Goal: Submit feedback/report problem: Provide input to the site owners about the experience or issues

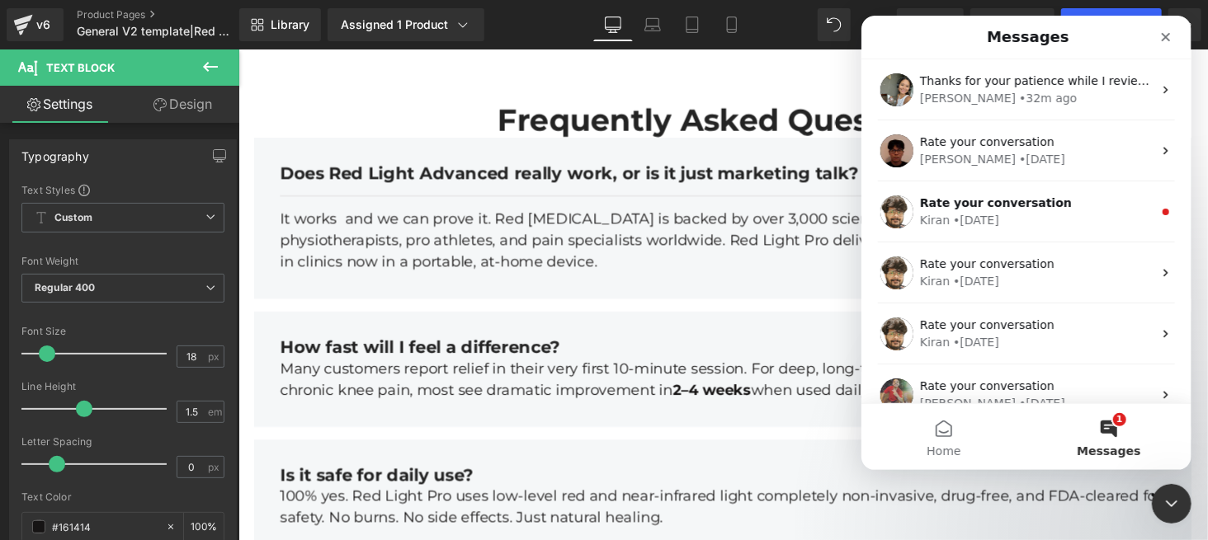
scroll to position [625, 0]
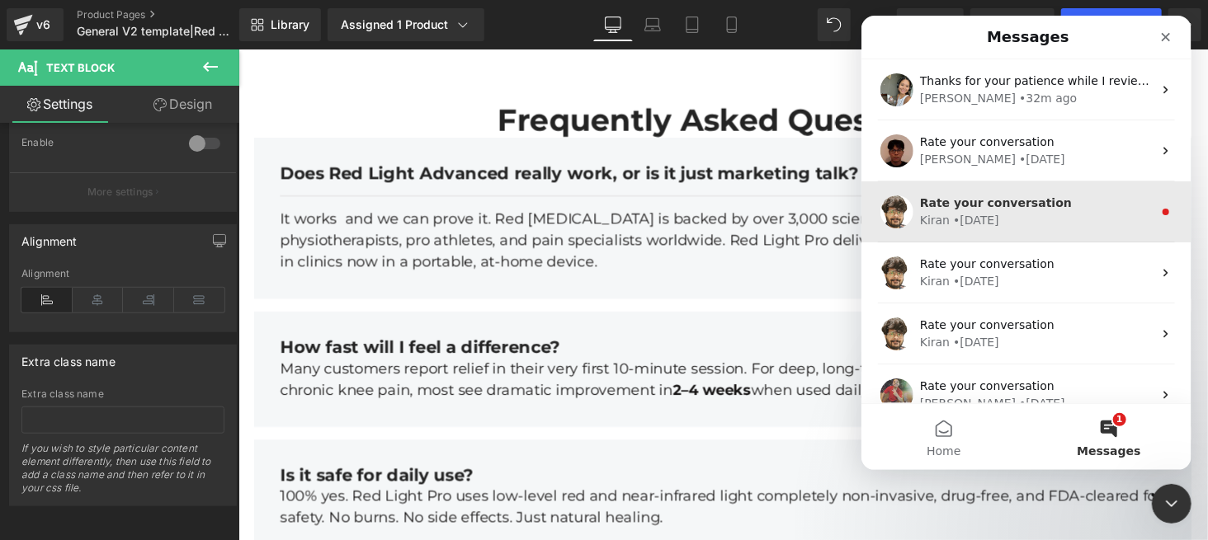
click at [990, 219] on div "• 4w ago" at bounding box center [975, 220] width 46 height 17
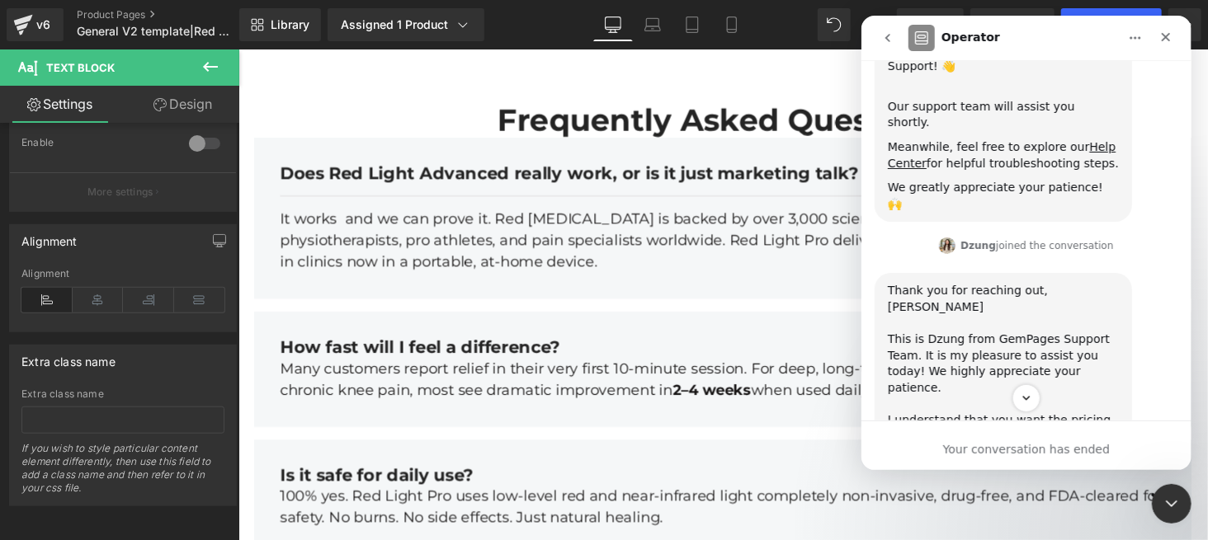
scroll to position [497, 0]
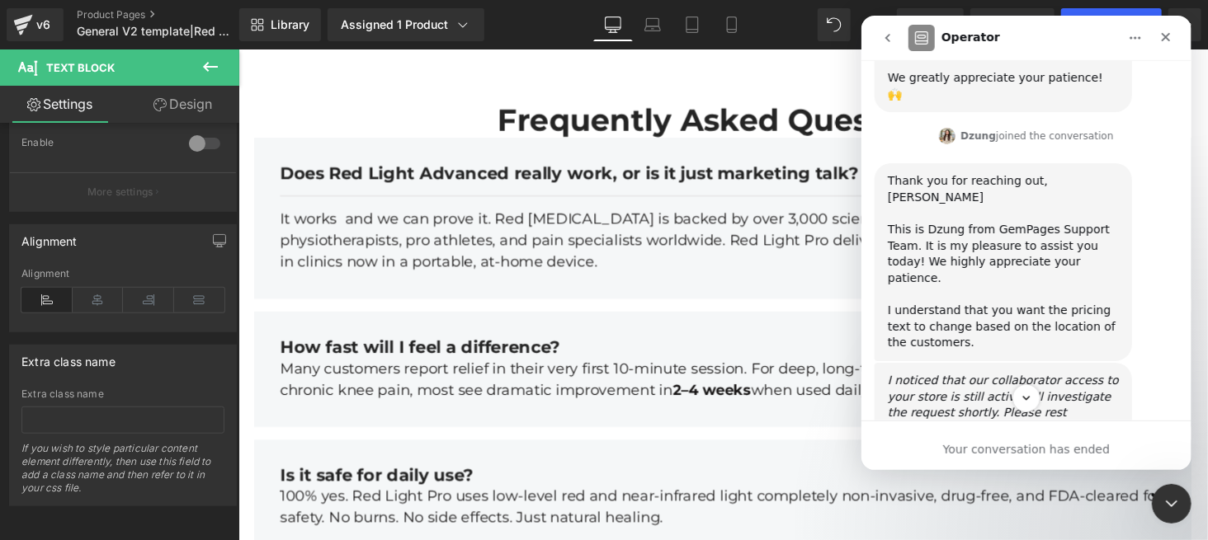
click at [448, 74] on div at bounding box center [604, 245] width 1208 height 491
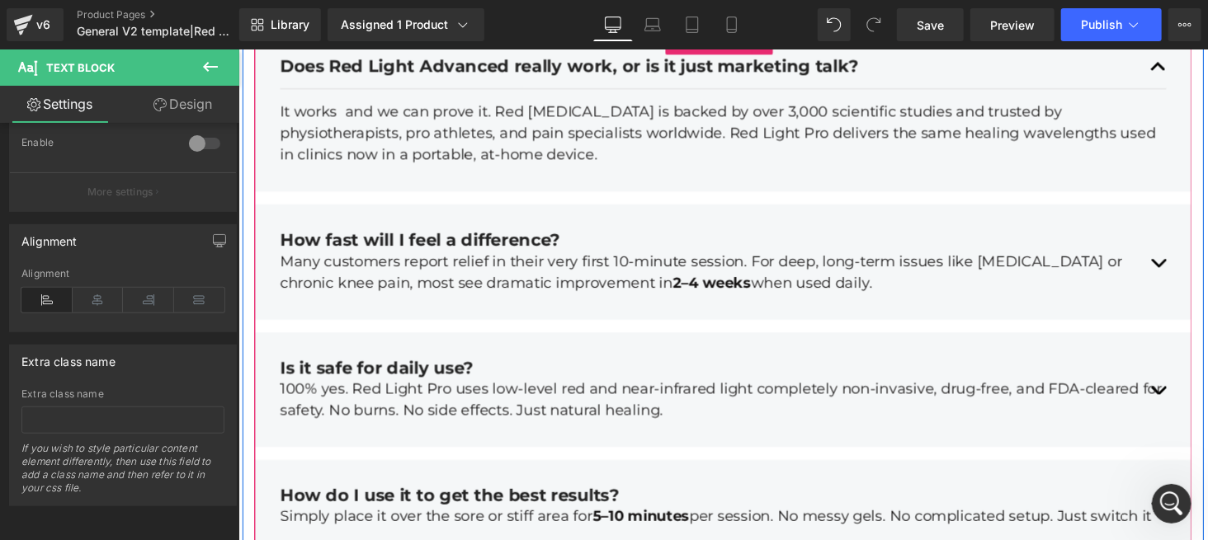
scroll to position [5720, 0]
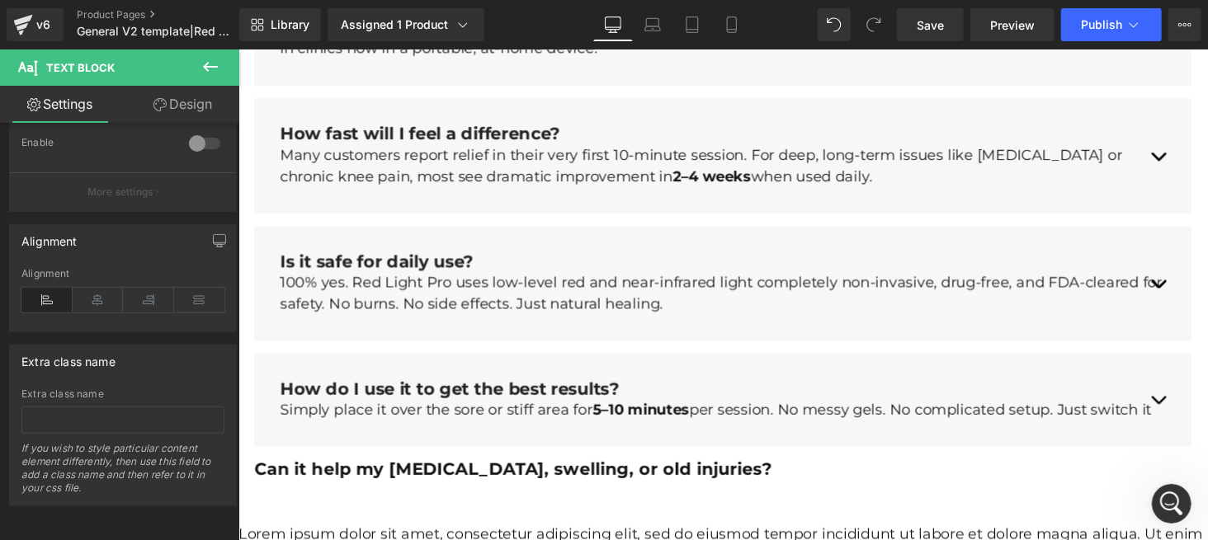
click at [210, 64] on icon at bounding box center [210, 67] width 20 height 20
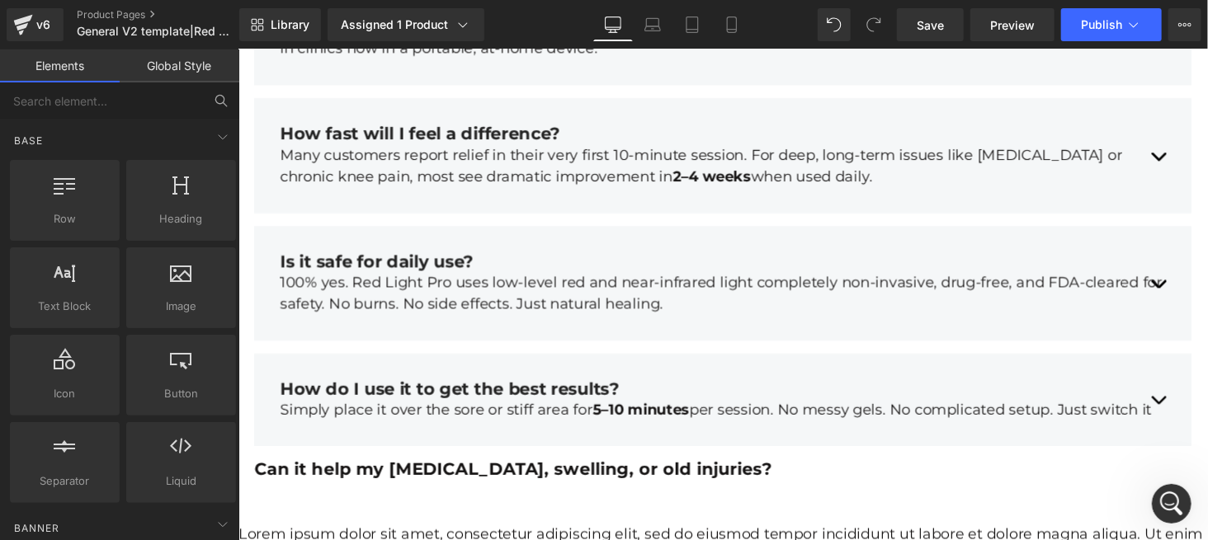
click at [214, 92] on button at bounding box center [221, 101] width 36 height 36
click at [126, 105] on input "text" at bounding box center [101, 101] width 203 height 36
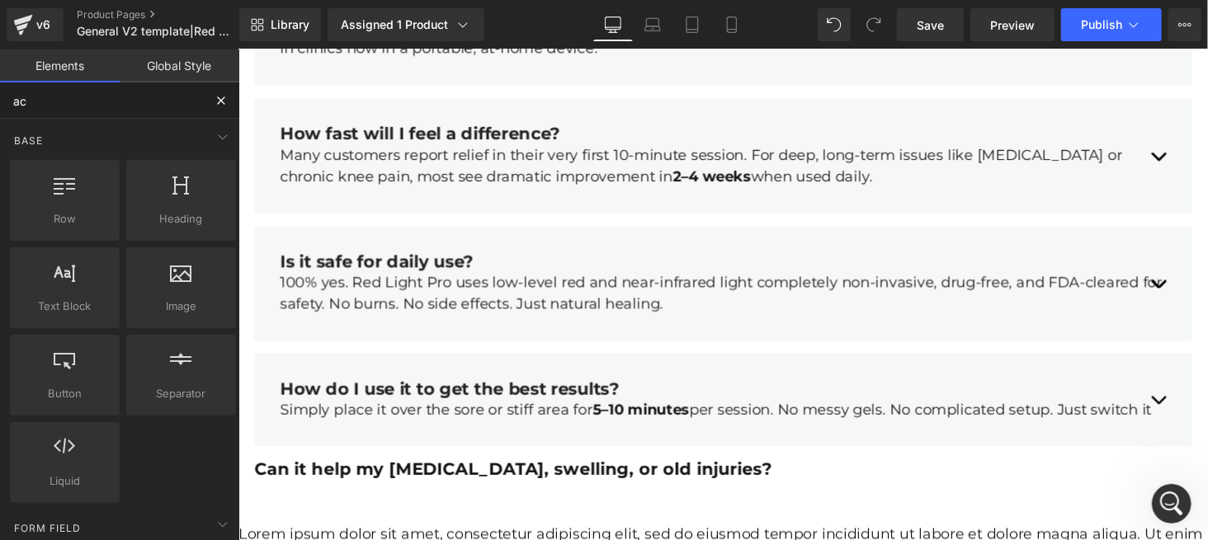
type input "acc"
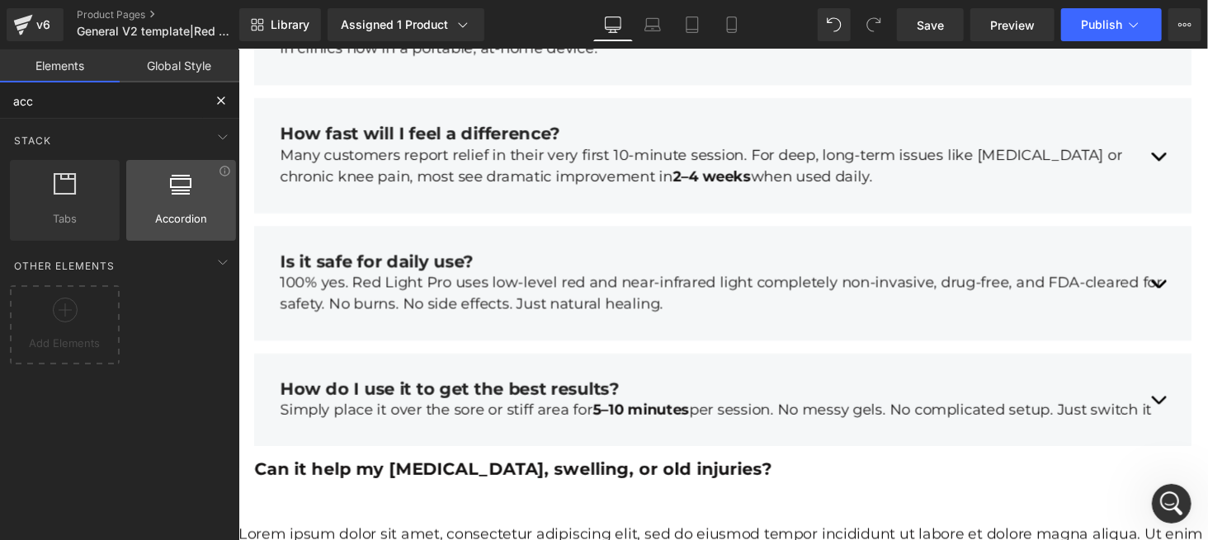
click at [185, 228] on div "Accordion accordions, menus, tabs" at bounding box center [181, 200] width 110 height 81
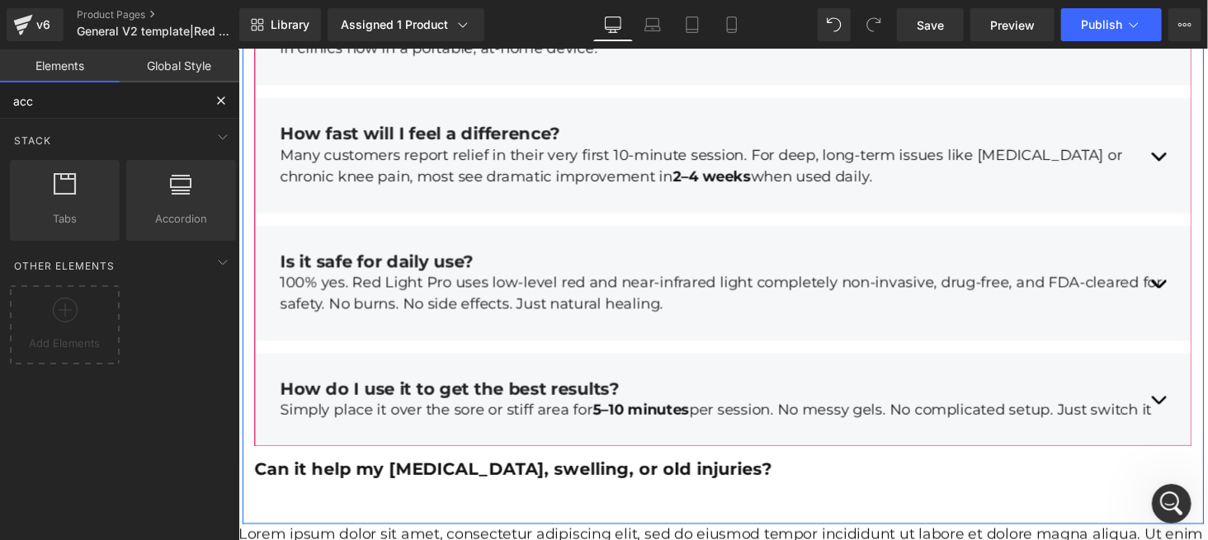
scroll to position [6159, 0]
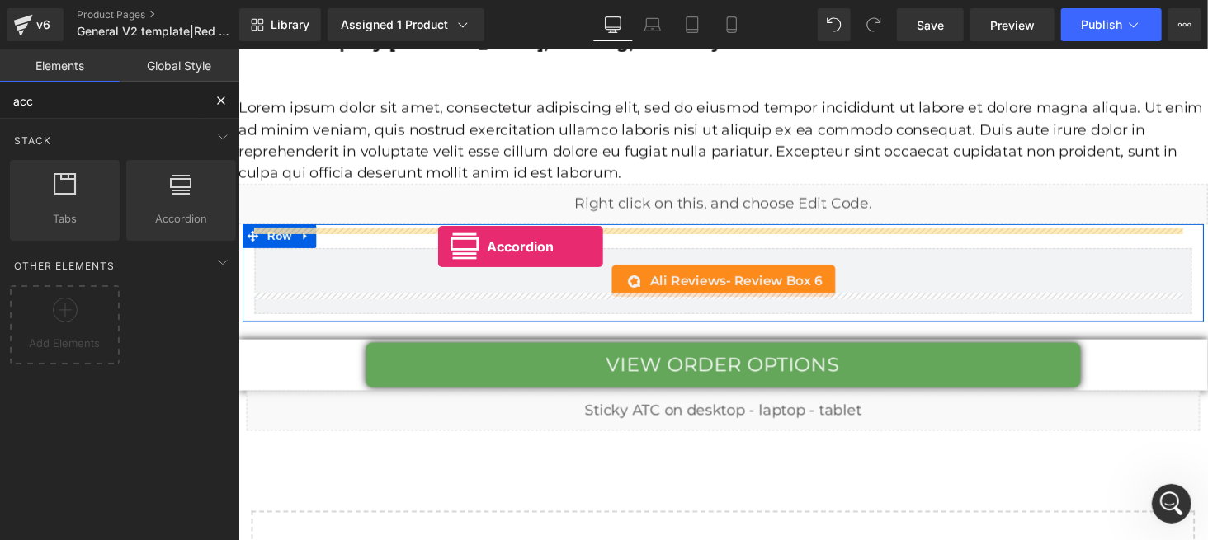
drag, startPoint x: 408, startPoint y: 243, endPoint x: 443, endPoint y: 252, distance: 36.6
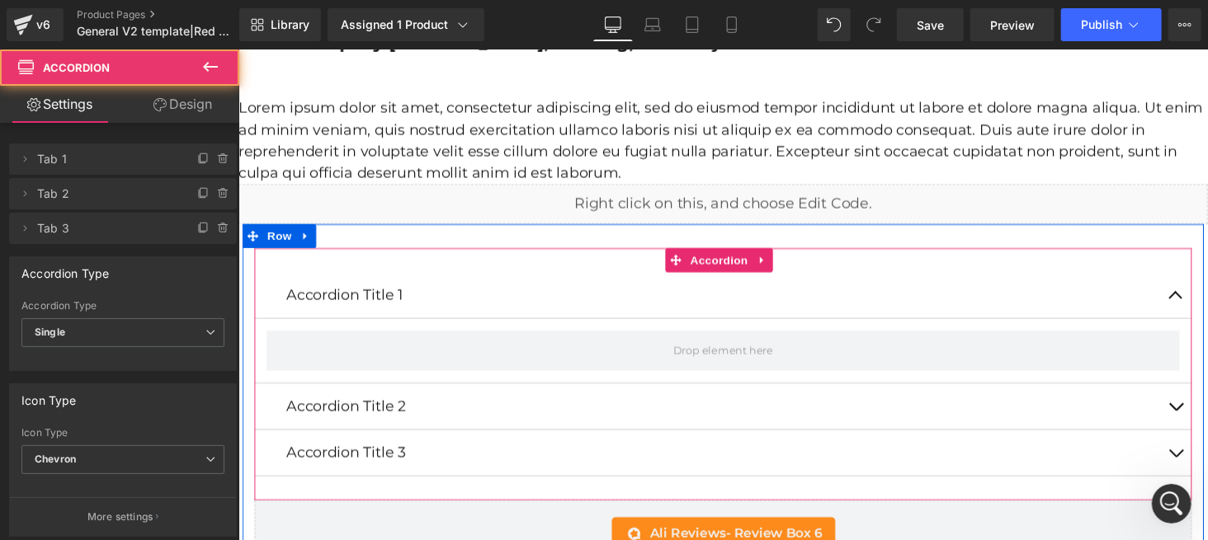
scroll to position [6270, 0]
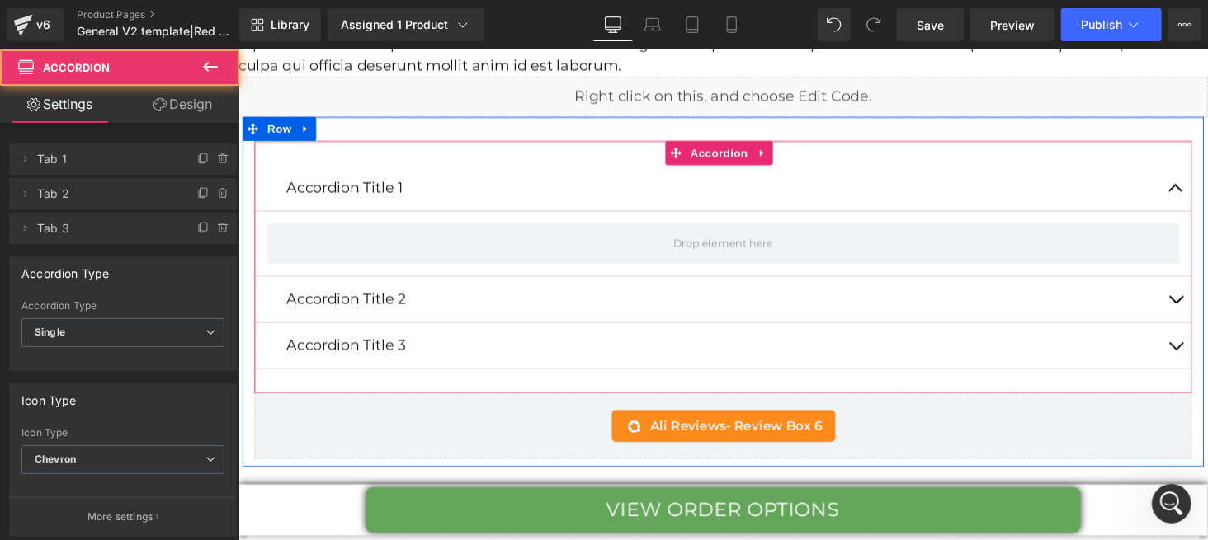
click at [1203, 196] on span "button" at bounding box center [1203, 196] width 0 height 0
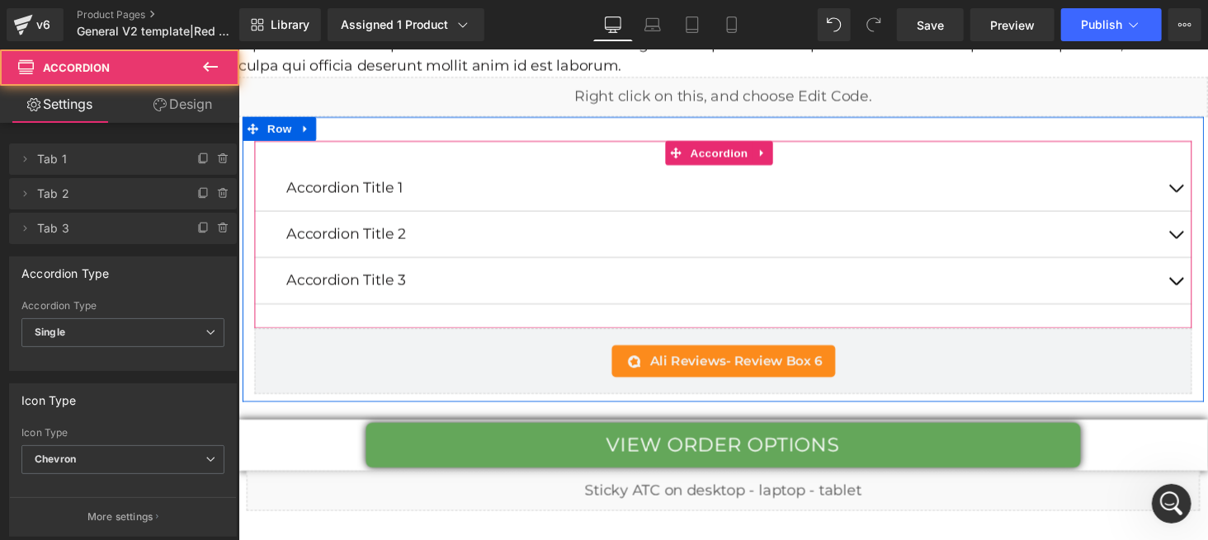
click at [1203, 196] on span "button" at bounding box center [1203, 196] width 0 height 0
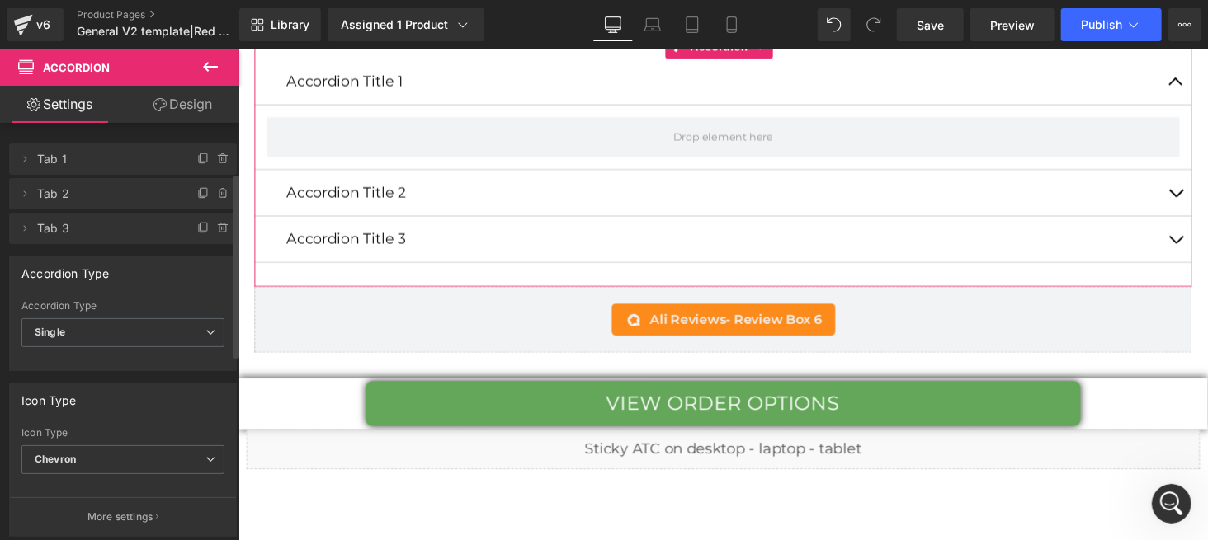
scroll to position [110, 0]
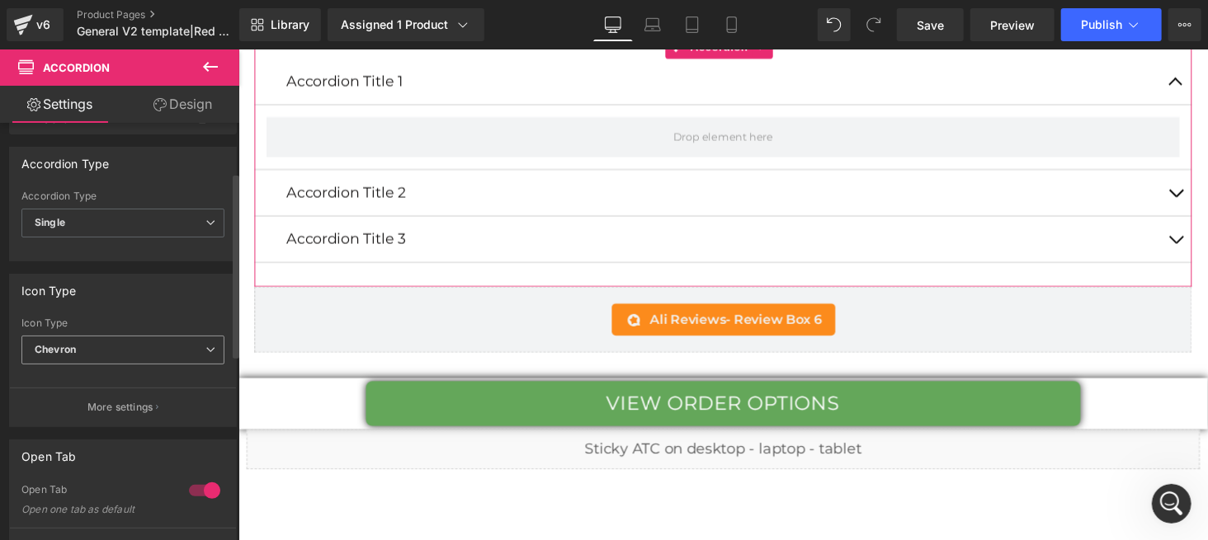
click at [109, 350] on span "Chevron" at bounding box center [122, 350] width 203 height 29
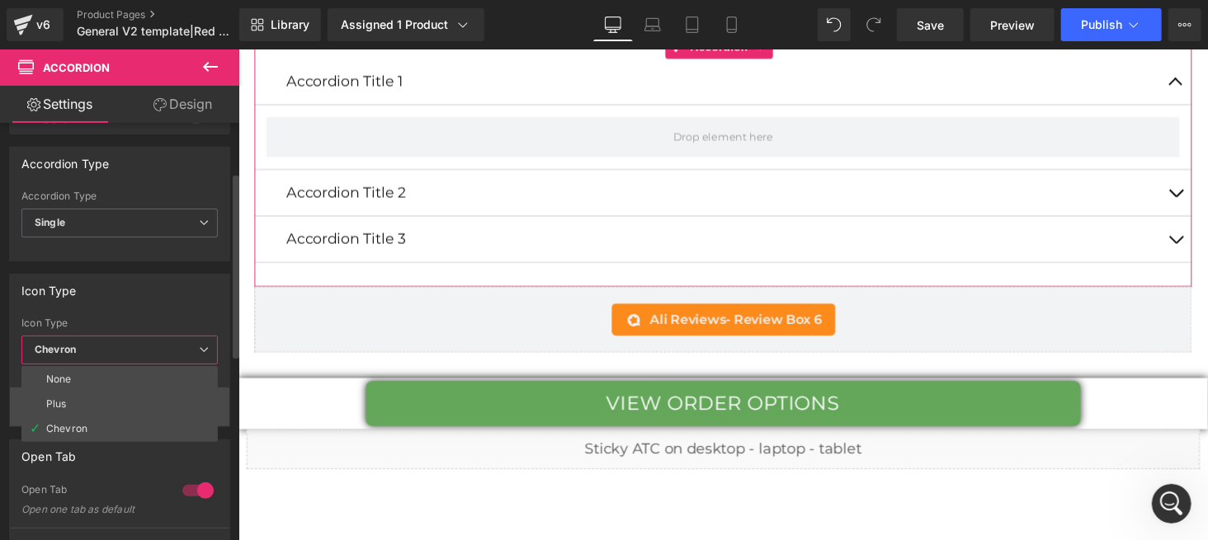
click at [81, 411] on li "Plus" at bounding box center [119, 404] width 196 height 25
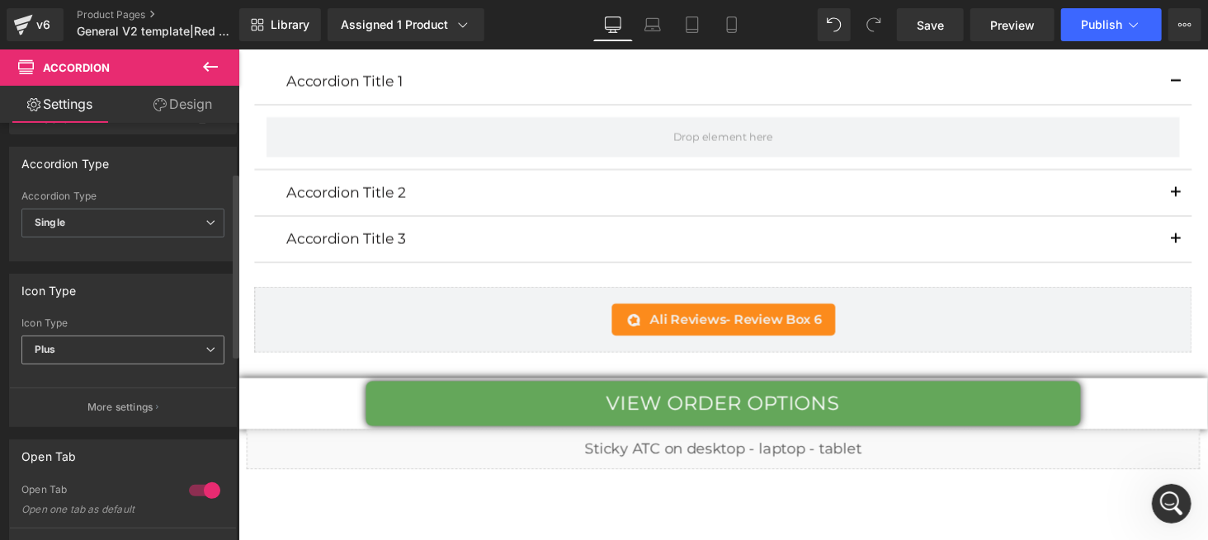
click at [85, 356] on span "Plus" at bounding box center [122, 350] width 203 height 29
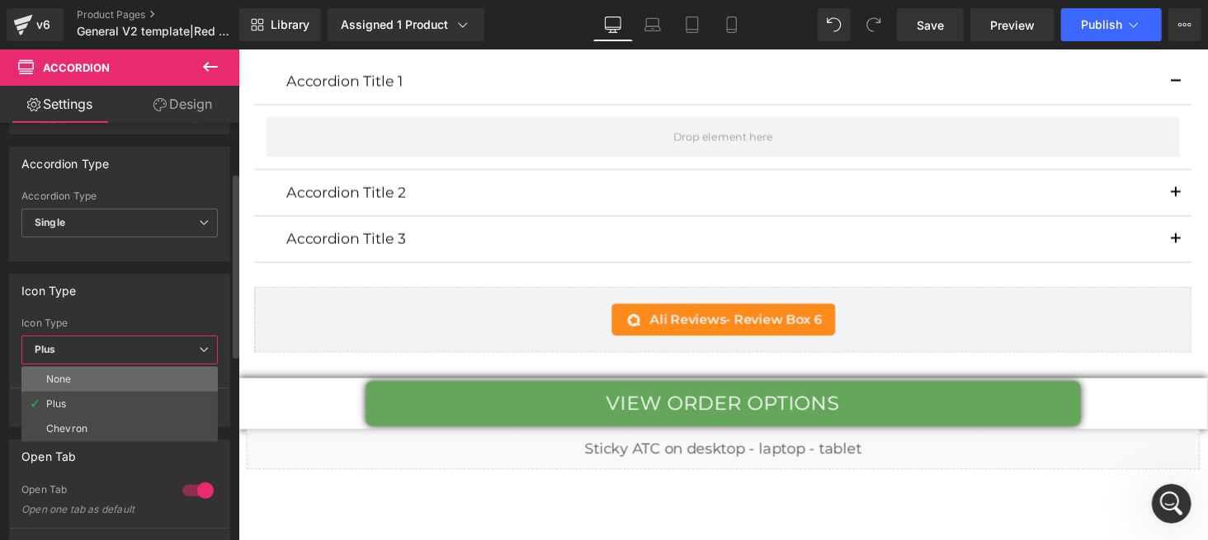
click at [77, 381] on li "None" at bounding box center [119, 379] width 196 height 25
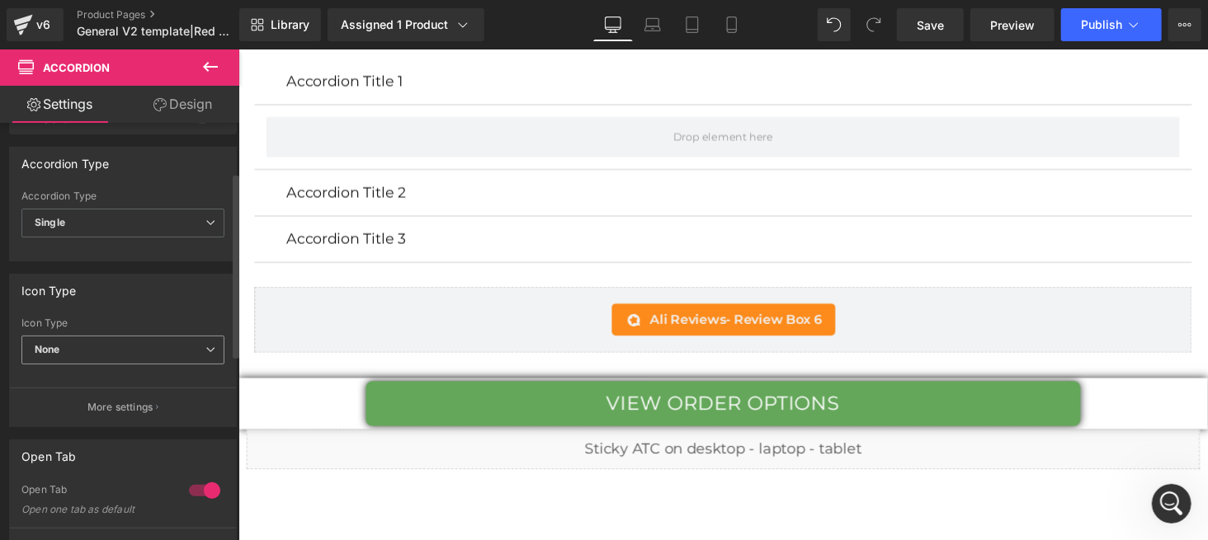
click at [94, 347] on span "None" at bounding box center [122, 350] width 203 height 29
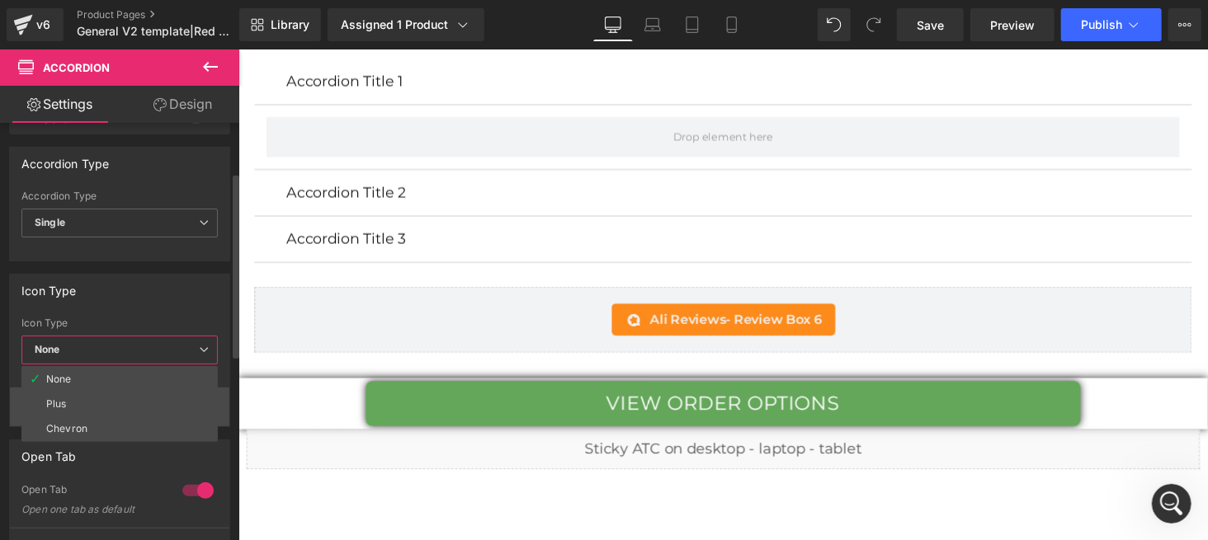
click at [68, 425] on div "Chevron" at bounding box center [66, 429] width 41 height 12
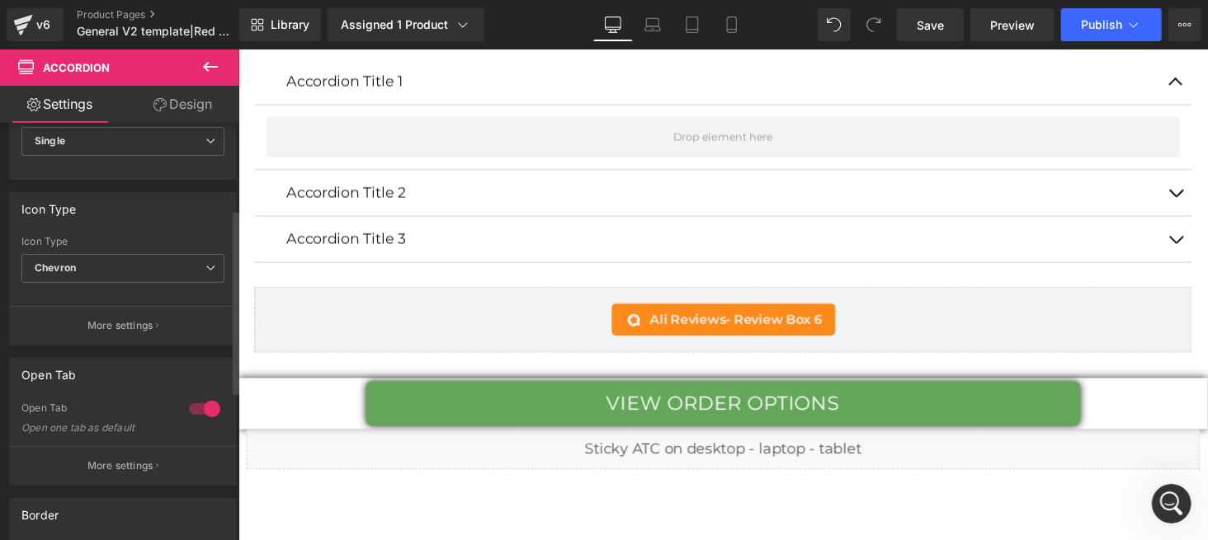
scroll to position [82, 0]
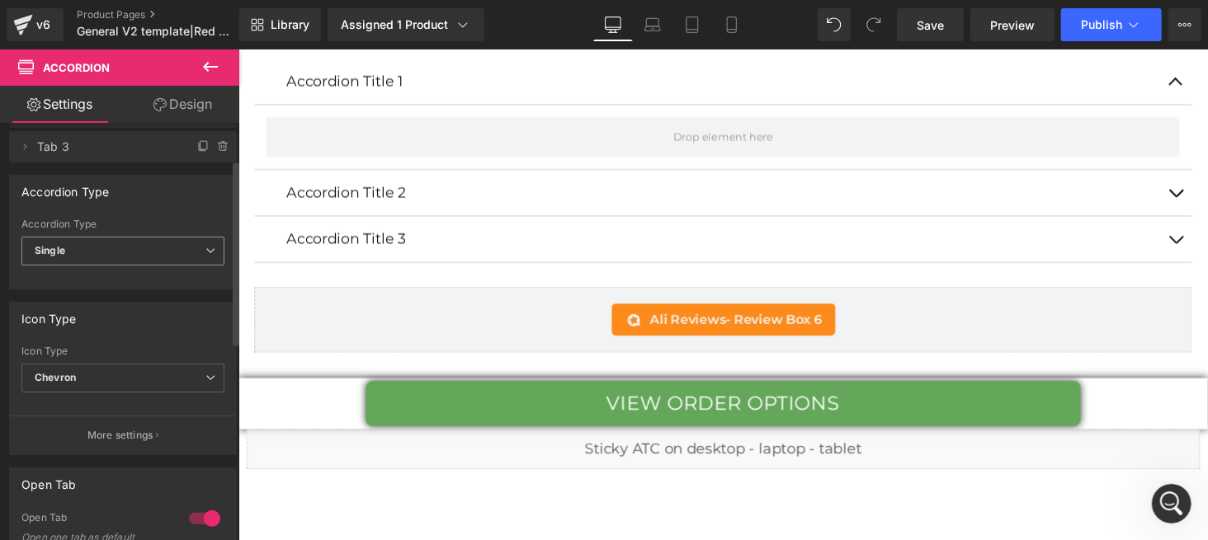
click at [78, 237] on span "Single" at bounding box center [122, 251] width 203 height 29
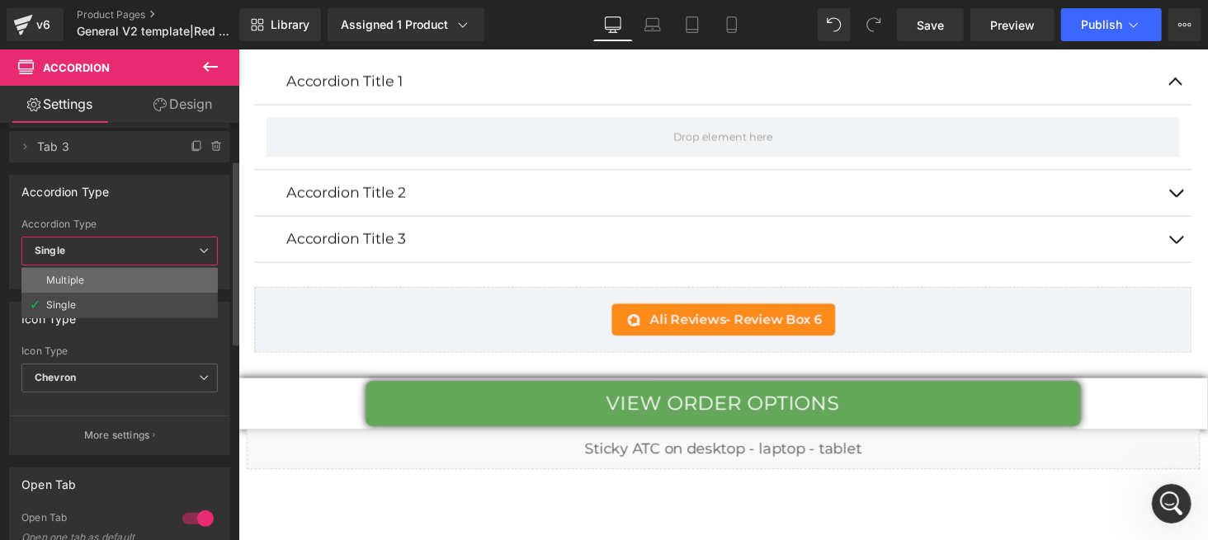
click at [89, 275] on li "Multiple" at bounding box center [119, 280] width 196 height 25
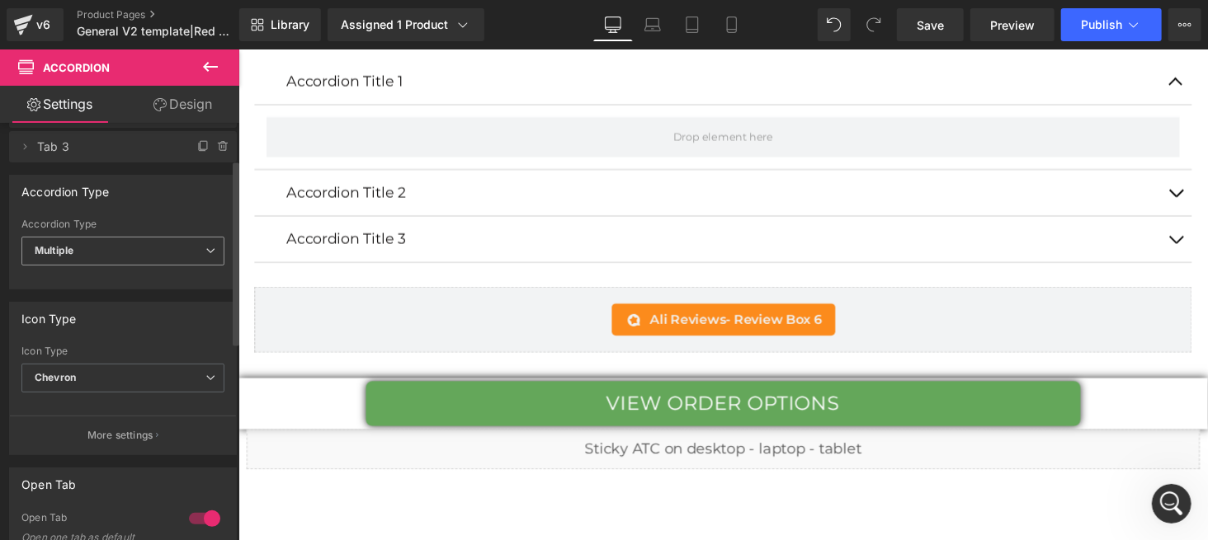
click at [101, 257] on span "Multiple" at bounding box center [122, 251] width 203 height 29
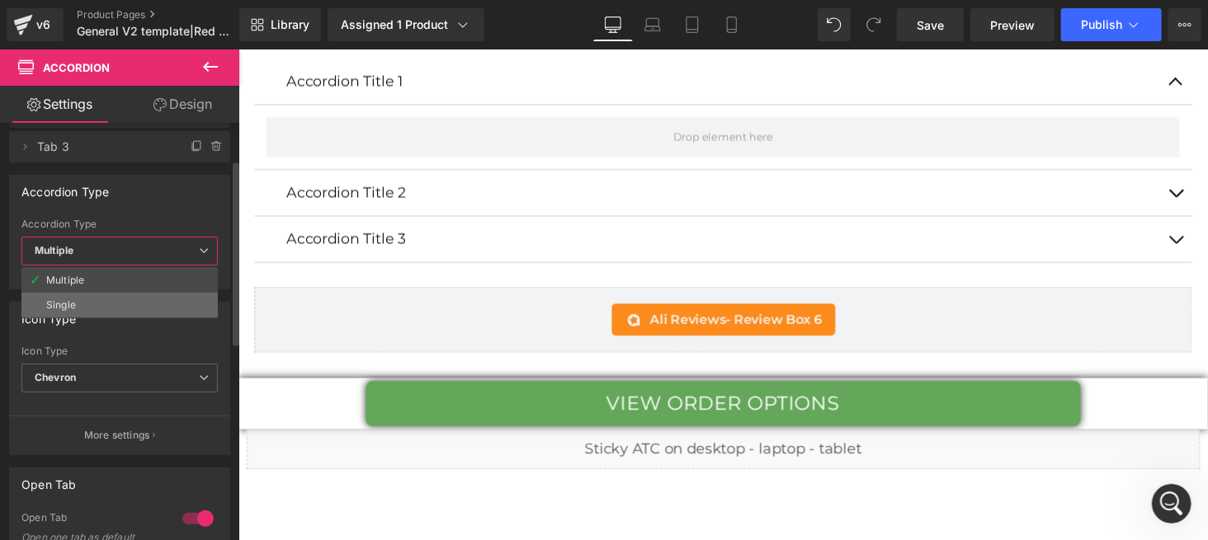
click at [84, 295] on li "Single" at bounding box center [119, 305] width 196 height 25
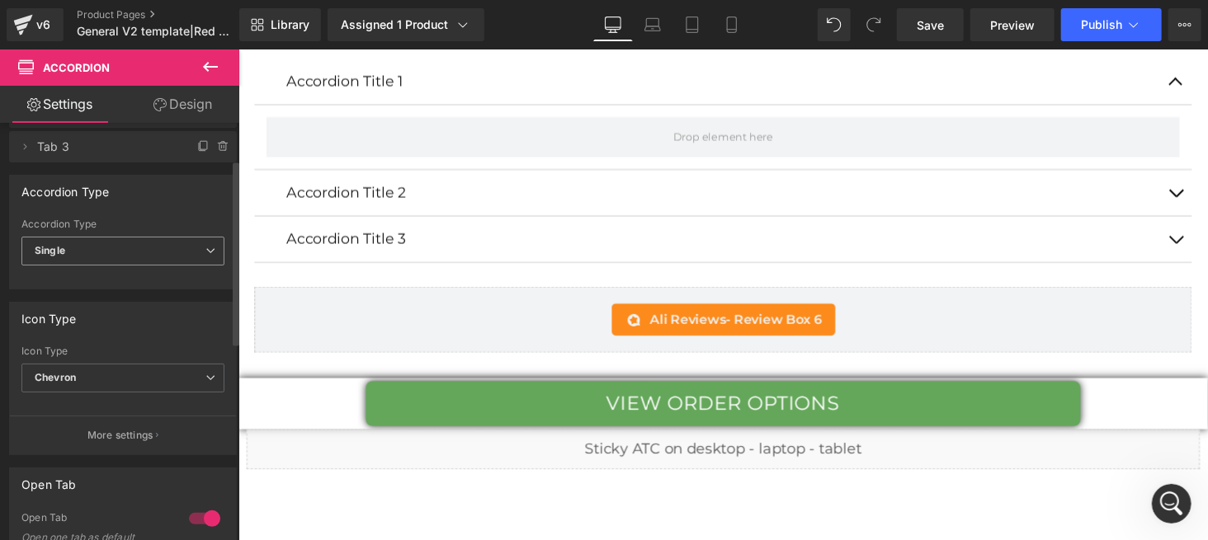
click at [75, 257] on span "Single" at bounding box center [122, 251] width 203 height 29
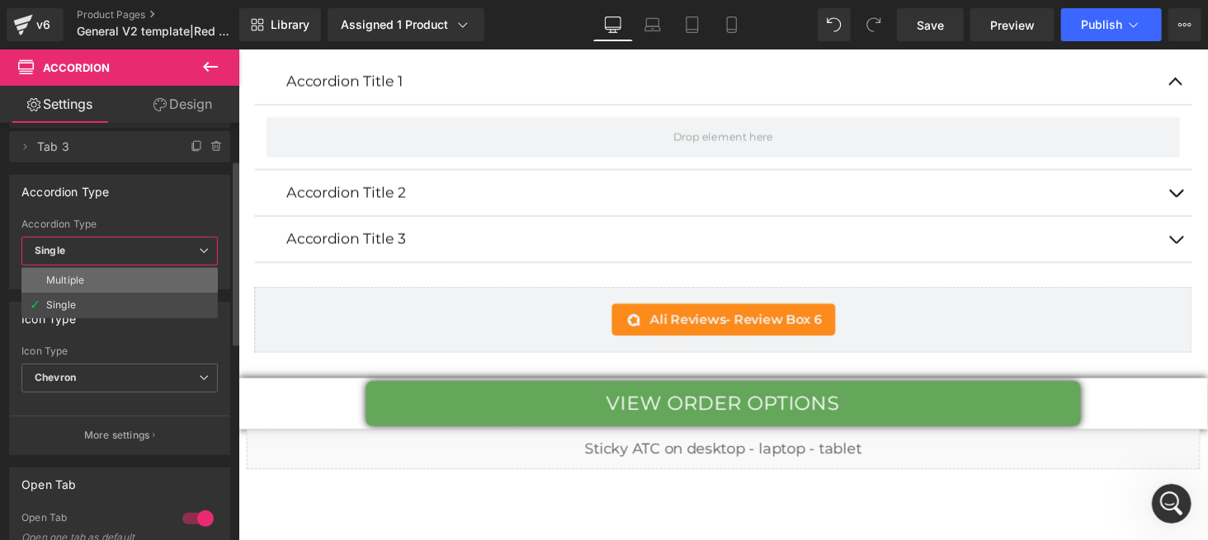
click at [91, 280] on li "Multiple" at bounding box center [119, 280] width 196 height 25
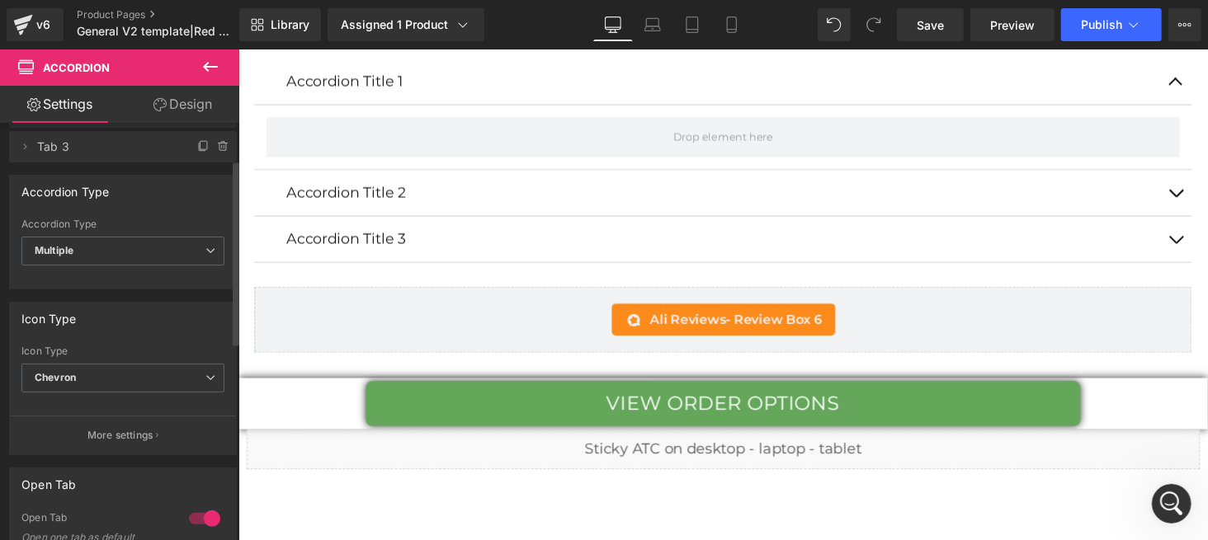
scroll to position [0, 0]
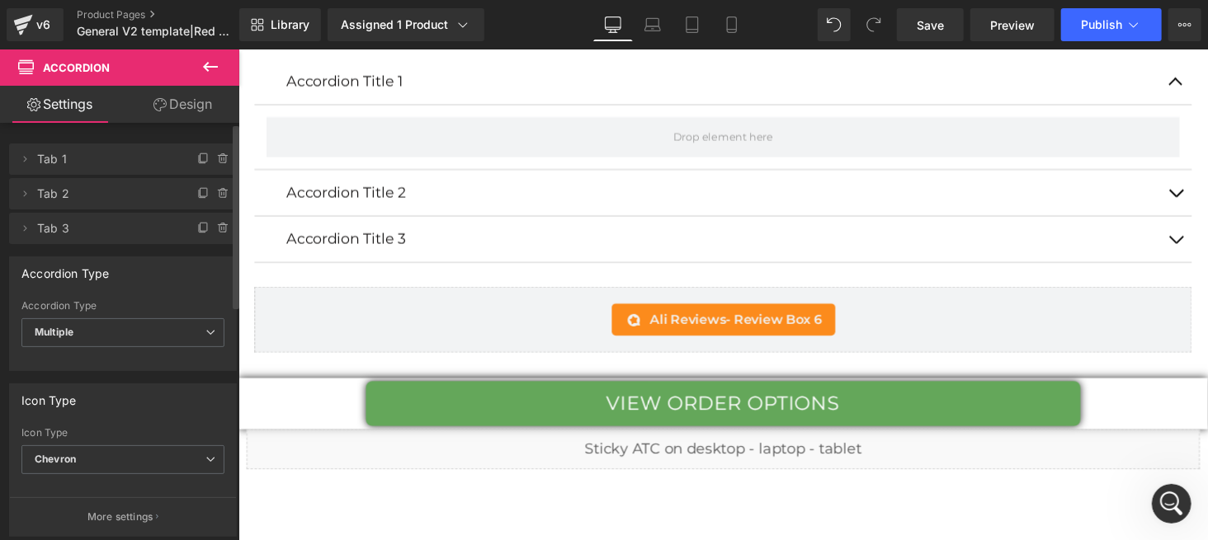
click at [136, 259] on div "Accordion Type" at bounding box center [123, 272] width 226 height 31
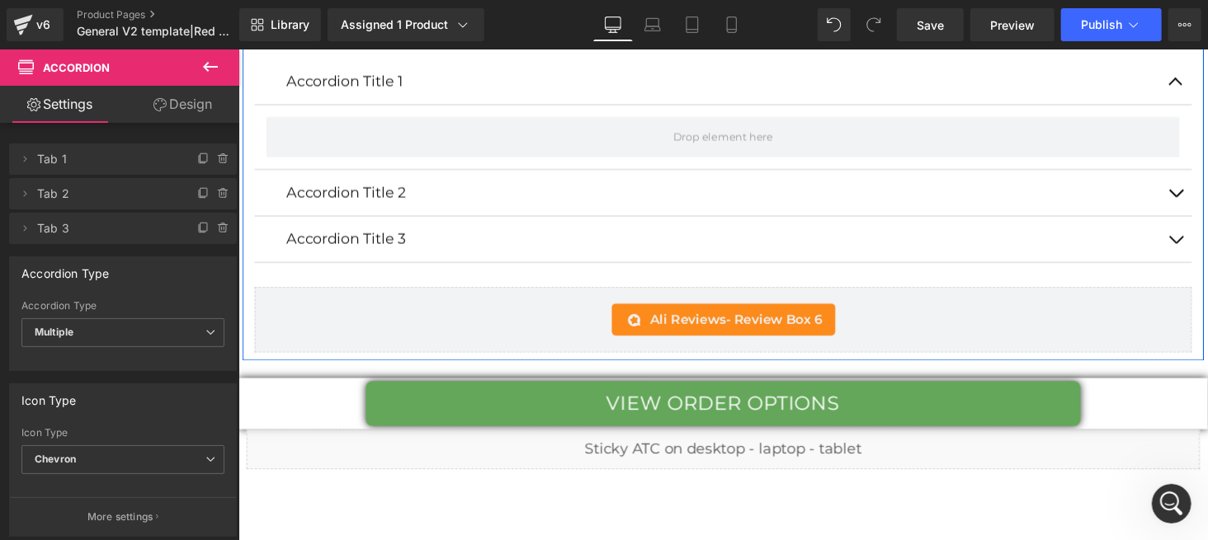
scroll to position [6159, 0]
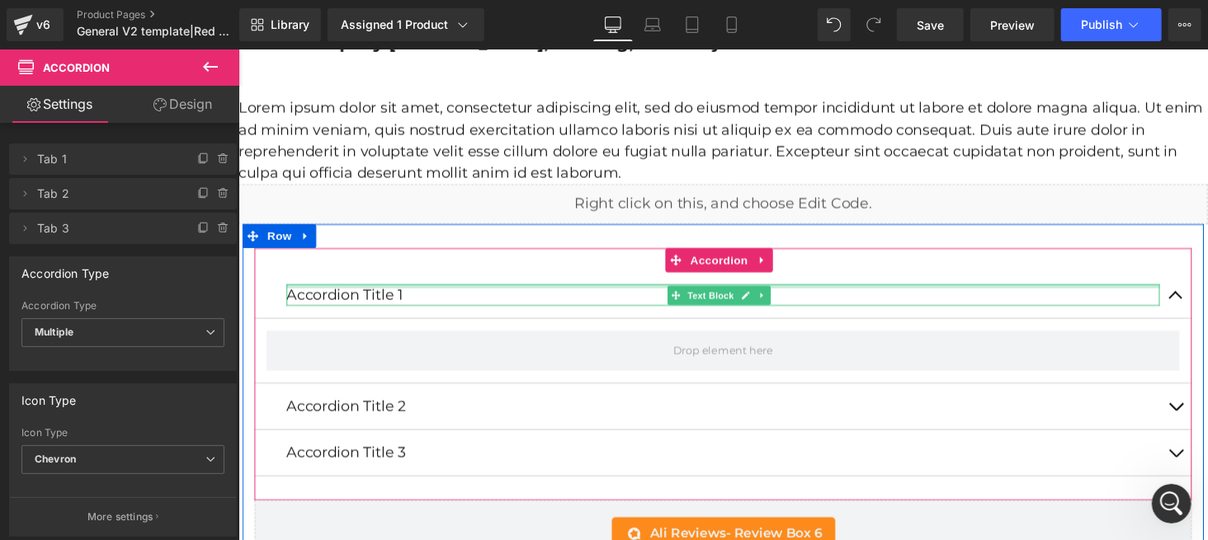
click at [461, 278] on div "Accordion Title 1 Text Block" at bounding box center [736, 302] width 965 height 48
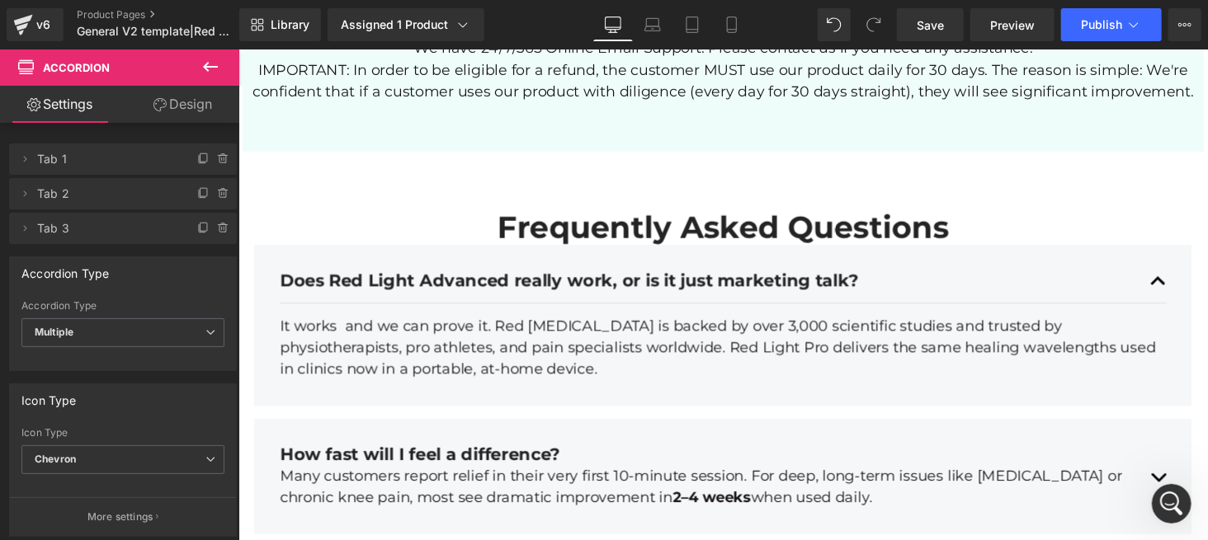
scroll to position [5280, 0]
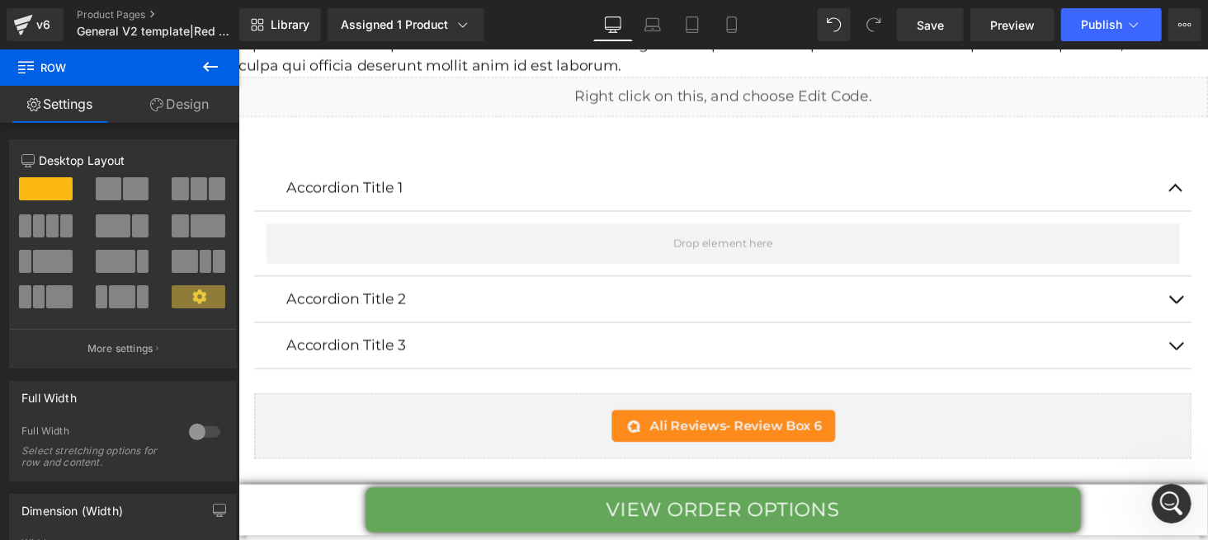
scroll to position [6159, 0]
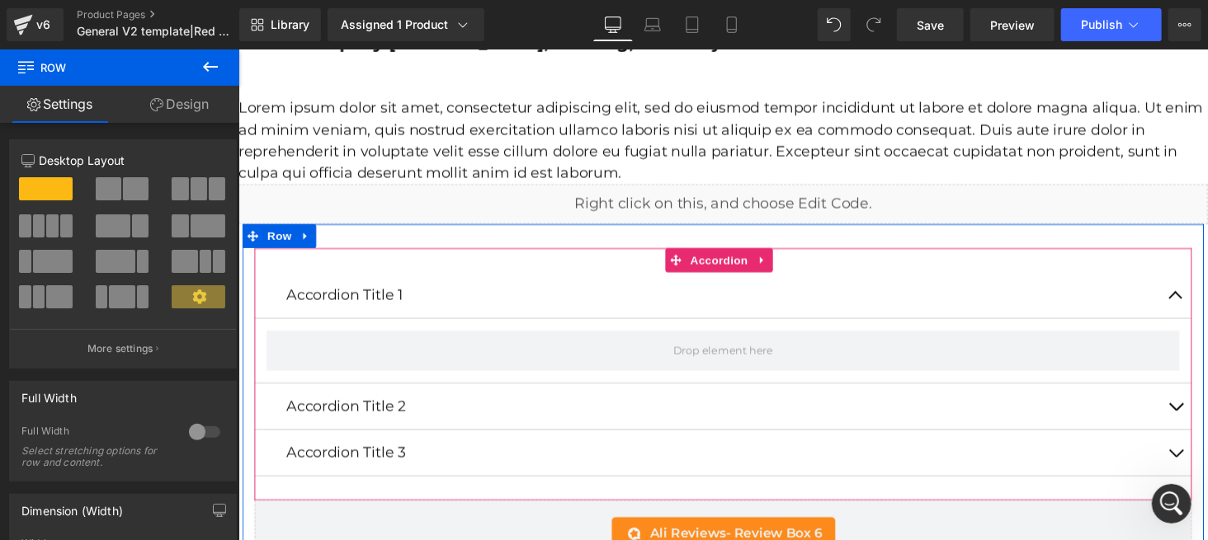
click at [1203, 306] on span "button" at bounding box center [1203, 306] width 0 height 0
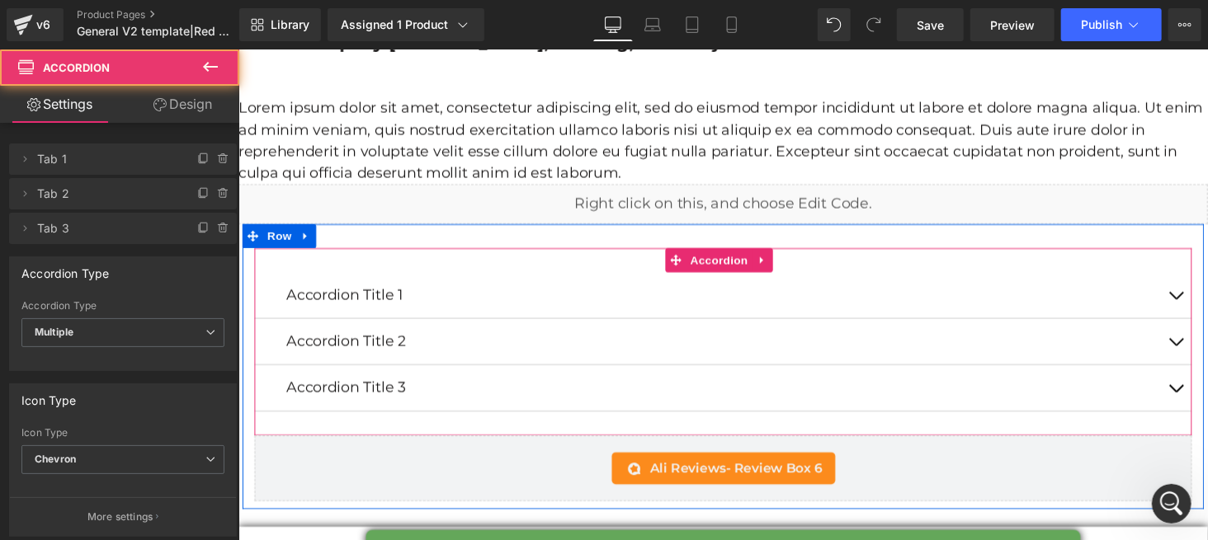
click at [1188, 280] on button "button" at bounding box center [1202, 301] width 33 height 47
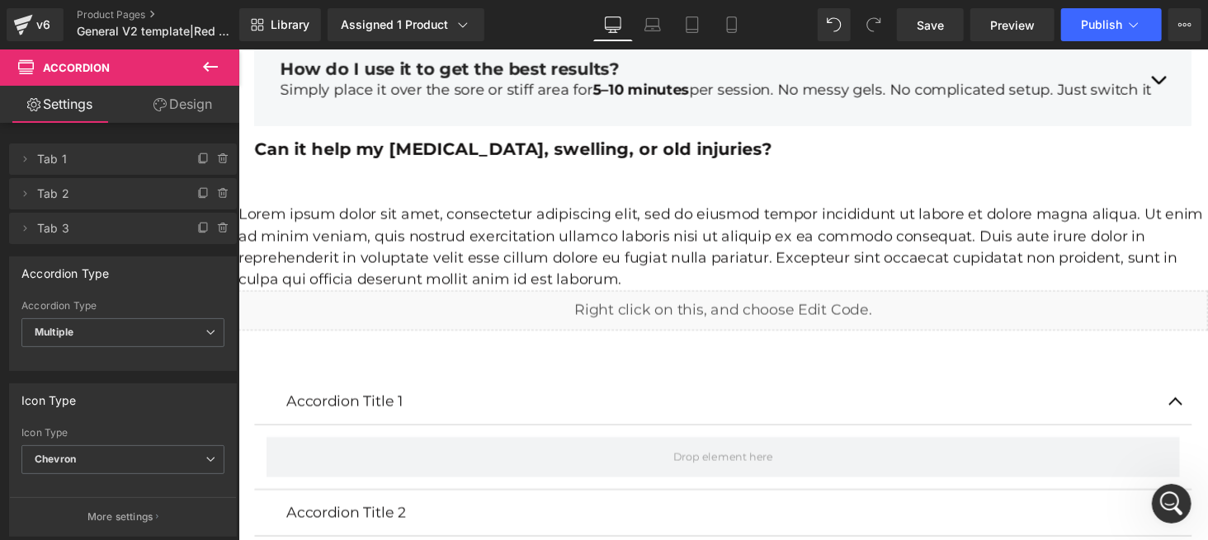
scroll to position [6270, 0]
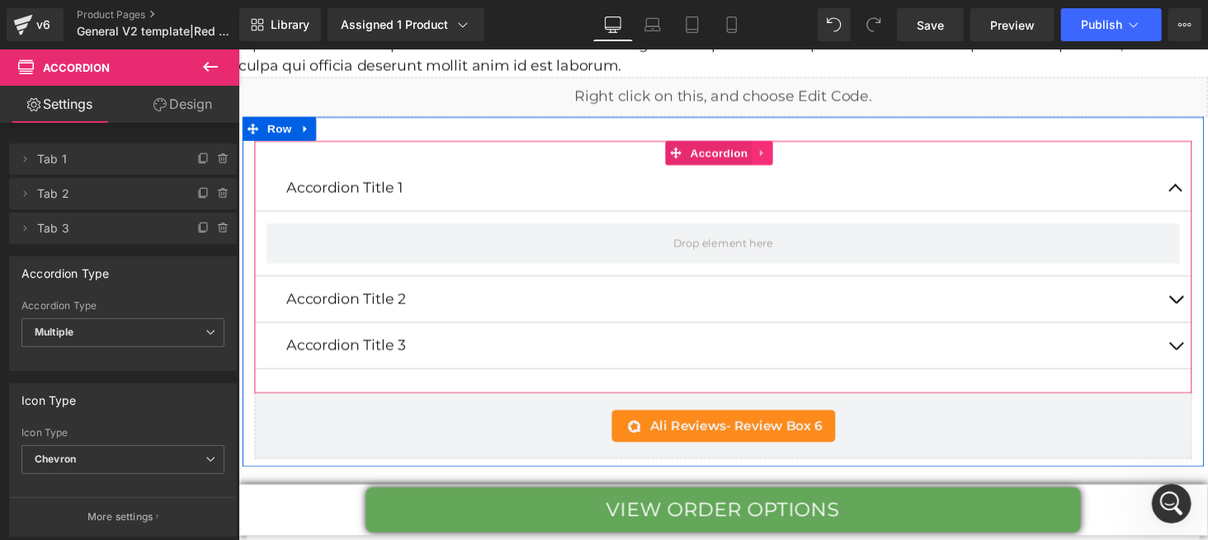
click at [774, 149] on icon at bounding box center [777, 155] width 12 height 12
click at [809, 152] on icon at bounding box center [810, 155] width 3 height 7
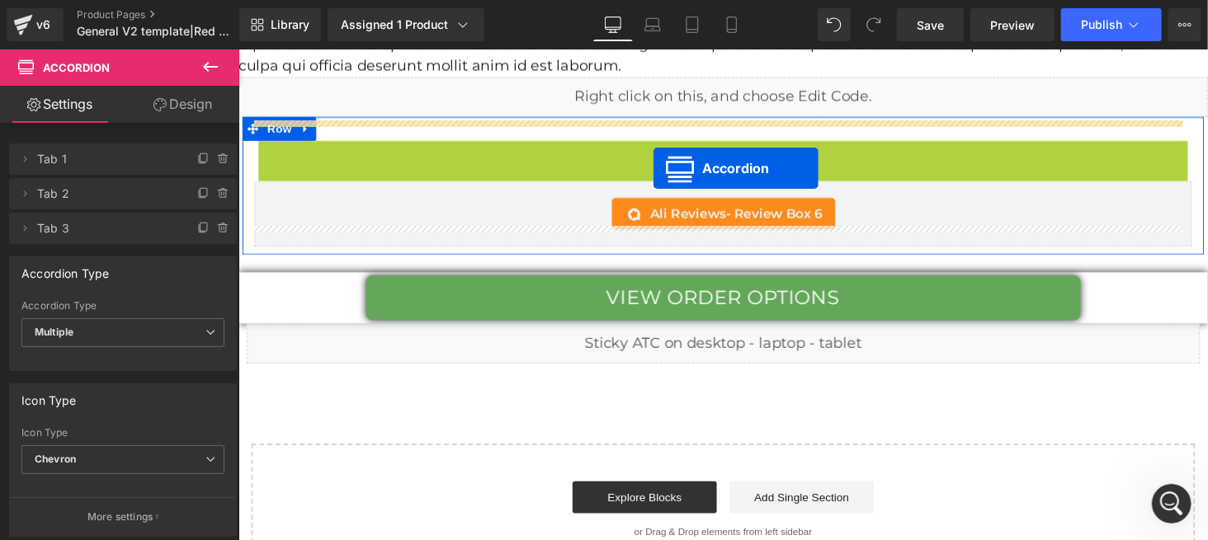
drag, startPoint x: 682, startPoint y: 136, endPoint x: 663, endPoint y: 168, distance: 37.4
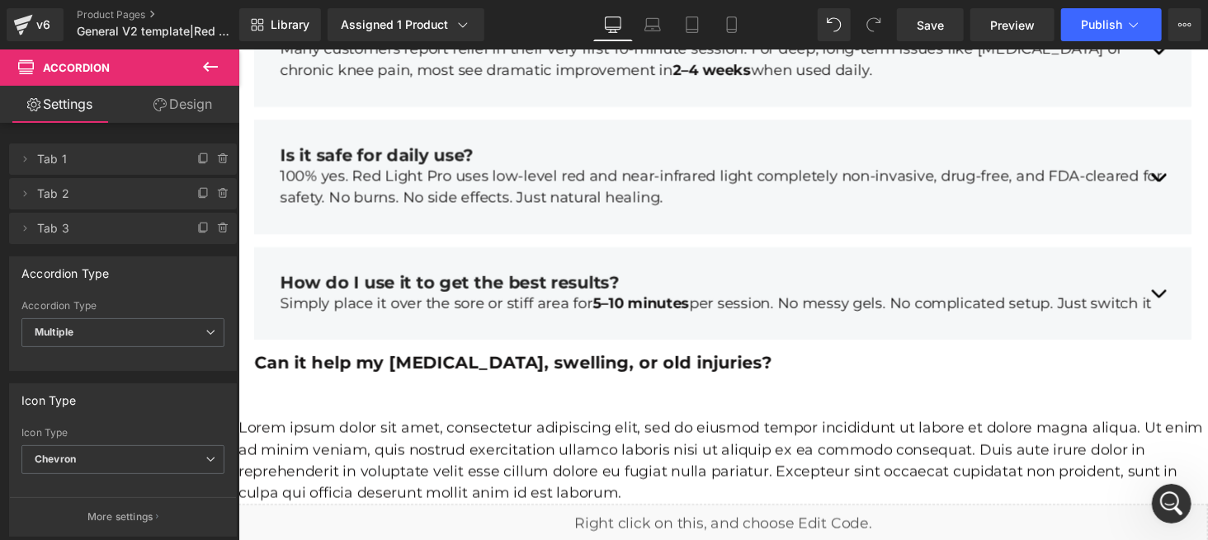
scroll to position [5940, 0]
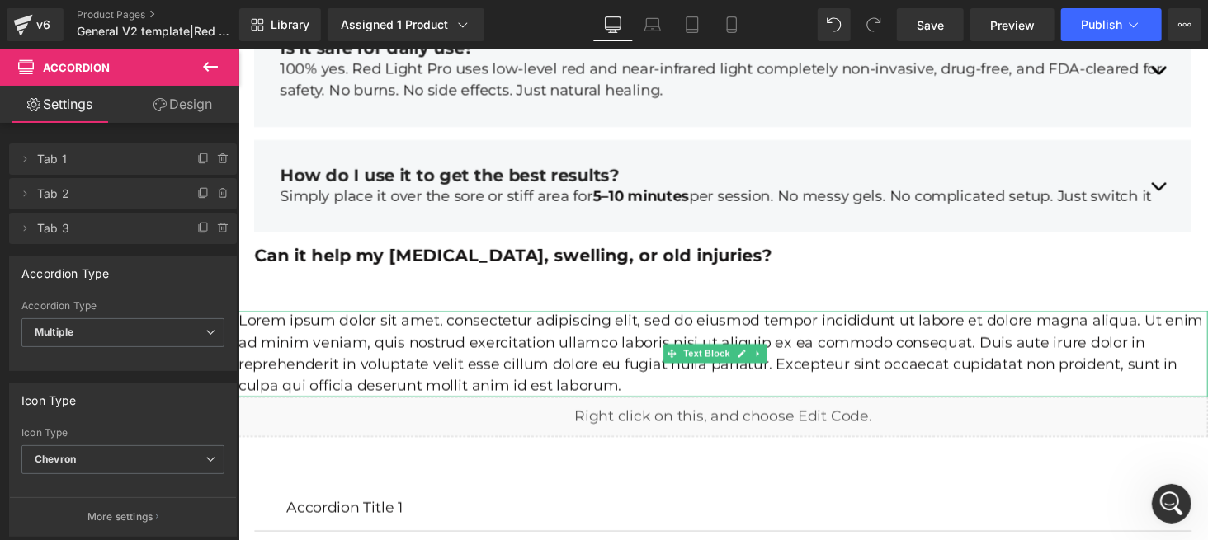
click at [563, 342] on p "Lorem ipsum dolor sit amet, consectetur adipiscing elit, sed do eiusmod tempor …" at bounding box center [737, 362] width 998 height 89
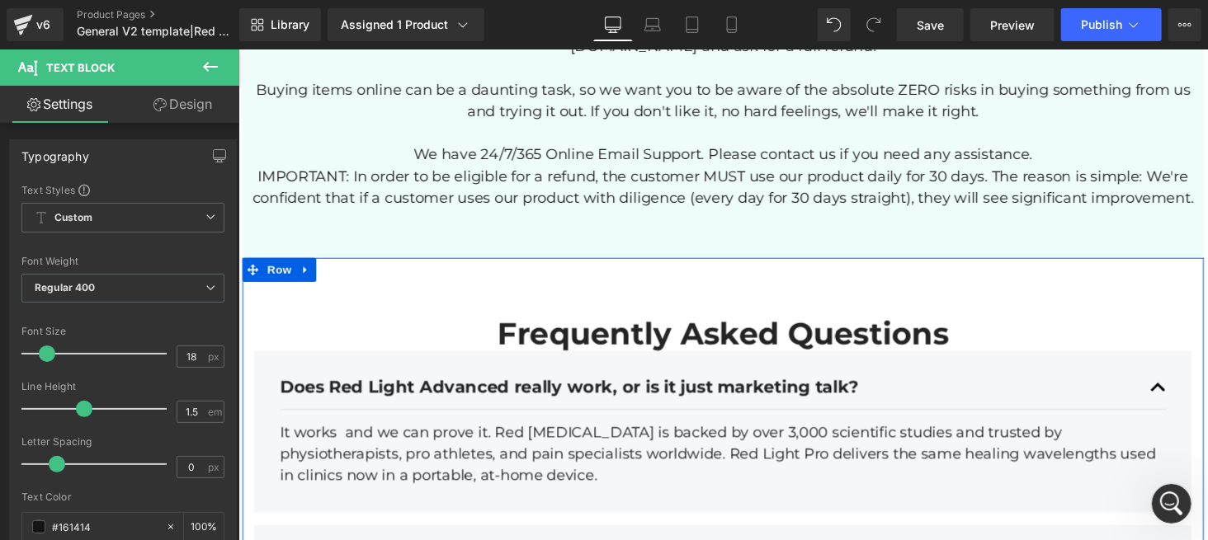
scroll to position [5499, 0]
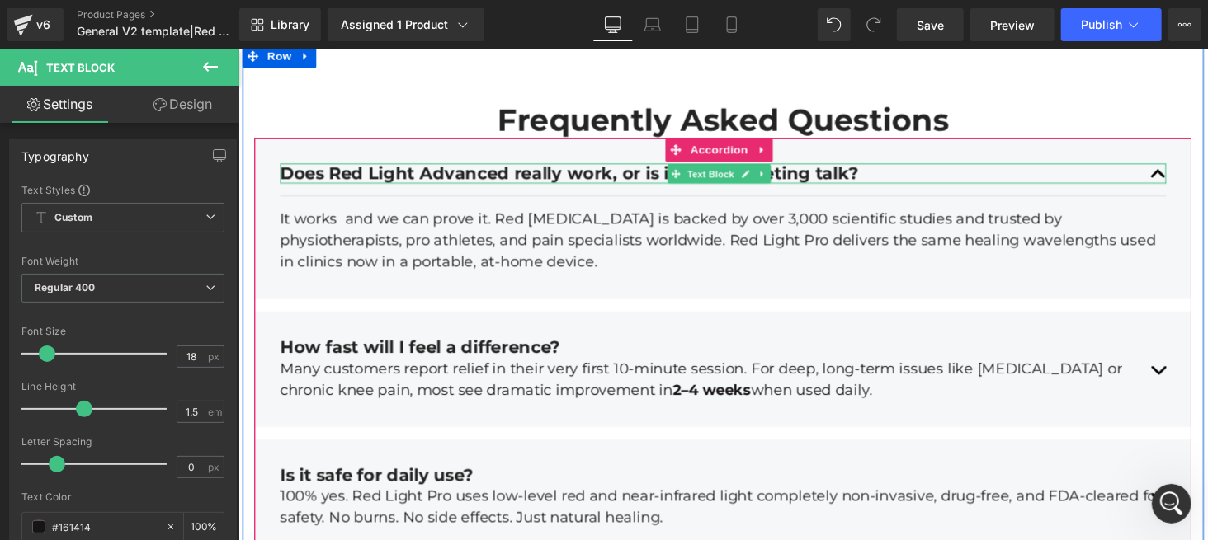
click at [1176, 167] on div "Does Red Light Advanced really work, or is it just marketing talk?" at bounding box center [737, 177] width 912 height 21
click at [1172, 167] on div "Does Red Light Advanced really work, or is it just marketing talk?" at bounding box center [737, 177] width 912 height 21
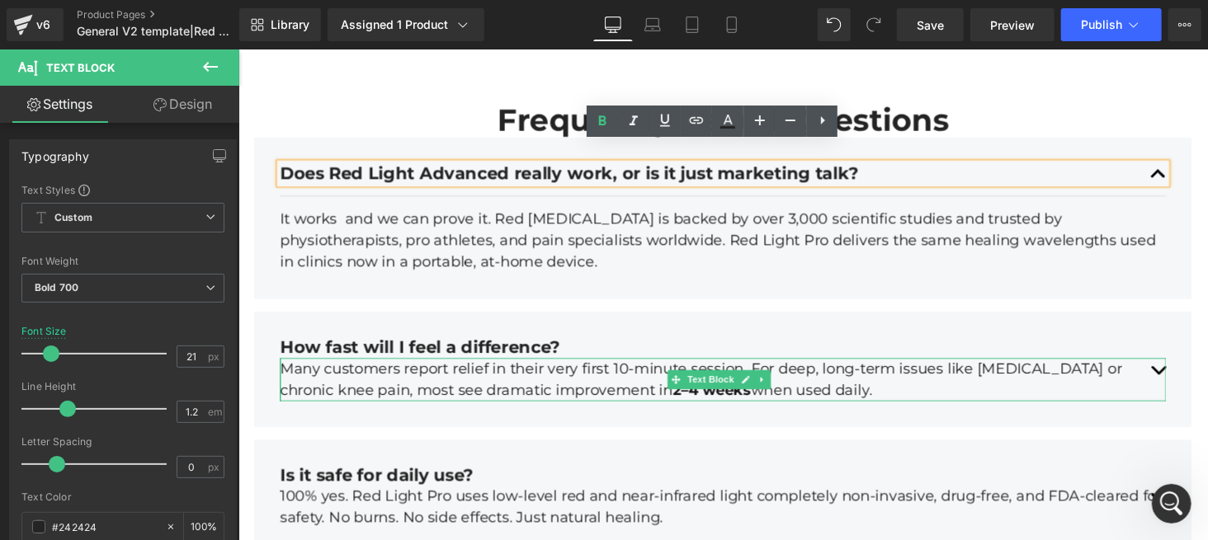
click at [1172, 367] on p "Many customers report relief in their very first 10-minute session. For deep, l…" at bounding box center [737, 389] width 912 height 45
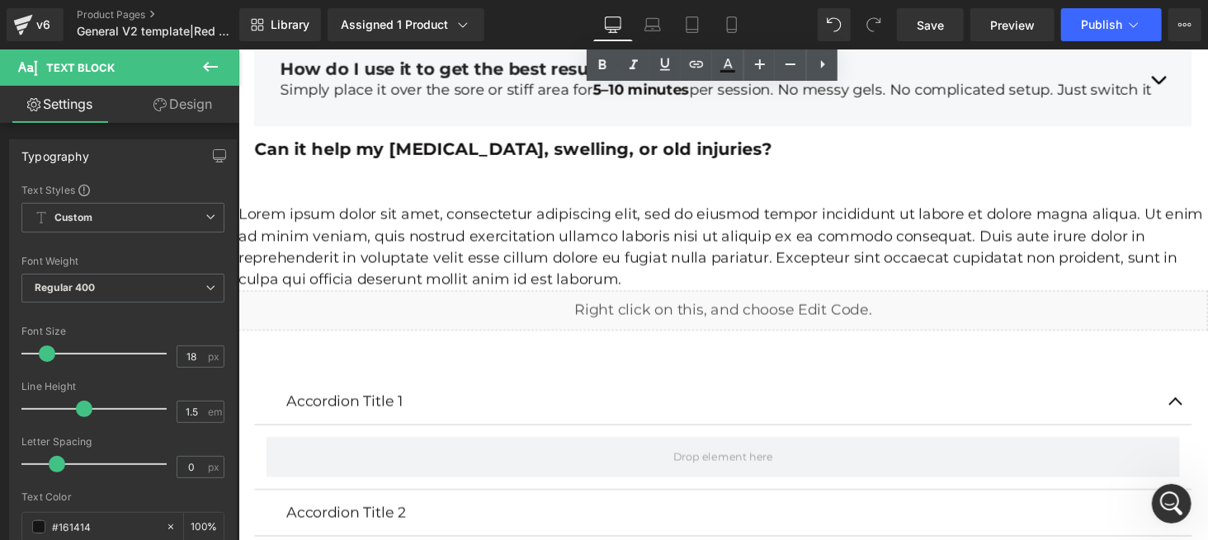
scroll to position [6270, 0]
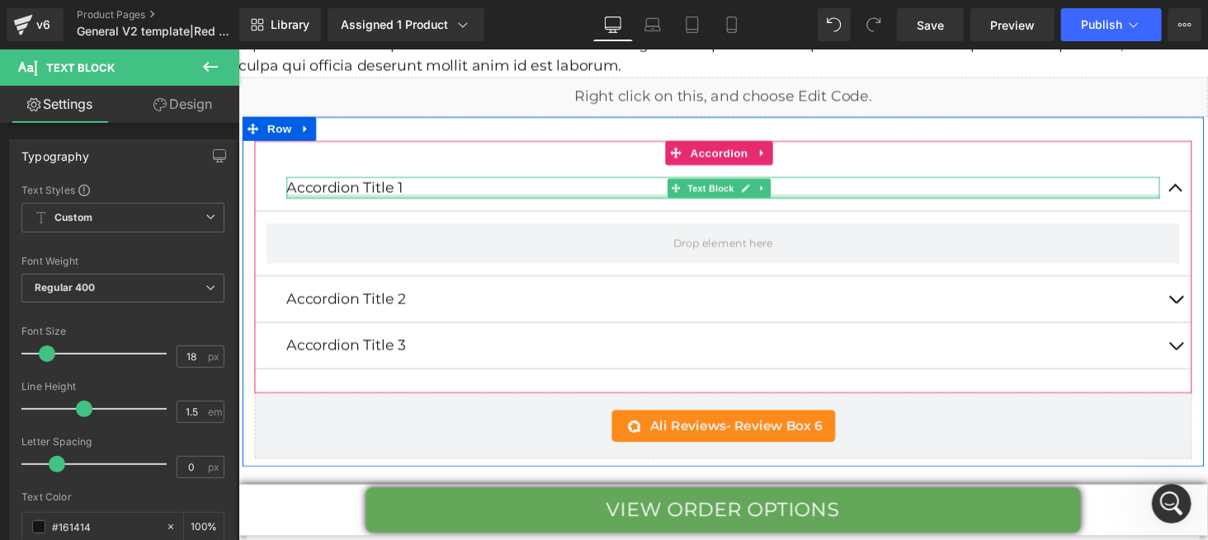
click at [364, 198] on div at bounding box center [736, 200] width 899 height 4
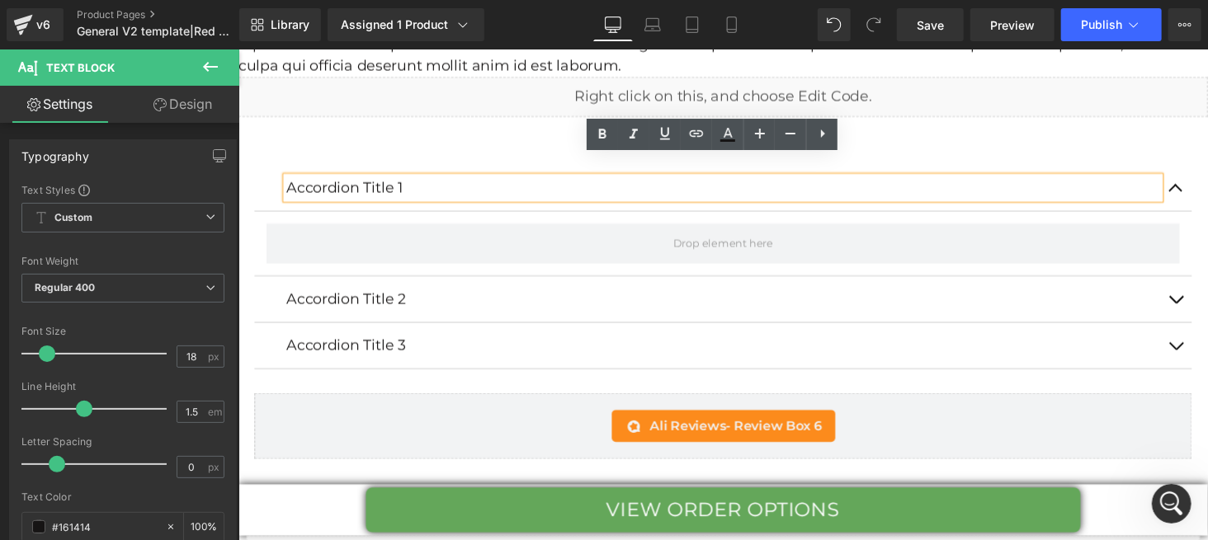
click at [538, 118] on div "Accordion Title 1 Text Block Accordion Title 2 Text Block Accordion Title 3 Tex…" at bounding box center [737, 298] width 990 height 361
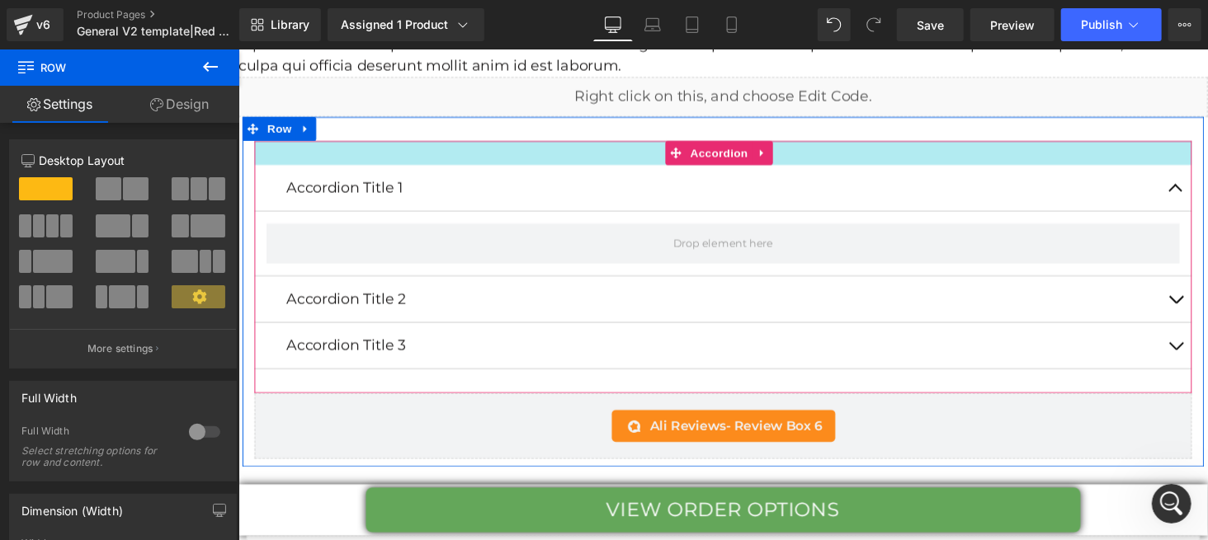
drag, startPoint x: 656, startPoint y: 135, endPoint x: 457, endPoint y: 172, distance: 202.1
click at [656, 143] on div at bounding box center [736, 155] width 965 height 25
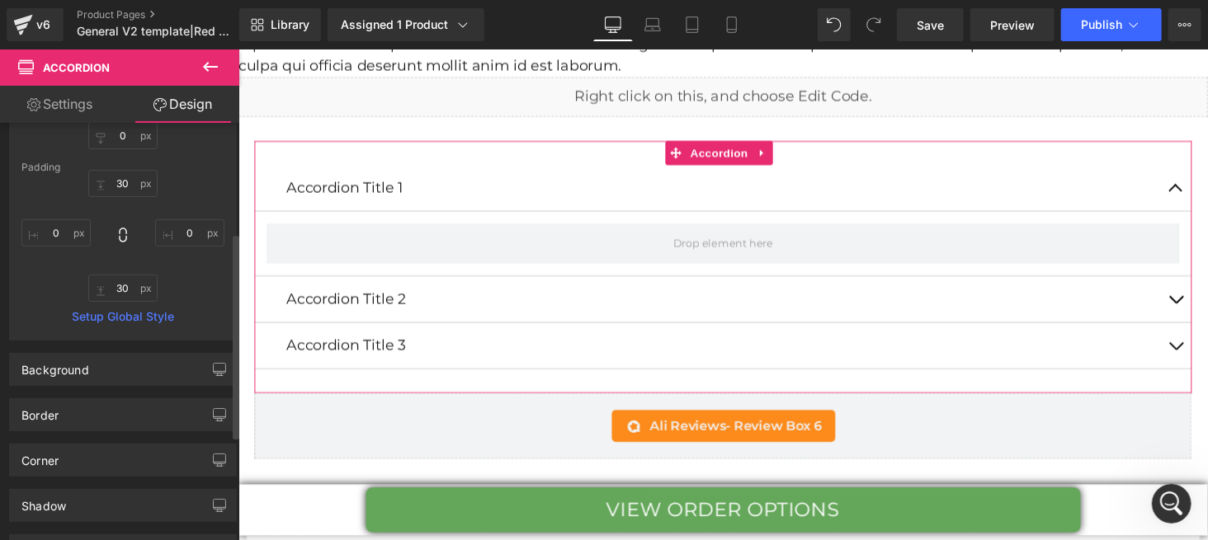
scroll to position [330, 0]
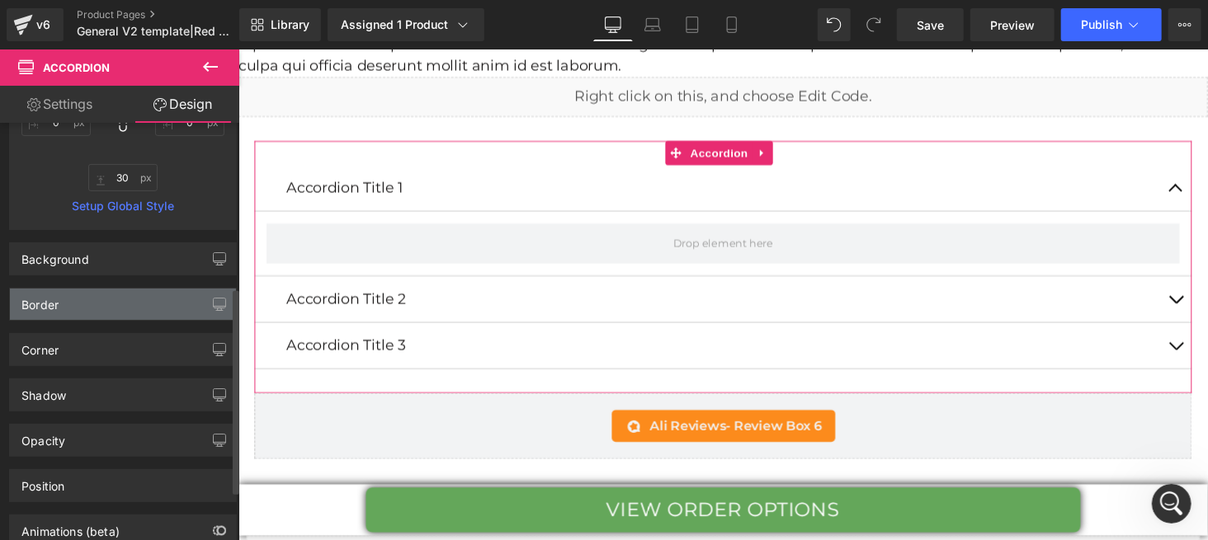
click at [109, 292] on div "Border" at bounding box center [123, 304] width 226 height 31
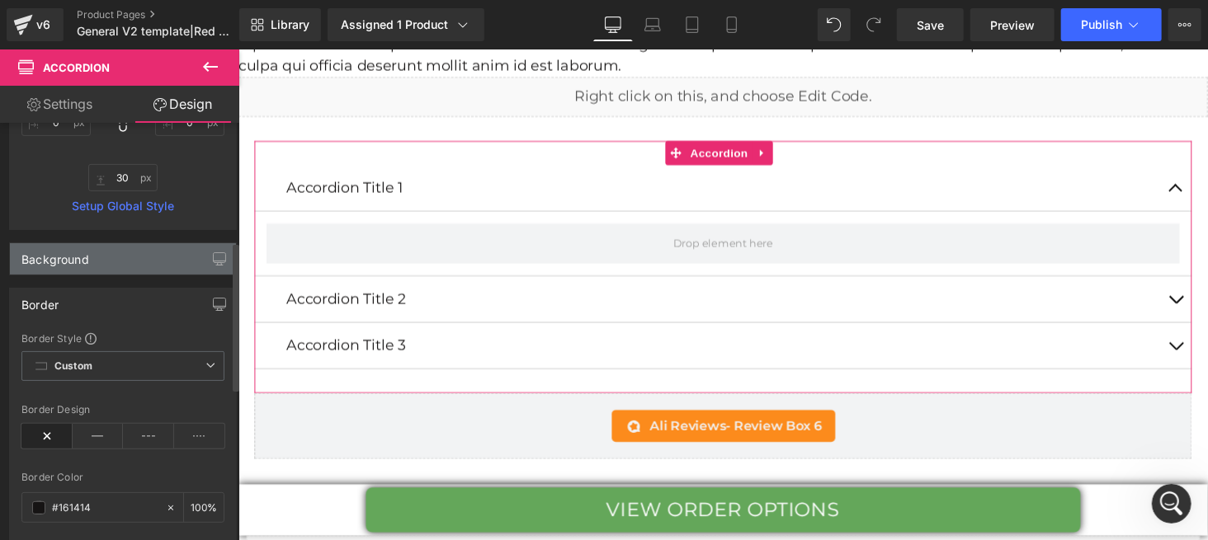
click at [116, 254] on div "Background" at bounding box center [123, 258] width 226 height 31
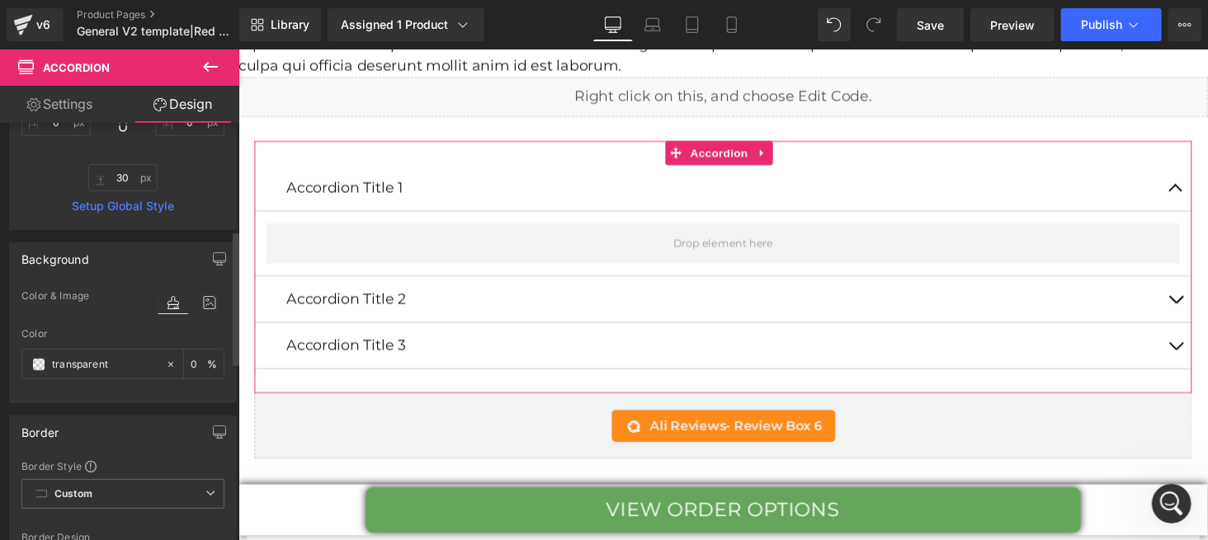
click at [166, 295] on icon at bounding box center [173, 302] width 30 height 21
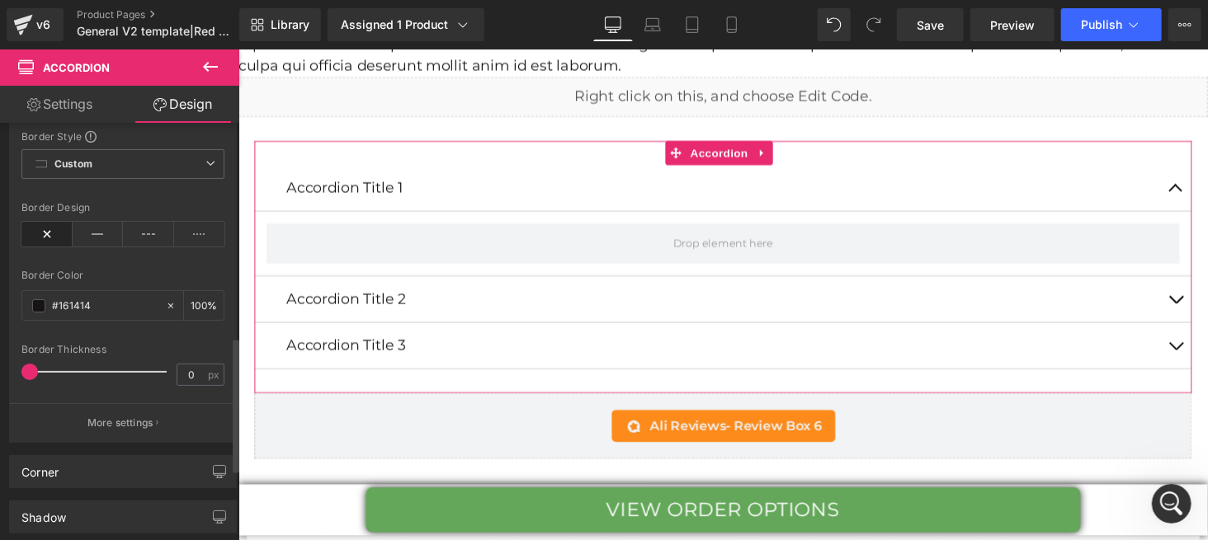
scroll to position [770, 0]
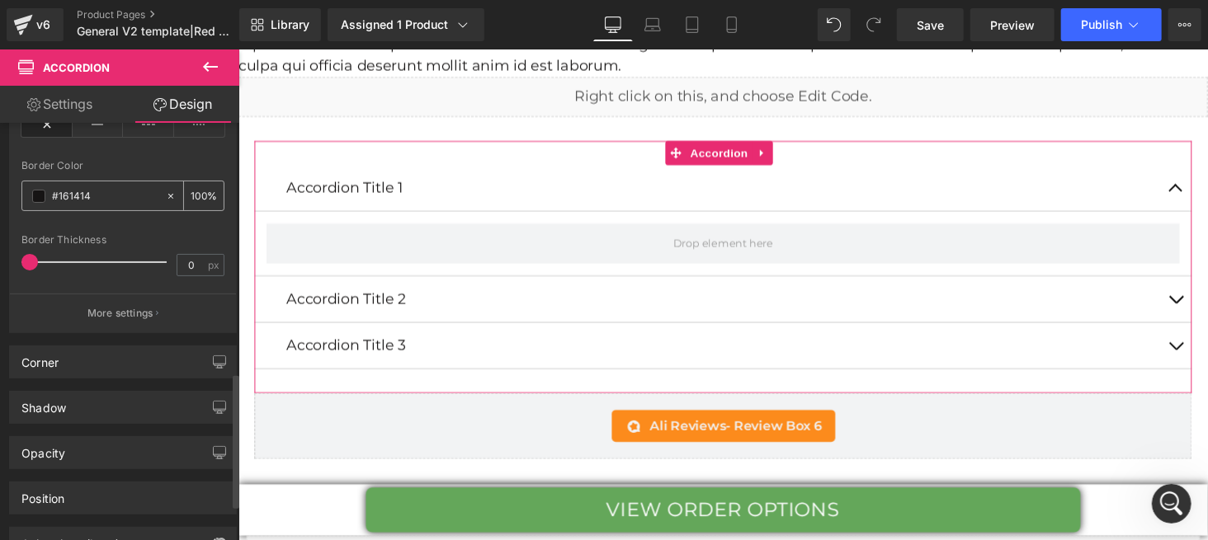
click at [95, 198] on input "#161414" at bounding box center [105, 196] width 106 height 18
click at [191, 200] on input "100" at bounding box center [199, 195] width 17 height 18
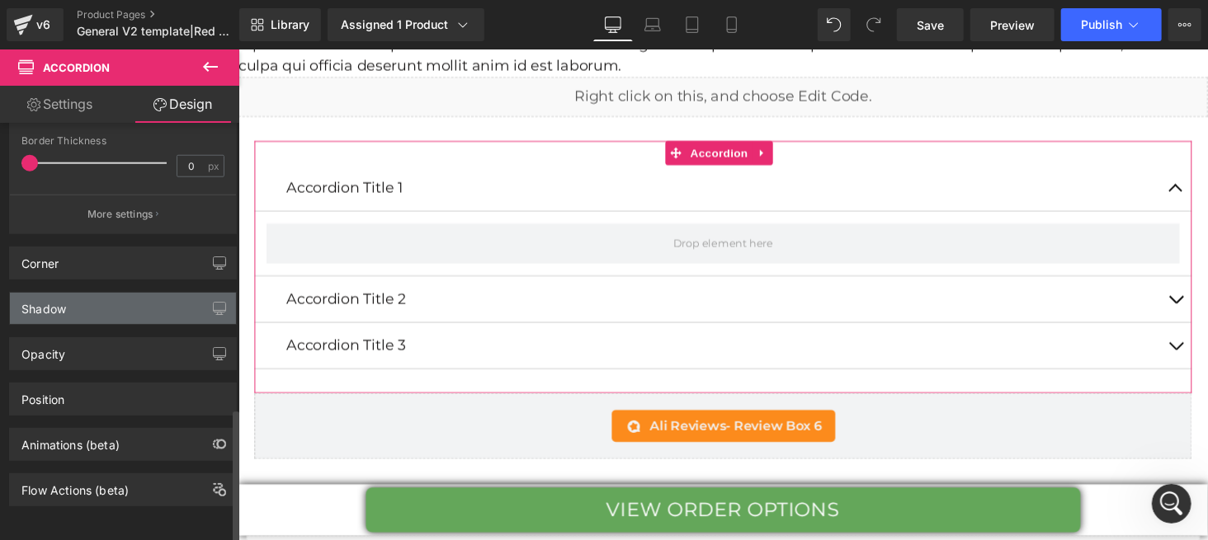
click at [111, 293] on div "Shadow" at bounding box center [123, 308] width 226 height 31
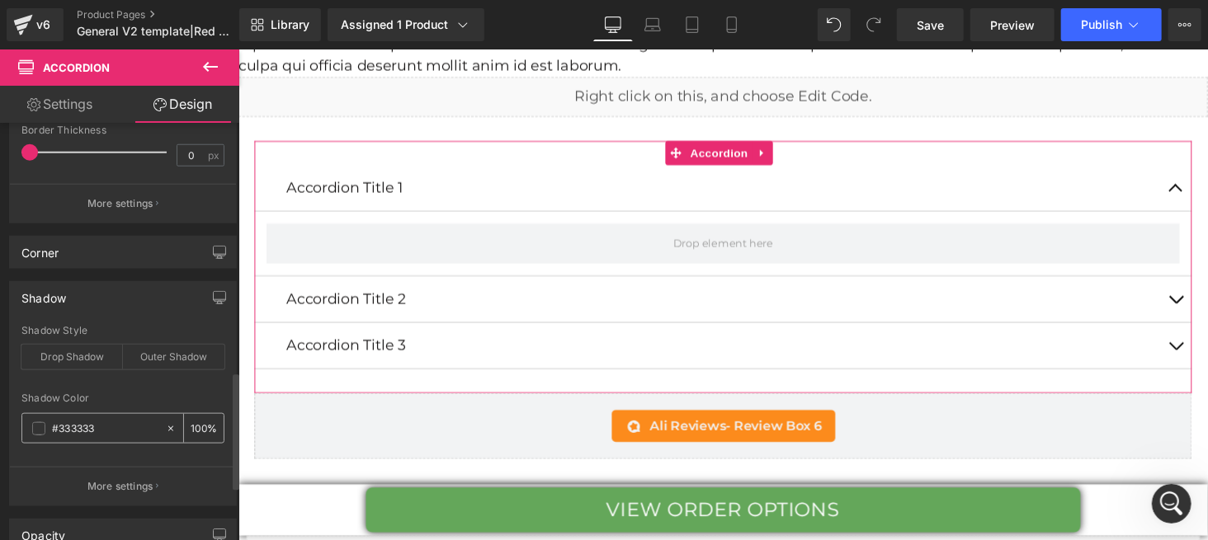
scroll to position [1072, 0]
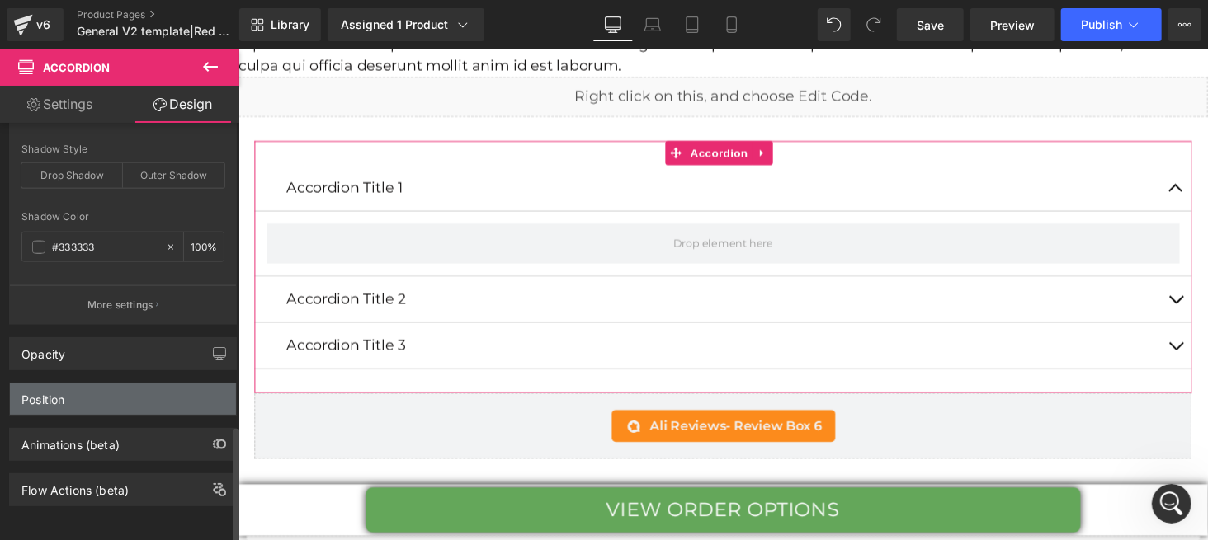
click at [58, 384] on div "Position" at bounding box center [42, 395] width 43 height 23
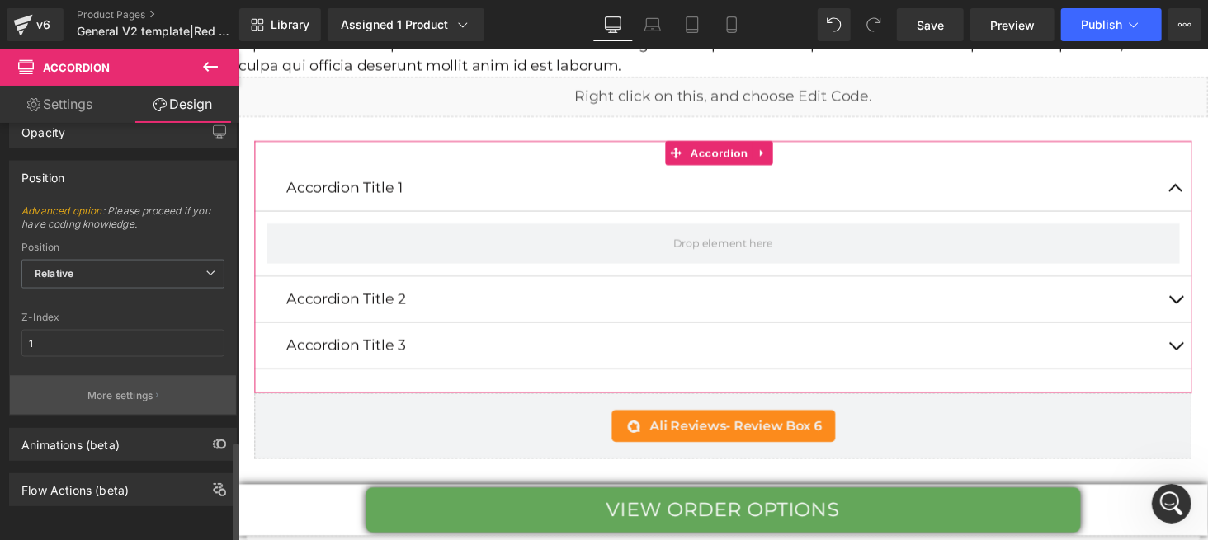
scroll to position [1292, 0]
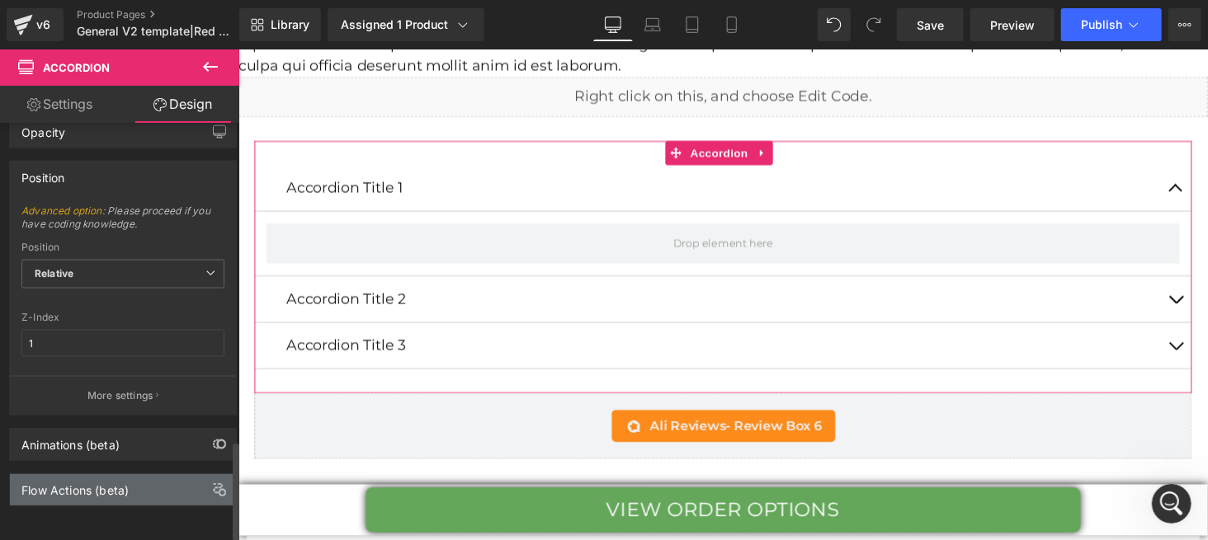
click at [63, 474] on div "Flow Actions (beta)" at bounding box center [74, 485] width 107 height 23
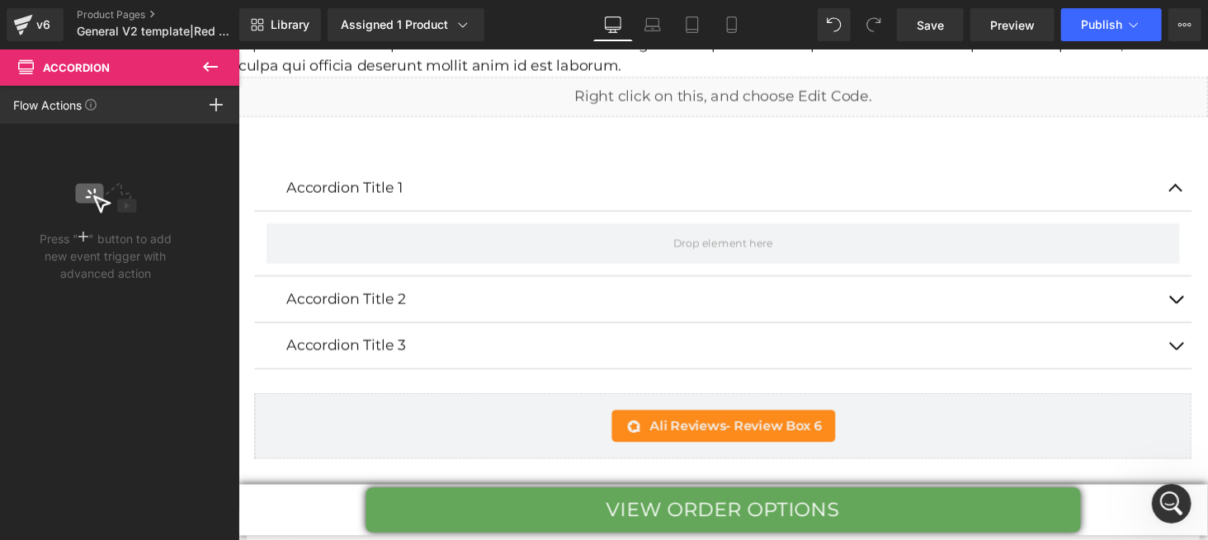
click at [209, 65] on icon at bounding box center [210, 67] width 20 height 20
type input "0"
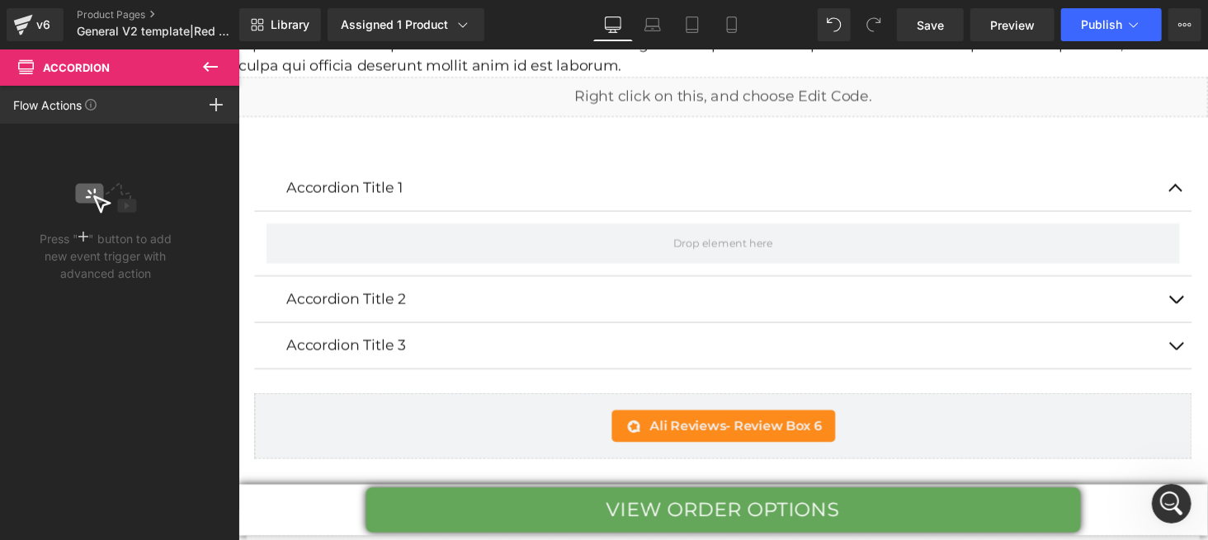
type input "30"
type input "0"
type input "30"
type input "0"
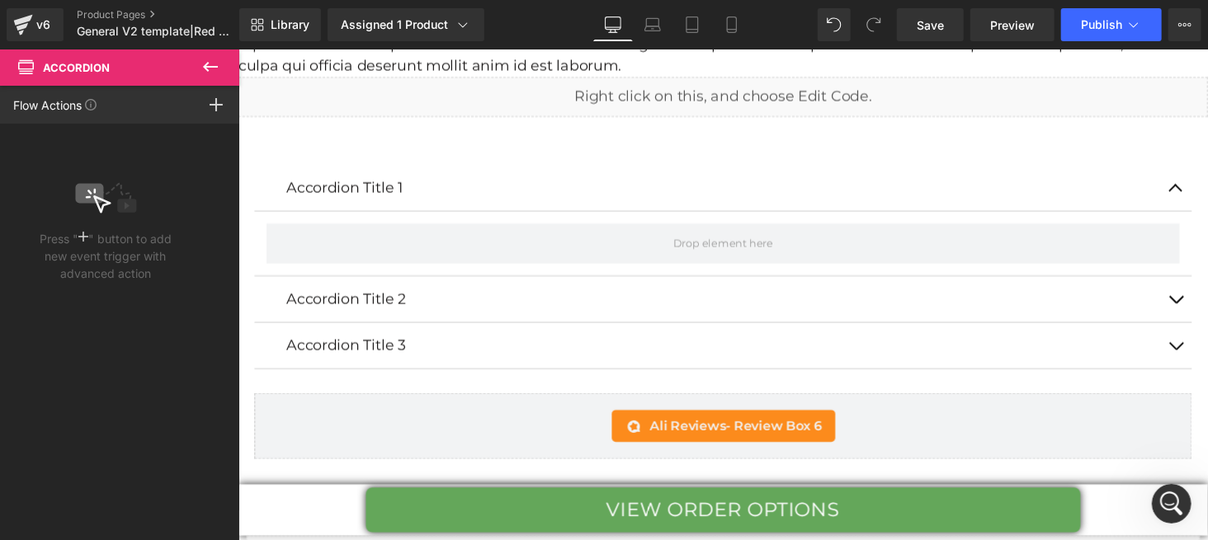
type input "100"
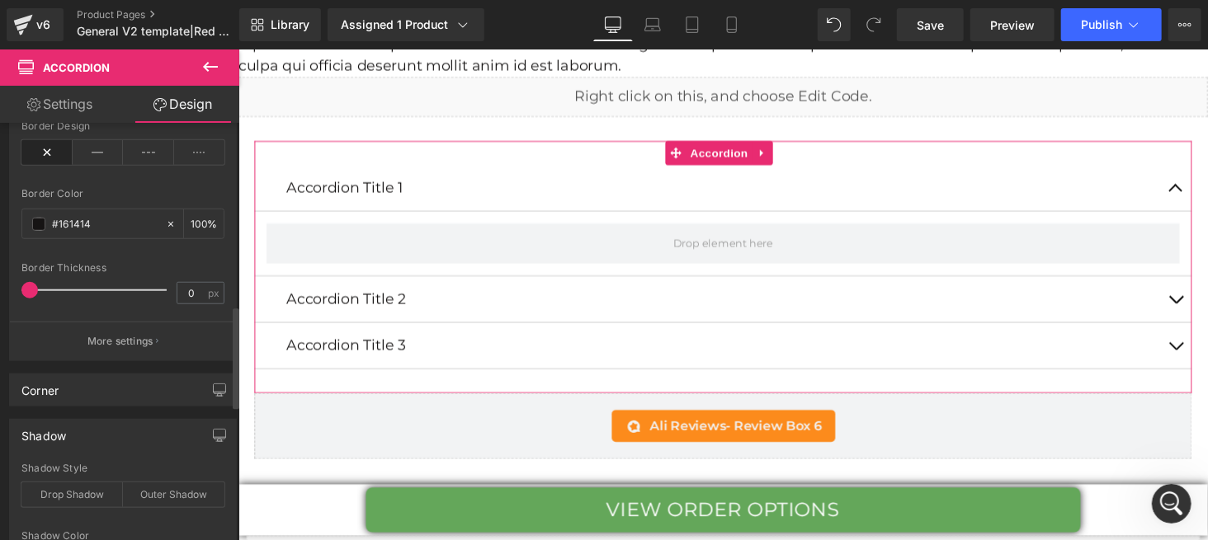
scroll to position [302, 0]
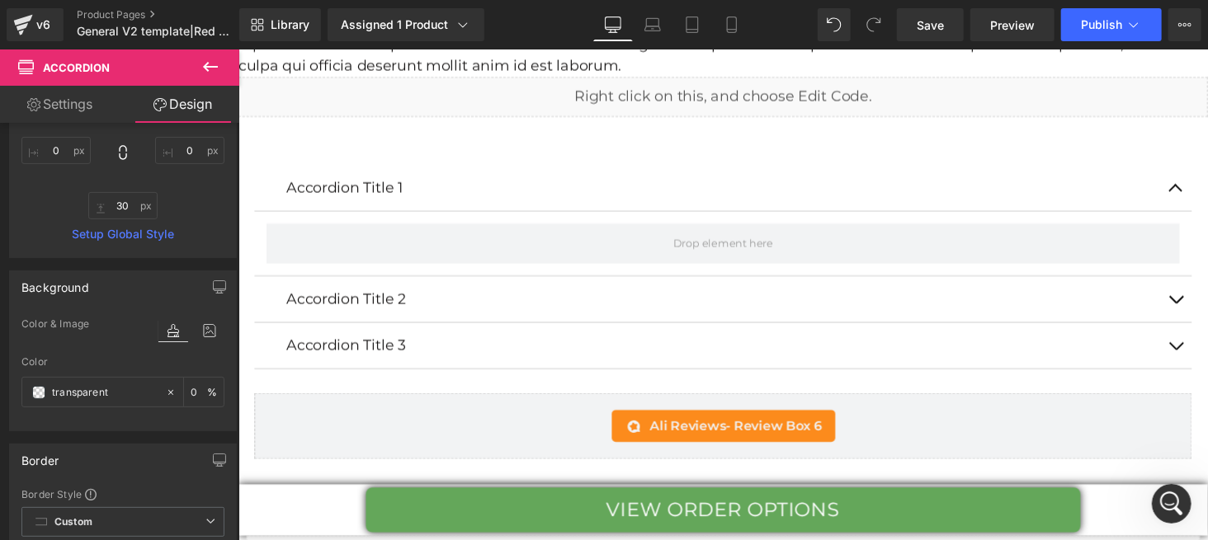
click at [205, 63] on icon at bounding box center [210, 67] width 20 height 20
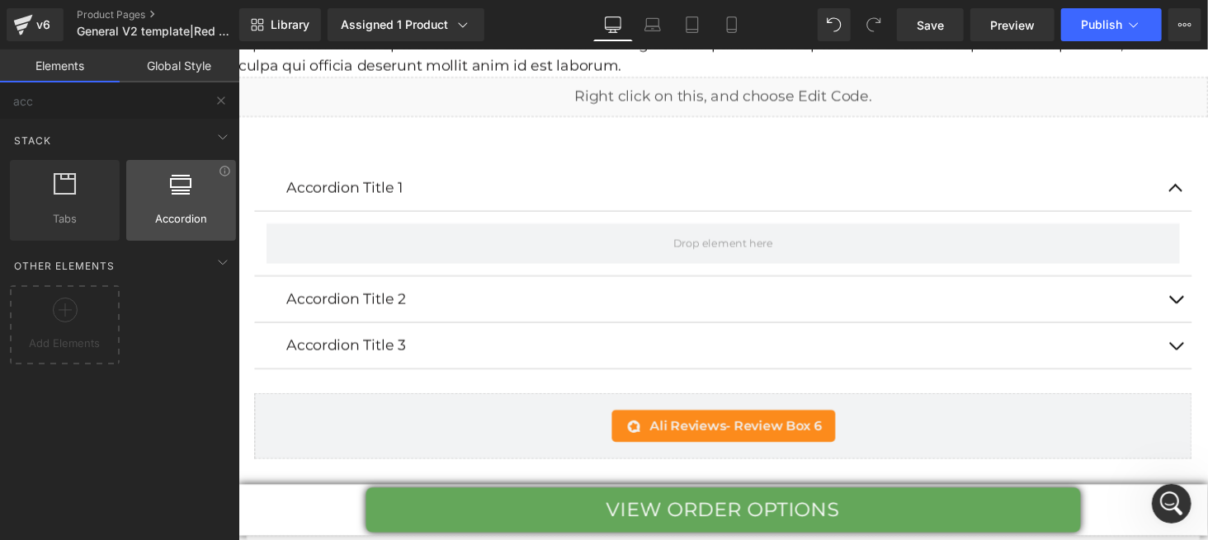
click at [179, 200] on div at bounding box center [181, 191] width 100 height 37
click at [192, 202] on div at bounding box center [181, 191] width 100 height 37
click at [188, 202] on div at bounding box center [181, 191] width 100 height 37
click at [340, 215] on article at bounding box center [736, 248] width 965 height 67
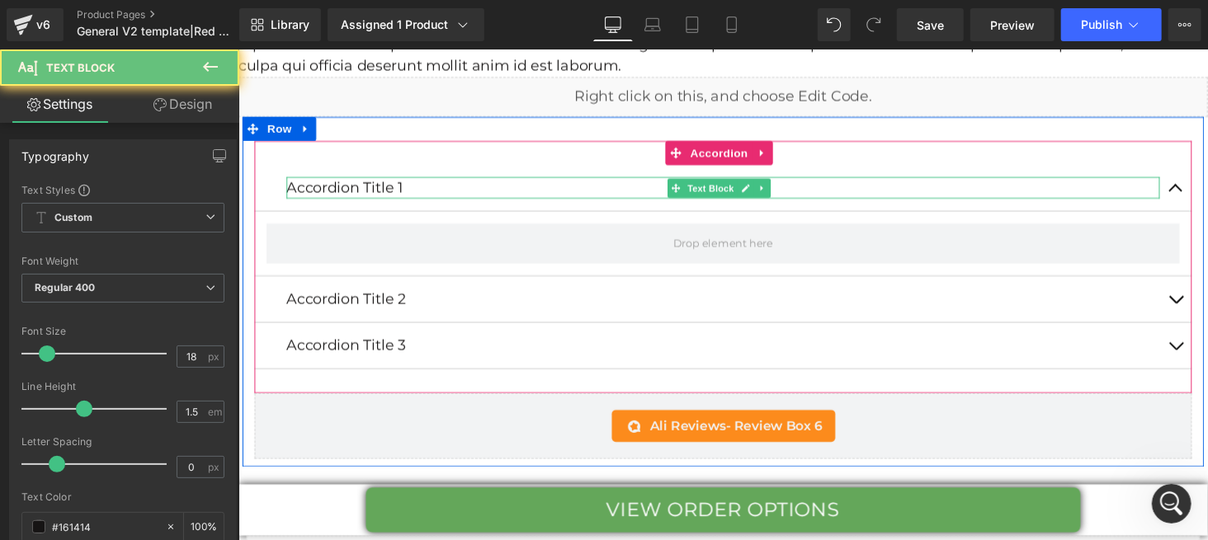
click at [444, 180] on p "Accordion Title 1" at bounding box center [736, 191] width 899 height 22
click at [581, 119] on div "Accordion Title 1 Text Block Accordion Title 2 Text Block Accordion Title 3 Tex…" at bounding box center [737, 298] width 990 height 361
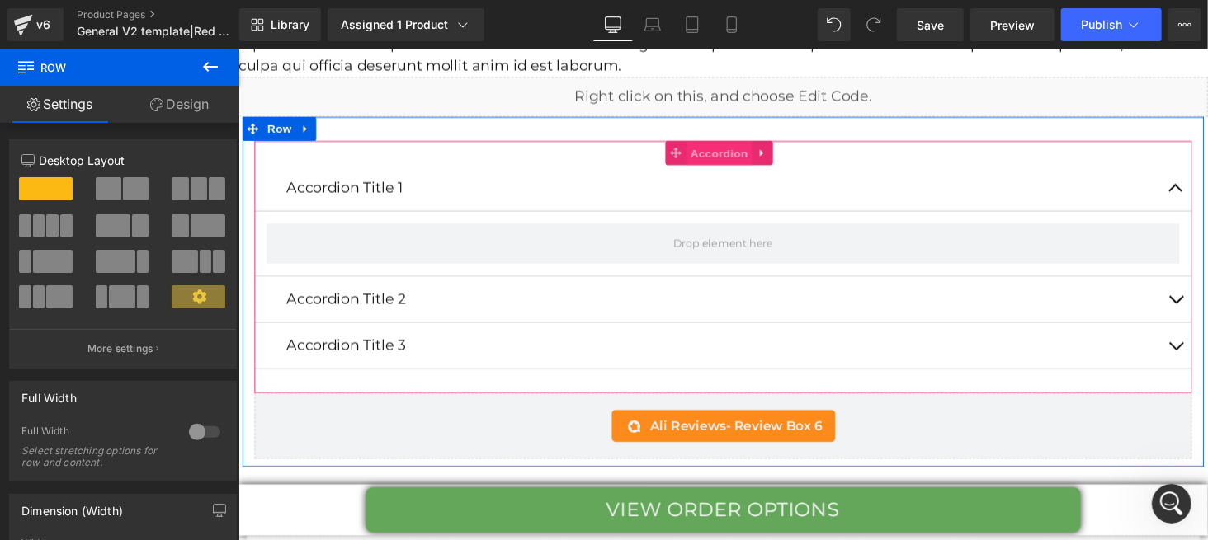
click at [710, 144] on span "Accordion" at bounding box center [733, 156] width 68 height 25
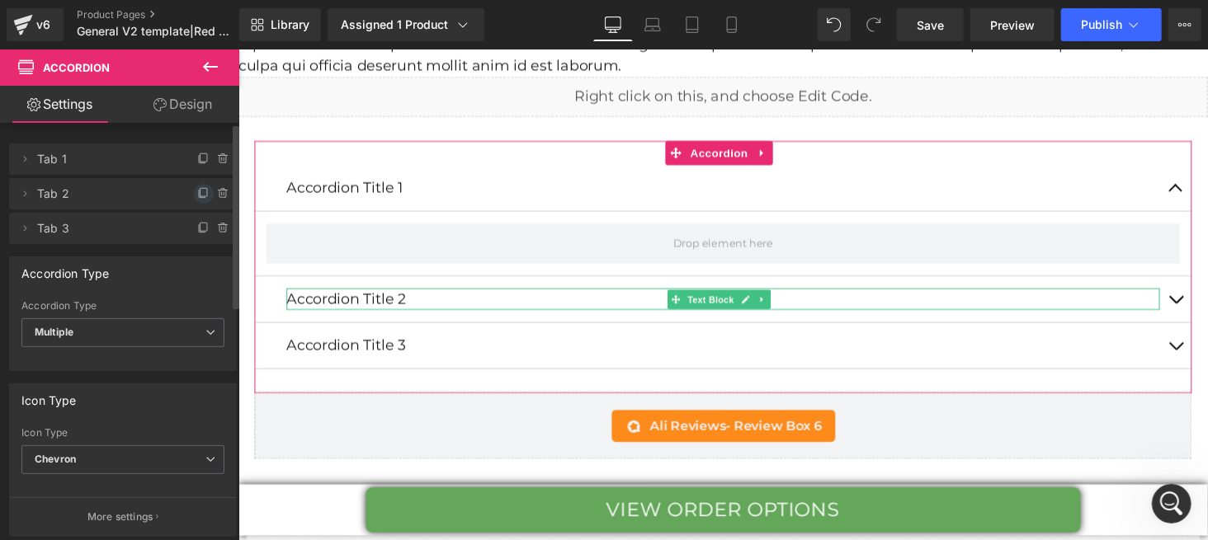
click at [200, 188] on icon at bounding box center [203, 192] width 7 height 8
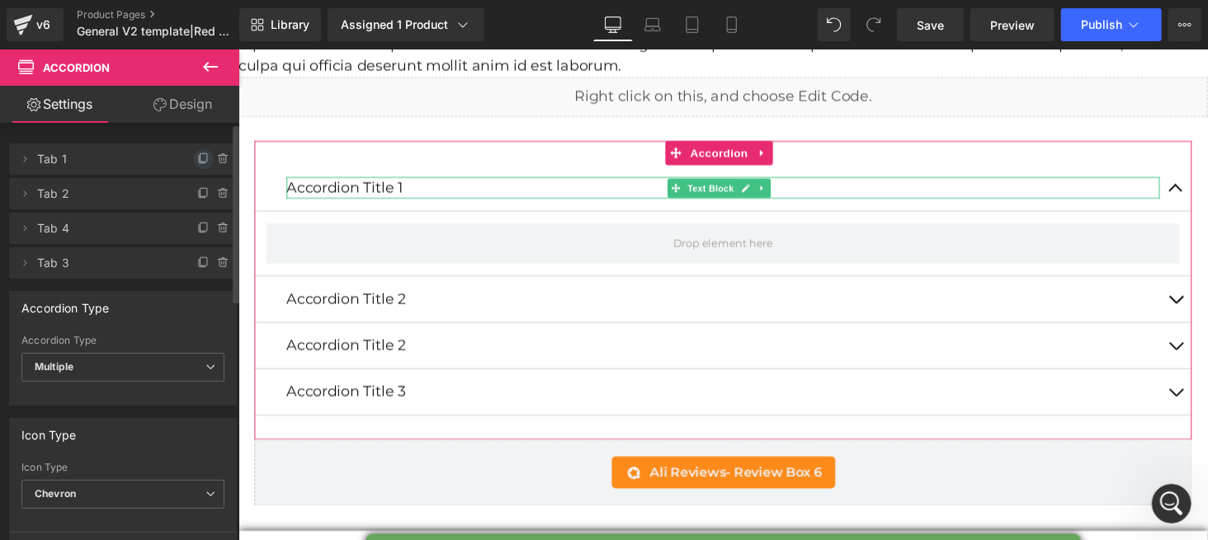
click at [200, 161] on icon at bounding box center [203, 157] width 7 height 8
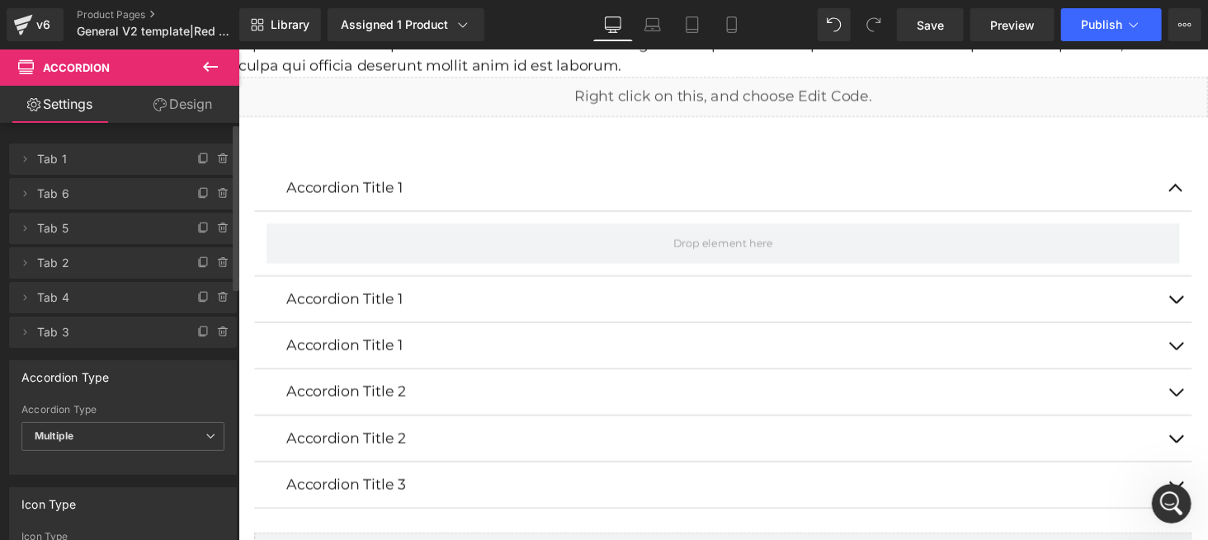
click at [216, 60] on icon at bounding box center [210, 67] width 20 height 20
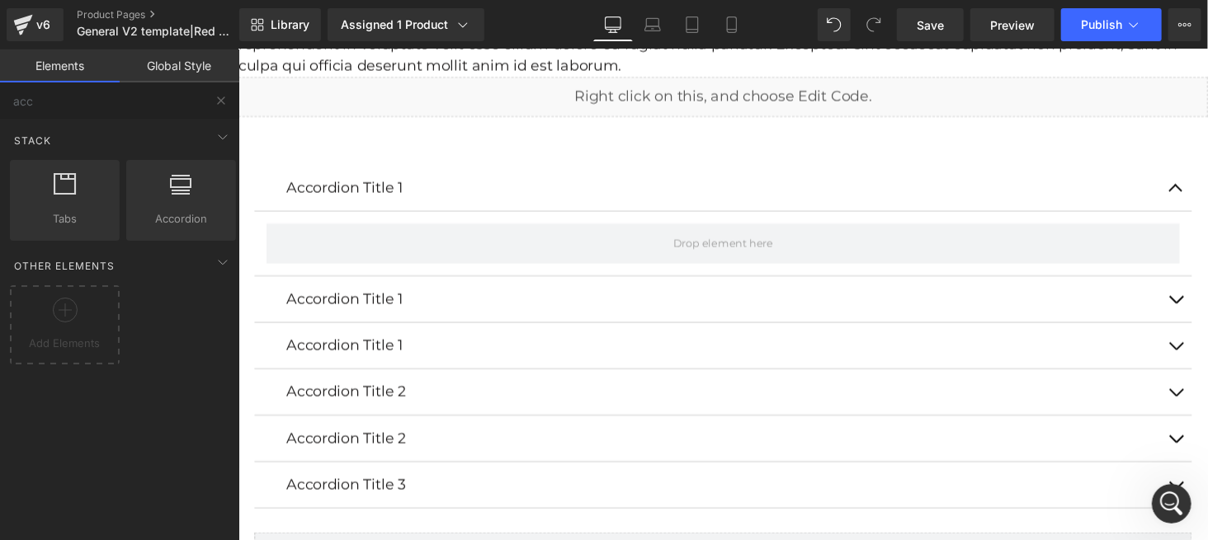
click at [174, 64] on link "Global Style" at bounding box center [180, 66] width 120 height 33
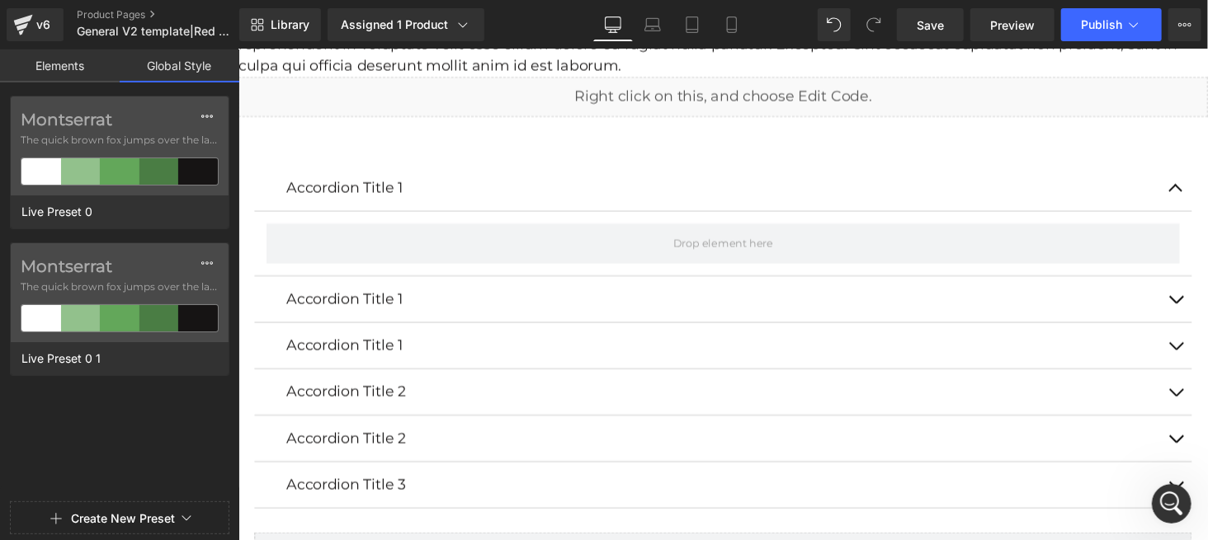
click at [81, 68] on link "Elements" at bounding box center [60, 66] width 120 height 33
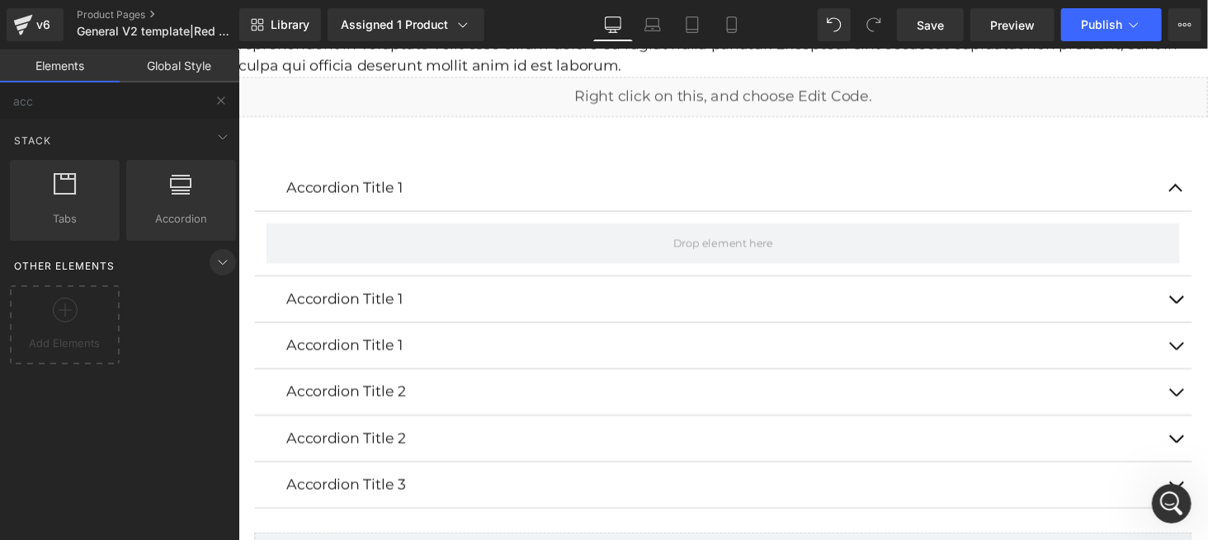
click at [214, 261] on icon at bounding box center [223, 262] width 20 height 20
click at [172, 59] on link "Global Style" at bounding box center [180, 66] width 120 height 33
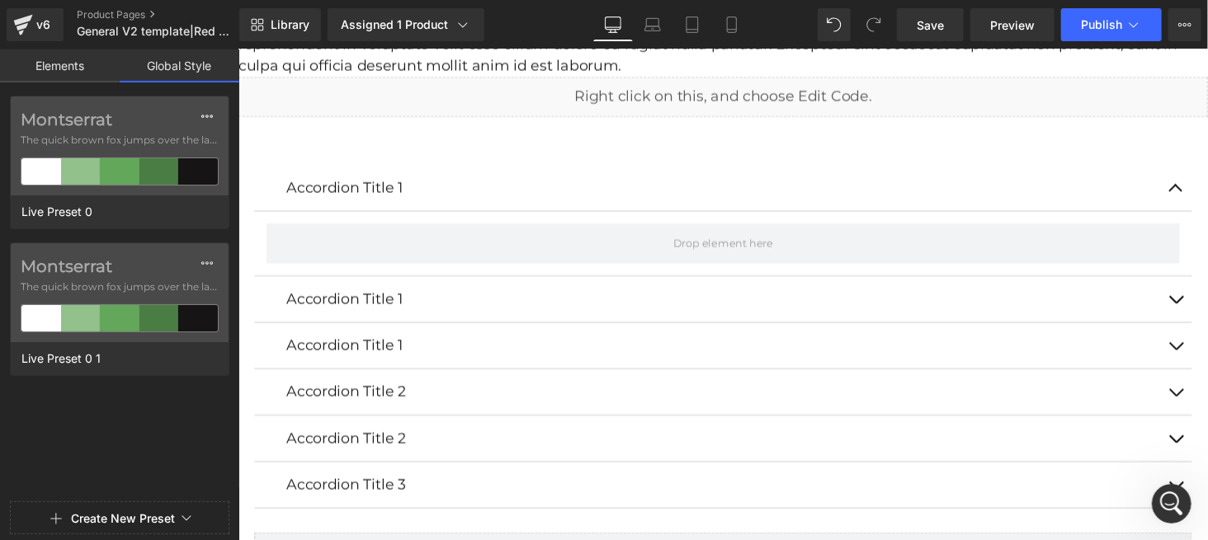
click at [76, 69] on link "Elements" at bounding box center [60, 66] width 120 height 33
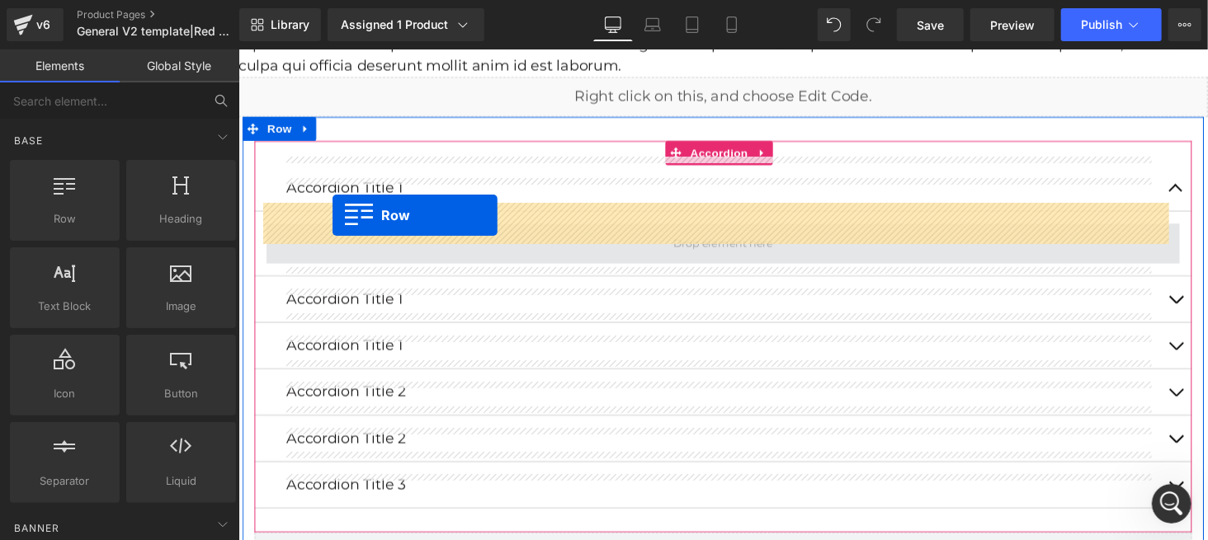
drag, startPoint x: 300, startPoint y: 262, endPoint x: 334, endPoint y: 219, distance: 54.6
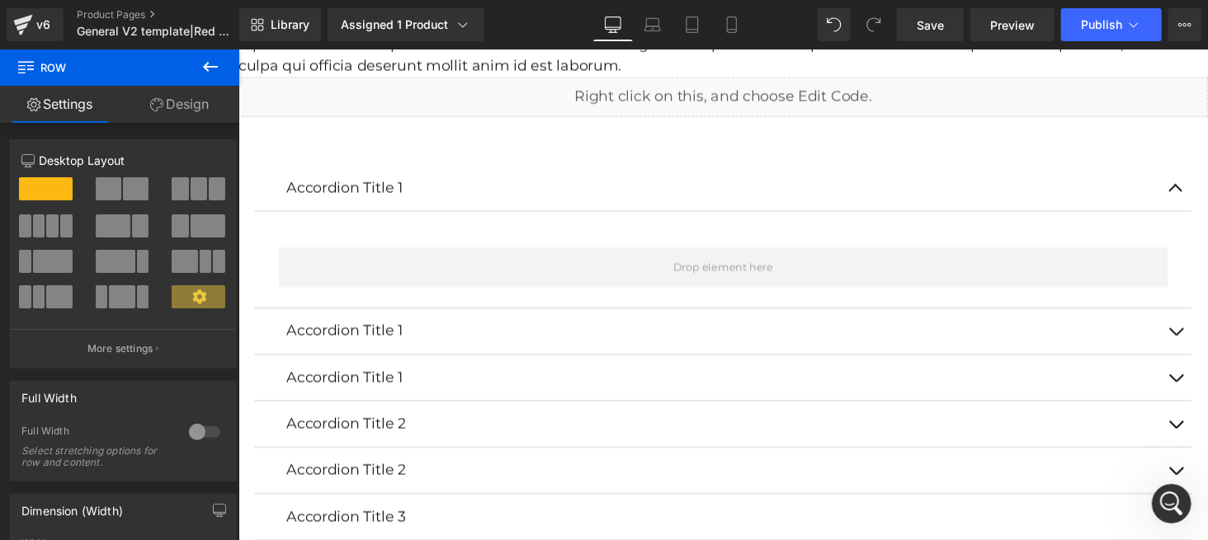
click at [208, 59] on icon at bounding box center [210, 67] width 20 height 20
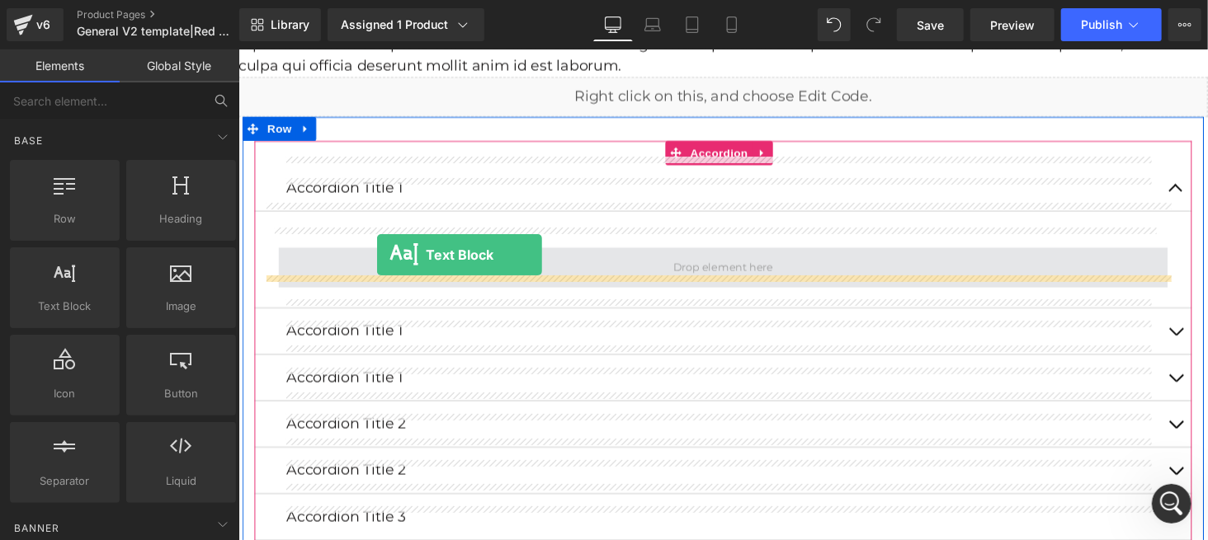
drag, startPoint x: 322, startPoint y: 362, endPoint x: 380, endPoint y: 260, distance: 117.9
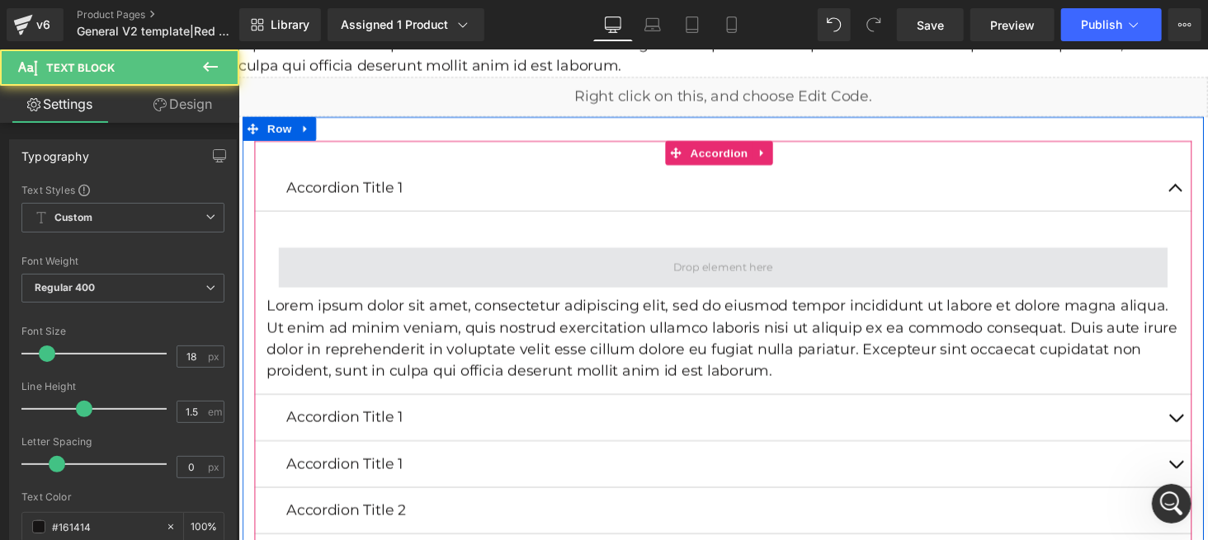
click at [421, 262] on span at bounding box center [737, 273] width 916 height 41
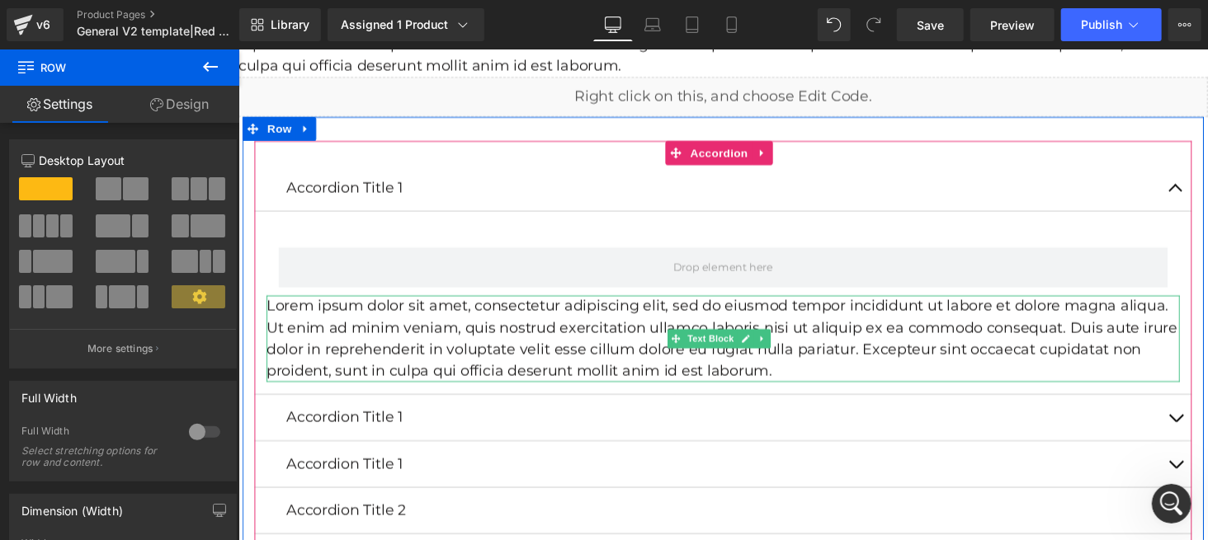
drag, startPoint x: 413, startPoint y: 328, endPoint x: 436, endPoint y: 292, distance: 41.9
click at [431, 302] on p "Lorem ipsum dolor sit amet, consectetur adipiscing elit, sed do eiusmod tempor …" at bounding box center [736, 346] width 941 height 89
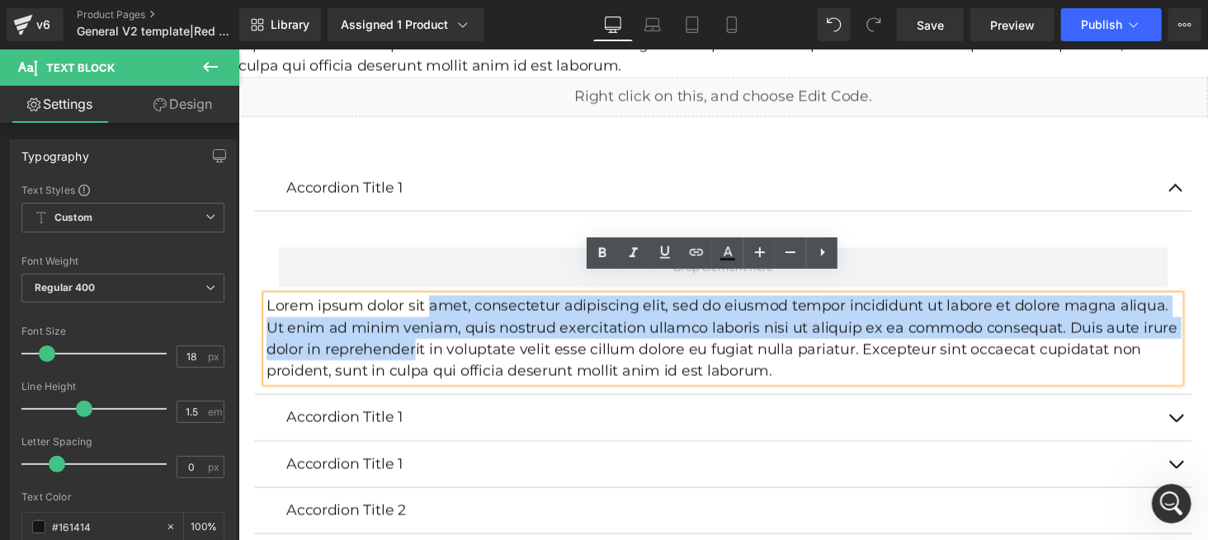
click at [868, 215] on article "Row Lorem ipsum dolor sit amet, consectetur adipiscing elit, sed do eiusmod tem…" at bounding box center [736, 309] width 965 height 189
click at [869, 302] on p "Lorem ipsum dolor sit amet, consectetur adipiscing elit, sed do eiusmod tempor …" at bounding box center [736, 346] width 941 height 89
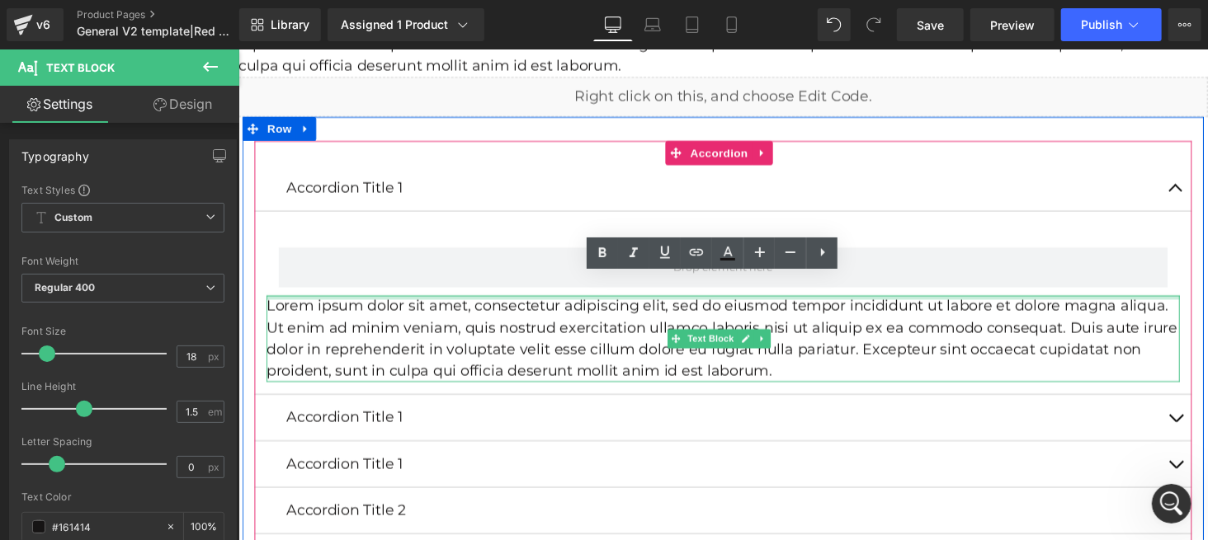
click at [875, 302] on div at bounding box center [736, 304] width 941 height 4
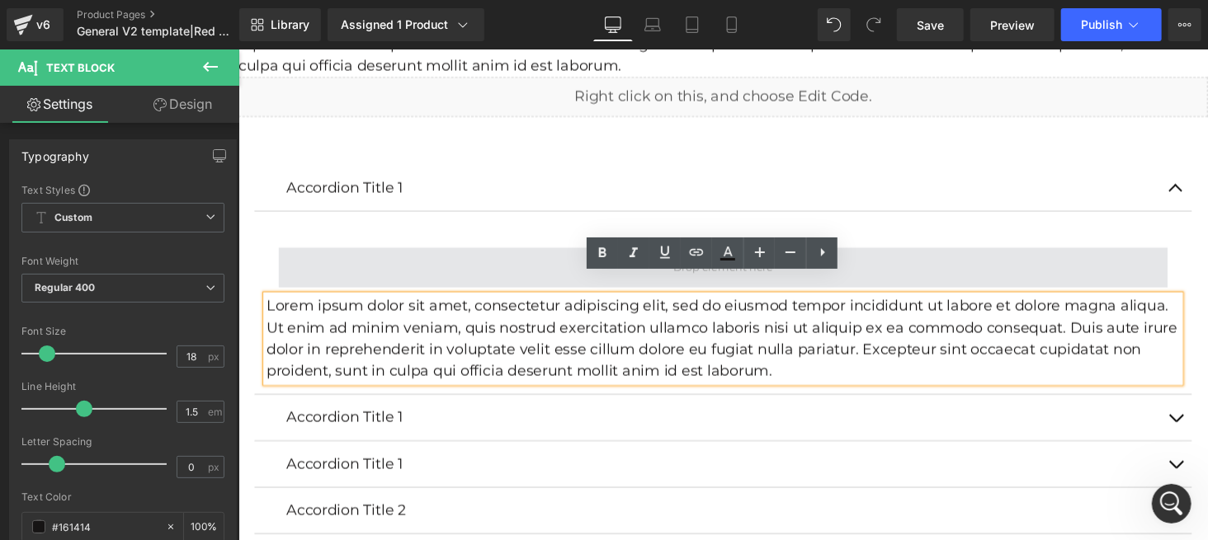
click at [898, 252] on span at bounding box center [737, 272] width 916 height 41
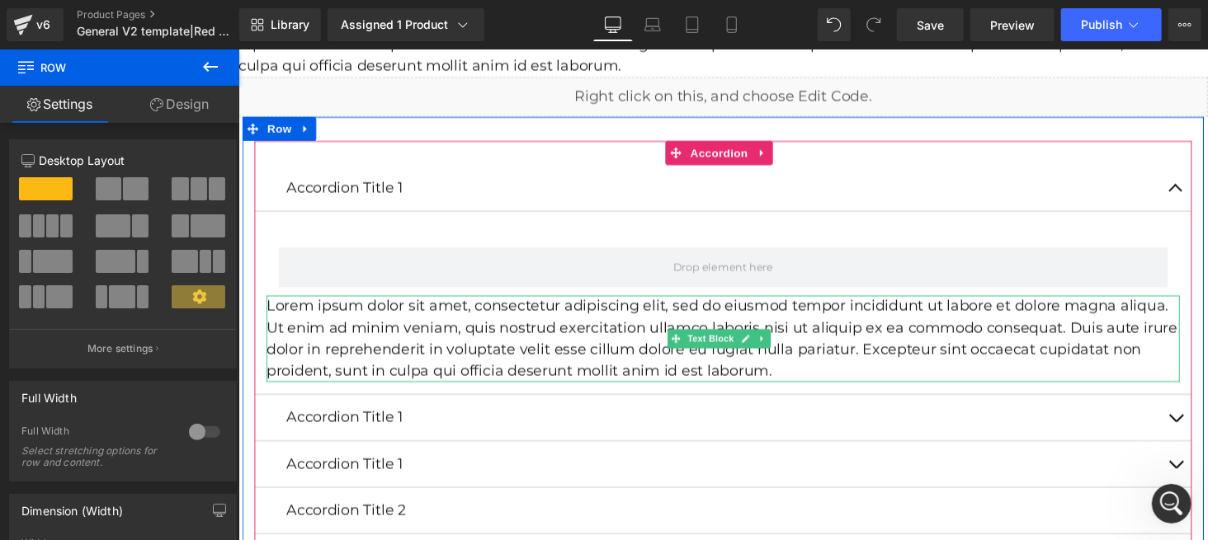
click at [773, 342] on icon at bounding box center [776, 347] width 9 height 10
click at [783, 342] on icon at bounding box center [785, 346] width 9 height 9
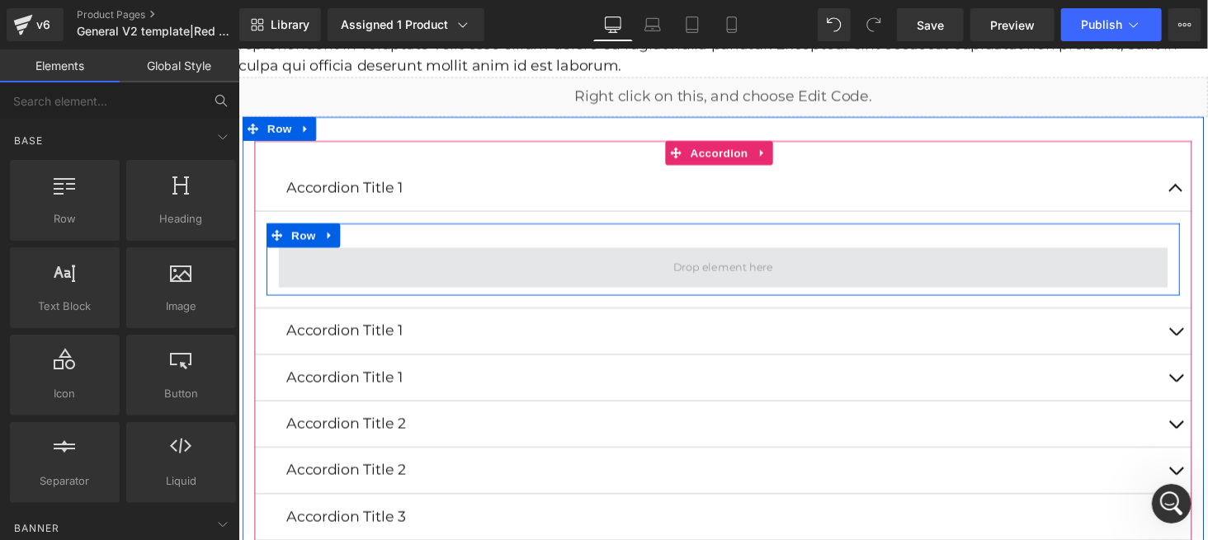
click at [712, 262] on span at bounding box center [737, 274] width 115 height 25
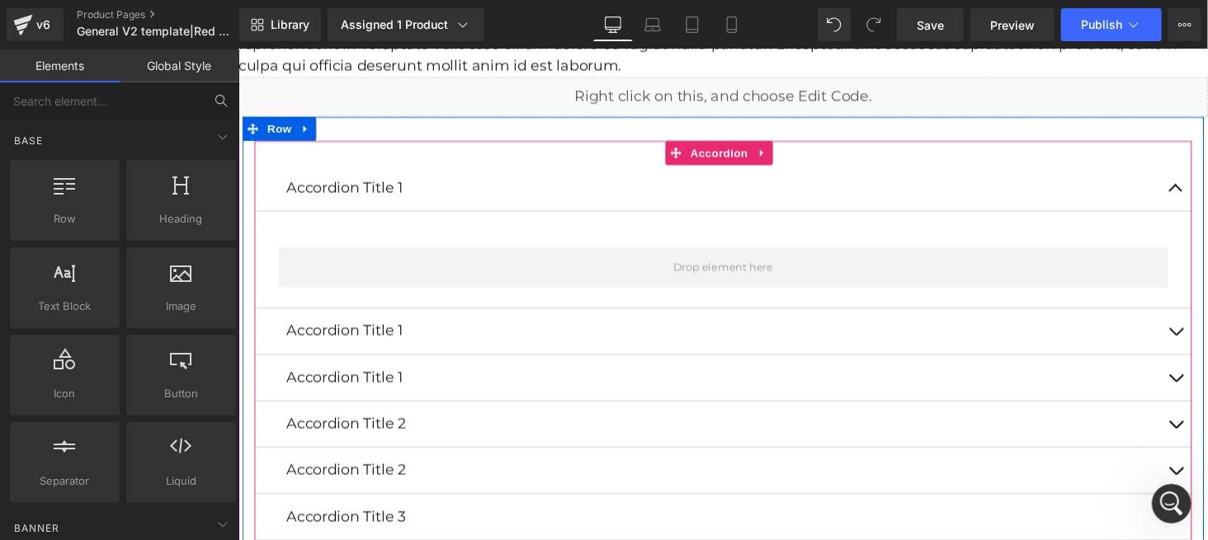
click at [1203, 196] on span "button" at bounding box center [1203, 196] width 0 height 0
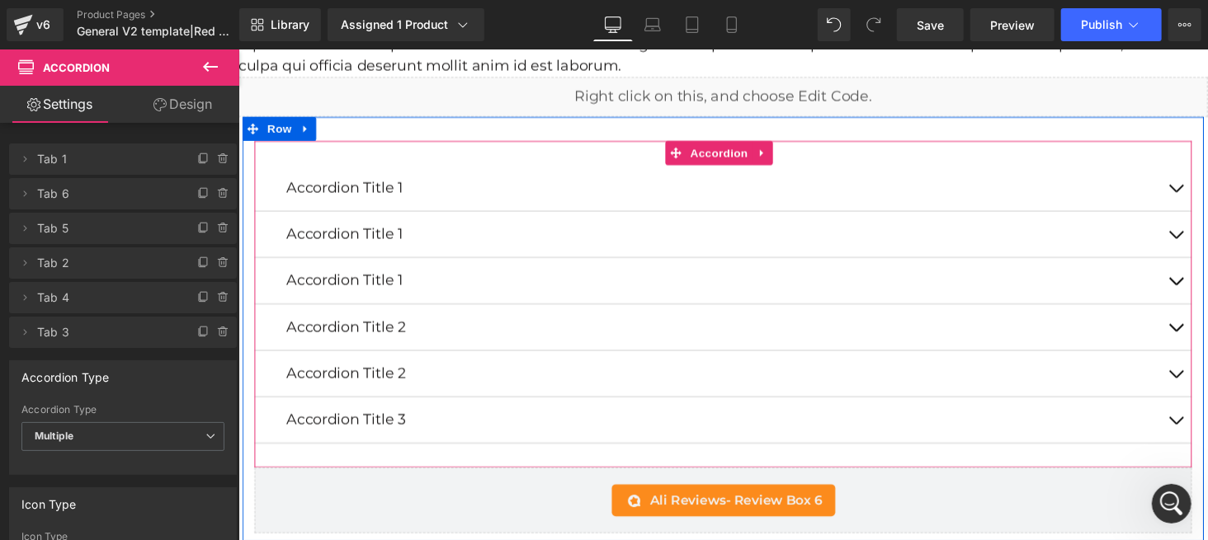
click at [1203, 196] on span "button" at bounding box center [1203, 196] width 0 height 0
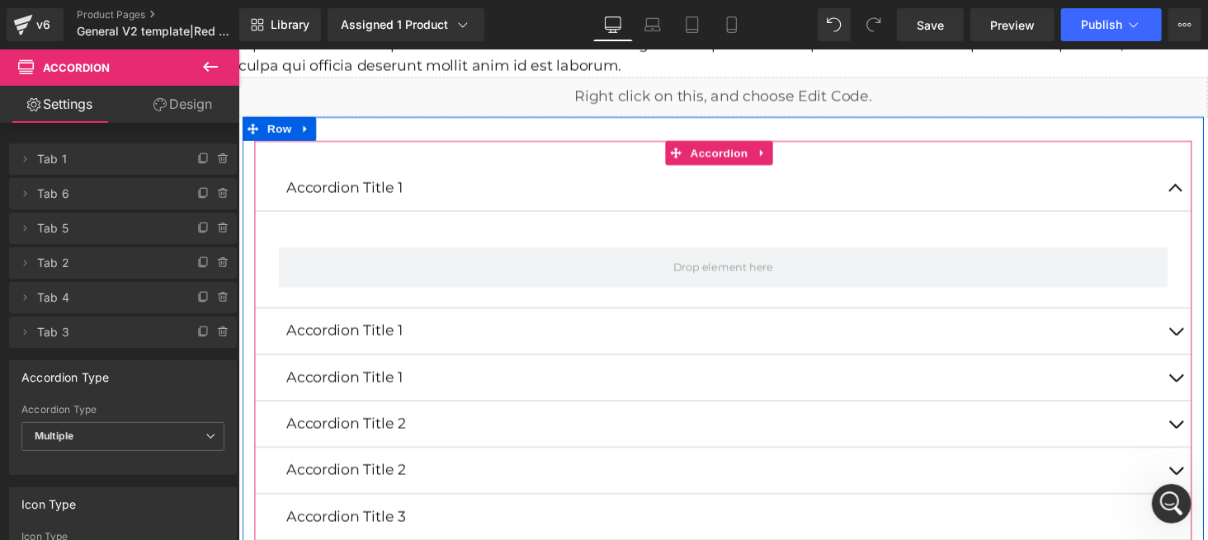
click at [1203, 196] on span "button" at bounding box center [1203, 196] width 0 height 0
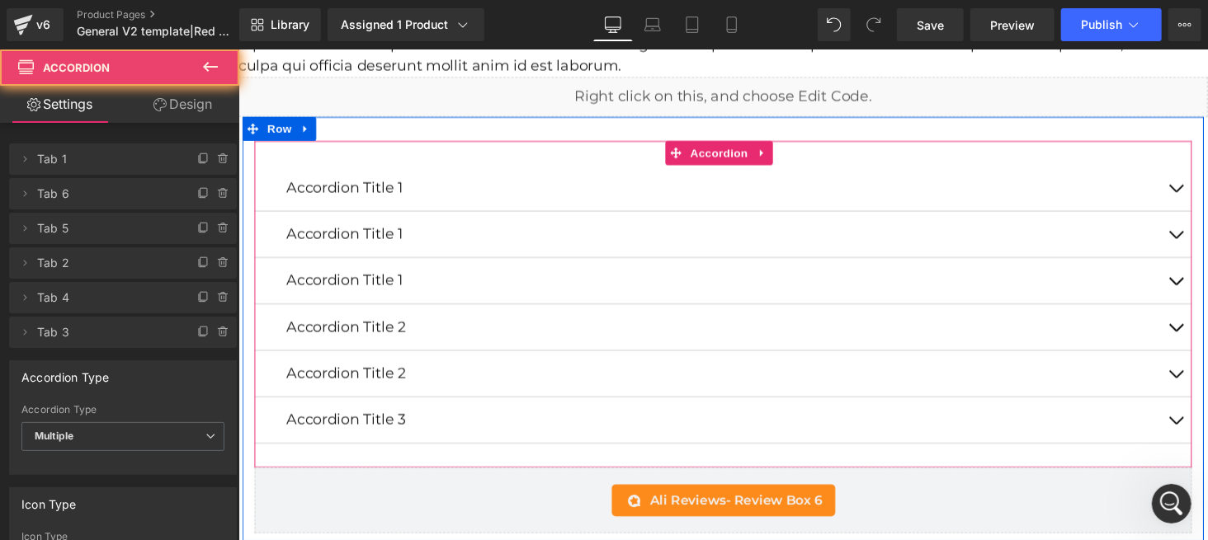
click at [1203, 196] on span "button" at bounding box center [1203, 196] width 0 height 0
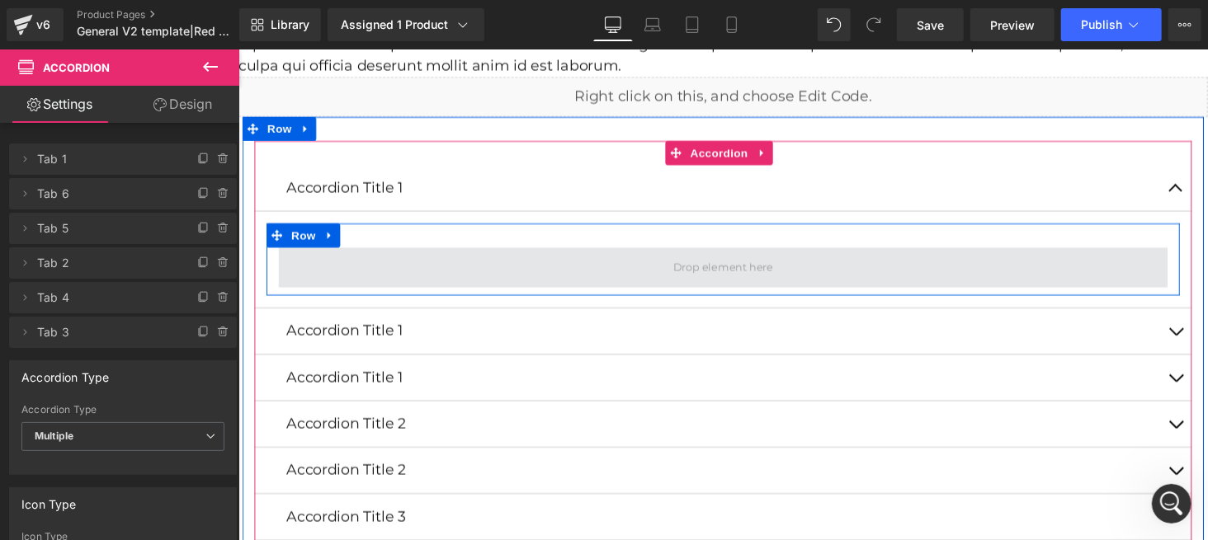
click at [310, 261] on span at bounding box center [737, 272] width 916 height 41
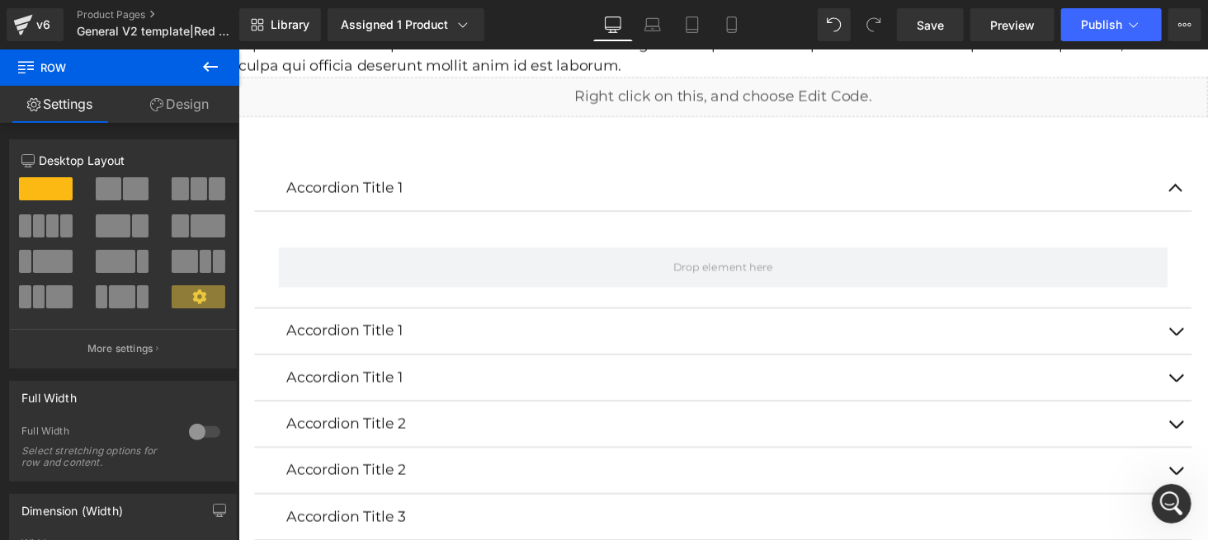
click at [203, 68] on icon at bounding box center [210, 67] width 20 height 20
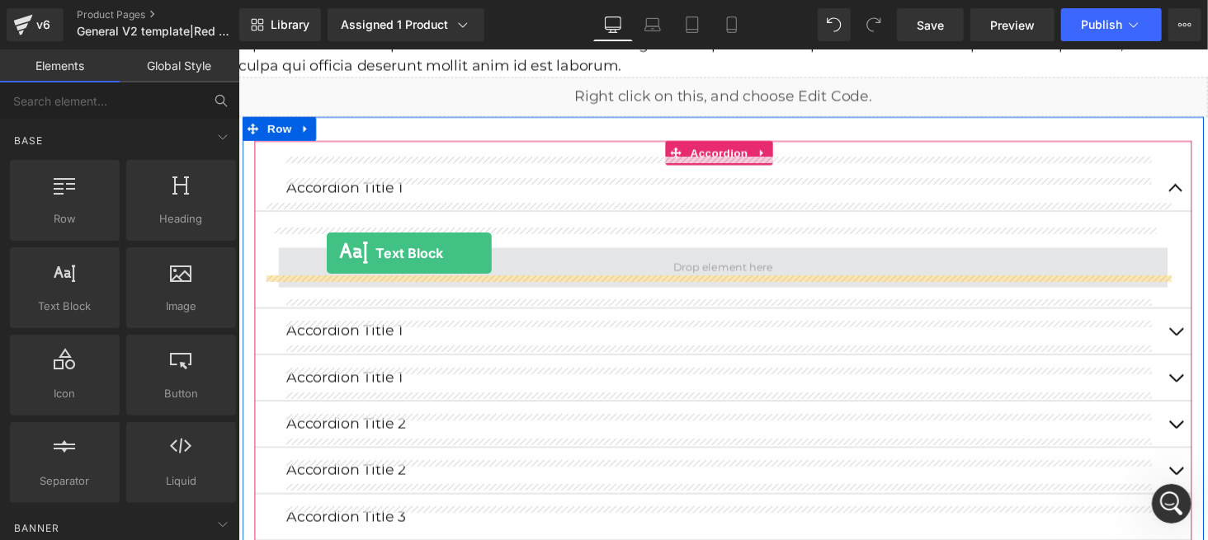
drag, startPoint x: 295, startPoint y: 356, endPoint x: 328, endPoint y: 258, distance: 103.8
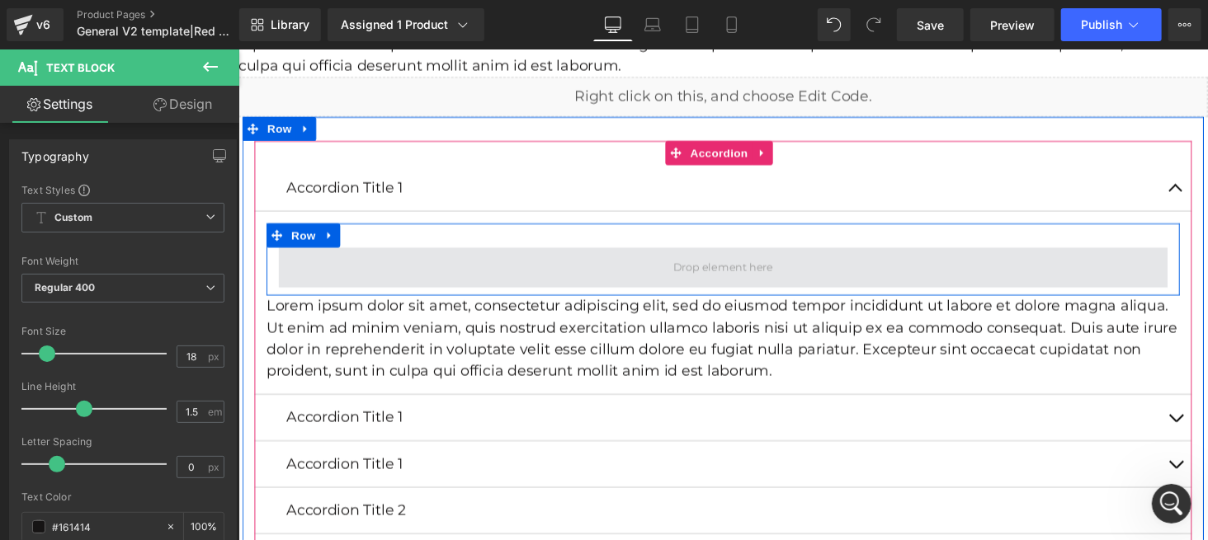
click at [497, 265] on span at bounding box center [737, 272] width 916 height 41
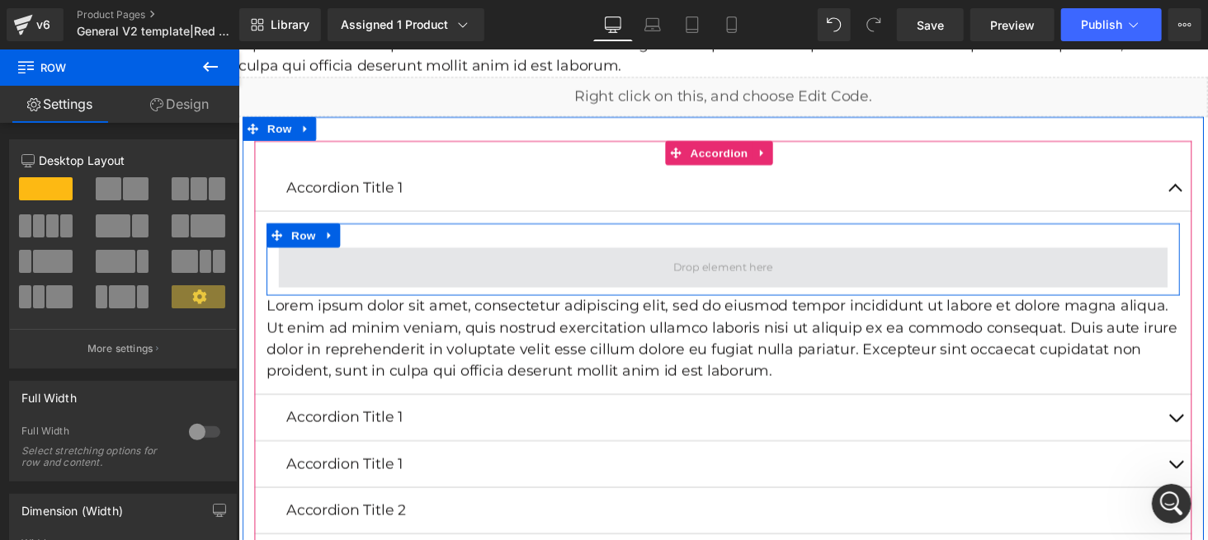
click at [611, 252] on span at bounding box center [737, 272] width 916 height 41
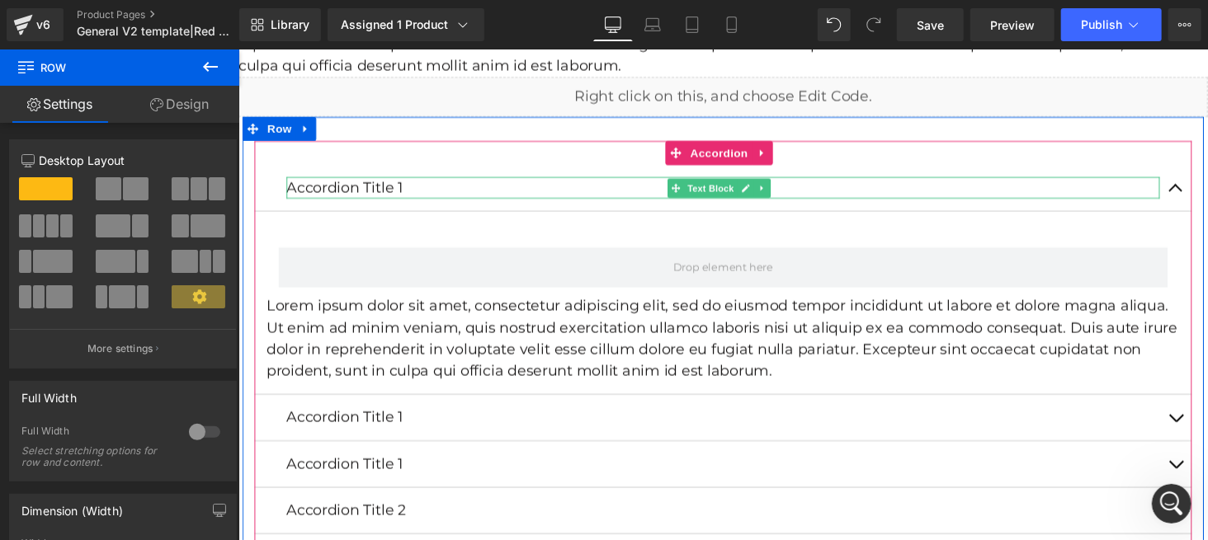
click at [876, 180] on p "Accordion Title 1" at bounding box center [736, 191] width 899 height 22
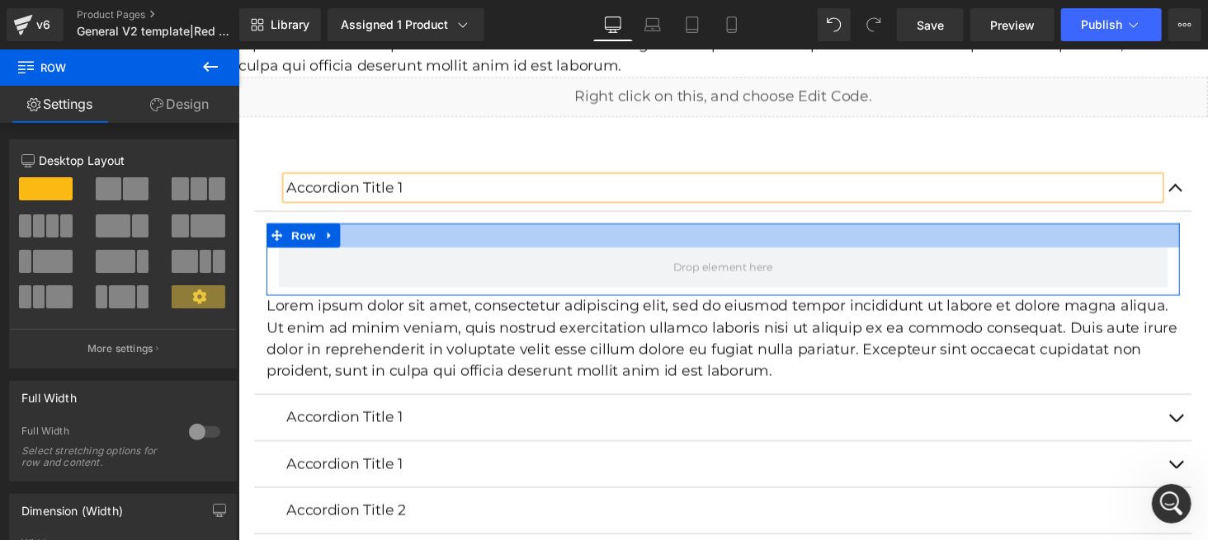
click at [848, 228] on div "Row" at bounding box center [736, 265] width 941 height 74
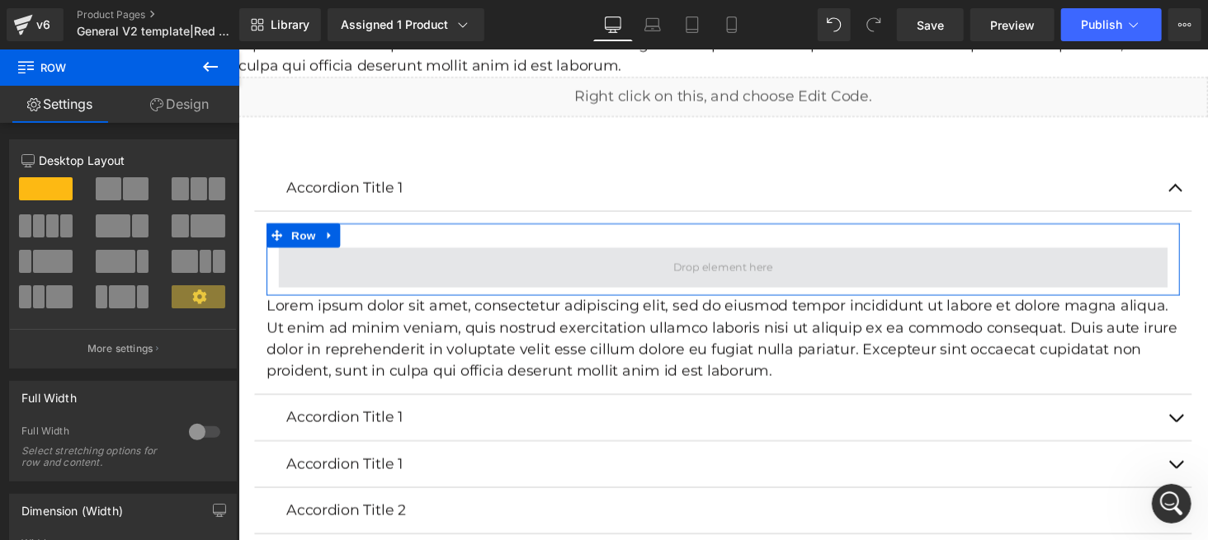
click at [861, 252] on span at bounding box center [737, 272] width 916 height 41
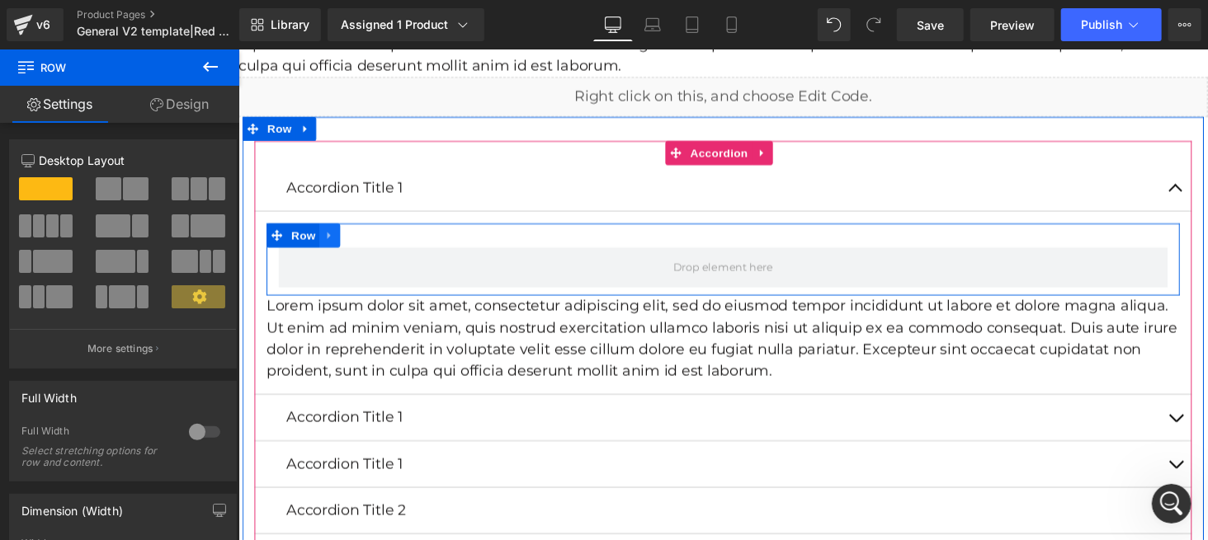
click at [329, 237] on icon at bounding box center [330, 240] width 3 height 7
click at [373, 234] on icon at bounding box center [375, 240] width 12 height 12
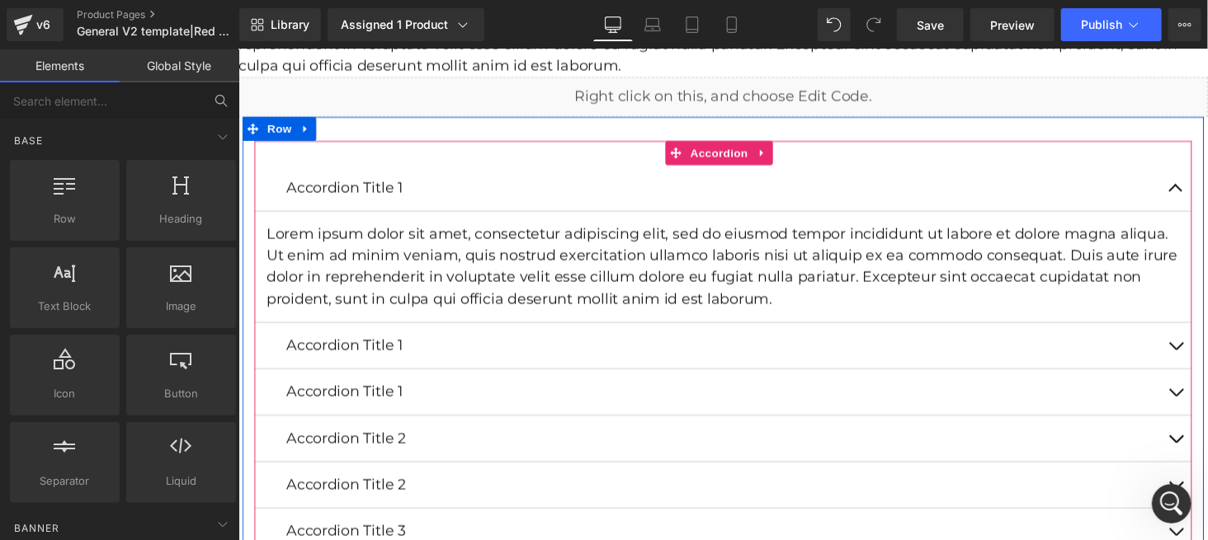
click at [1195, 172] on button "button" at bounding box center [1202, 190] width 33 height 47
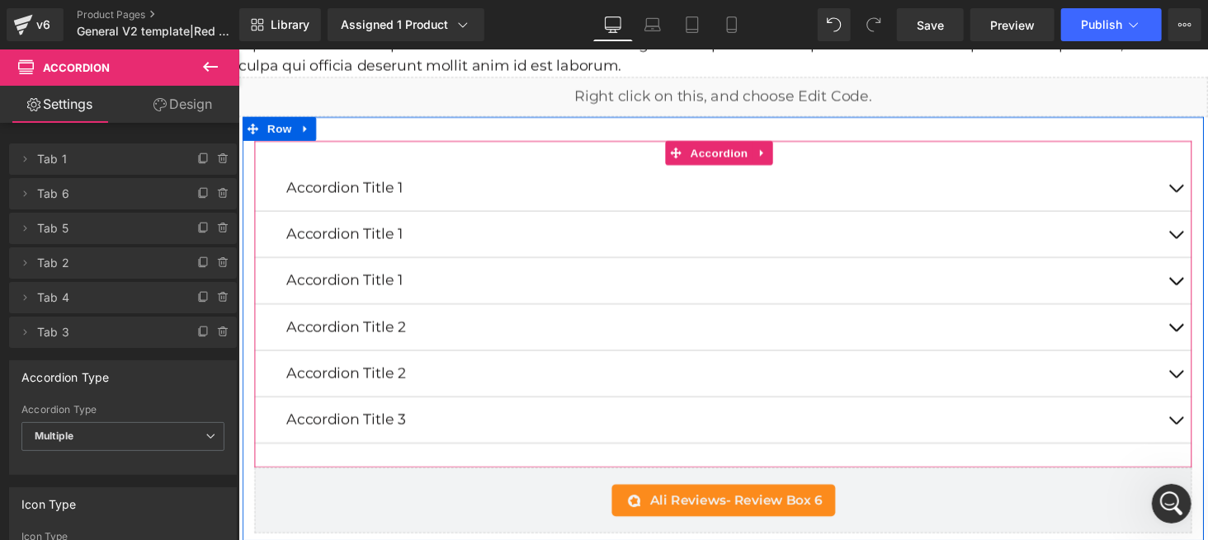
click at [1190, 172] on button "button" at bounding box center [1202, 190] width 33 height 47
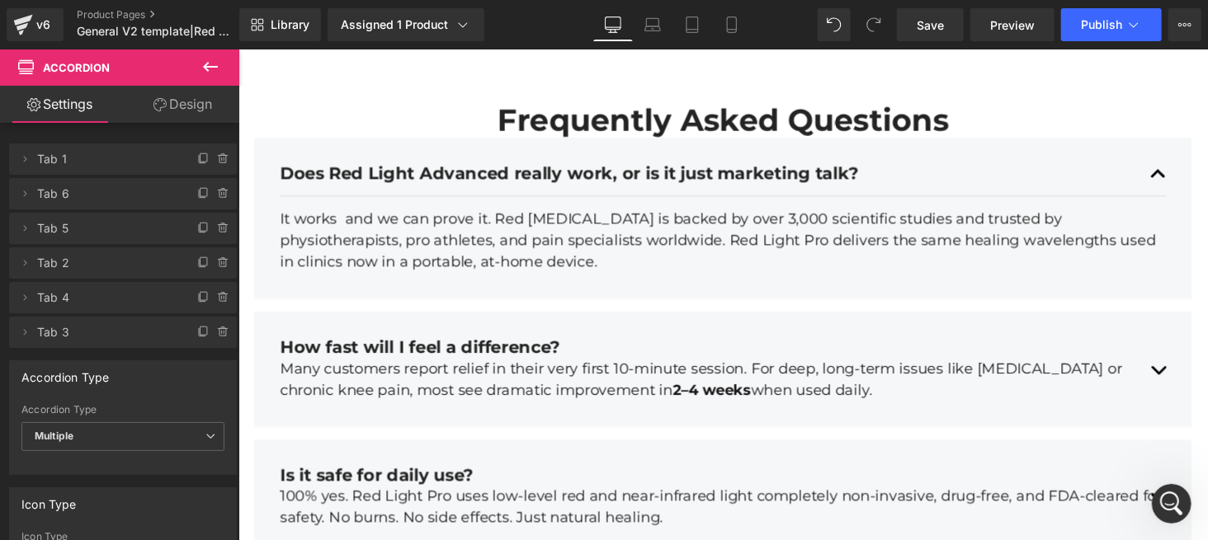
scroll to position [5390, 0]
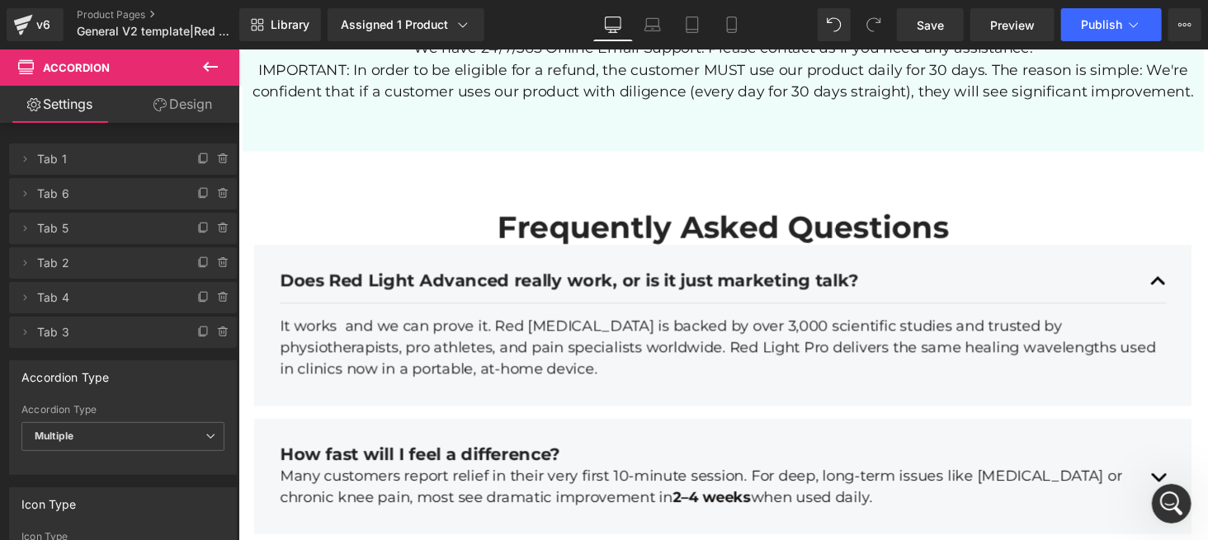
click at [530, 213] on h2 "Frequently Asked Questions" at bounding box center [736, 232] width 637 height 38
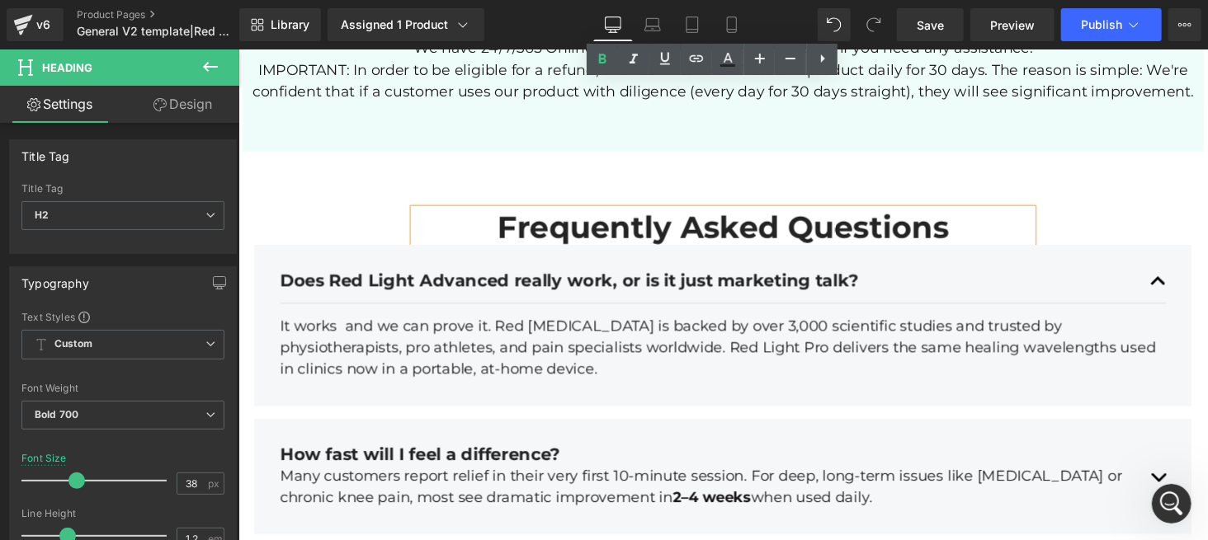
scroll to position [5499, 0]
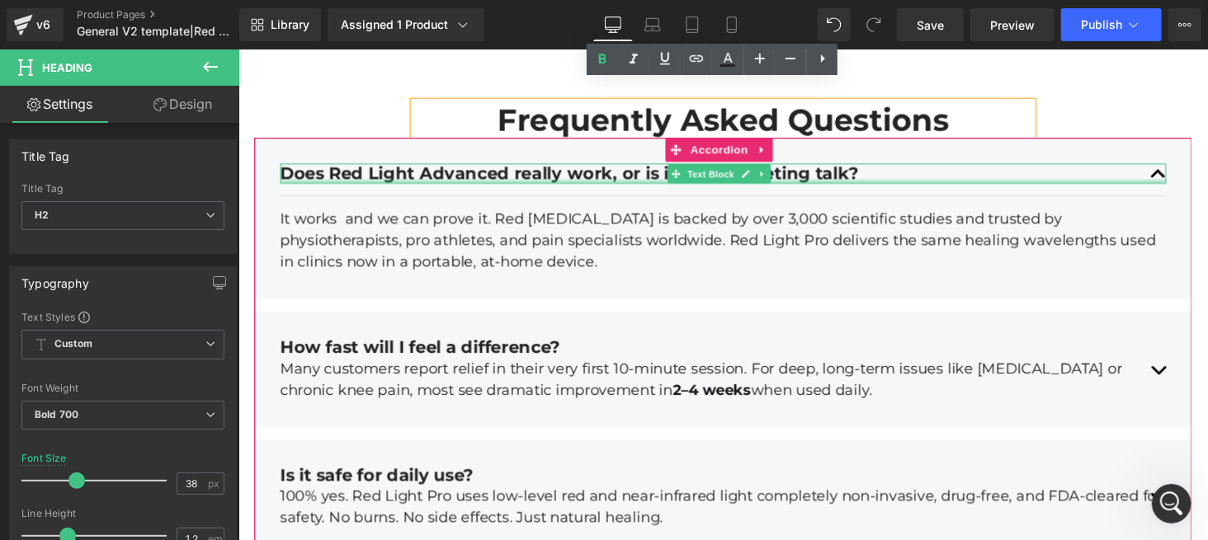
click at [455, 183] on div at bounding box center [737, 185] width 912 height 4
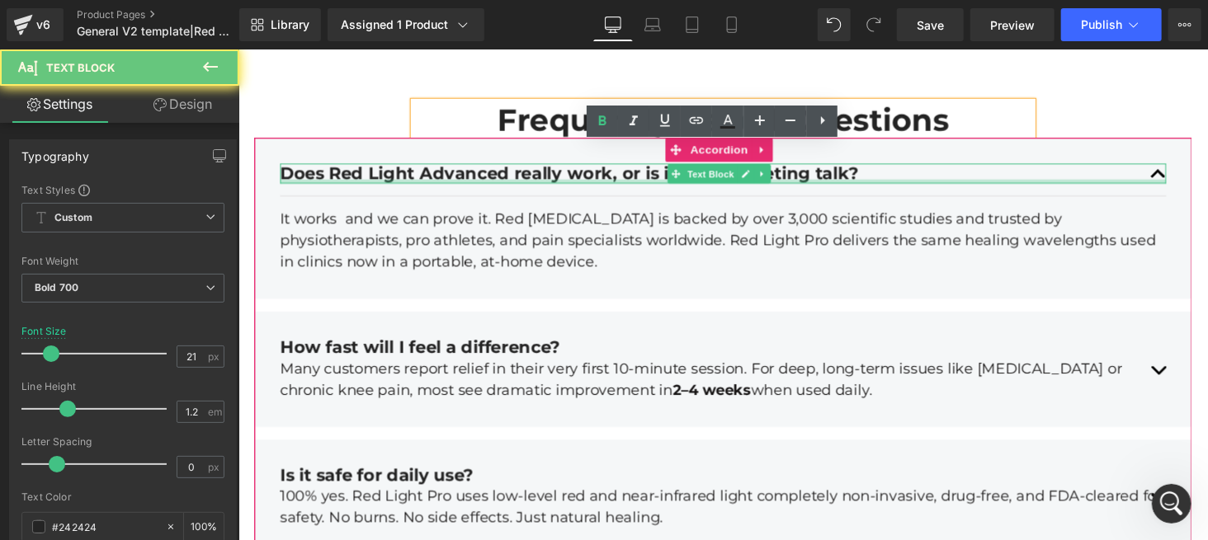
click at [455, 167] on div "Does Red Light Advanced really work, or is it just marketing talk?" at bounding box center [737, 177] width 912 height 21
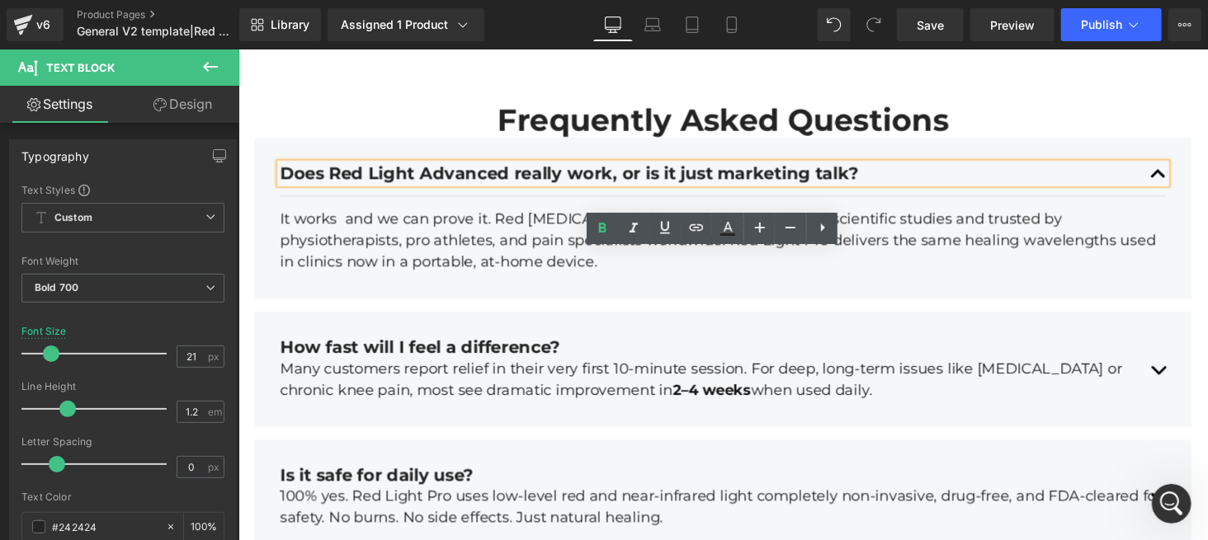
scroll to position [5390, 0]
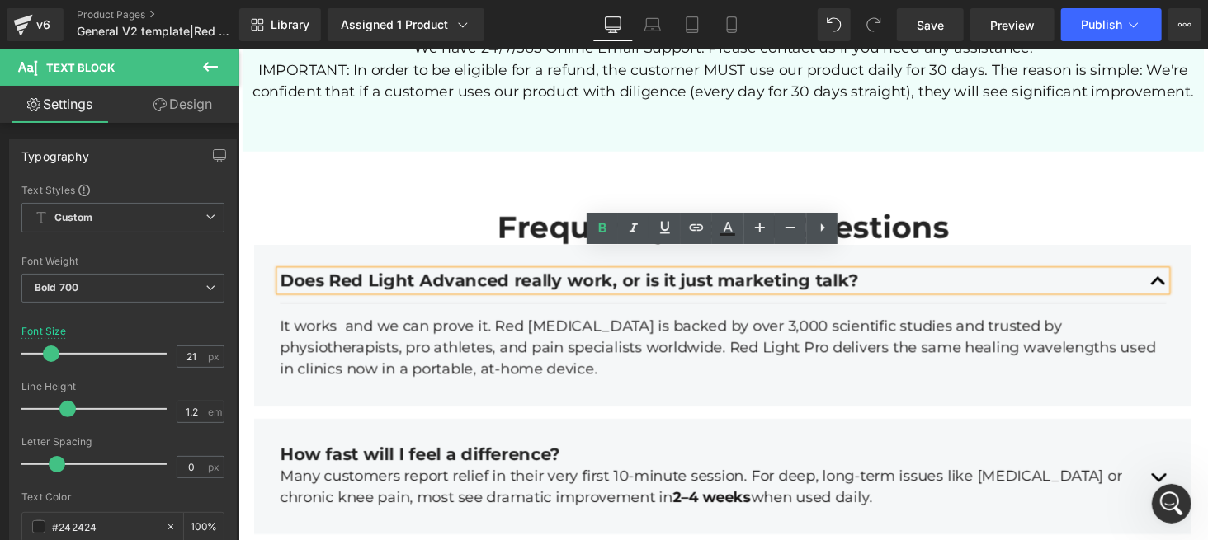
click at [529, 213] on h2 "Frequently Asked Questions" at bounding box center [736, 232] width 637 height 38
click at [530, 213] on h2 "Frequently Asked Questions" at bounding box center [736, 232] width 637 height 38
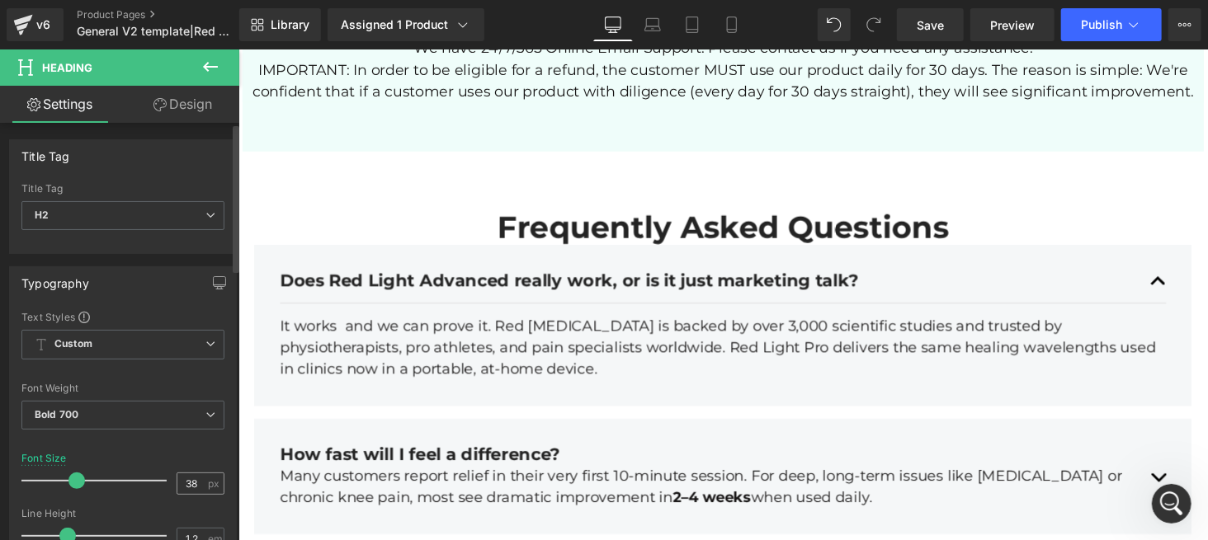
scroll to position [110, 0]
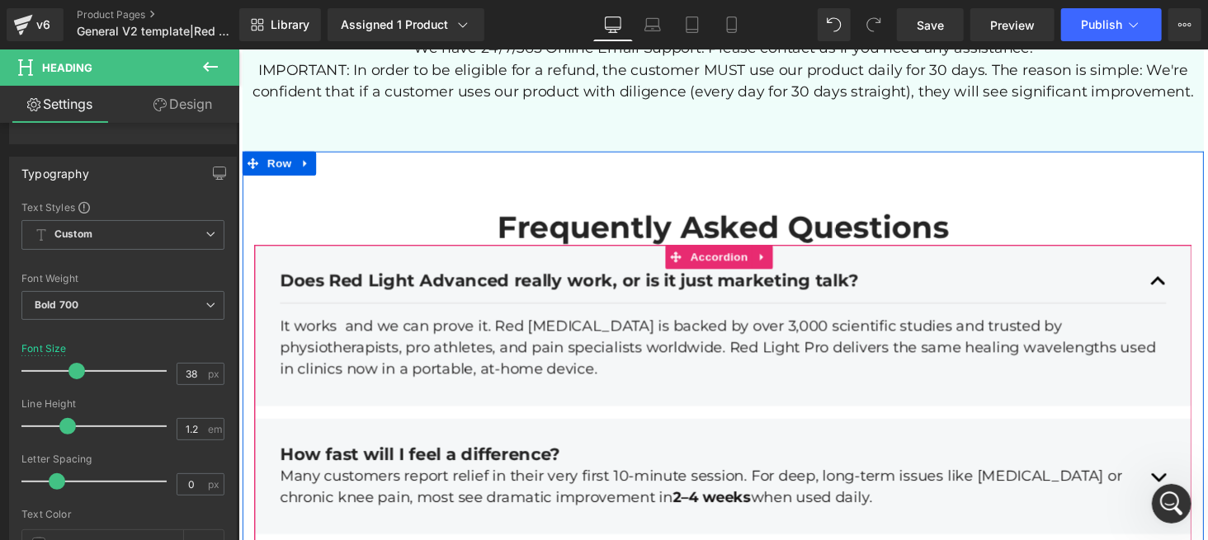
click at [238, 49] on div at bounding box center [238, 49] width 0 height 0
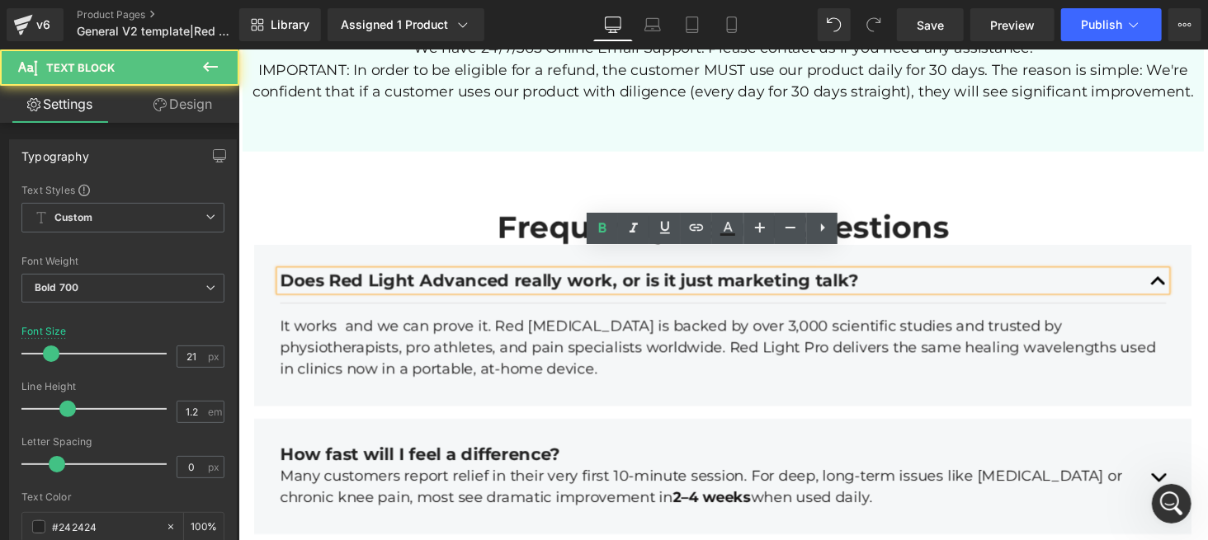
click at [457, 276] on div "Does Red Light Advanced really work, or is it just marketing talk?" at bounding box center [737, 286] width 912 height 21
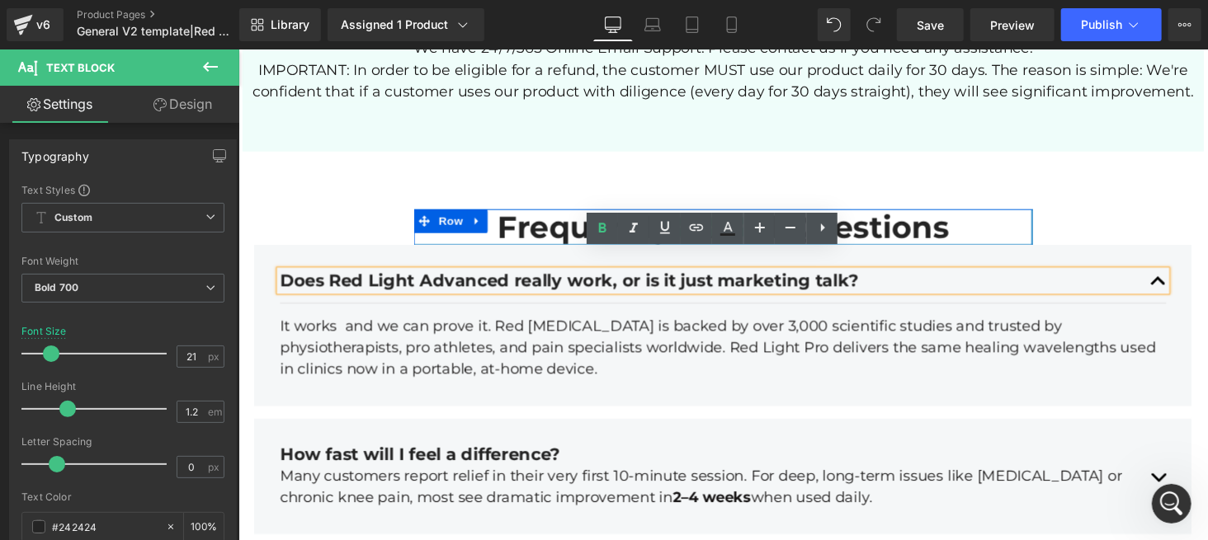
drag, startPoint x: 523, startPoint y: 205, endPoint x: 476, endPoint y: 266, distance: 76.4
click at [523, 213] on h2 "Frequently Asked Questions" at bounding box center [736, 232] width 637 height 38
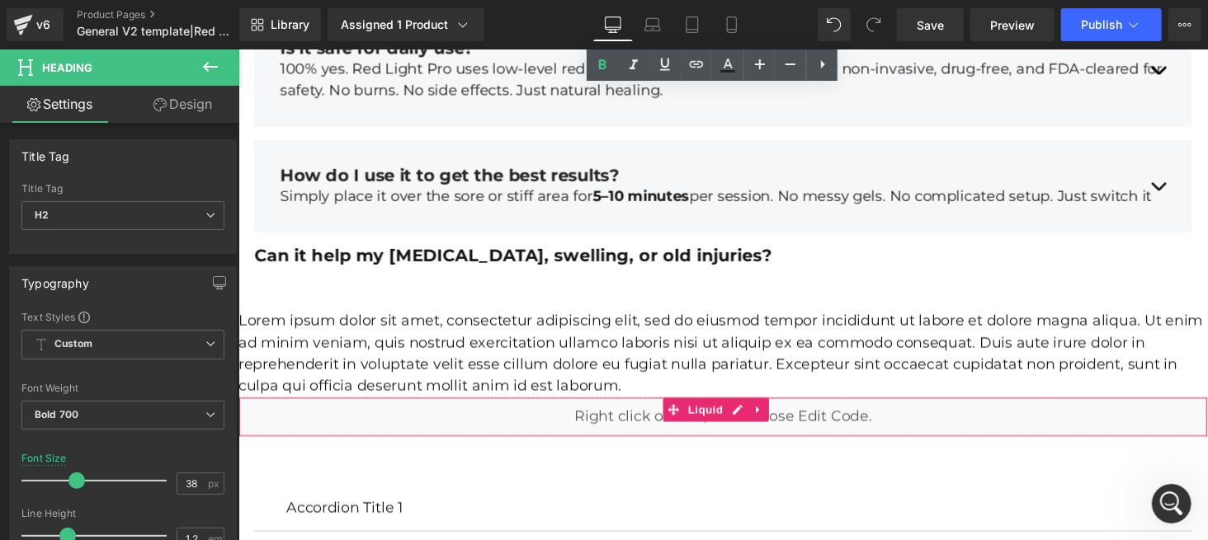
scroll to position [6050, 0]
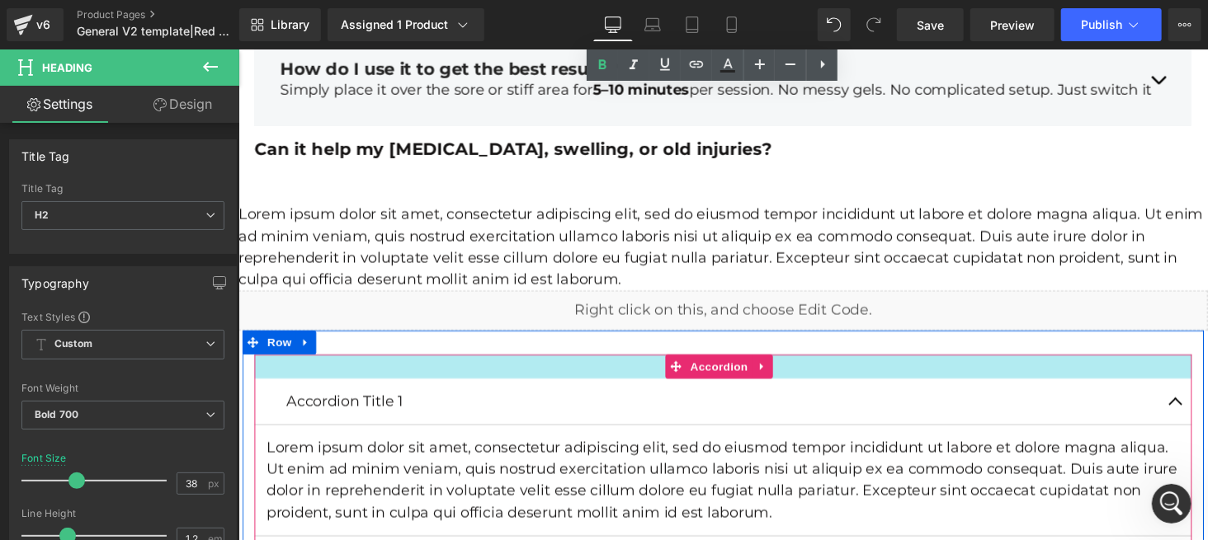
click at [638, 363] on div at bounding box center [736, 375] width 965 height 25
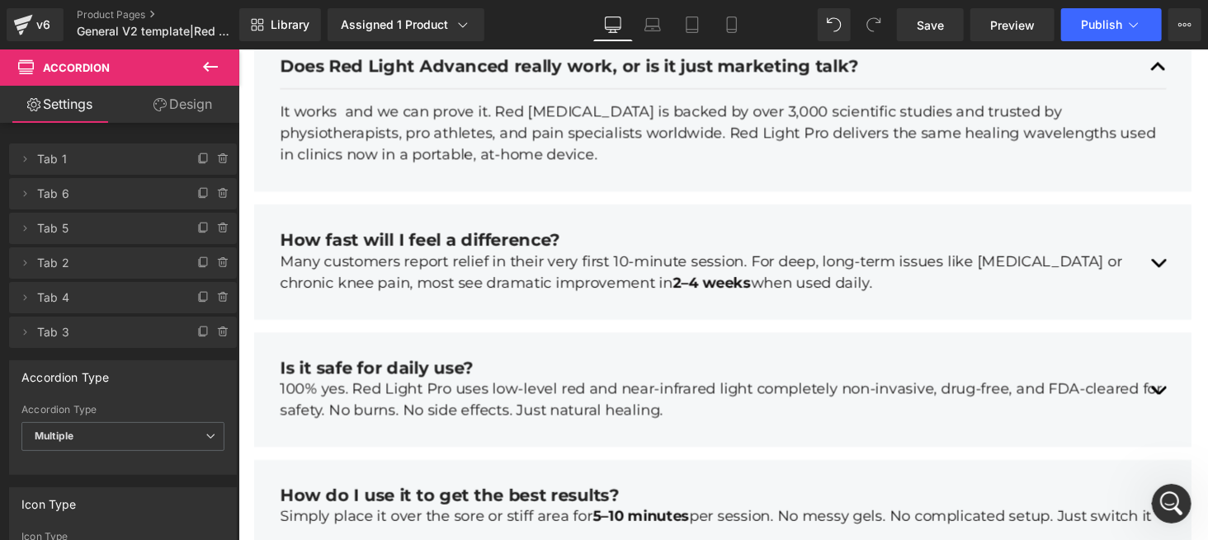
scroll to position [5499, 0]
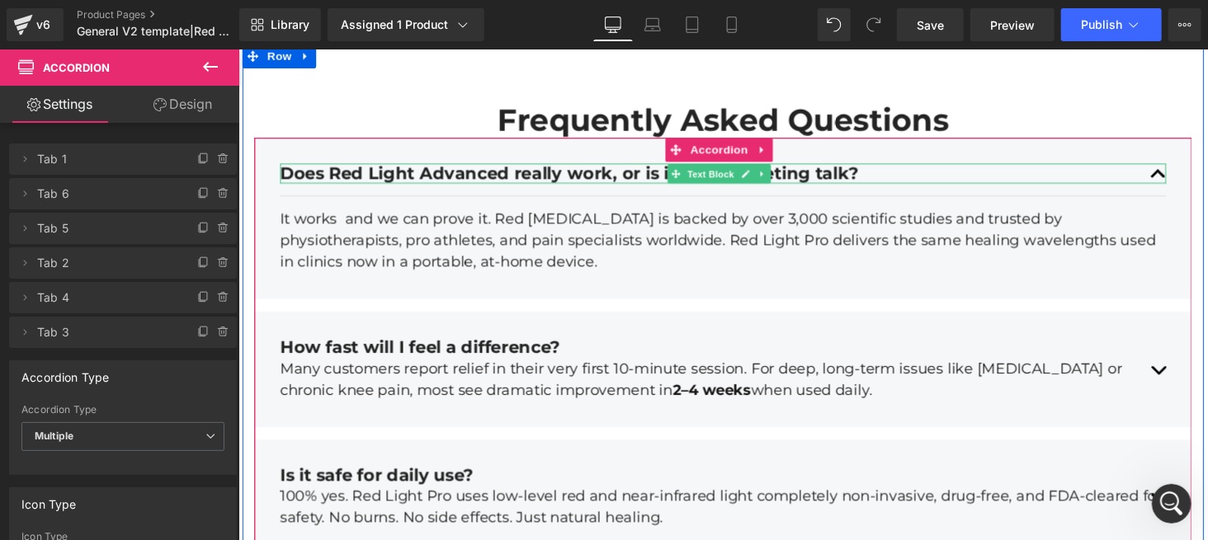
click at [1171, 167] on div "Does Red Light Advanced really work, or is it just marketing talk?" at bounding box center [737, 177] width 912 height 21
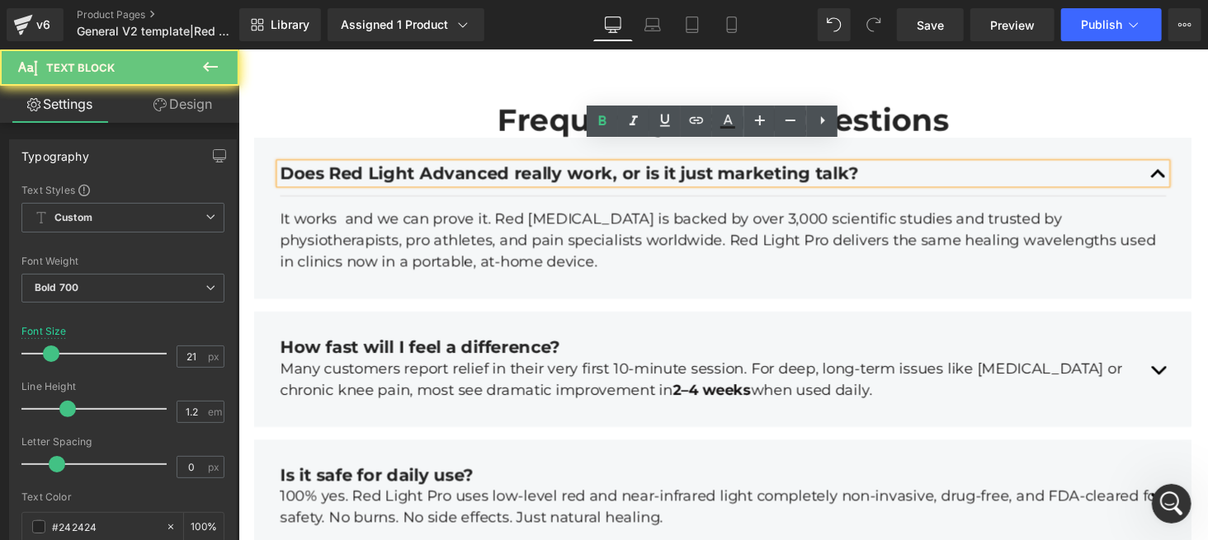
click at [1175, 167] on div "Does Red Light Advanced really work, or is it just marketing talk?" at bounding box center [737, 177] width 912 height 21
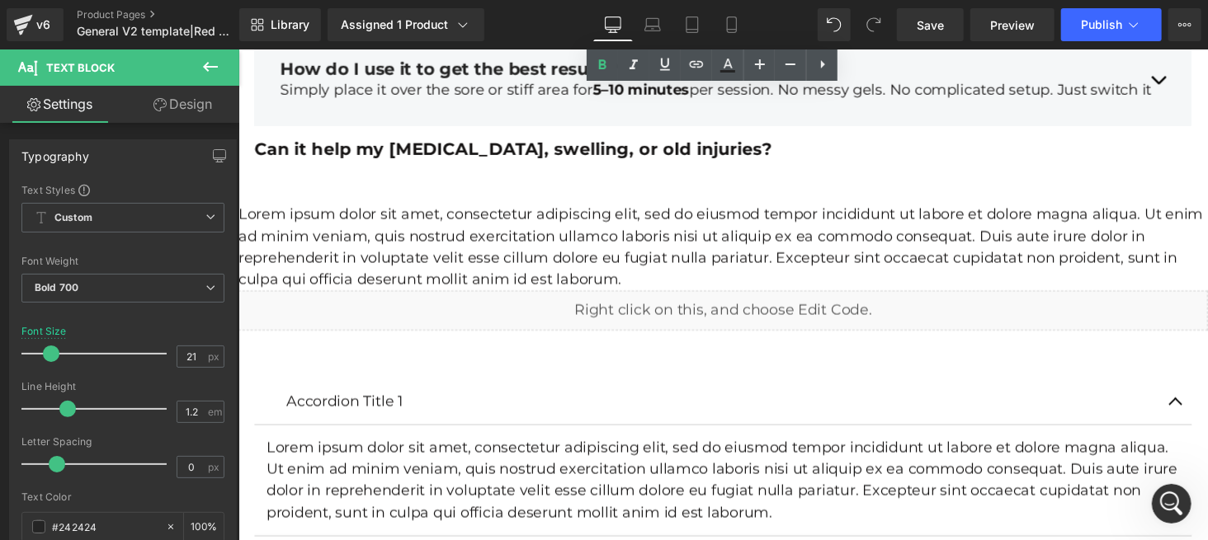
scroll to position [6159, 0]
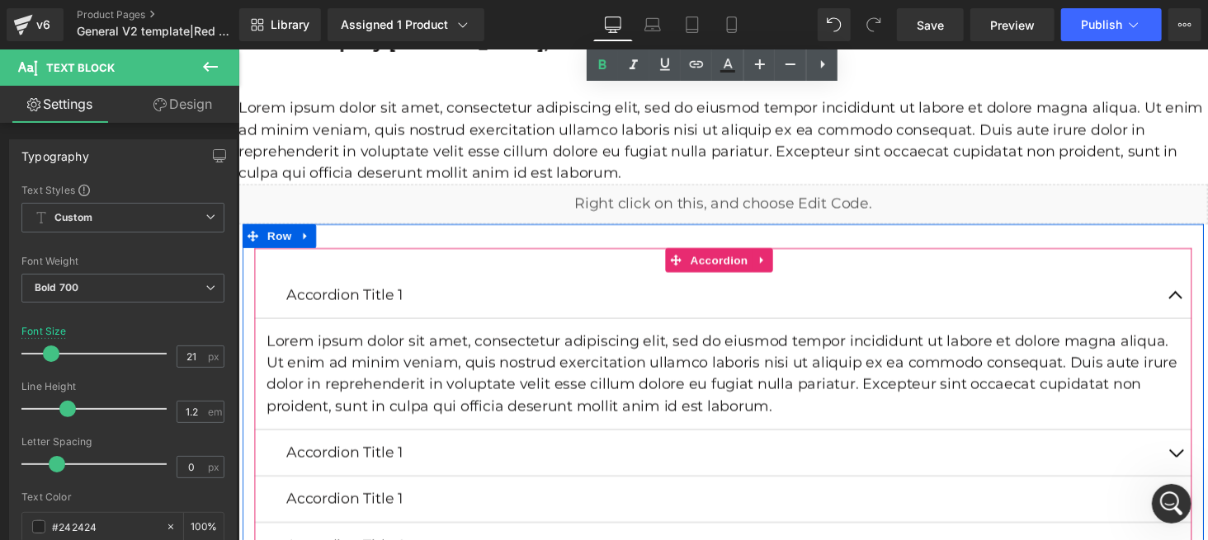
click at [382, 278] on div "Accordion Title 1 Text Block" at bounding box center [736, 302] width 965 height 48
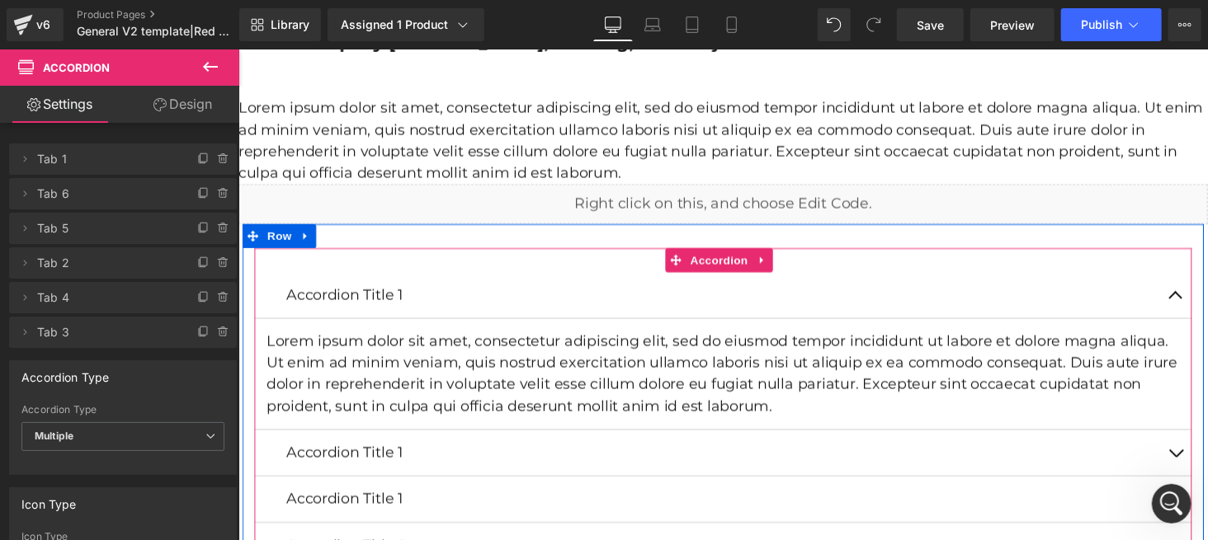
click at [775, 262] on icon at bounding box center [776, 265] width 3 height 7
click at [782, 260] on icon at bounding box center [788, 266] width 12 height 12
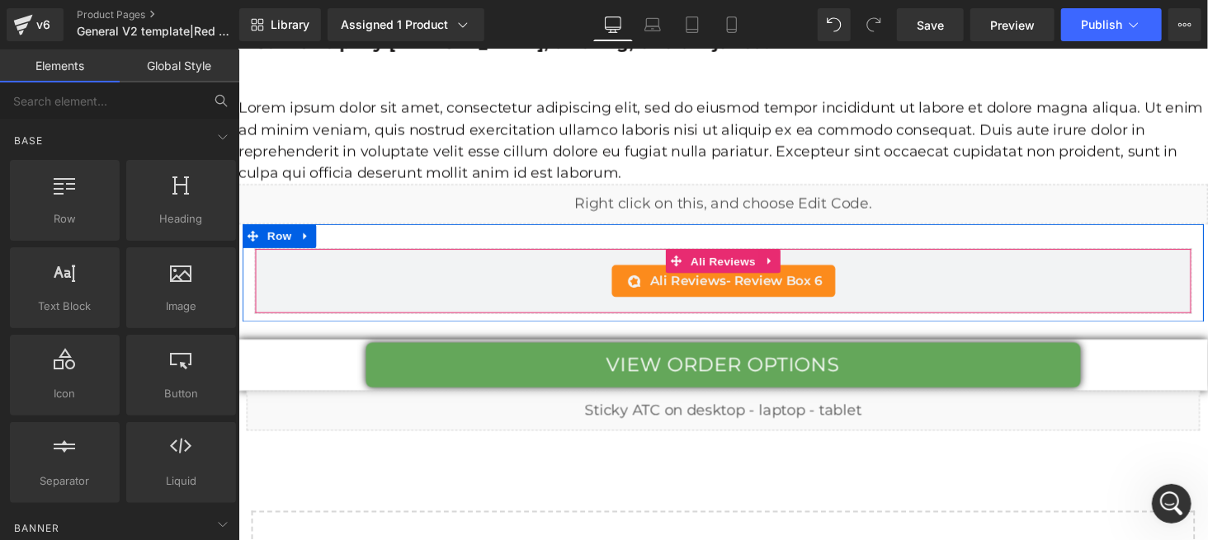
click at [639, 277] on icon at bounding box center [645, 287] width 20 height 20
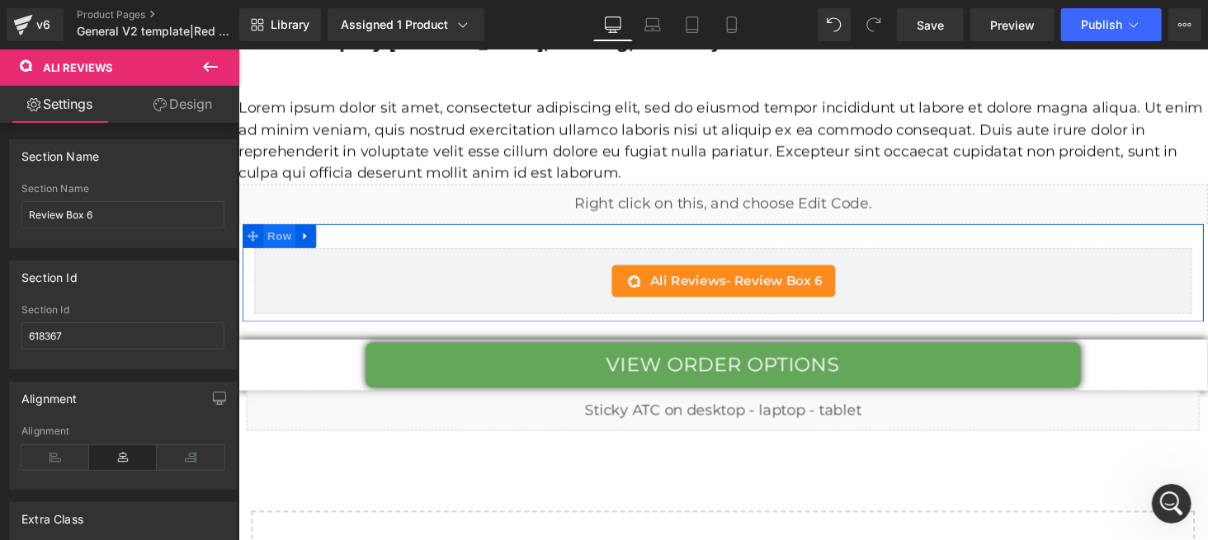
click at [282, 229] on span "Row" at bounding box center [279, 241] width 33 height 25
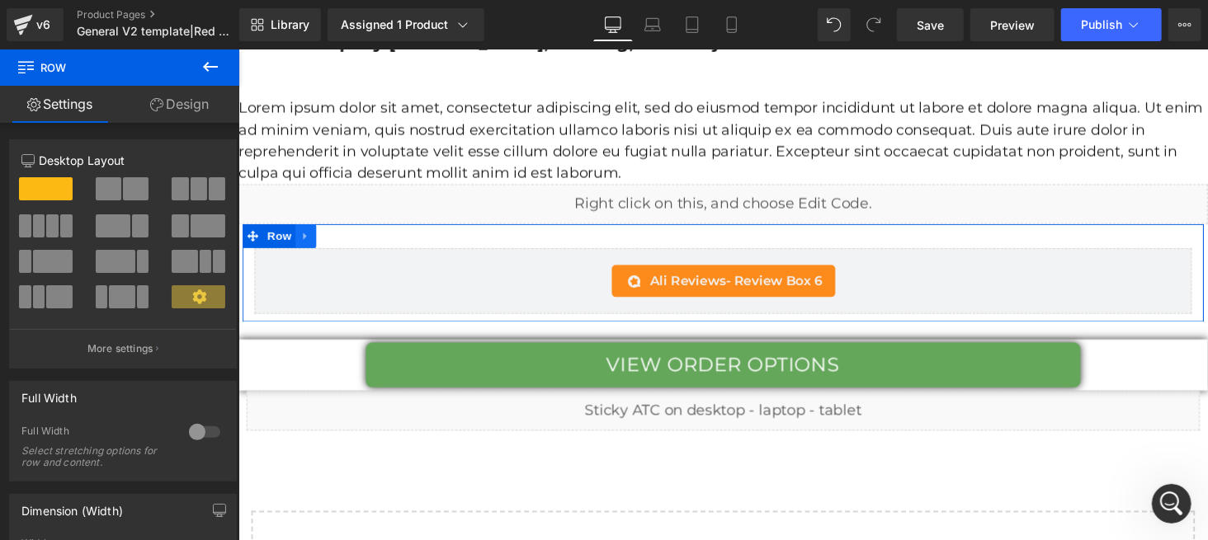
click at [304, 235] on icon at bounding box center [307, 241] width 12 height 12
click at [347, 235] on icon at bounding box center [350, 241] width 12 height 12
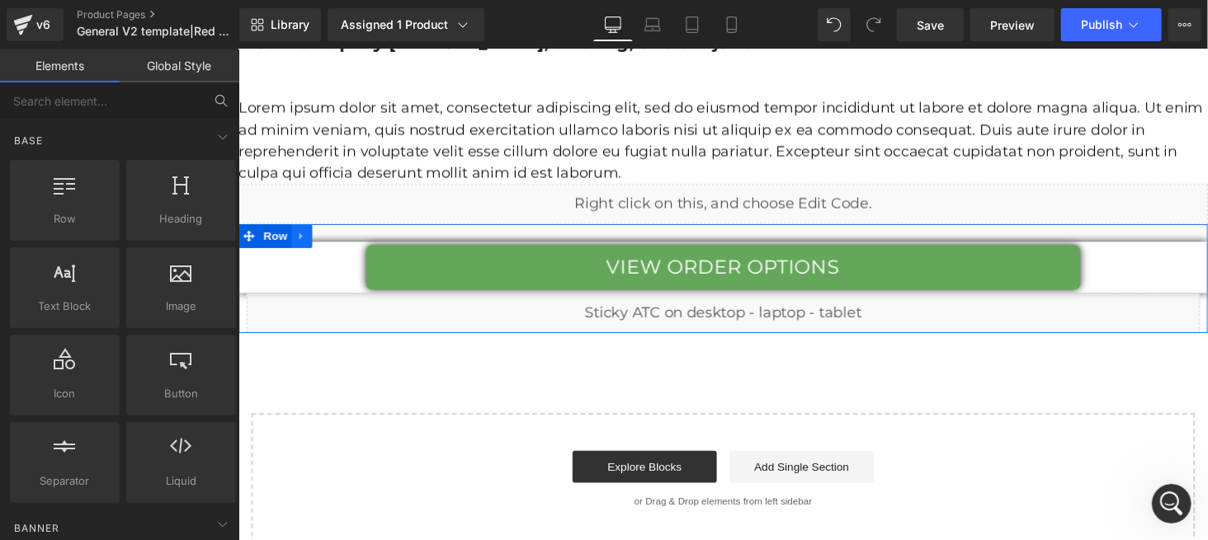
click at [297, 235] on icon at bounding box center [303, 241] width 12 height 12
click at [342, 235] on icon at bounding box center [346, 241] width 12 height 12
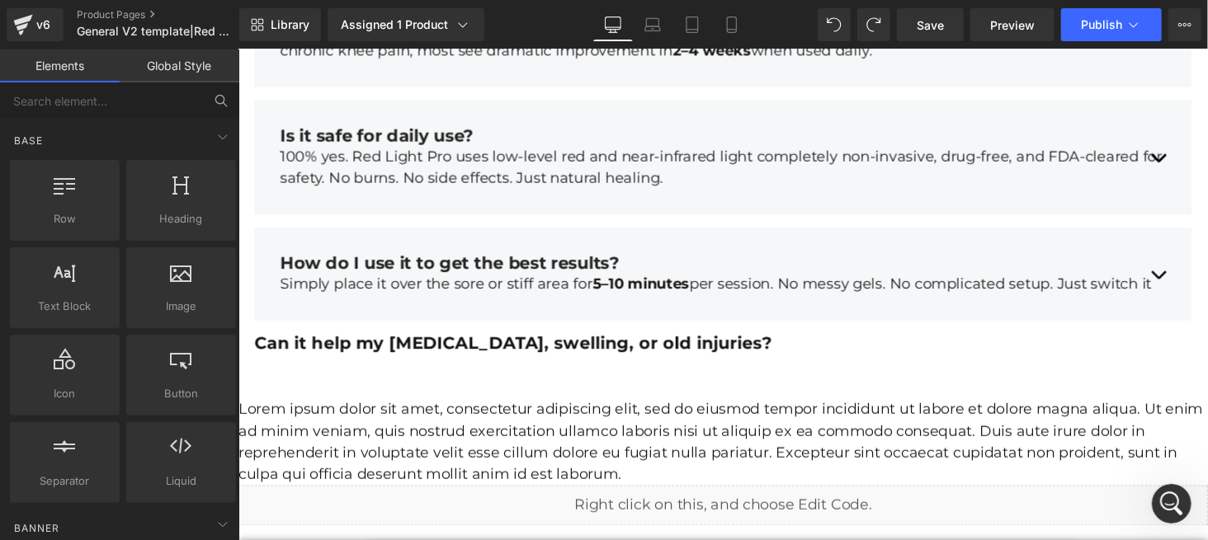
scroll to position [6201, 0]
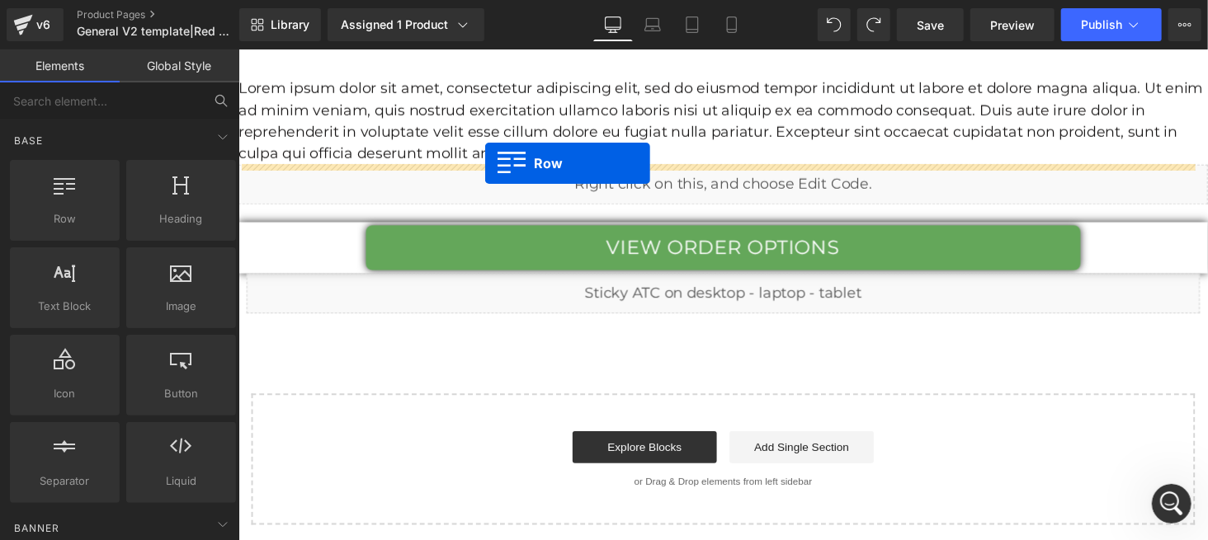
drag, startPoint x: 312, startPoint y: 266, endPoint x: 492, endPoint y: 166, distance: 206.1
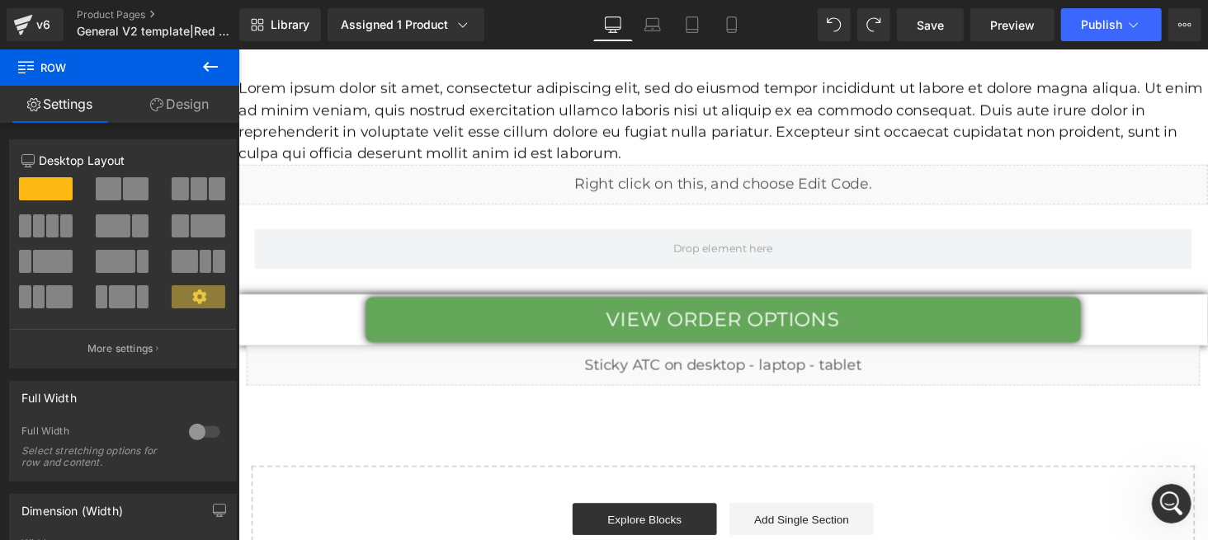
click at [214, 63] on icon at bounding box center [210, 67] width 20 height 20
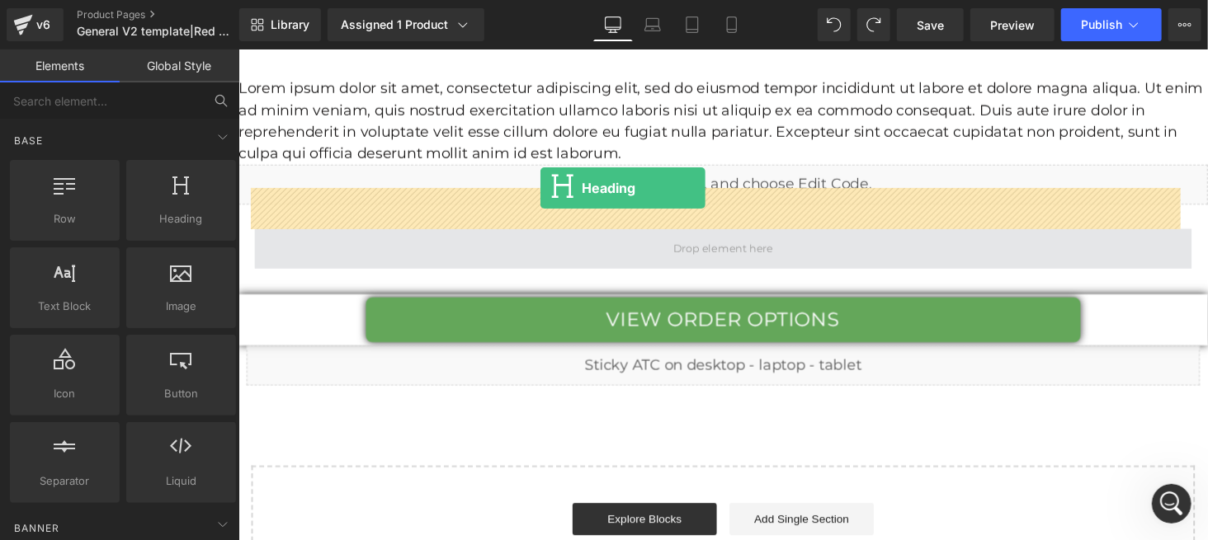
drag, startPoint x: 438, startPoint y: 250, endPoint x: 554, endPoint y: 200, distance: 125.7
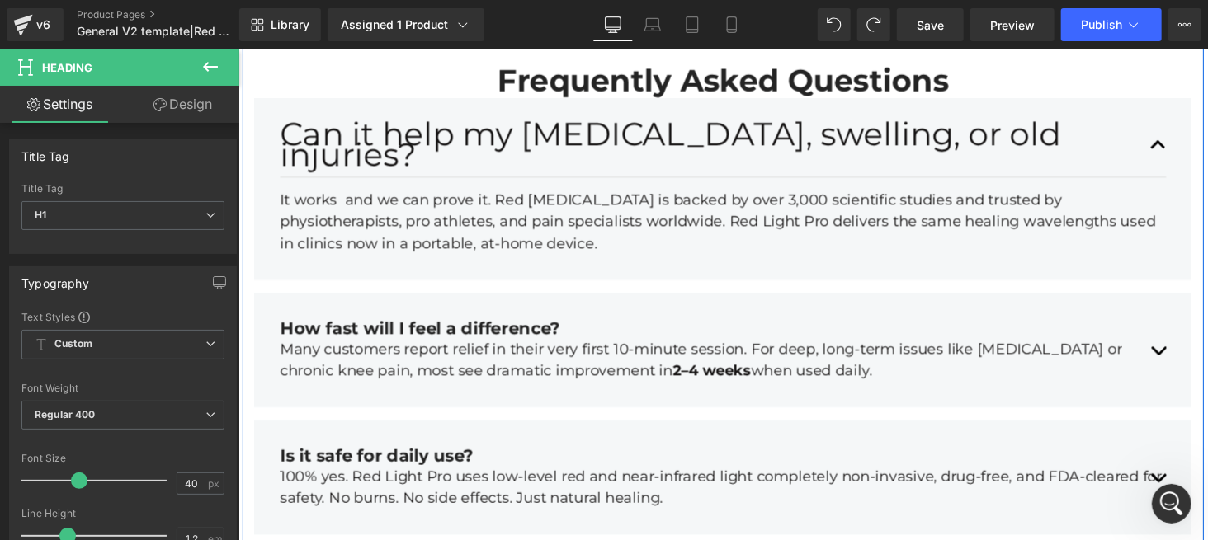
scroll to position [5430, 0]
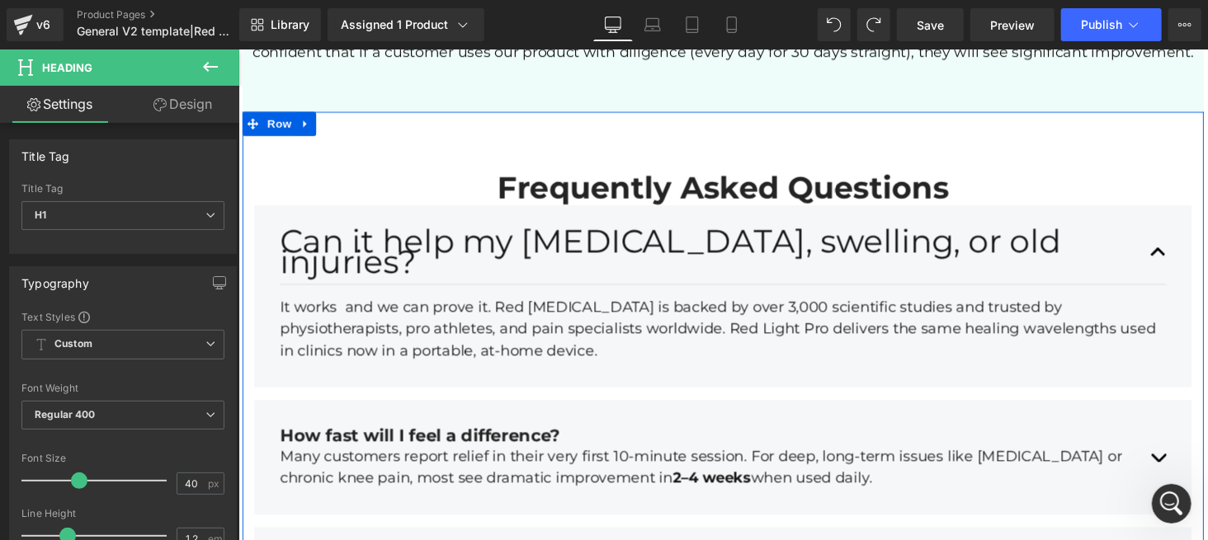
click at [609, 174] on h2 "Frequently Asked Questions" at bounding box center [736, 191] width 637 height 38
click at [611, 174] on h2 "Frequently Asked Questions" at bounding box center [736, 191] width 637 height 38
click at [611, 172] on h2 "Frequently Asked Questions" at bounding box center [736, 191] width 637 height 38
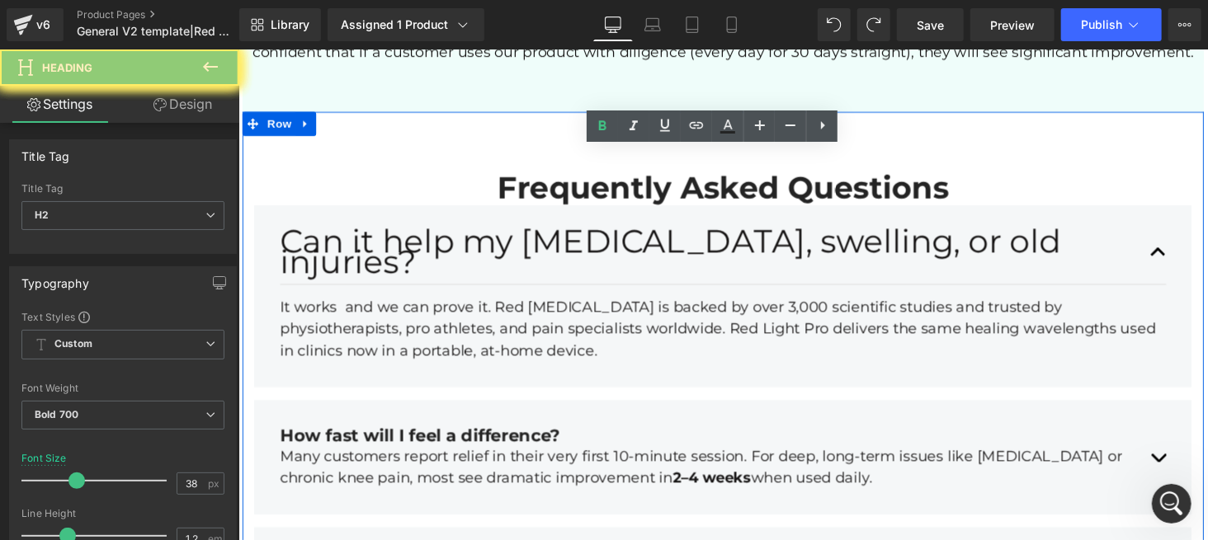
click at [611, 172] on h2 "Frequently Asked Questions" at bounding box center [736, 191] width 637 height 38
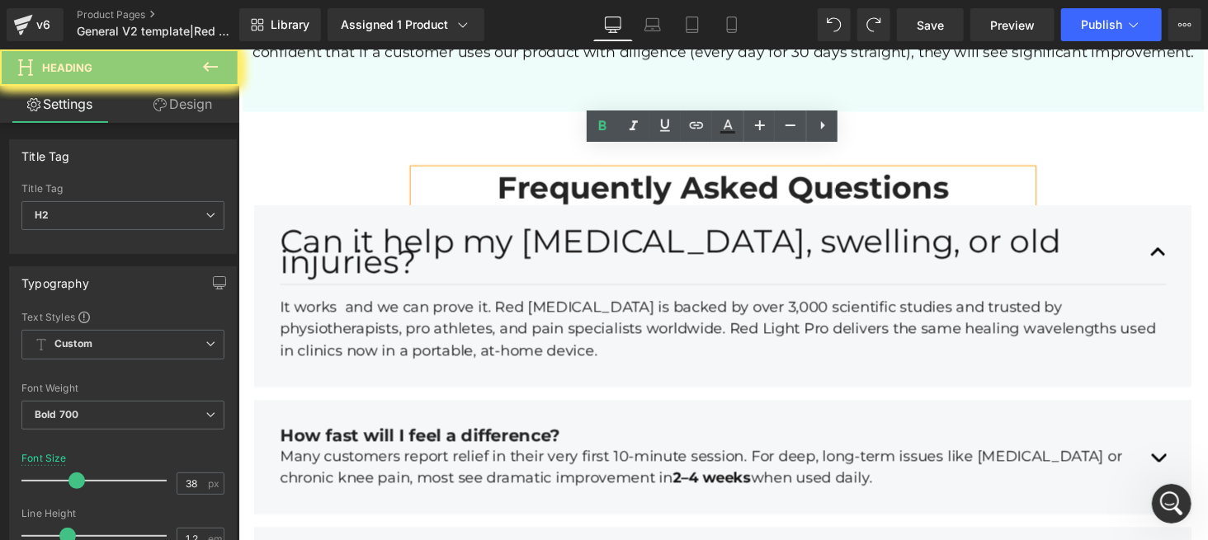
click at [540, 172] on h2 "Frequently Asked Questions" at bounding box center [736, 191] width 637 height 38
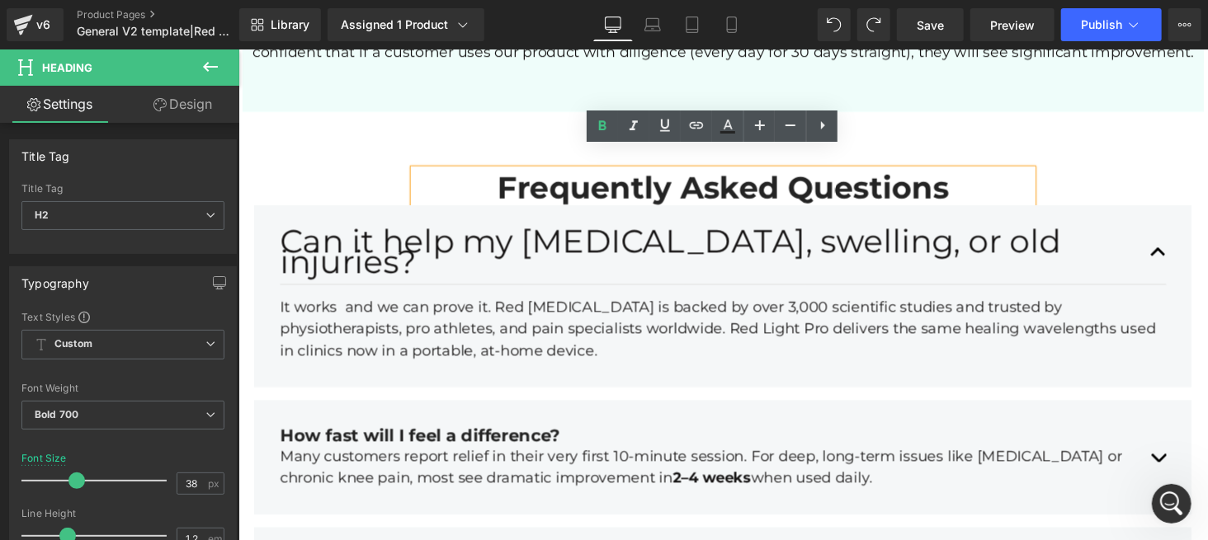
click at [564, 172] on h2 "Frequently Asked Questions" at bounding box center [736, 191] width 637 height 38
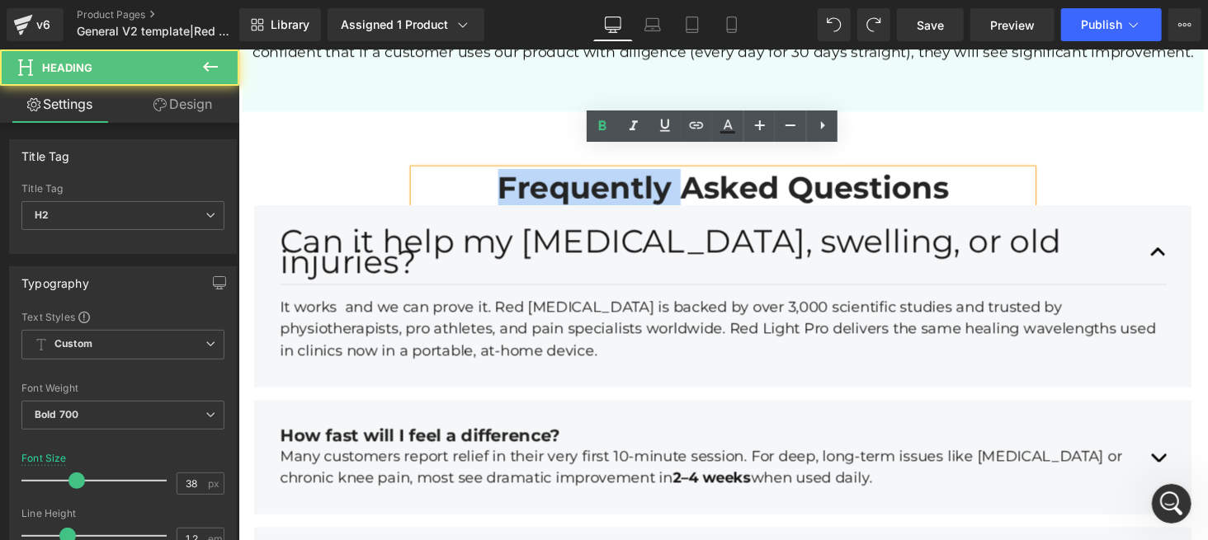
click at [564, 172] on h2 "Frequently Asked Questions" at bounding box center [736, 191] width 637 height 38
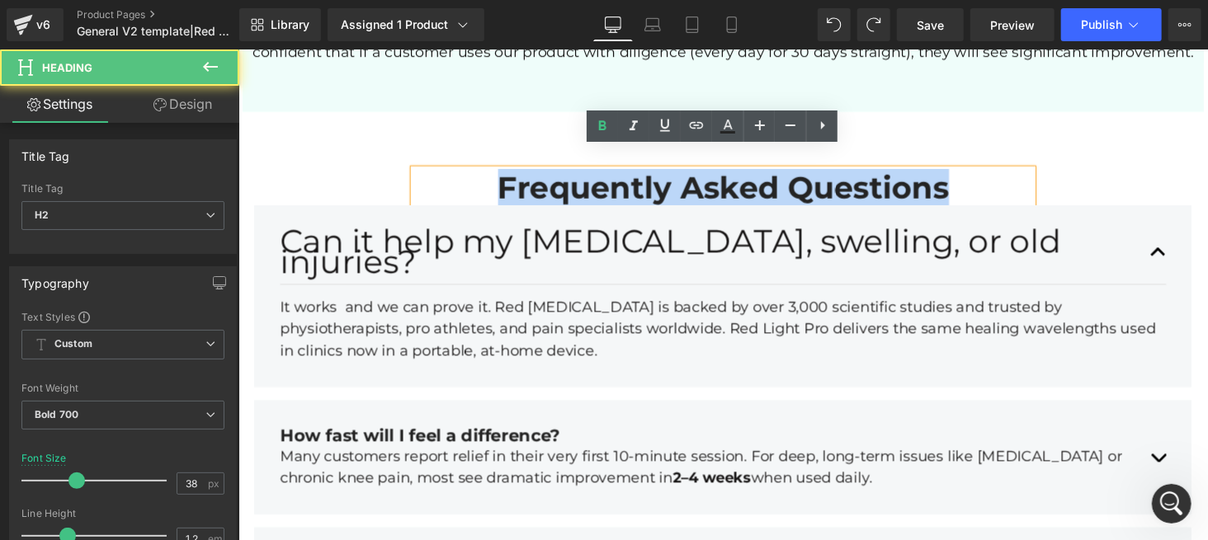
click at [564, 172] on h2 "Frequently Asked Questions" at bounding box center [736, 191] width 637 height 38
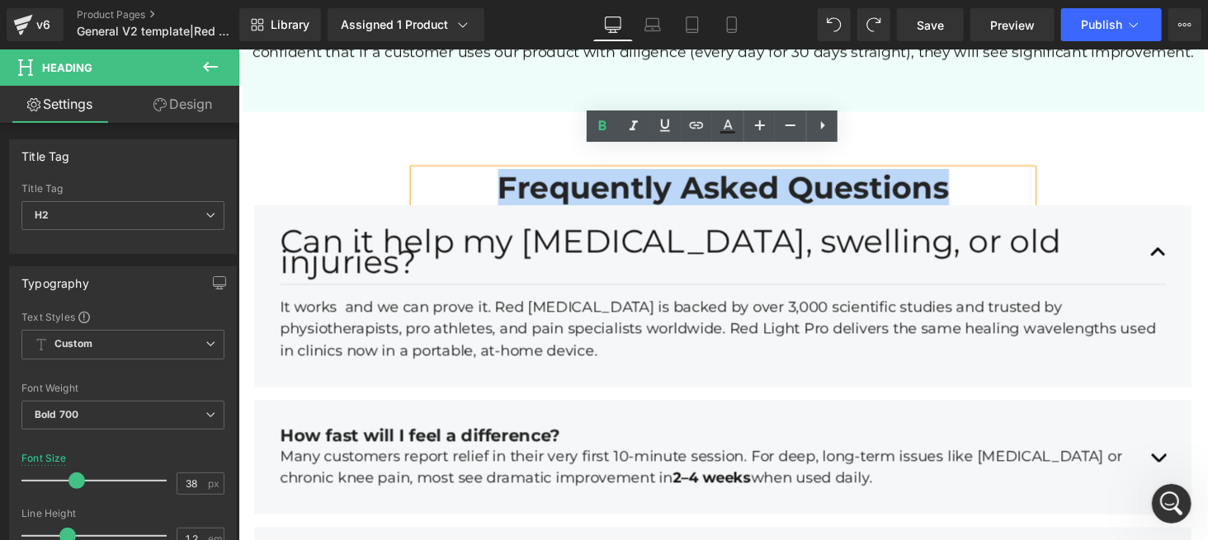
copy h2 "Frequently Asked Questions"
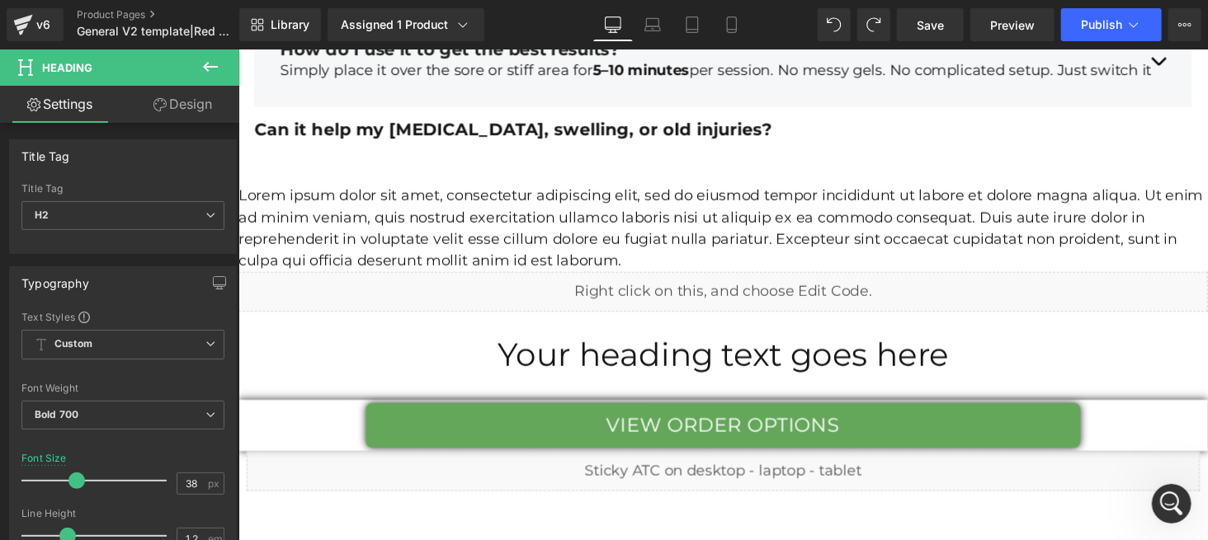
scroll to position [6201, 0]
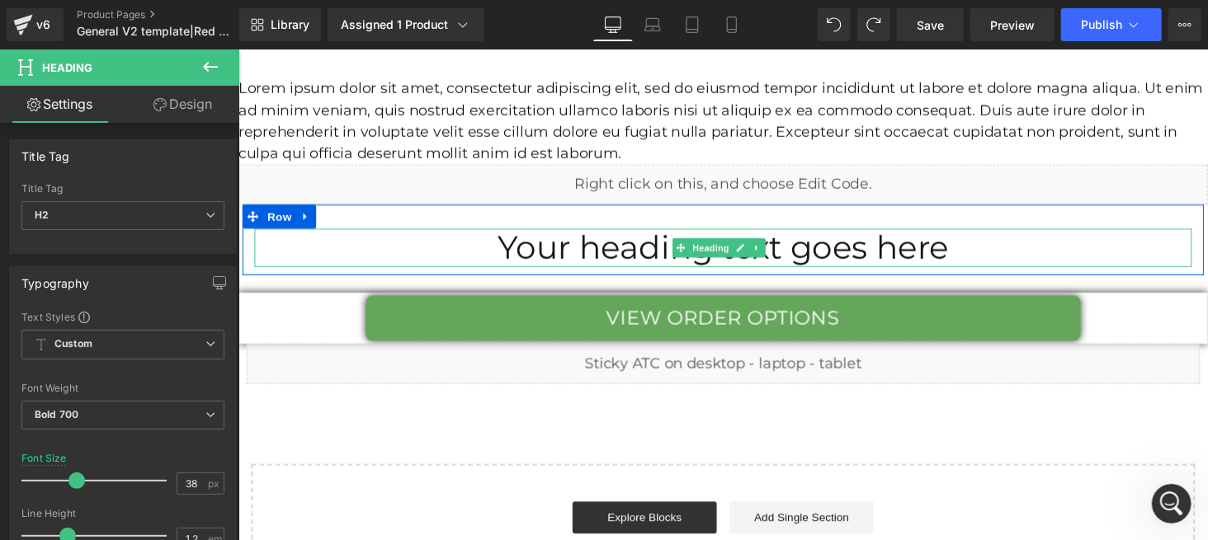
click at [651, 233] on h1 "Your heading text goes here" at bounding box center [736, 253] width 965 height 40
click at [652, 233] on h1 "Your heading text goes here" at bounding box center [736, 253] width 965 height 40
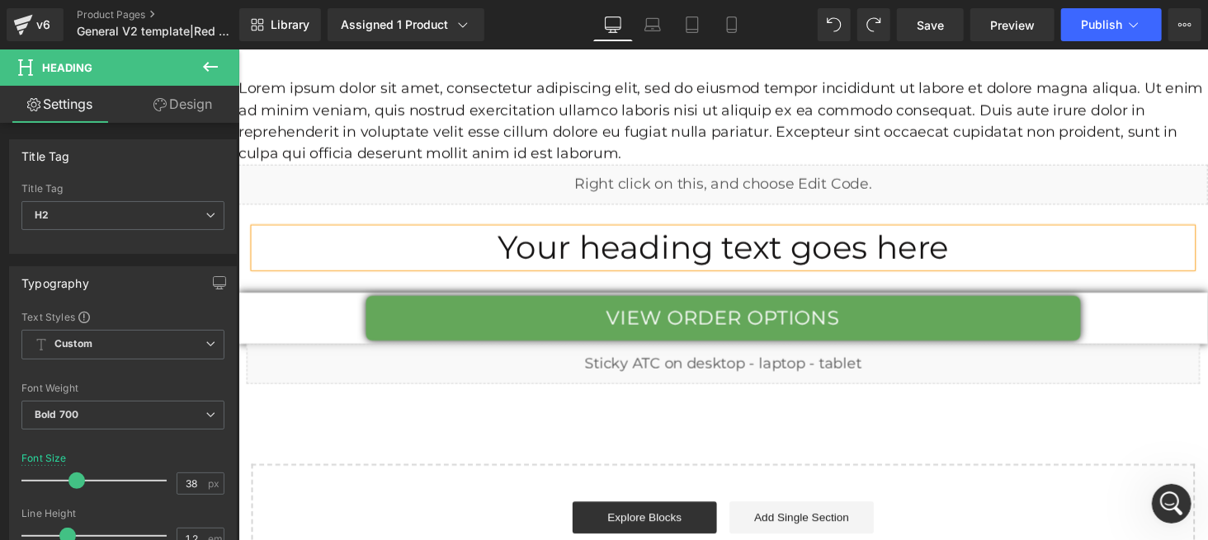
click at [643, 233] on h1 "Your heading text goes here" at bounding box center [736, 253] width 965 height 40
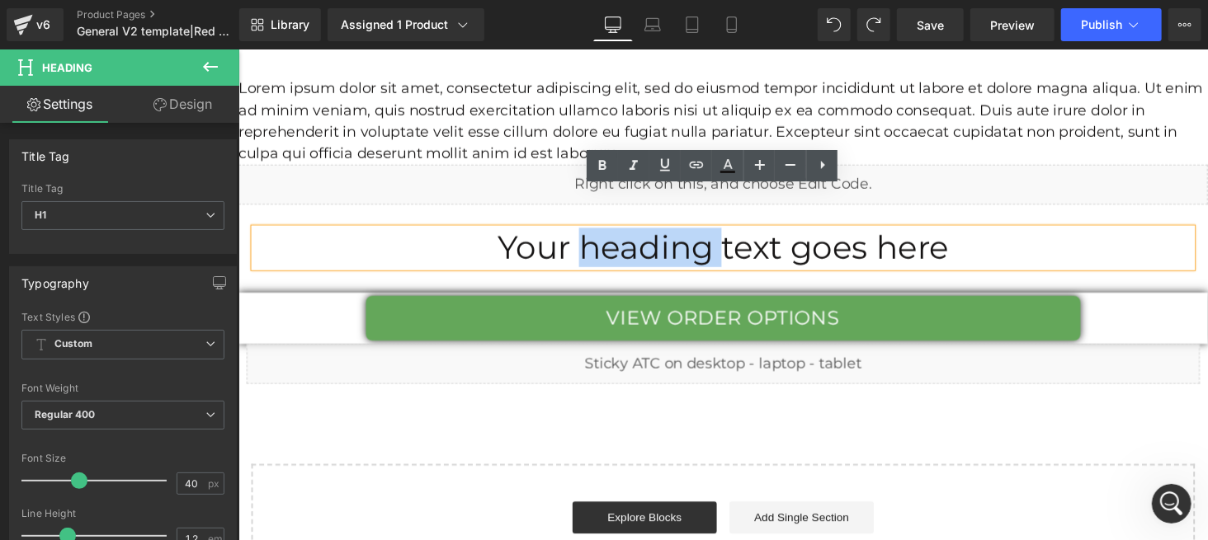
click at [643, 233] on h1 "Your heading text goes here" at bounding box center [736, 253] width 965 height 40
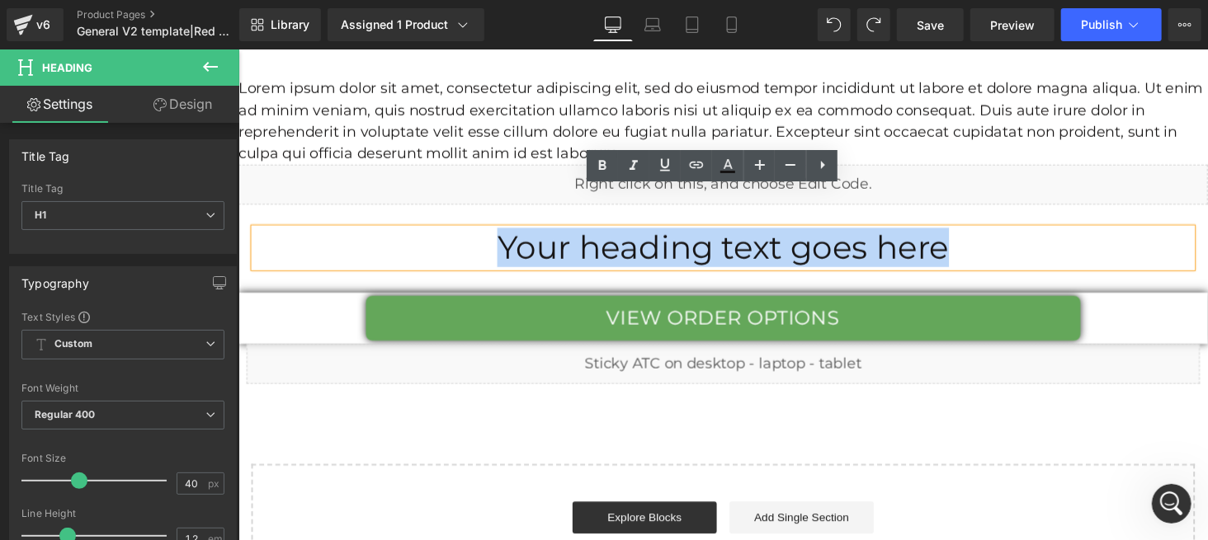
click at [643, 233] on h1 "Your heading text goes here" at bounding box center [736, 253] width 965 height 40
paste div
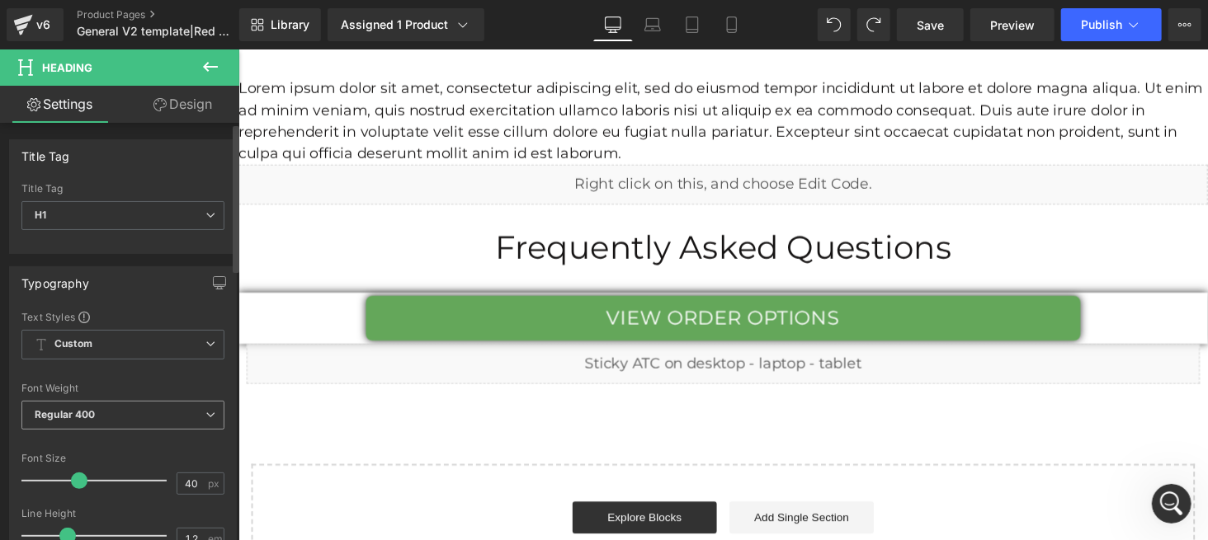
click at [122, 408] on span "Regular 400" at bounding box center [122, 415] width 203 height 29
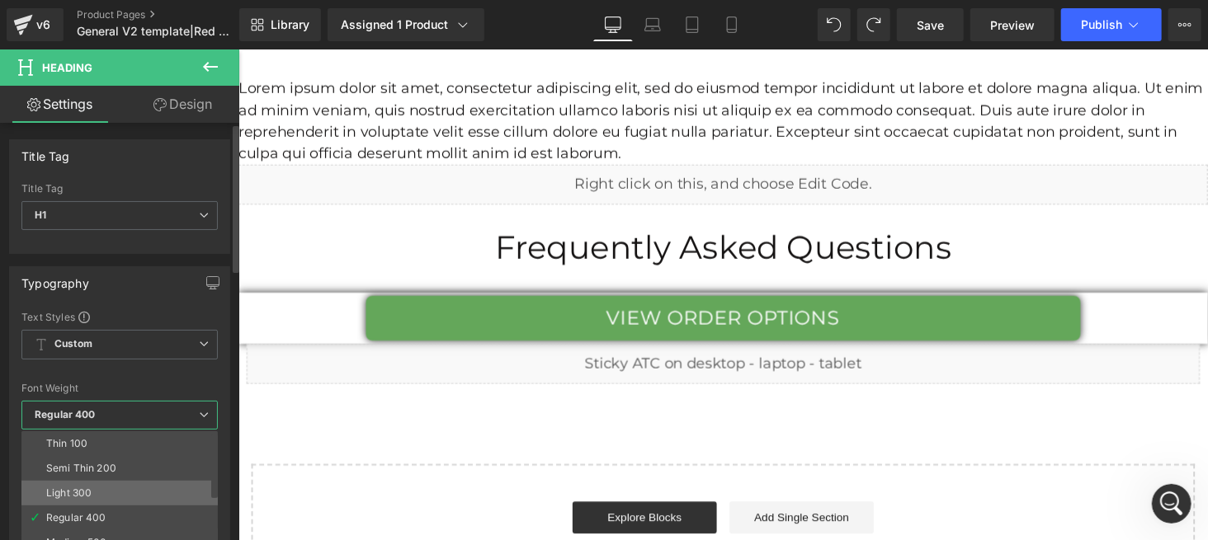
scroll to position [110, 0]
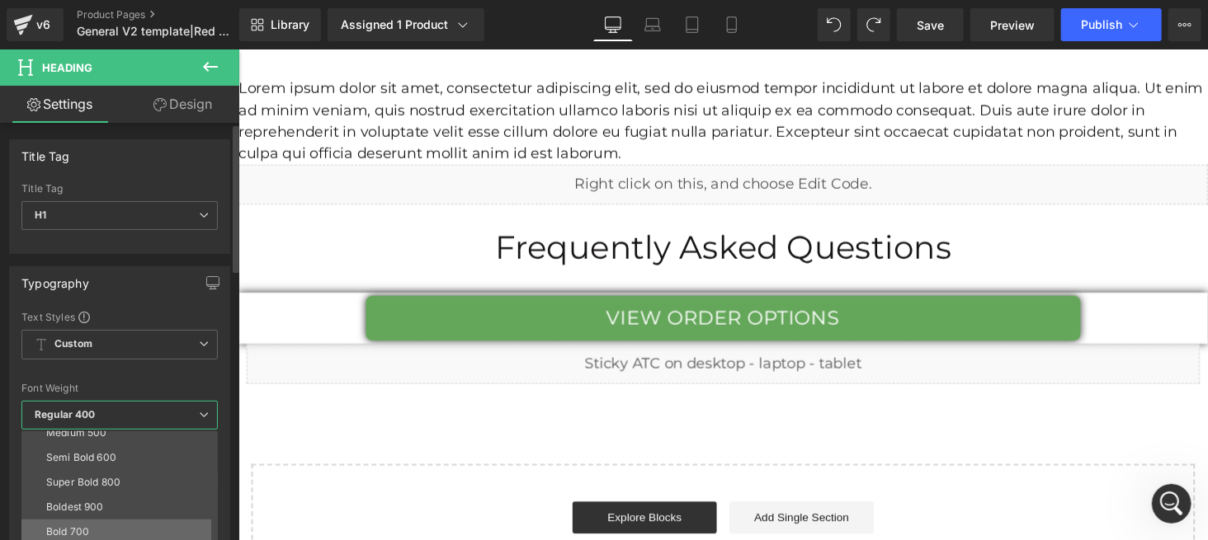
click at [96, 530] on li "Bold 700" at bounding box center [123, 532] width 204 height 25
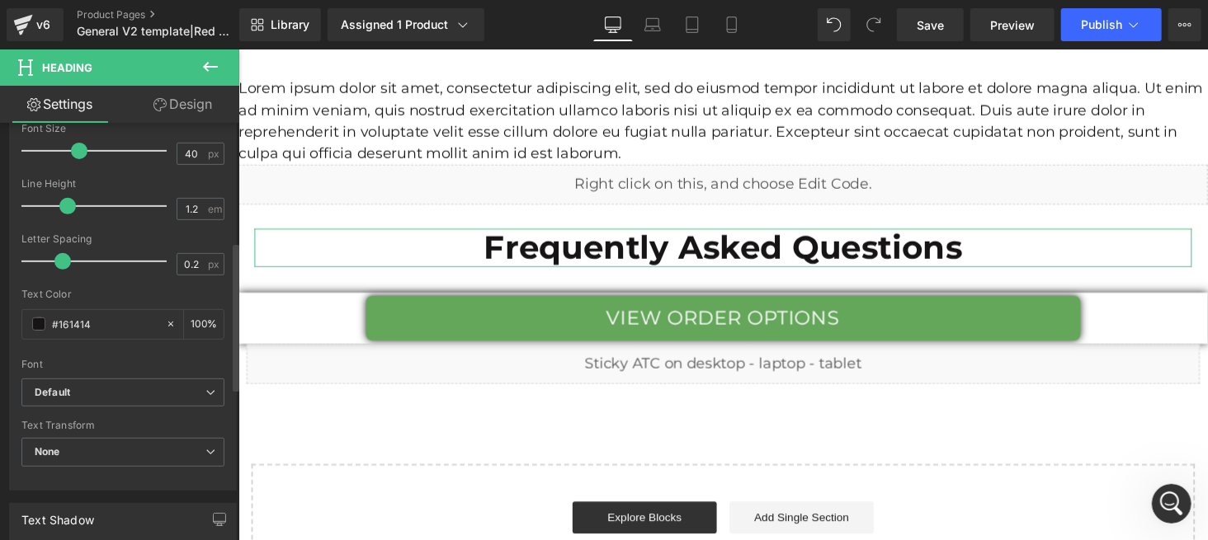
scroll to position [549, 0]
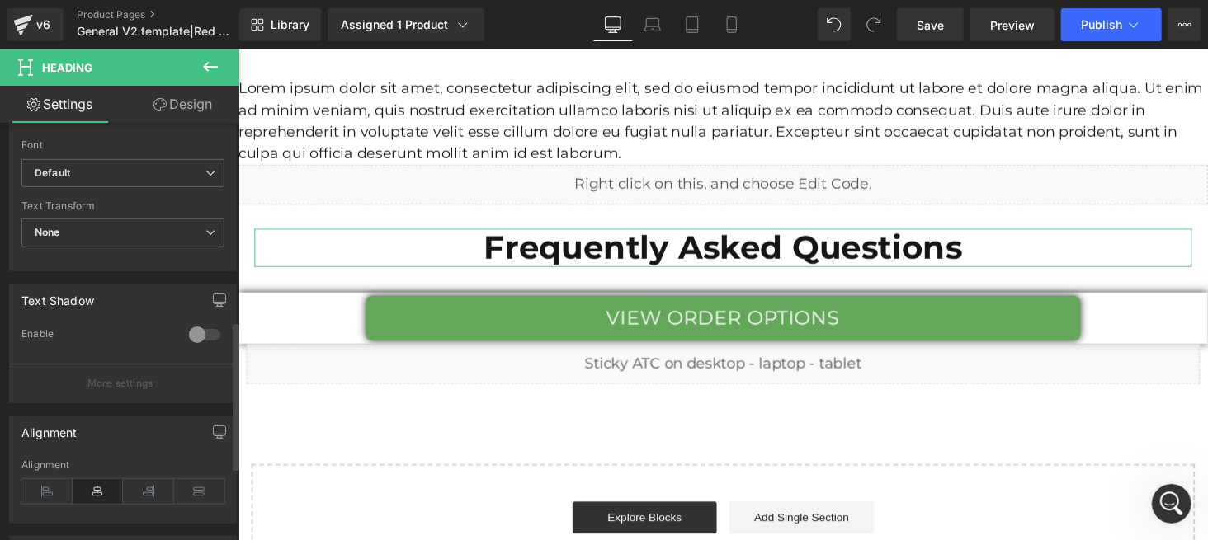
click at [101, 491] on icon at bounding box center [98, 491] width 51 height 25
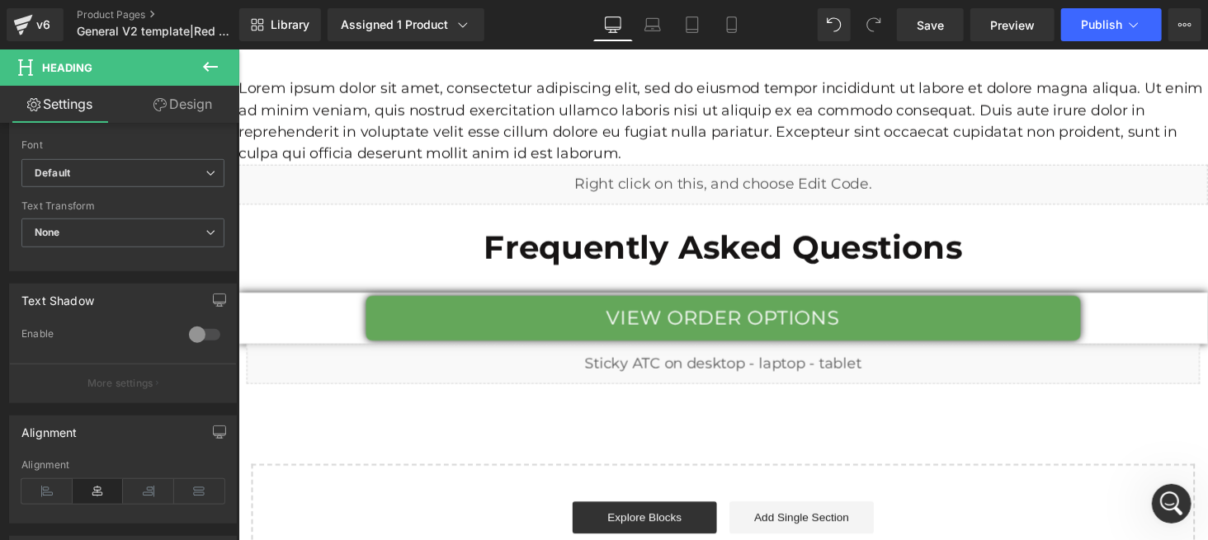
click at [207, 64] on icon at bounding box center [210, 67] width 15 height 10
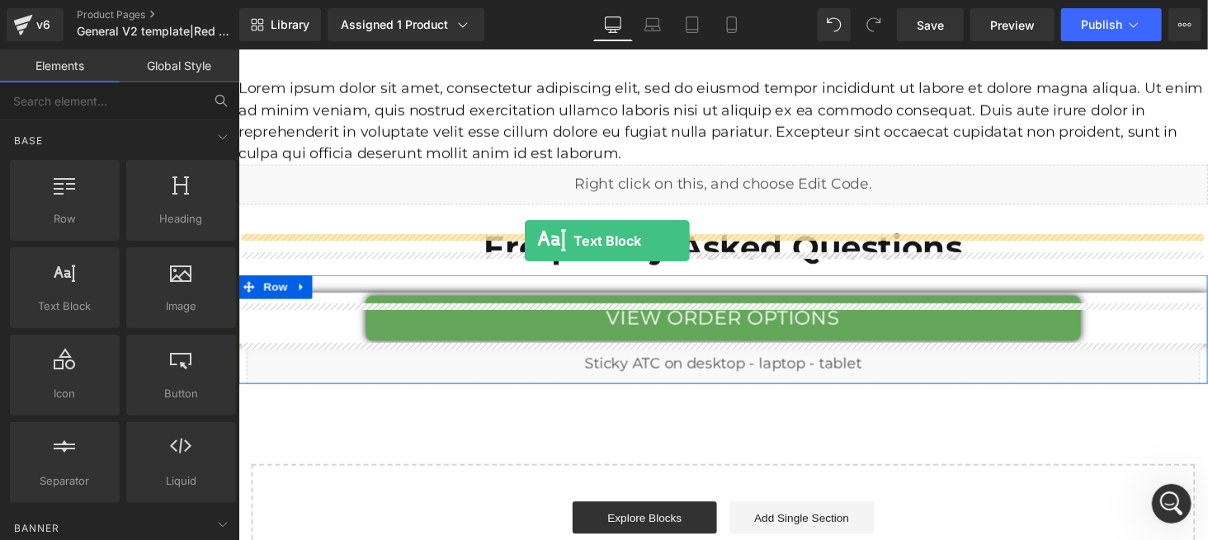
drag, startPoint x: 303, startPoint y: 356, endPoint x: 532, endPoint y: 246, distance: 254.6
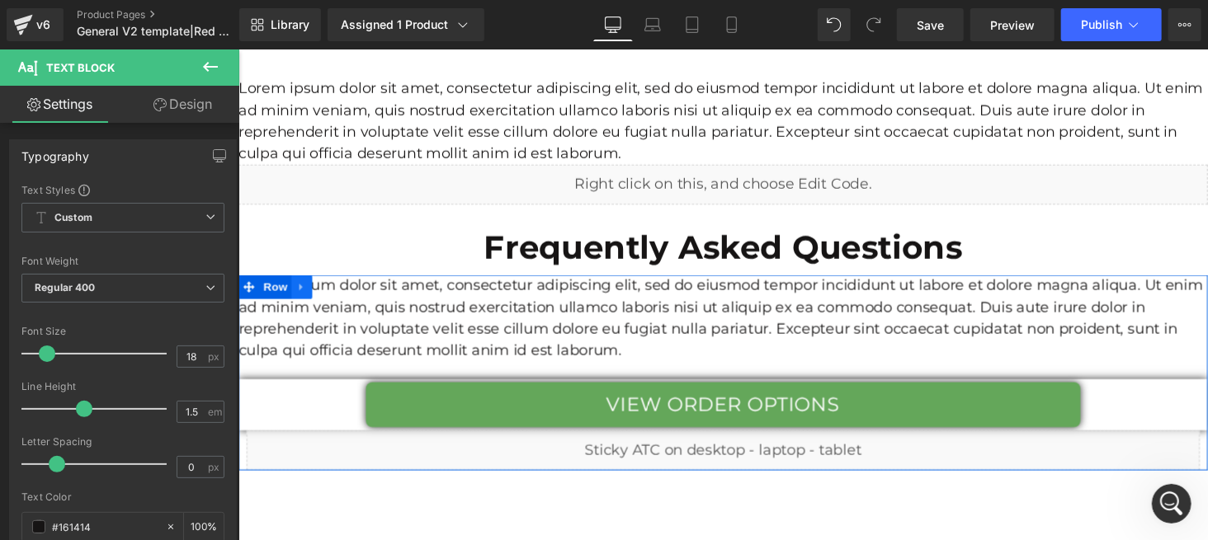
click at [300, 290] on icon at bounding box center [301, 293] width 3 height 7
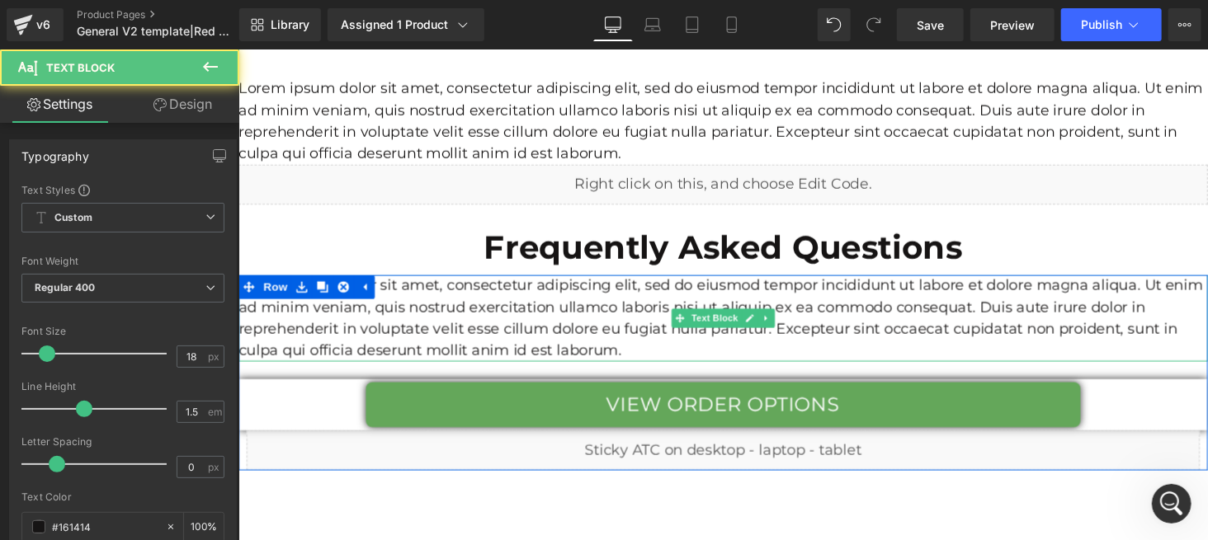
click at [417, 281] on p "Lorem ipsum dolor sit amet, consectetur adipiscing elit, sed do eiusmod tempor …" at bounding box center [737, 325] width 998 height 89
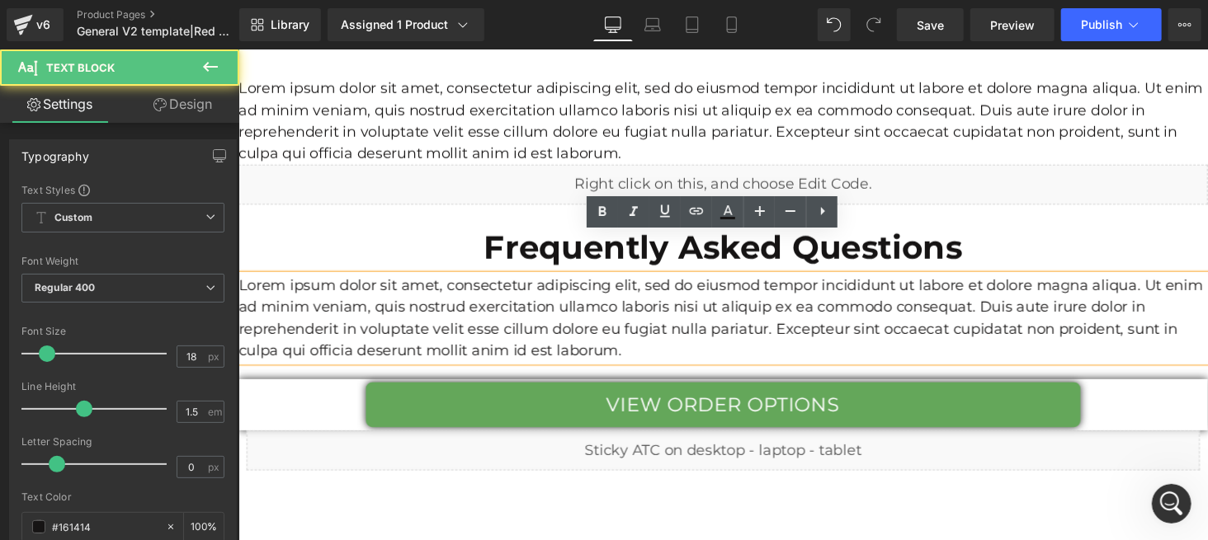
click at [738, 281] on p "Lorem ipsum dolor sit amet, consectetur adipiscing elit, sed do eiusmod tempor …" at bounding box center [737, 325] width 998 height 89
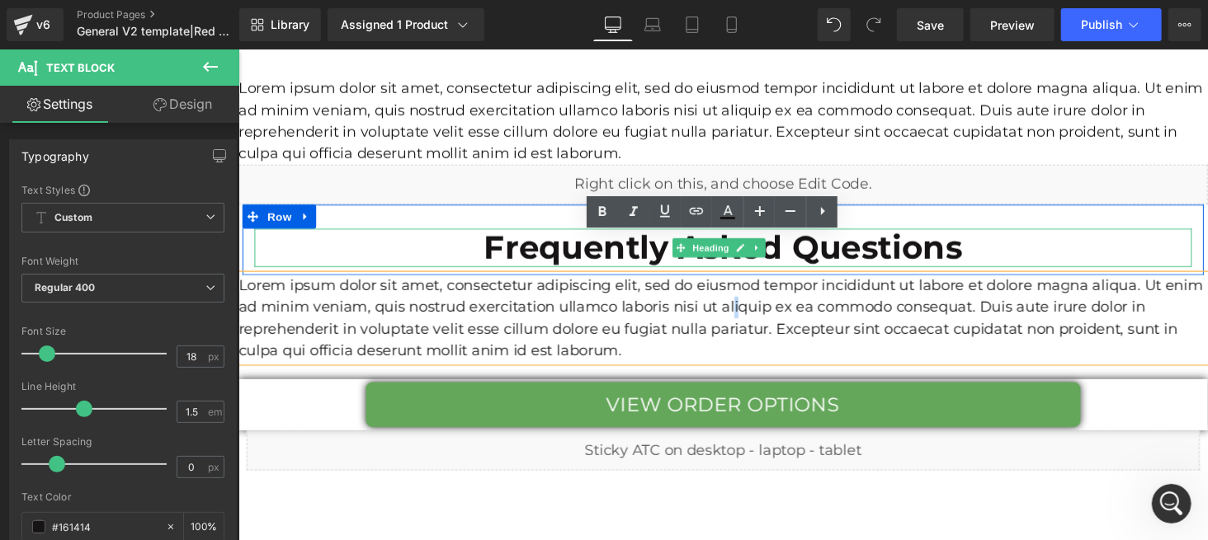
drag, startPoint x: 1185, startPoint y: 194, endPoint x: 464, endPoint y: 147, distance: 722.6
click at [1184, 233] on div "Frequently Asked Questions Heading" at bounding box center [736, 253] width 965 height 40
click at [1035, 281] on p "Lorem ipsum dolor sit amet, consectetur adipiscing elit, sed do eiusmod tempor …" at bounding box center [737, 325] width 998 height 89
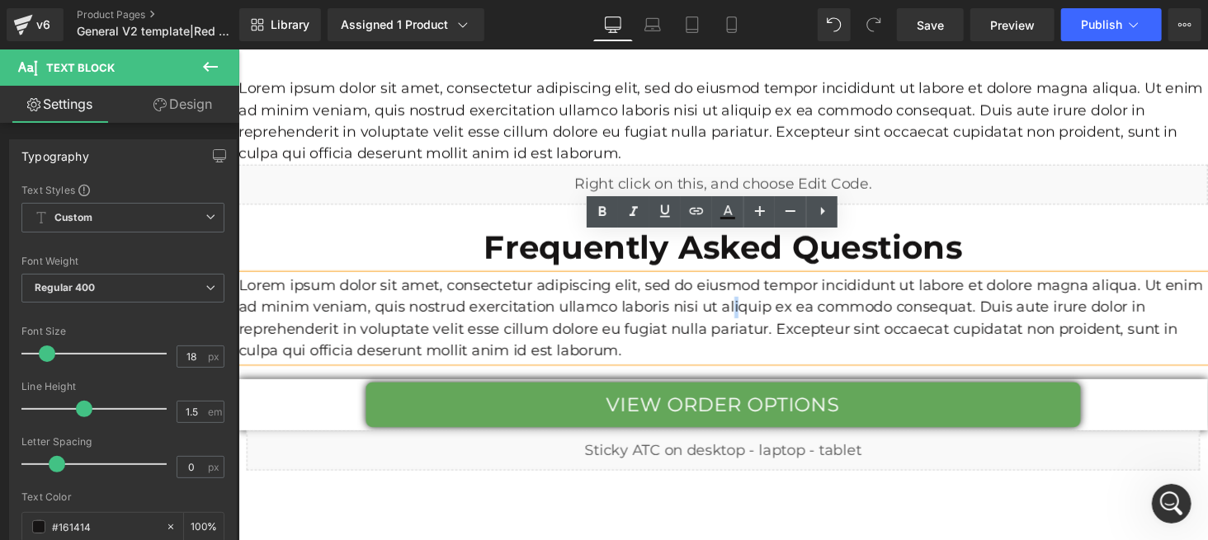
drag, startPoint x: 464, startPoint y: 147, endPoint x: 1036, endPoint y: 451, distance: 648.5
click at [465, 167] on div "Liquid" at bounding box center [737, 187] width 998 height 41
click at [472, 167] on div "Liquid" at bounding box center [737, 187] width 998 height 41
click at [474, 167] on div "Liquid" at bounding box center [737, 187] width 998 height 41
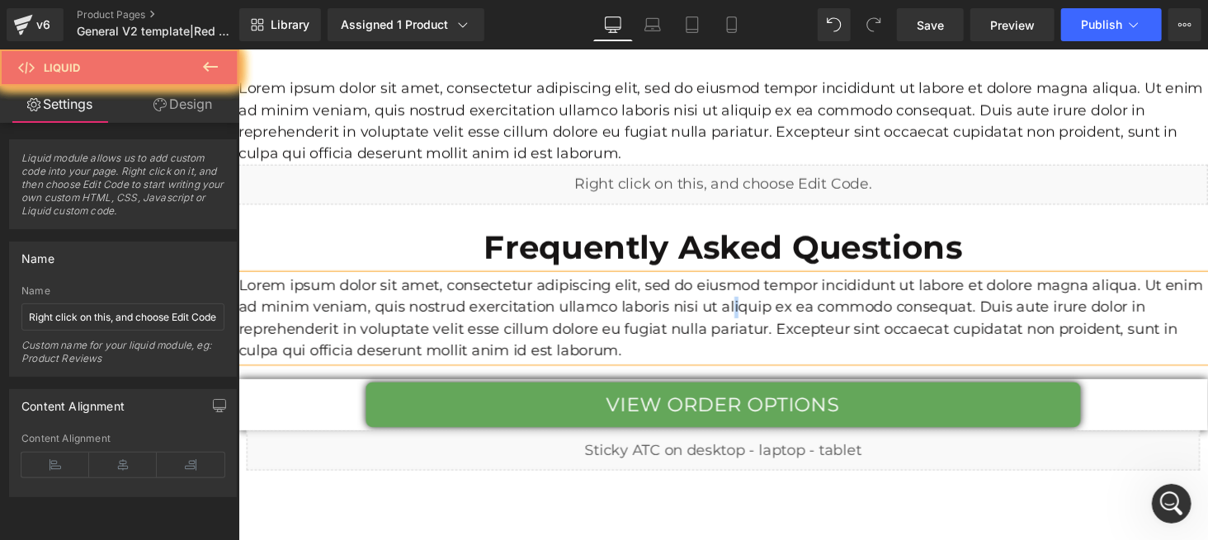
drag, startPoint x: 1036, startPoint y: 451, endPoint x: 978, endPoint y: 278, distance: 182.9
click at [978, 281] on p "Lorem ipsum dolor sit amet, consectetur adipiscing elit, sed do eiusmod tempor …" at bounding box center [737, 325] width 998 height 89
click at [686, 281] on p "Lorem ipsum dolor sit amet, consectetur adipiscing elit, sed do eiusmod tempor …" at bounding box center [737, 325] width 998 height 89
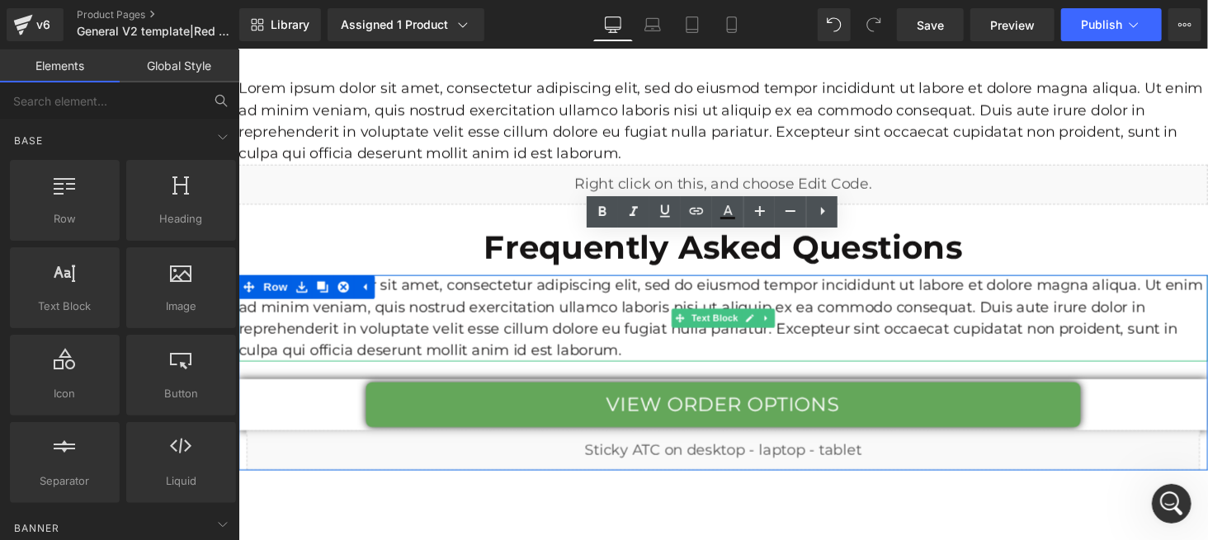
click at [776, 321] on icon at bounding box center [780, 326] width 9 height 10
click at [781, 316] on link at bounding box center [789, 326] width 17 height 20
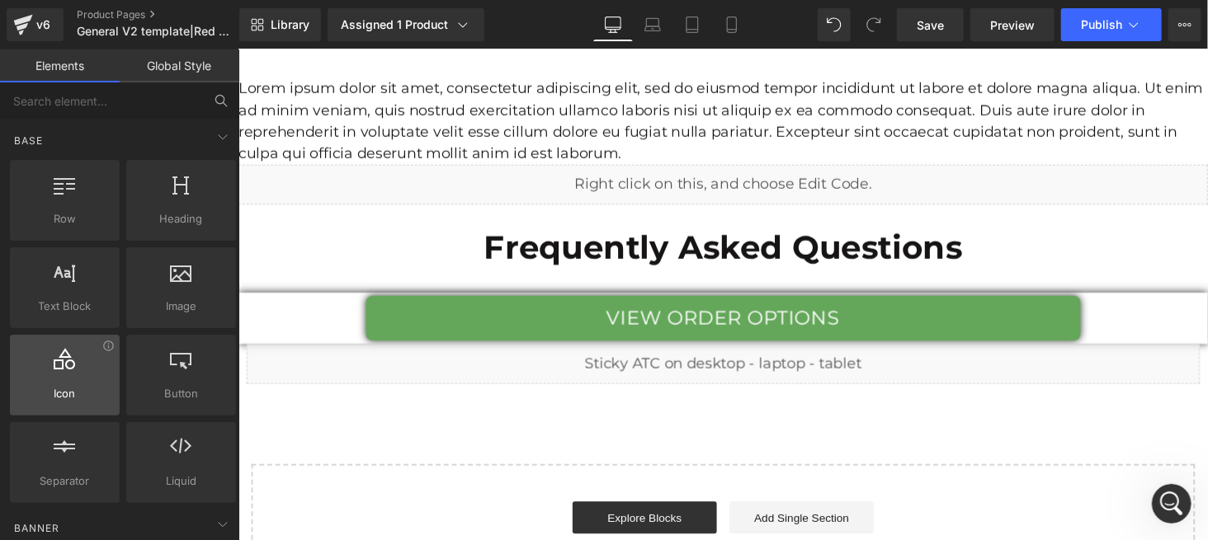
scroll to position [110, 0]
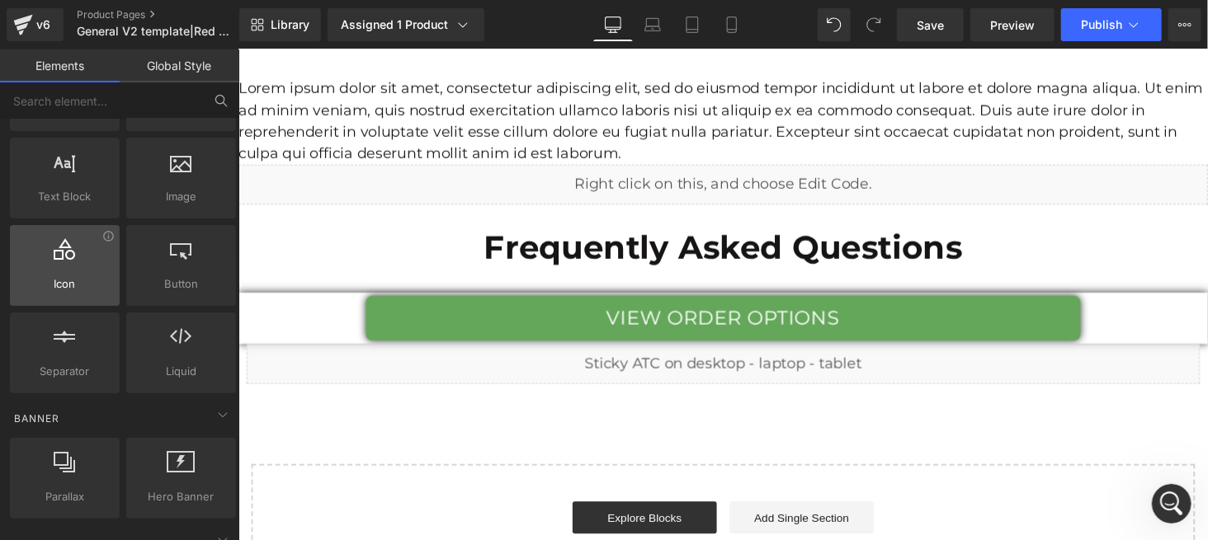
click at [83, 291] on div "Icon icons, symbols" at bounding box center [65, 265] width 110 height 81
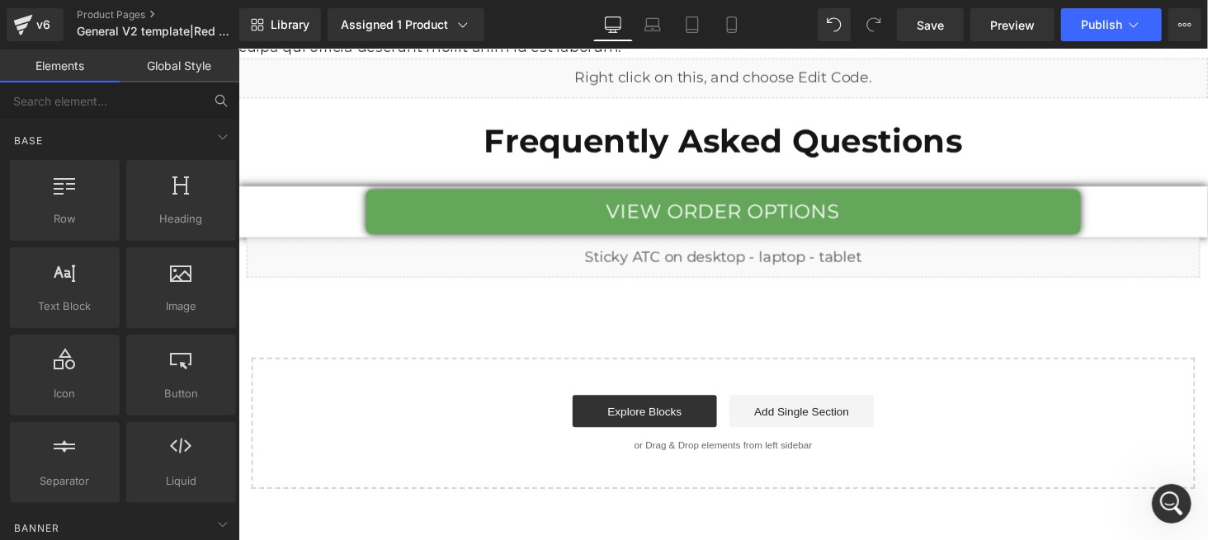
scroll to position [6201, 0]
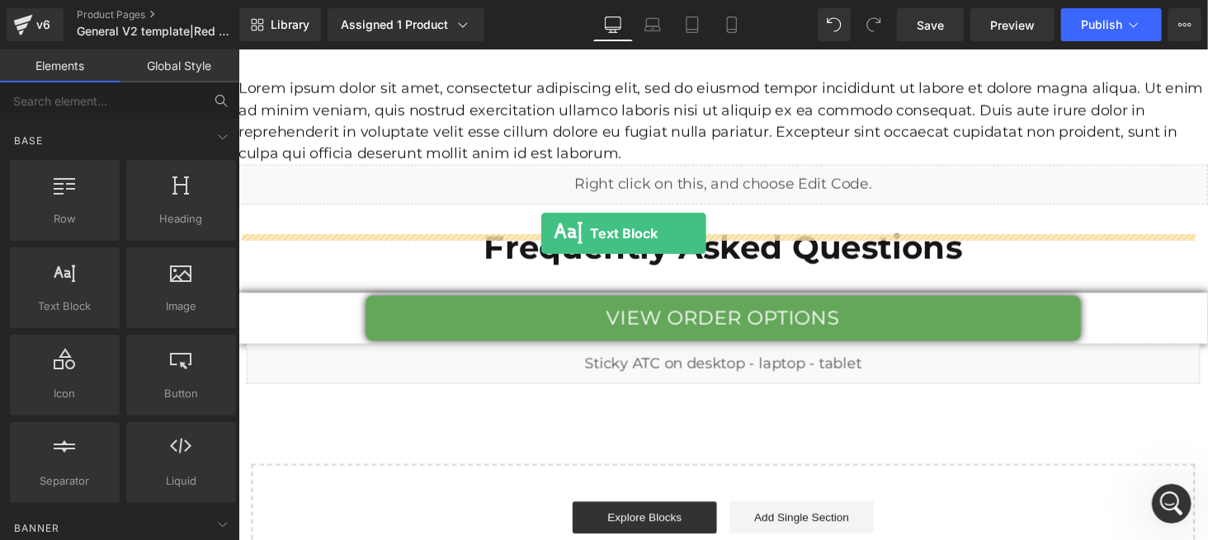
drag, startPoint x: 467, startPoint y: 248, endPoint x: 549, endPoint y: 238, distance: 83.1
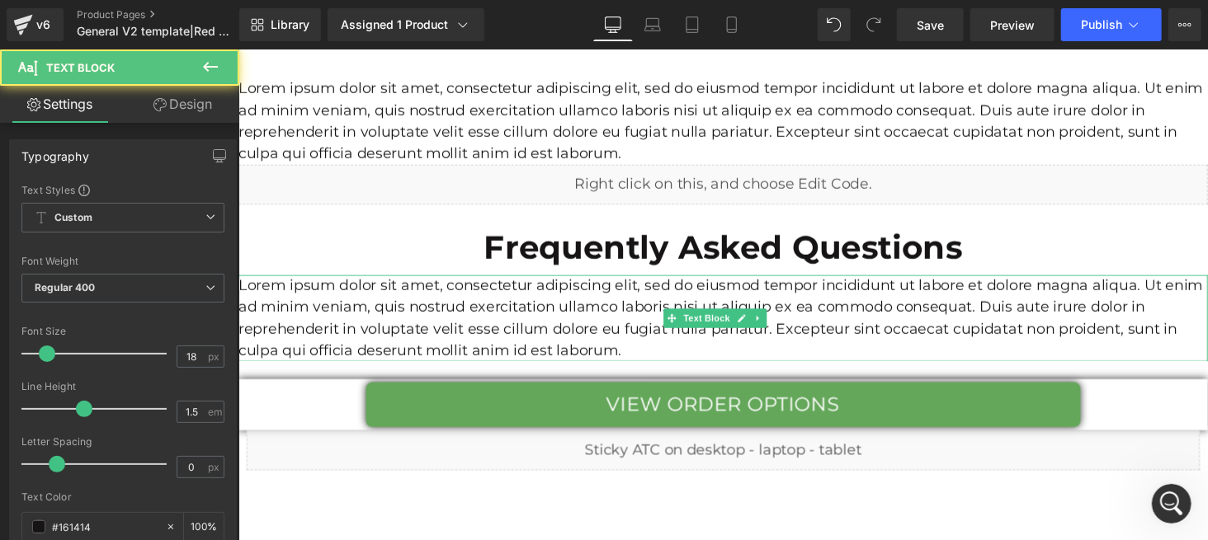
click at [337, 289] on p "Lorem ipsum dolor sit amet, consectetur adipiscing elit, sed do eiusmod tempor …" at bounding box center [737, 325] width 998 height 89
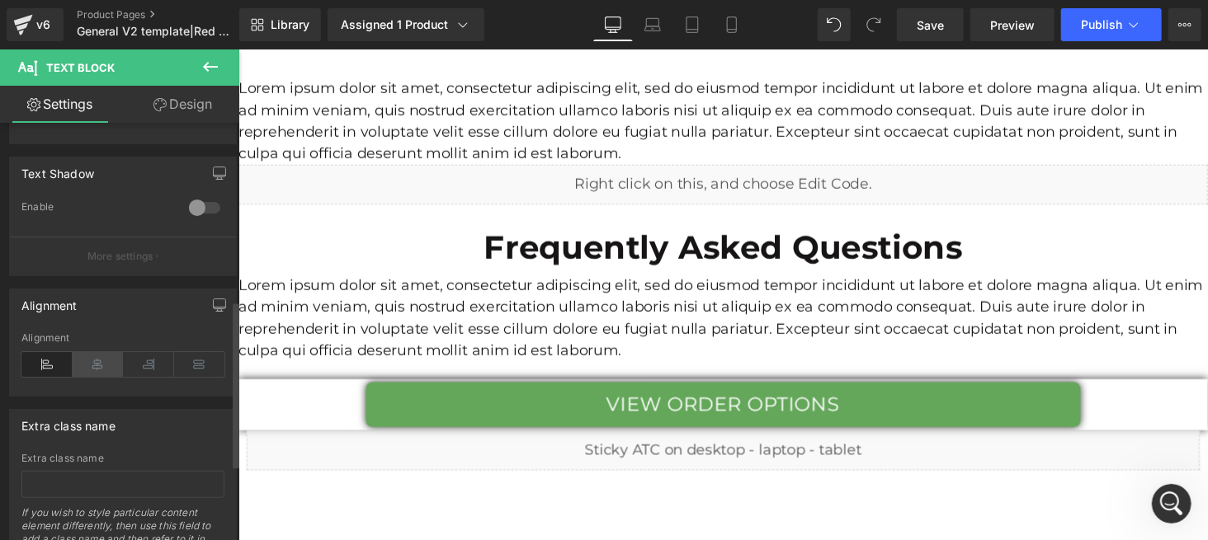
scroll to position [625, 0]
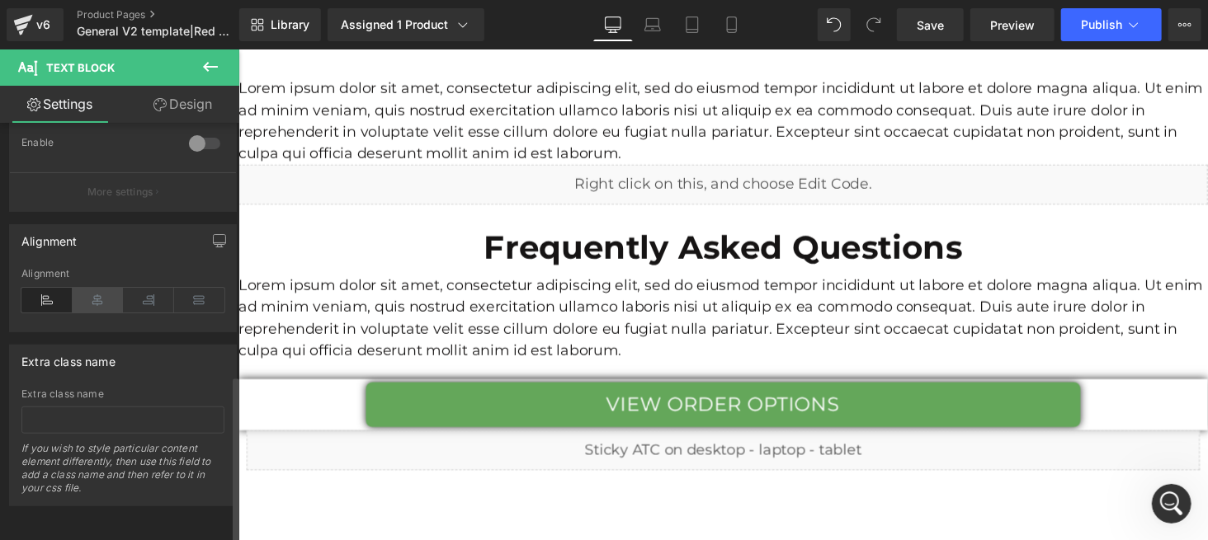
click at [97, 288] on icon at bounding box center [98, 300] width 51 height 25
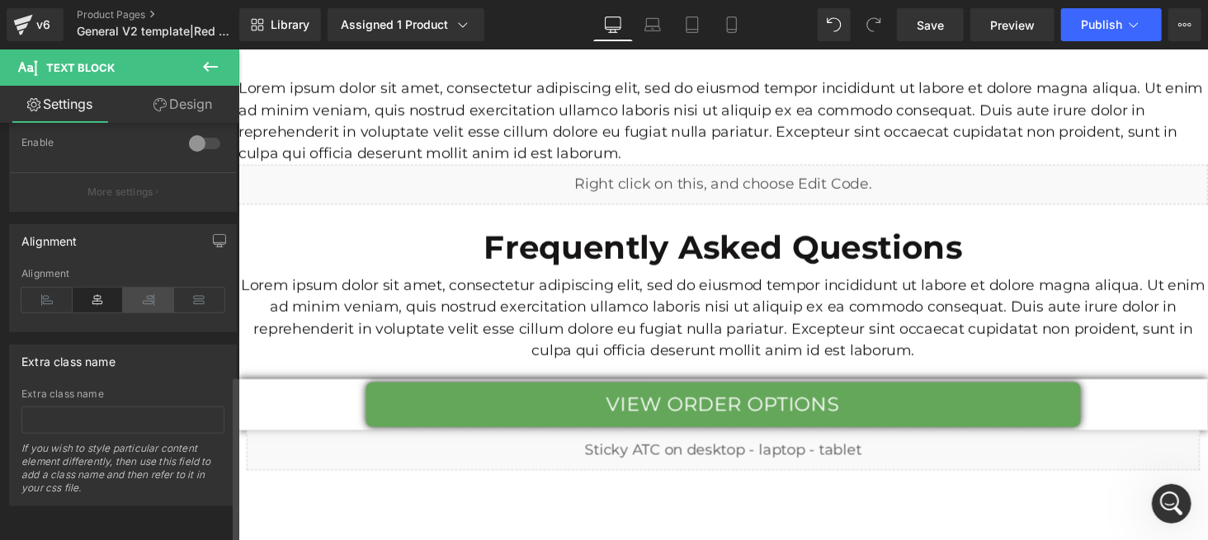
click at [142, 288] on icon at bounding box center [148, 300] width 51 height 25
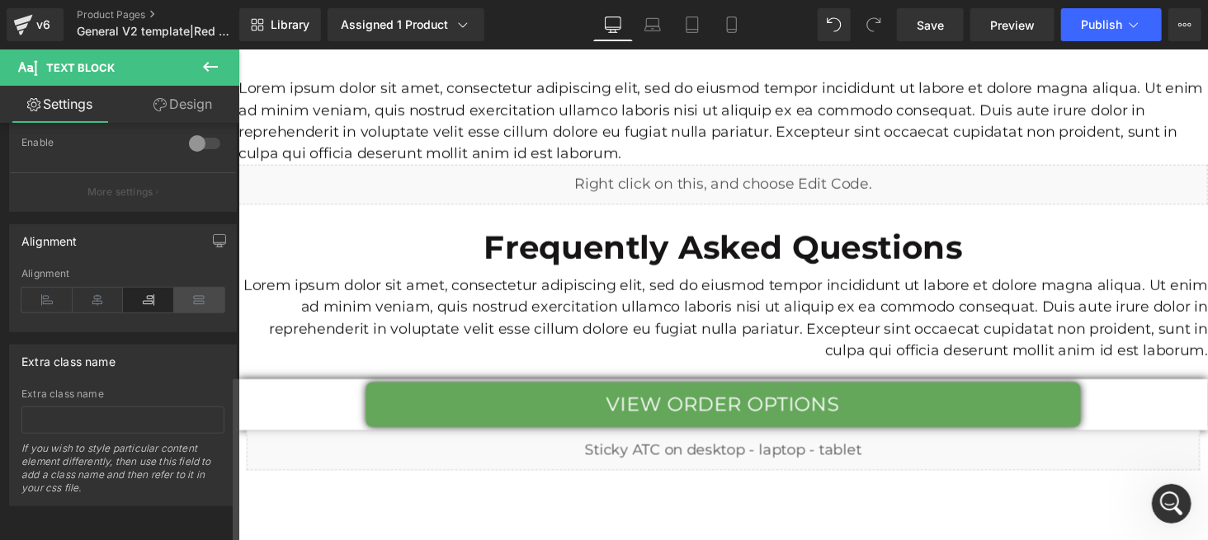
click at [207, 288] on icon at bounding box center [199, 300] width 51 height 25
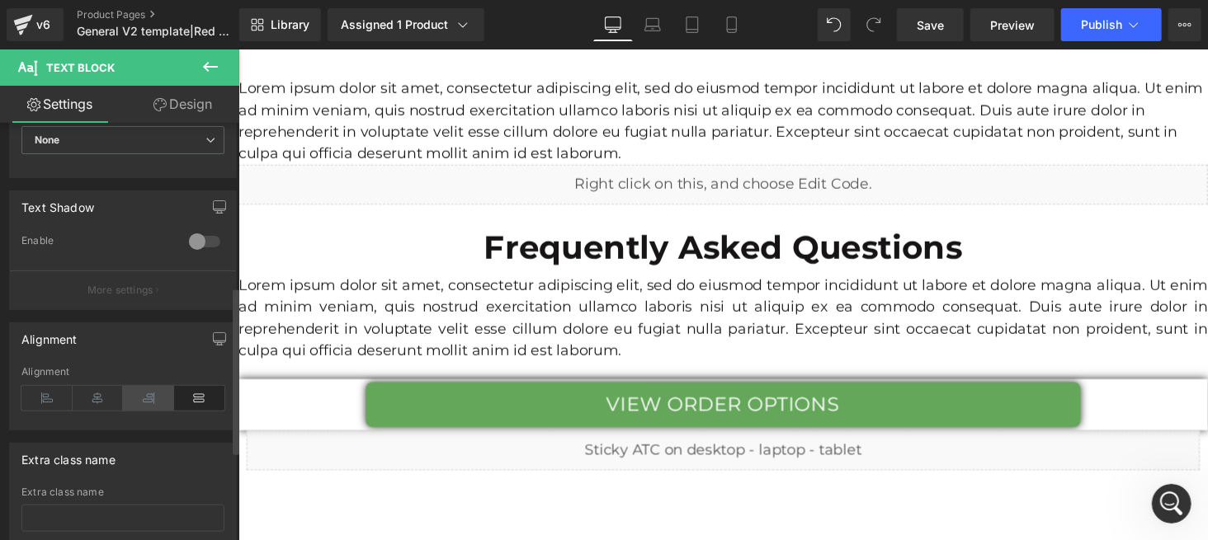
scroll to position [406, 0]
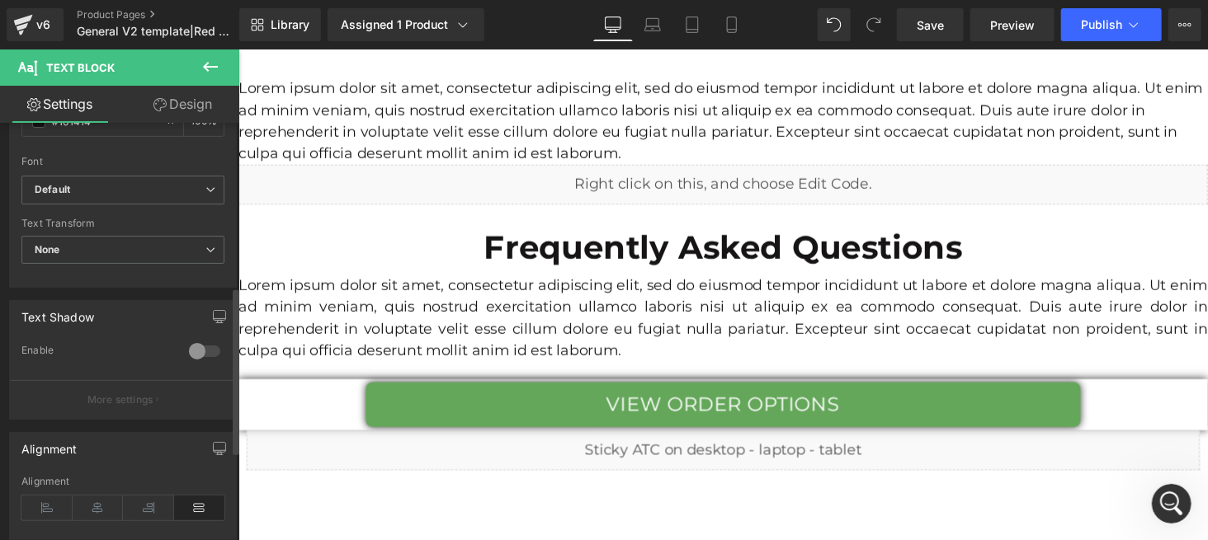
click at [200, 342] on div at bounding box center [205, 351] width 40 height 26
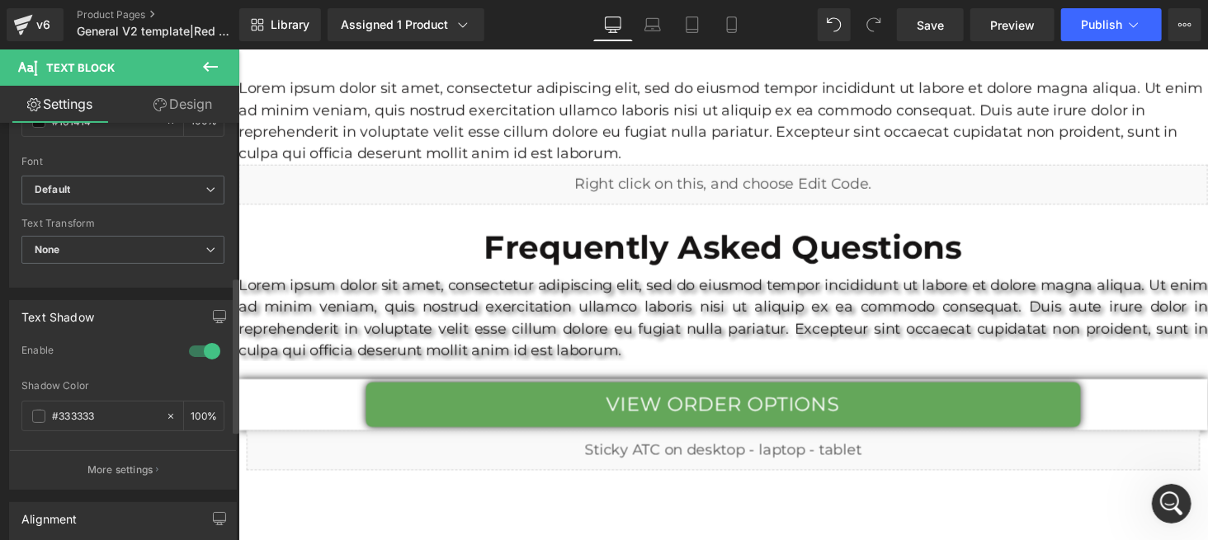
click at [194, 342] on div at bounding box center [205, 351] width 40 height 26
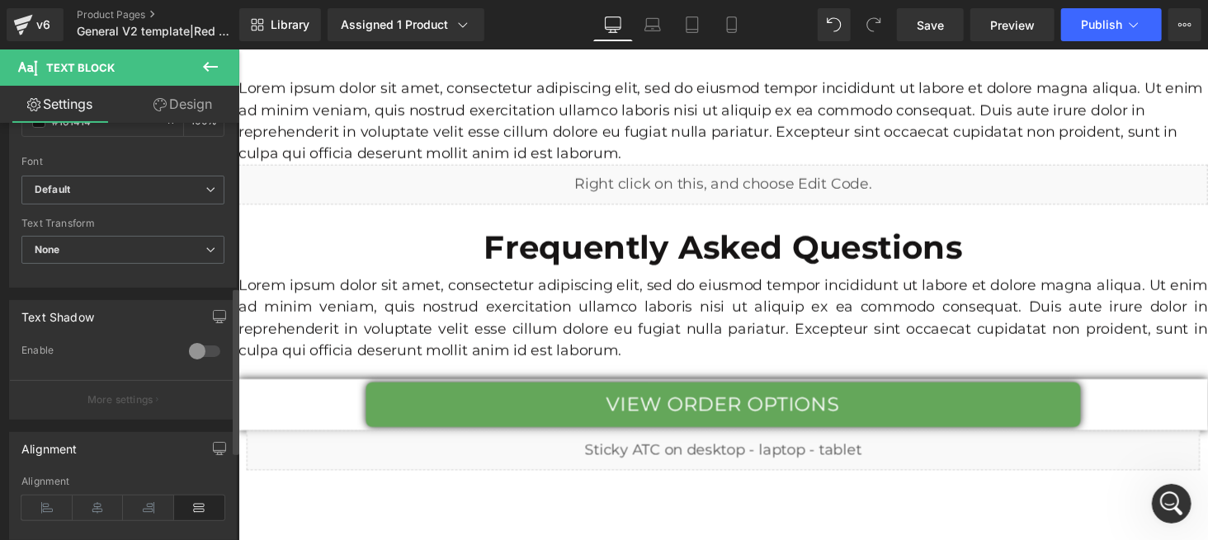
scroll to position [295, 0]
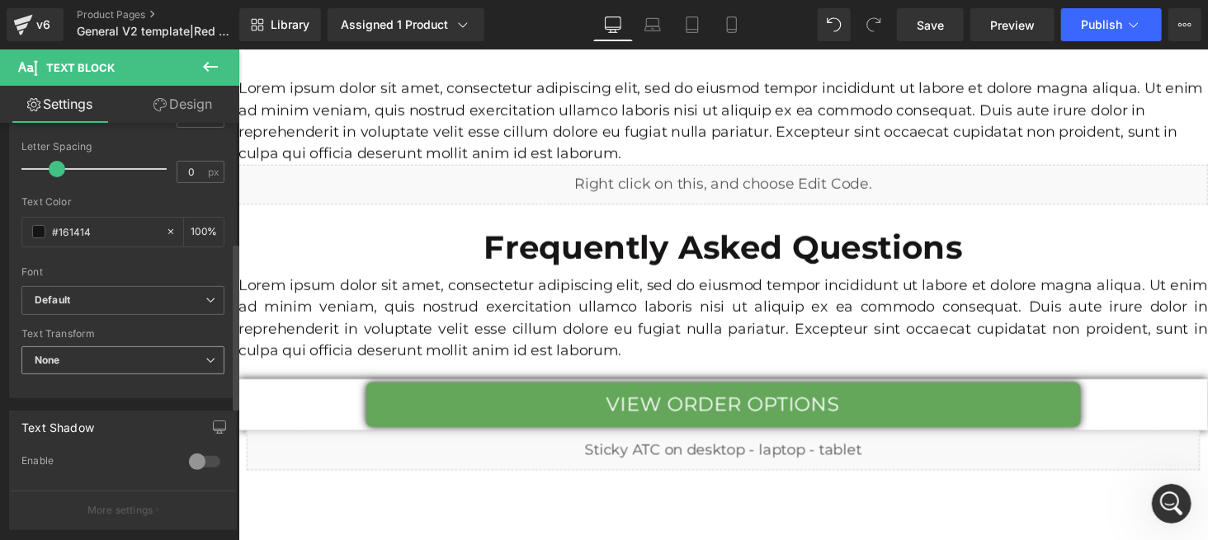
click at [183, 352] on span "None" at bounding box center [122, 361] width 203 height 29
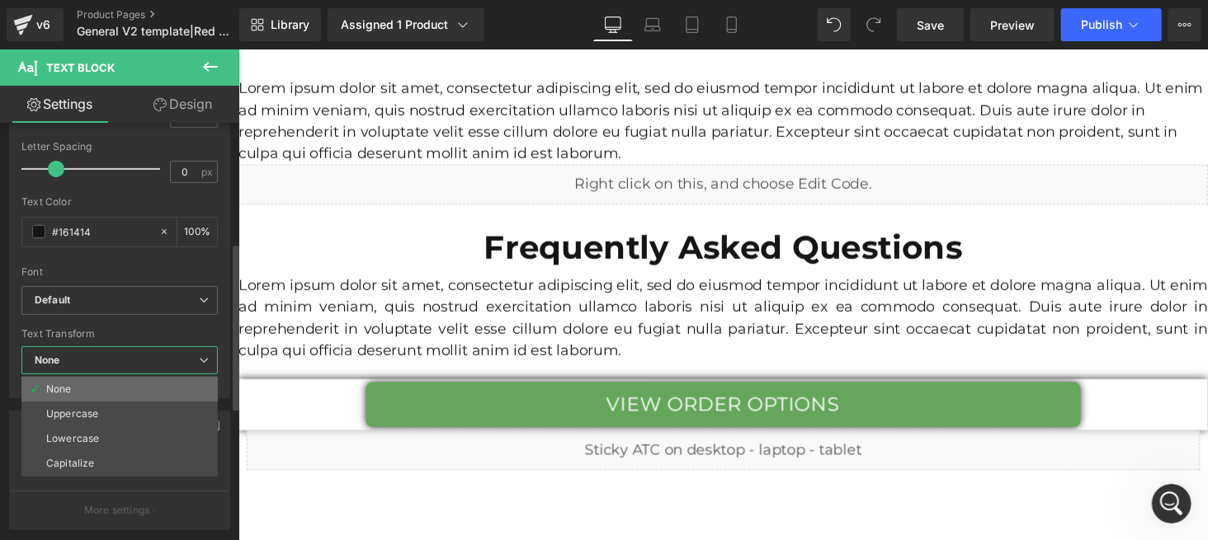
click at [136, 387] on li "None" at bounding box center [119, 389] width 196 height 25
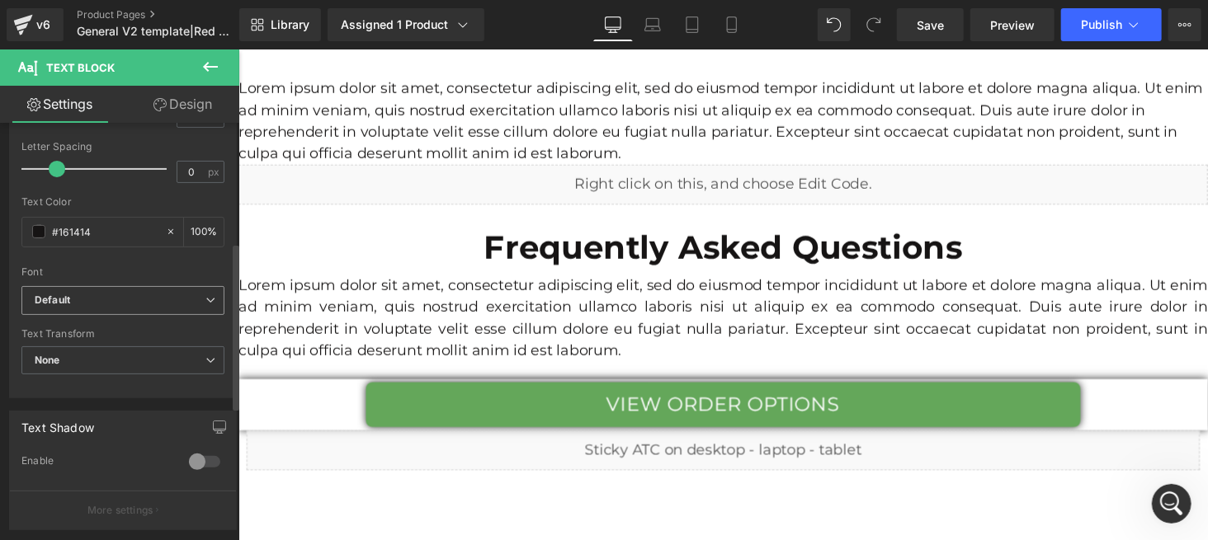
click at [189, 301] on b "Default" at bounding box center [120, 301] width 171 height 14
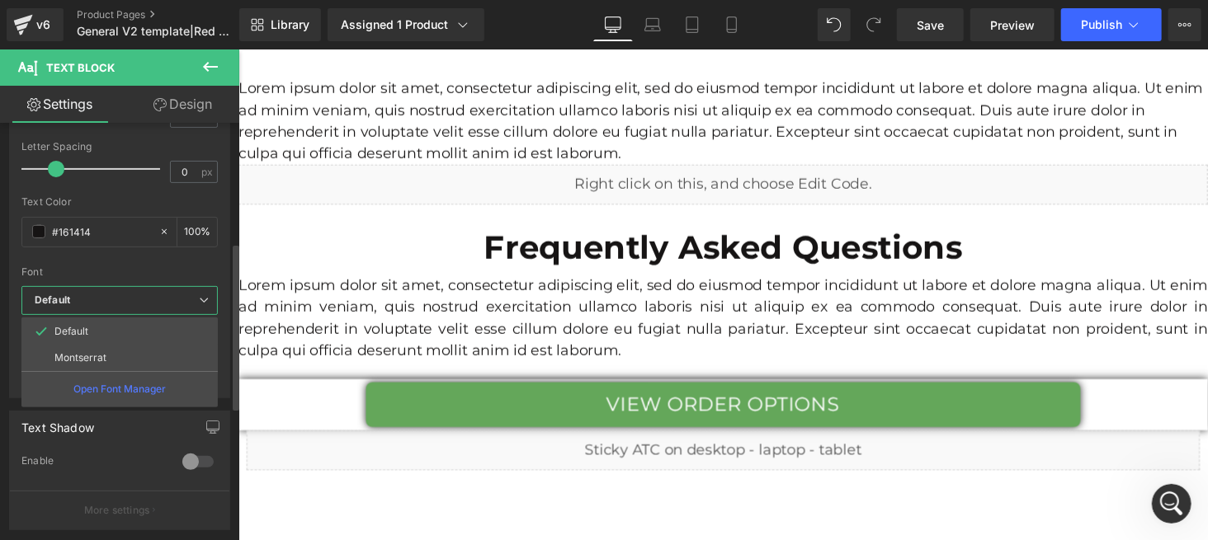
drag, startPoint x: 173, startPoint y: 325, endPoint x: 167, endPoint y: 301, distance: 24.8
click at [174, 325] on li "Default" at bounding box center [119, 331] width 196 height 26
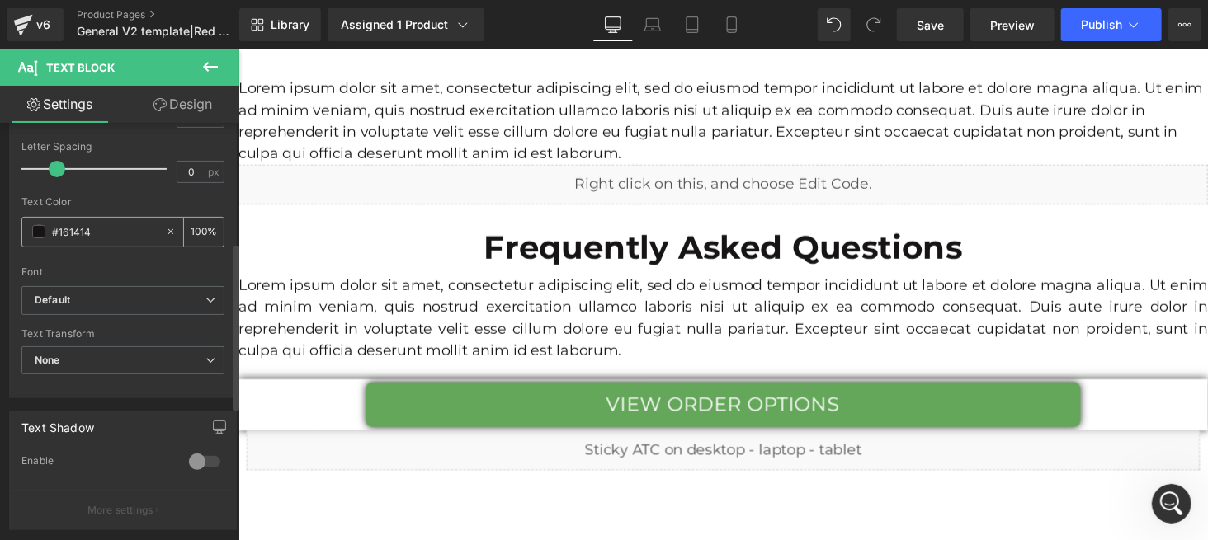
click at [132, 229] on input "#161414" at bounding box center [105, 232] width 106 height 18
click at [134, 229] on input "#161414" at bounding box center [105, 232] width 106 height 18
click at [33, 233] on span at bounding box center [38, 231] width 13 height 13
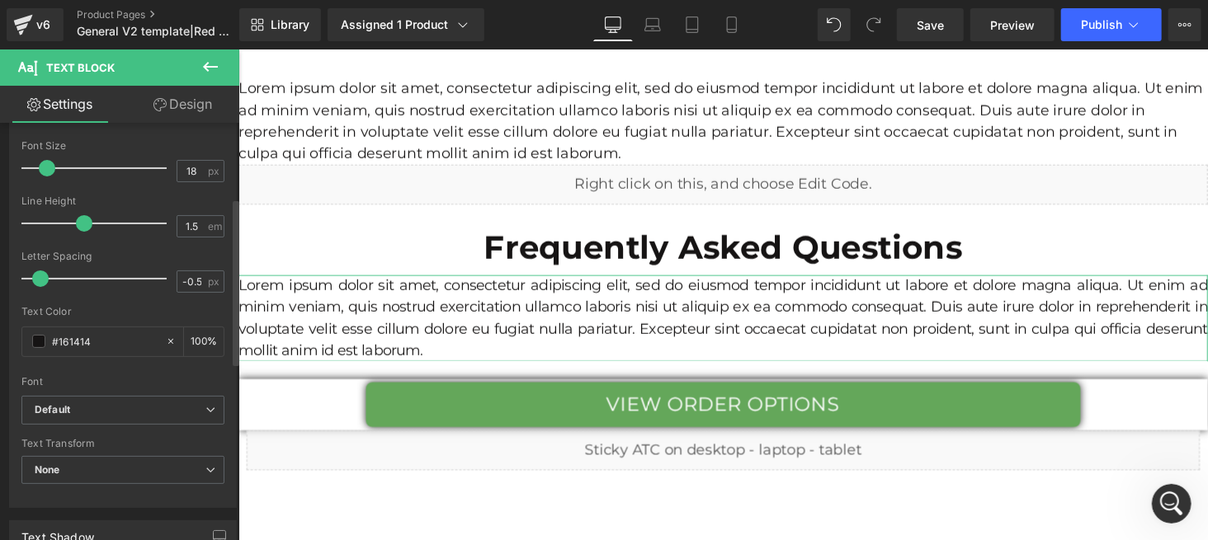
type input "-0.6"
drag, startPoint x: 54, startPoint y: 279, endPoint x: 40, endPoint y: 281, distance: 14.9
click at [40, 281] on span at bounding box center [40, 279] width 17 height 17
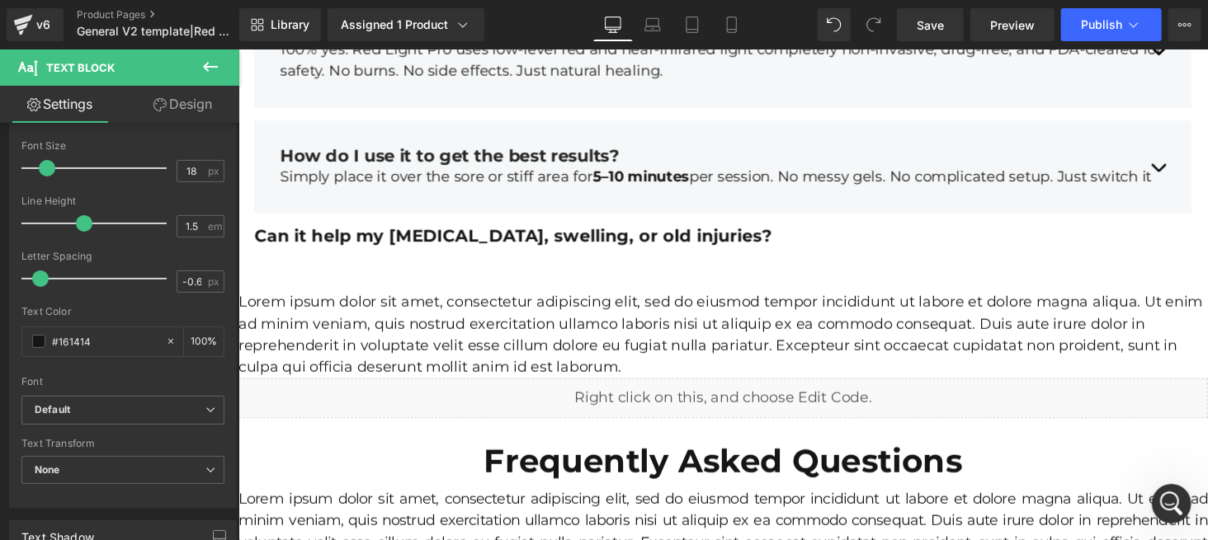
drag, startPoint x: 391, startPoint y: 293, endPoint x: 452, endPoint y: 286, distance: 61.4
click at [392, 299] on p "Lorem ipsum dolor sit amet, consectetur adipiscing elit, sed do eiusmod tempor …" at bounding box center [737, 343] width 998 height 89
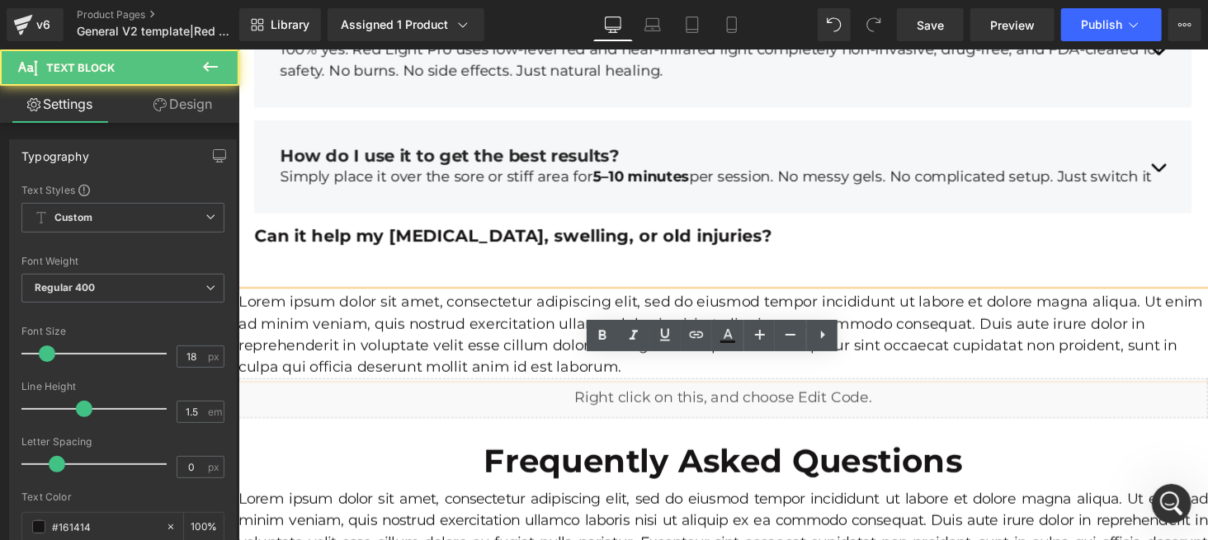
scroll to position [5871, 0]
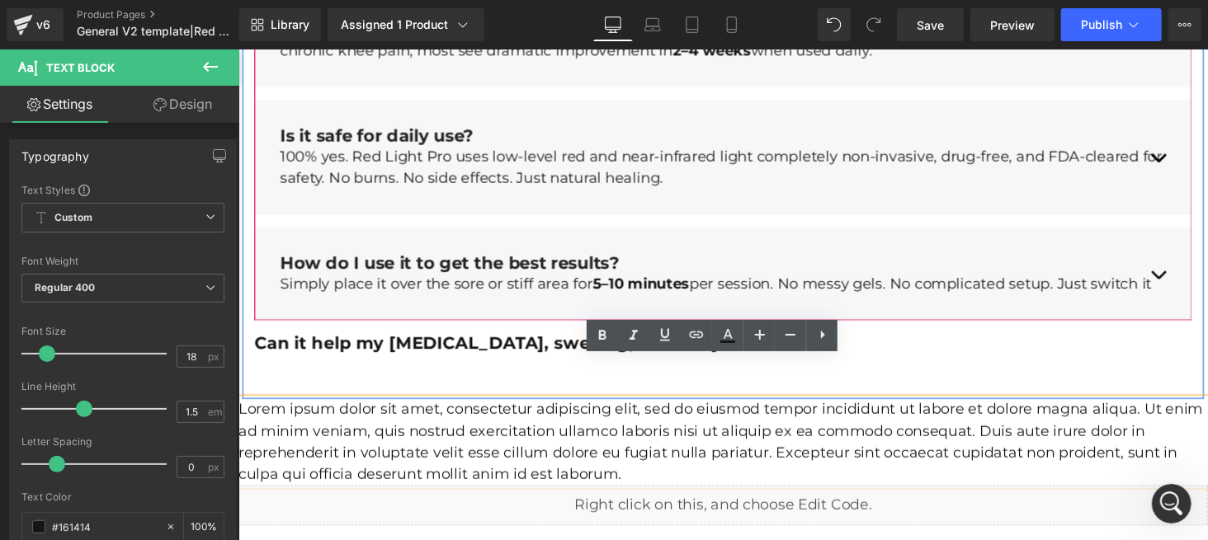
click at [467, 148] on p "100% yes. Red Light Pro uses low-level red and near-infrared light completely n…" at bounding box center [737, 170] width 912 height 45
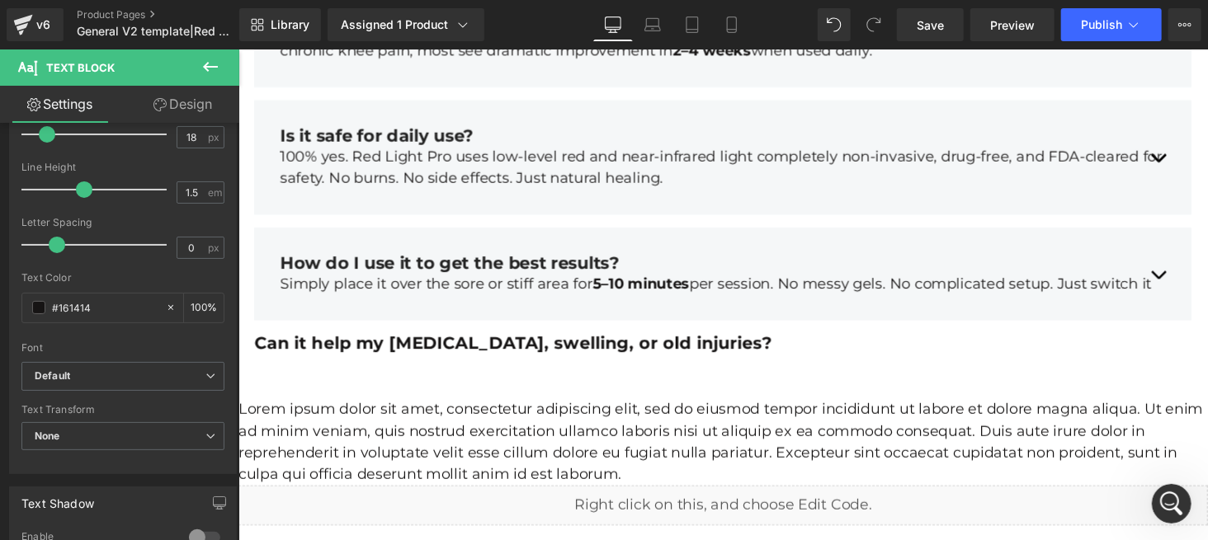
scroll to position [6201, 0]
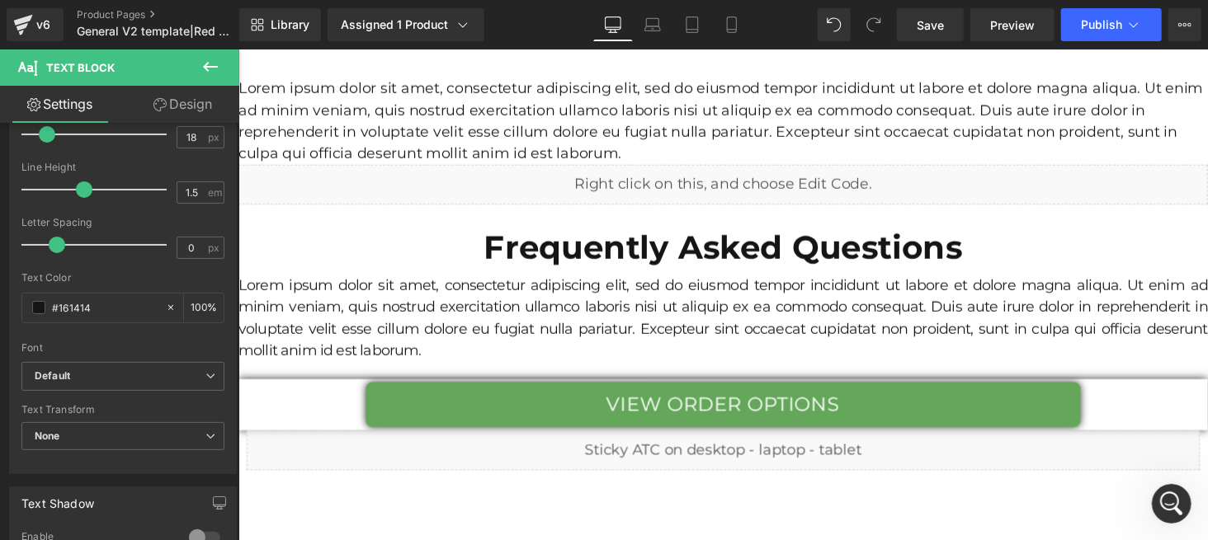
click at [526, 299] on p "Lorem ipsum dolor sit amet, consectetur adipiscing elit, sed do eiusmod tempor …" at bounding box center [737, 325] width 998 height 89
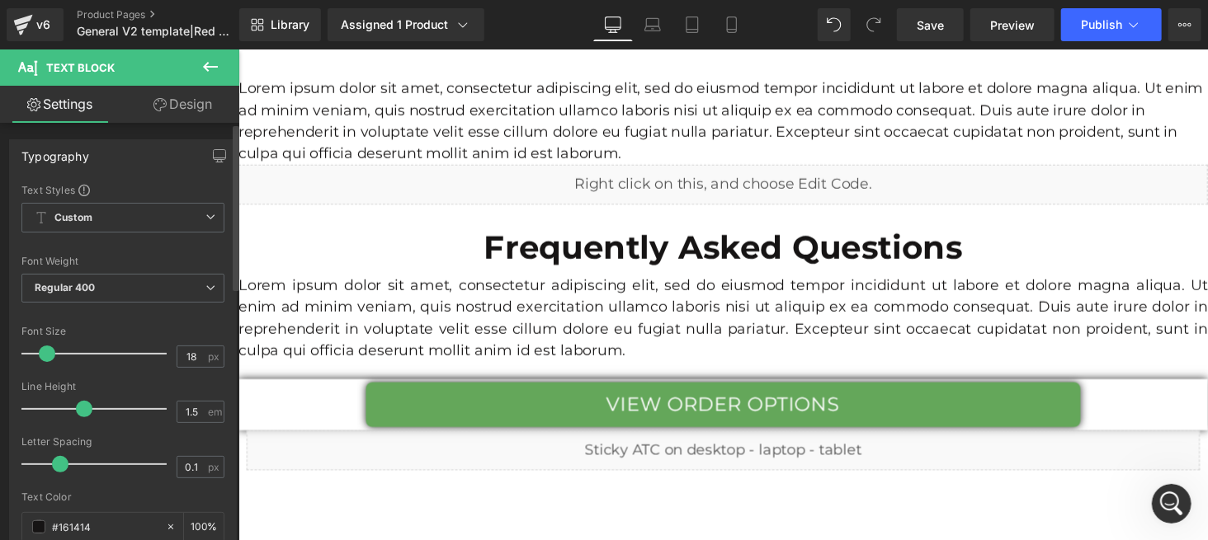
type input "0"
drag, startPoint x: 40, startPoint y: 464, endPoint x: 55, endPoint y: 466, distance: 15.8
click at [55, 466] on span at bounding box center [57, 464] width 17 height 17
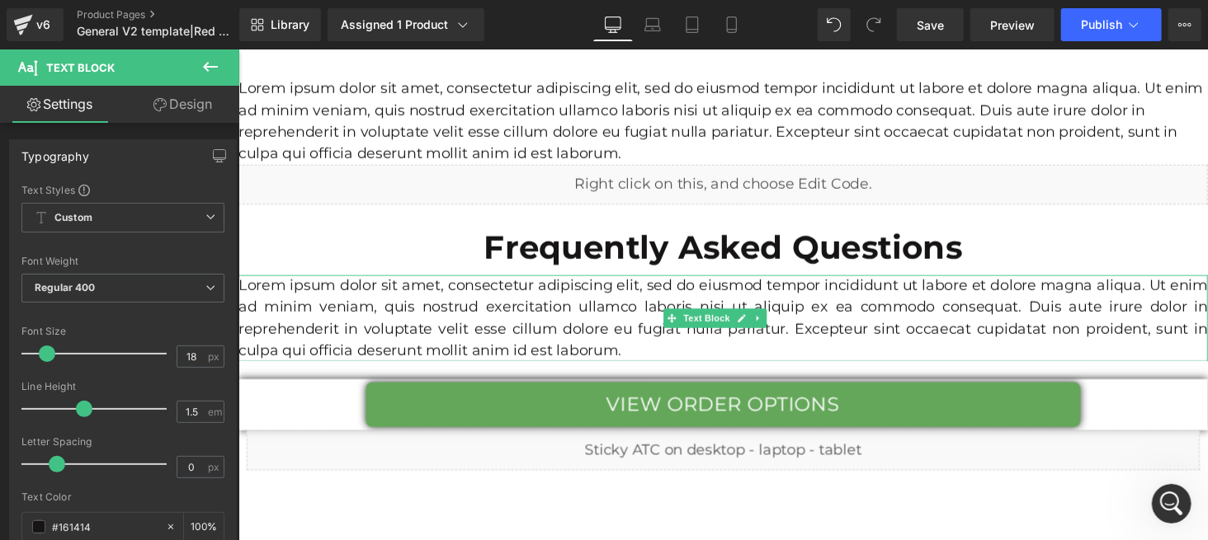
click at [452, 318] on p "Lorem ipsum dolor sit amet, consectetur adipiscing elit, sed do eiusmod tempor …" at bounding box center [737, 325] width 998 height 89
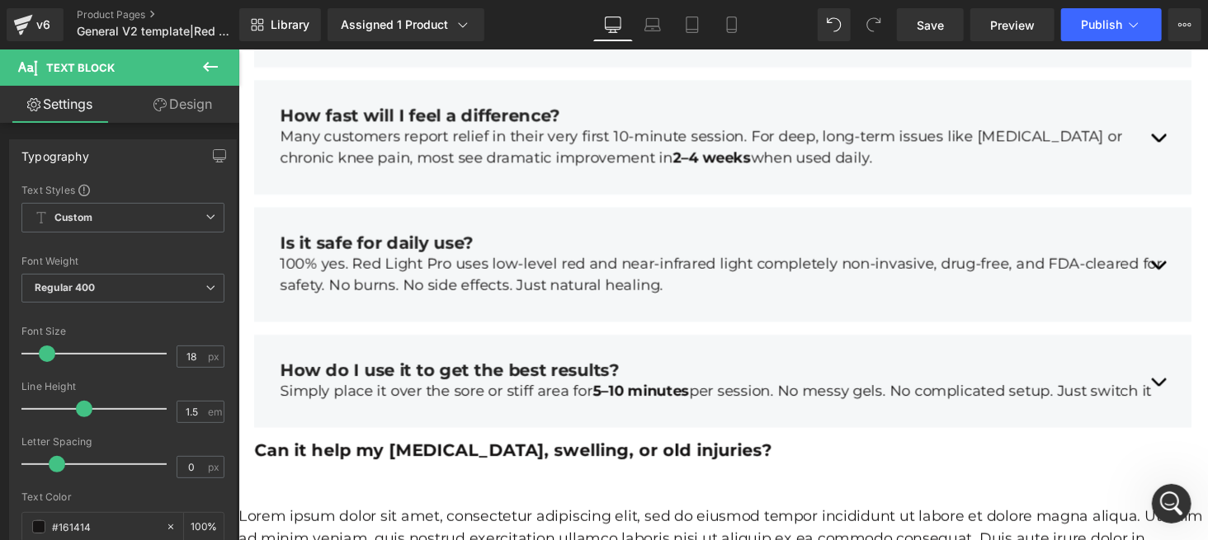
scroll to position [5430, 0]
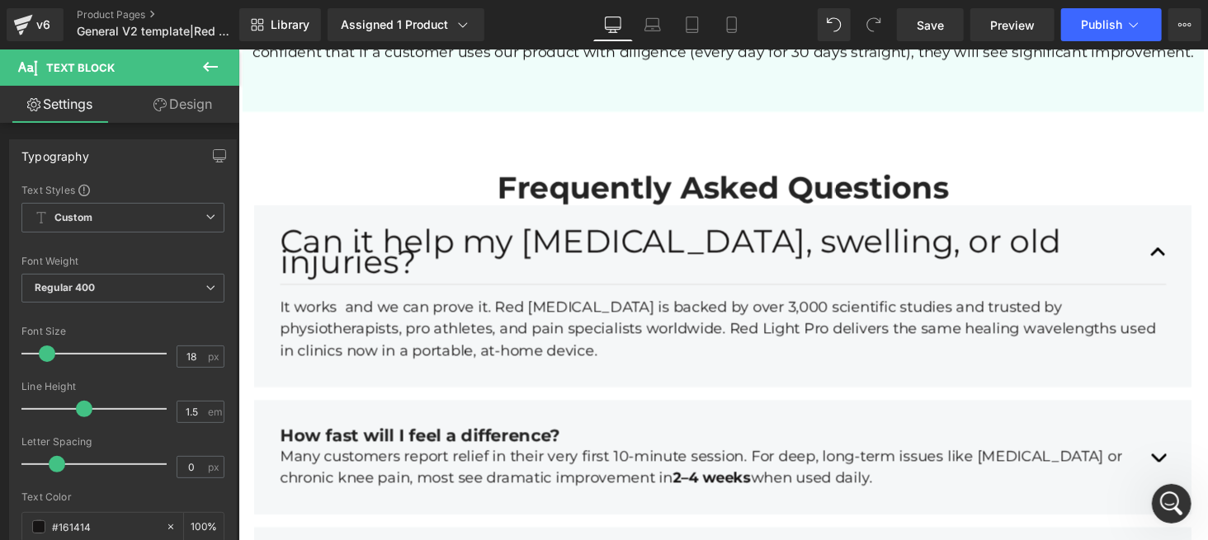
click at [581, 236] on h1 "Can it help my arthritis, swelling, or old injuries?" at bounding box center [737, 256] width 912 height 41
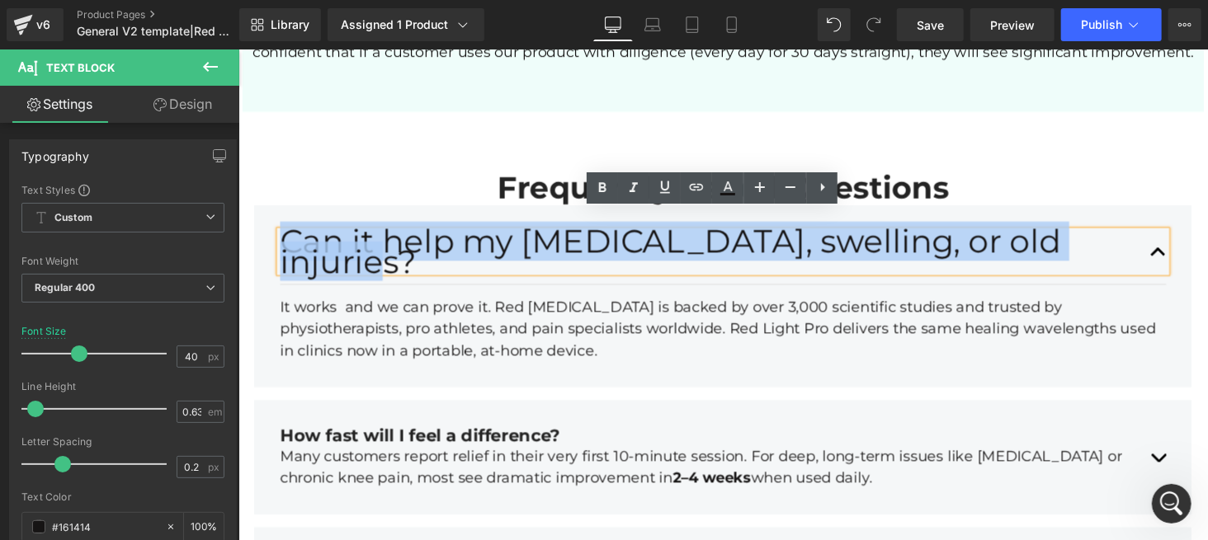
copy h1 "Can it help my arthritis, swelling, or old injuries?"
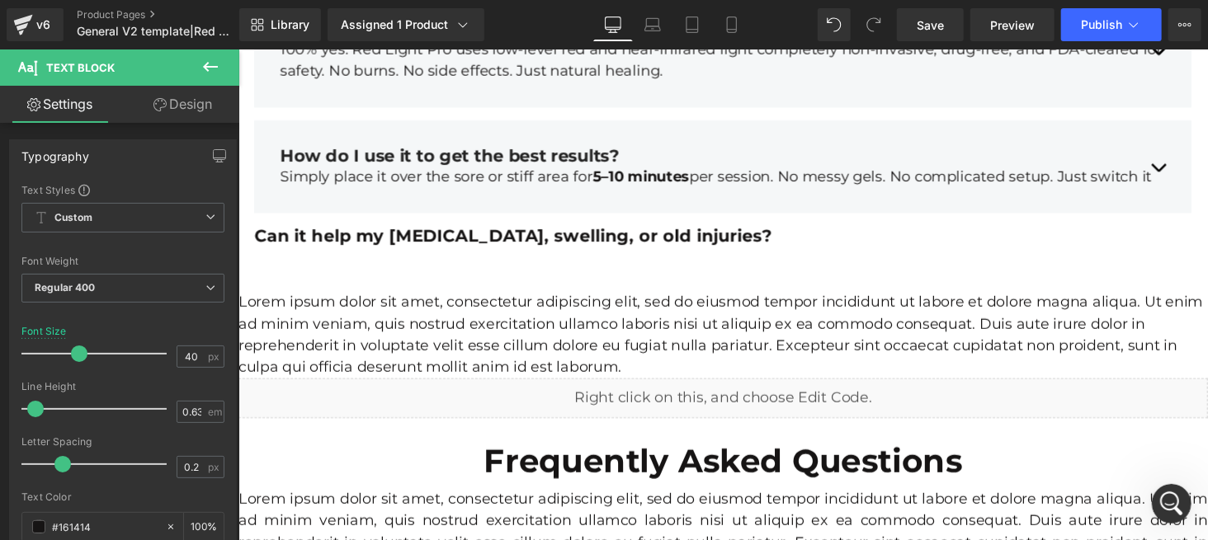
scroll to position [6201, 0]
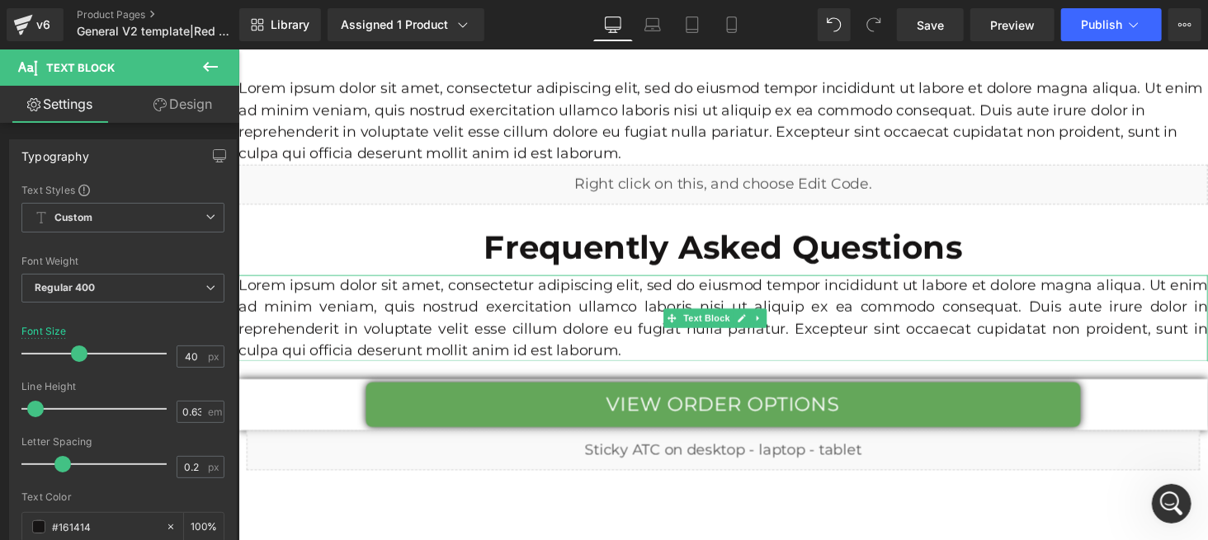
click at [603, 298] on p "Lorem ipsum dolor sit amet, consectetur adipiscing elit, sed do eiusmod tempor …" at bounding box center [737, 325] width 998 height 89
click at [605, 298] on p "Lorem ipsum dolor sit amet, consectetur adipiscing elit, sed do eiusmod tempor …" at bounding box center [737, 325] width 998 height 89
click at [606, 297] on p "Lorem ipsum dolor sit amet, consectetur adipiscing elit, sed do eiusmod tempor …" at bounding box center [737, 325] width 998 height 89
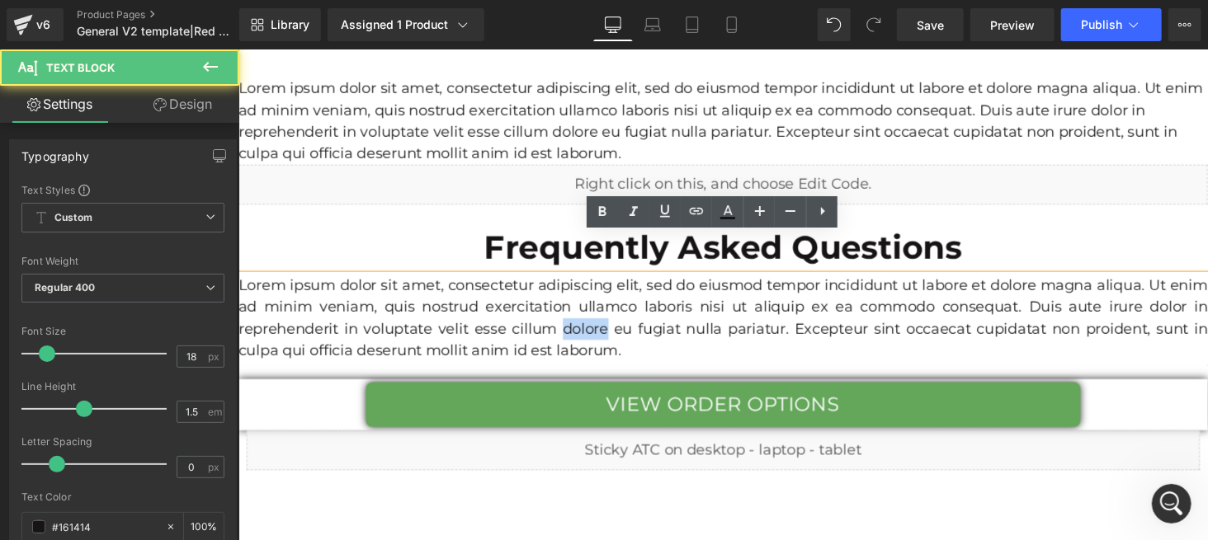
click at [604, 295] on p "Lorem ipsum dolor sit amet, consectetur adipiscing elit, sed do eiusmod tempor …" at bounding box center [737, 325] width 998 height 89
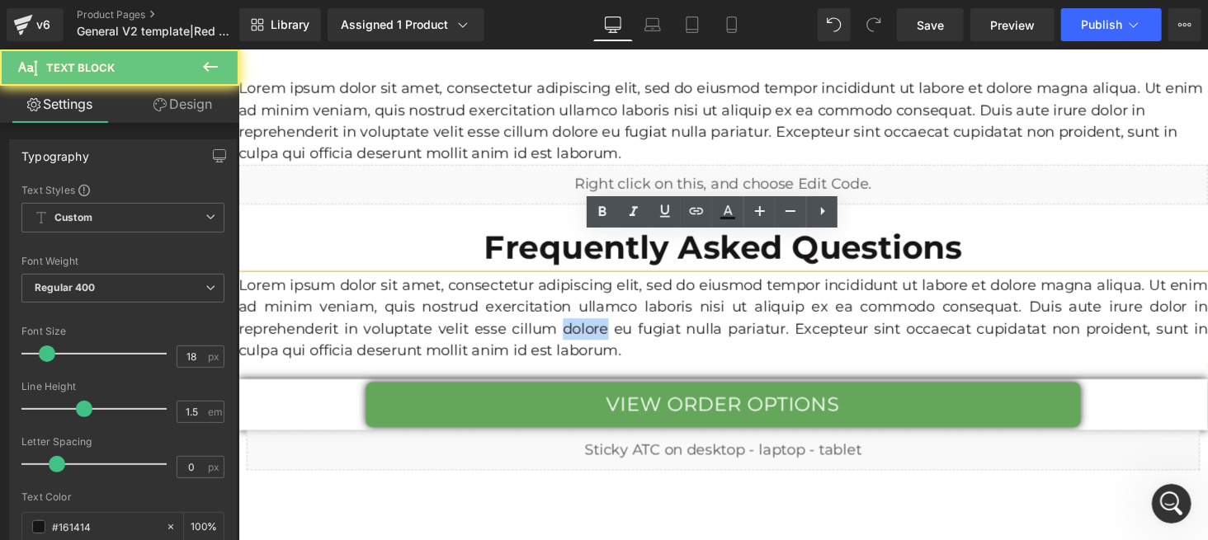
click at [606, 295] on p "Lorem ipsum dolor sit amet, consectetur adipiscing elit, sed do eiusmod tempor …" at bounding box center [737, 325] width 998 height 89
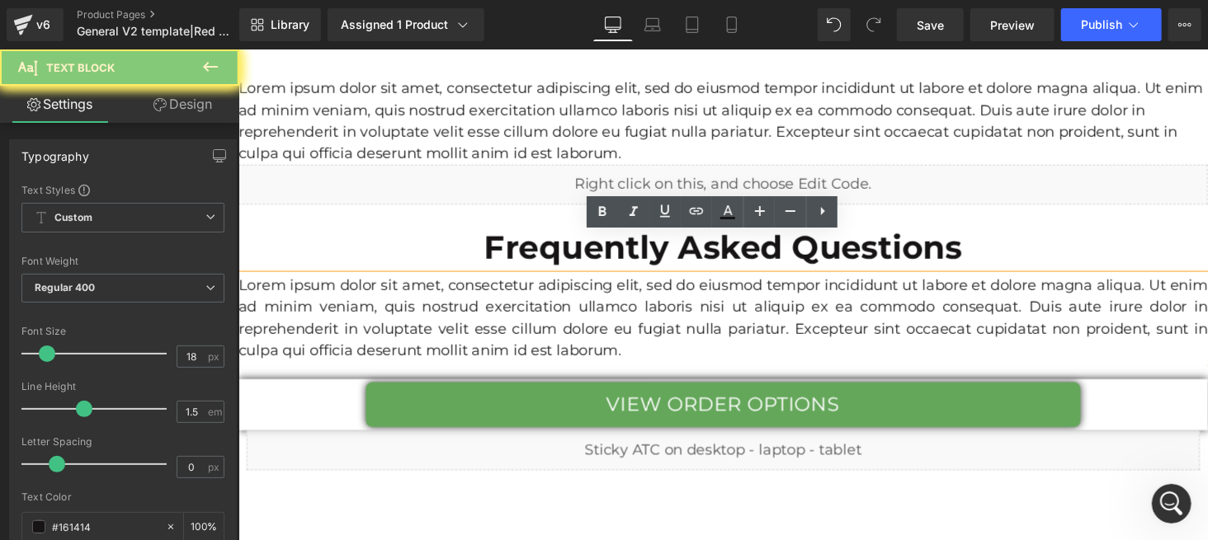
click at [608, 296] on p "Lorem ipsum dolor sit amet, consectetur adipiscing elit, sed do eiusmod tempor …" at bounding box center [737, 325] width 998 height 89
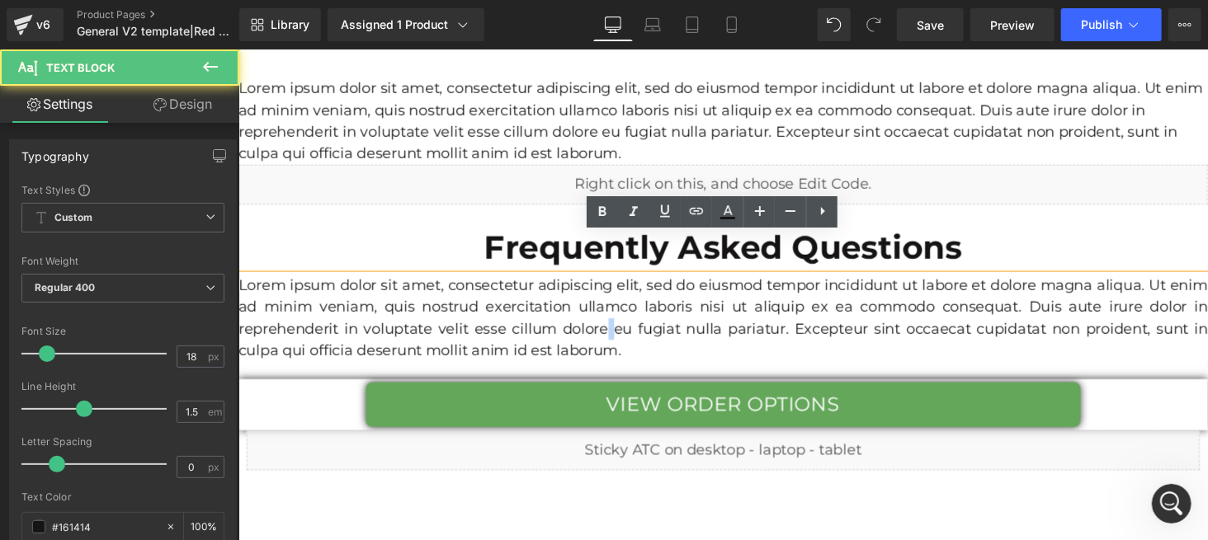
click at [609, 296] on p "Lorem ipsum dolor sit amet, consectetur adipiscing elit, sed do eiusmod tempor …" at bounding box center [737, 325] width 998 height 89
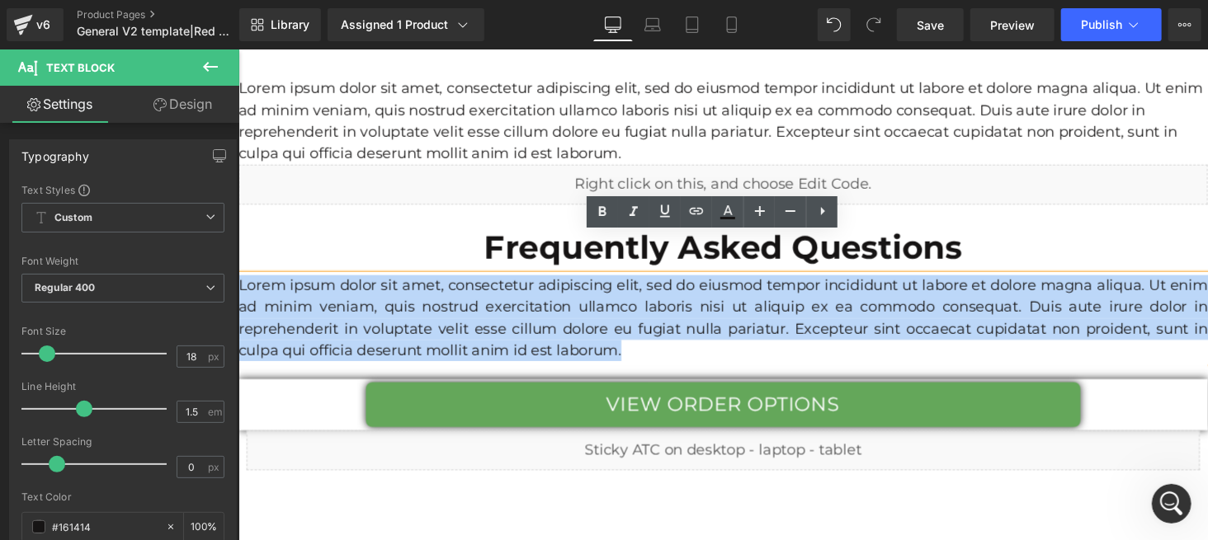
click at [608, 296] on p "Lorem ipsum dolor sit amet, consectetur adipiscing elit, sed do eiusmod tempor …" at bounding box center [737, 325] width 998 height 89
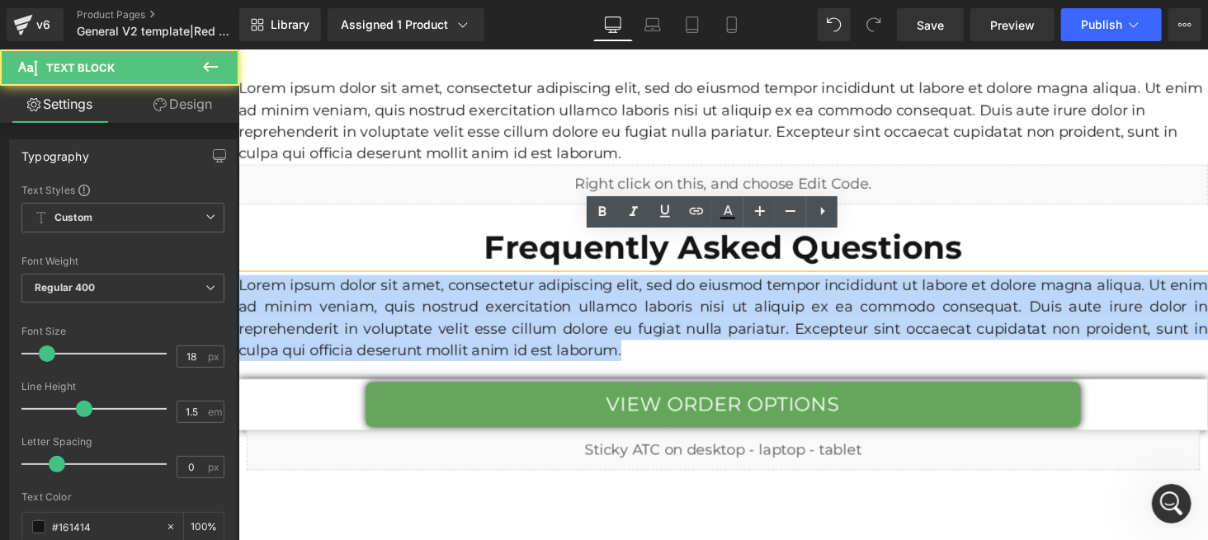
click at [607, 296] on p "Lorem ipsum dolor sit amet, consectetur adipiscing elit, sed do eiusmod tempor …" at bounding box center [737, 325] width 998 height 89
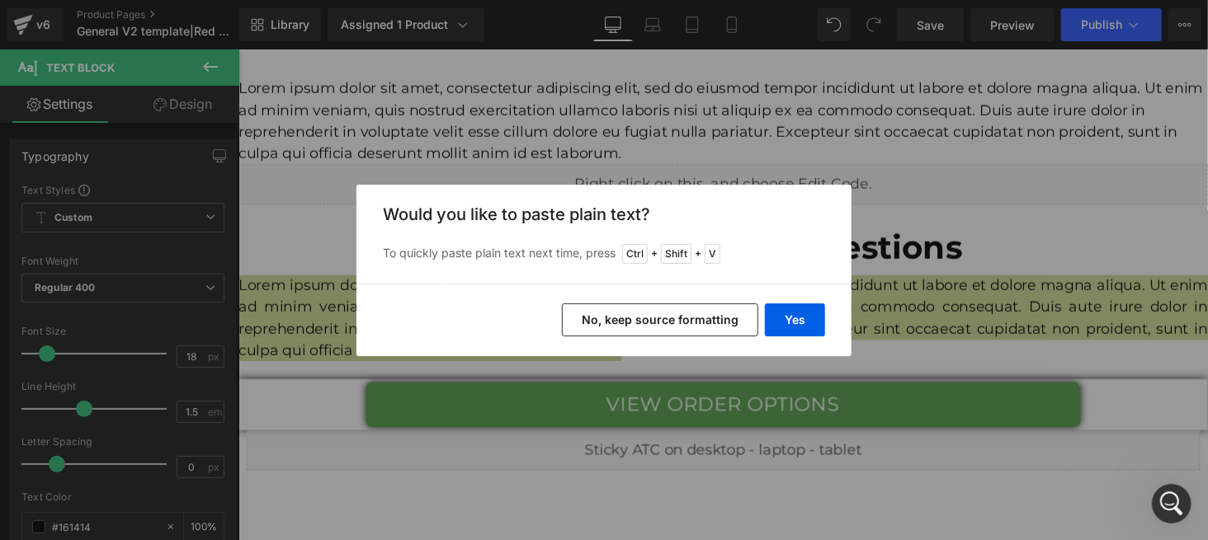
click at [626, 314] on button "No, keep source formatting" at bounding box center [660, 320] width 196 height 33
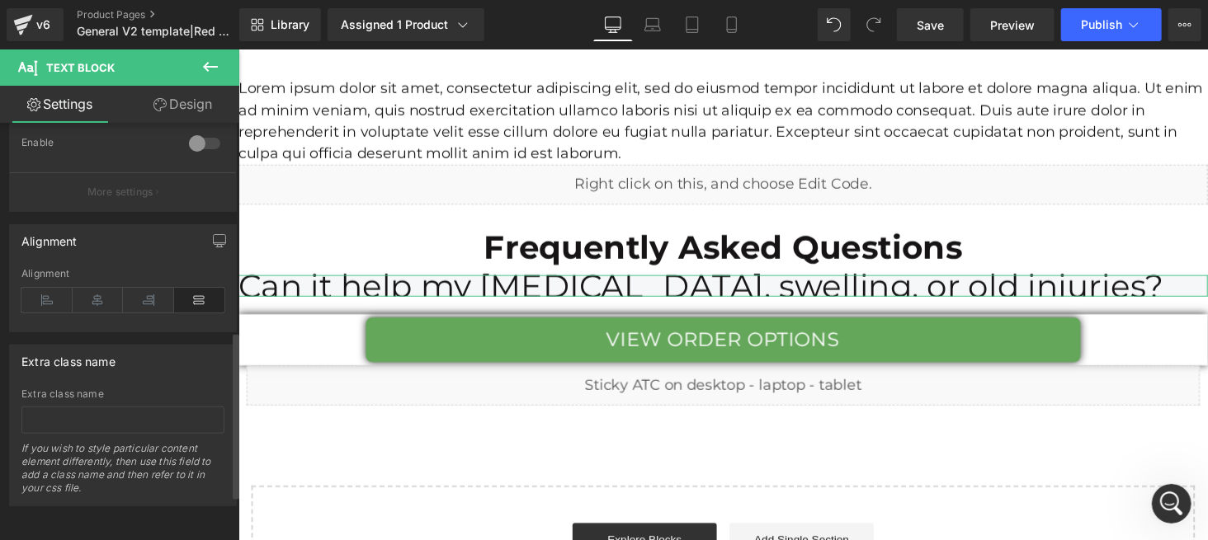
scroll to position [516, 0]
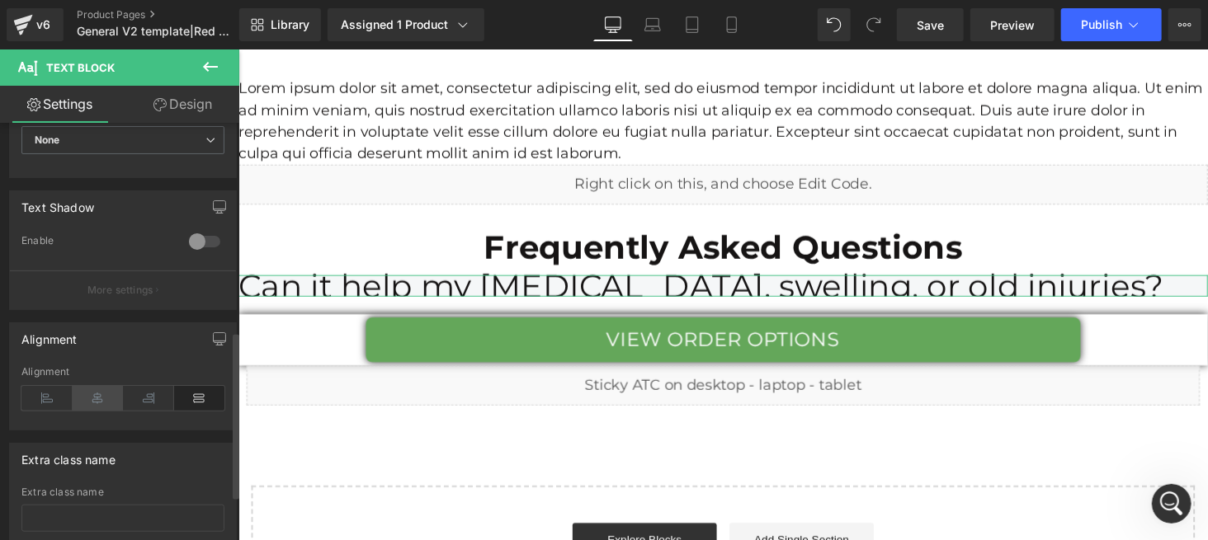
click at [103, 398] on icon at bounding box center [98, 398] width 51 height 25
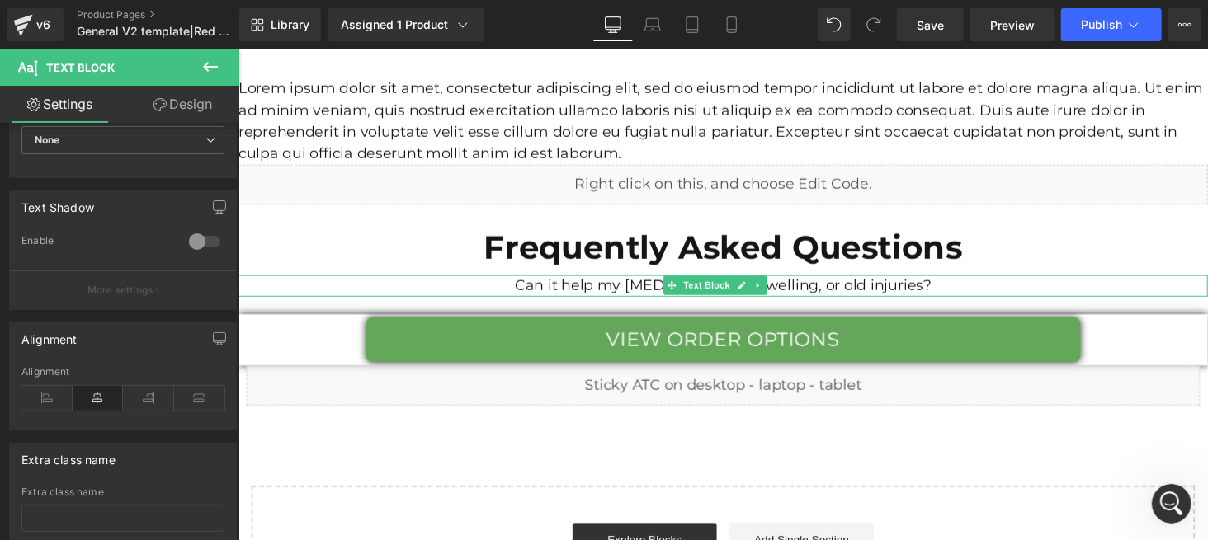
click at [618, 283] on undefined "Can it help my arthritis, swelling, or old injuries?" at bounding box center [736, 292] width 429 height 18
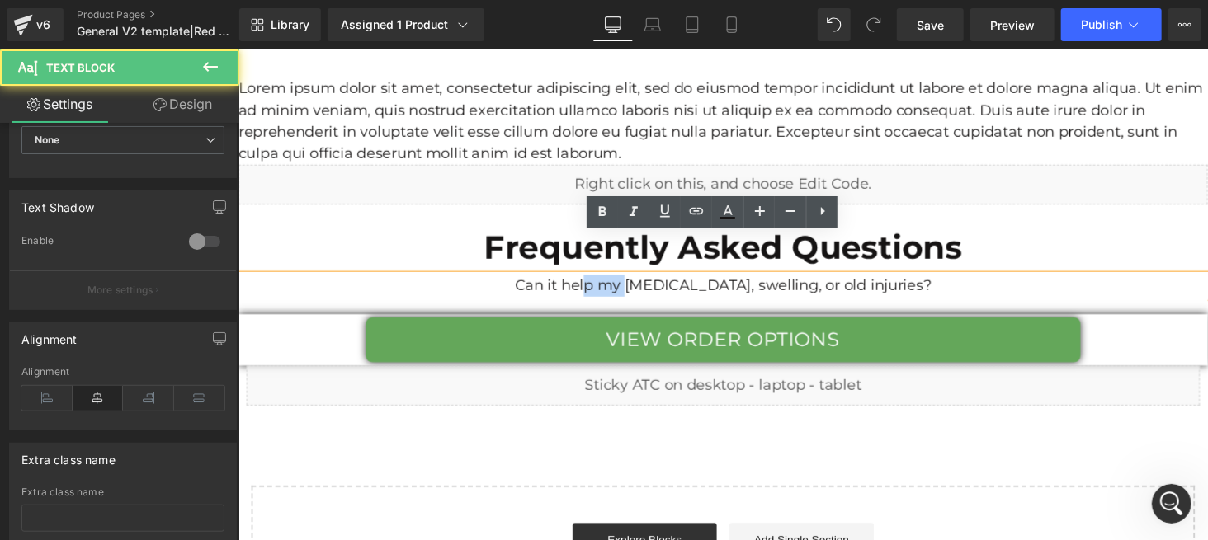
click at [618, 283] on undefined "Can it help my arthritis, swelling, or old injuries?" at bounding box center [736, 292] width 429 height 18
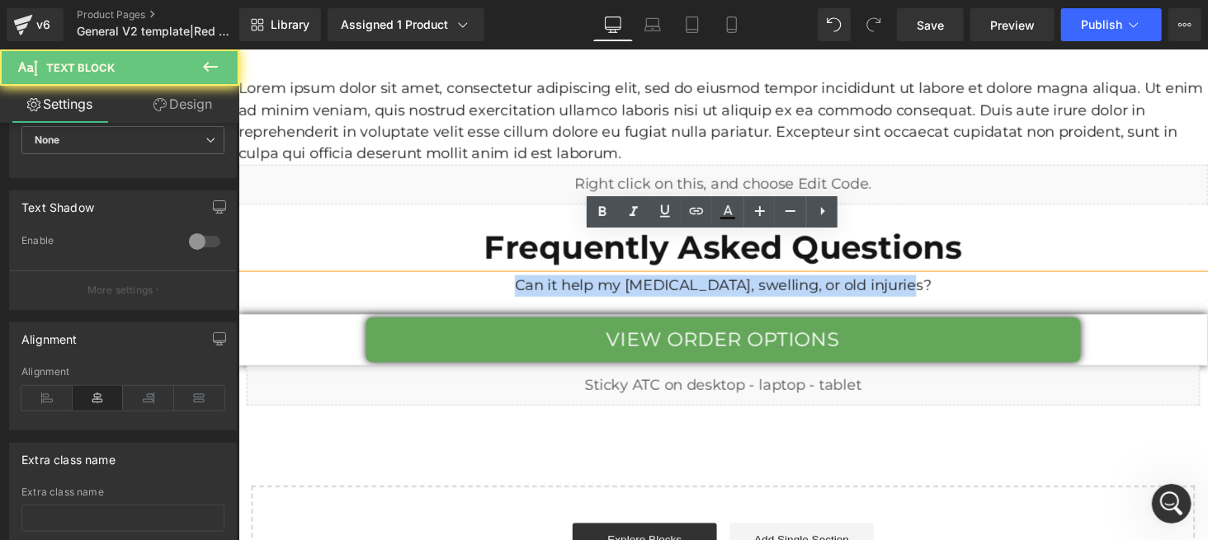
click at [618, 283] on undefined "Can it help my arthritis, swelling, or old injuries?" at bounding box center [736, 292] width 429 height 18
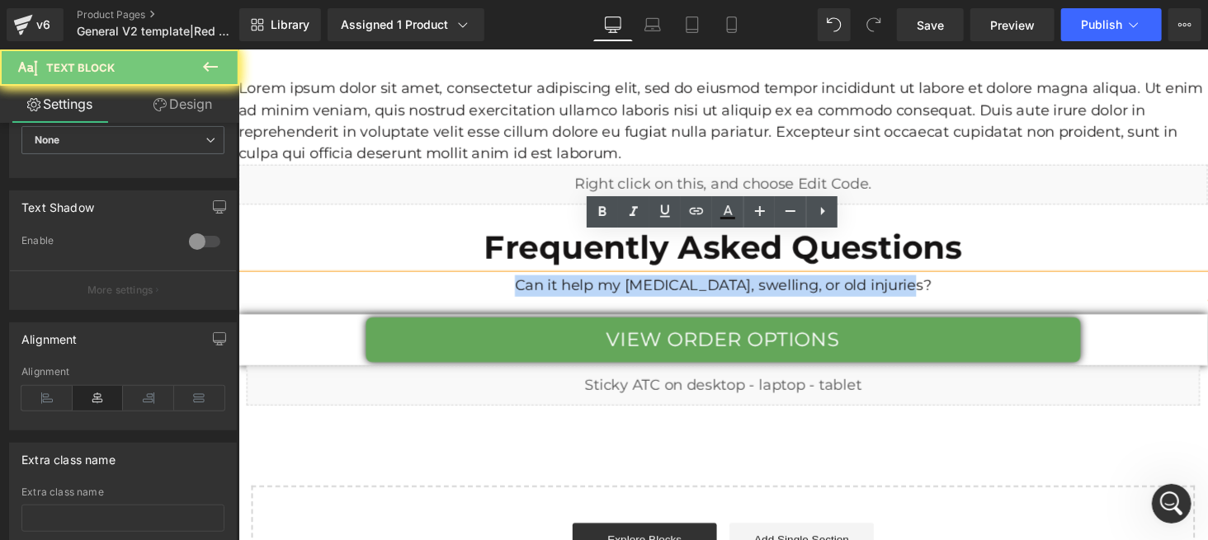
click at [618, 283] on undefined "Can it help my arthritis, swelling, or old injuries?" at bounding box center [736, 292] width 429 height 18
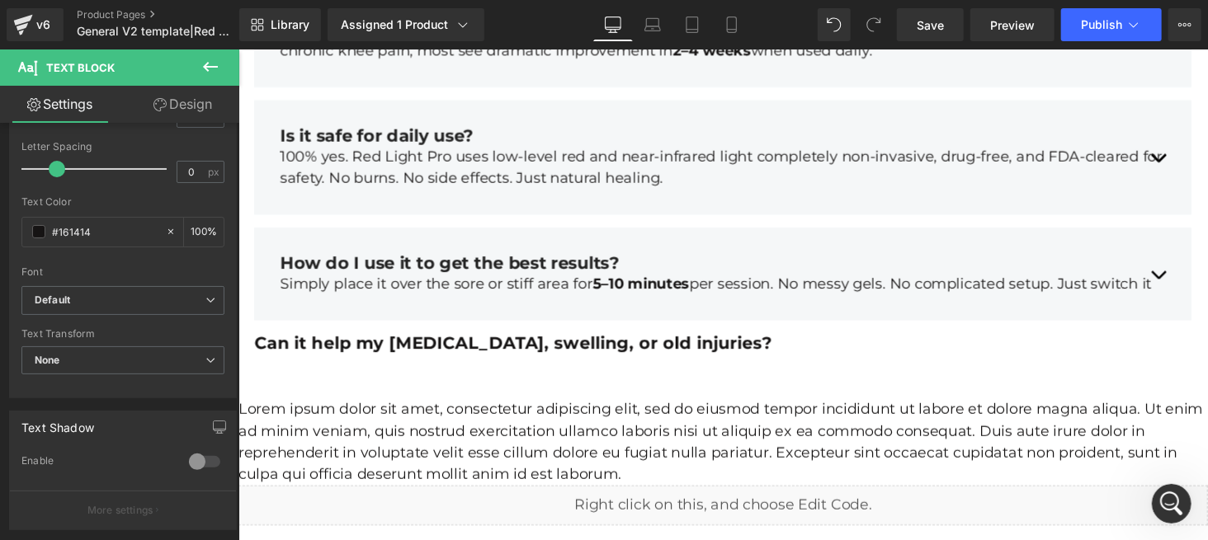
scroll to position [6090, 0]
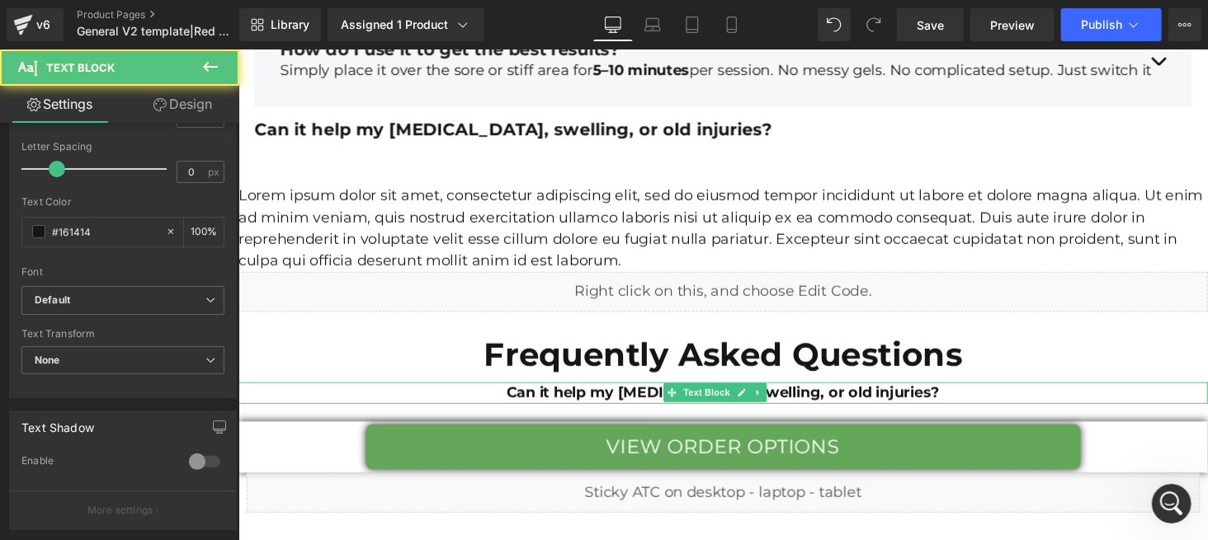
click at [568, 394] on strong "Can it help my arthritis, swelling, or old injuries?" at bounding box center [737, 403] width 446 height 18
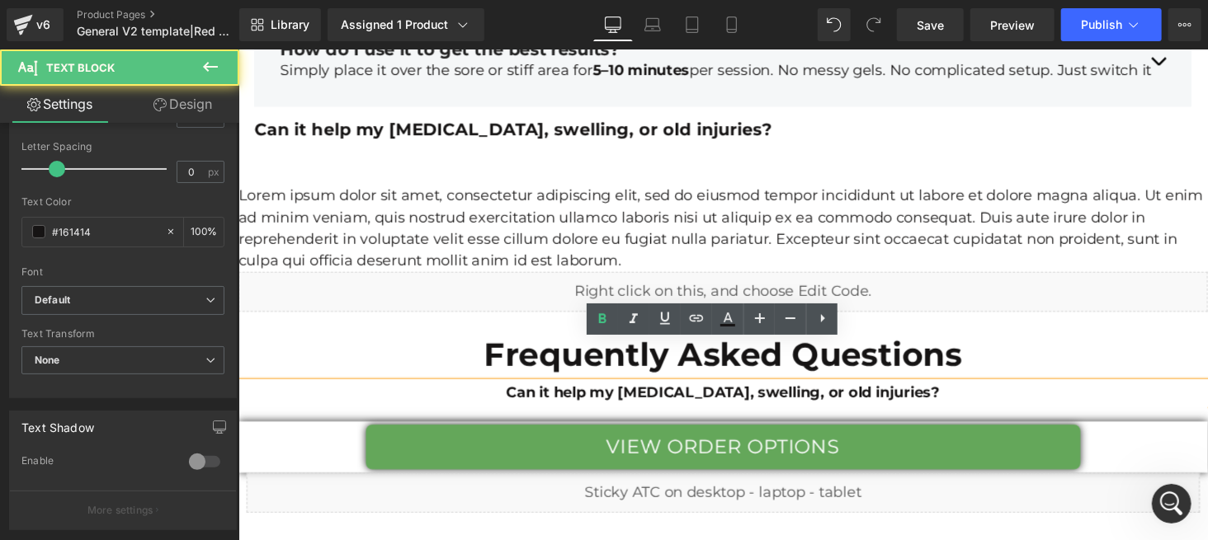
click at [573, 394] on strong "Can it help my arthritis, swelling, or old injuries?" at bounding box center [737, 403] width 446 height 18
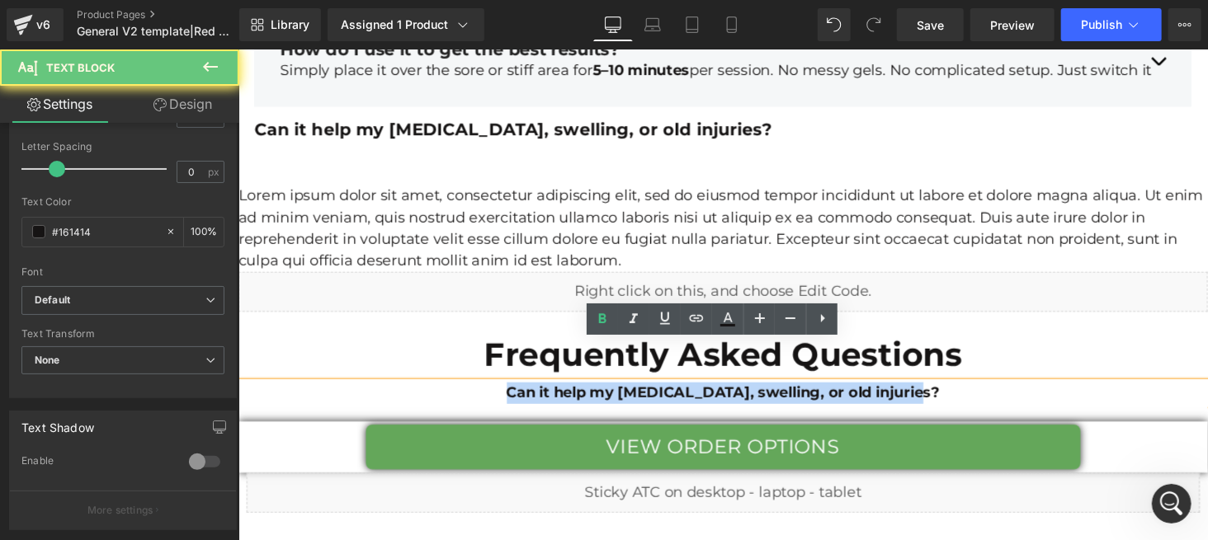
click at [573, 394] on strong "Can it help my arthritis, swelling, or old injuries?" at bounding box center [737, 403] width 446 height 18
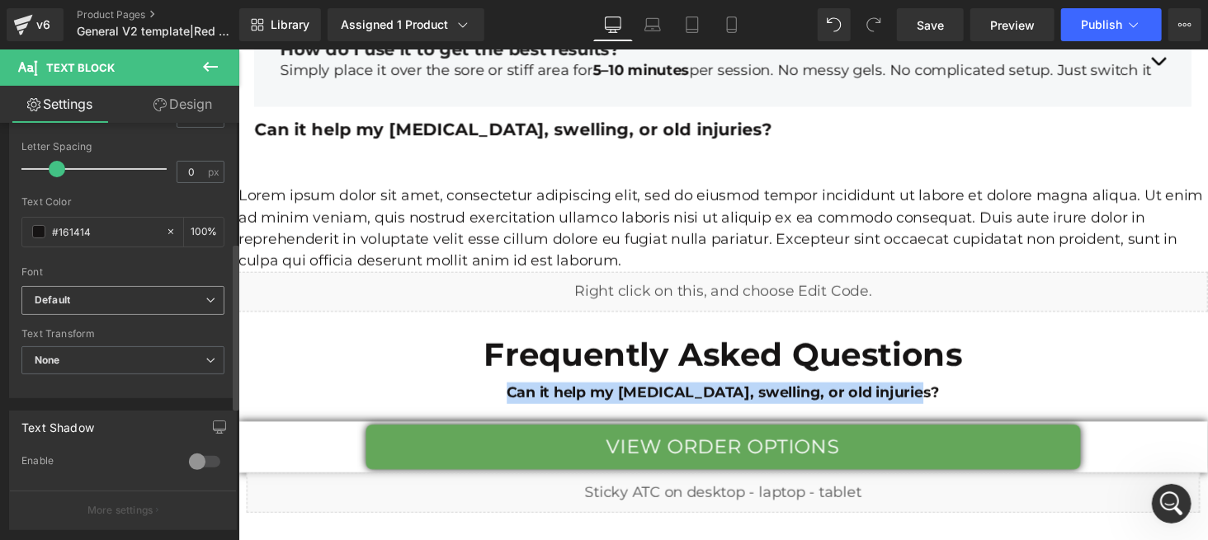
scroll to position [186, 0]
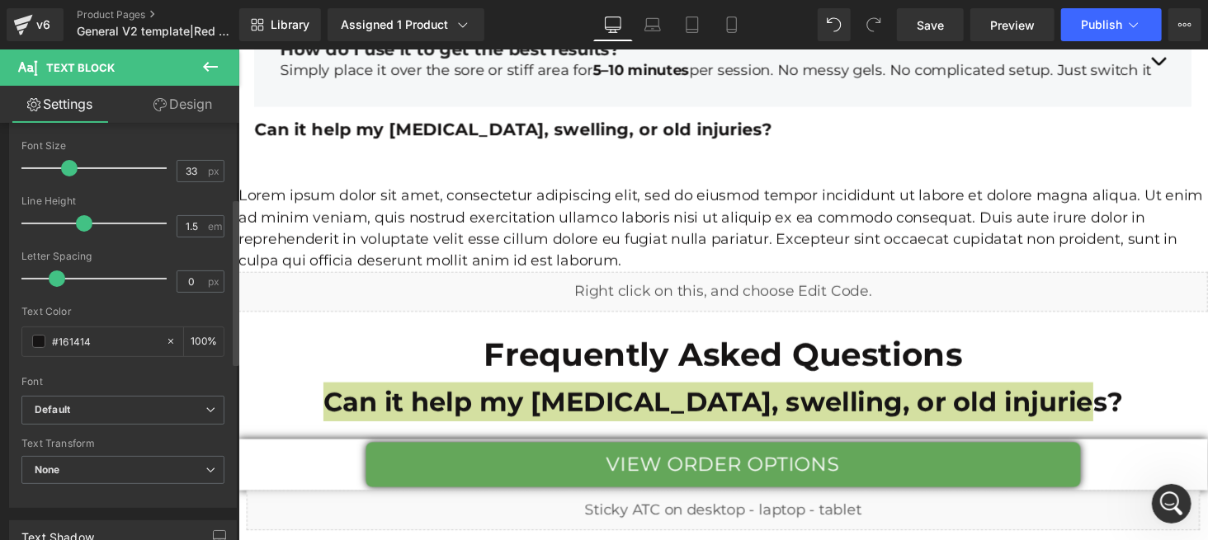
type input "34"
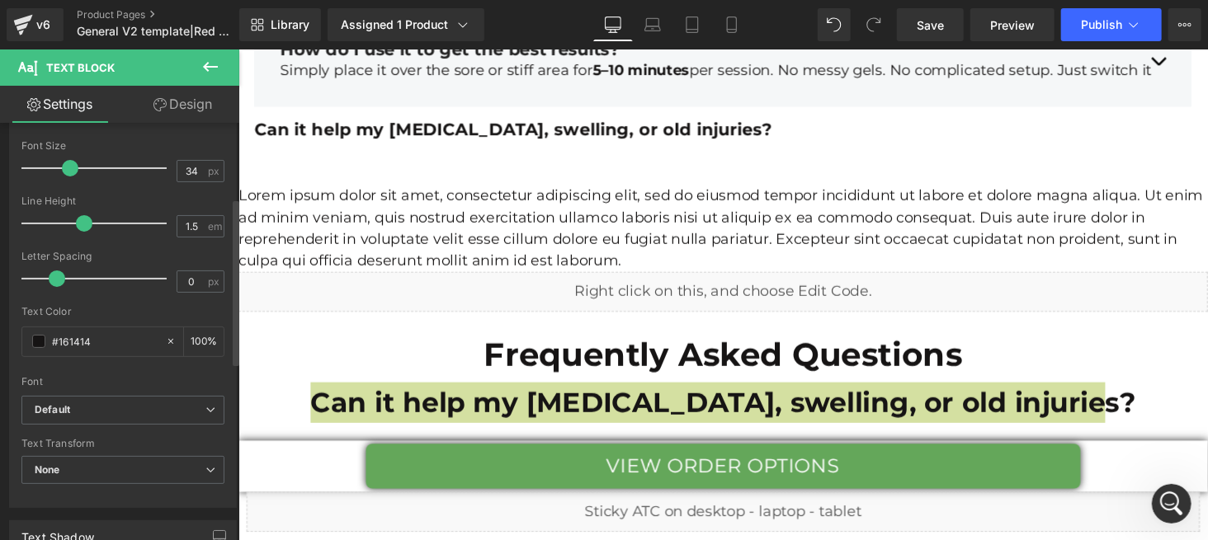
drag, startPoint x: 44, startPoint y: 168, endPoint x: 66, endPoint y: 168, distance: 22.3
click at [66, 168] on span at bounding box center [70, 168] width 17 height 17
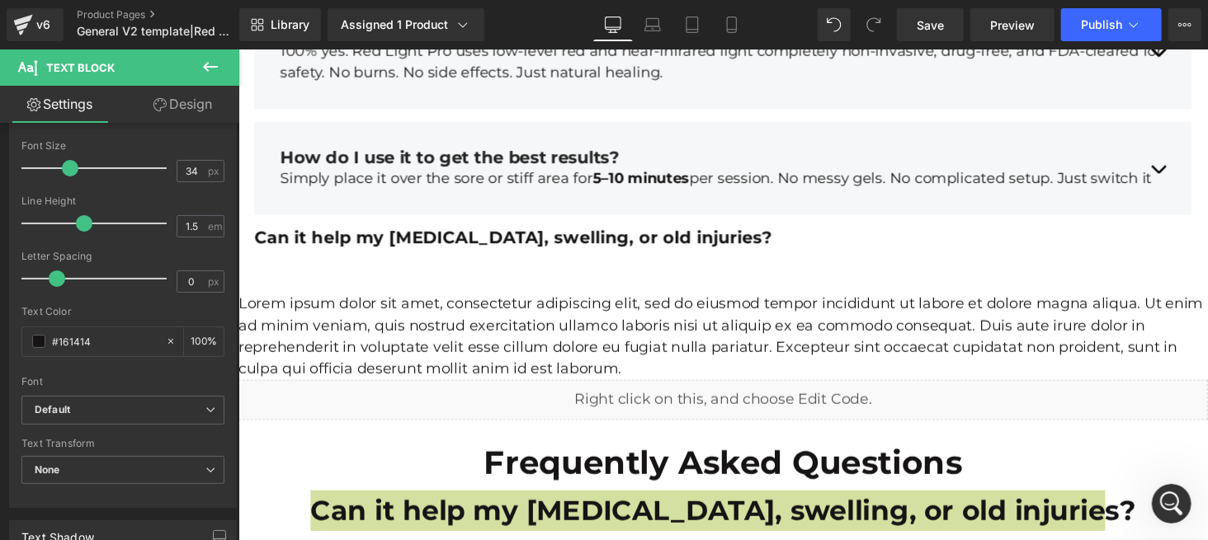
scroll to position [6198, 0]
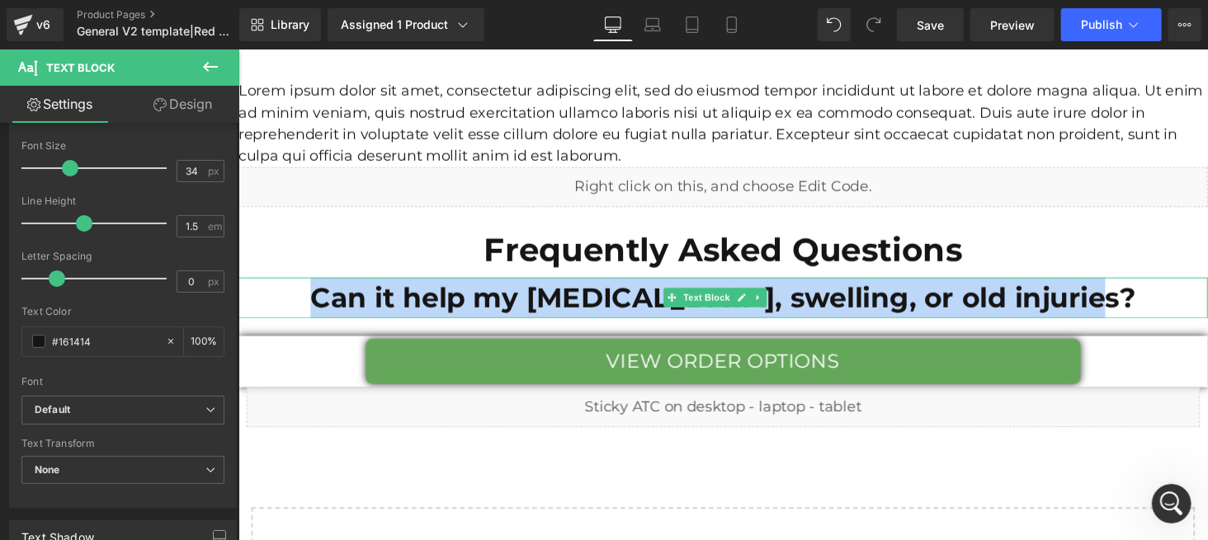
click at [999, 287] on strong "Can it help my arthritis, swelling, or old injuries?" at bounding box center [737, 304] width 850 height 35
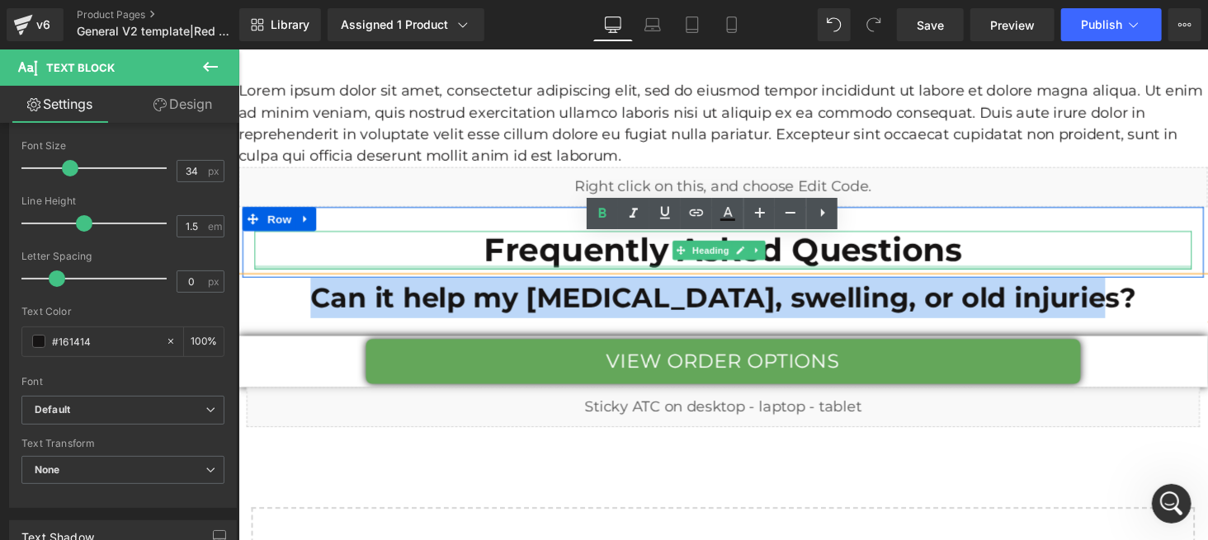
drag, startPoint x: 1118, startPoint y: 232, endPoint x: 1016, endPoint y: 307, distance: 126.2
click at [1120, 271] on div at bounding box center [736, 273] width 965 height 4
click at [1154, 397] on div "Liquid" at bounding box center [737, 417] width 982 height 41
click at [1145, 397] on div "Liquid" at bounding box center [737, 417] width 982 height 41
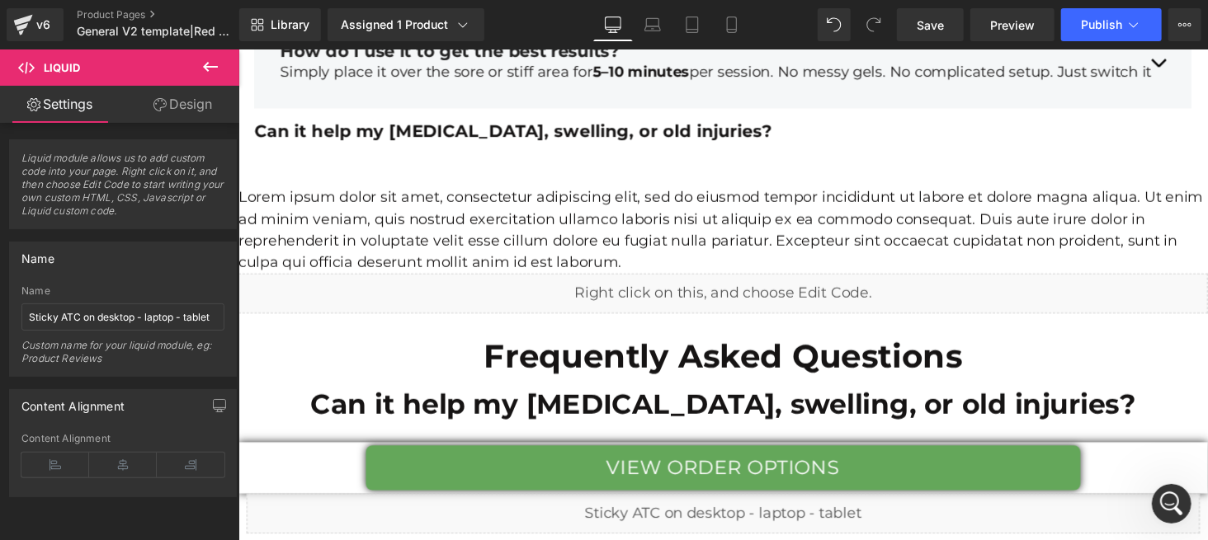
scroll to position [6309, 0]
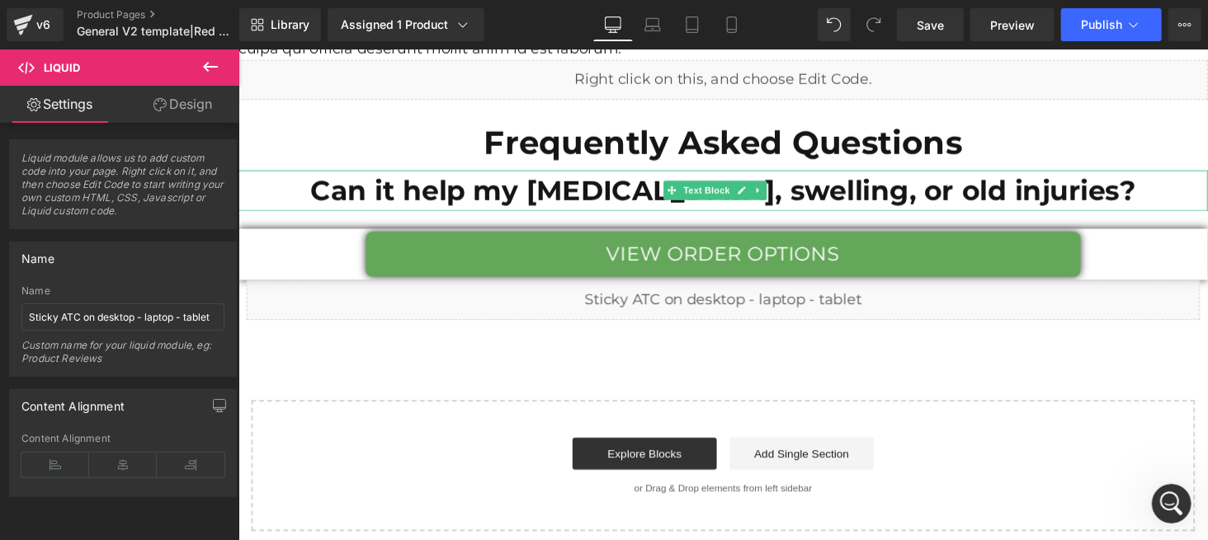
click at [611, 177] on strong "Can it help my arthritis, swelling, or old injuries?" at bounding box center [737, 194] width 850 height 35
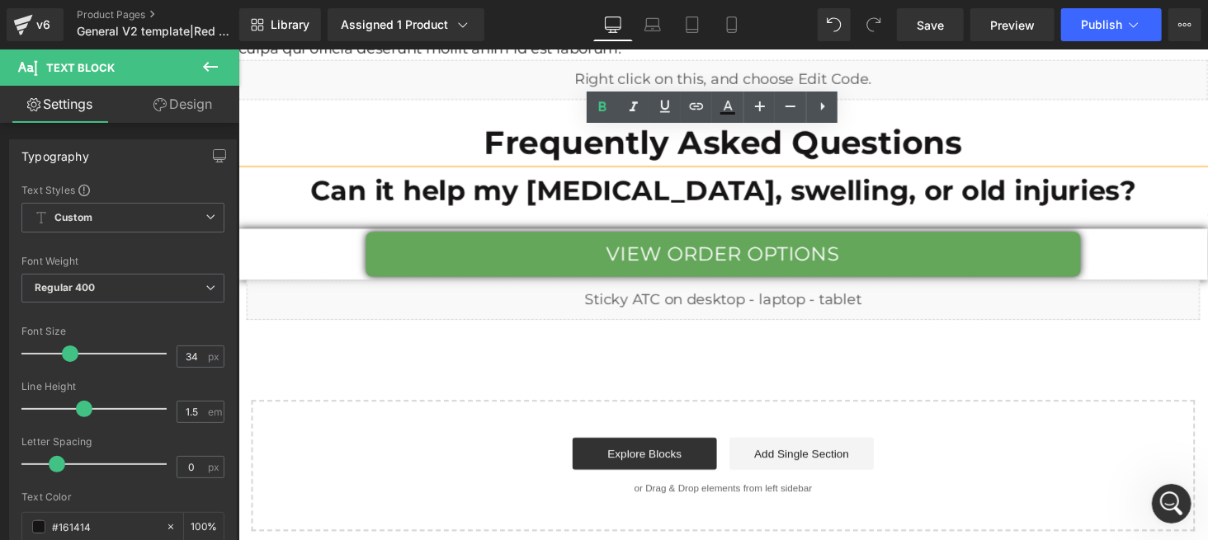
click at [771, 177] on strong "Can it help my arthritis, swelling, or old injuries?" at bounding box center [737, 194] width 850 height 35
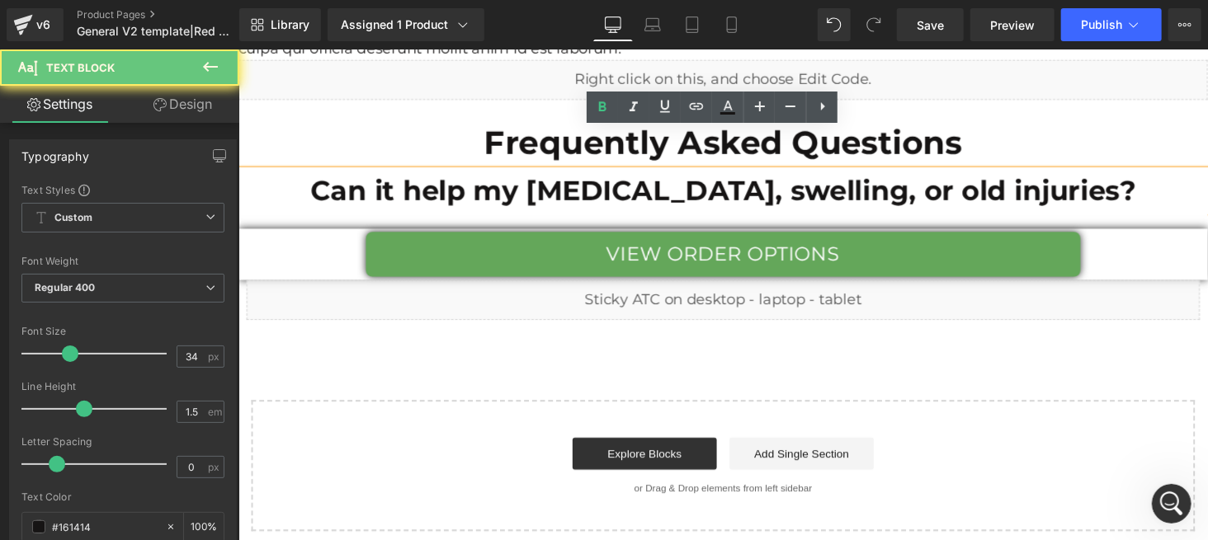
click at [790, 177] on strong "Can it help my arthritis, swelling, or old injuries?" at bounding box center [737, 194] width 850 height 35
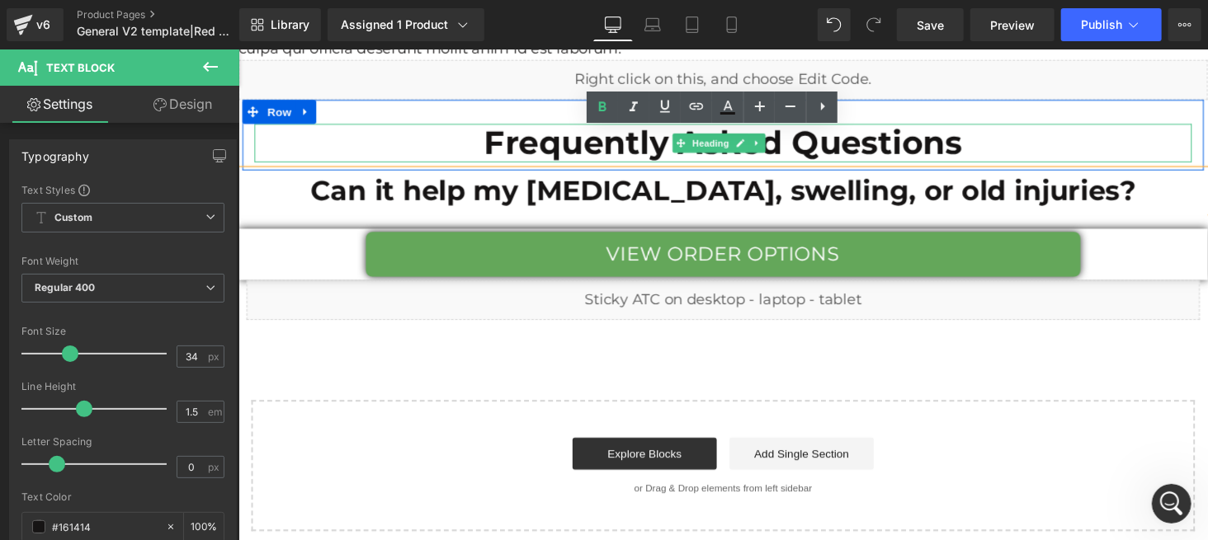
click at [1160, 125] on h1 "Frequently Asked Questions" at bounding box center [736, 145] width 965 height 40
click at [1115, 173] on div "Can it help my arthritis, swelling, or old injuries?" at bounding box center [737, 194] width 998 height 42
click at [1031, 412] on div "Start building your page Explore Blocks Add Single Section or Drag & Drop eleme…" at bounding box center [736, 478] width 969 height 132
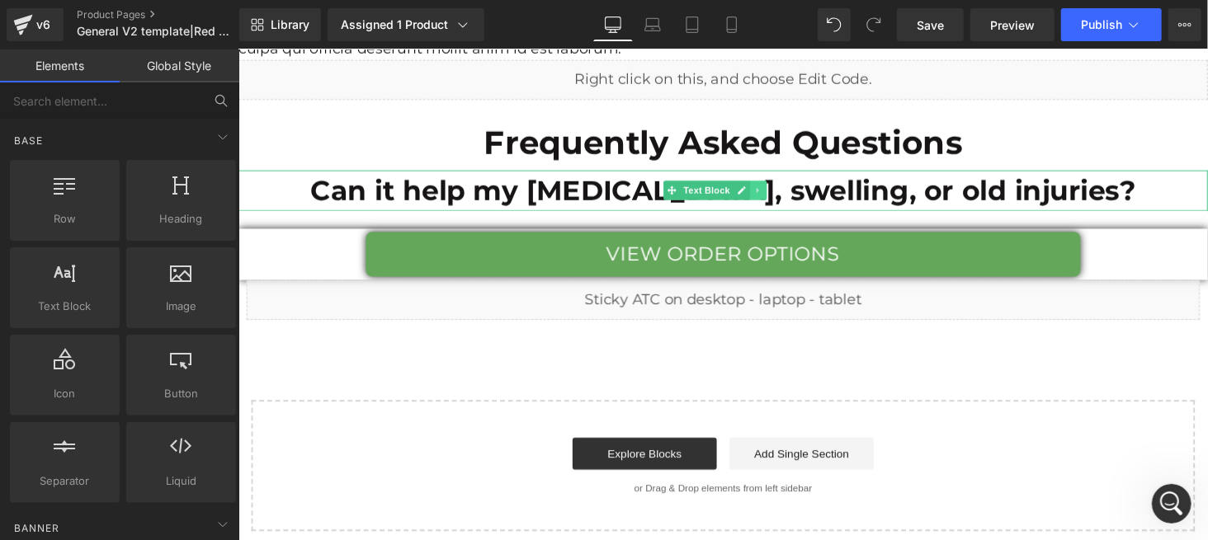
click at [776, 189] on icon at bounding box center [772, 194] width 9 height 10
click at [780, 189] on icon at bounding box center [781, 193] width 9 height 9
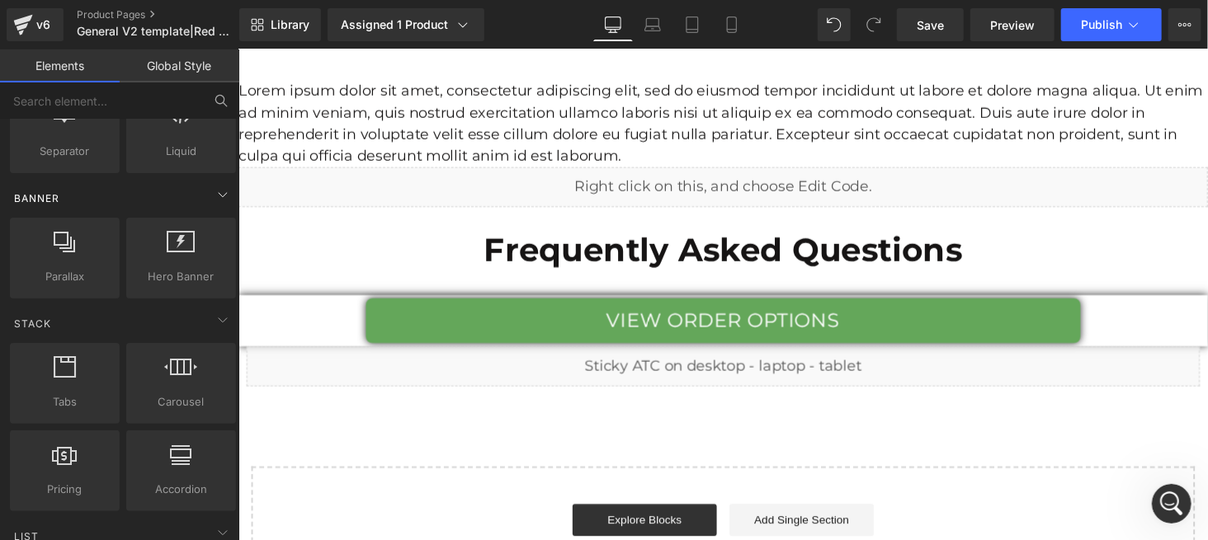
scroll to position [440, 0]
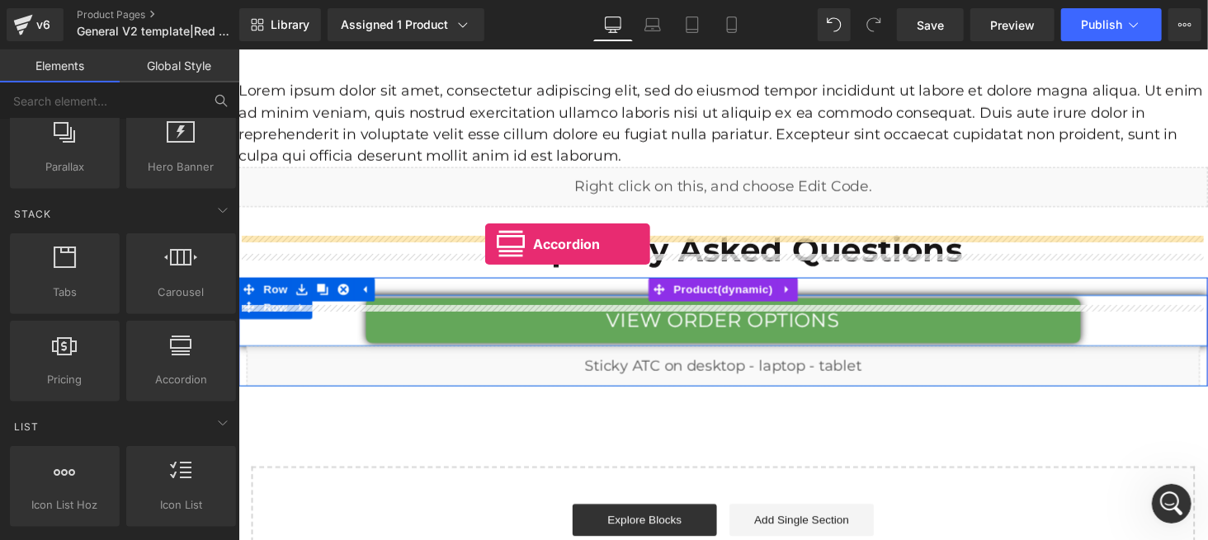
drag, startPoint x: 410, startPoint y: 420, endPoint x: 491, endPoint y: 250, distance: 188.2
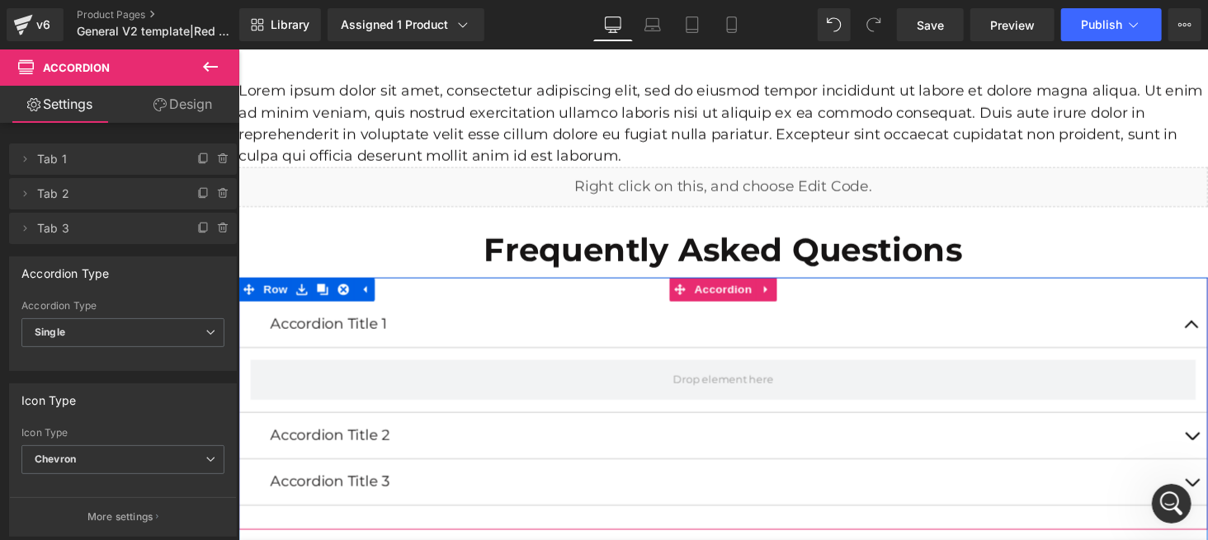
click at [425, 284] on div "Accordion Title 1 Text Block Accordion Title 2 Text Block Accordion Title 3 Tex…" at bounding box center [737, 414] width 998 height 260
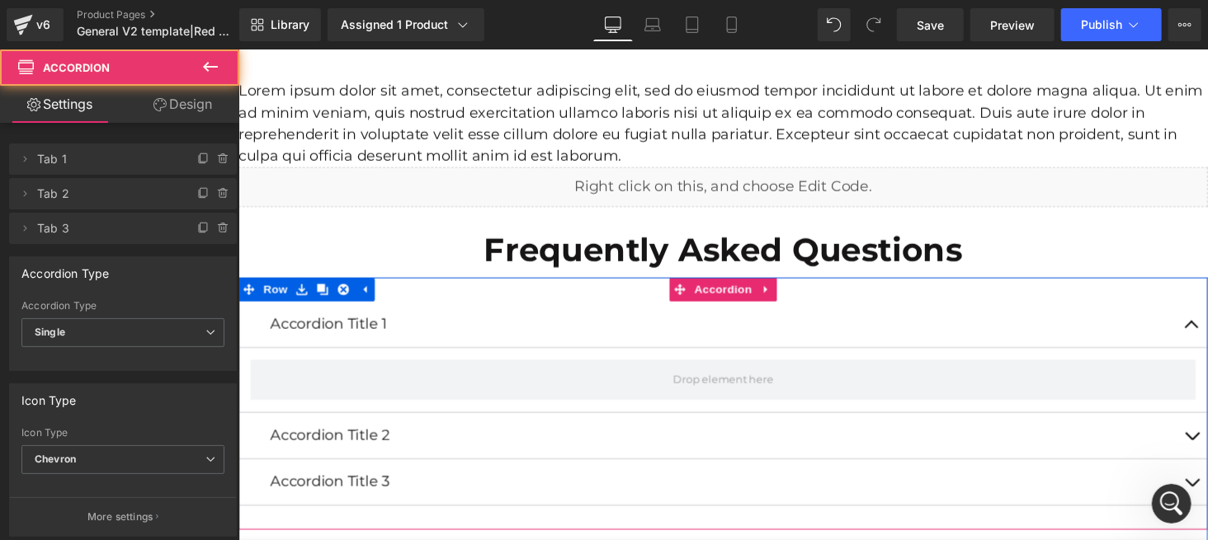
click at [529, 309] on div "Accordion Title 1 Text Block" at bounding box center [737, 333] width 998 height 48
drag, startPoint x: 529, startPoint y: 268, endPoint x: 574, endPoint y: 271, distance: 45.4
click at [530, 309] on div "Accordion Title 1 Text Block" at bounding box center [737, 333] width 998 height 48
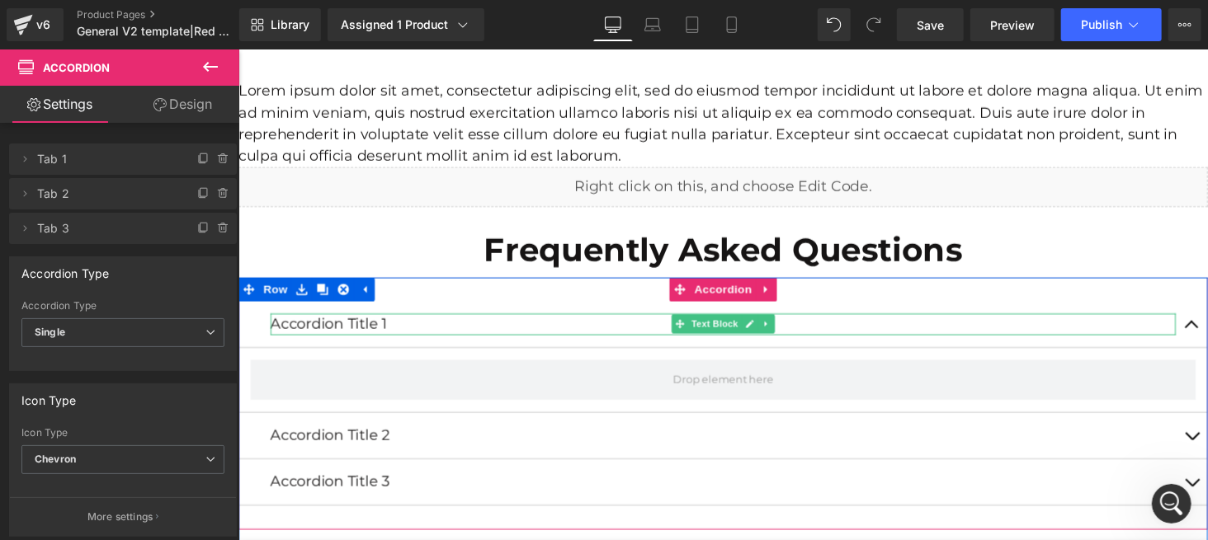
click at [422, 321] on p "Accordion Title 1" at bounding box center [737, 332] width 932 height 22
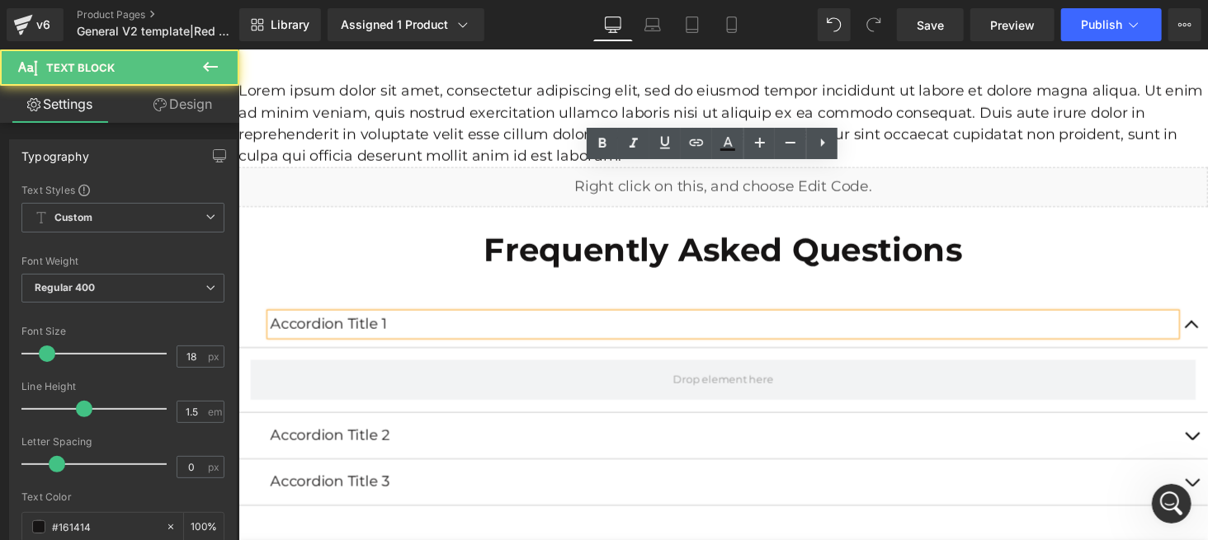
scroll to position [6309, 0]
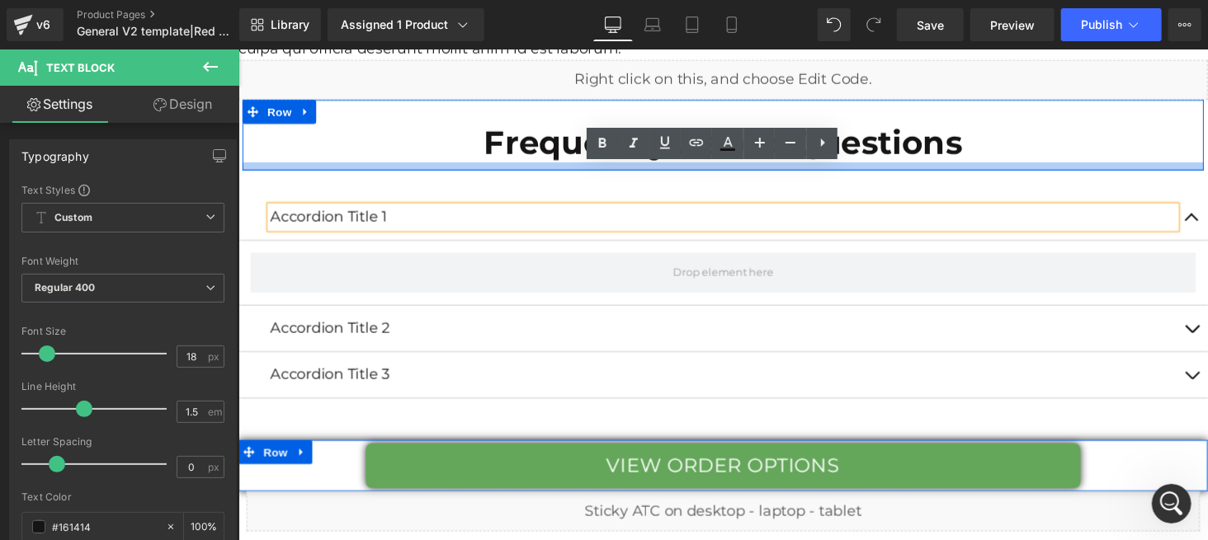
click at [501, 165] on div at bounding box center [737, 169] width 990 height 8
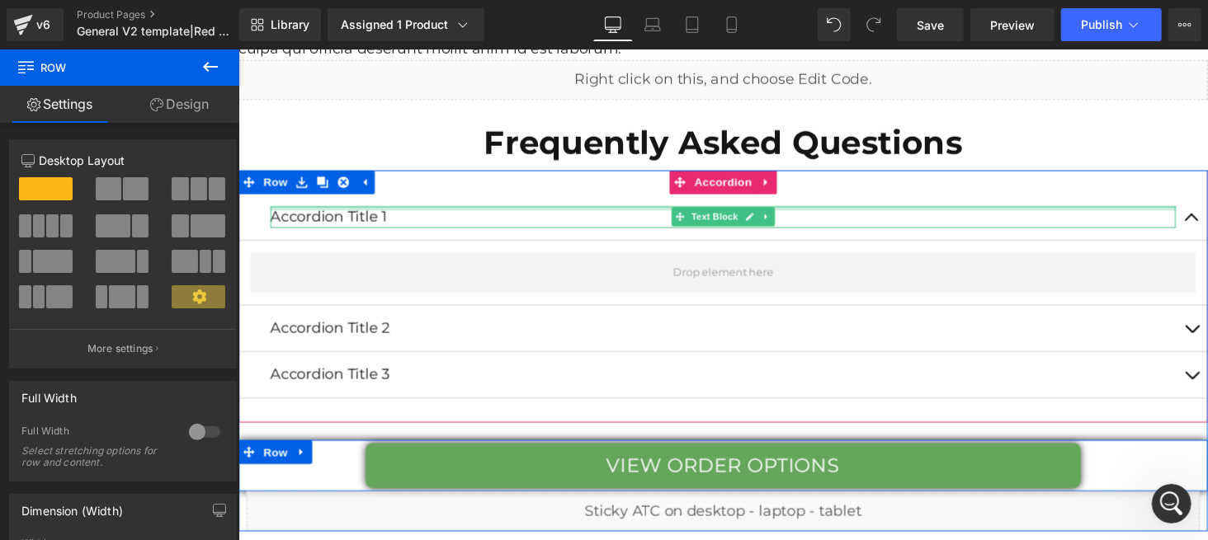
click at [389, 210] on div at bounding box center [737, 212] width 932 height 4
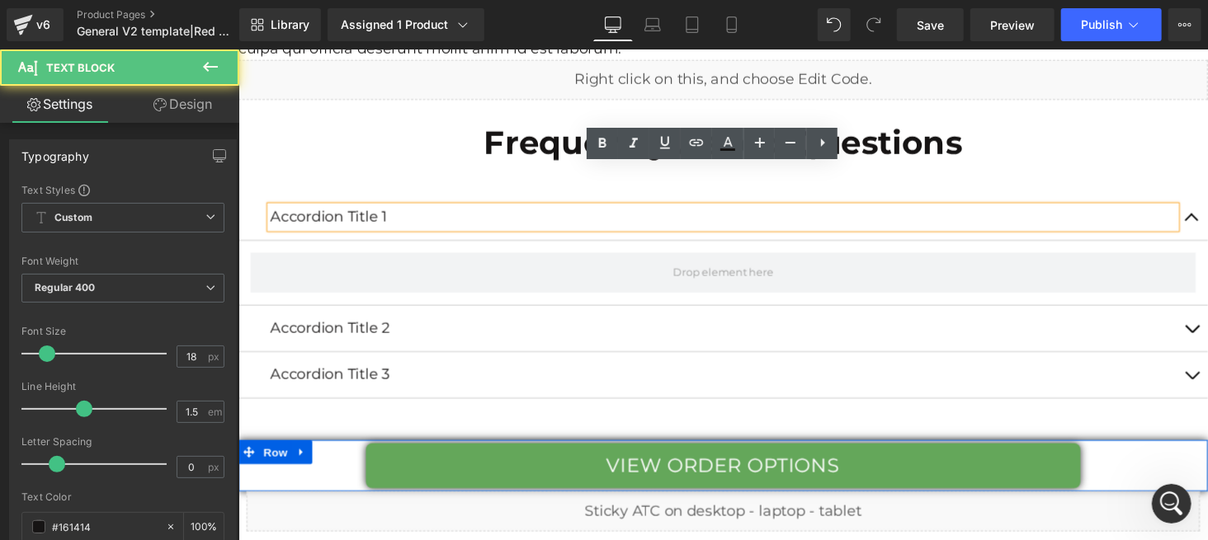
click at [581, 210] on p "Accordion Title 1" at bounding box center [737, 221] width 932 height 22
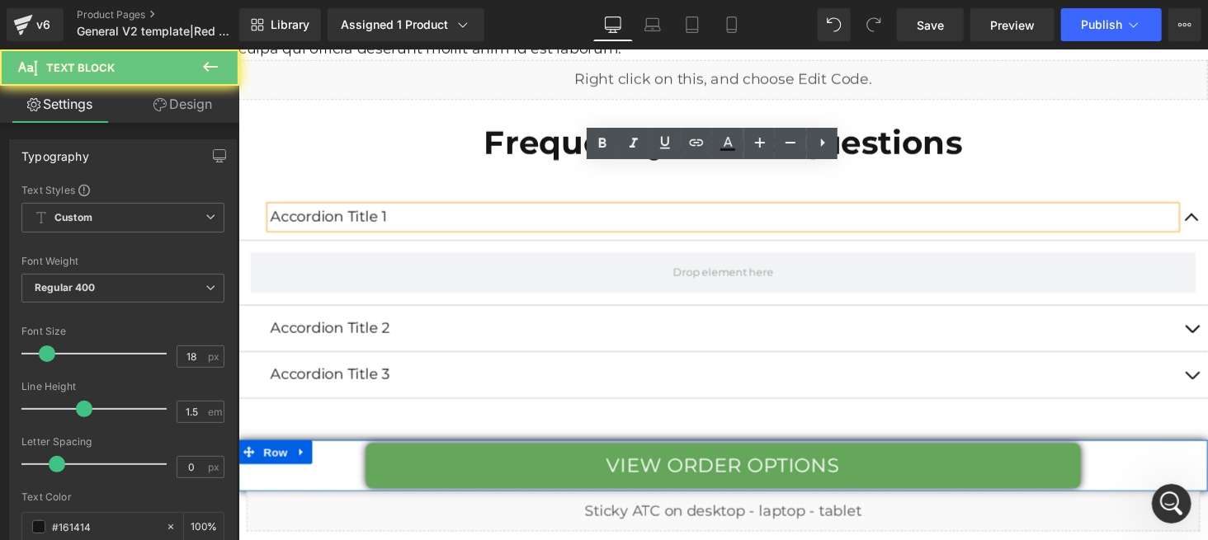
click at [581, 210] on p "Accordion Title 1" at bounding box center [737, 221] width 932 height 22
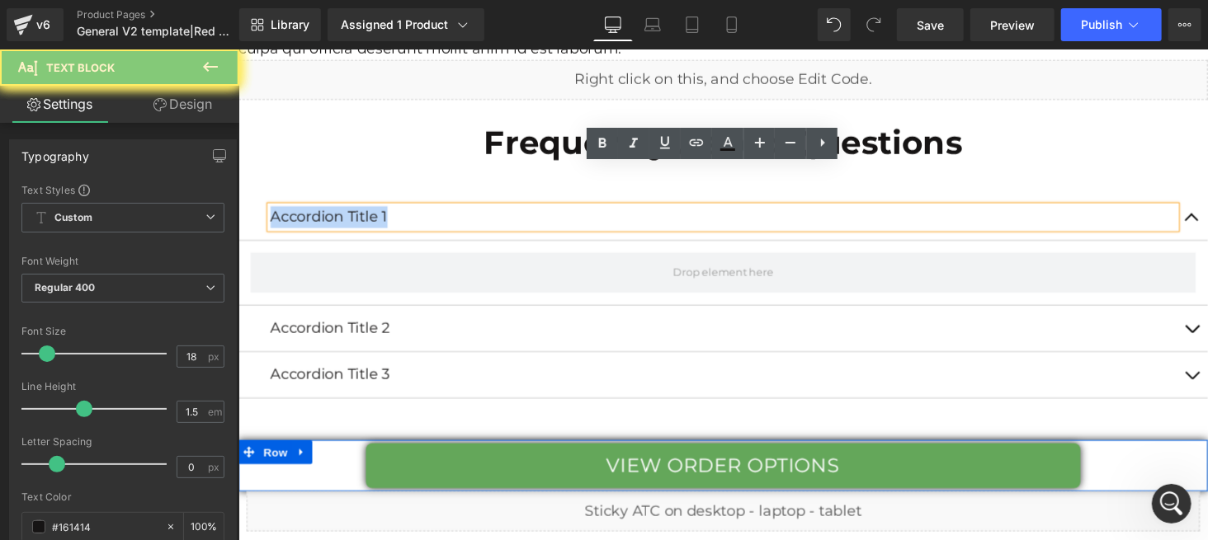
click at [581, 210] on p "Accordion Title 1" at bounding box center [737, 221] width 932 height 22
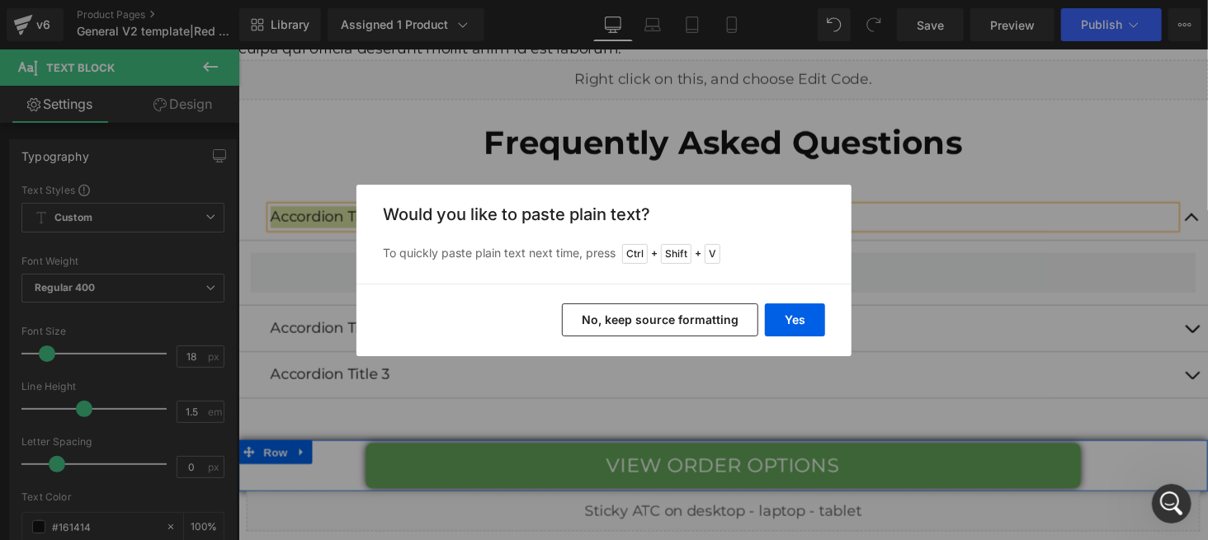
drag, startPoint x: 687, startPoint y: 316, endPoint x: 460, endPoint y: 275, distance: 231.4
click at [687, 316] on button "No, keep source formatting" at bounding box center [660, 320] width 196 height 33
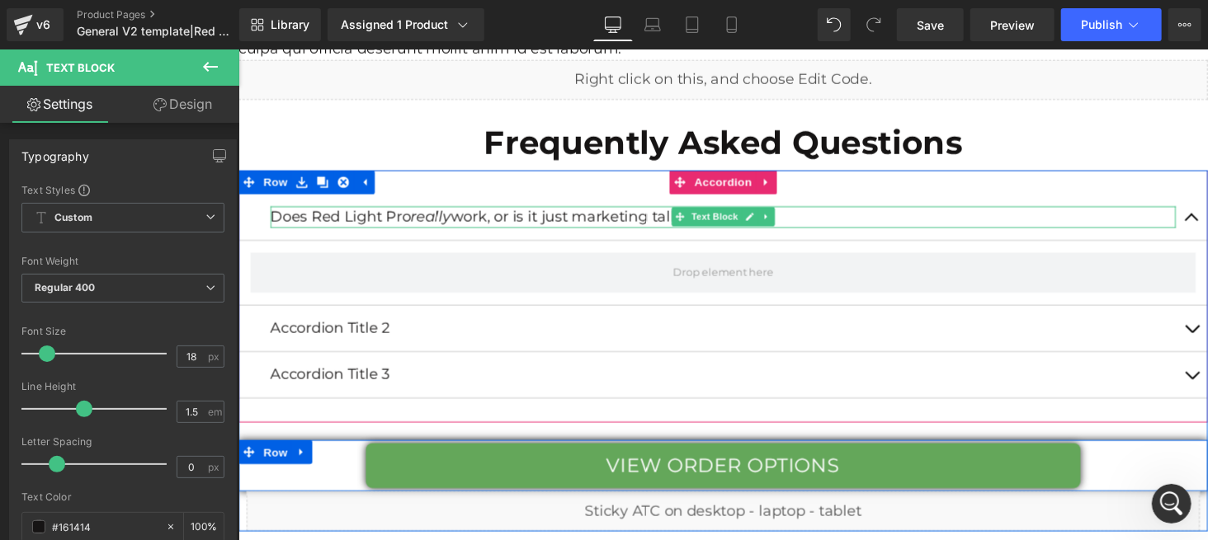
click at [412, 210] on p "Does Red Light Pro really work, or is it just marketing talk?" at bounding box center [737, 221] width 932 height 22
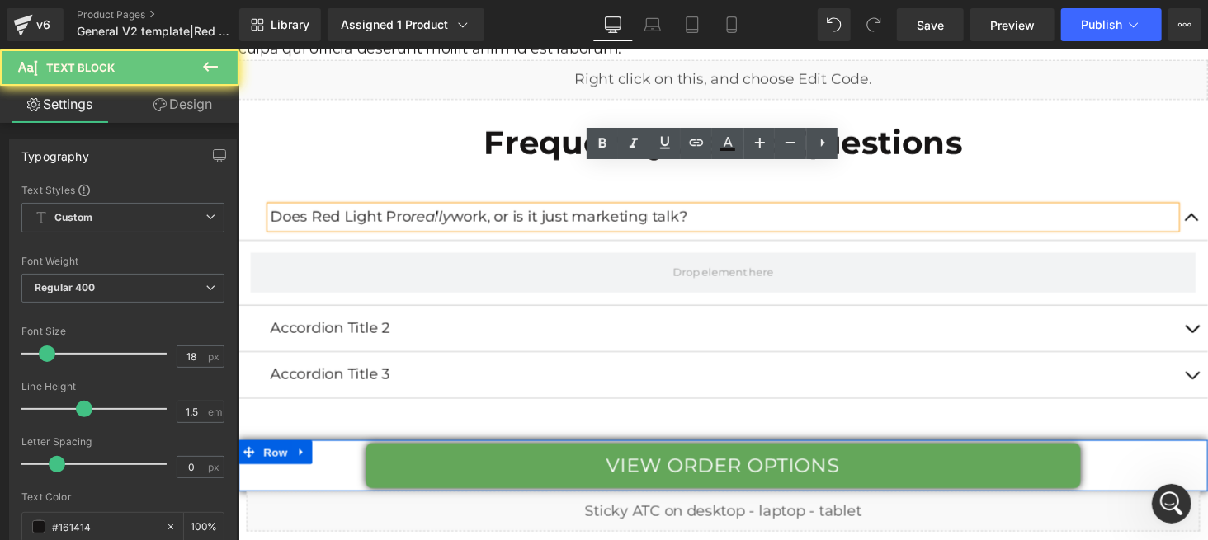
click at [412, 210] on p "Does Red Light Pro really work, or is it just marketing talk?" at bounding box center [737, 221] width 932 height 22
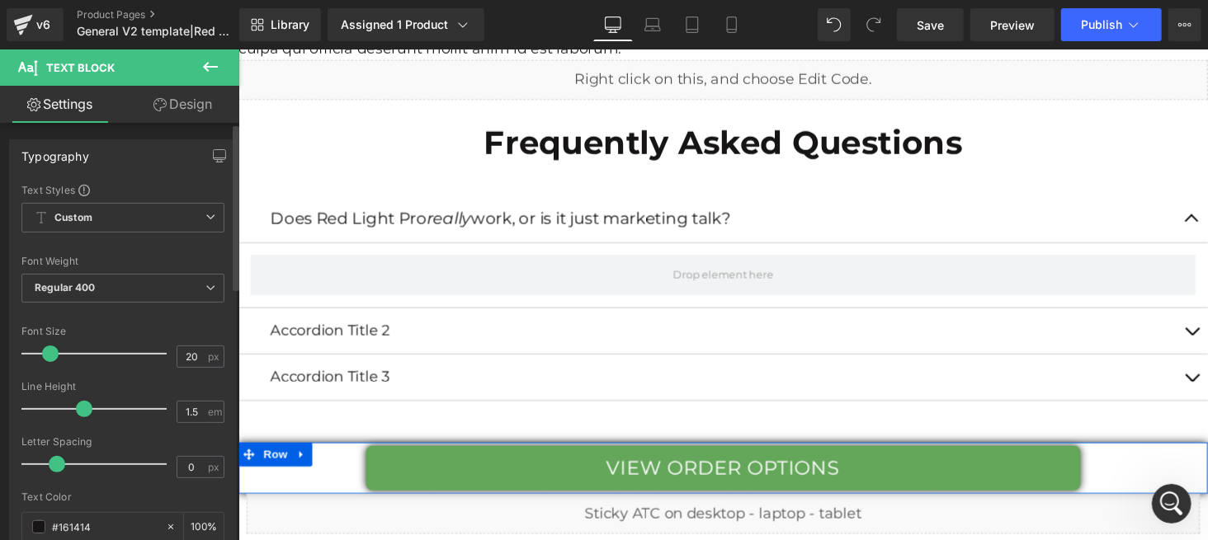
type input "21"
click at [45, 356] on span at bounding box center [51, 354] width 17 height 17
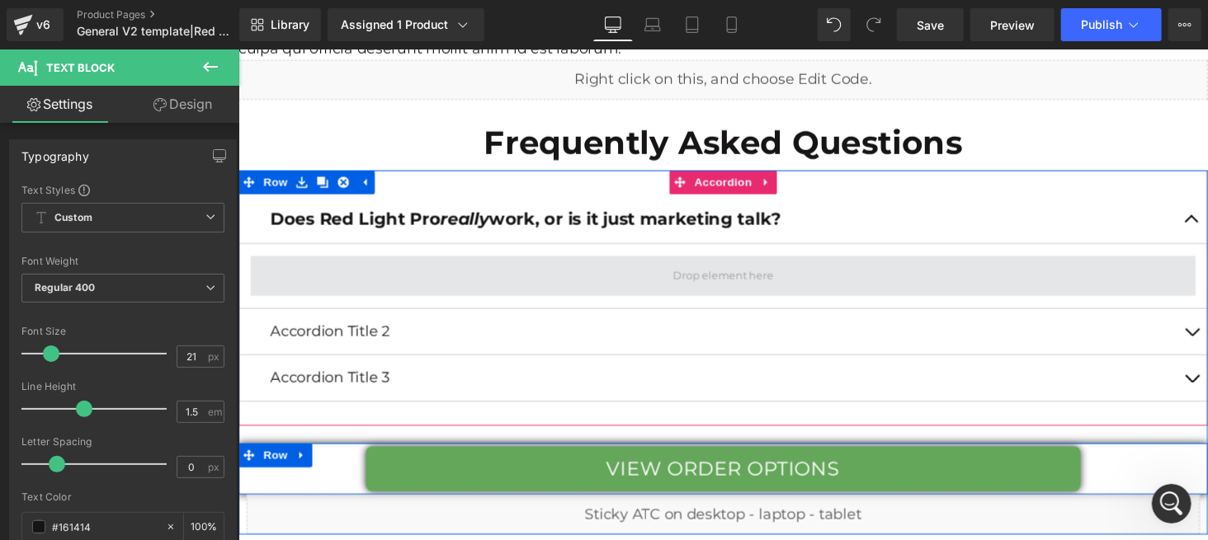
drag, startPoint x: 728, startPoint y: 224, endPoint x: 748, endPoint y: 233, distance: 22.9
click at [729, 262] on span at bounding box center [737, 282] width 974 height 41
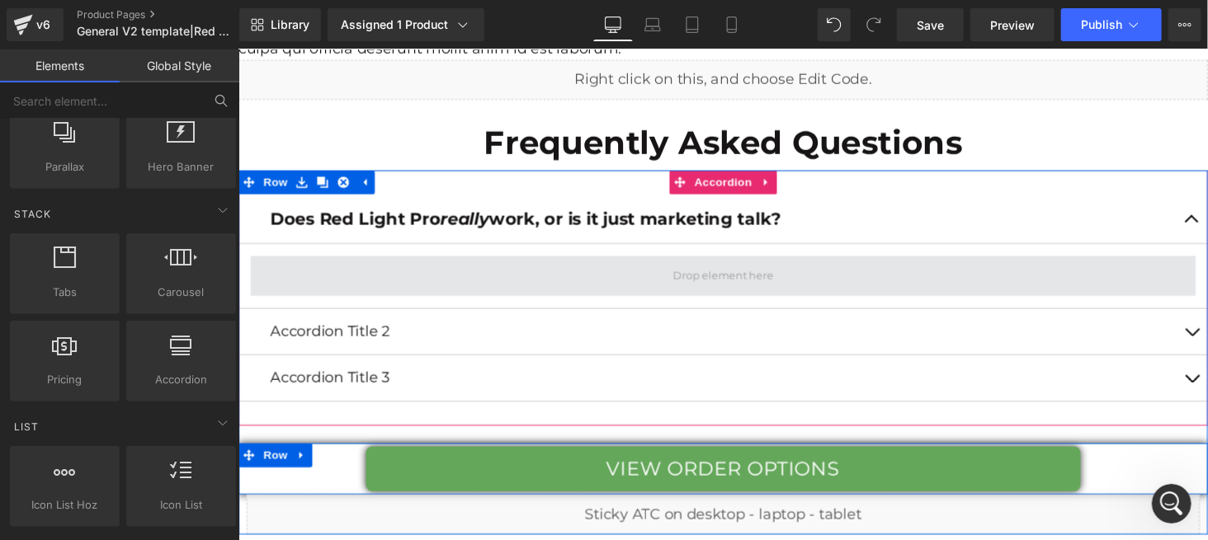
click at [753, 270] on span at bounding box center [737, 282] width 115 height 25
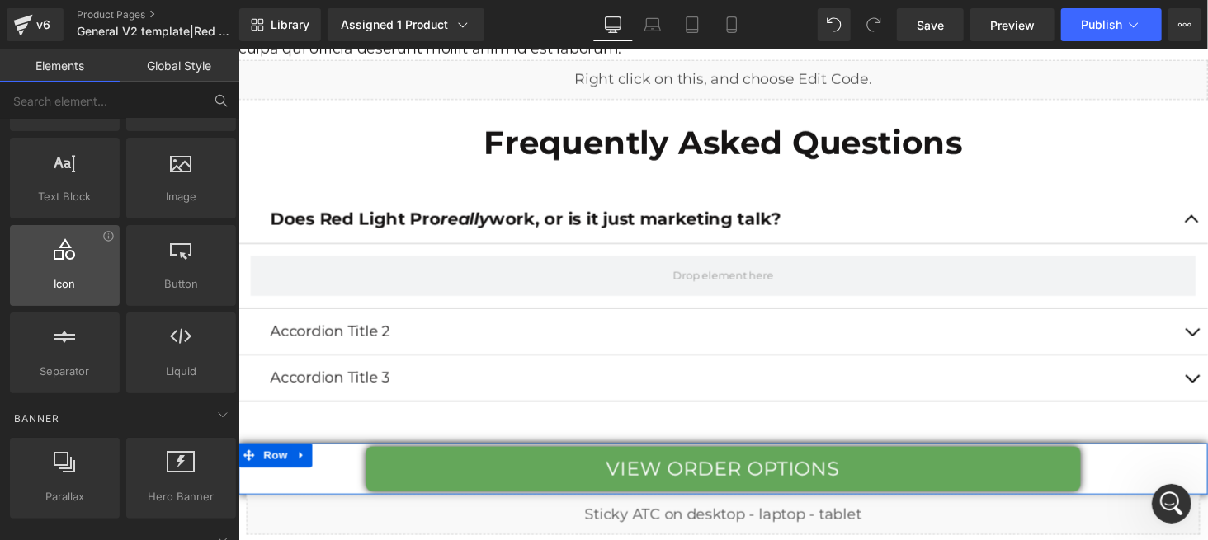
scroll to position [0, 0]
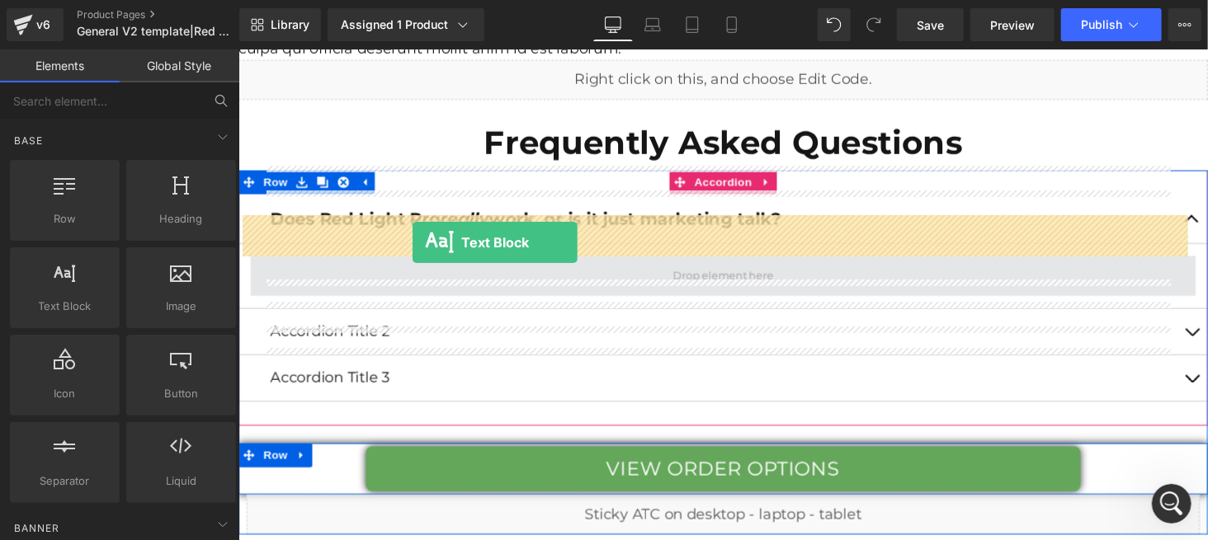
drag, startPoint x: 318, startPoint y: 351, endPoint x: 417, endPoint y: 246, distance: 144.2
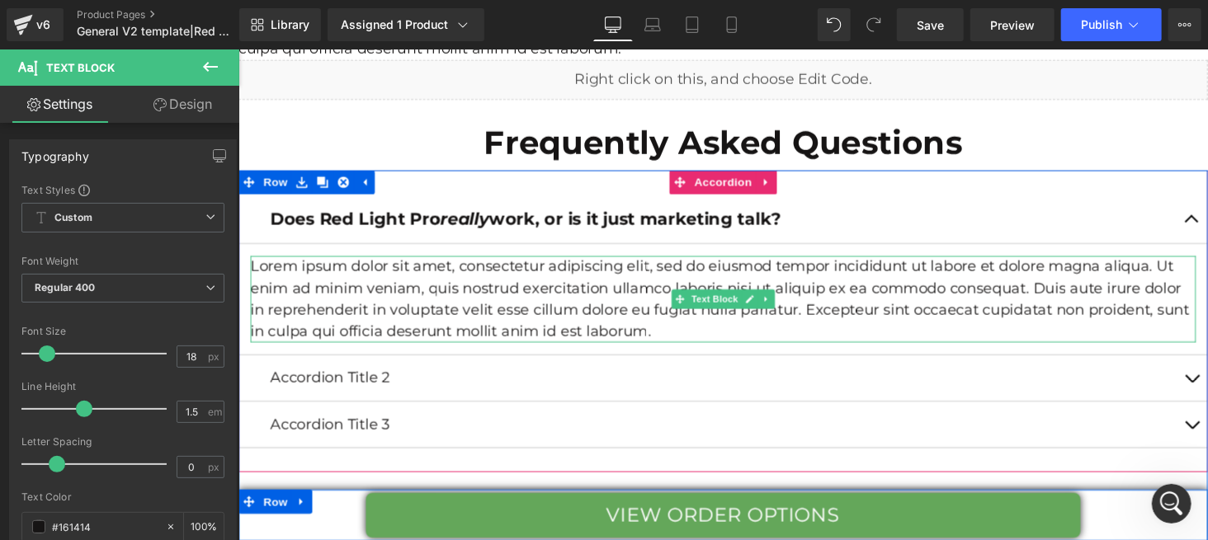
click at [360, 262] on p "Lorem ipsum dolor sit amet, consectetur adipiscing elit, sed do eiusmod tempor …" at bounding box center [737, 306] width 974 height 89
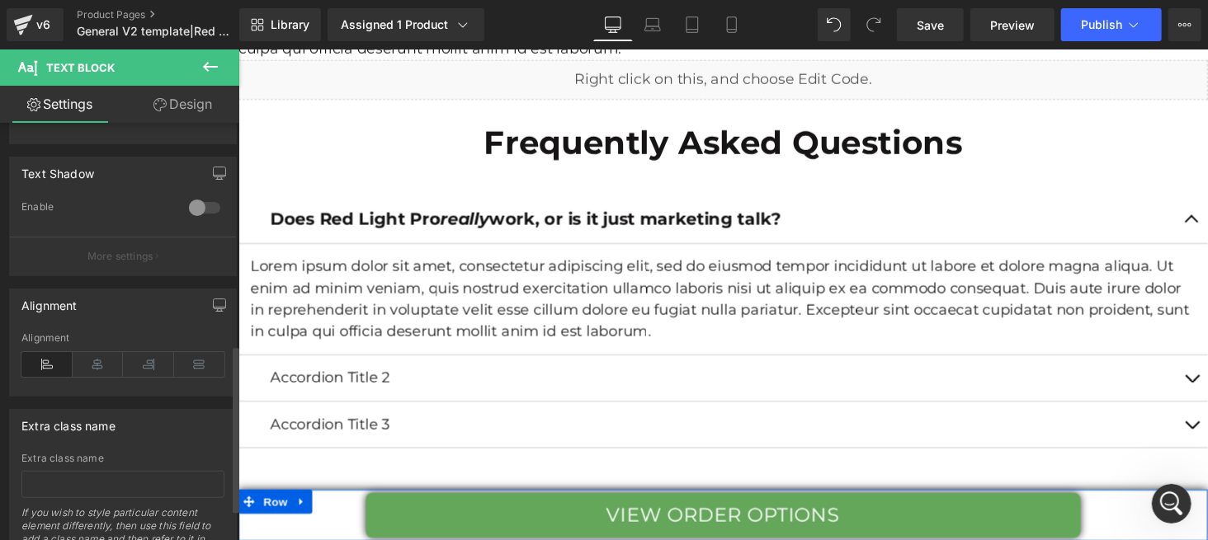
scroll to position [625, 0]
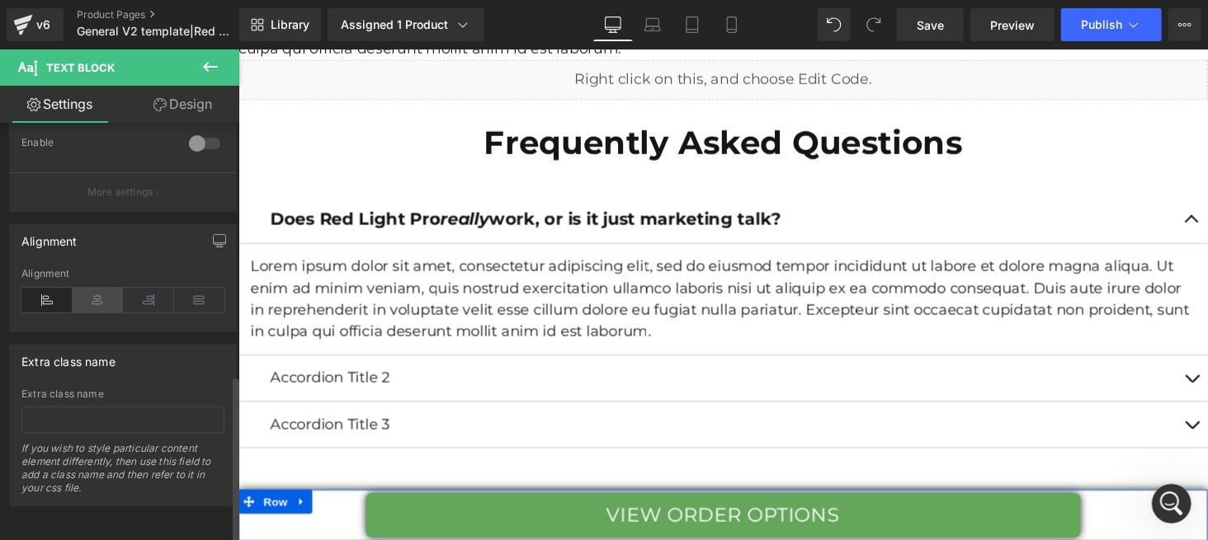
click at [98, 290] on icon at bounding box center [98, 300] width 51 height 25
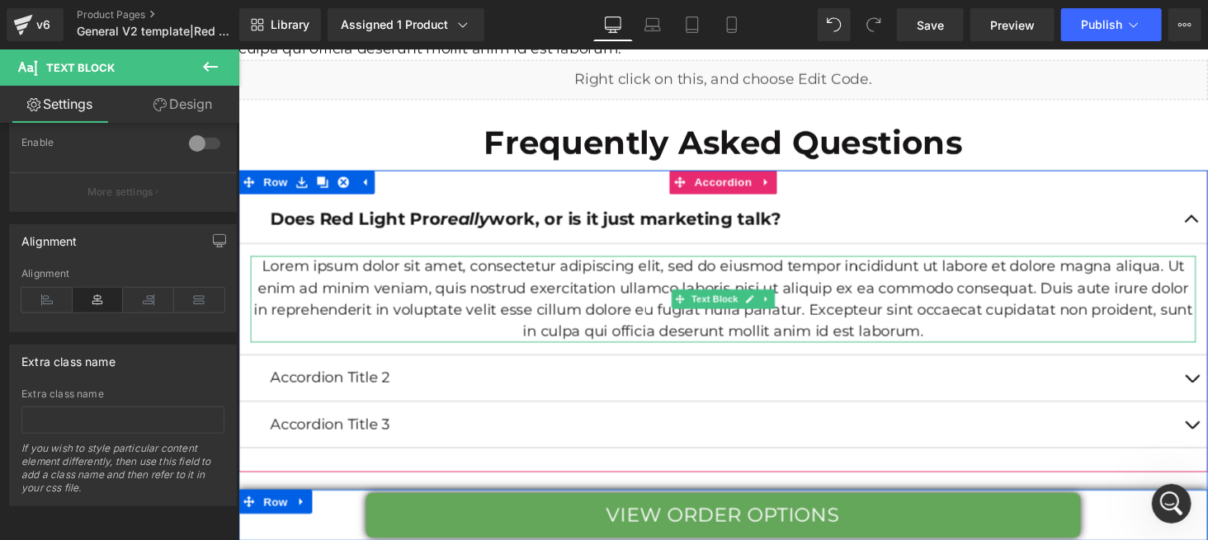
click at [254, 262] on p "Lorem ipsum dolor sit amet, consectetur adipiscing elit, sed do eiusmod tempor …" at bounding box center [737, 306] width 974 height 89
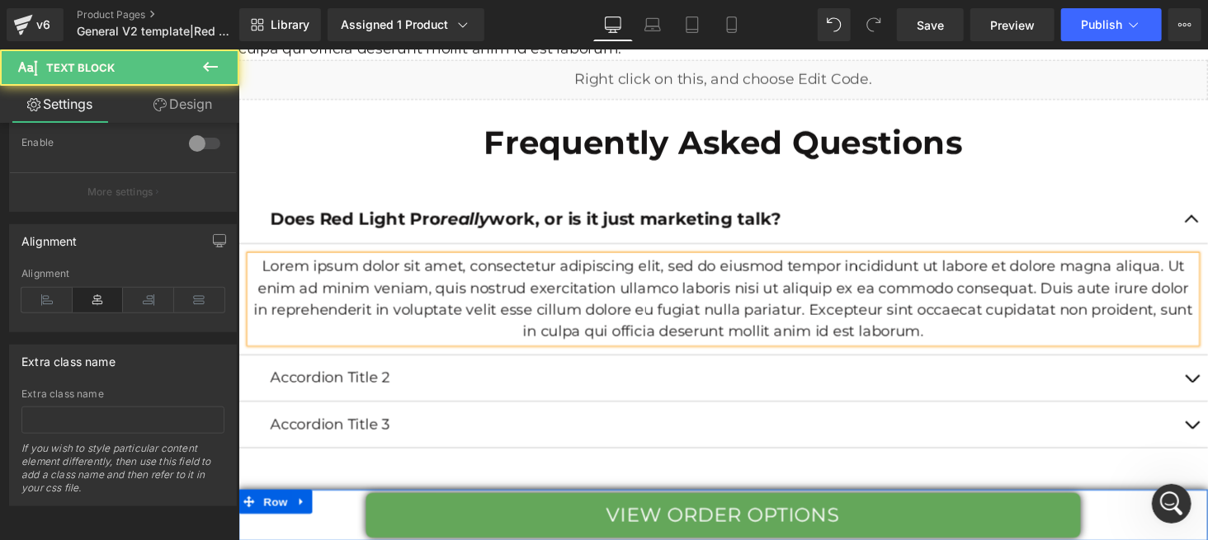
click at [250, 262] on p "Lorem ipsum dolor sit amet, consectetur adipiscing elit, sed do eiusmod tempor …" at bounding box center [737, 306] width 974 height 89
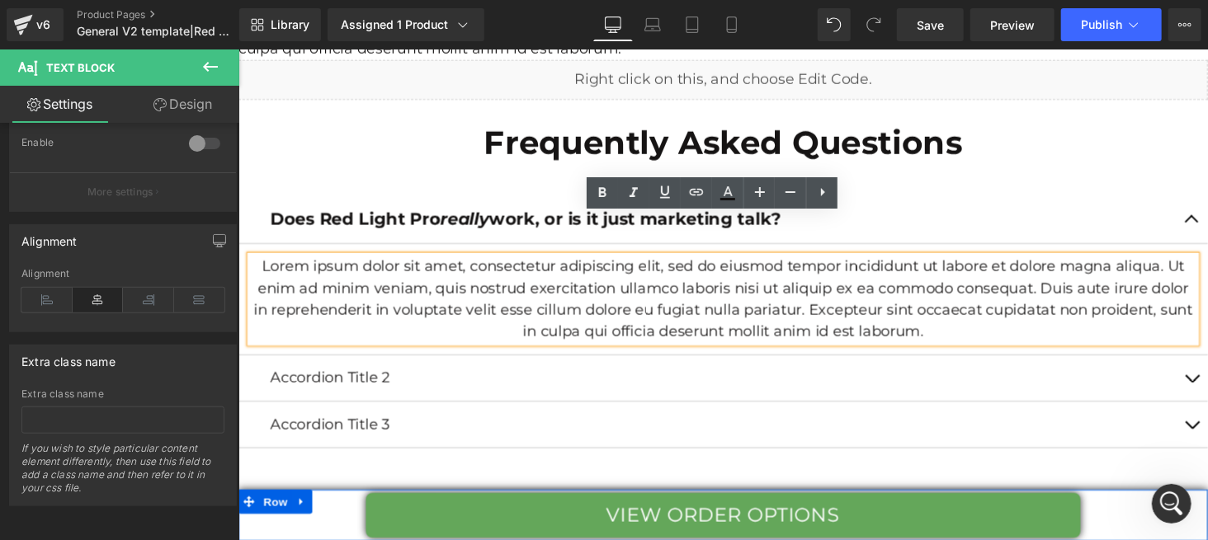
click at [638, 262] on p "Lorem ipsum dolor sit amet, consectetur adipiscing elit, sed do eiusmod tempor …" at bounding box center [737, 306] width 974 height 89
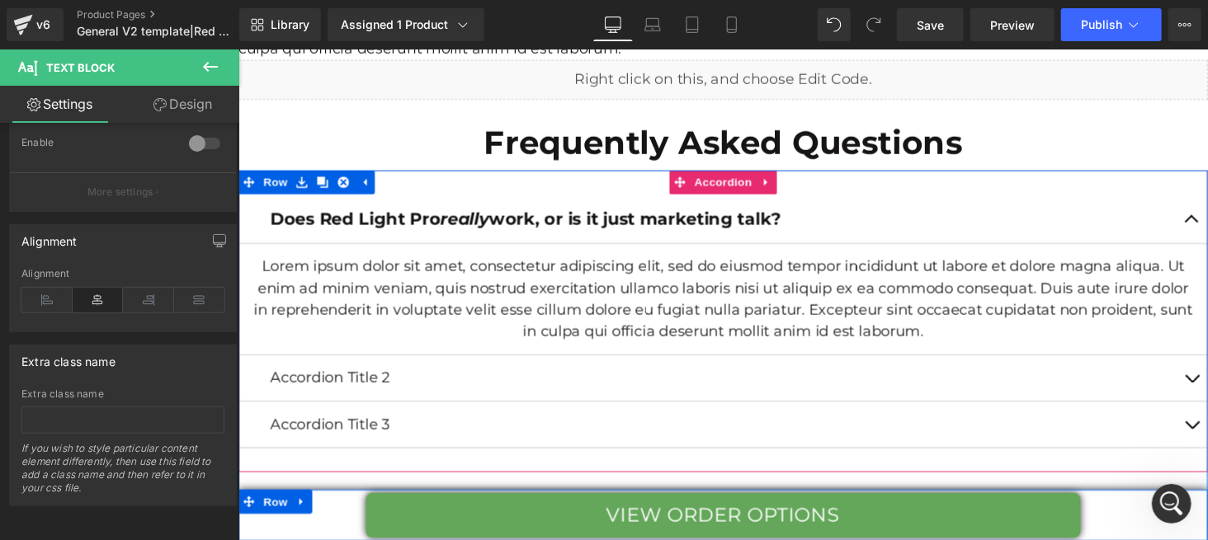
click at [271, 198] on div "Does Red Light Pro really work, or is it just marketing talk? Text Block" at bounding box center [737, 224] width 998 height 52
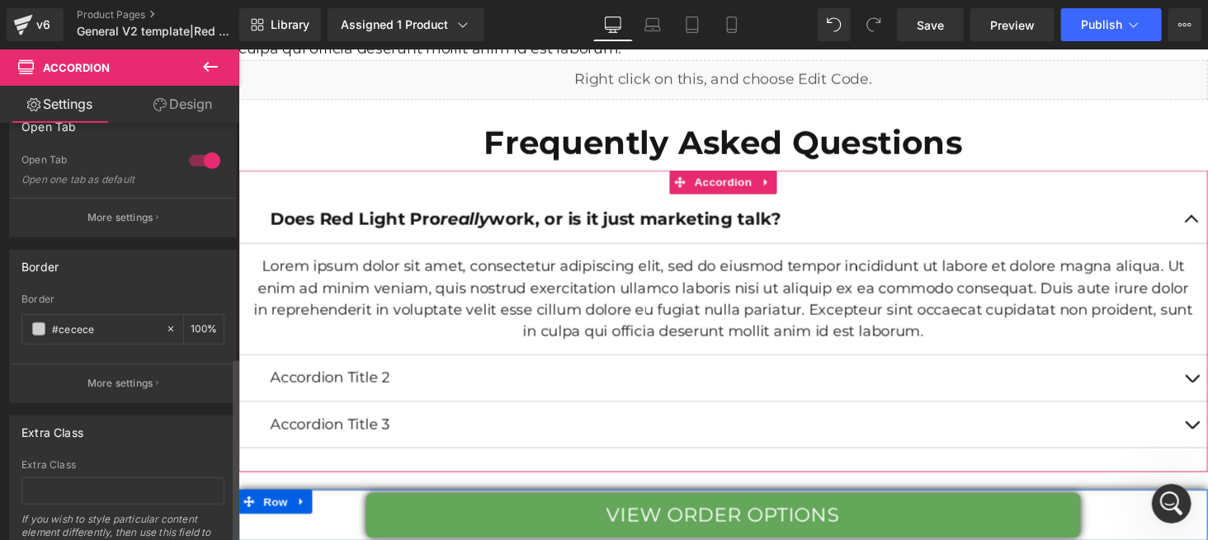
scroll to position [521, 0]
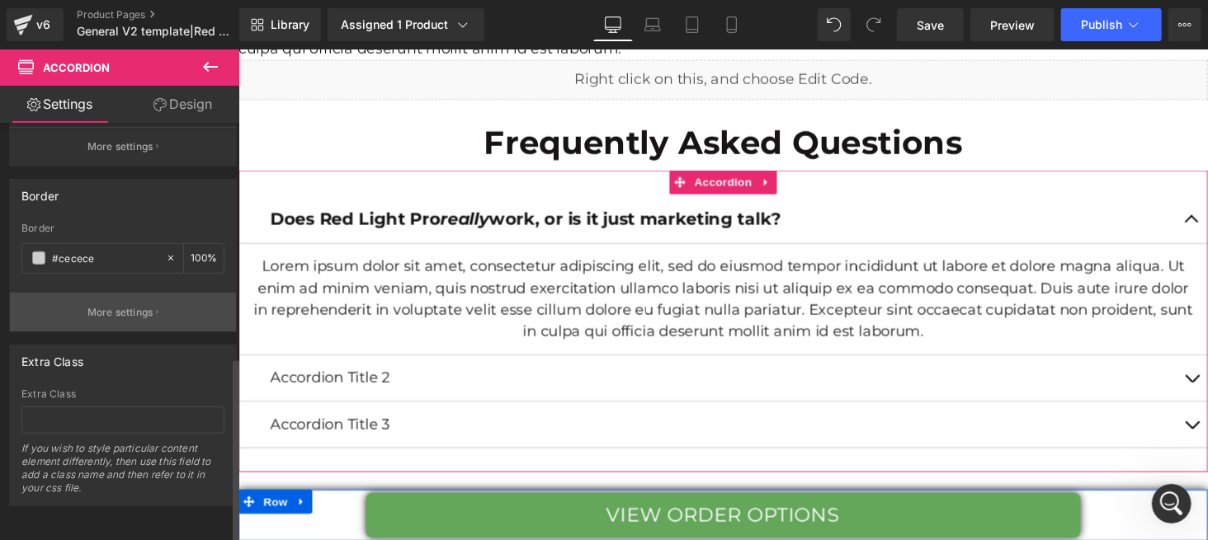
click at [139, 305] on p "More settings" at bounding box center [120, 312] width 66 height 15
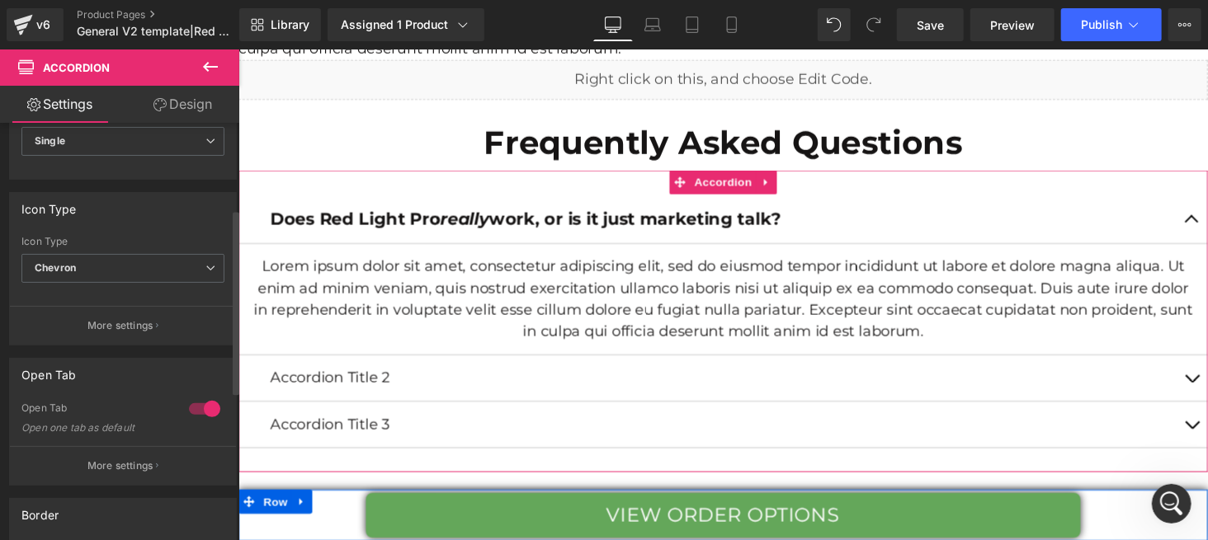
scroll to position [301, 0]
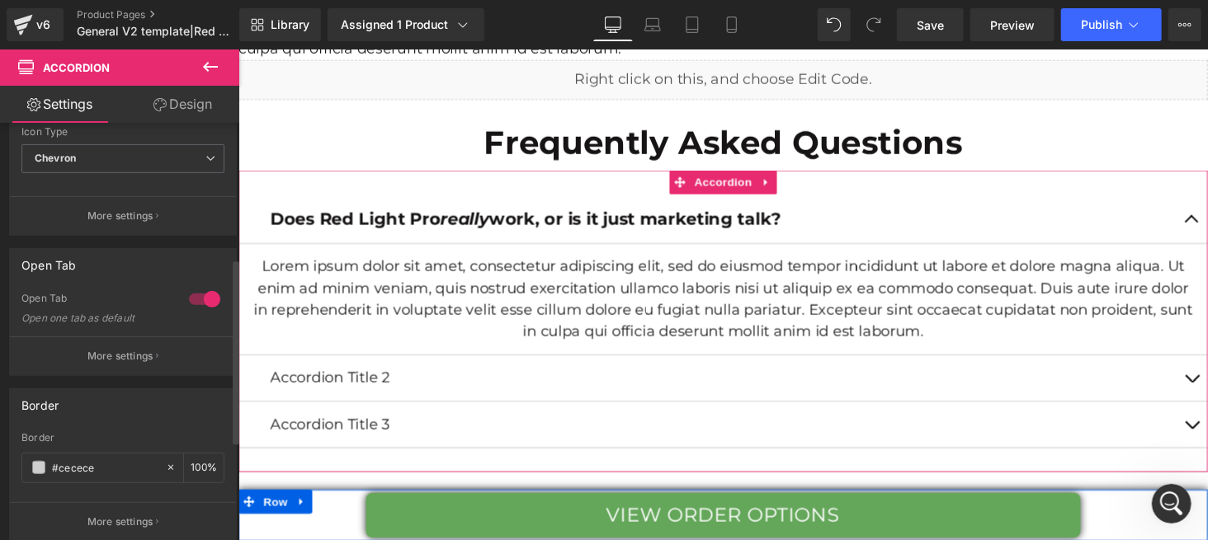
click at [156, 351] on button "More settings" at bounding box center [123, 356] width 226 height 39
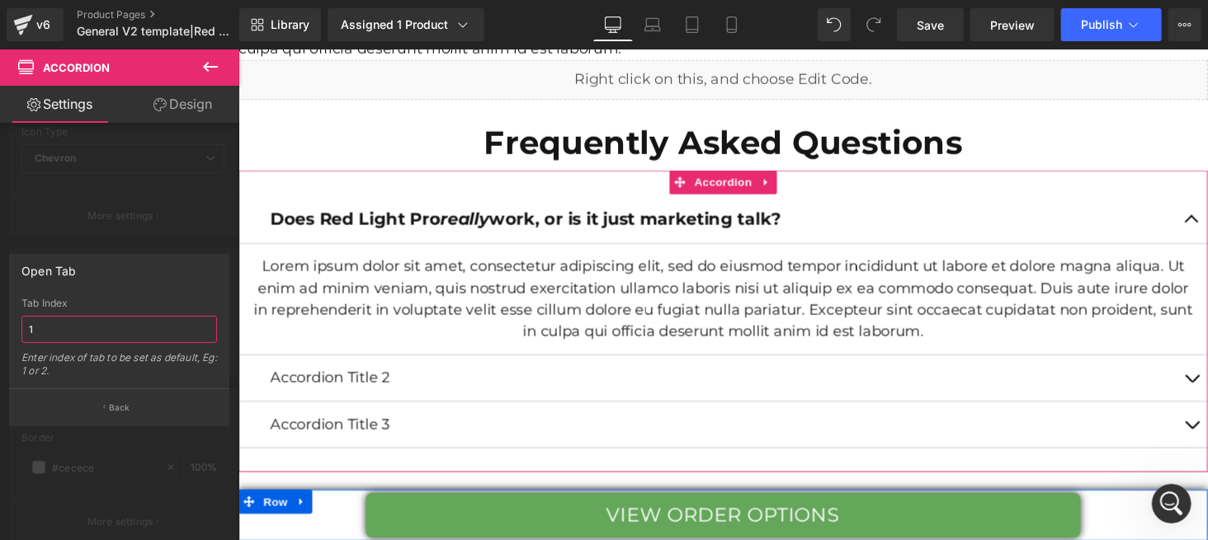
click at [102, 328] on input "1" at bounding box center [119, 329] width 196 height 27
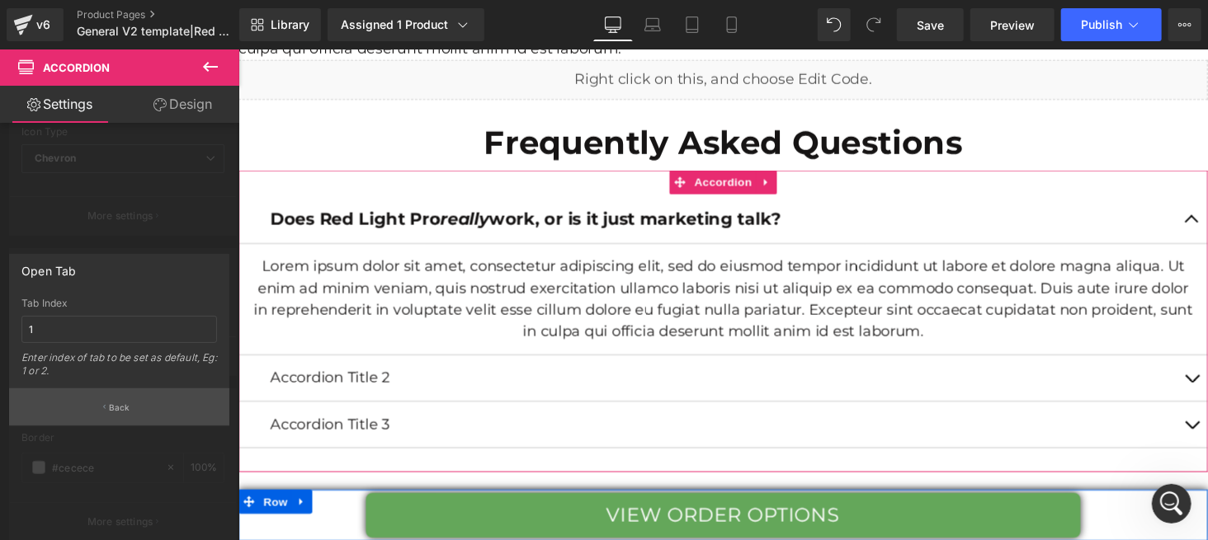
click at [101, 402] on button "Back" at bounding box center [119, 407] width 220 height 37
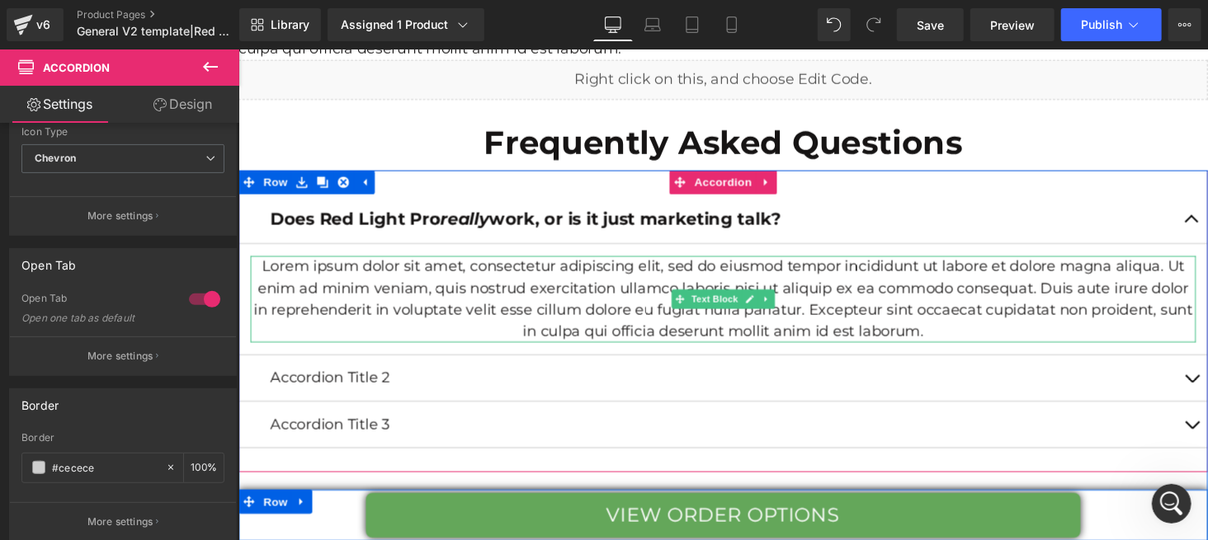
drag, startPoint x: 448, startPoint y: 274, endPoint x: 310, endPoint y: 138, distance: 193.7
click at [448, 273] on p "Lorem ipsum dolor sit amet, consectetur adipiscing elit, sed do eiusmod tempor …" at bounding box center [737, 306] width 974 height 89
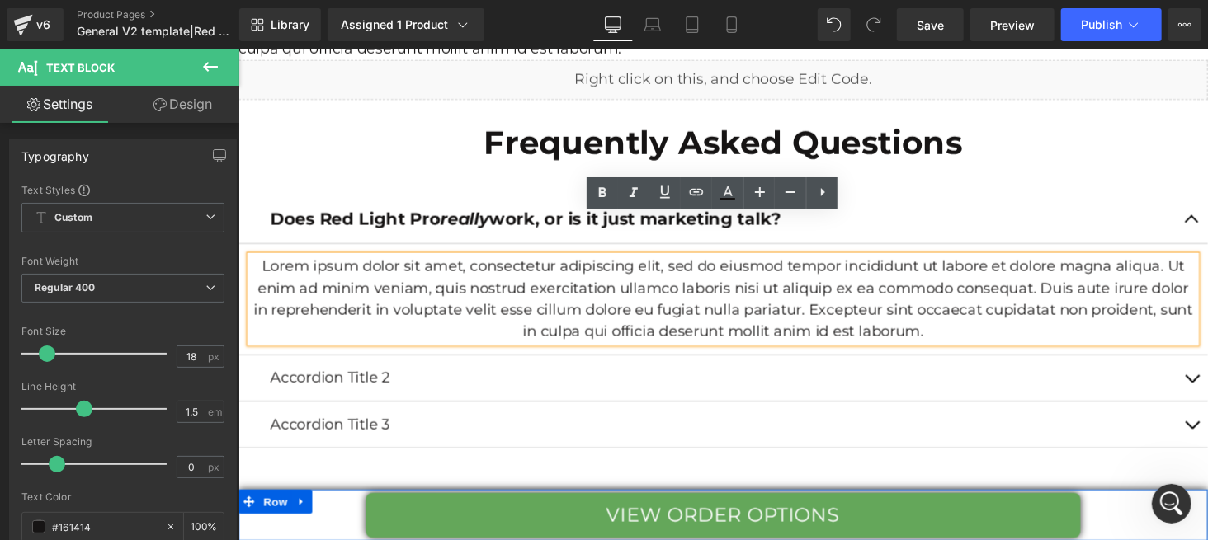
click at [433, 213] on strong "Does Red Light Pro really work, or is it just marketing talk?" at bounding box center [534, 223] width 526 height 21
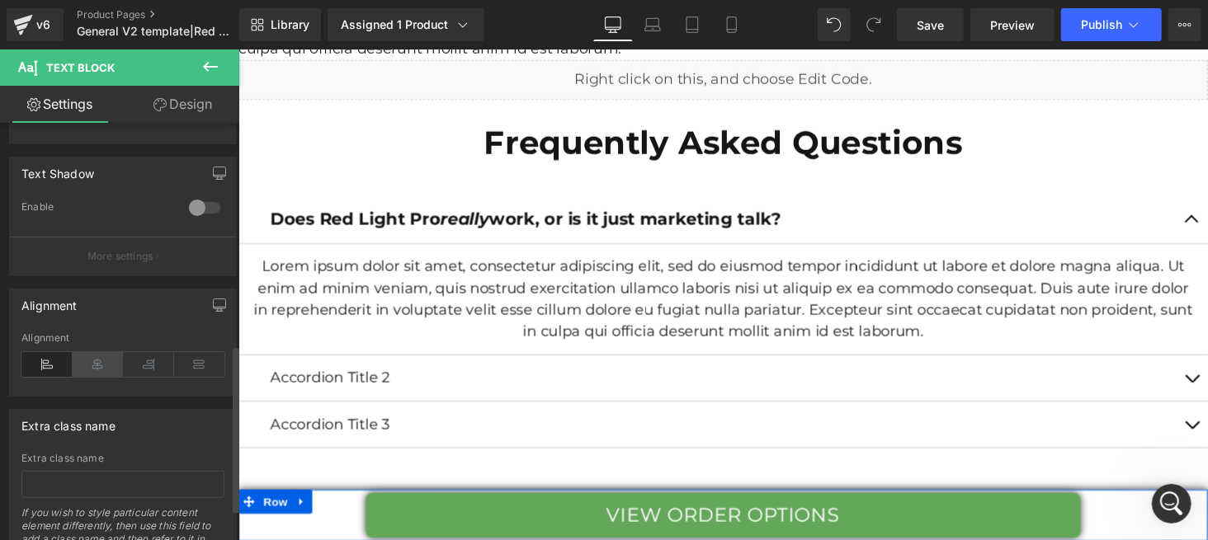
scroll to position [440, 0]
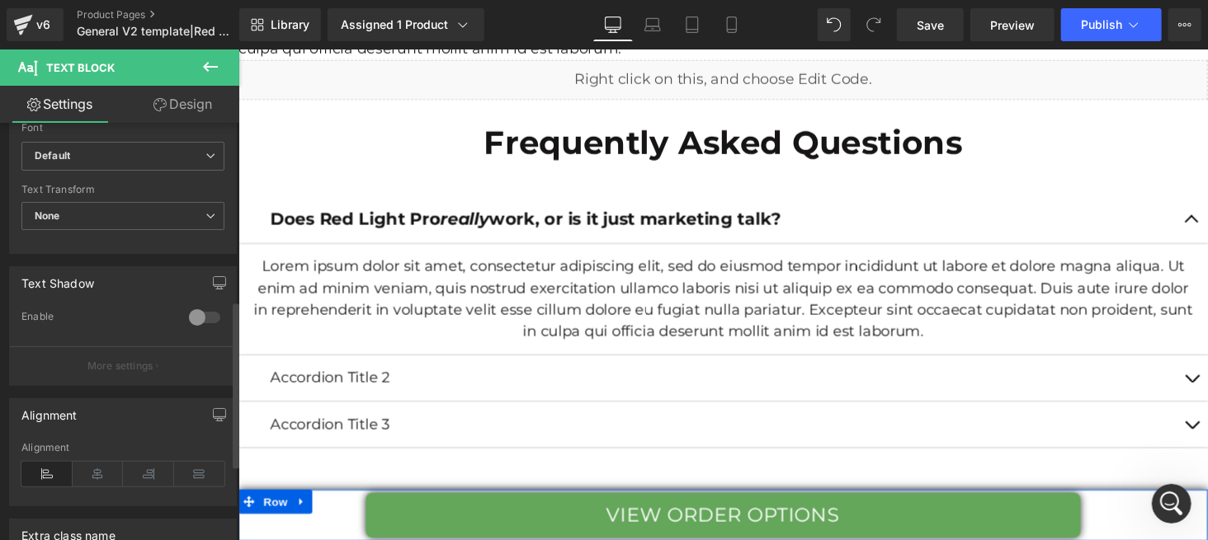
click at [191, 318] on div at bounding box center [205, 317] width 40 height 26
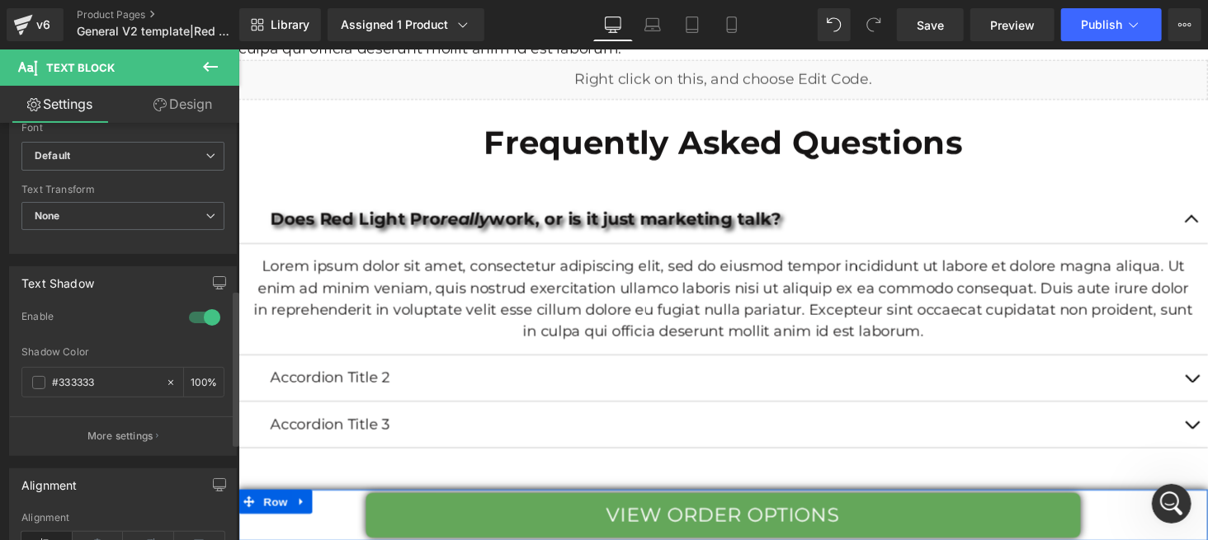
click at [195, 318] on div at bounding box center [205, 317] width 40 height 26
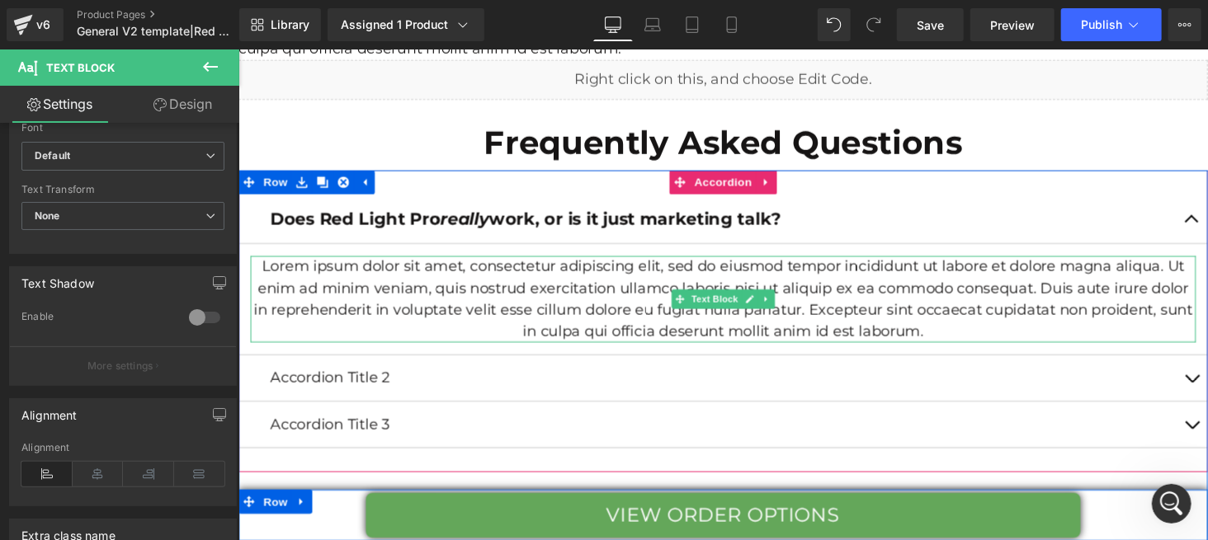
click at [251, 262] on p "Lorem ipsum dolor sit amet, consectetur adipiscing elit, sed do eiusmod tempor …" at bounding box center [737, 306] width 974 height 89
click at [260, 262] on p "Lorem ipsum dolor sit amet, consectetur adipiscing elit, sed do eiusmod tempor …" at bounding box center [737, 306] width 974 height 89
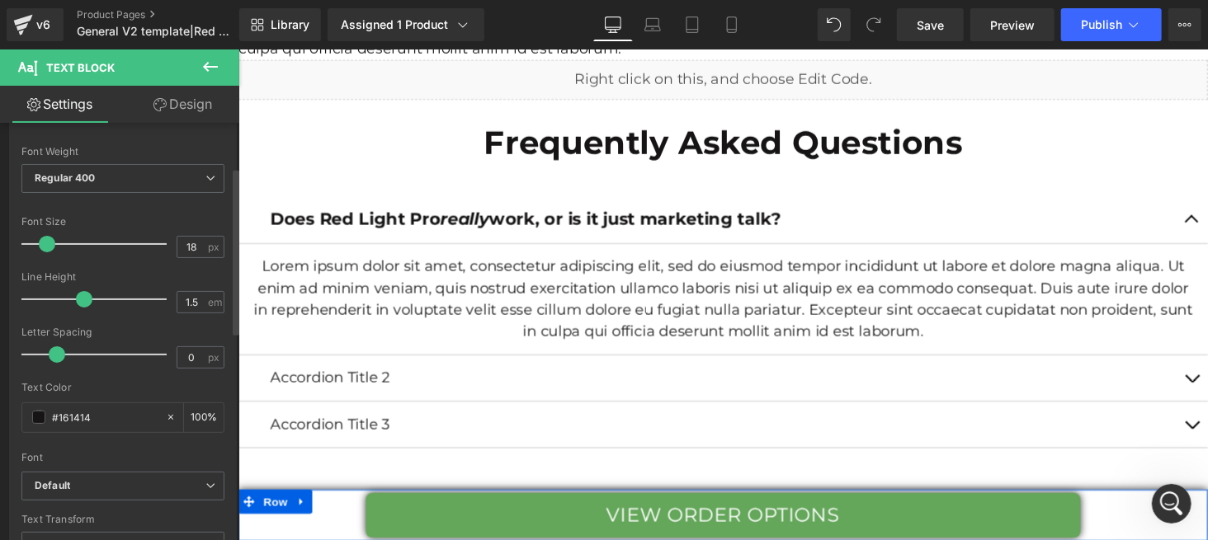
scroll to position [219, 0]
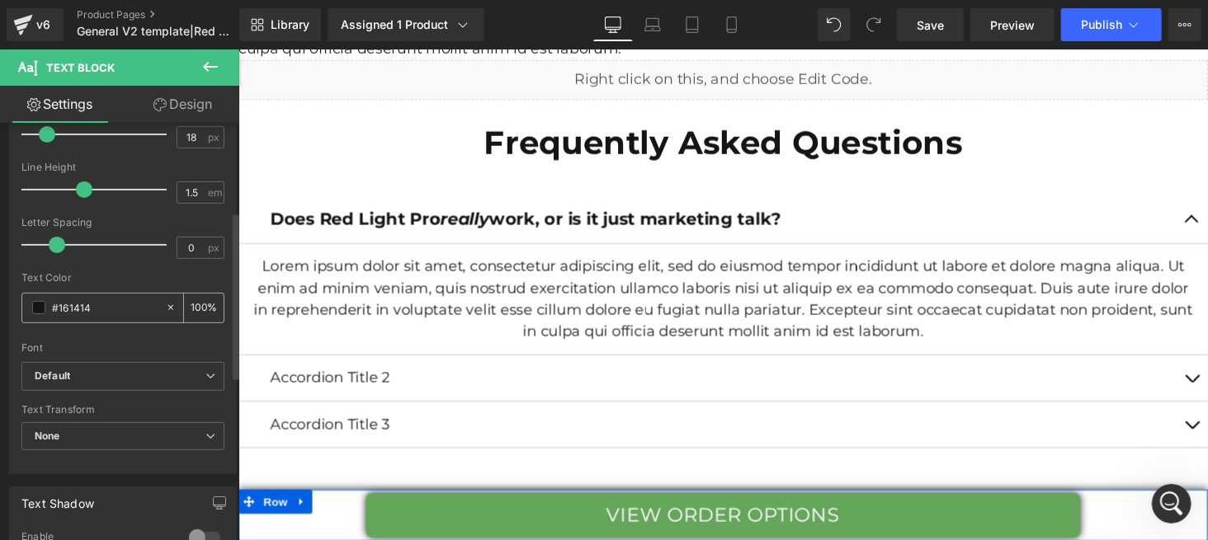
click at [198, 308] on input "100" at bounding box center [199, 308] width 17 height 18
click at [206, 366] on span "Default" at bounding box center [122, 376] width 203 height 29
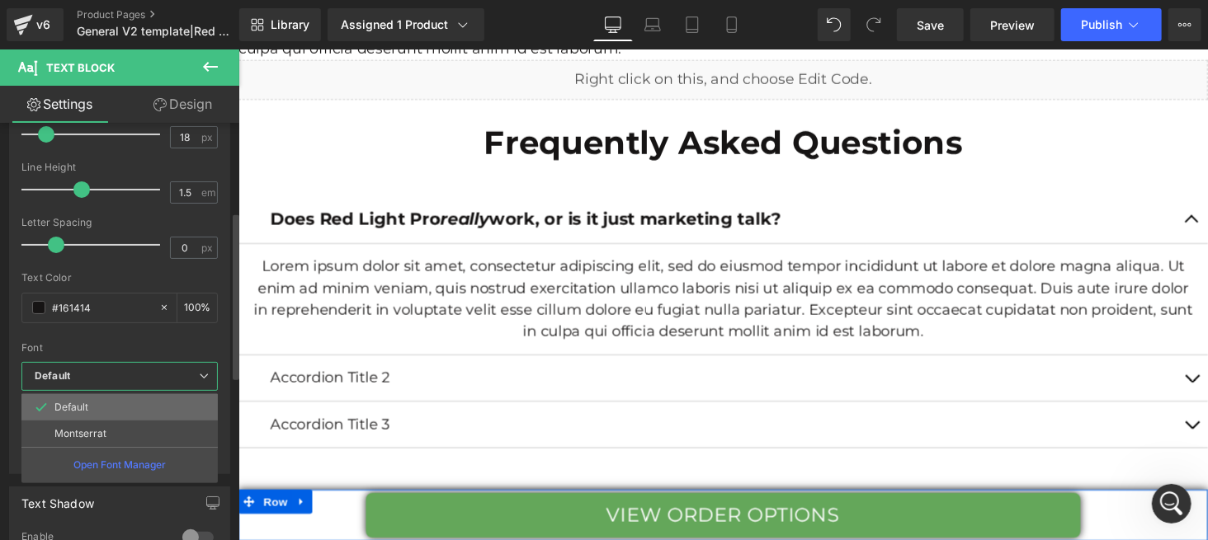
click at [149, 418] on li "Default" at bounding box center [119, 407] width 196 height 26
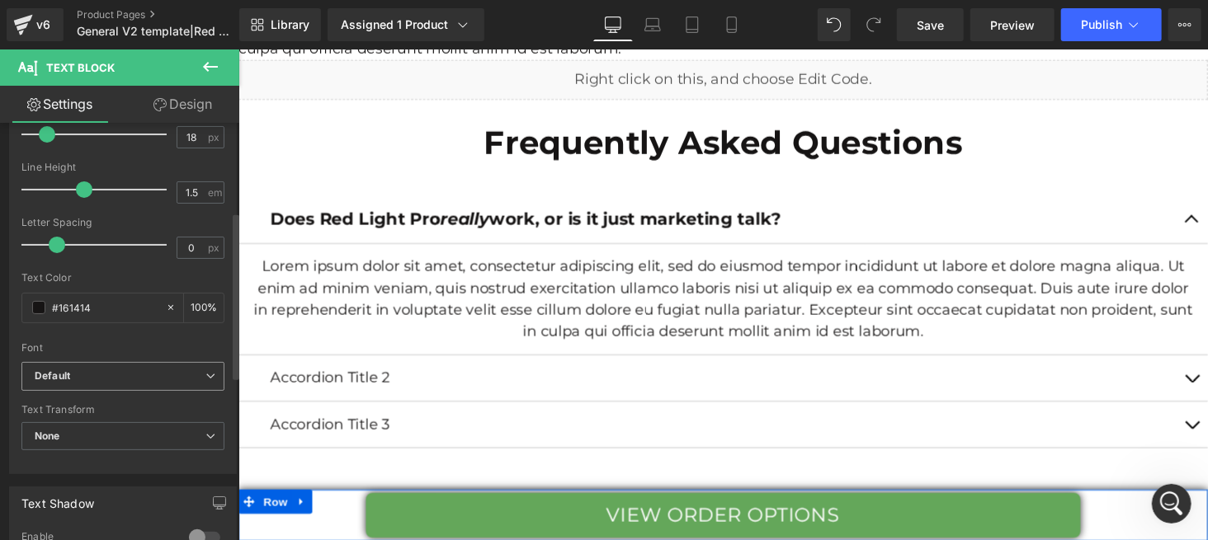
click at [205, 374] on icon at bounding box center [210, 376] width 10 height 10
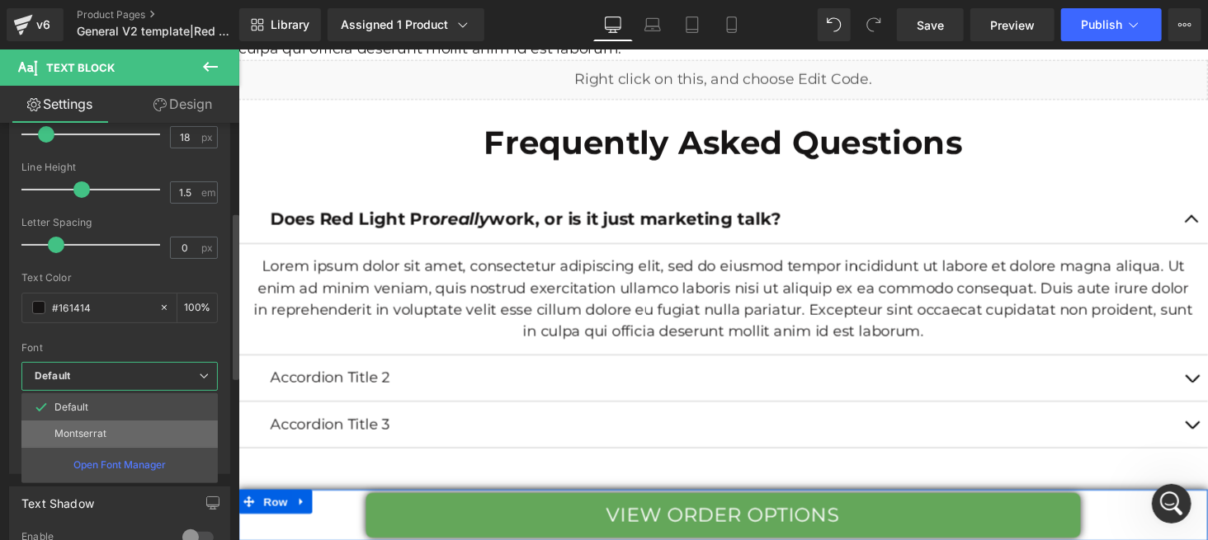
click at [158, 433] on li "Montserrat" at bounding box center [119, 434] width 196 height 26
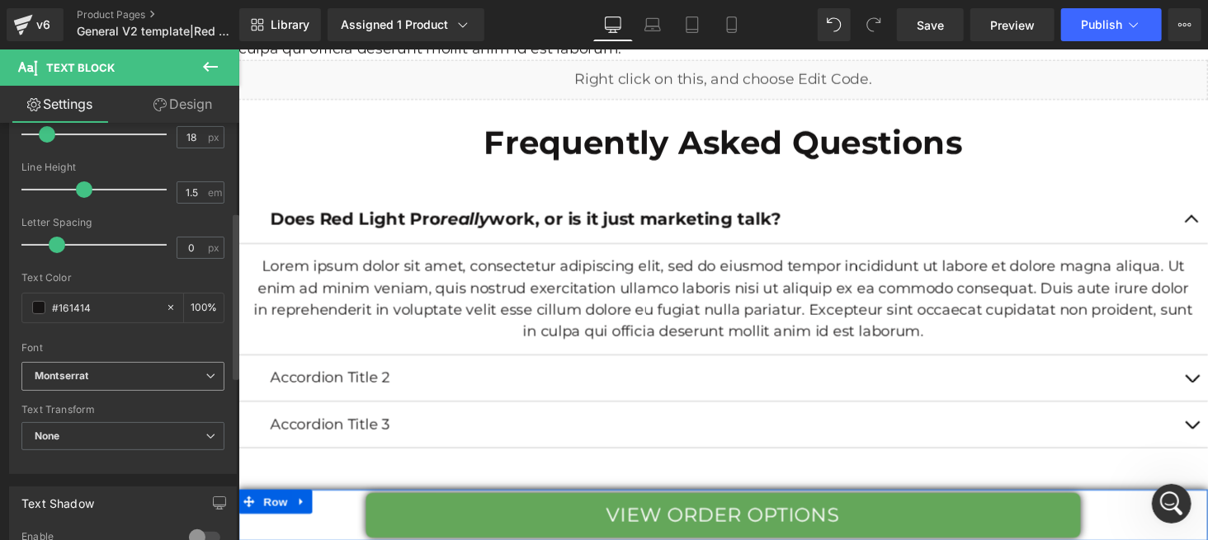
click at [203, 364] on span "Montserrat" at bounding box center [122, 376] width 203 height 29
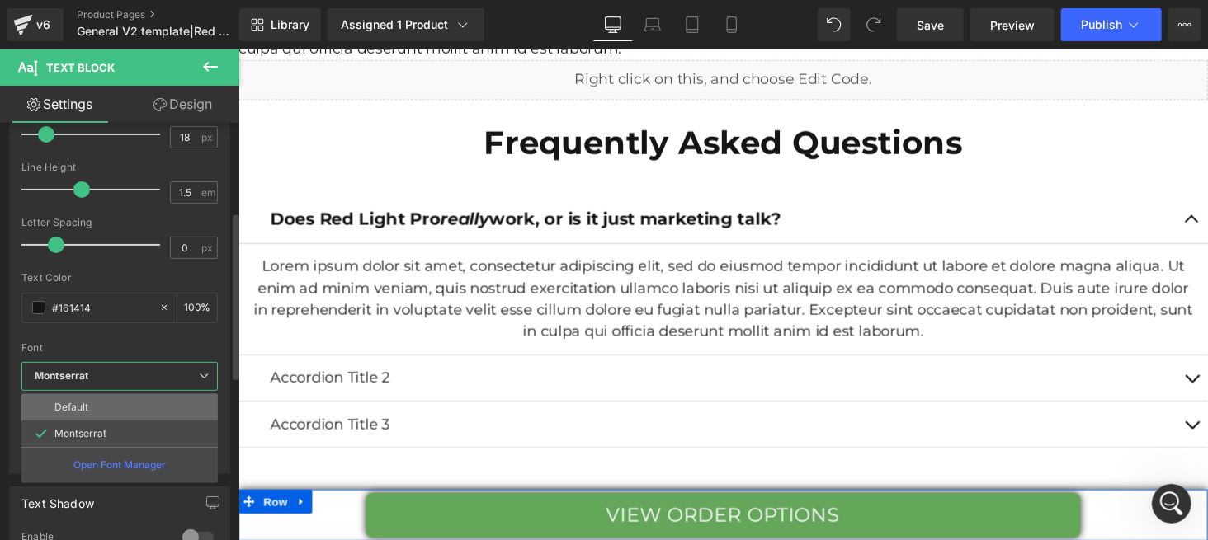
click at [137, 396] on li "Default" at bounding box center [119, 407] width 196 height 26
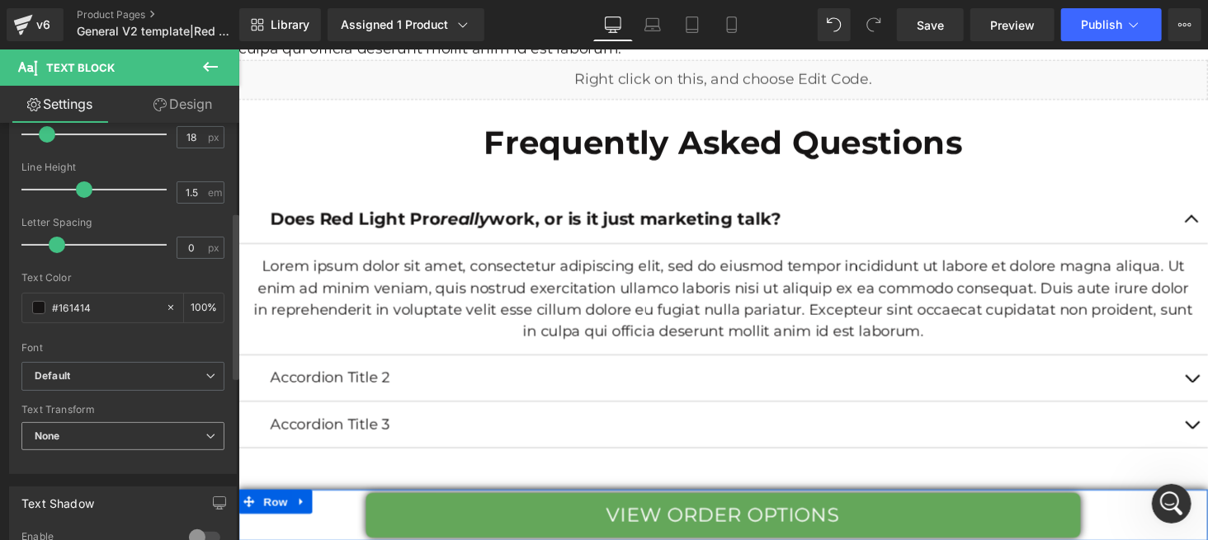
click at [171, 429] on span "None" at bounding box center [122, 436] width 203 height 29
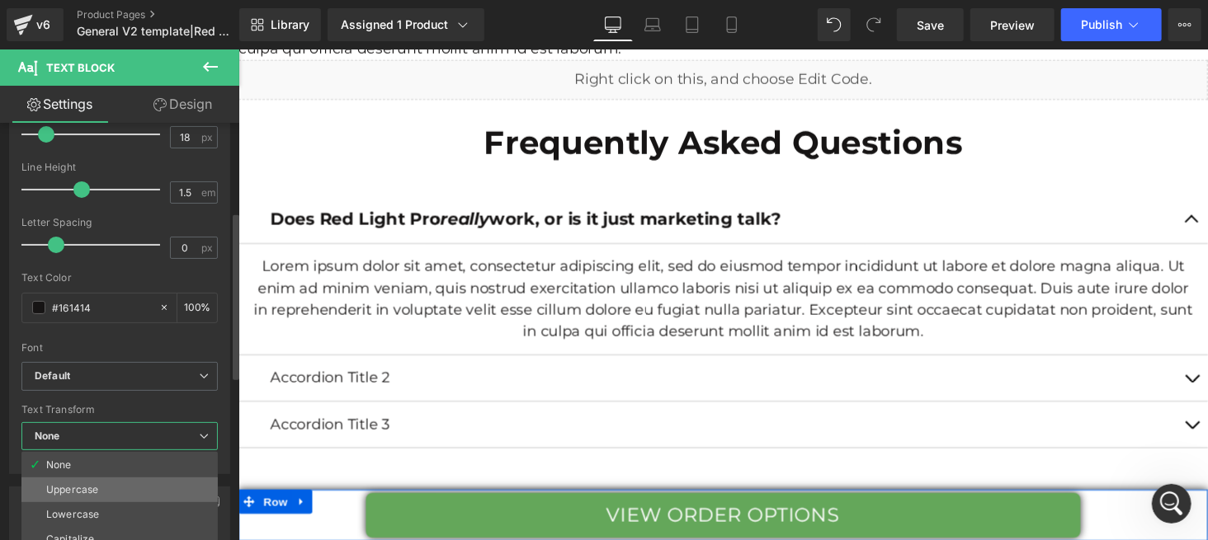
click at [113, 490] on li "Uppercase" at bounding box center [119, 490] width 196 height 25
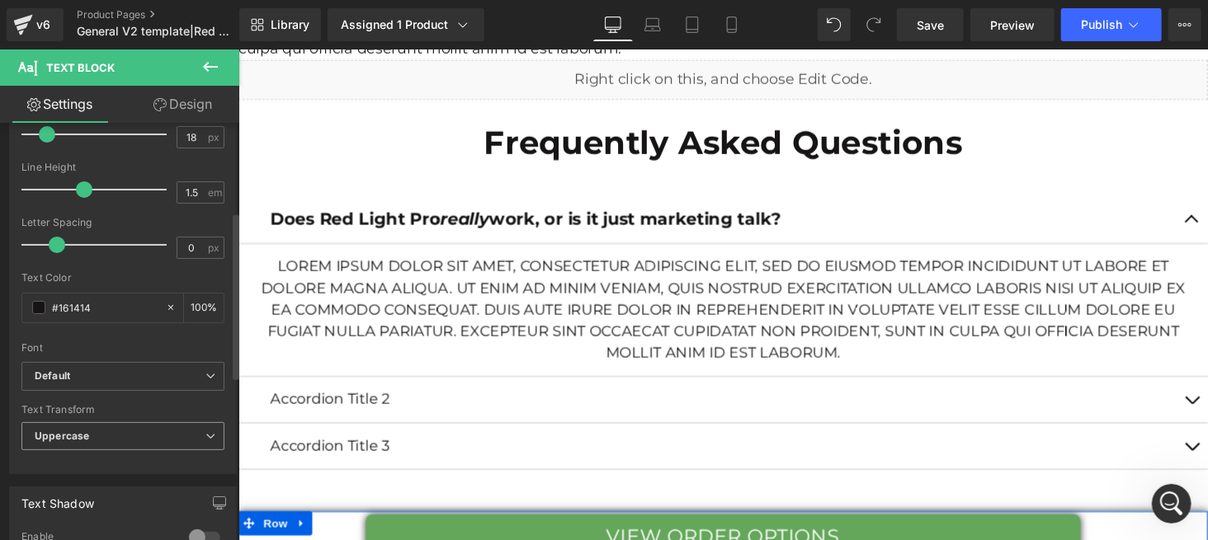
click at [205, 434] on icon at bounding box center [210, 436] width 10 height 10
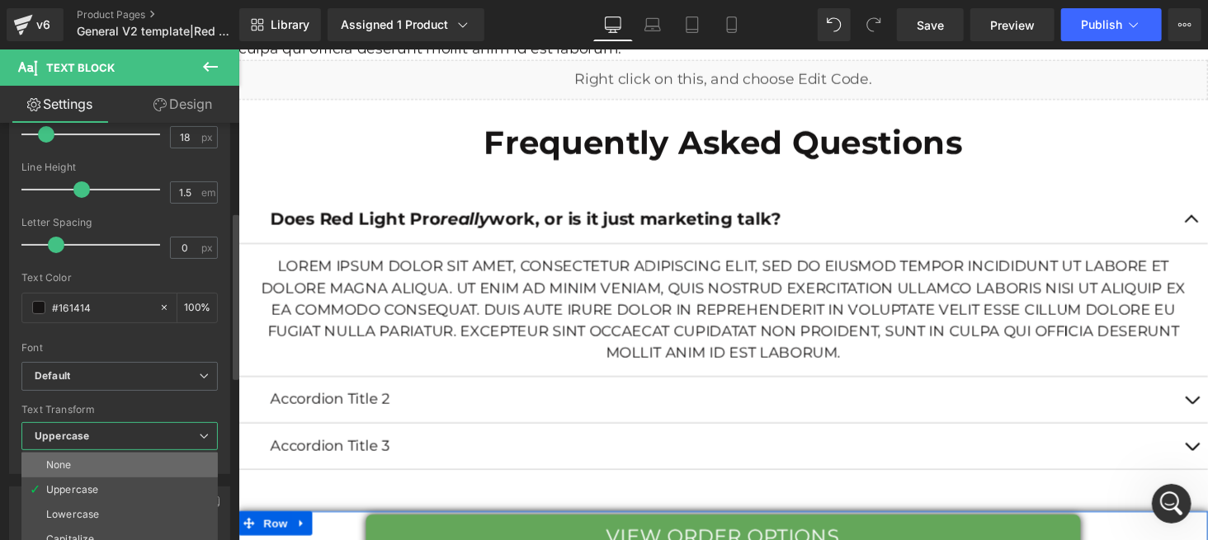
click at [160, 464] on li "None" at bounding box center [119, 465] width 196 height 25
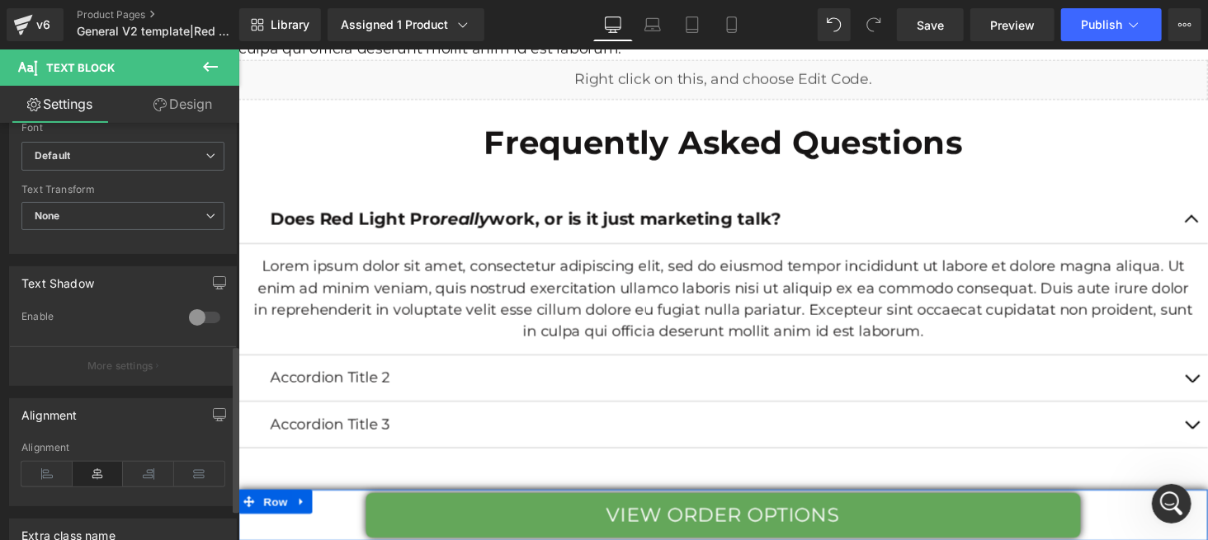
scroll to position [549, 0]
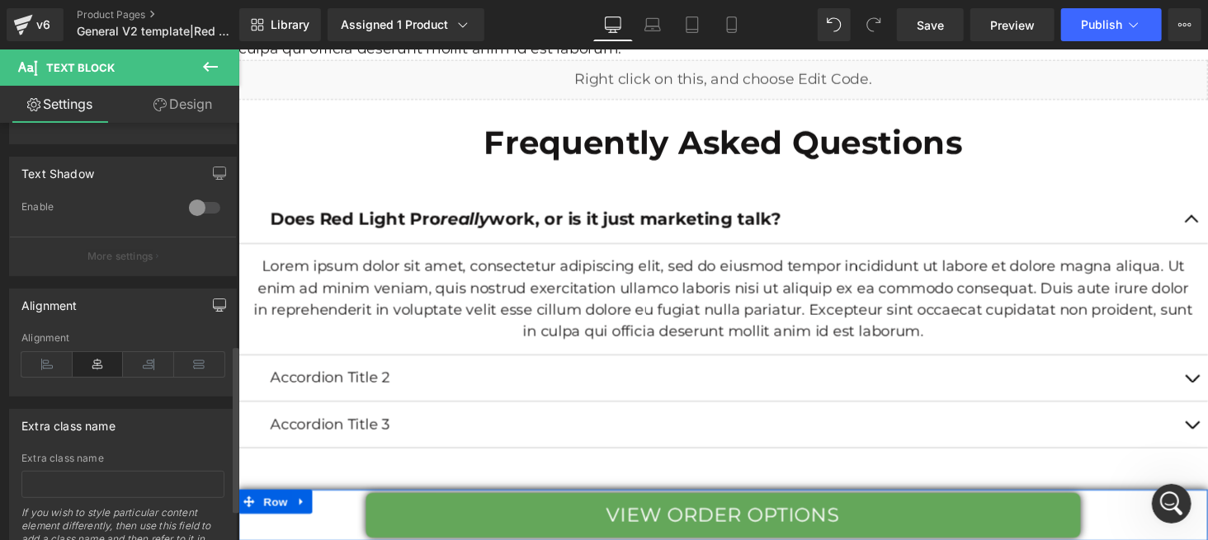
click at [213, 305] on icon "button" at bounding box center [219, 305] width 13 height 13
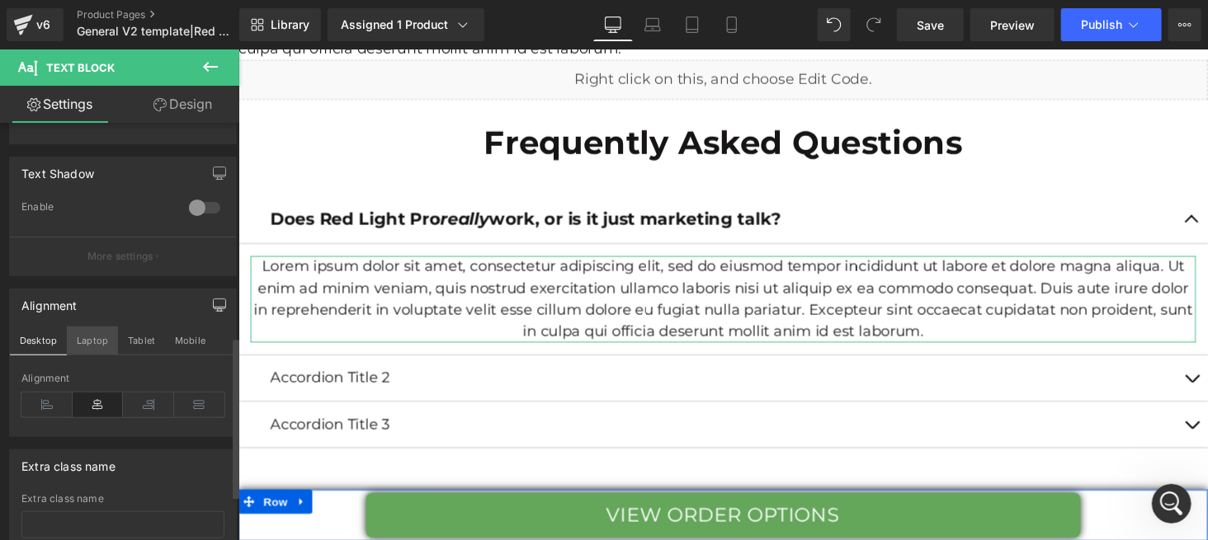
click at [105, 344] on button "Laptop" at bounding box center [92, 341] width 51 height 28
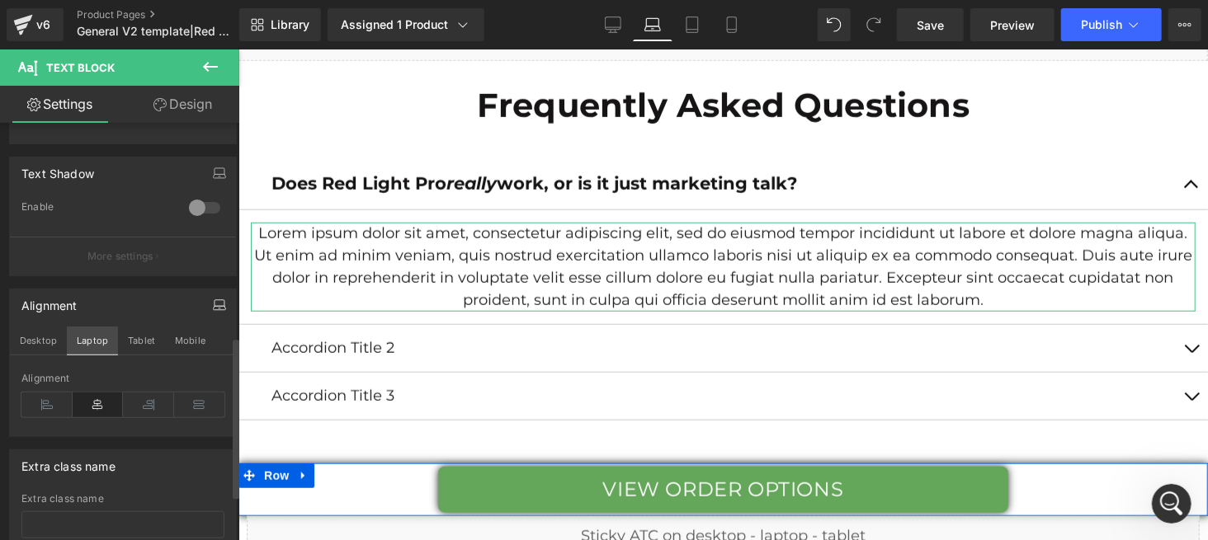
scroll to position [7331, 0]
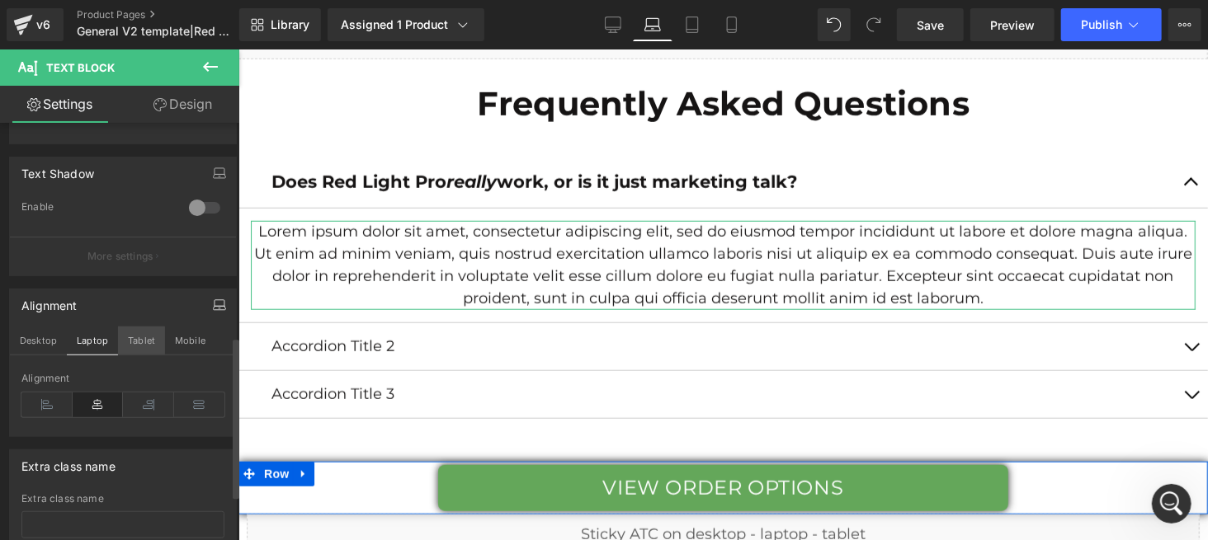
click at [129, 341] on button "Tablet" at bounding box center [141, 341] width 47 height 28
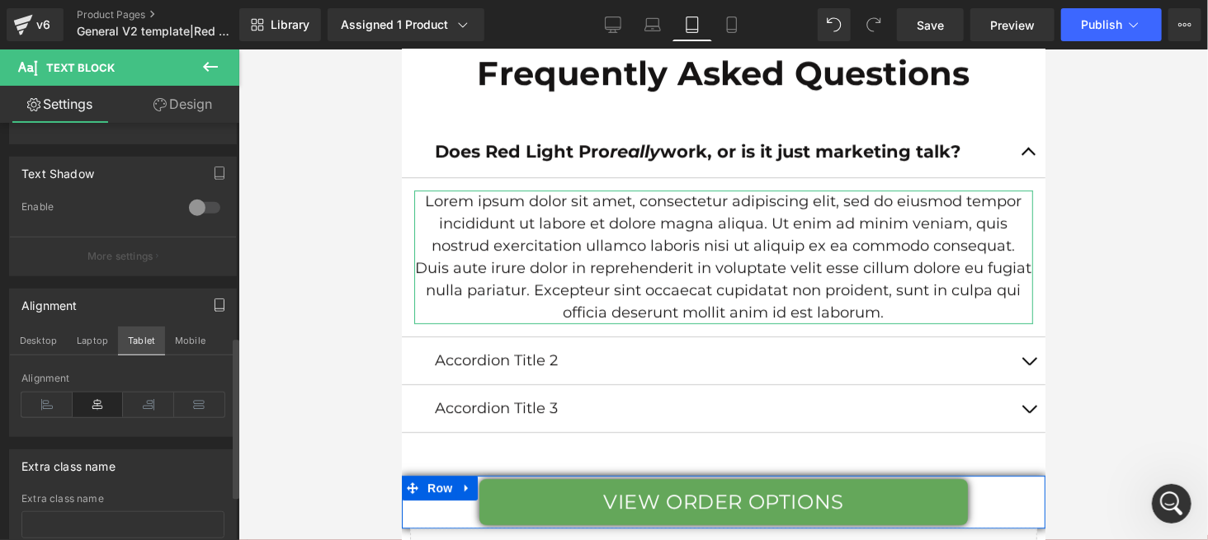
scroll to position [9149, 0]
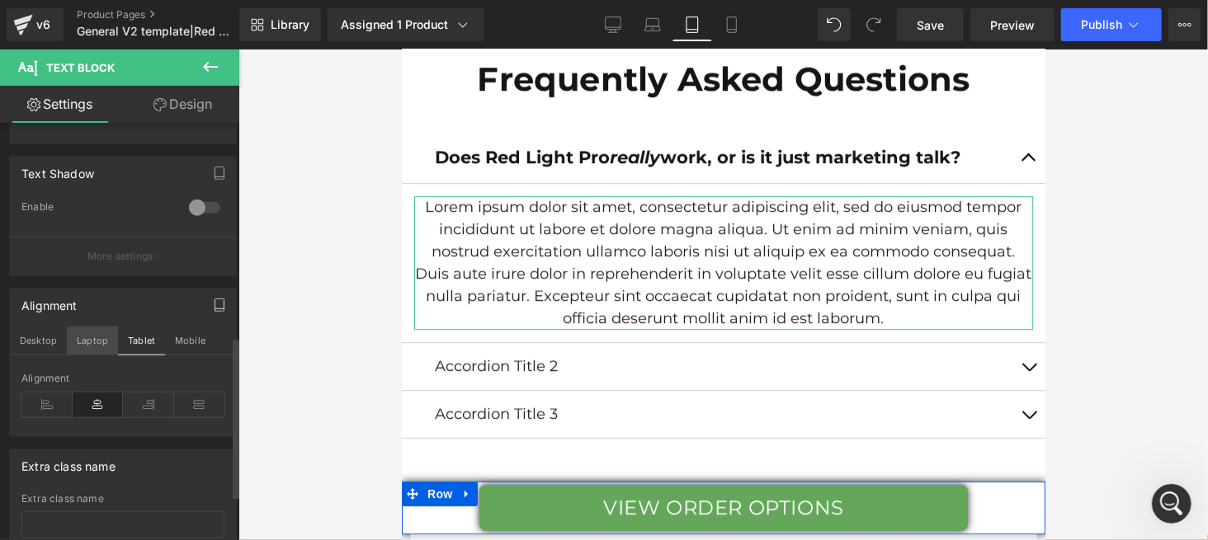
click at [83, 339] on button "Laptop" at bounding box center [92, 341] width 51 height 28
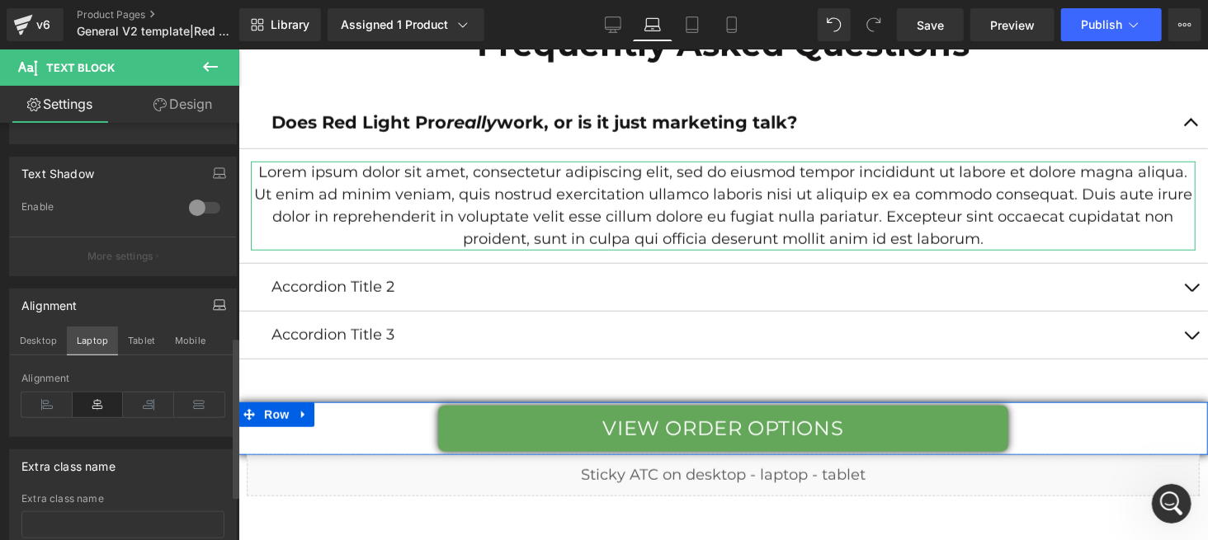
scroll to position [7397, 0]
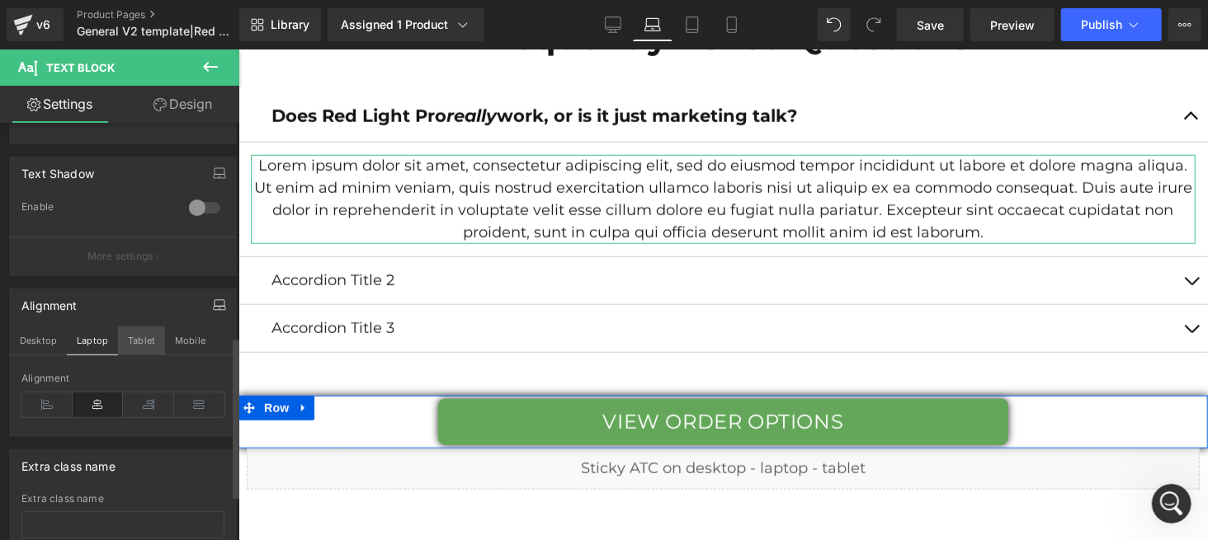
click at [144, 337] on button "Tablet" at bounding box center [141, 341] width 47 height 28
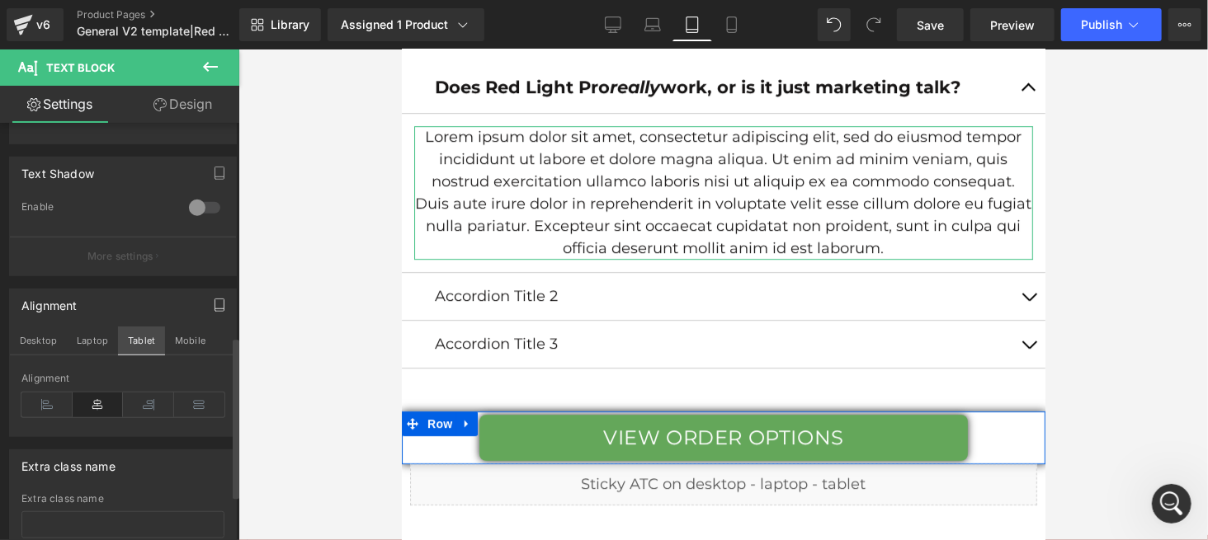
scroll to position [9214, 0]
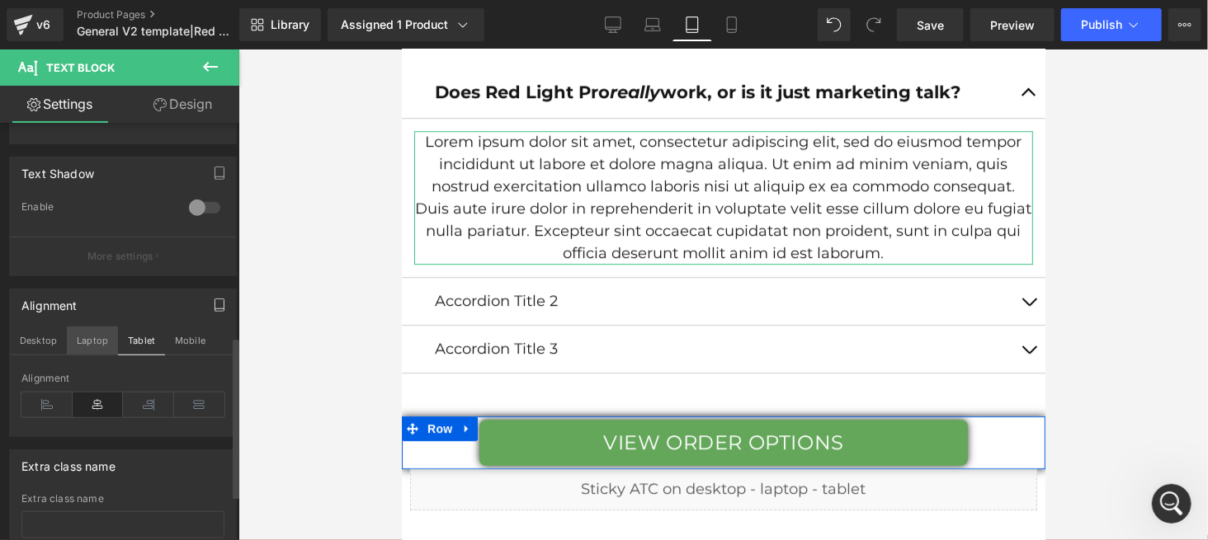
click at [88, 344] on button "Laptop" at bounding box center [92, 341] width 51 height 28
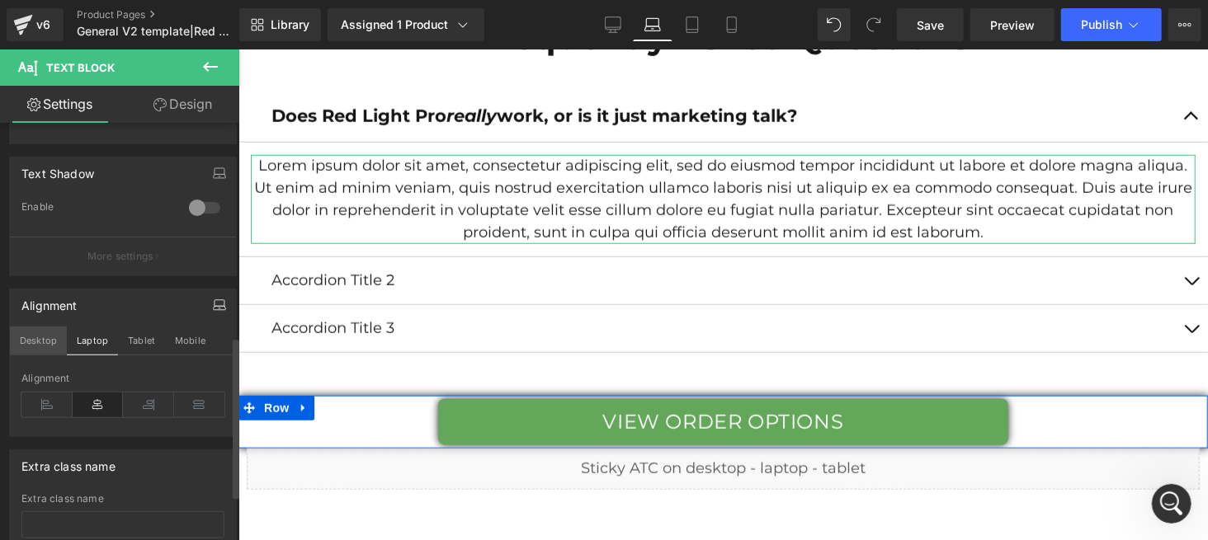
click at [45, 337] on button "Desktop" at bounding box center [38, 341] width 57 height 28
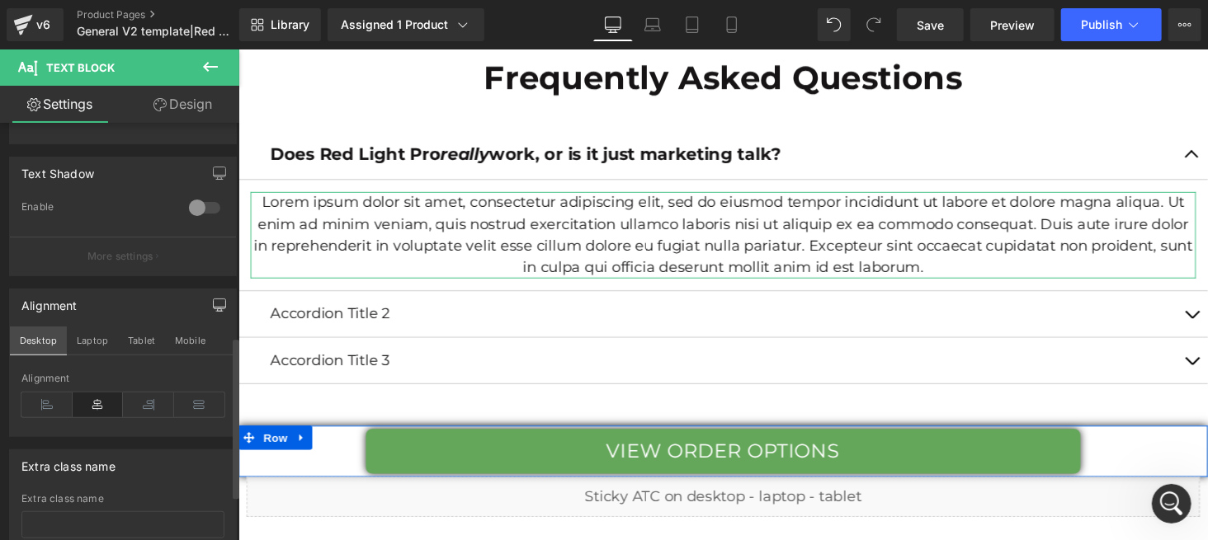
scroll to position [6374, 0]
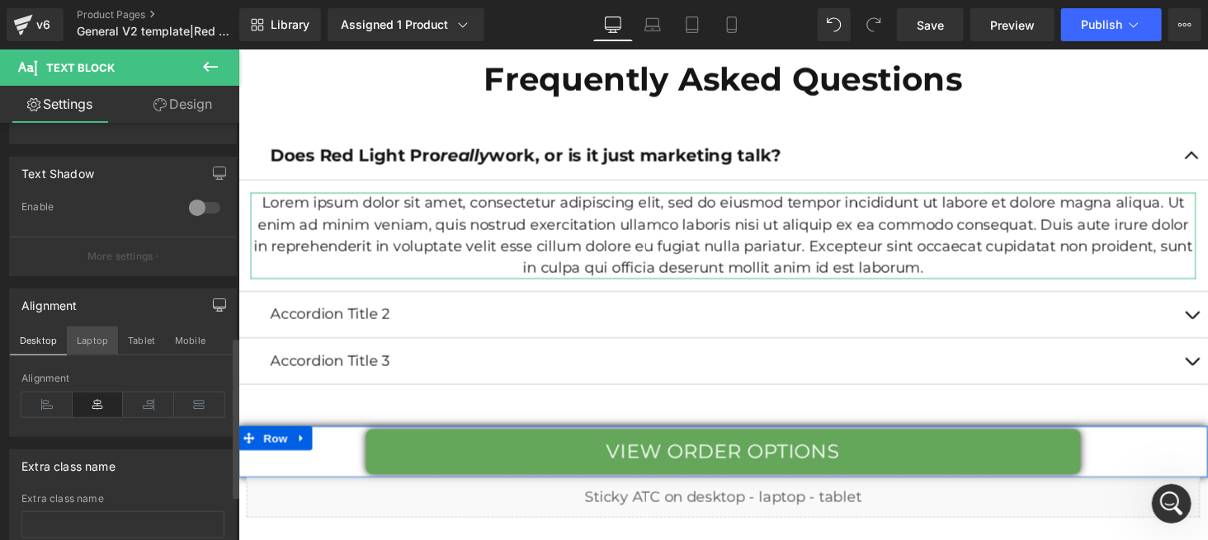
click at [86, 339] on button "Laptop" at bounding box center [92, 341] width 51 height 28
type input "100"
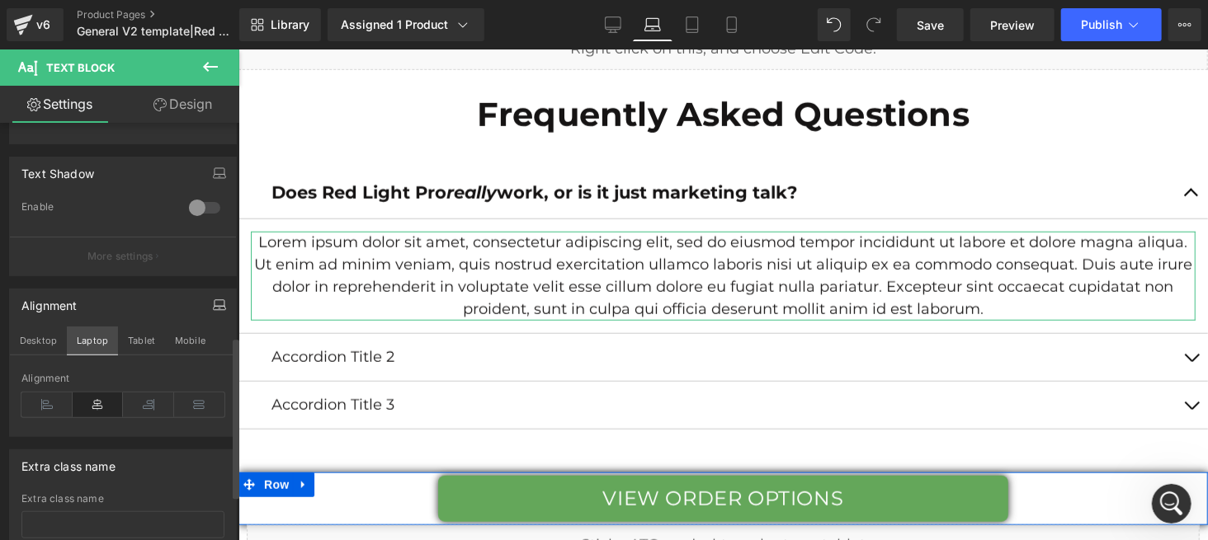
scroll to position [7373, 0]
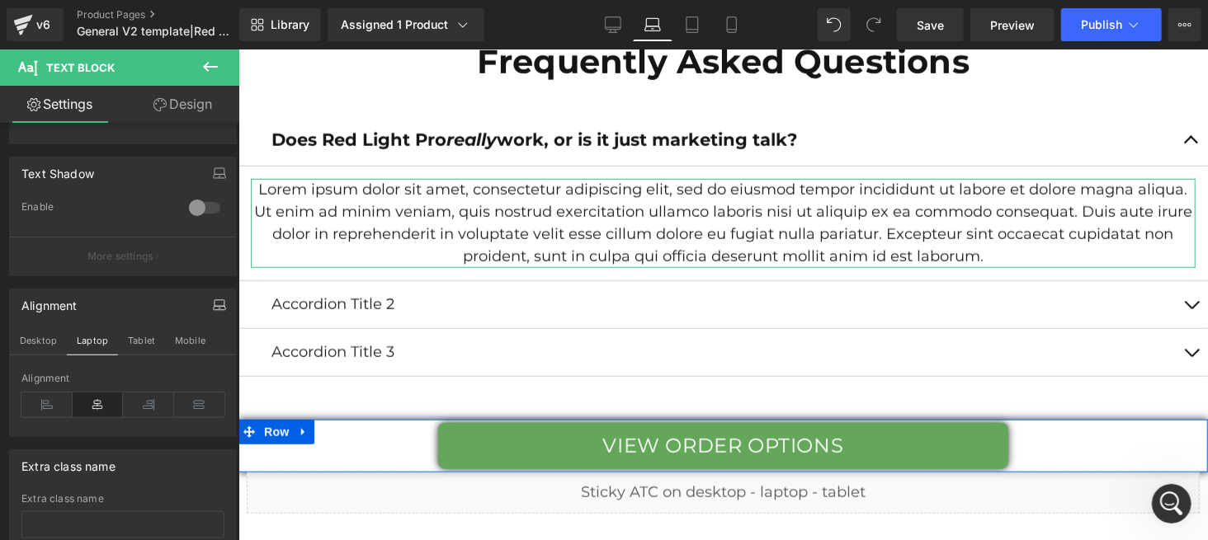
click at [106, 314] on div "Alignment" at bounding box center [123, 305] width 226 height 31
click at [102, 398] on icon at bounding box center [98, 405] width 51 height 25
click at [215, 303] on icon "button" at bounding box center [220, 303] width 10 height 7
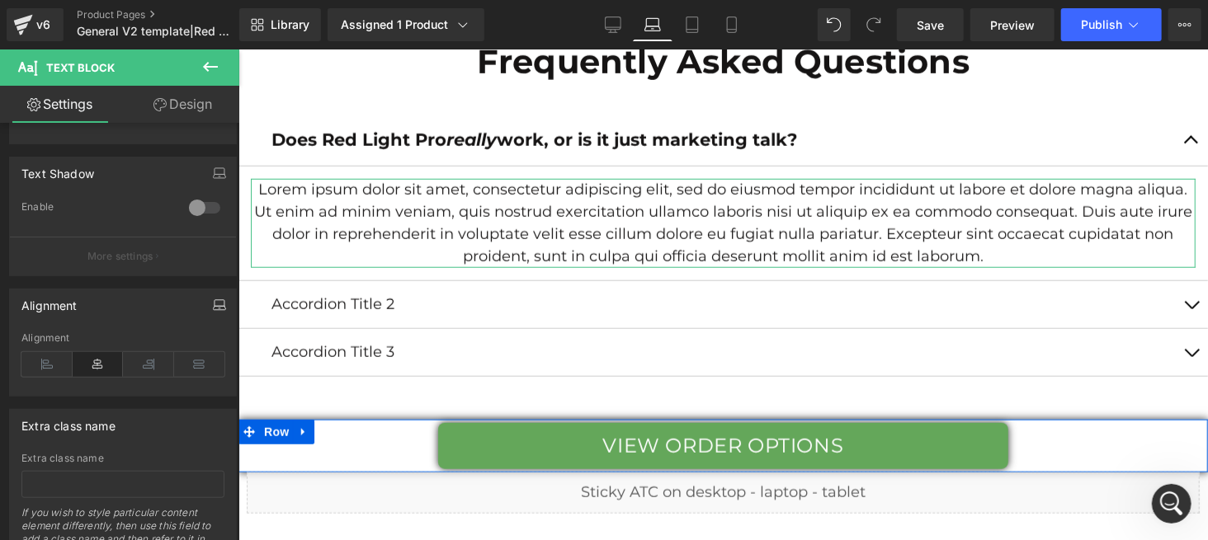
click at [213, 301] on icon "button" at bounding box center [219, 305] width 13 height 13
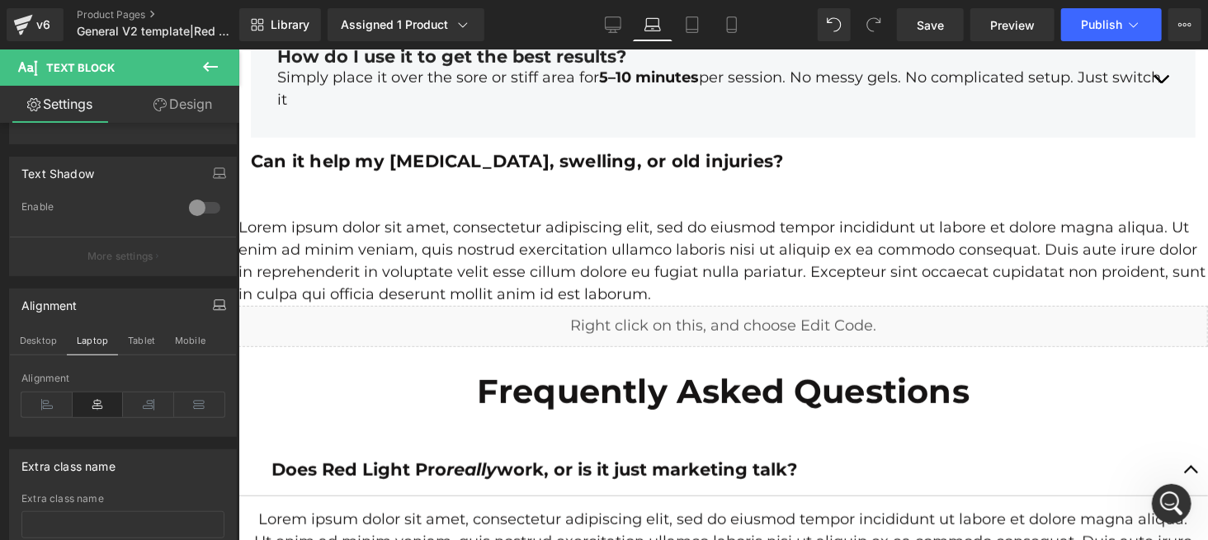
scroll to position [6823, 0]
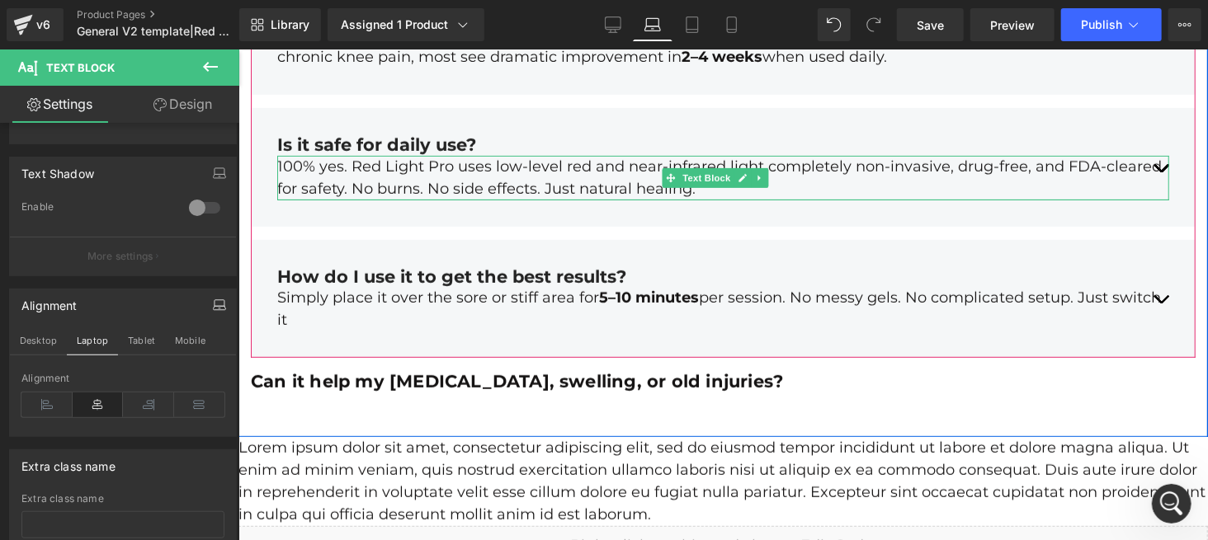
drag, startPoint x: 521, startPoint y: 188, endPoint x: 462, endPoint y: 207, distance: 62.4
click at [521, 187] on p "100% yes. Red Light Pro uses low-level red and near-infrared light completely n…" at bounding box center [722, 177] width 892 height 45
click at [516, 183] on p "100% yes. Red Light Pro uses low-level red and near-infrared light completely n…" at bounding box center [722, 177] width 892 height 45
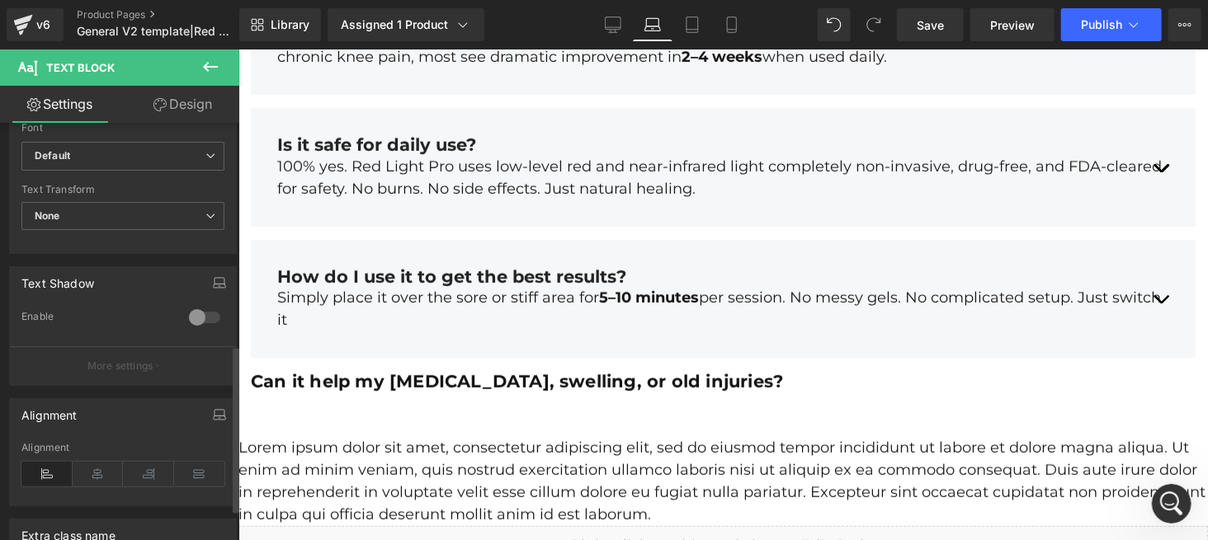
scroll to position [549, 0]
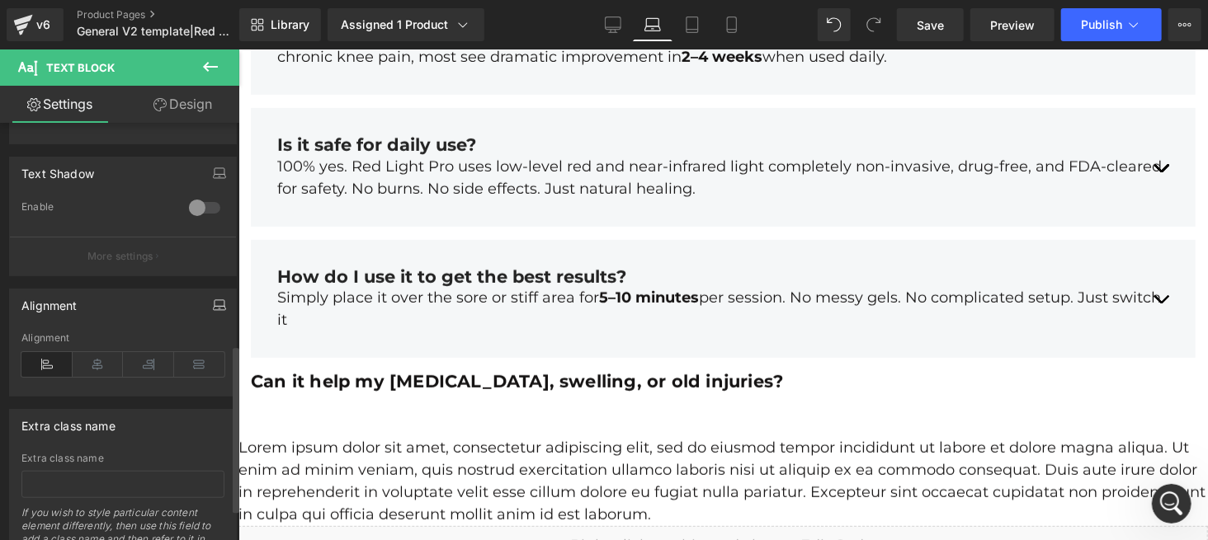
click at [213, 302] on icon "button" at bounding box center [219, 305] width 13 height 13
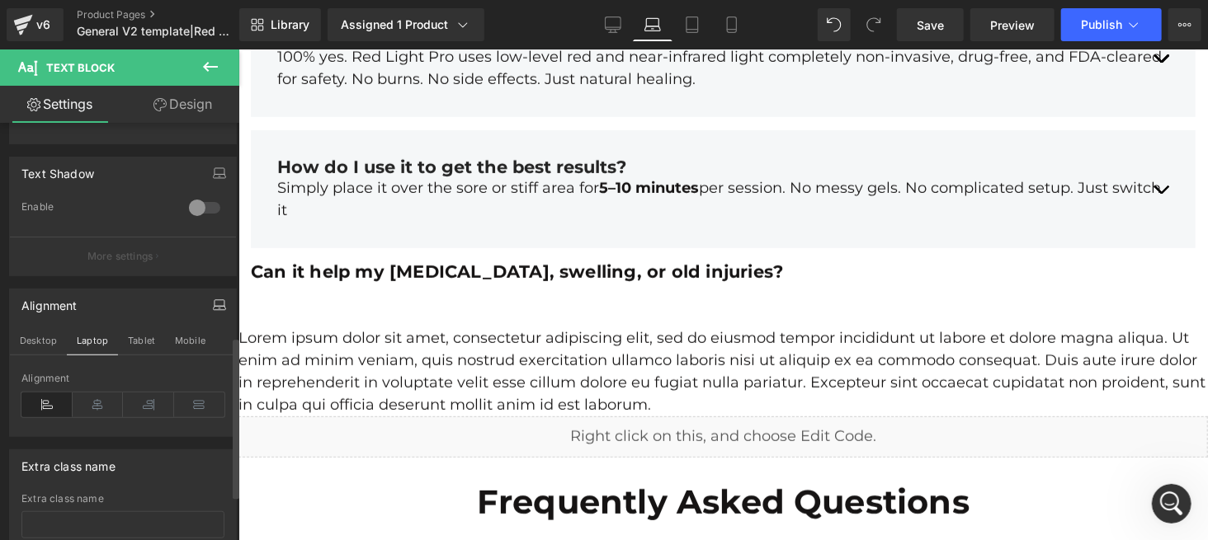
scroll to position [7043, 0]
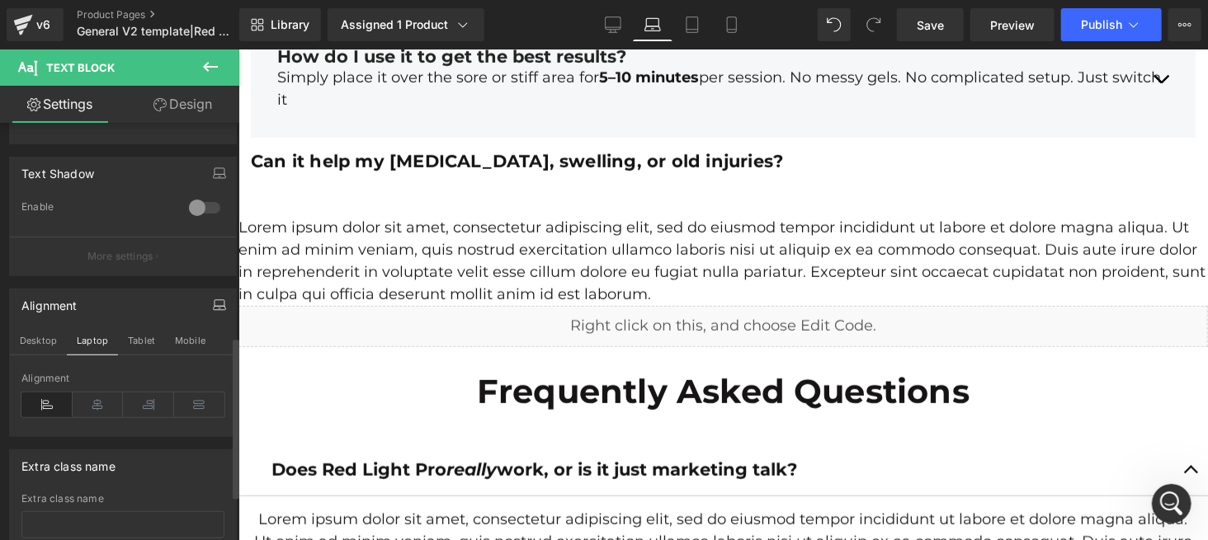
click at [464, 265] on p "Lorem ipsum dolor sit amet, consectetur adipiscing elit, sed do eiusmod tempor …" at bounding box center [722, 260] width 969 height 89
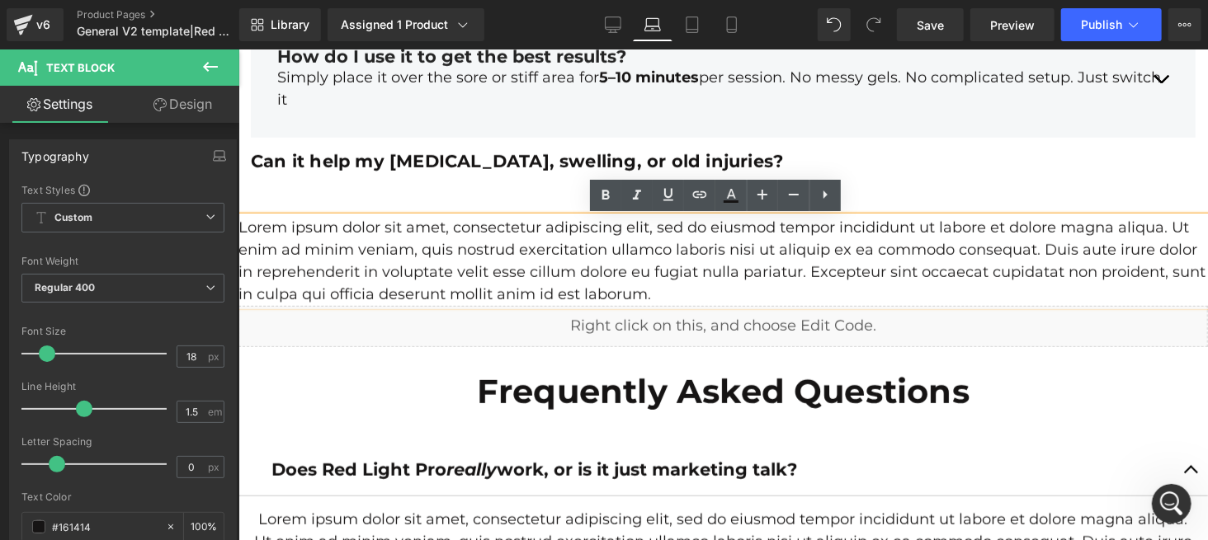
scroll to position [7262, 0]
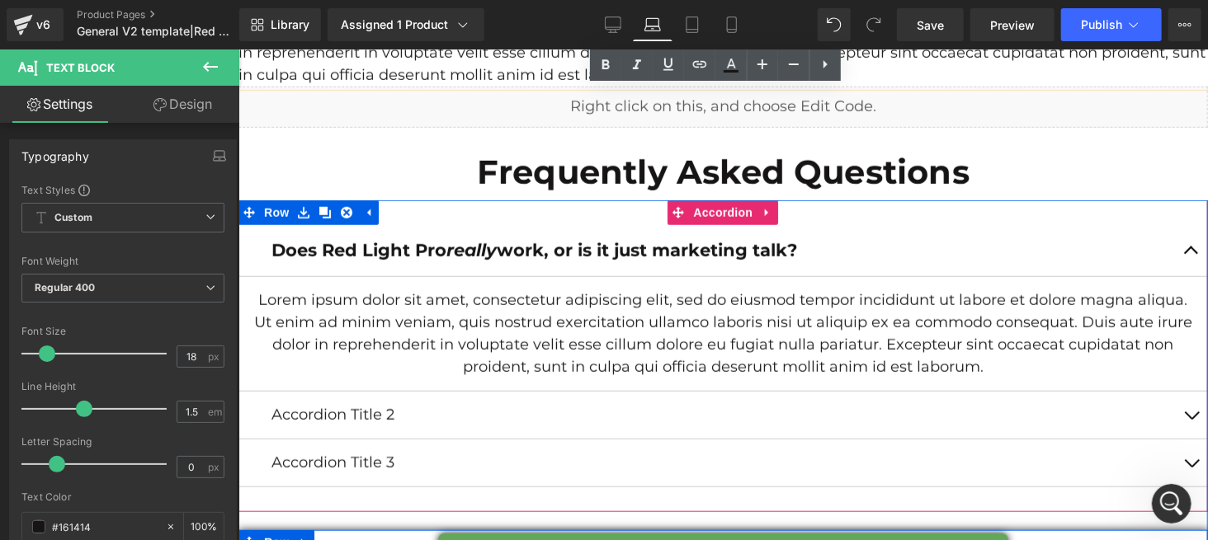
click at [271, 254] on strong "Does Red Light Pro really work, or is it just marketing talk?" at bounding box center [534, 249] width 526 height 21
click at [271, 251] on strong "Does Red Light Pro really work, or is it just marketing talk?" at bounding box center [534, 249] width 526 height 21
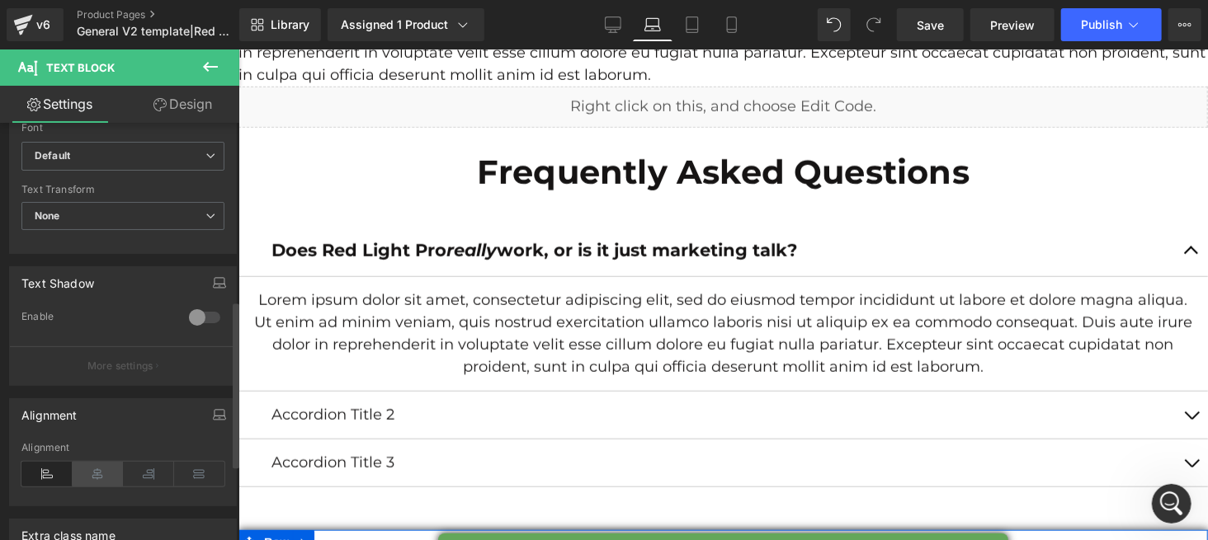
scroll to position [625, 0]
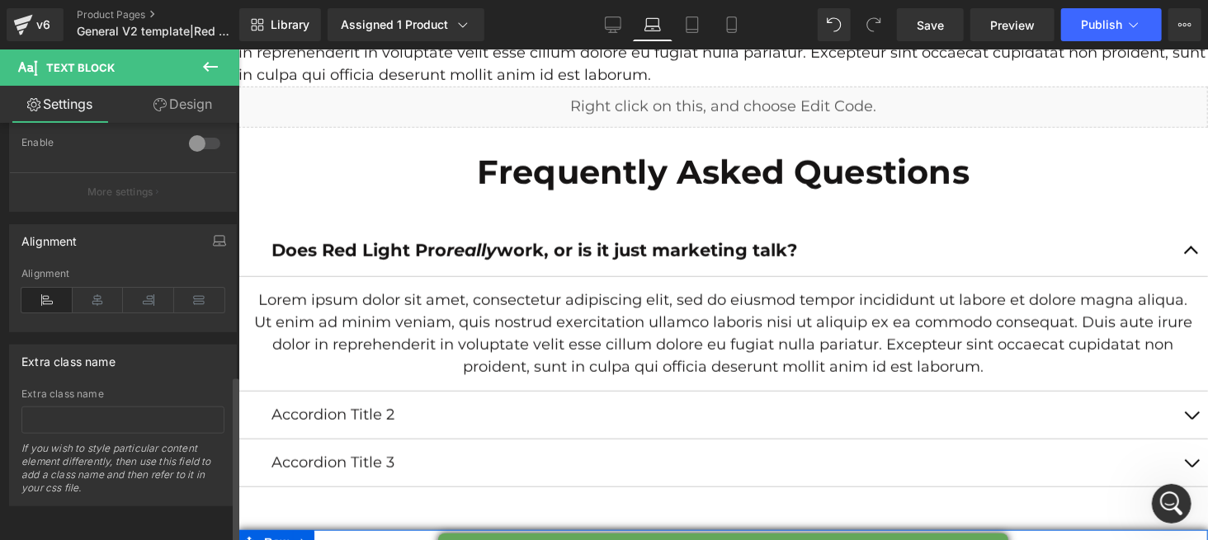
click at [47, 288] on icon at bounding box center [46, 300] width 51 height 25
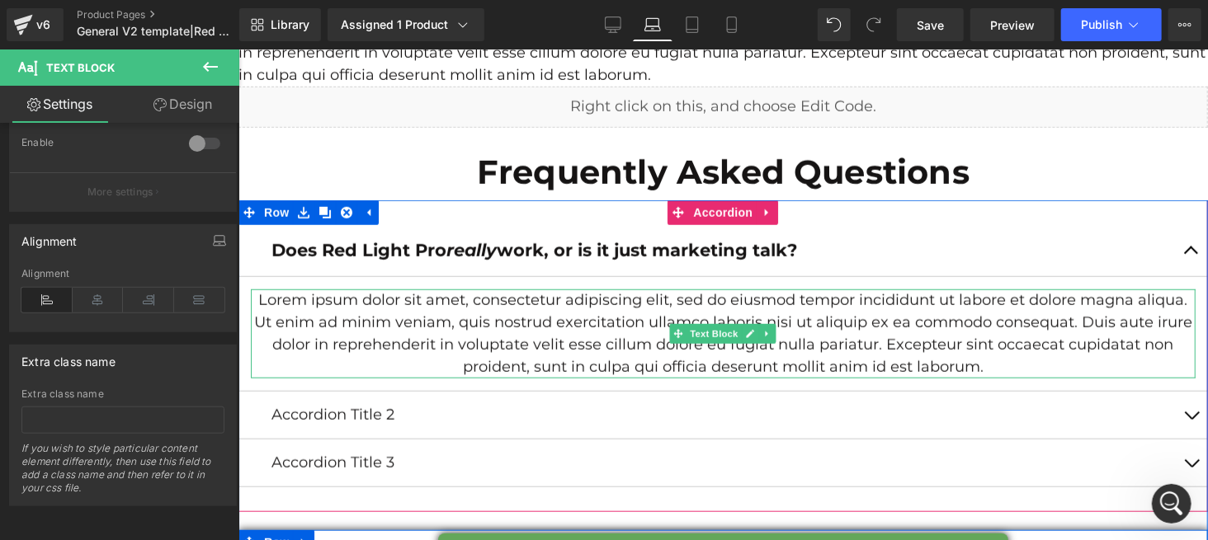
click at [251, 314] on p "Lorem ipsum dolor sit amet, consectetur adipiscing elit, sed do eiusmod tempor …" at bounding box center [722, 333] width 945 height 89
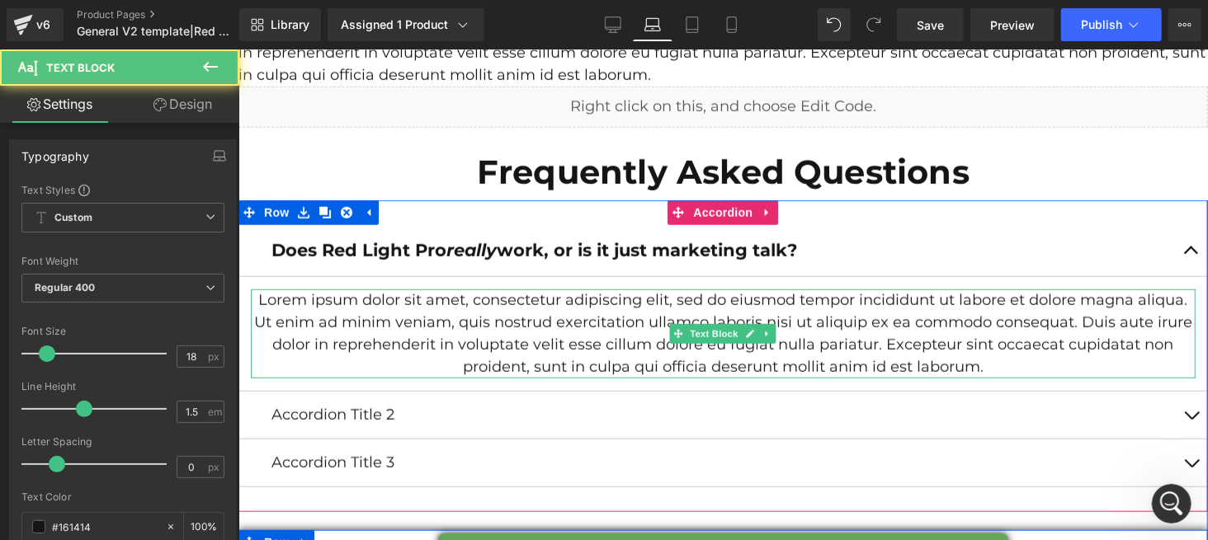
click at [51, 290] on b "Regular 400" at bounding box center [65, 287] width 61 height 12
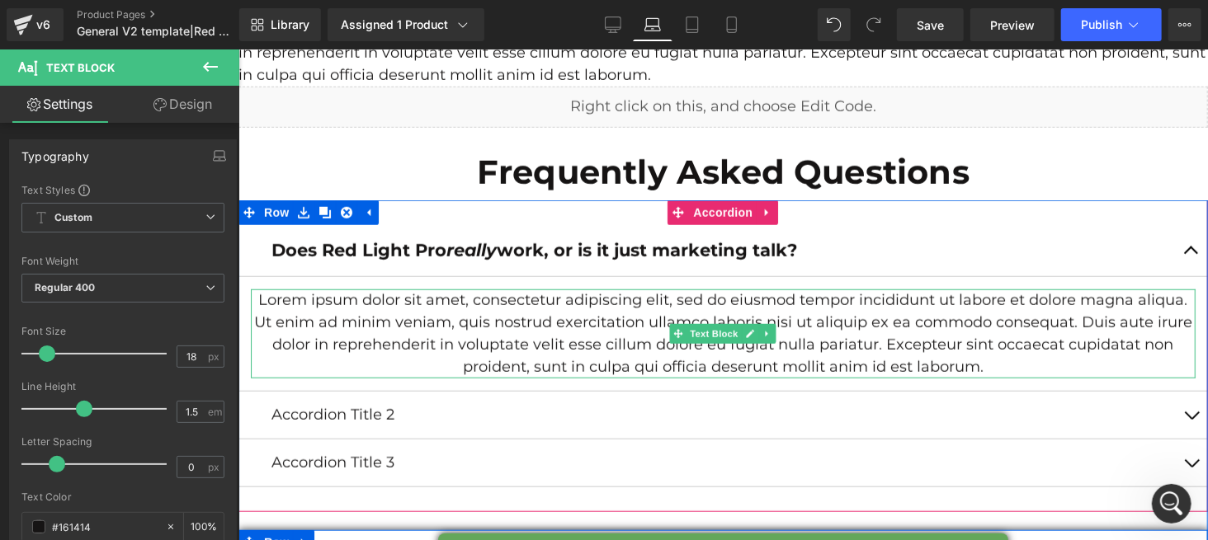
click at [279, 327] on p "Lorem ipsum dolor sit amet, consectetur adipiscing elit, sed do eiusmod tempor …" at bounding box center [722, 333] width 945 height 89
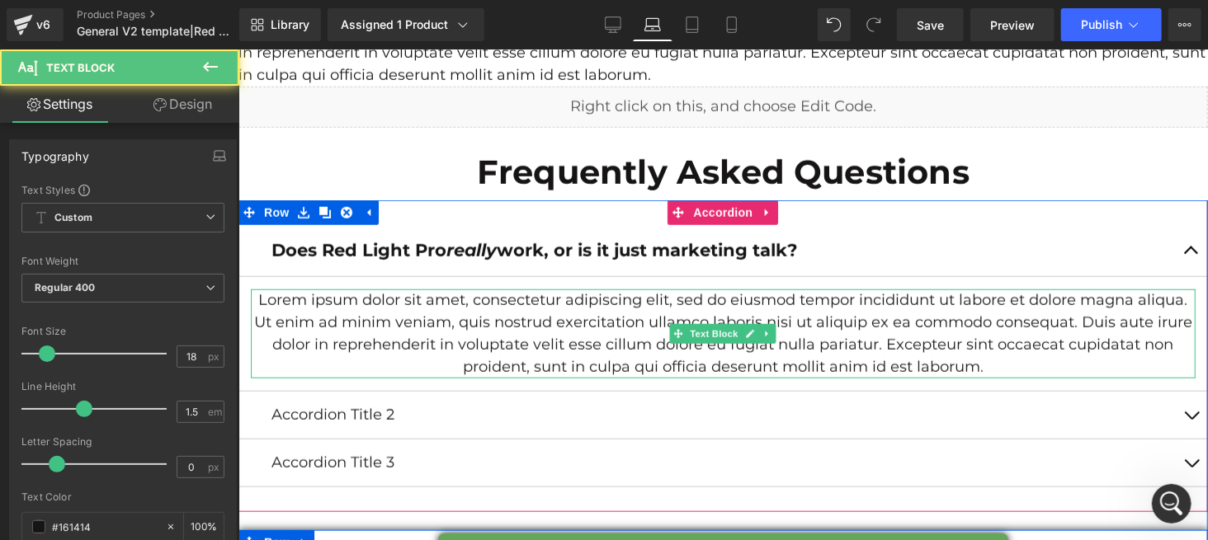
click at [270, 301] on p "Lorem ipsum dolor sit amet, consectetur adipiscing elit, sed do eiusmod tempor …" at bounding box center [722, 333] width 945 height 89
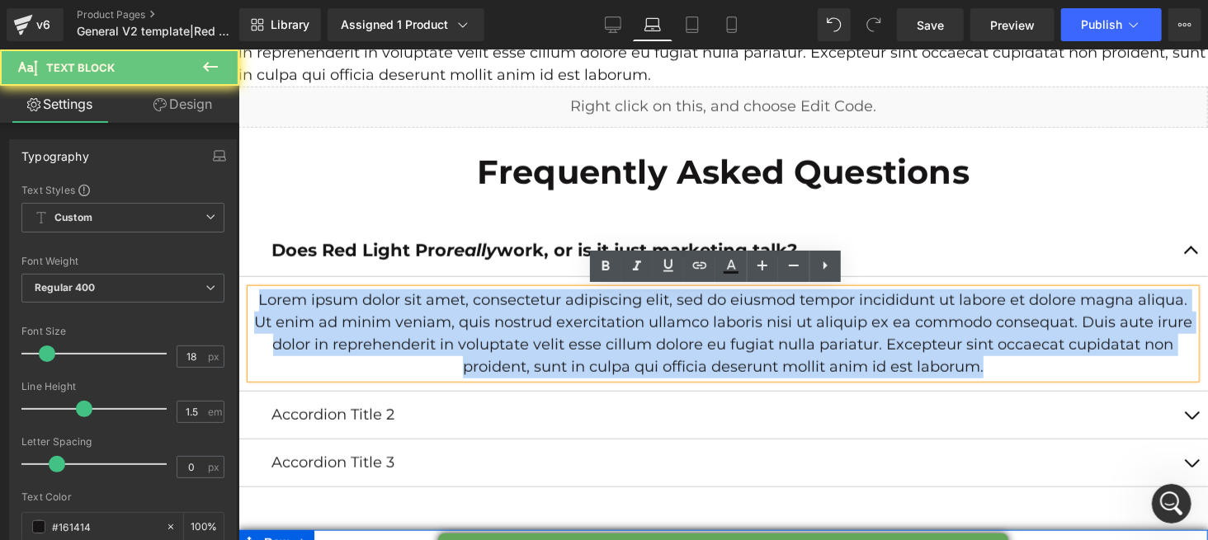
click at [269, 301] on p "Lorem ipsum dolor sit amet, consectetur adipiscing elit, sed do eiusmod tempor …" at bounding box center [722, 333] width 945 height 89
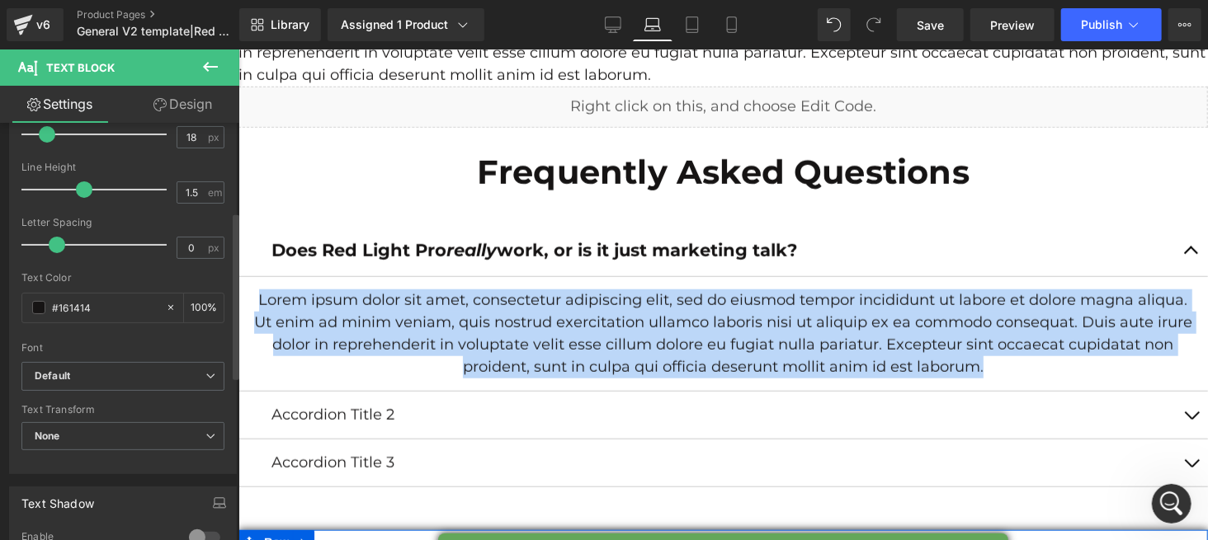
scroll to position [440, 0]
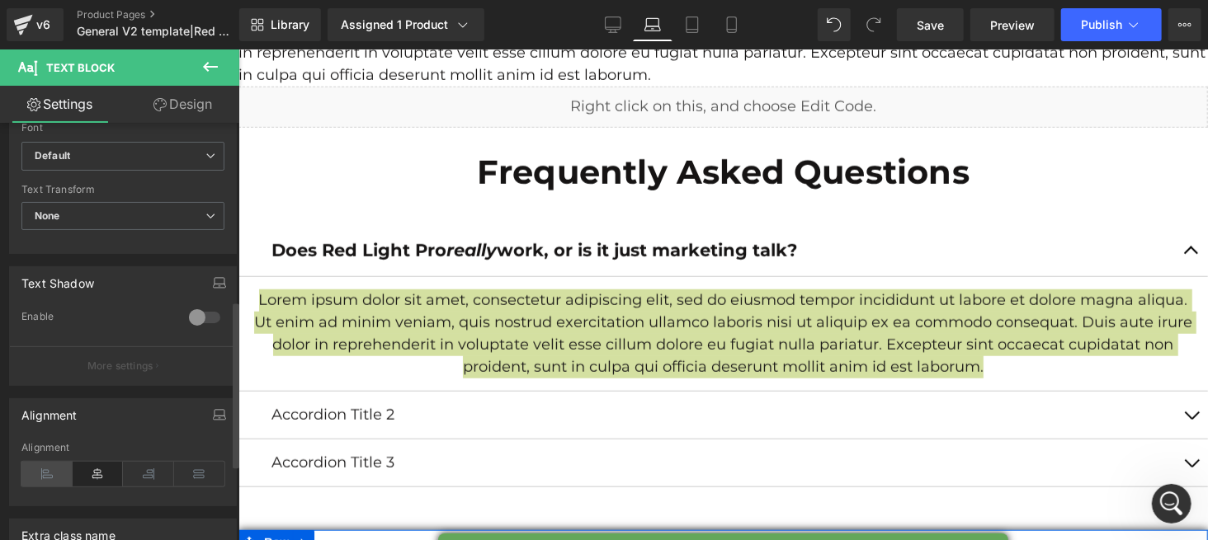
click at [35, 469] on icon at bounding box center [46, 474] width 51 height 25
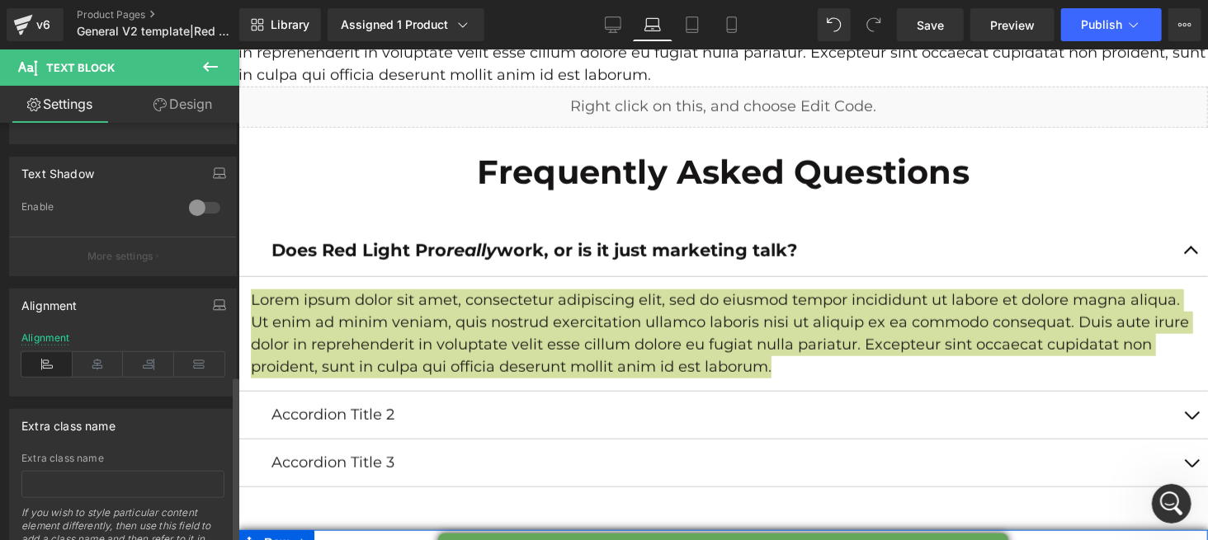
scroll to position [625, 0]
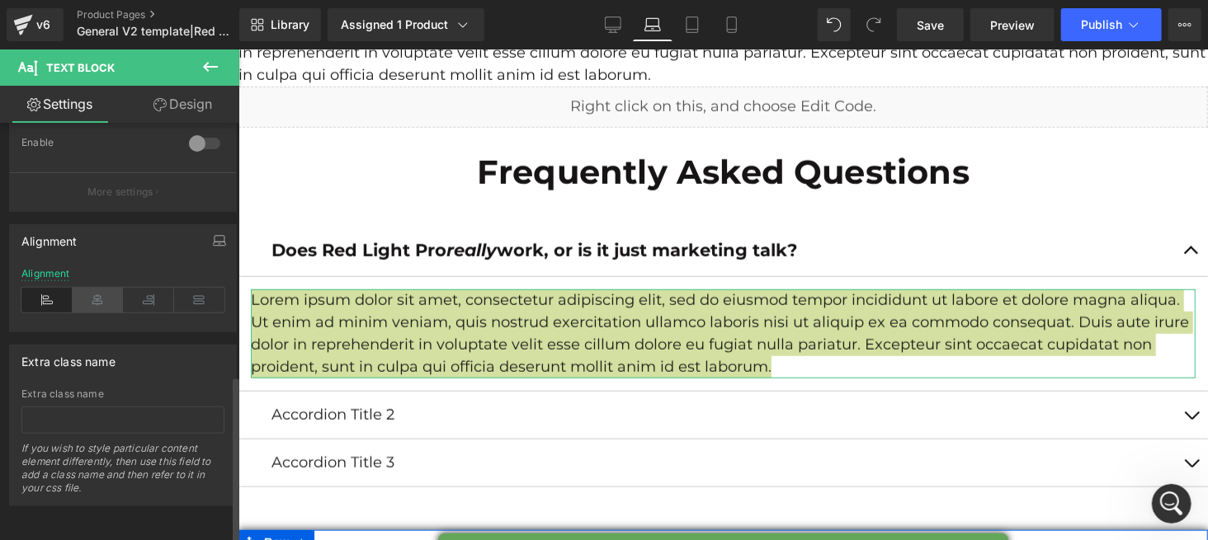
click at [110, 288] on icon at bounding box center [98, 300] width 51 height 25
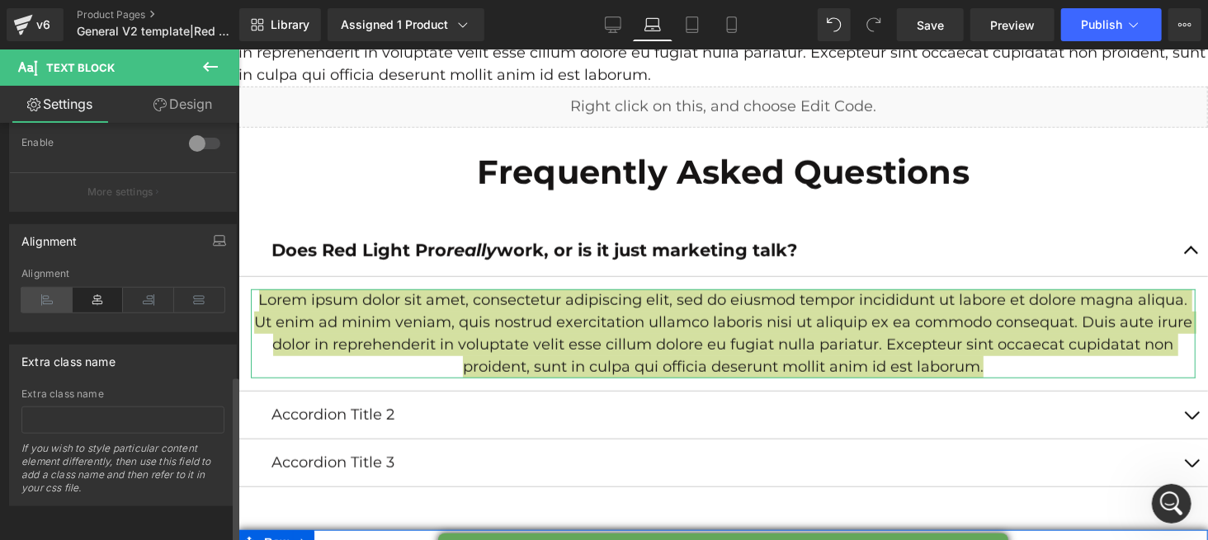
click at [51, 288] on icon at bounding box center [46, 300] width 51 height 25
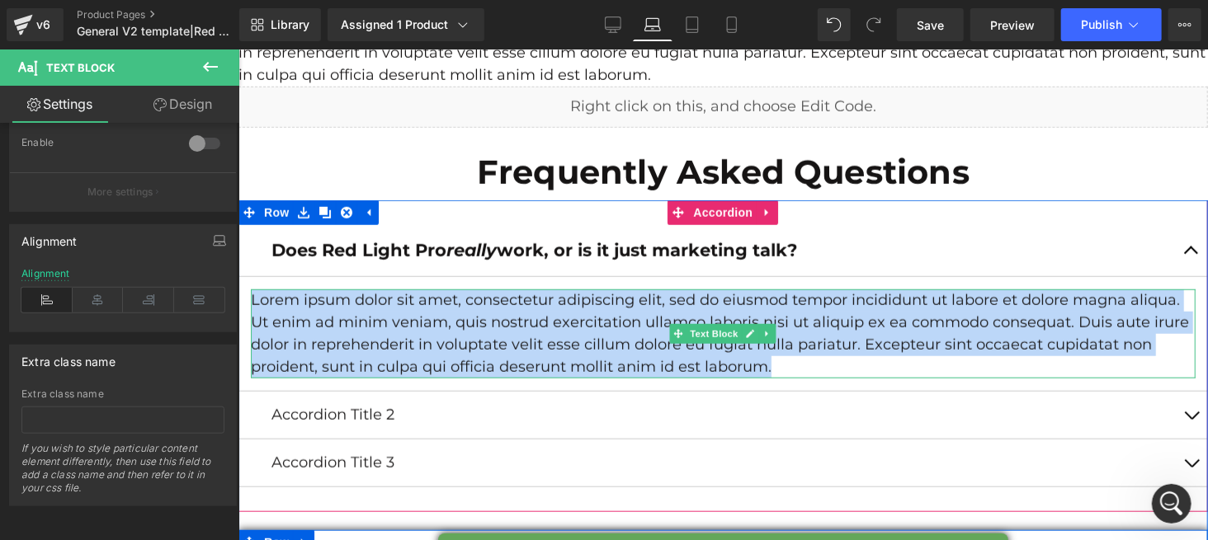
click at [777, 365] on p "Lorem ipsum dolor sit amet, consectetur adipiscing elit, sed do eiusmod tempor …" at bounding box center [722, 333] width 945 height 89
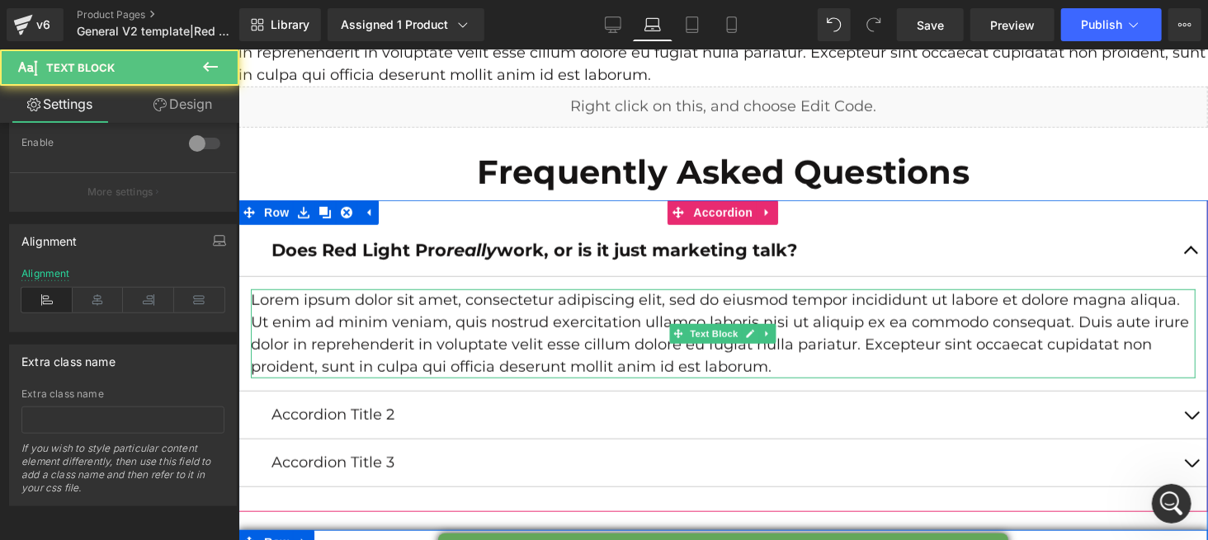
click at [596, 328] on p "Lorem ipsum dolor sit amet, consectetur adipiscing elit, sed do eiusmod tempor …" at bounding box center [722, 333] width 945 height 89
click at [597, 328] on p "Lorem ipsum dolor sit amet, consectetur adipiscing elit, sed do eiusmod tempor …" at bounding box center [722, 333] width 945 height 89
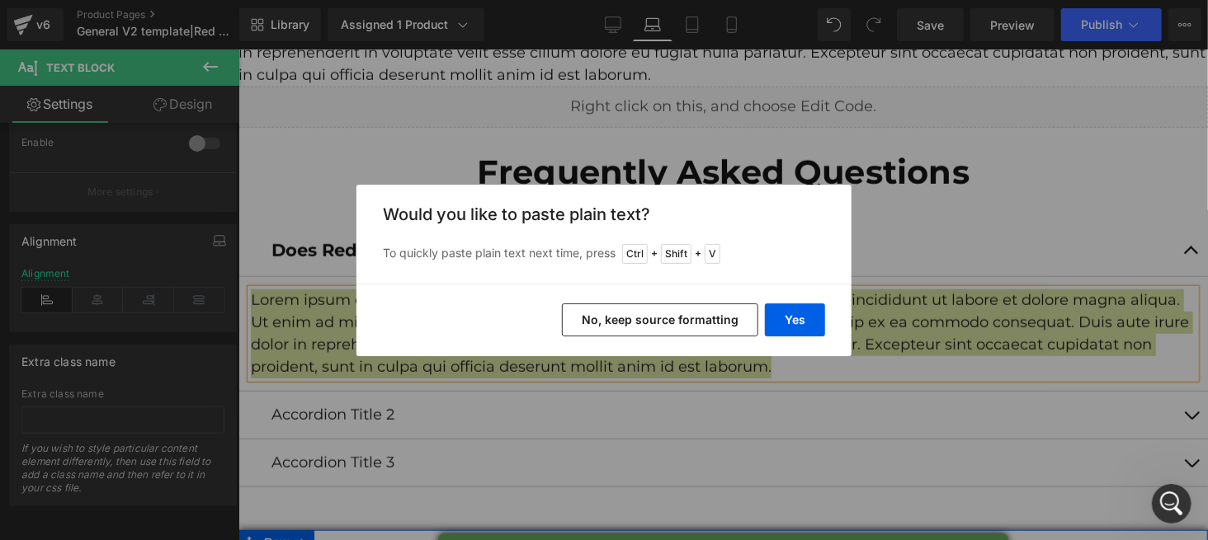
click at [656, 323] on button "No, keep source formatting" at bounding box center [660, 320] width 196 height 33
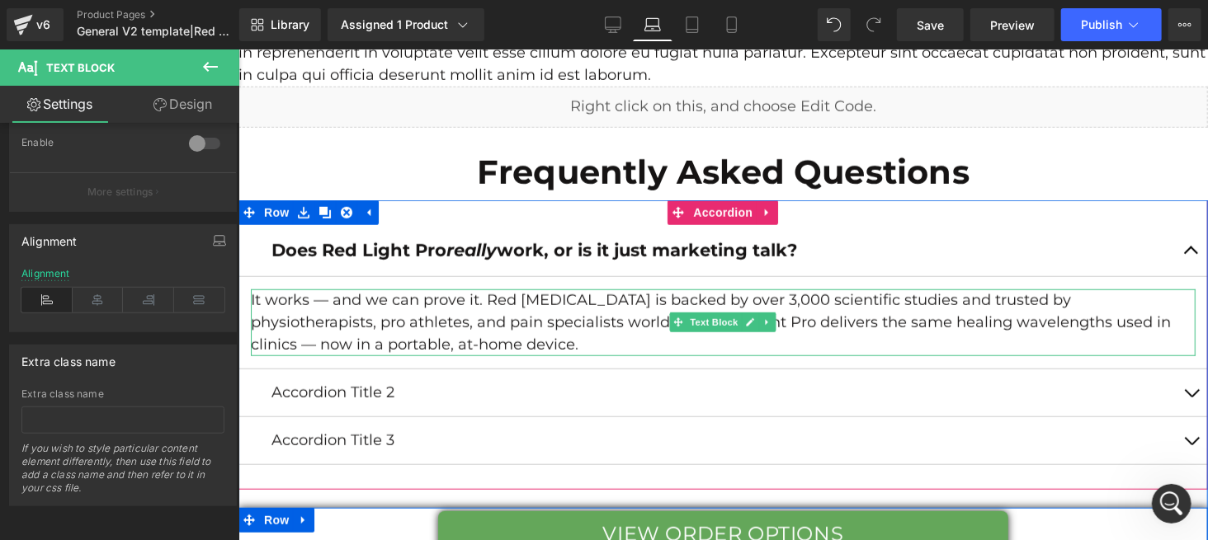
click at [323, 299] on p "It works — and we can prove it. Red Light Therapy is backed by over 3,000 scien…" at bounding box center [722, 322] width 945 height 67
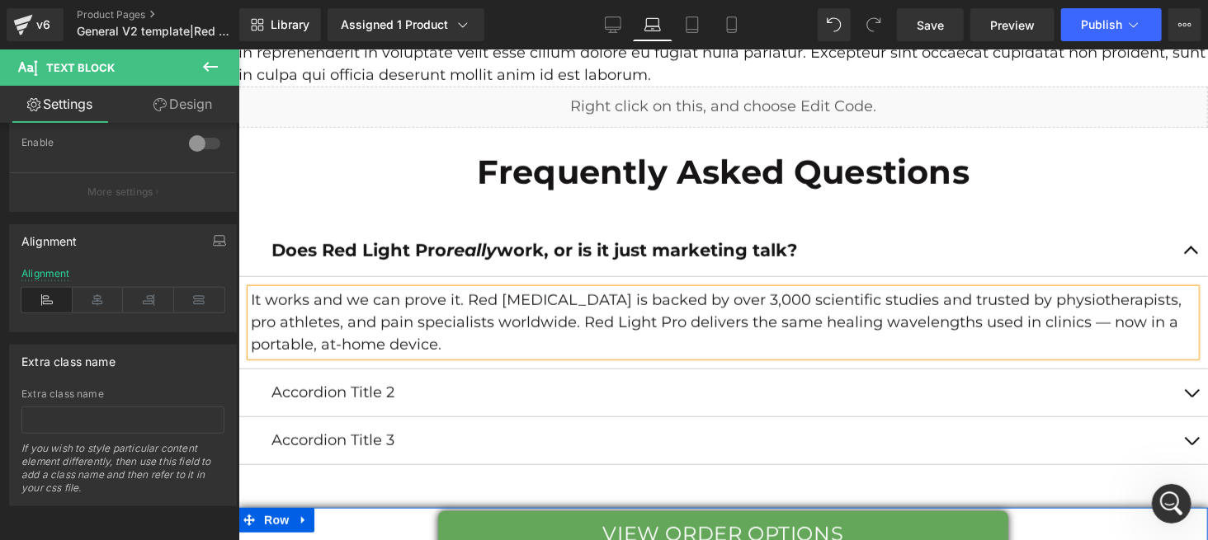
click at [1063, 323] on p "It works and we can prove it. Red Light Therapy is backed by over 3,000 scienti…" at bounding box center [722, 322] width 945 height 67
click at [1186, 243] on button "button" at bounding box center [1190, 249] width 33 height 51
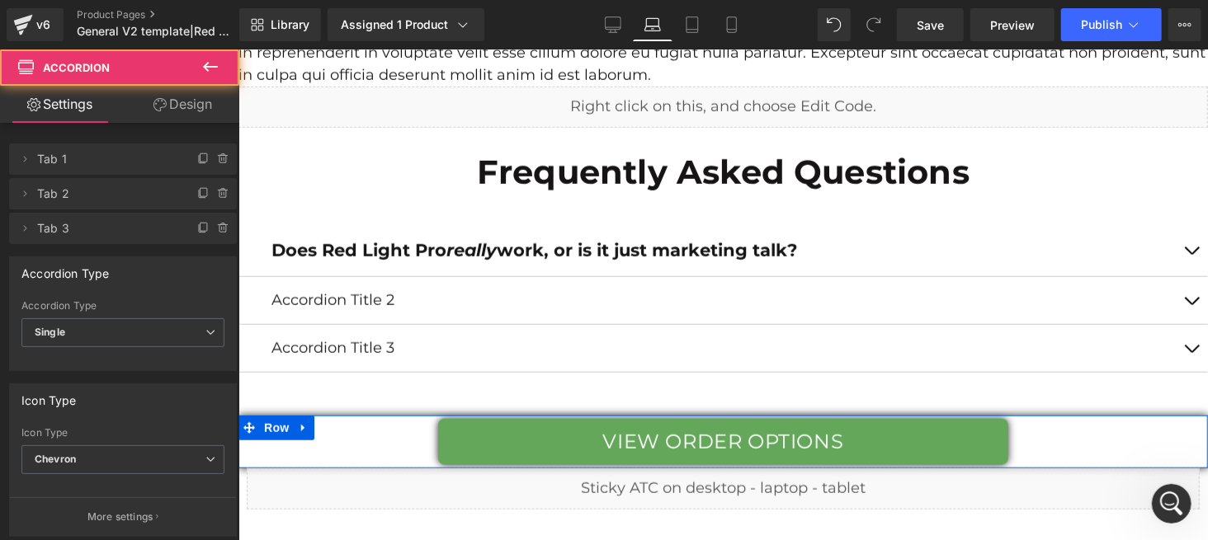
click at [1181, 243] on button "button" at bounding box center [1190, 249] width 33 height 51
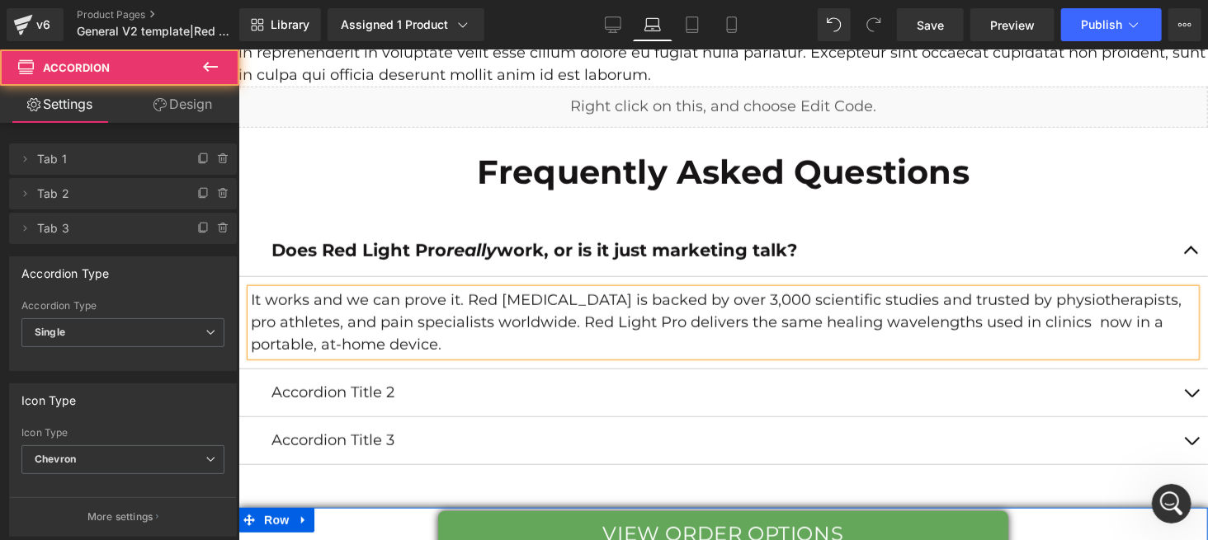
click at [1190, 254] on span "button" at bounding box center [1190, 254] width 0 height 0
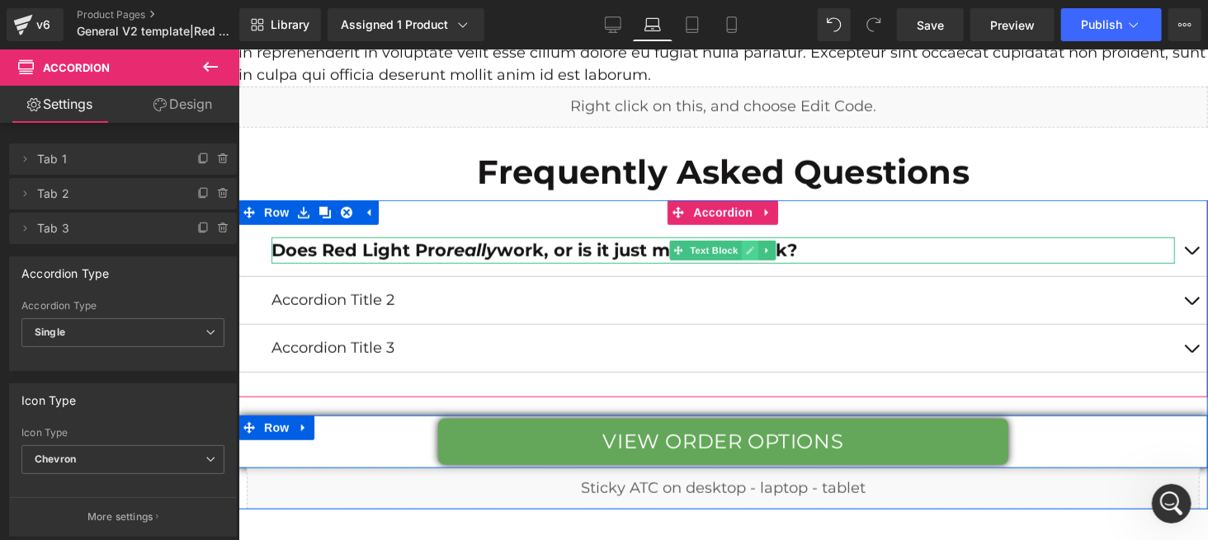
click at [741, 248] on link at bounding box center [749, 250] width 17 height 20
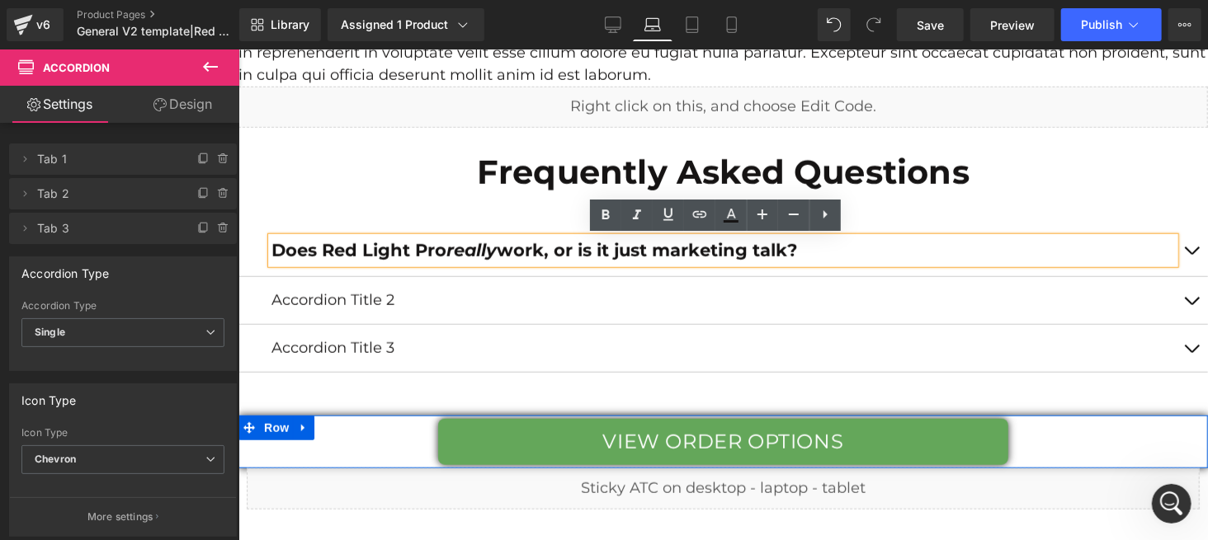
click at [1176, 254] on button "button" at bounding box center [1190, 249] width 33 height 51
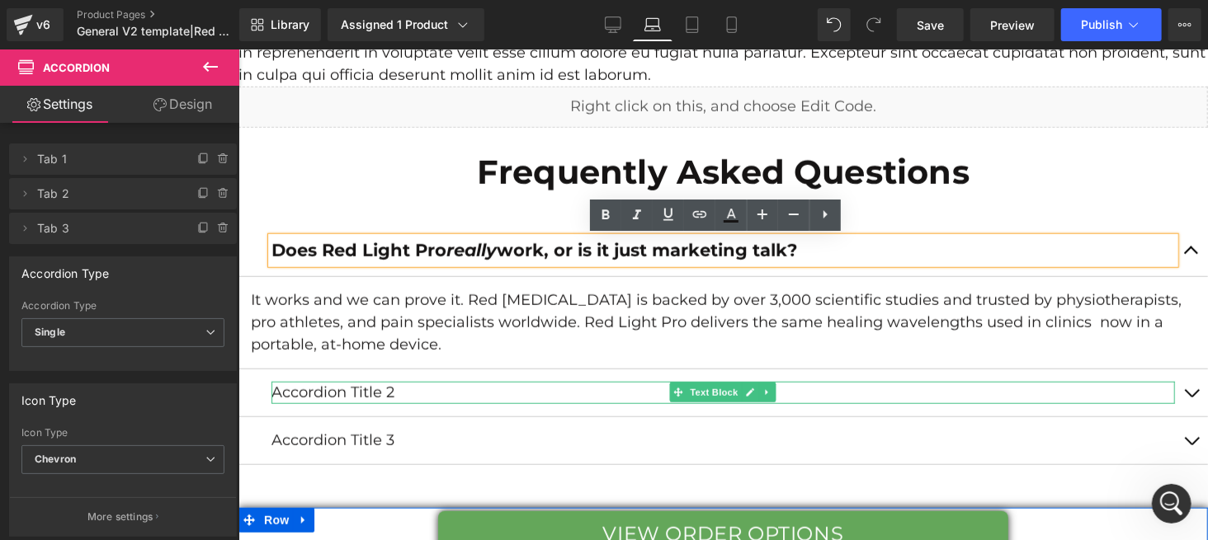
scroll to position [7373, 0]
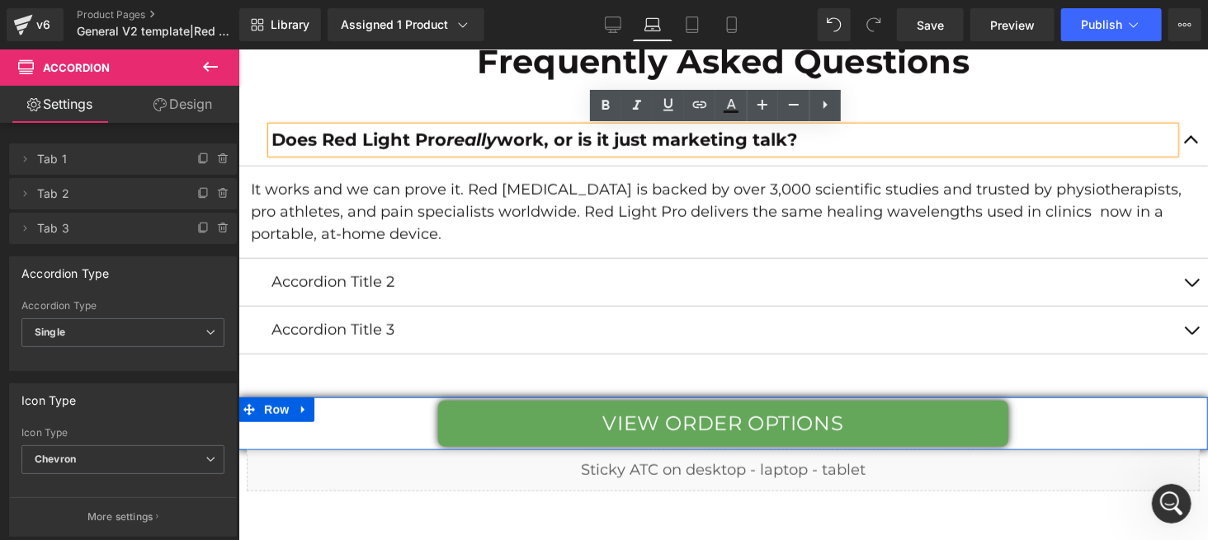
click at [1176, 274] on button "button" at bounding box center [1190, 281] width 33 height 47
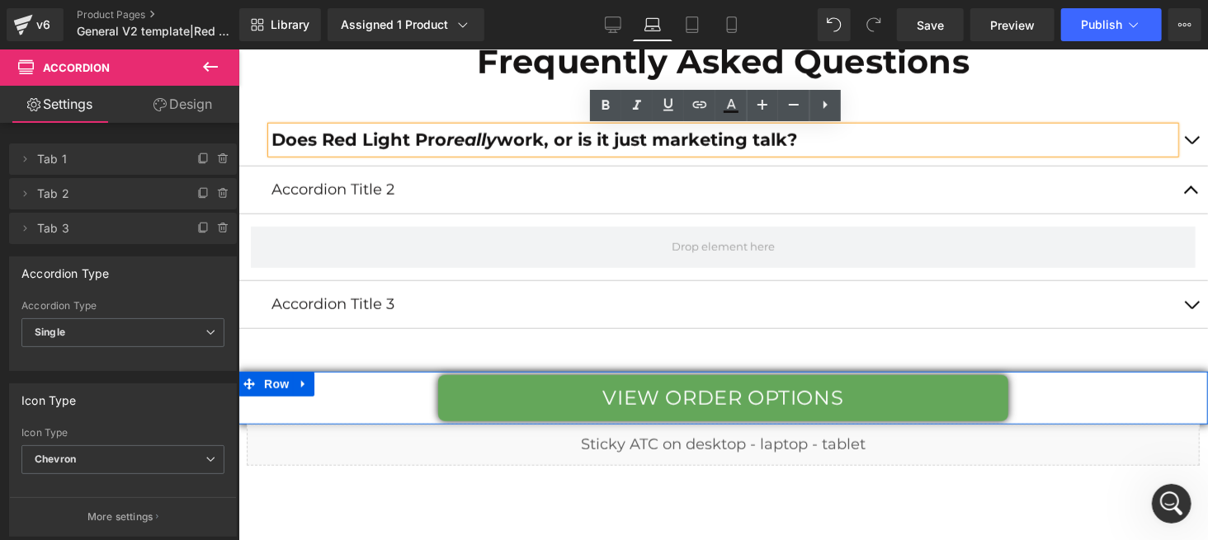
scroll to position [7262, 0]
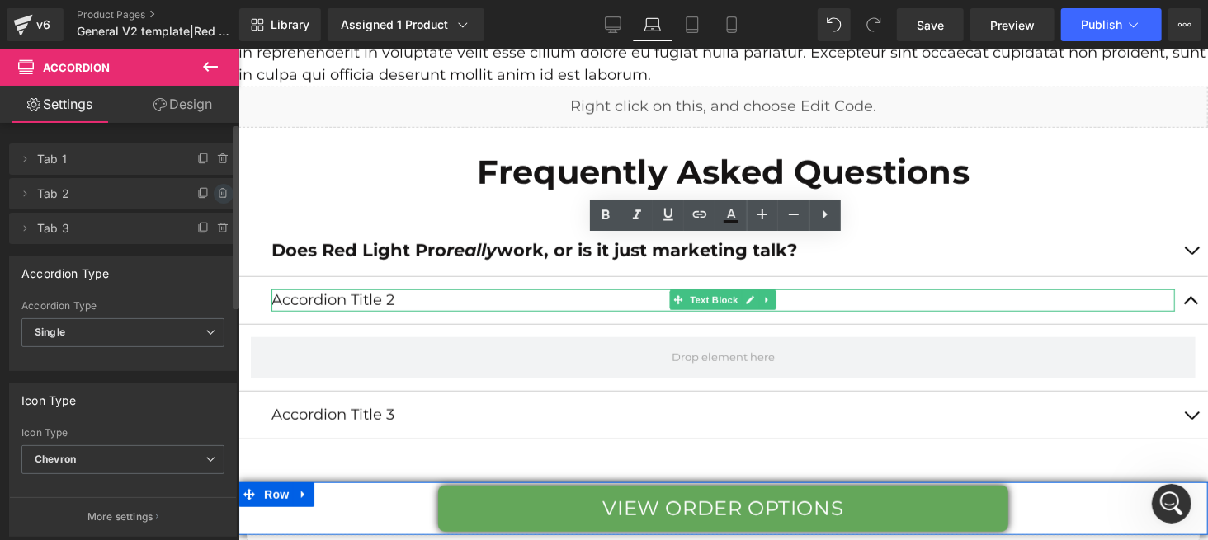
click at [217, 191] on icon at bounding box center [223, 193] width 13 height 13
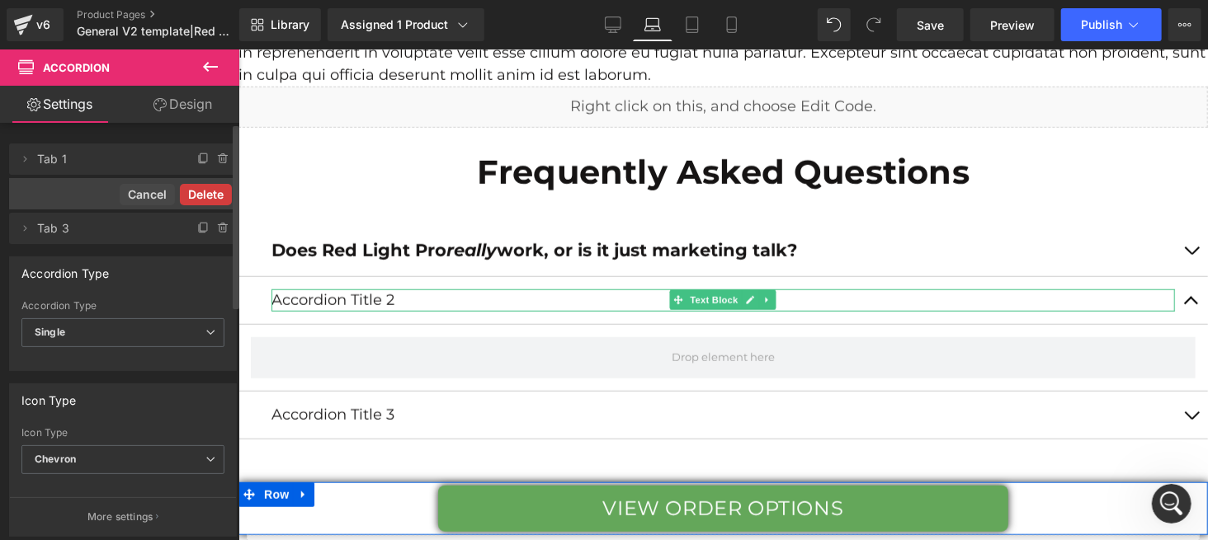
click at [205, 200] on button "Delete" at bounding box center [206, 194] width 52 height 21
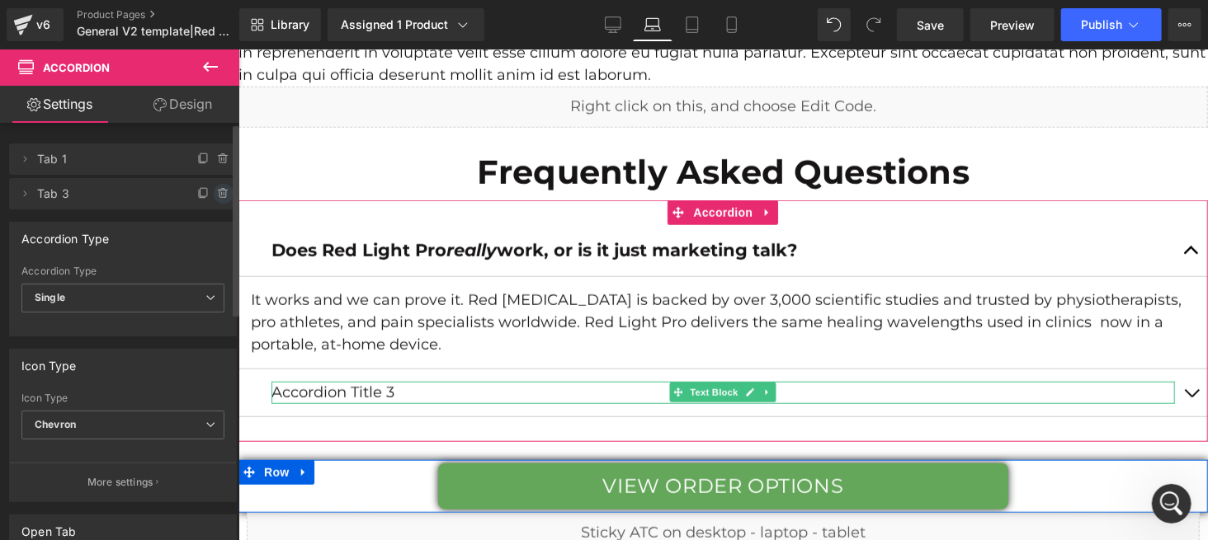
click at [217, 195] on icon at bounding box center [223, 193] width 13 height 13
click at [214, 196] on button "Delete" at bounding box center [206, 194] width 52 height 21
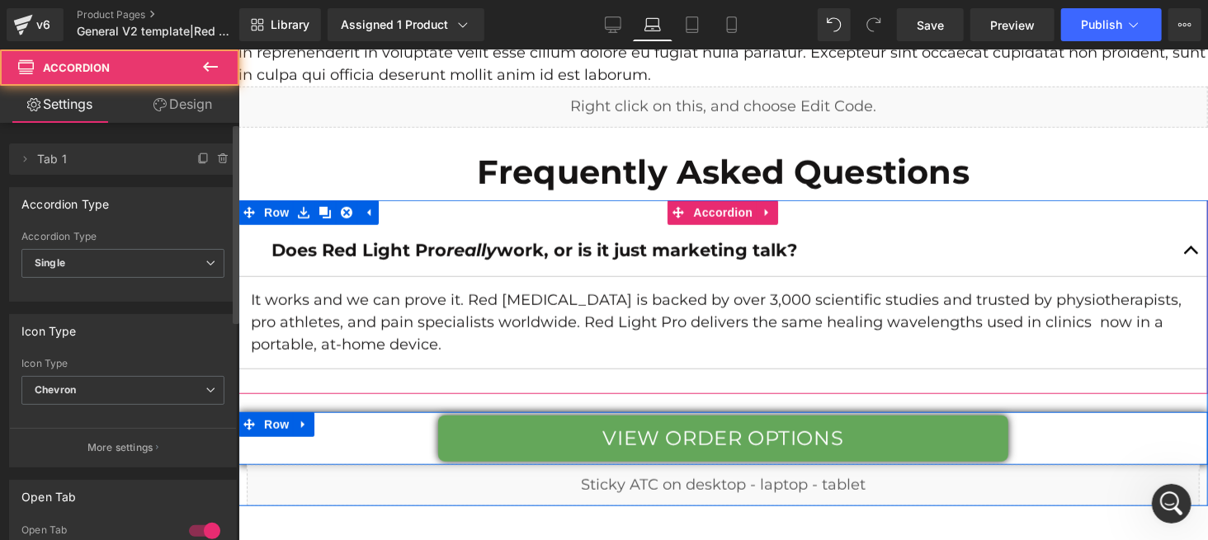
click at [1182, 252] on button "button" at bounding box center [1190, 249] width 33 height 51
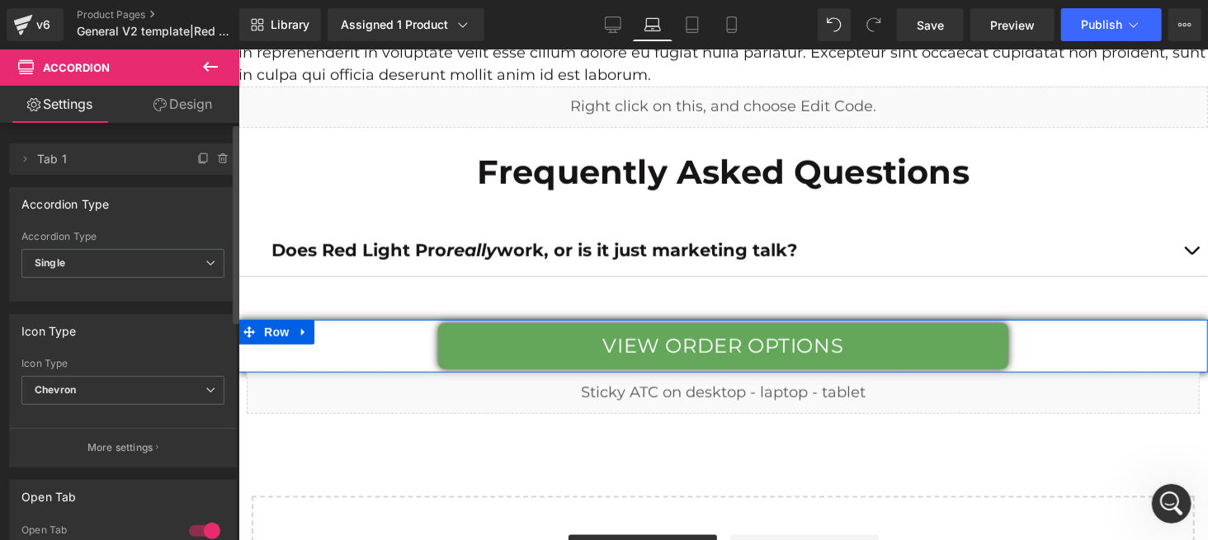
scroll to position [7373, 0]
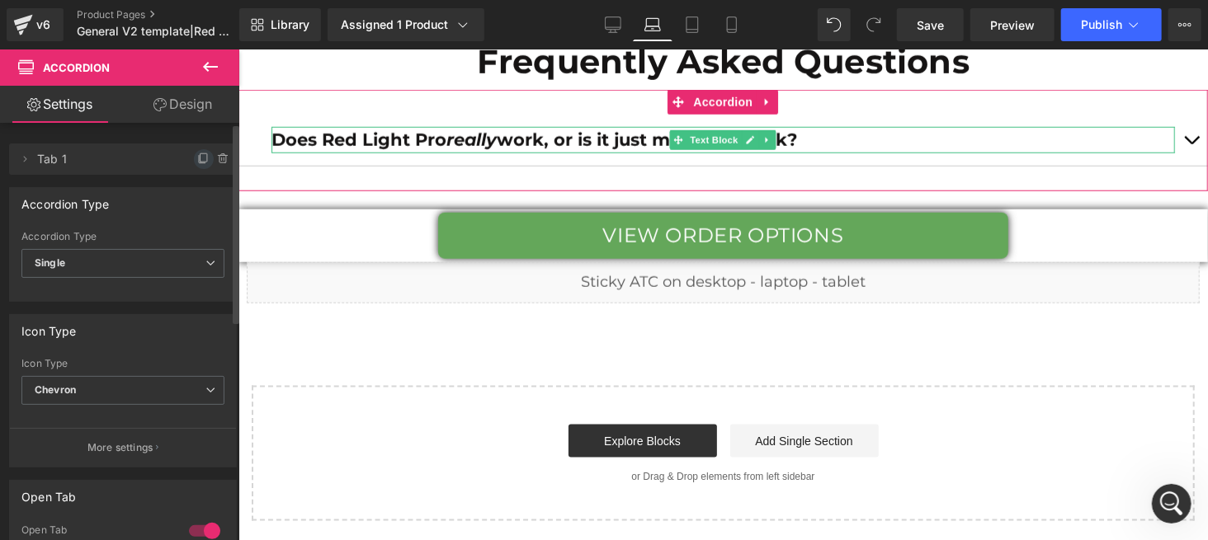
click at [197, 158] on icon at bounding box center [203, 159] width 13 height 13
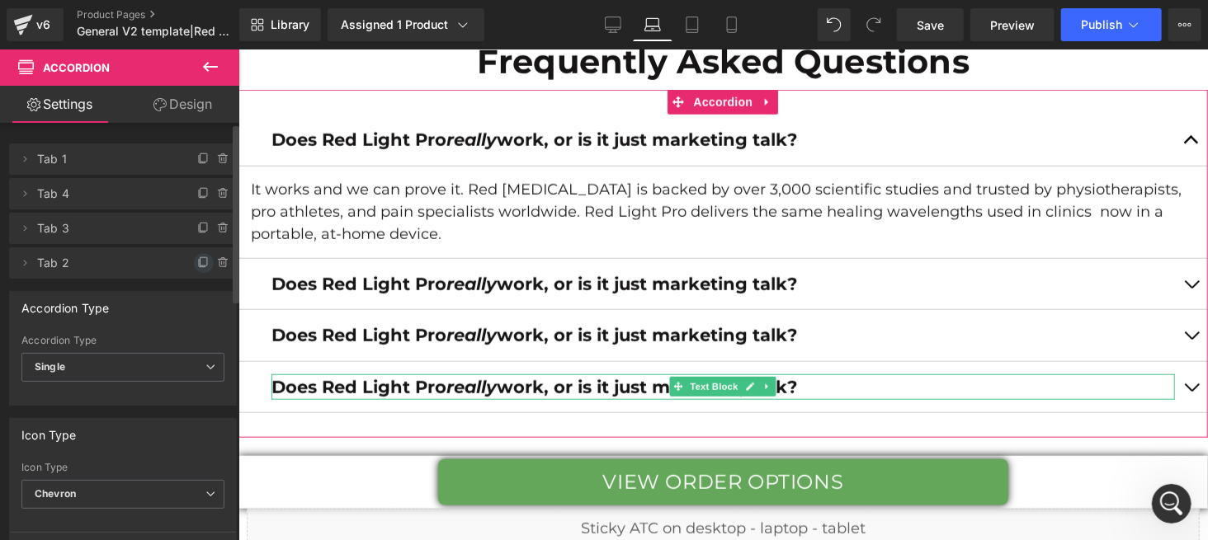
click at [200, 262] on icon at bounding box center [203, 261] width 7 height 8
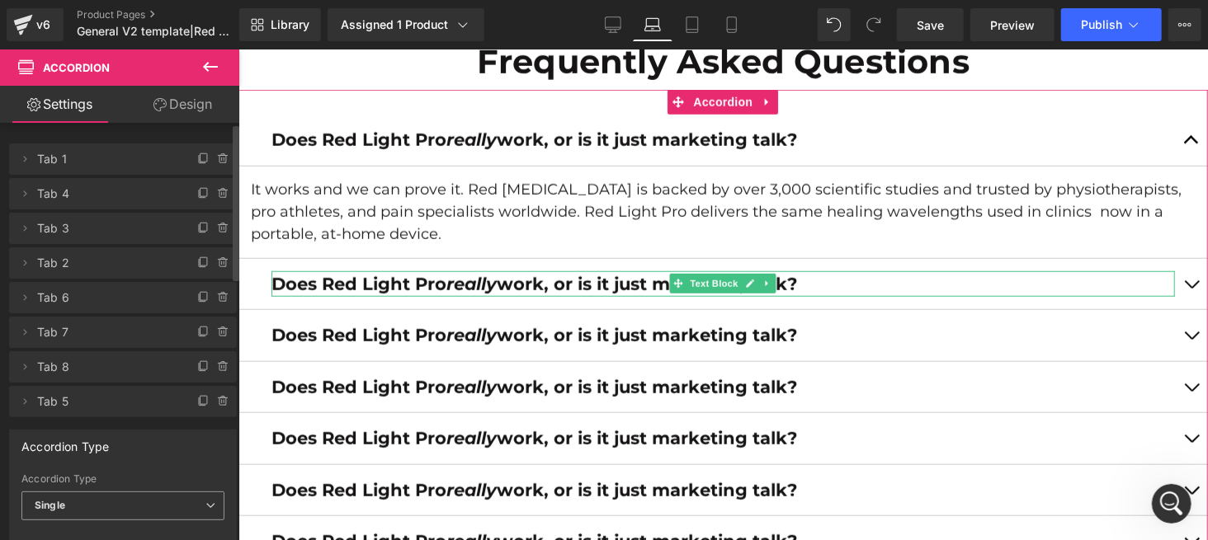
scroll to position [110, 0]
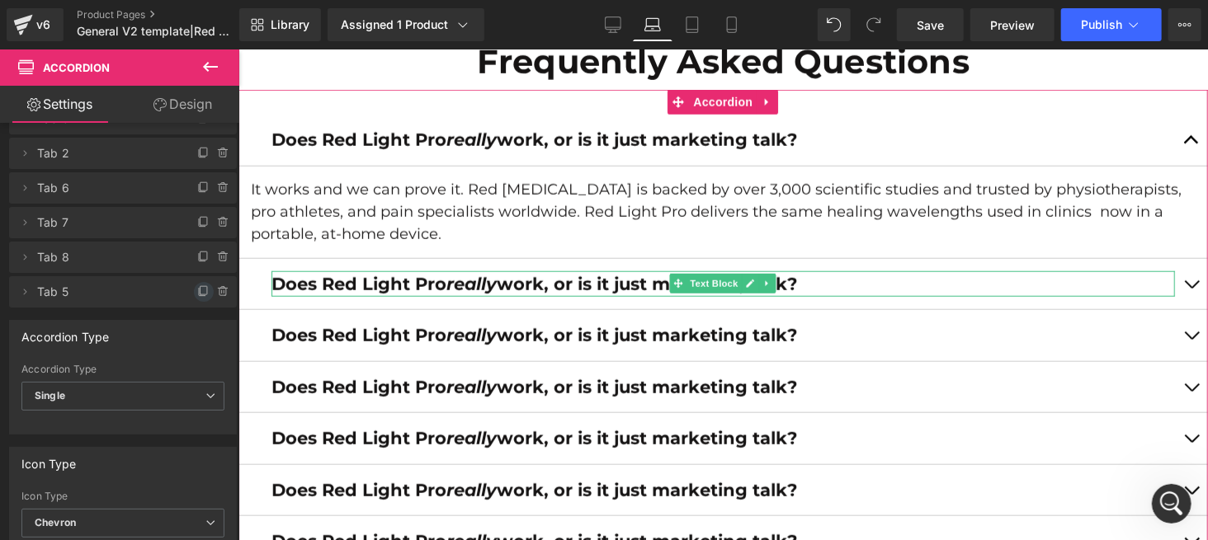
click at [197, 290] on icon at bounding box center [203, 291] width 13 height 13
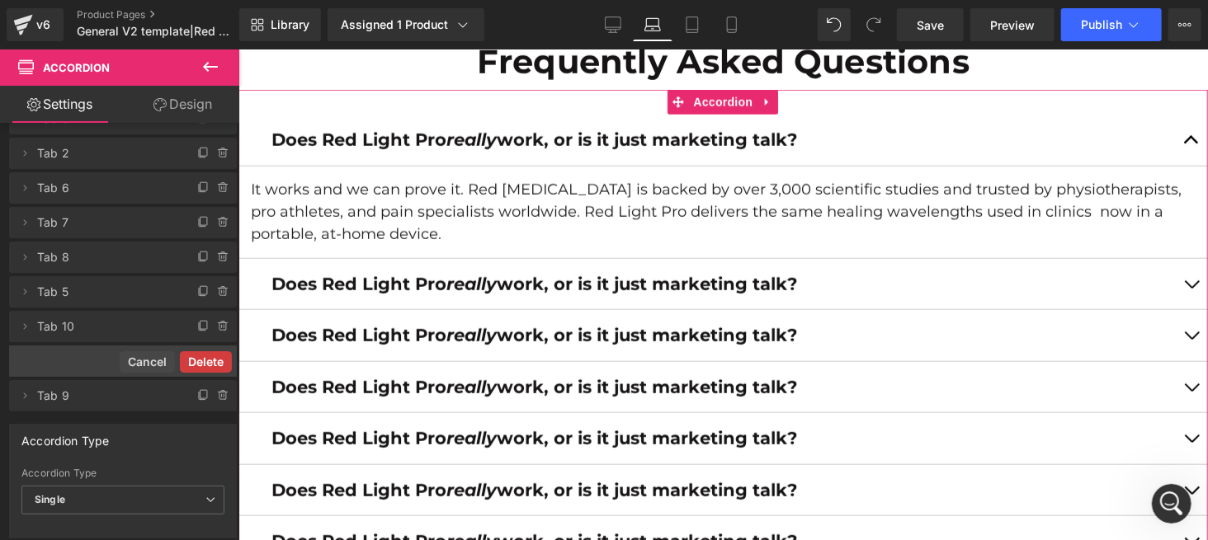
click at [216, 356] on button "Delete" at bounding box center [206, 361] width 52 height 21
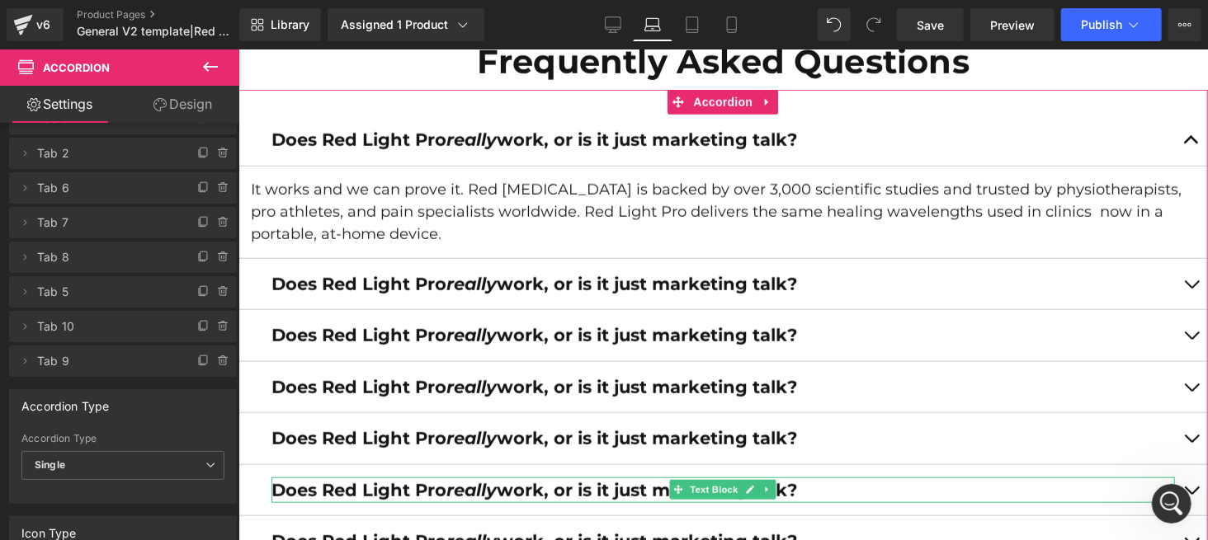
scroll to position [0, 0]
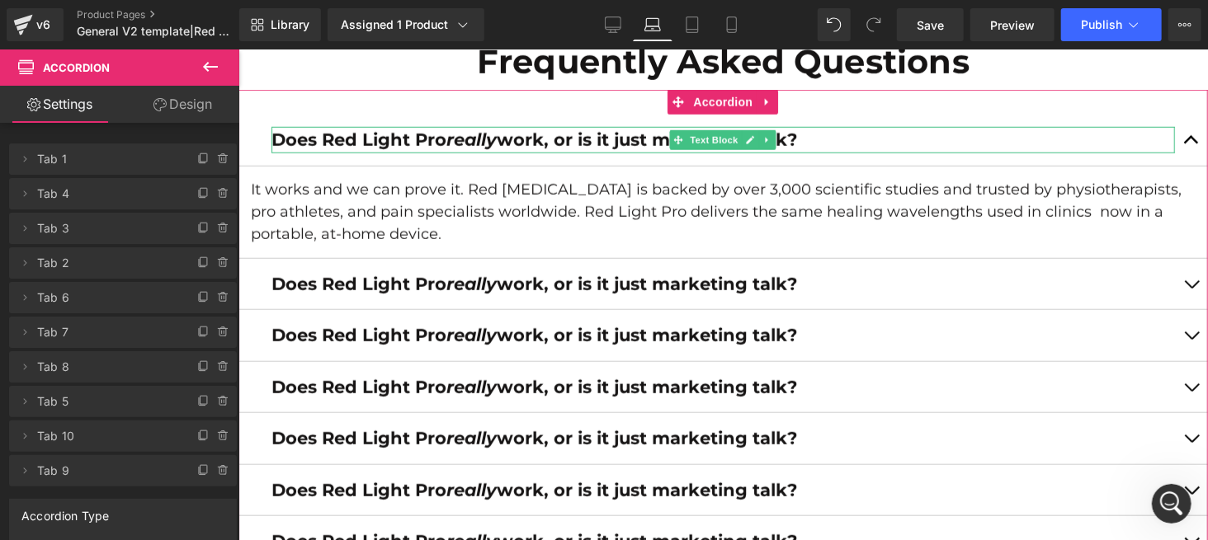
click at [82, 172] on span "Tab 1" at bounding box center [106, 159] width 139 height 31
click at [87, 161] on span "Tab 1" at bounding box center [106, 159] width 139 height 31
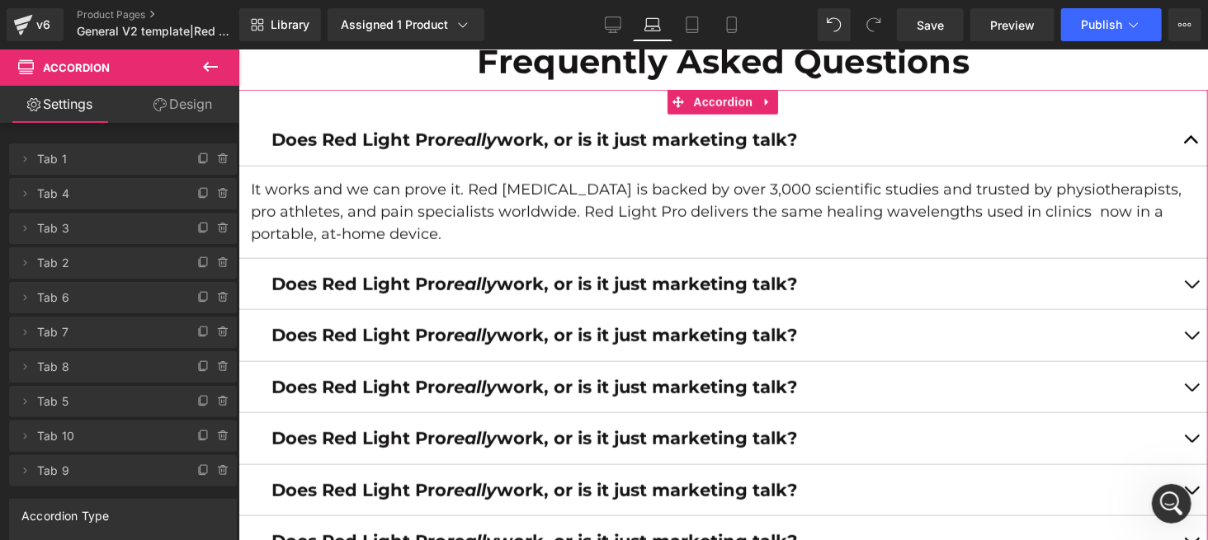
click at [176, 110] on link "Design" at bounding box center [183, 104] width 120 height 37
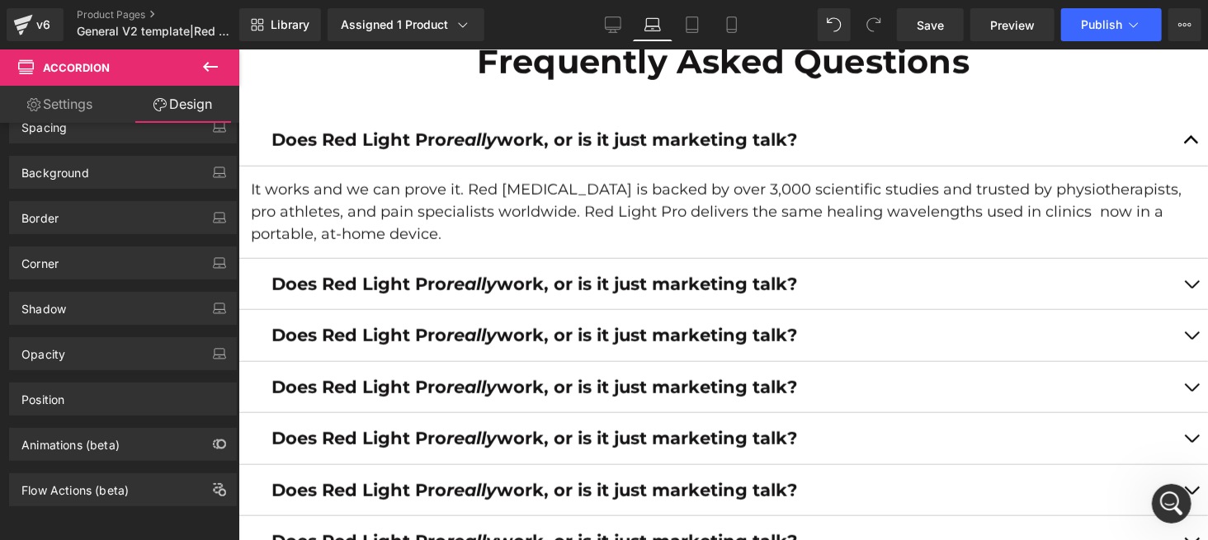
scroll to position [7262, 0]
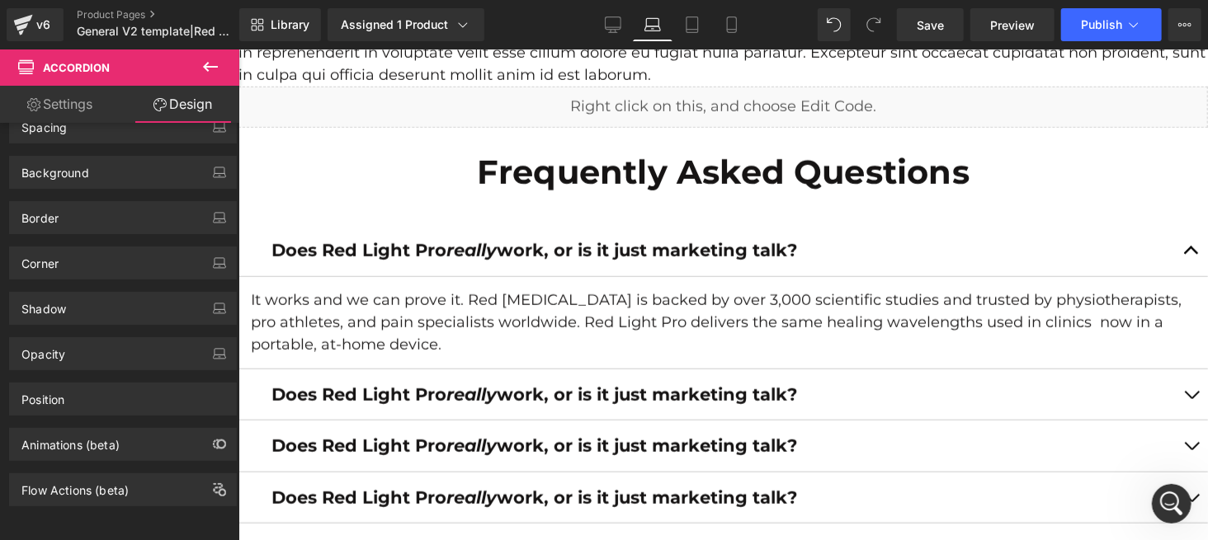
click at [439, 205] on div "Does Red Light Pro really work, or is it just marketing talk? Text Block It wor…" at bounding box center [722, 529] width 969 height 658
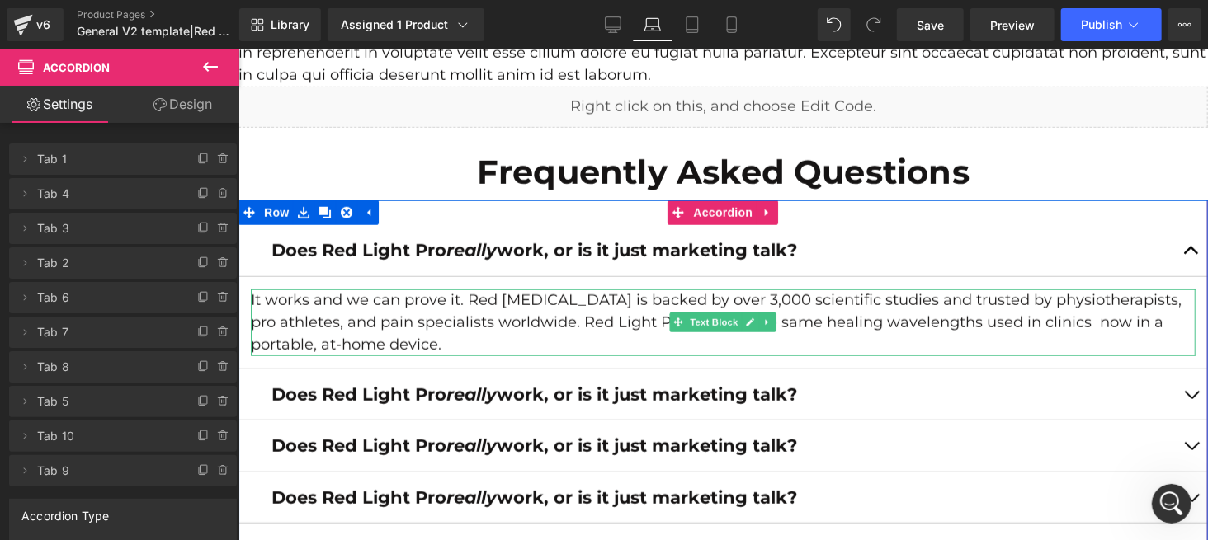
click at [383, 339] on p "It works and we can prove it. Red Light Therapy is backed by over 3,000 scienti…" at bounding box center [722, 322] width 945 height 67
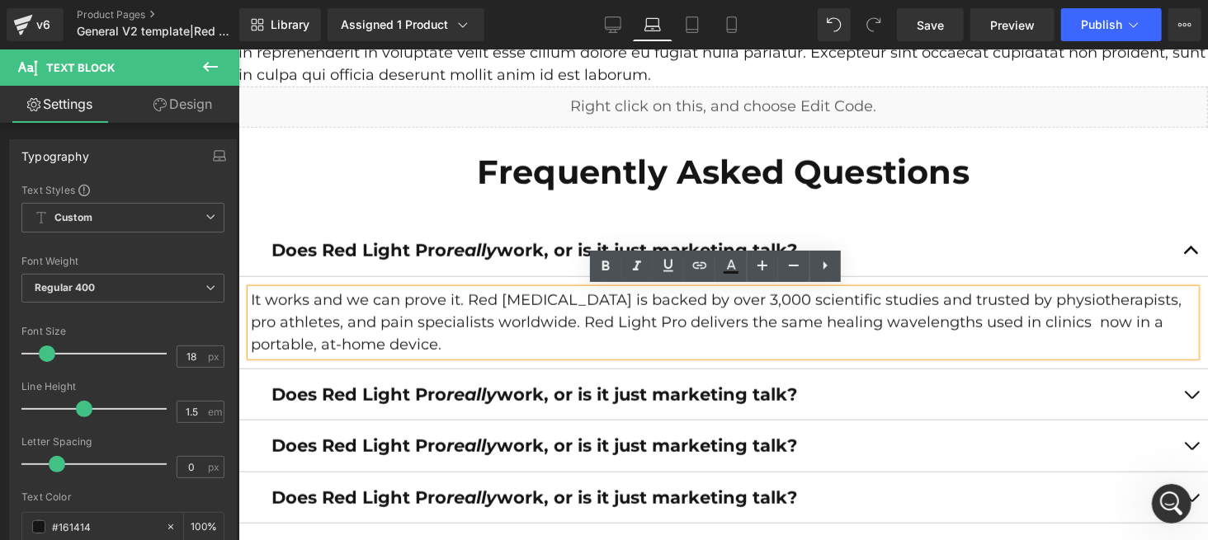
drag, startPoint x: 486, startPoint y: 346, endPoint x: 549, endPoint y: 347, distance: 63.5
click at [487, 347] on p "It works and we can prove it. Red Light Therapy is backed by over 3,000 scienti…" at bounding box center [722, 322] width 945 height 67
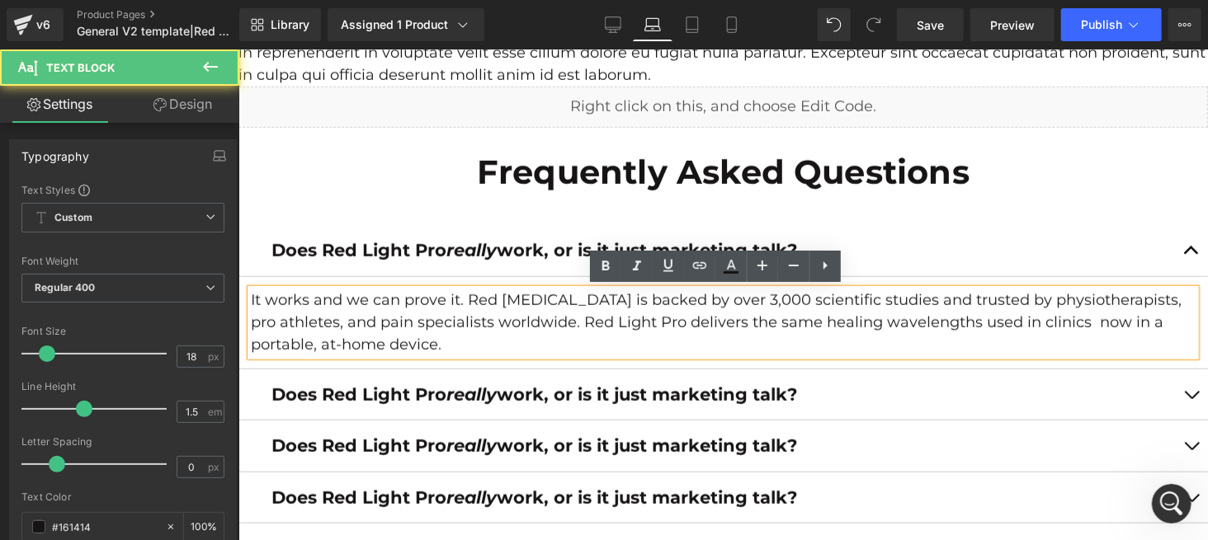
click at [886, 408] on div "Does Red Light Pro really work, or is it just marketing talk? Text Block" at bounding box center [722, 395] width 969 height 52
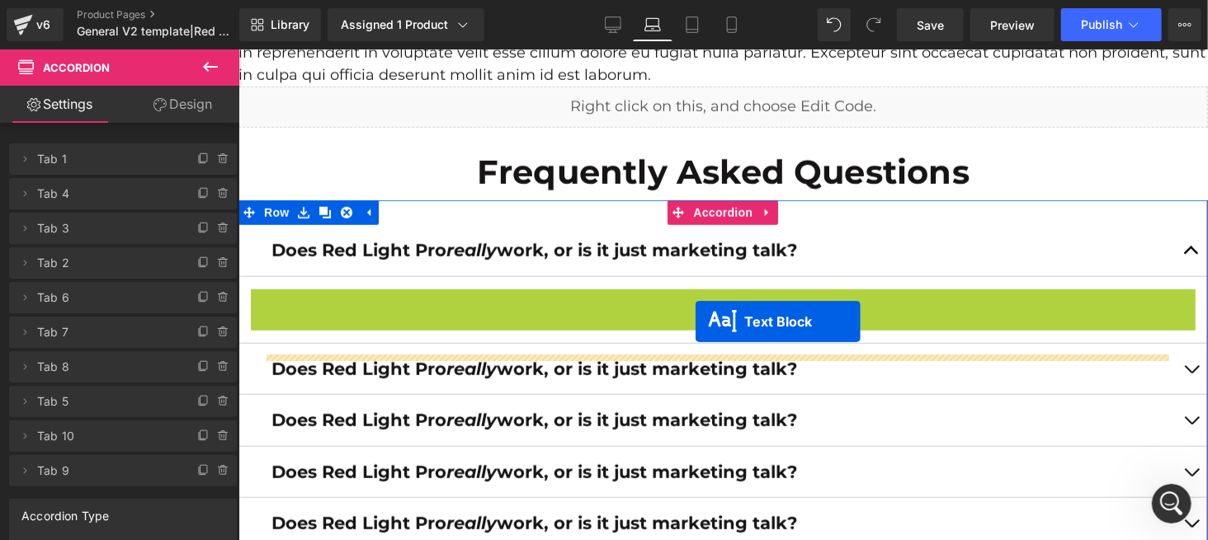
drag, startPoint x: 668, startPoint y: 323, endPoint x: 695, endPoint y: 321, distance: 26.5
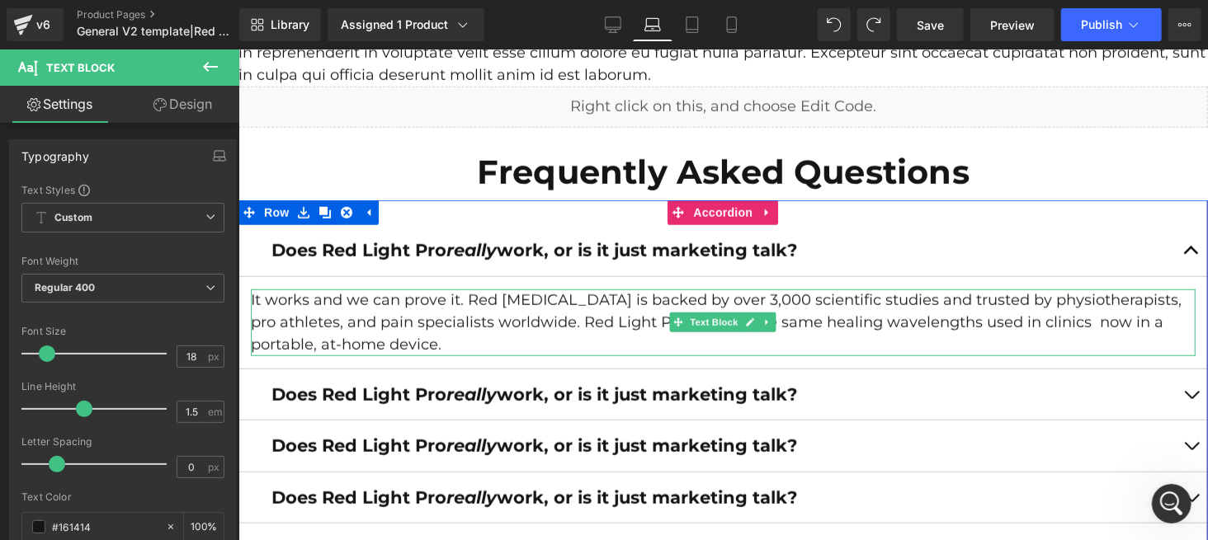
click at [398, 335] on p "It works and we can prove it. Red Light Therapy is backed by over 3,000 scienti…" at bounding box center [722, 322] width 945 height 67
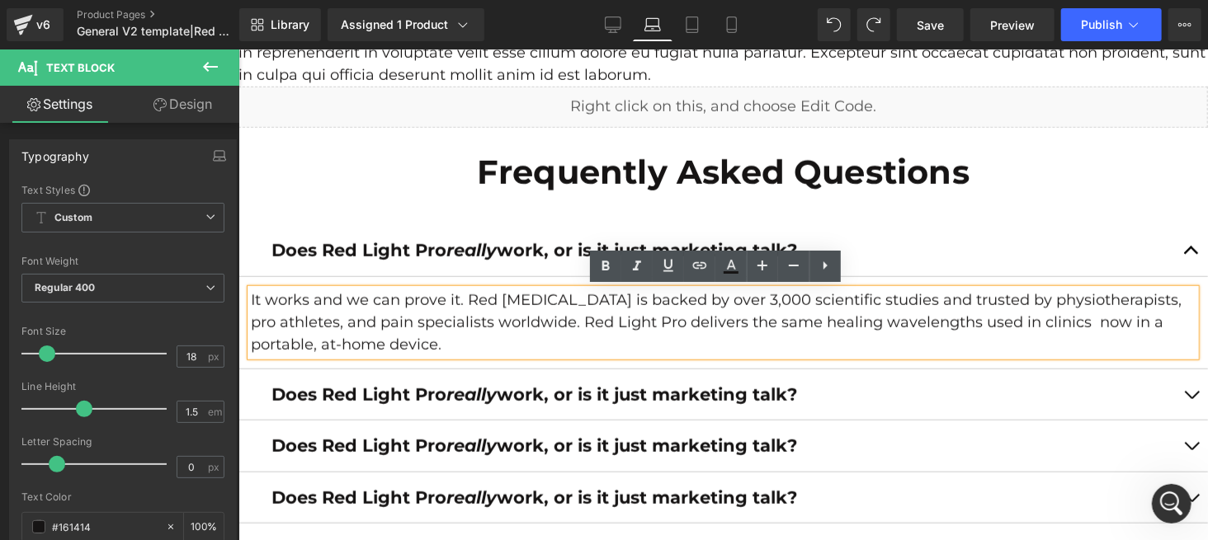
scroll to position [7373, 0]
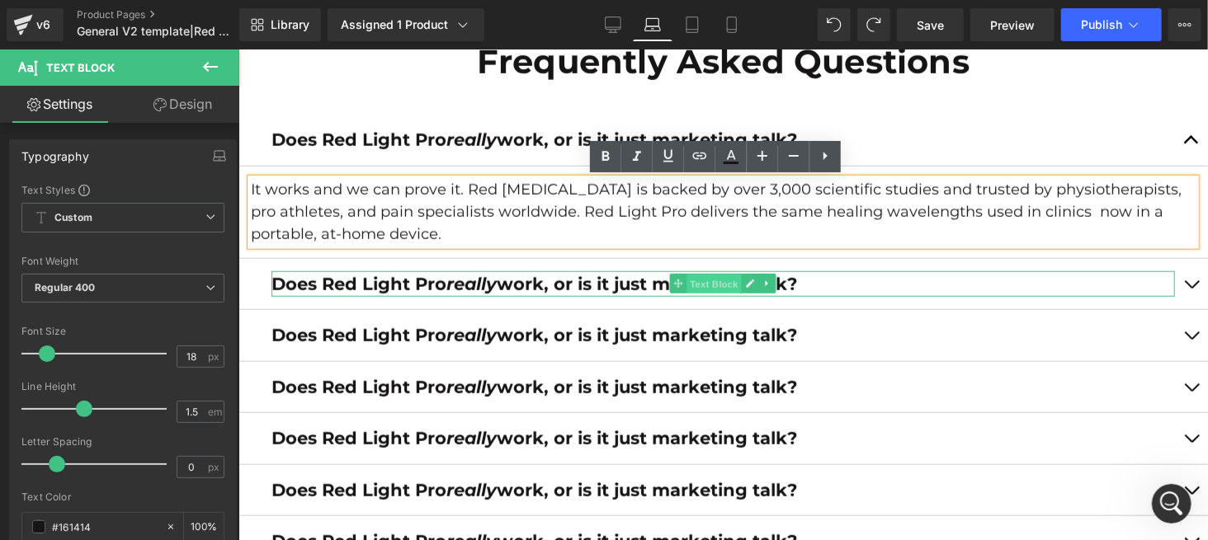
click at [690, 281] on span "Text Block" at bounding box center [713, 284] width 54 height 20
click at [823, 276] on p "Does Red Light Pro really work, or is it just marketing talk?" at bounding box center [722, 284] width 903 height 26
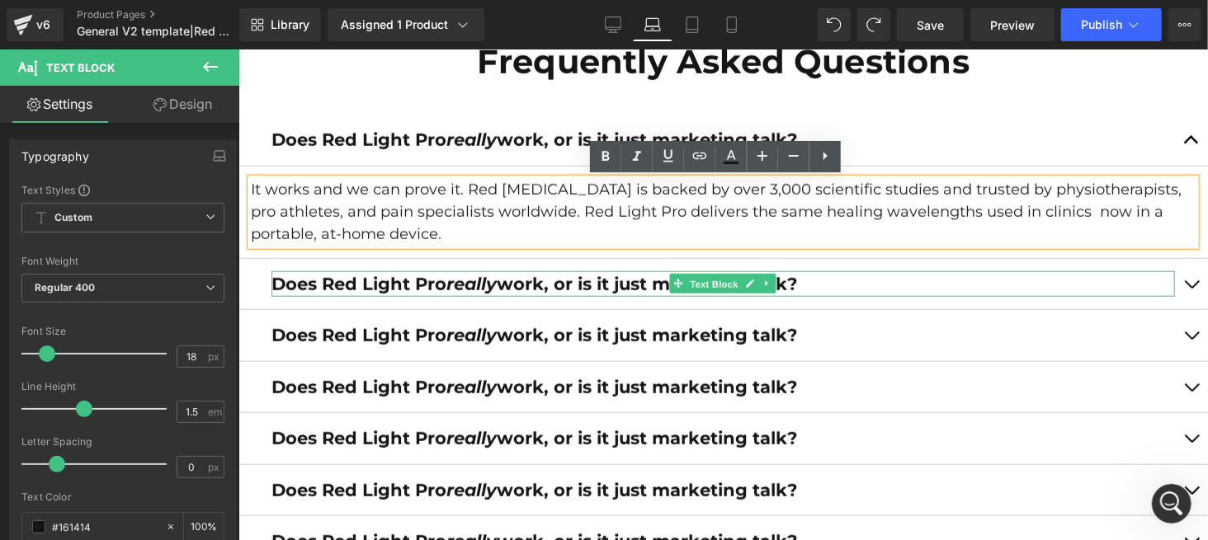
click at [823, 276] on p "Does Red Light Pro really work, or is it just marketing talk?" at bounding box center [722, 284] width 903 height 26
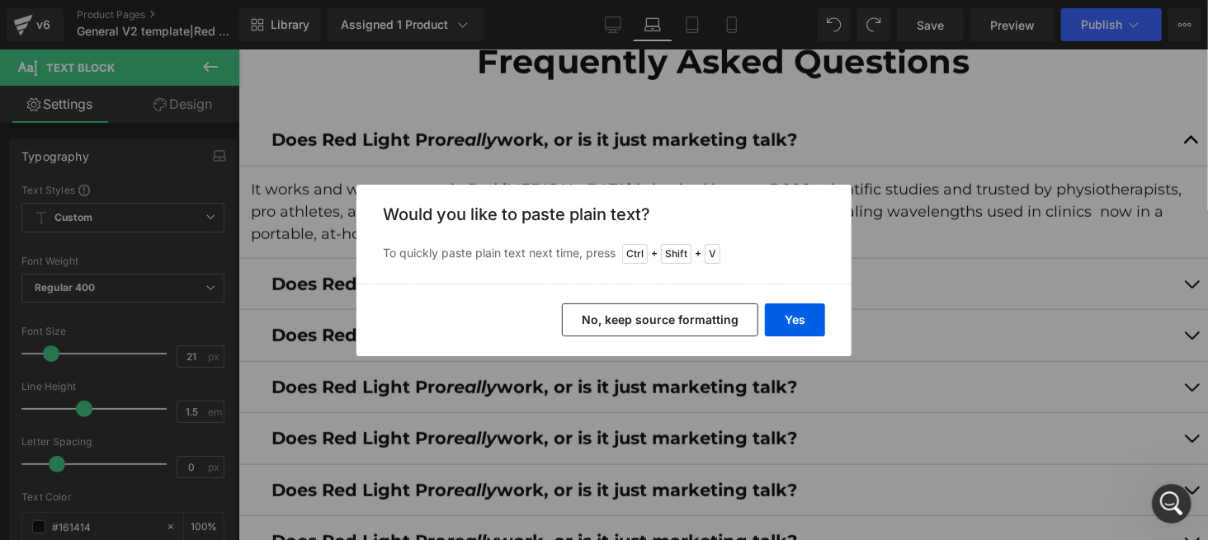
click at [724, 316] on button "No, keep source formatting" at bounding box center [660, 320] width 196 height 33
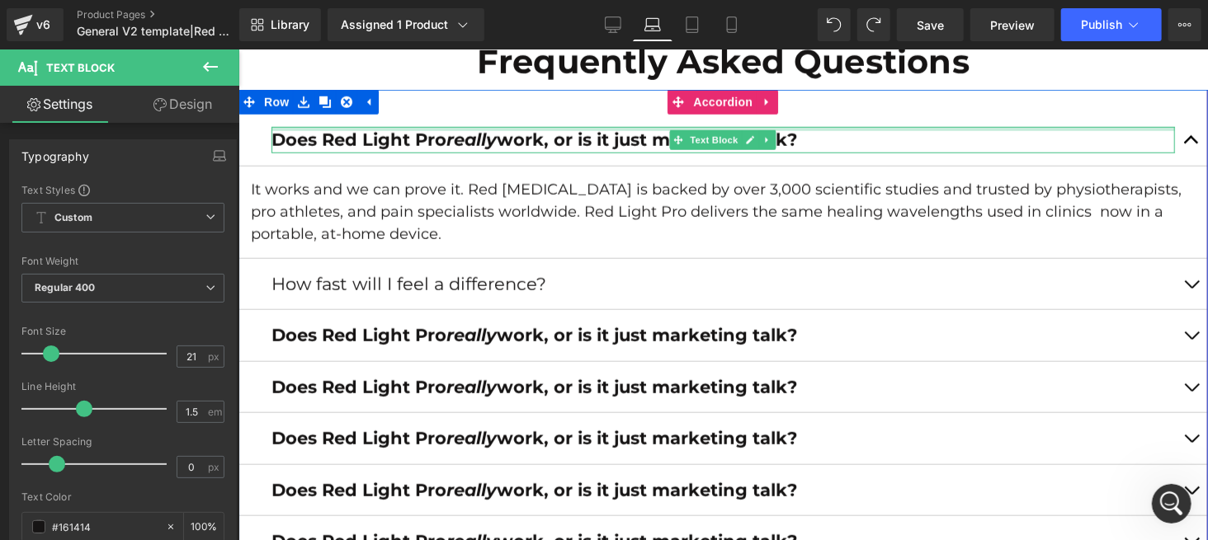
click at [383, 130] on div at bounding box center [722, 128] width 903 height 4
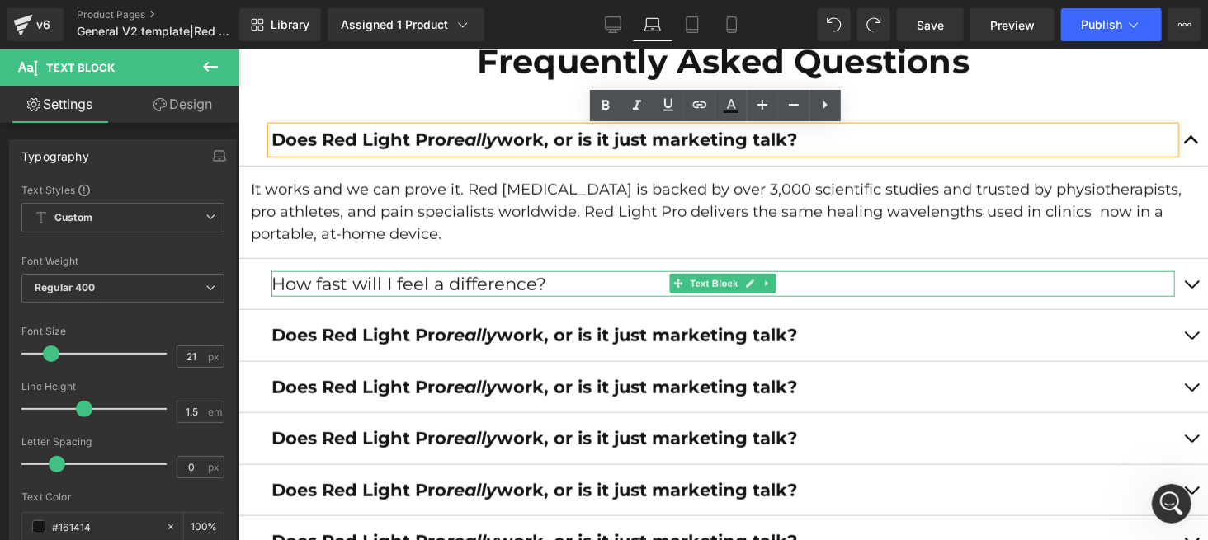
click at [425, 285] on p "How fast will I feel a difference?" at bounding box center [722, 284] width 903 height 26
drag, startPoint x: 425, startPoint y: 285, endPoint x: 435, endPoint y: 281, distance: 11.1
click at [425, 285] on p "How fast will I feel a difference?" at bounding box center [722, 284] width 903 height 26
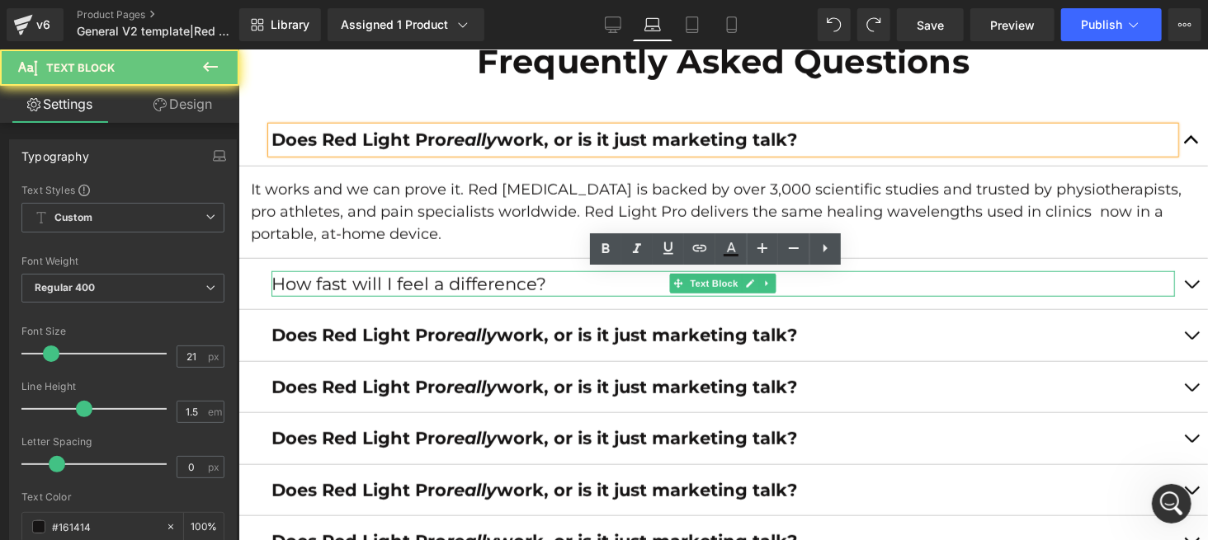
click at [435, 281] on p "How fast will I feel a difference?" at bounding box center [722, 284] width 903 height 26
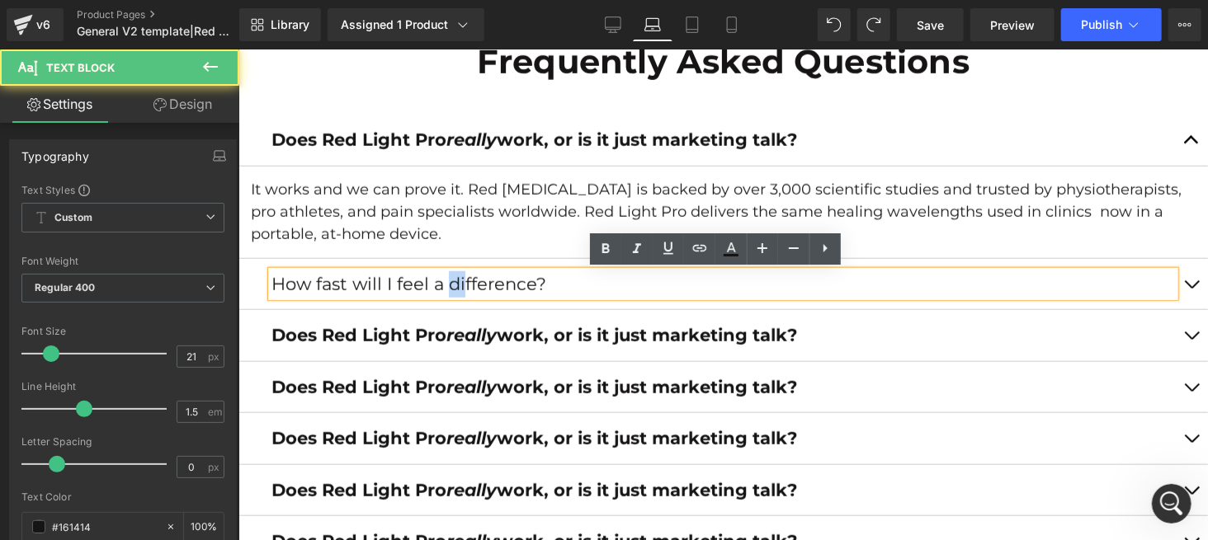
click at [435, 281] on p "How fast will I feel a difference?" at bounding box center [722, 284] width 903 height 26
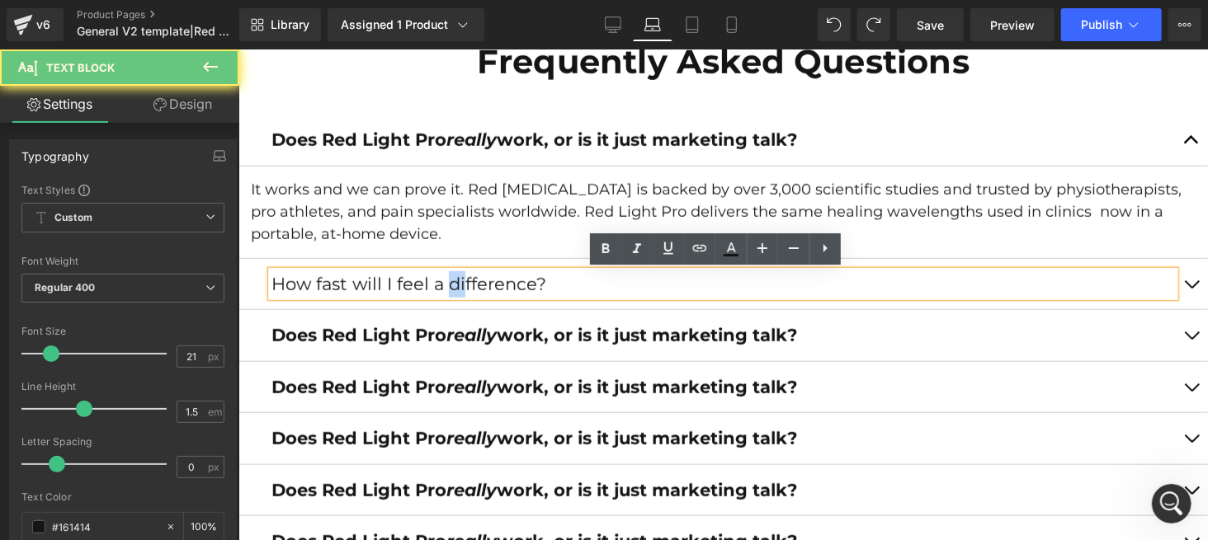
click at [435, 280] on p "How fast will I feel a difference?" at bounding box center [722, 284] width 903 height 26
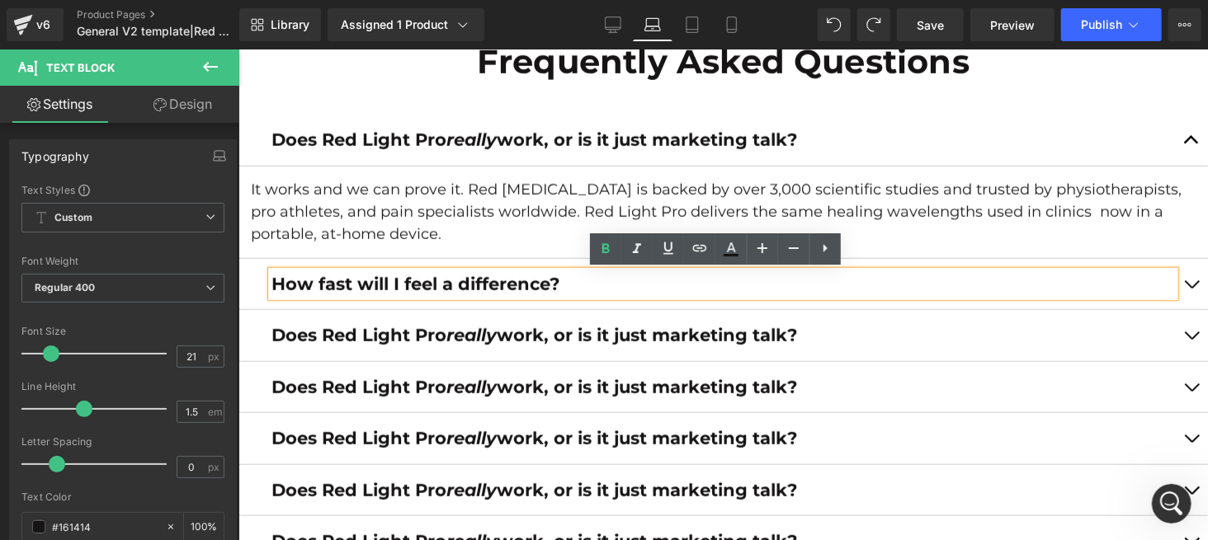
click at [577, 286] on p "How fast will I feel a difference?" at bounding box center [722, 284] width 903 height 26
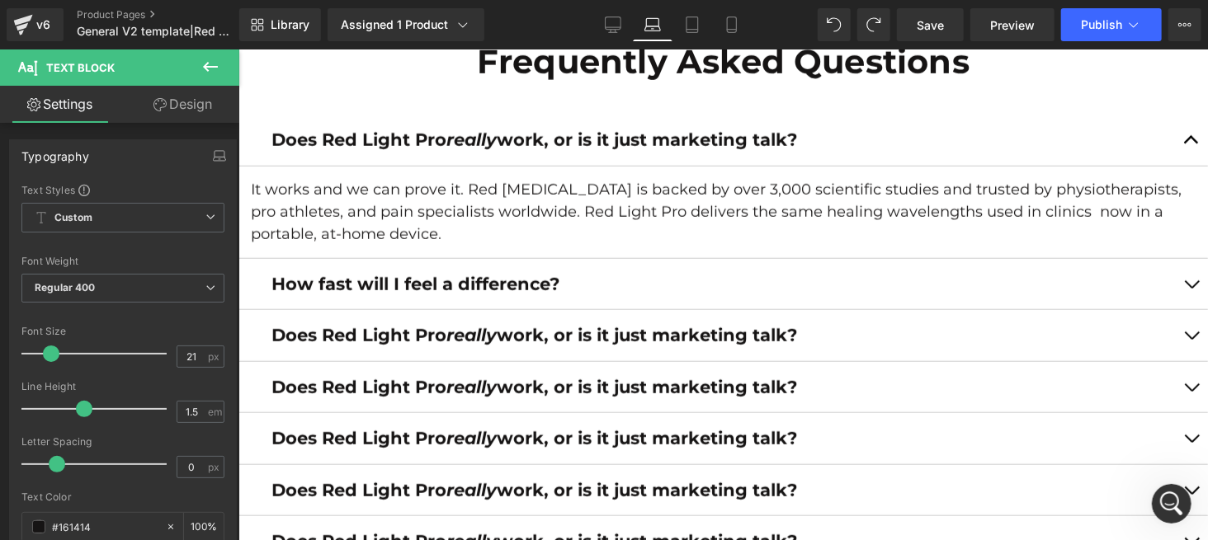
drag, startPoint x: 270, startPoint y: 205, endPoint x: 325, endPoint y: 162, distance: 70.5
click at [266, 203] on p "It works and we can prove it. Red Light Therapy is backed by over 3,000 scienti…" at bounding box center [722, 211] width 945 height 67
click at [295, 145] on strong "Does Red Light Pro really work, or is it just marketing talk?" at bounding box center [534, 139] width 526 height 21
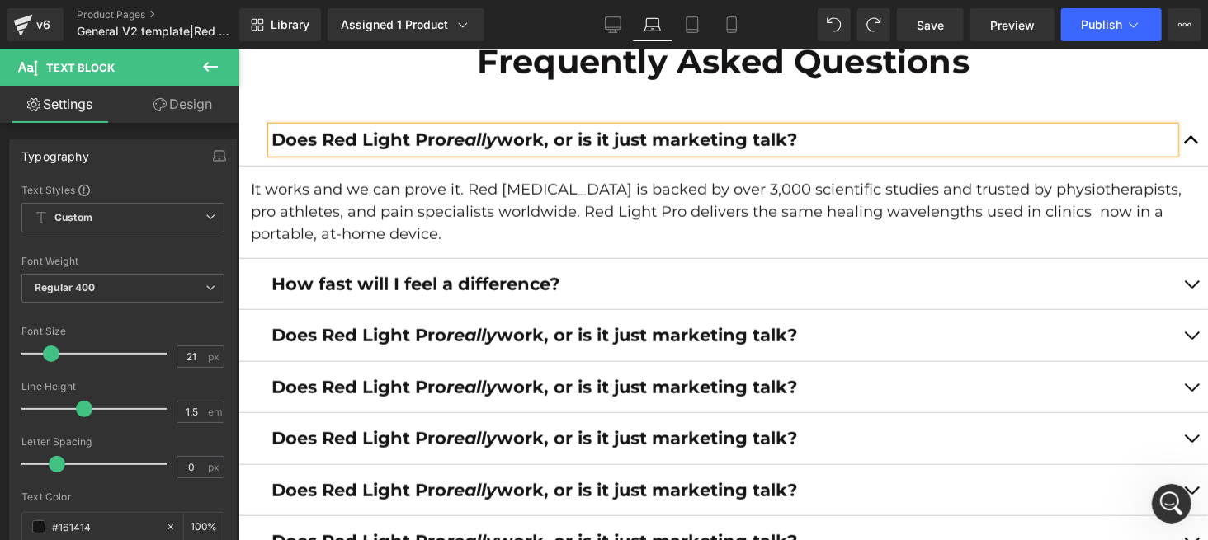
drag, startPoint x: 325, startPoint y: 162, endPoint x: 270, endPoint y: 181, distance: 58.4
click at [326, 162] on div "Does Red Light Pro really work, or is it just marketing talk? Text Block" at bounding box center [722, 140] width 969 height 52
click at [337, 158] on div "Does Red Light Pro really work, or is it just marketing talk? Text Block" at bounding box center [722, 140] width 969 height 52
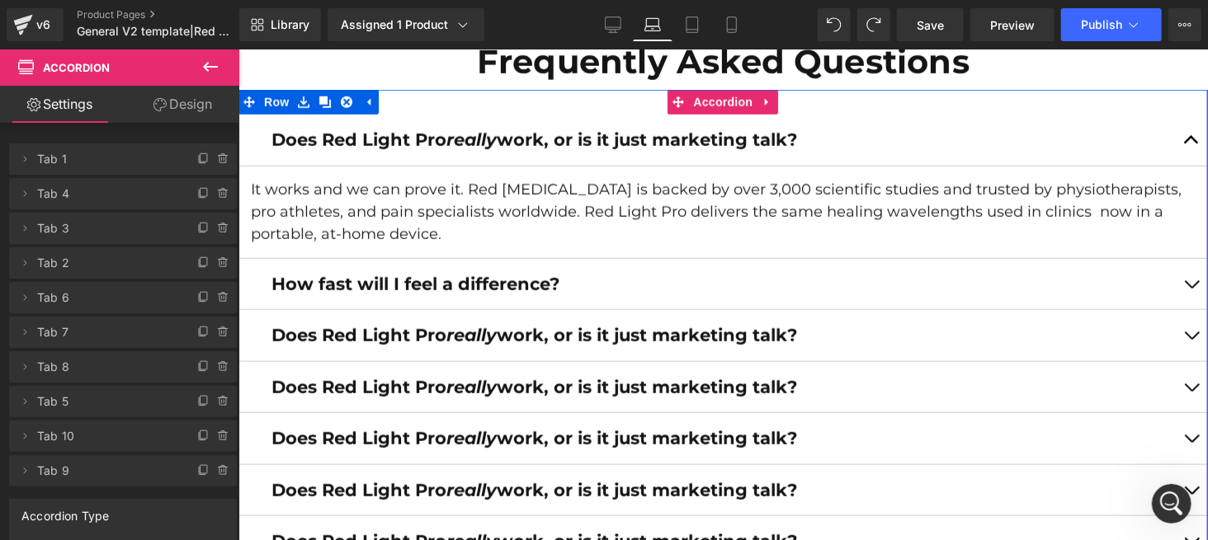
click at [266, 157] on div "Does Red Light Pro really work, or is it just marketing talk? Text Block" at bounding box center [722, 140] width 969 height 52
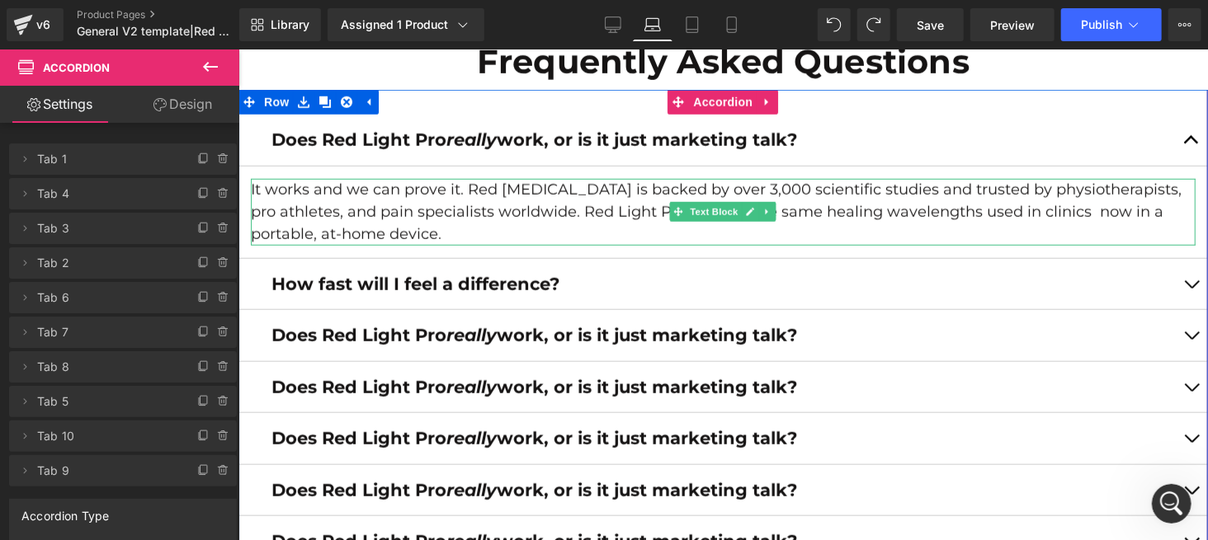
click at [276, 204] on p "It works and we can prove it. Red Light Therapy is backed by over 3,000 scienti…" at bounding box center [722, 211] width 945 height 67
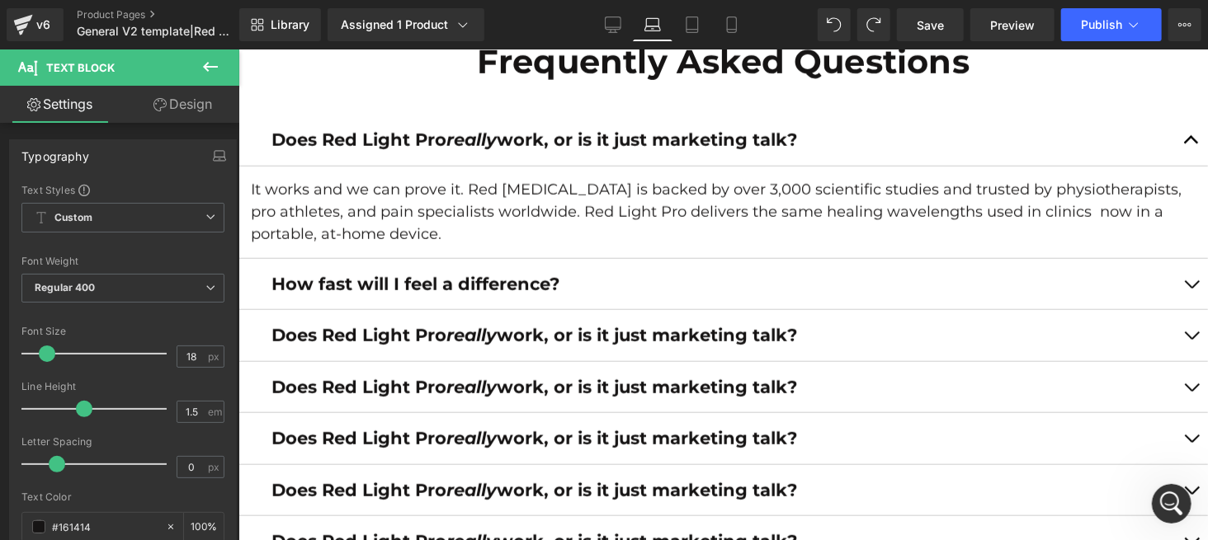
scroll to position [7262, 0]
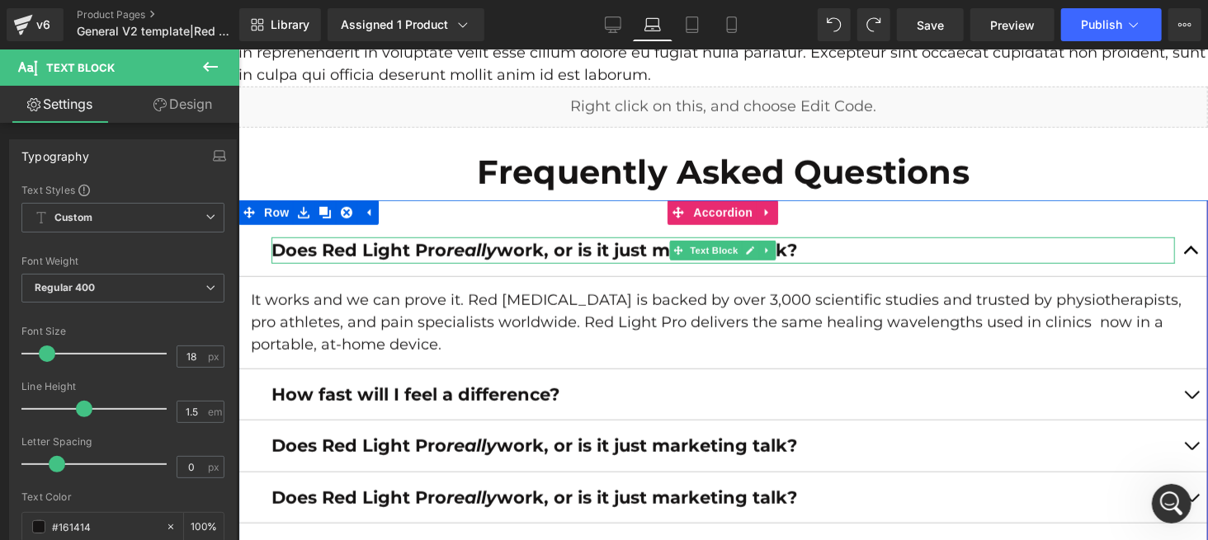
click at [471, 247] on em "really" at bounding box center [471, 249] width 50 height 21
click at [474, 205] on div "Does Red Light Pro really work, or is it just marketing talk? Text Block It wor…" at bounding box center [722, 529] width 969 height 658
click at [427, 310] on p "It works and we can prove it. Red Light Therapy is backed by over 3,000 scienti…" at bounding box center [722, 322] width 945 height 67
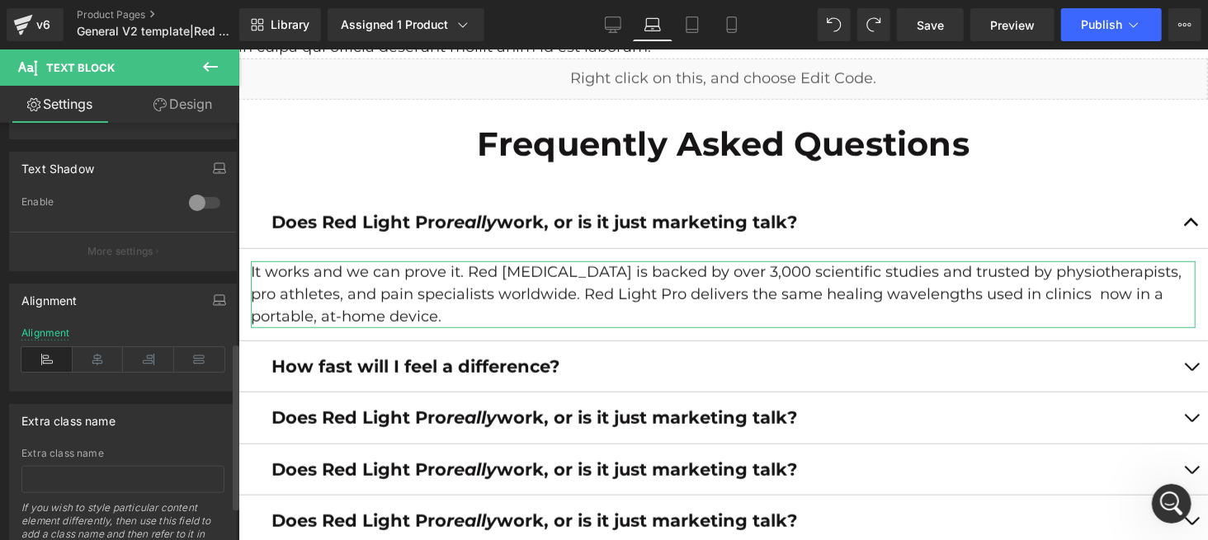
scroll to position [574, 0]
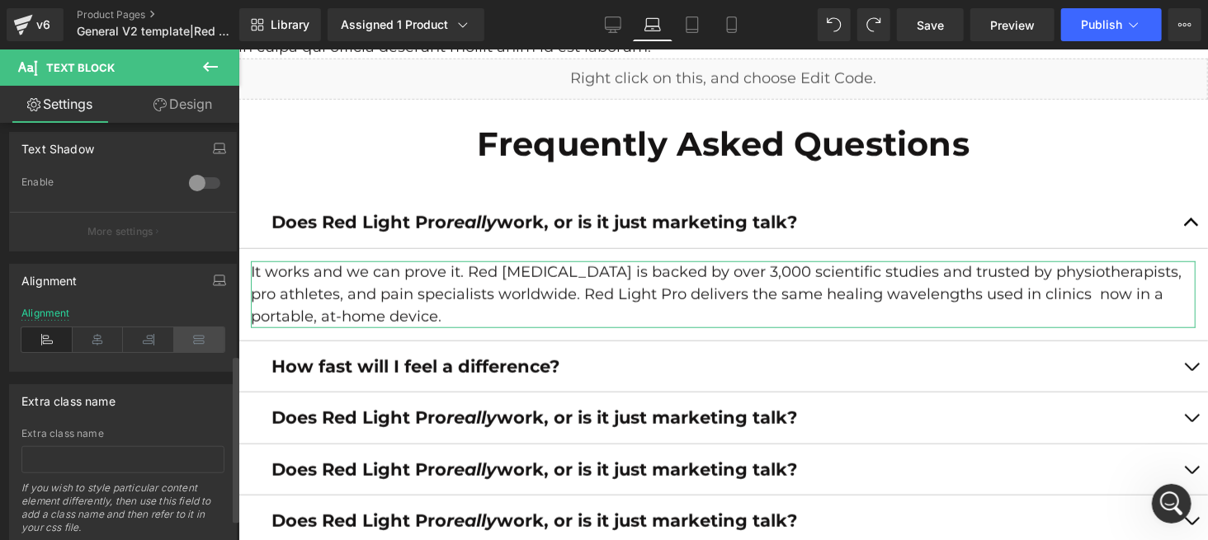
click at [200, 329] on icon at bounding box center [199, 340] width 51 height 25
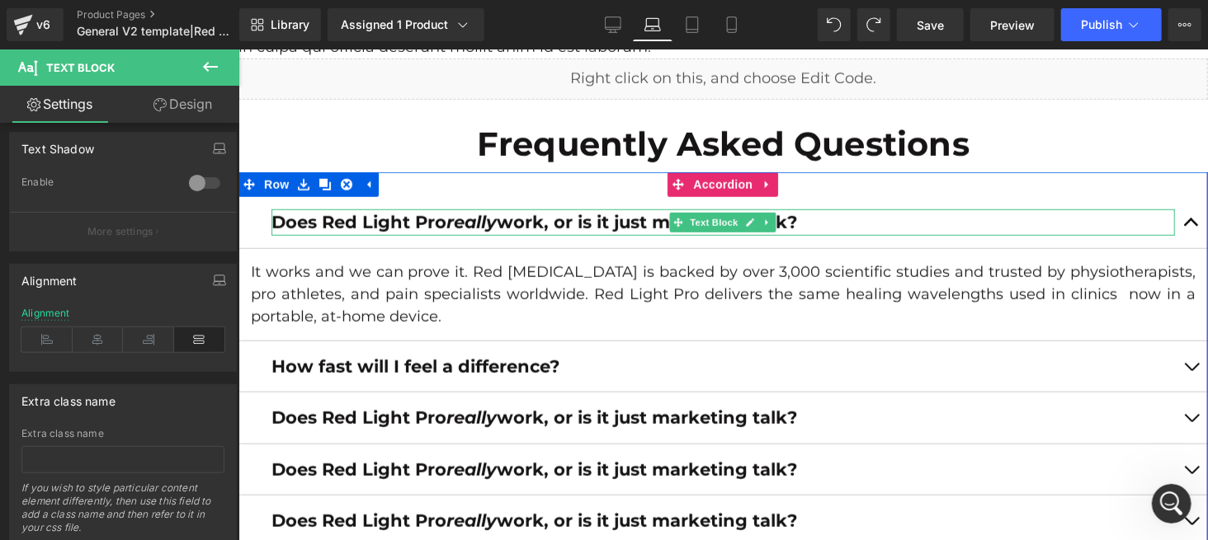
click at [276, 218] on strong "Does Red Light Pro really work, or is it just marketing talk?" at bounding box center [534, 221] width 526 height 21
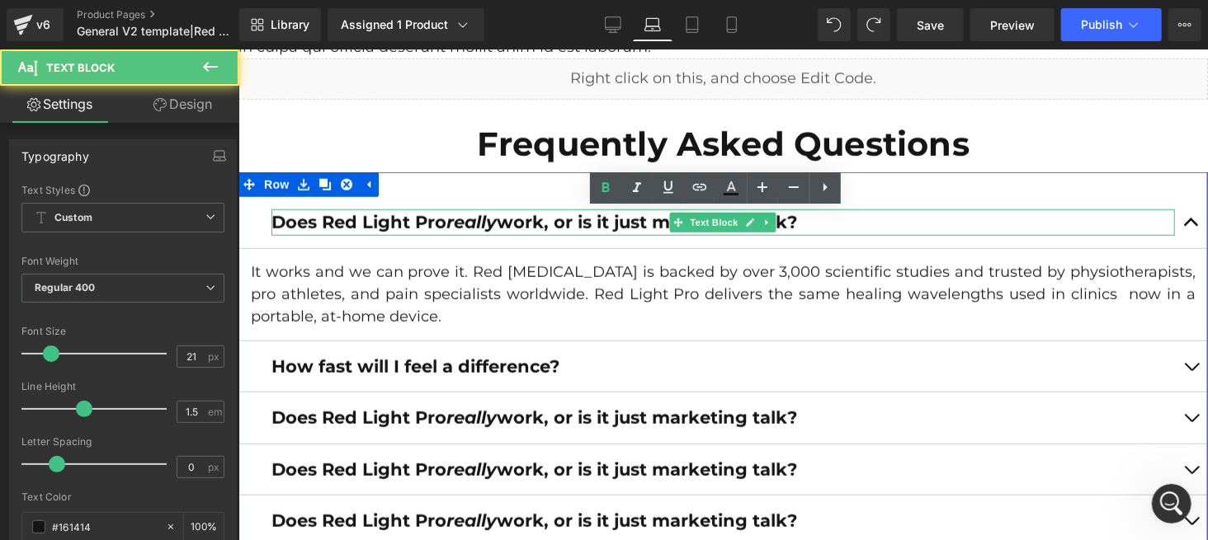
click at [283, 284] on p "It works and we can prove it. Red Light Therapy is backed by over 3,000 scienti…" at bounding box center [722, 294] width 945 height 67
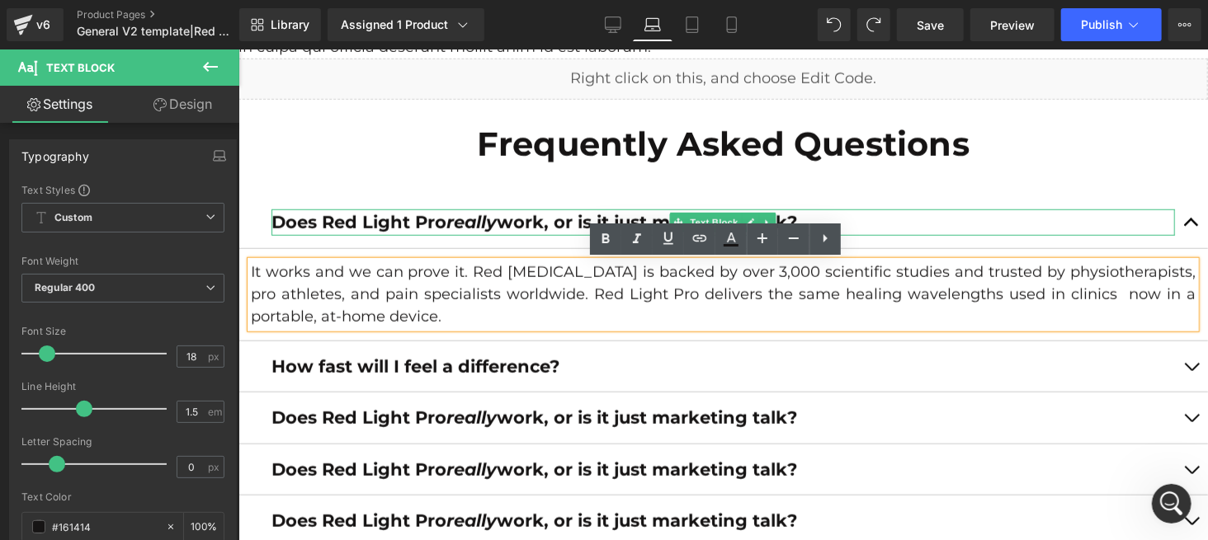
click at [348, 225] on strong "Does Red Light Pro really work, or is it just marketing talk?" at bounding box center [534, 221] width 526 height 21
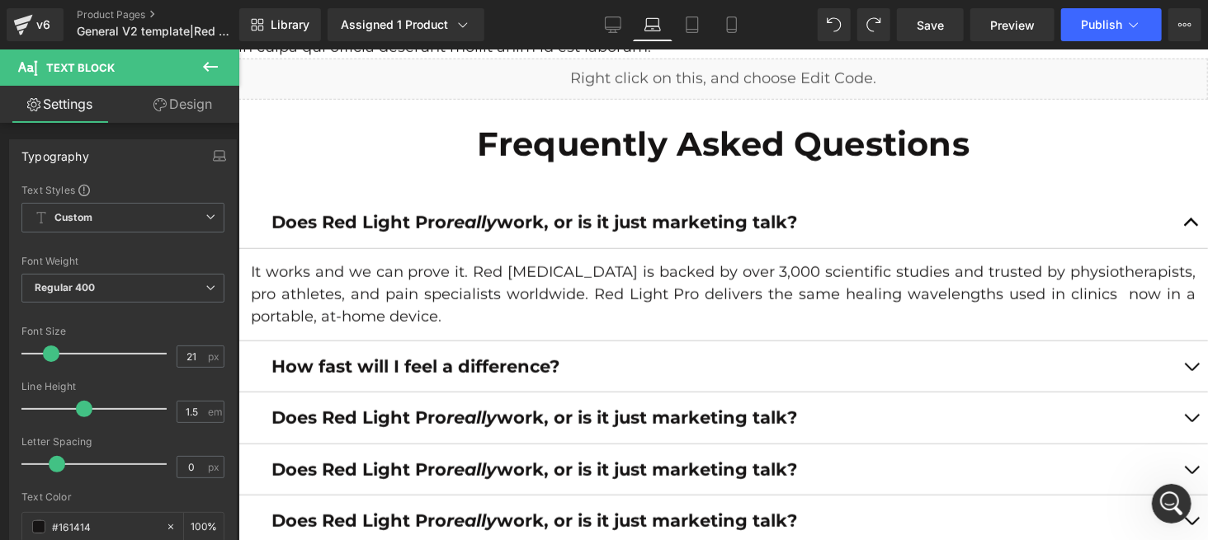
click at [213, 67] on icon at bounding box center [210, 67] width 15 height 10
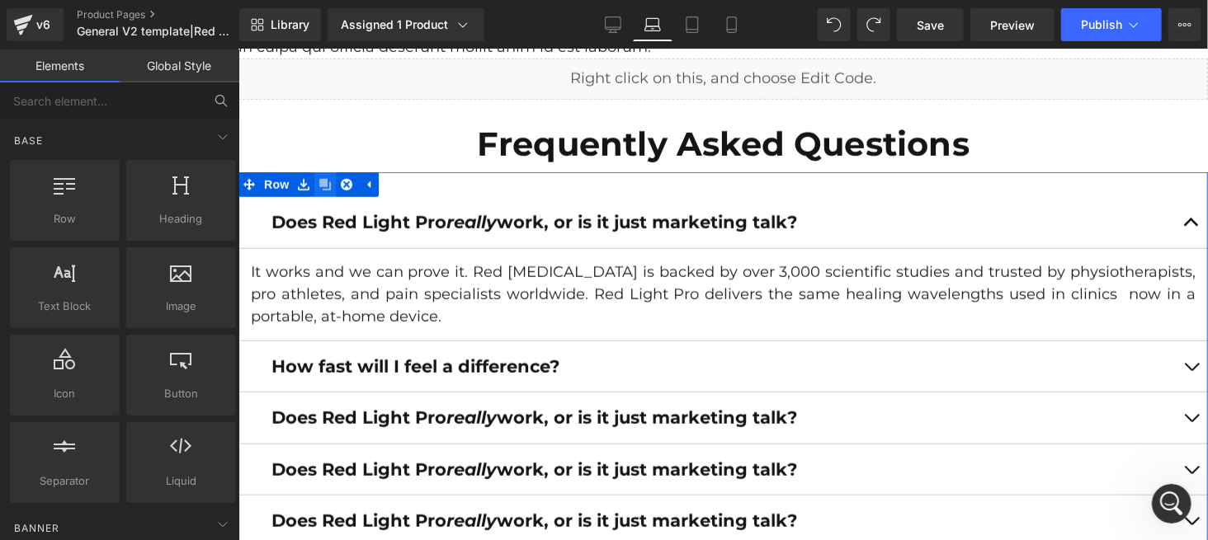
drag, startPoint x: 314, startPoint y: 183, endPoint x: 351, endPoint y: 397, distance: 216.9
click at [318, 183] on icon at bounding box center [324, 184] width 12 height 12
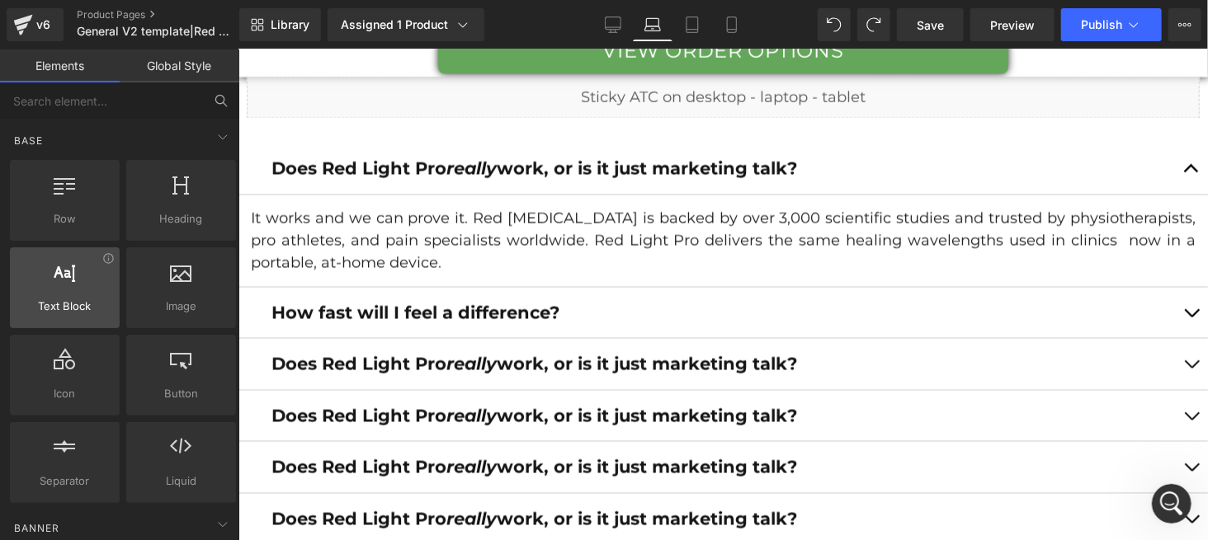
scroll to position [27, 0]
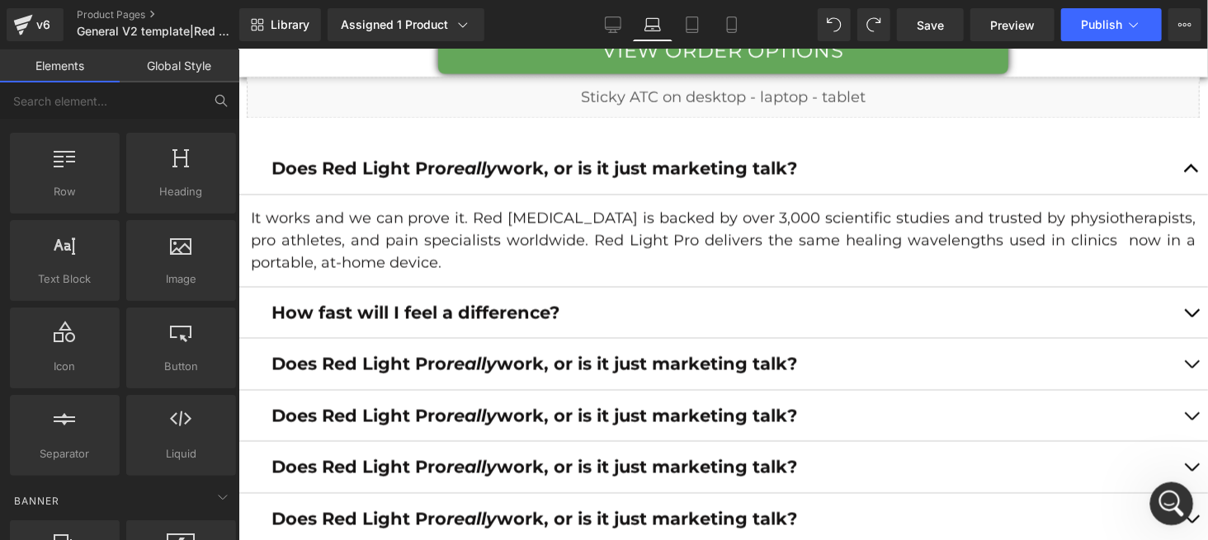
click at [1171, 496] on icon "Open Intercom Messenger" at bounding box center [1169, 501] width 27 height 27
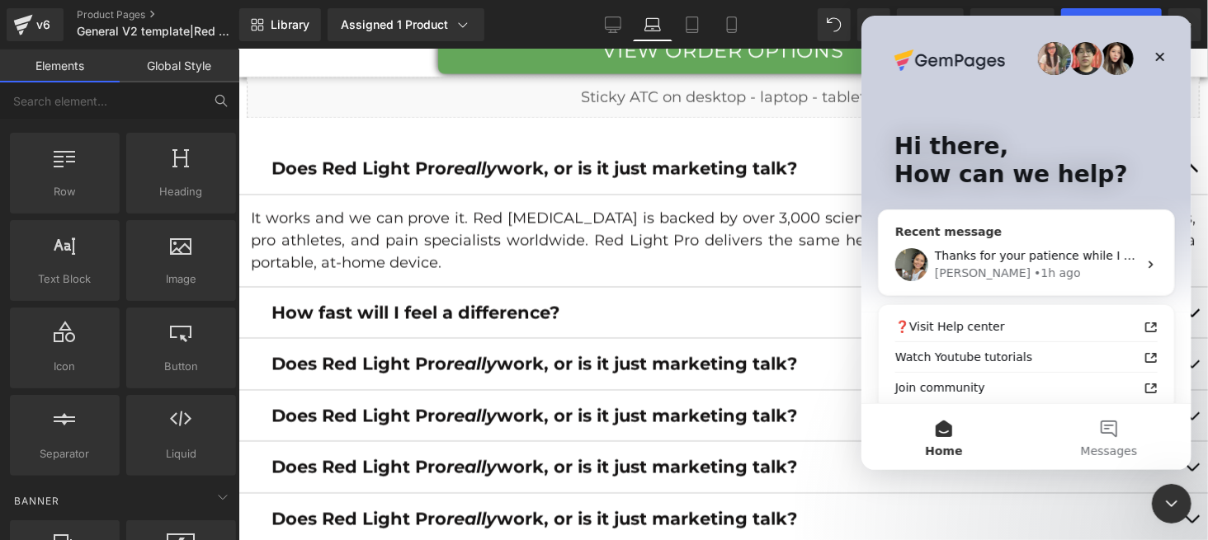
click at [1033, 238] on div "Thanks for your patience while I reviewed your case. ﻿​ This issue needs a deep…" at bounding box center [1025, 264] width 295 height 61
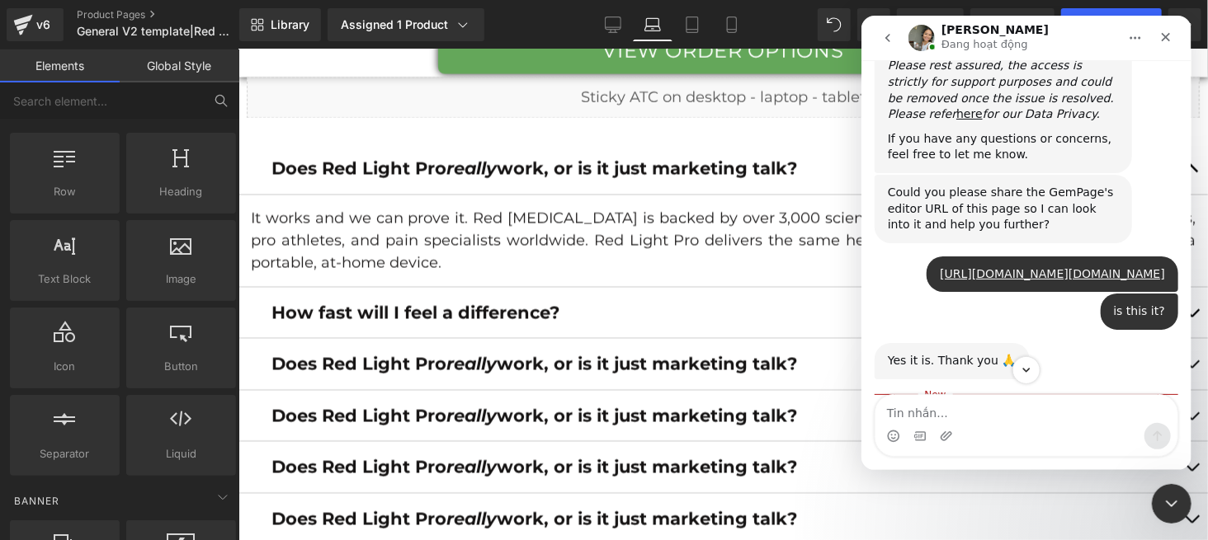
scroll to position [1998, 0]
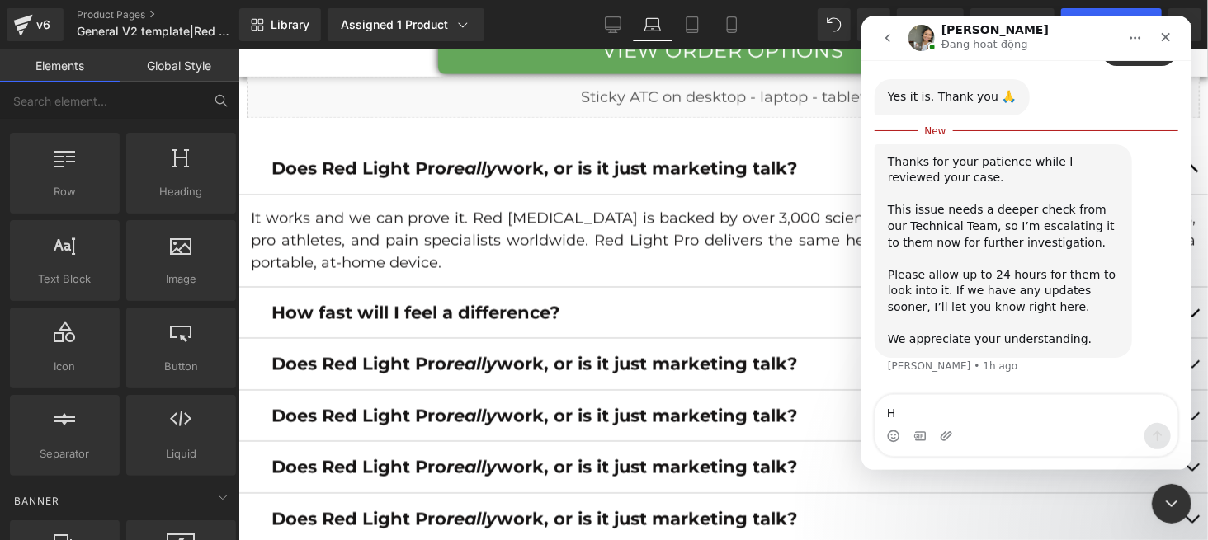
type textarea "Hi"
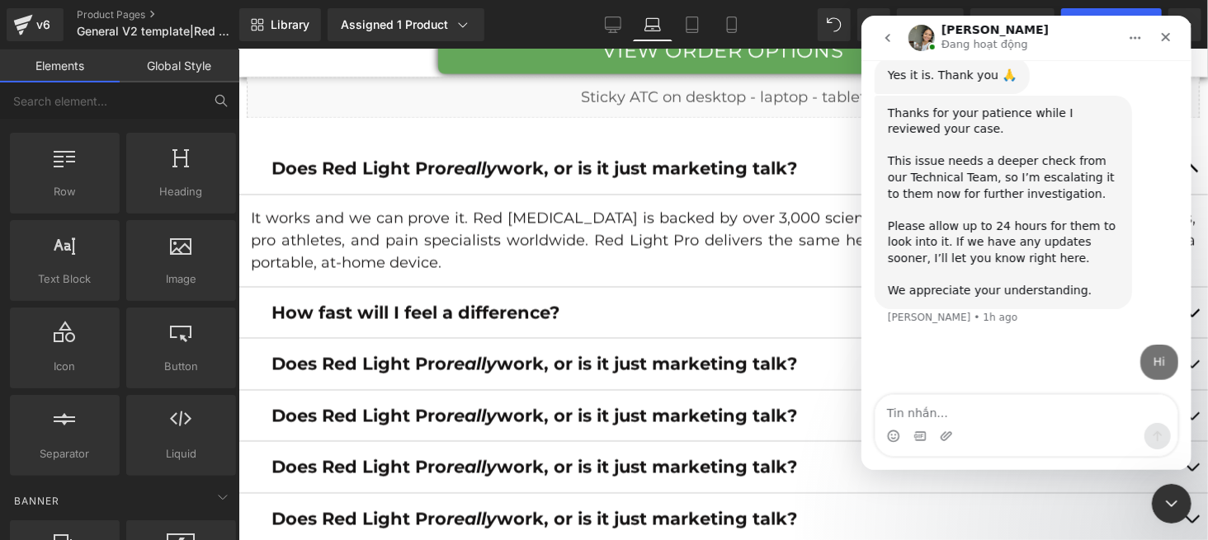
scroll to position [2020, 0]
type textarea "I am having trouble with accordian"
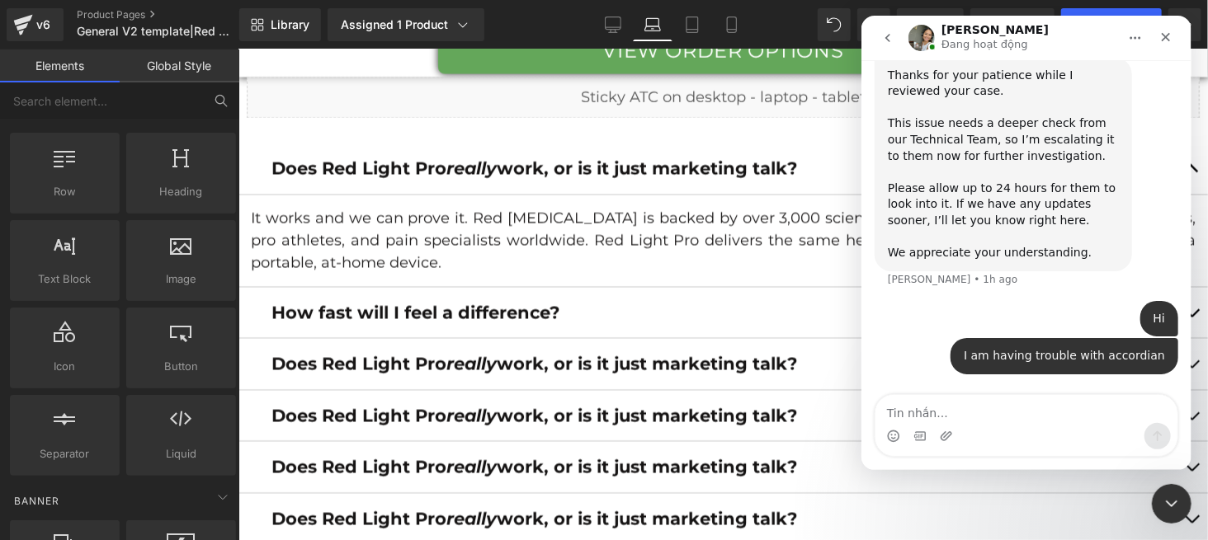
scroll to position [2057, 0]
type textarea "C"
paste textarea "i"
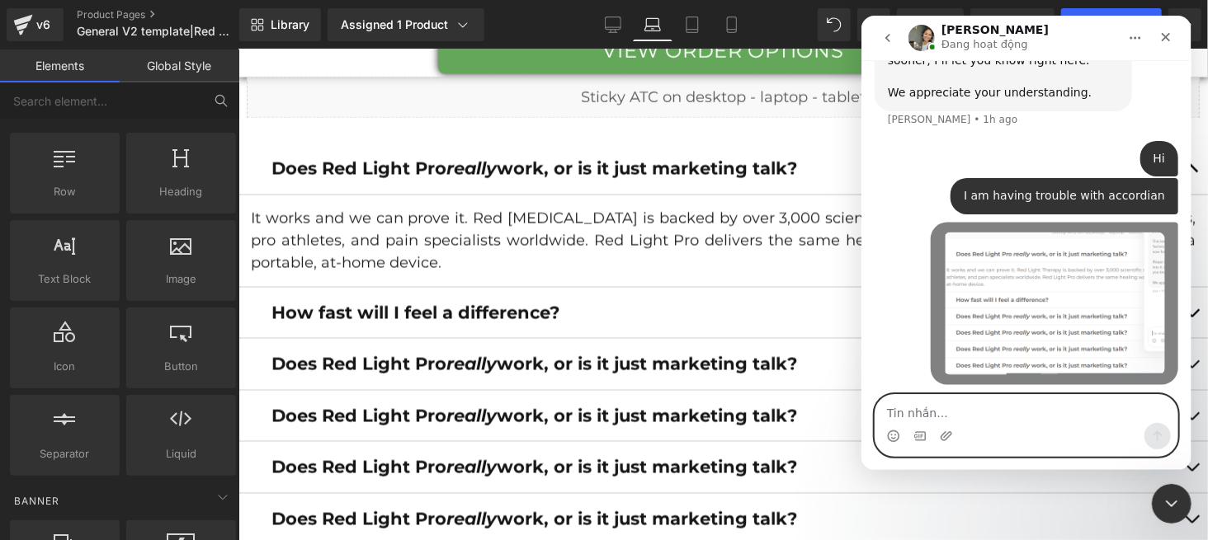
scroll to position [2222, 0]
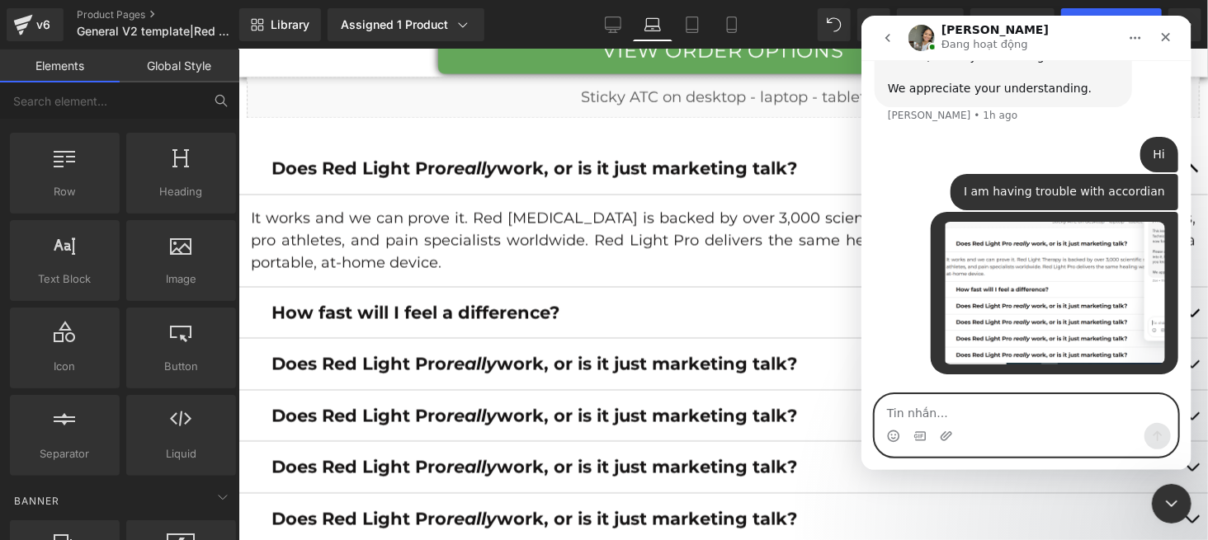
click at [966, 409] on textarea "Tin nhắn..." at bounding box center [1026, 409] width 302 height 28
type textarea "its not aligning"
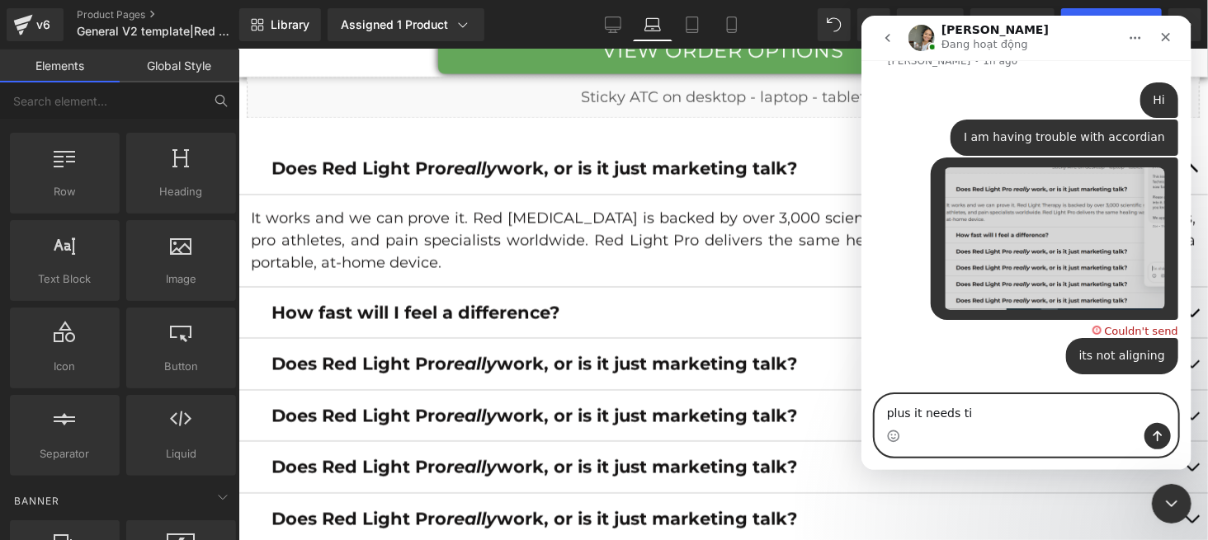
scroll to position [2275, 0]
type textarea "plus it needs to be in the box"
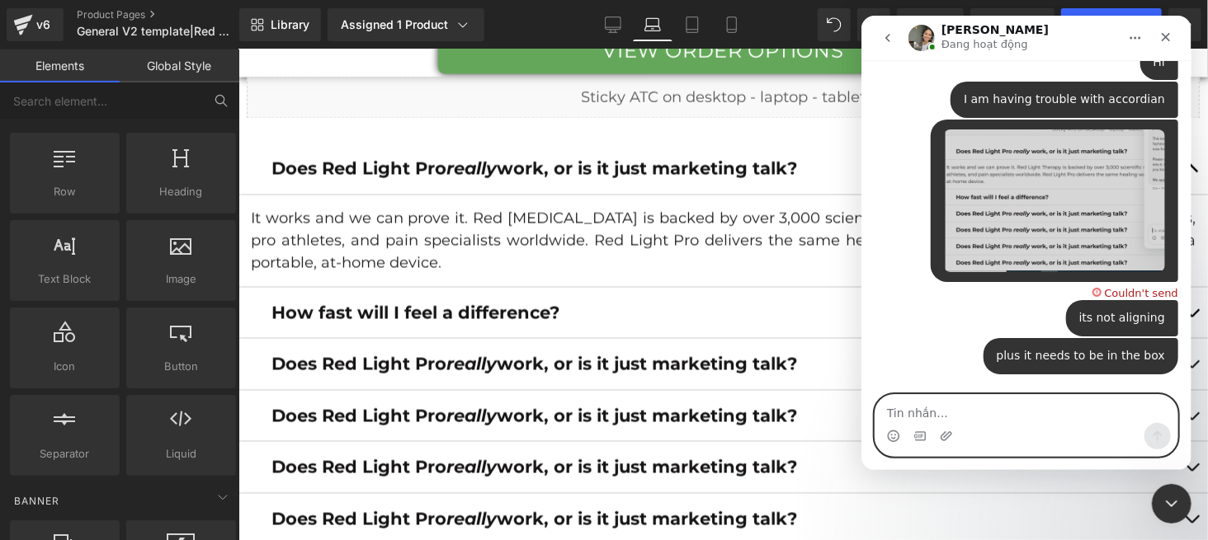
scroll to position [2313, 0]
click at [1140, 291] on div "Couldn't send" at bounding box center [1140, 293] width 73 height 11
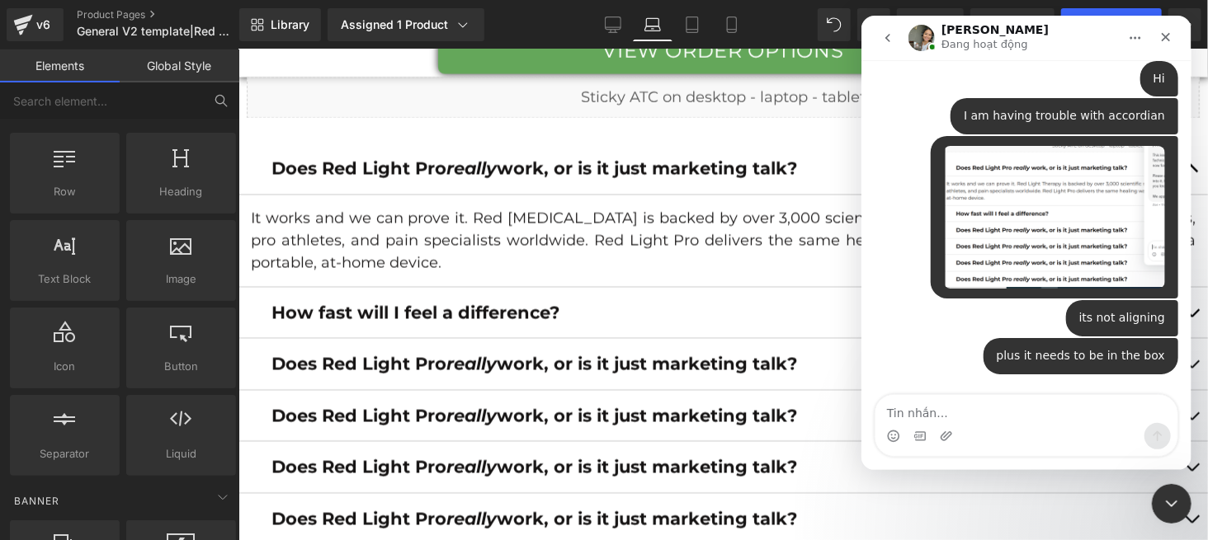
scroll to position [2297, 0]
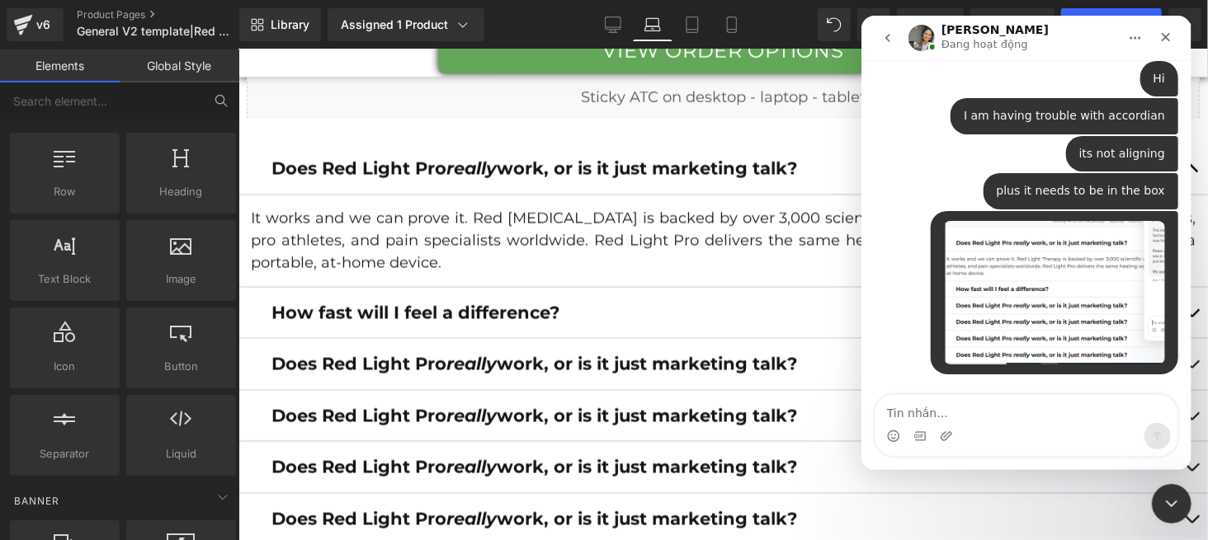
click at [802, 144] on div at bounding box center [604, 245] width 1208 height 491
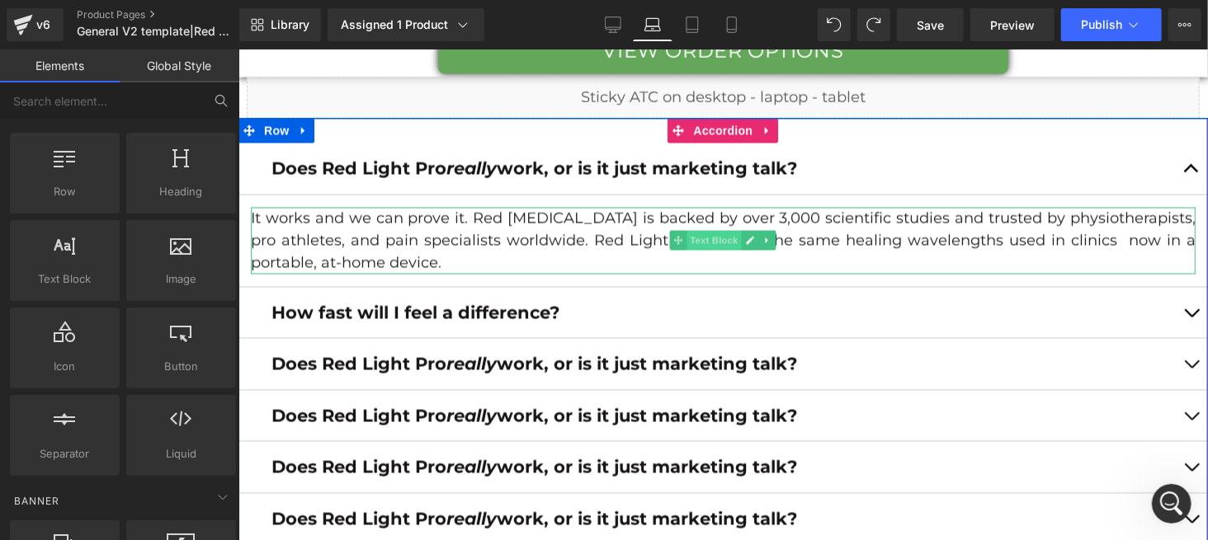
click at [697, 236] on span "Text Block" at bounding box center [713, 239] width 54 height 20
click at [765, 237] on icon at bounding box center [766, 240] width 2 height 6
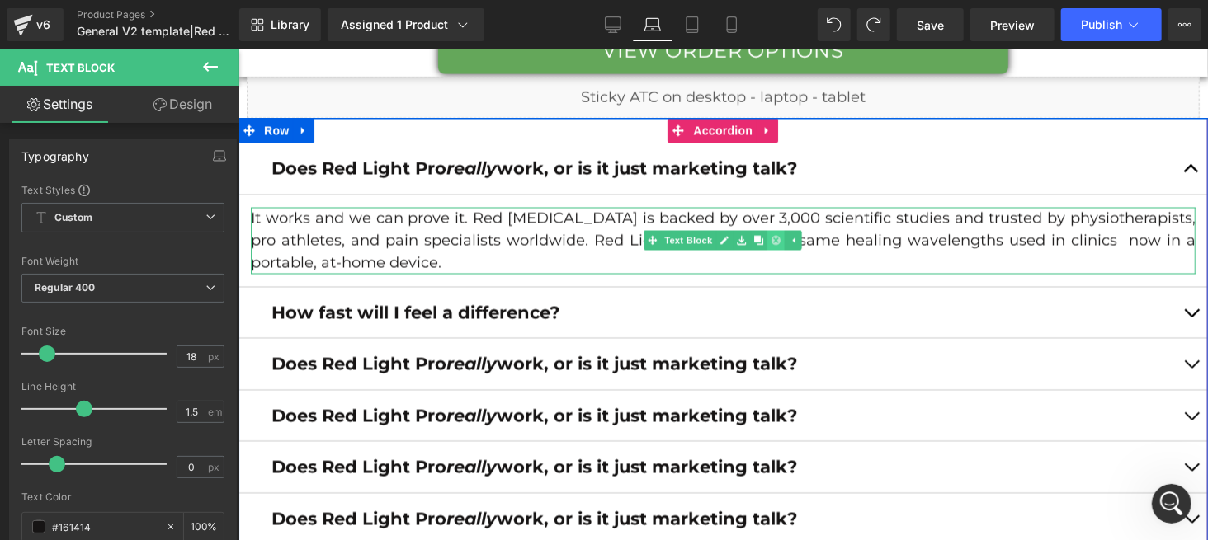
click at [766, 236] on link at bounding box center [774, 239] width 17 height 20
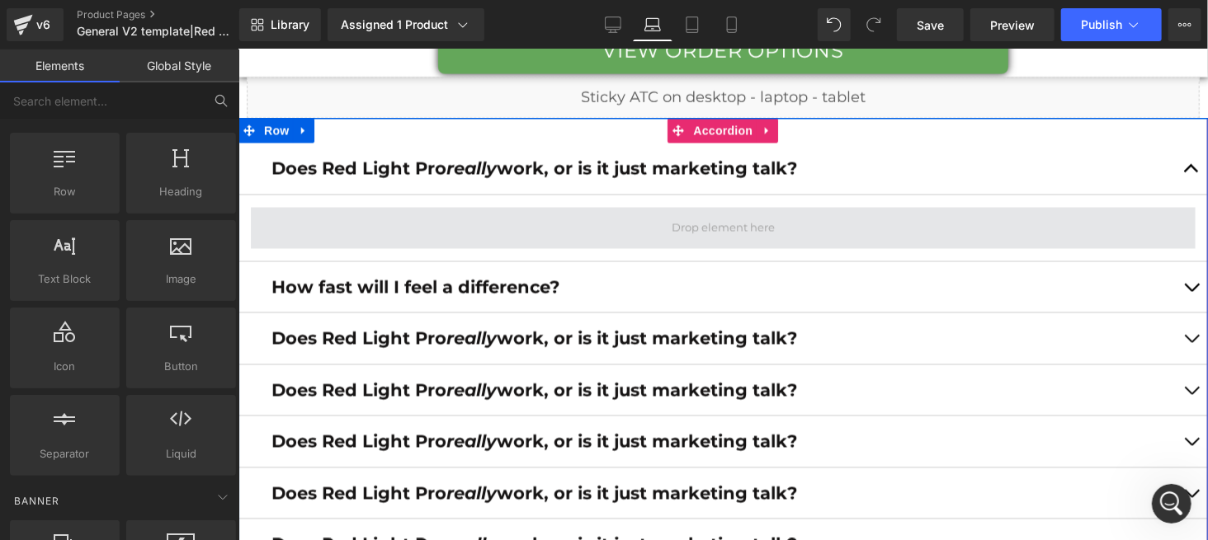
click at [394, 215] on span at bounding box center [722, 226] width 945 height 41
drag, startPoint x: 462, startPoint y: 236, endPoint x: 544, endPoint y: 238, distance: 81.7
click at [464, 236] on span at bounding box center [722, 226] width 945 height 41
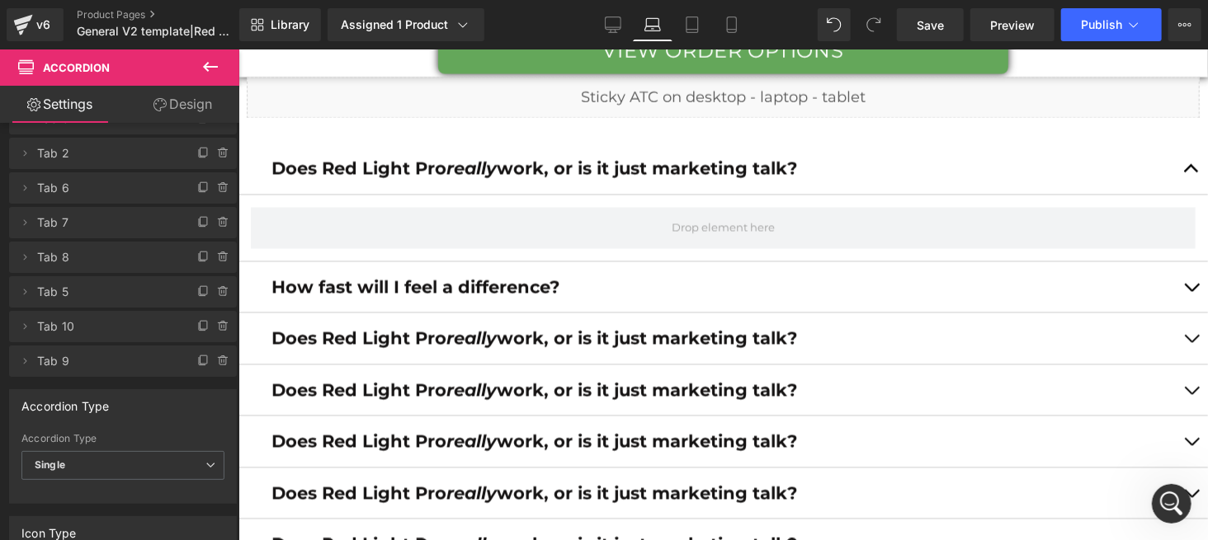
scroll to position [8005, 0]
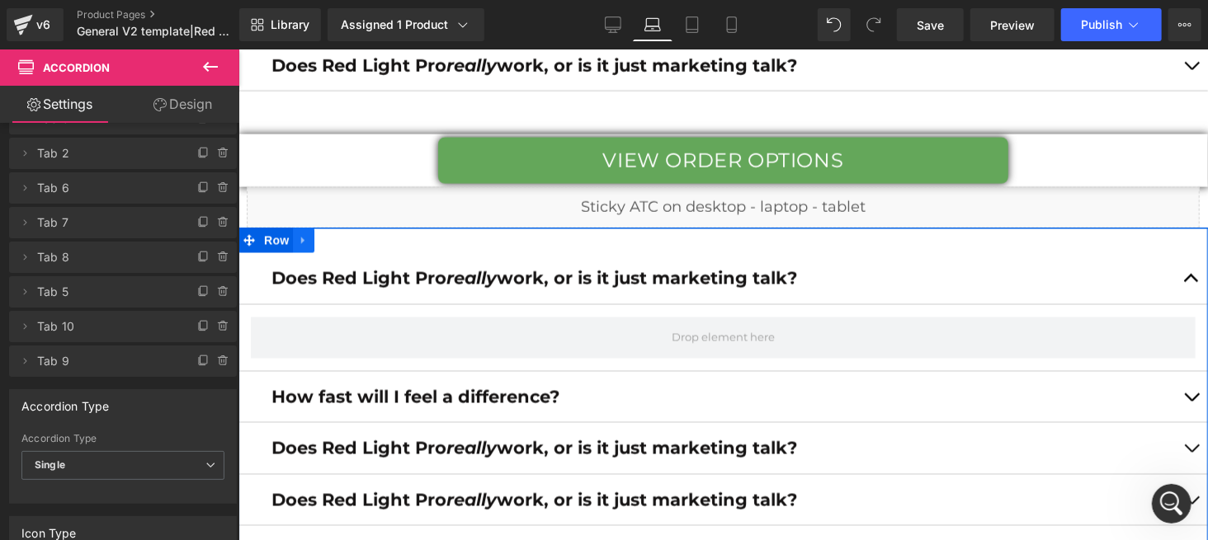
click at [297, 233] on icon at bounding box center [303, 239] width 12 height 12
click at [340, 235] on icon at bounding box center [346, 239] width 12 height 12
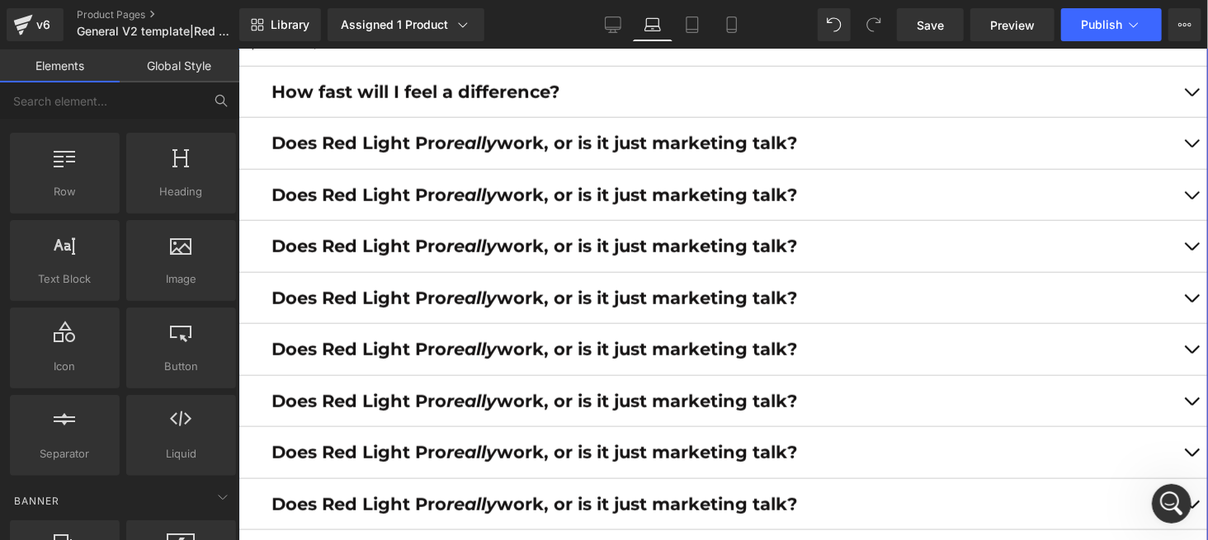
scroll to position [7345, 0]
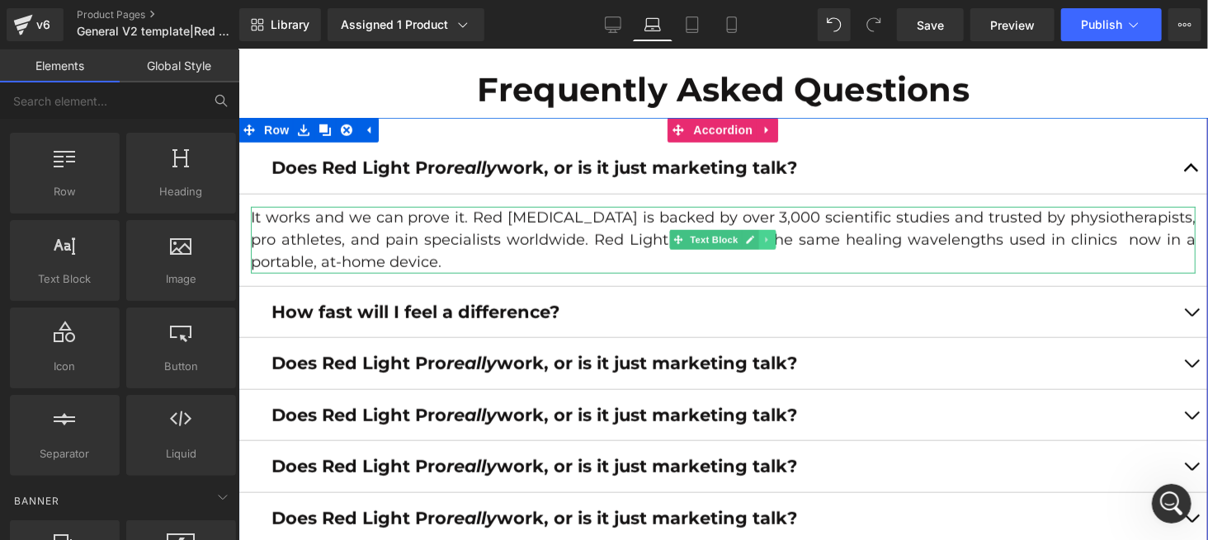
click at [765, 238] on icon at bounding box center [766, 240] width 2 height 6
click at [771, 238] on icon at bounding box center [775, 238] width 9 height 9
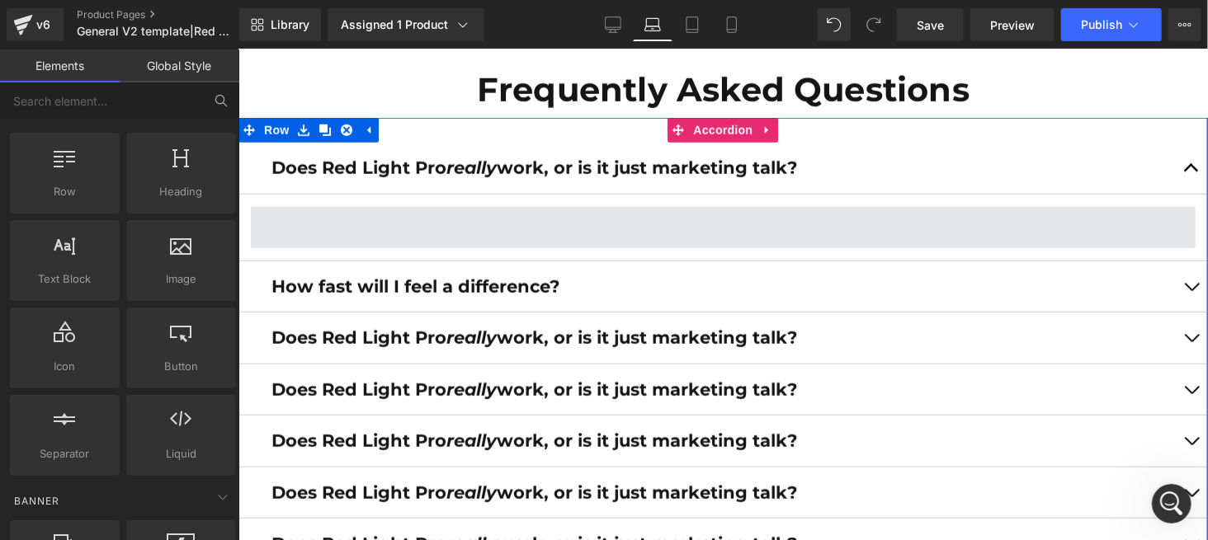
click at [351, 221] on span at bounding box center [722, 226] width 945 height 41
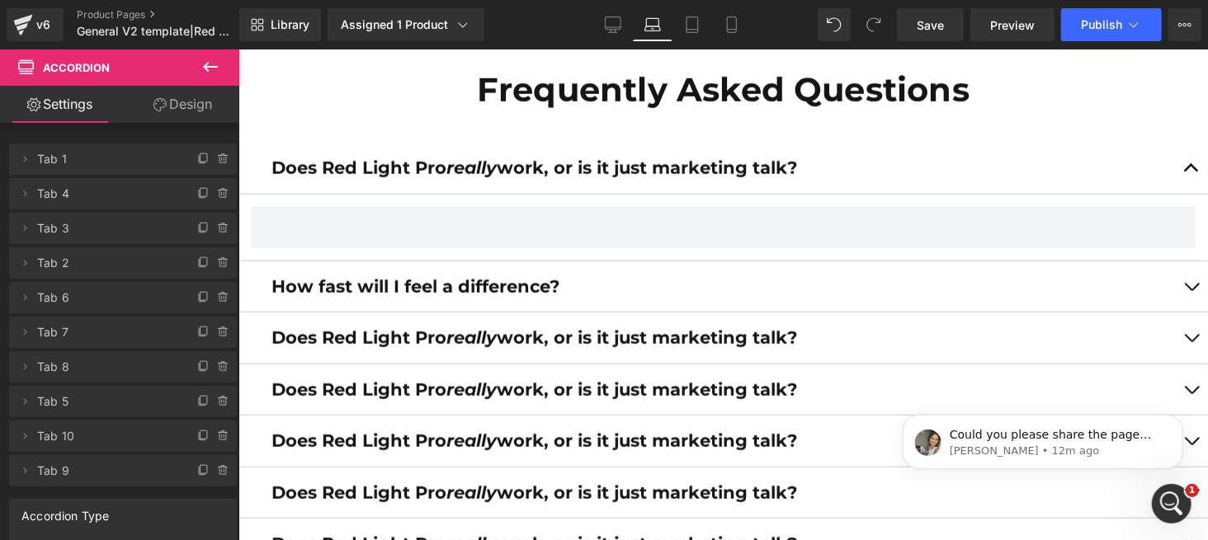
scroll to position [0, 0]
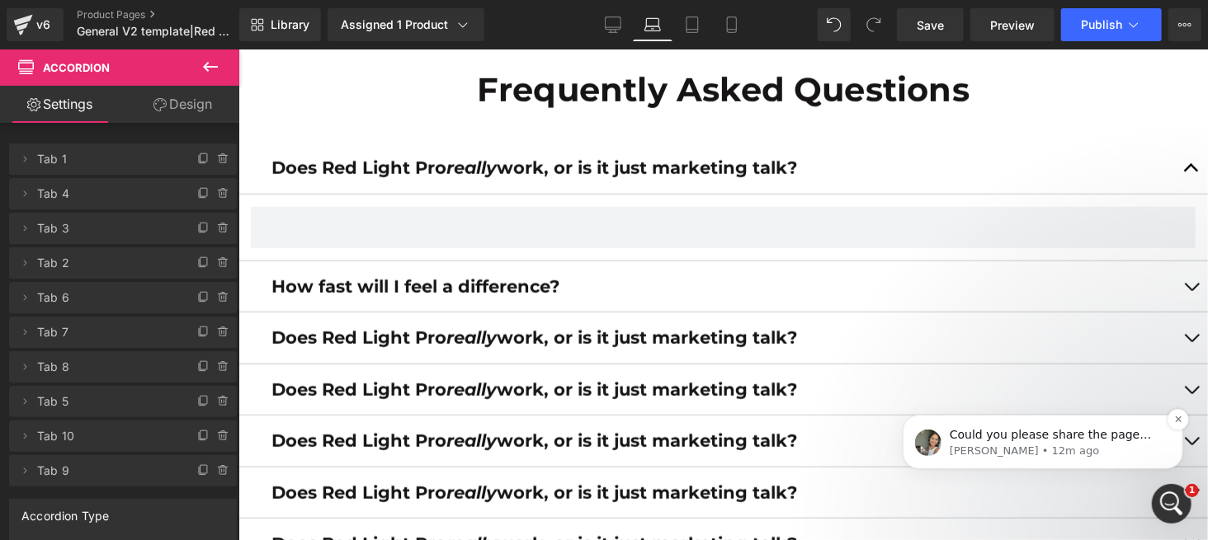
click at [1030, 457] on p "Zoe • 12m ago" at bounding box center [1055, 450] width 213 height 15
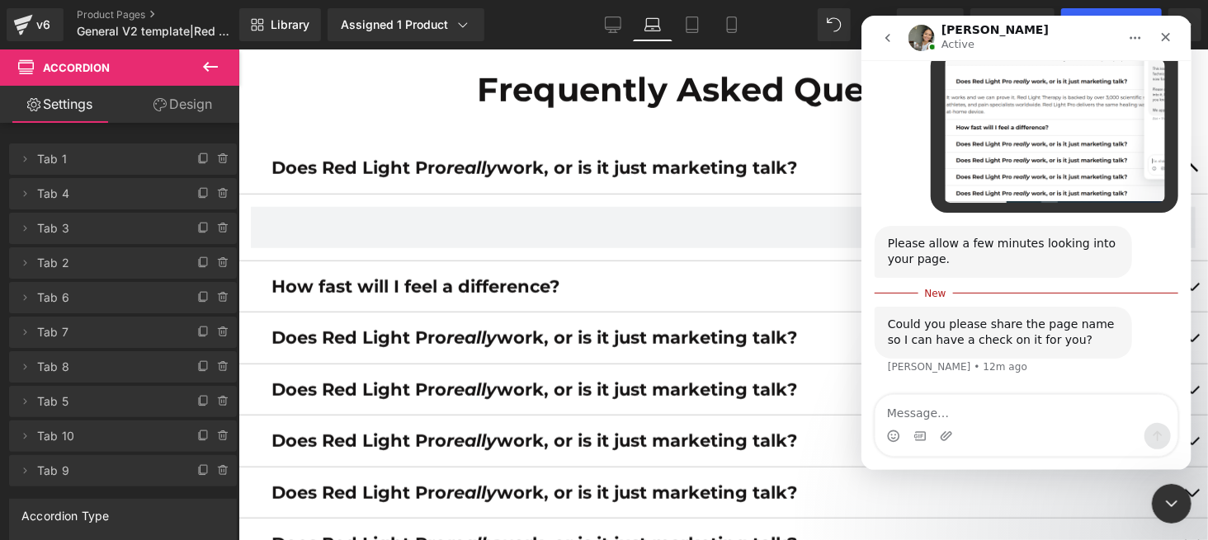
scroll to position [2508, 0]
click at [966, 412] on textarea "Message…" at bounding box center [1026, 409] width 302 height 28
type textarea "FAQ page"
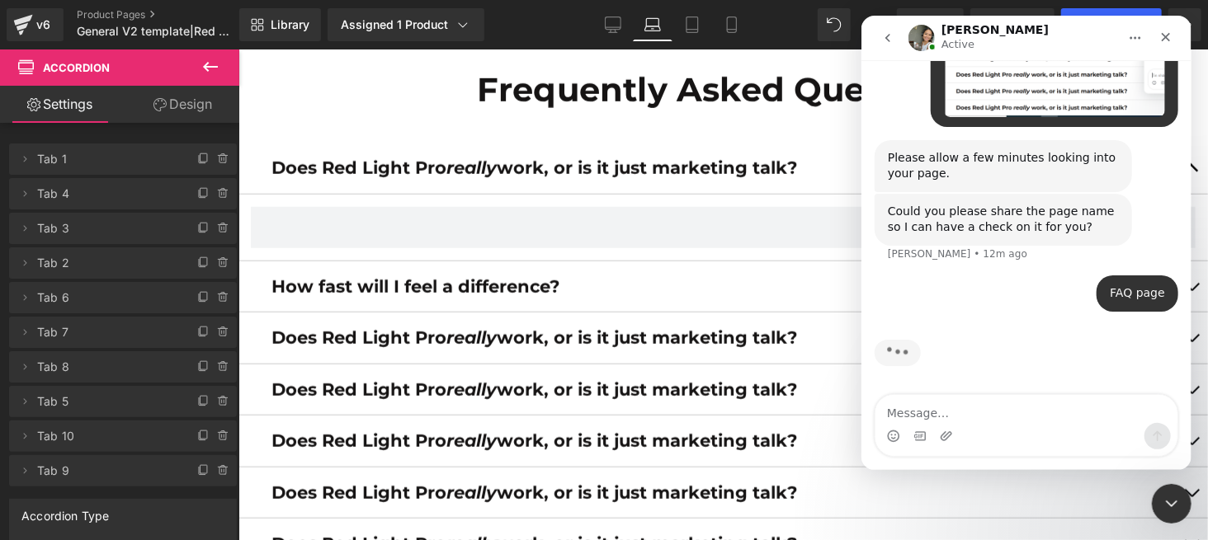
scroll to position [2530, 0]
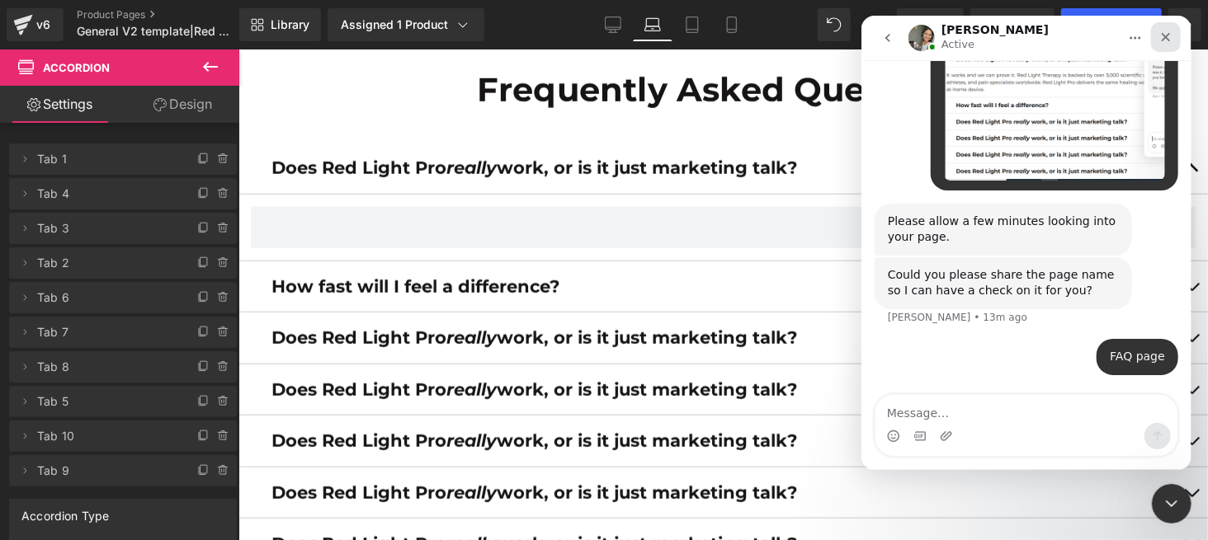
click at [1166, 36] on icon "Close" at bounding box center [1165, 37] width 9 height 9
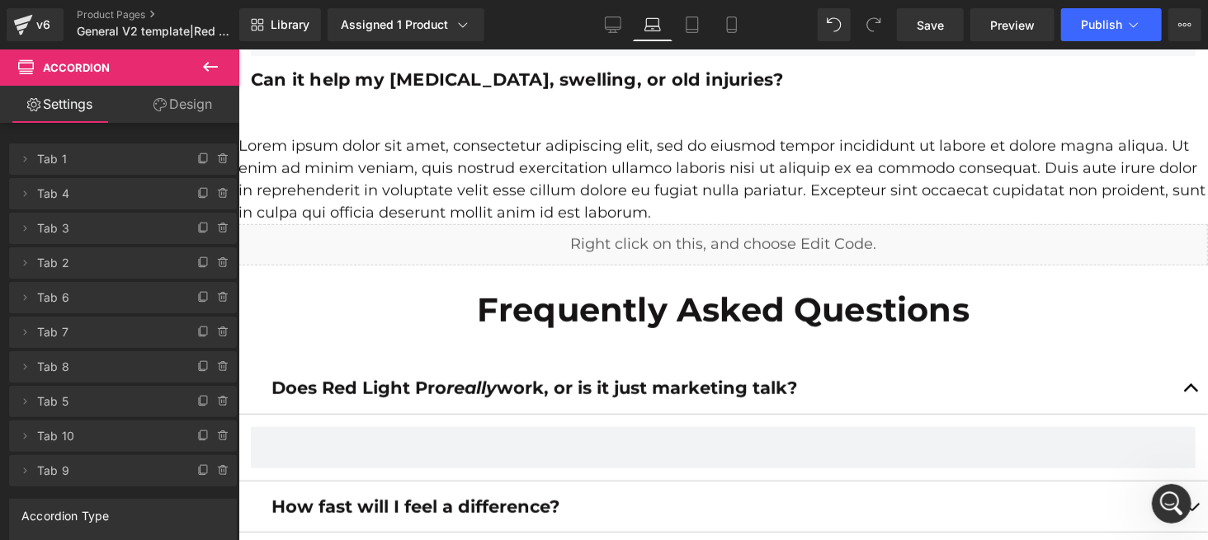
scroll to position [6905, 0]
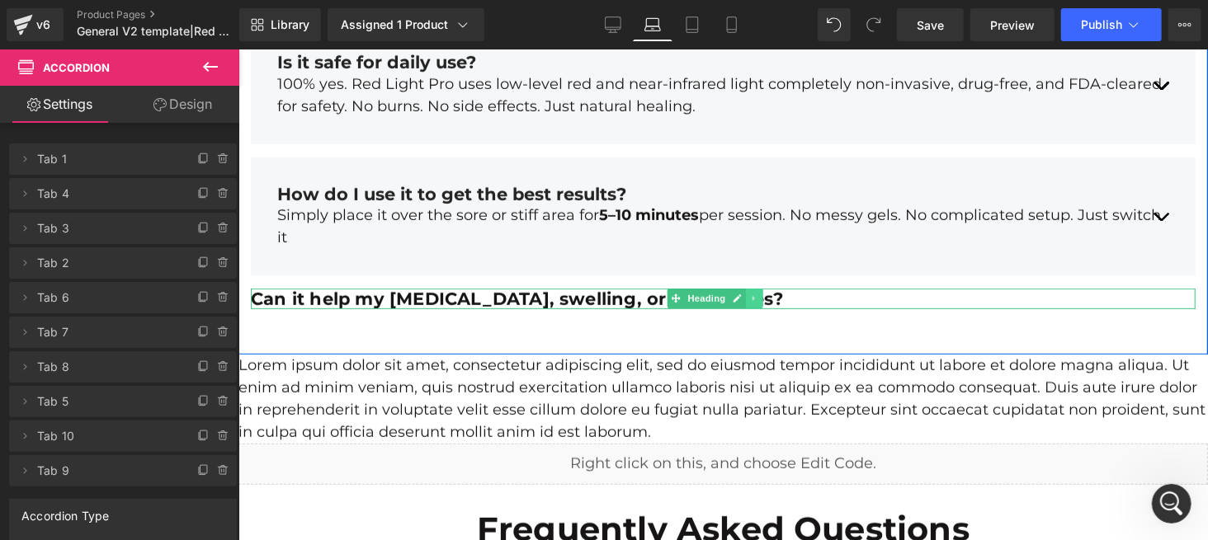
click at [757, 302] on icon at bounding box center [753, 298] width 9 height 10
click at [758, 301] on icon at bounding box center [761, 298] width 9 height 9
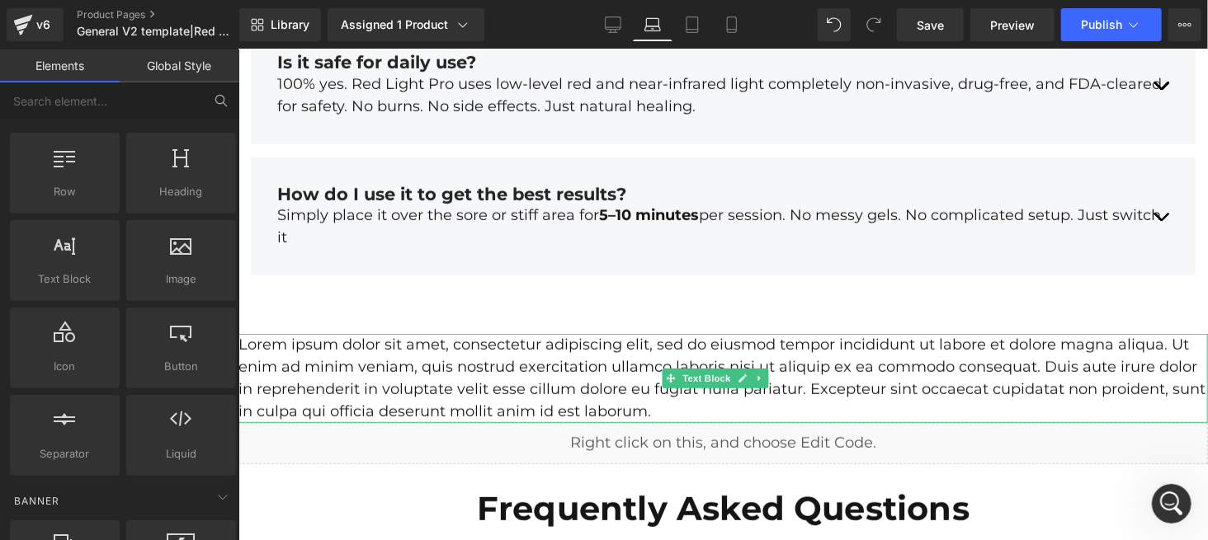
drag, startPoint x: 701, startPoint y: 383, endPoint x: 756, endPoint y: 375, distance: 55.0
click at [708, 389] on div "Lorem ipsum dolor sit amet, consectetur adipiscing elit, sed do eiusmod tempor …" at bounding box center [722, 377] width 969 height 89
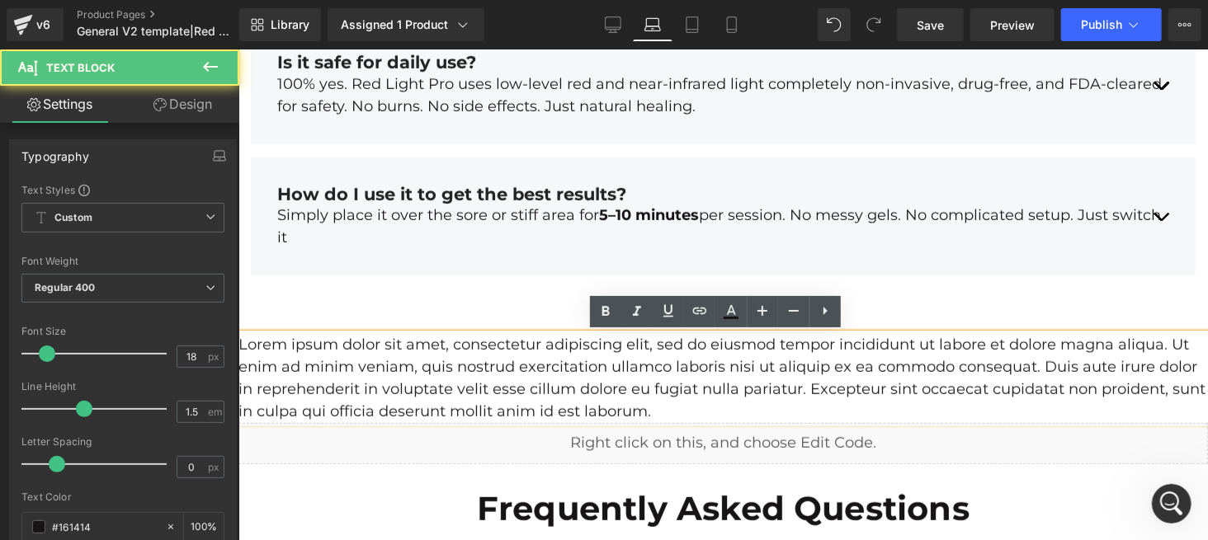
click at [757, 375] on p "Lorem ipsum dolor sit amet, consectetur adipiscing elit, sed do eiusmod tempor …" at bounding box center [722, 377] width 969 height 89
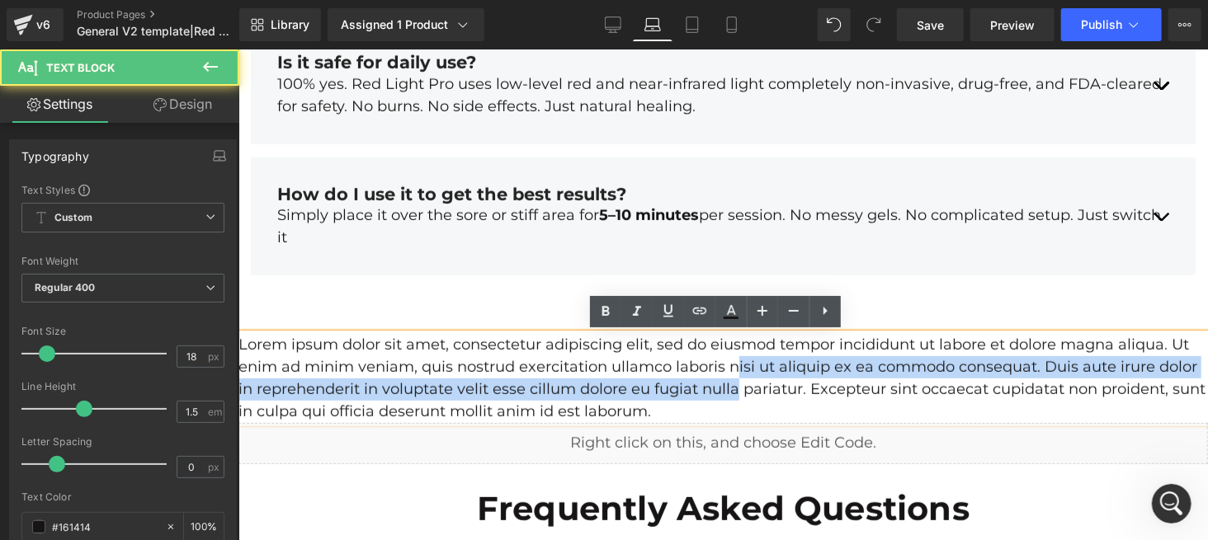
click at [733, 379] on p "Lorem ipsum dolor sit amet, consectetur adipiscing elit, sed do eiusmod tempor …" at bounding box center [722, 377] width 969 height 89
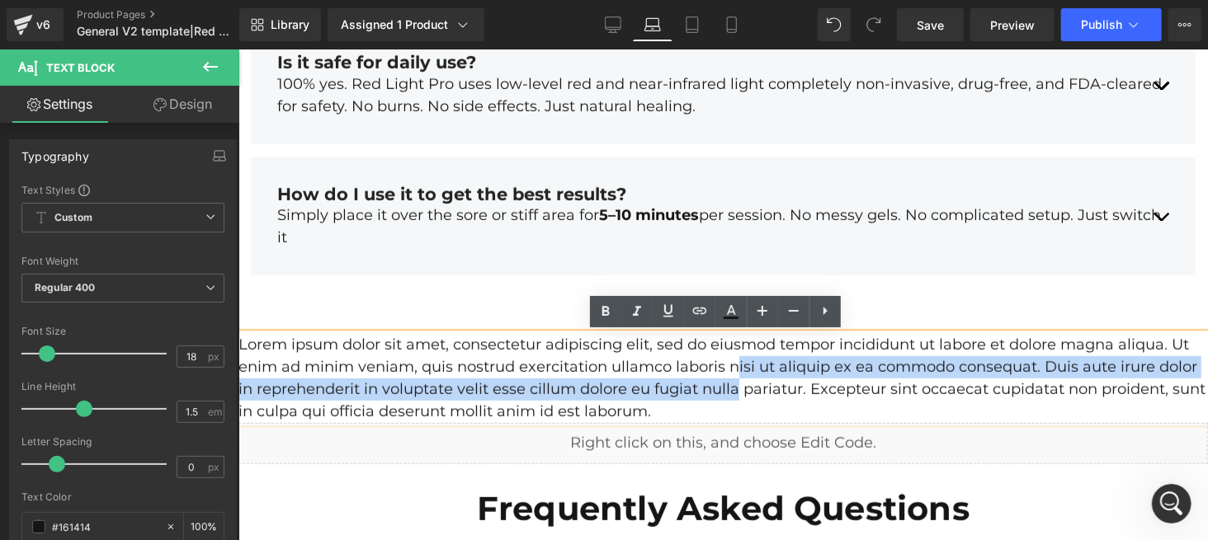
drag, startPoint x: 533, startPoint y: 266, endPoint x: 1005, endPoint y: 380, distance: 485.4
click at [533, 265] on div "How do I use it to get the best results? Text Block Simply place it over the so…" at bounding box center [722, 216] width 945 height 118
click at [676, 379] on p "Lorem ipsum dolor sit amet, consectetur adipiscing elit, sed do eiusmod tempor …" at bounding box center [722, 377] width 969 height 89
click at [487, 346] on p "Lorem ipsum dolor sit amet, consectetur adipiscing elit, sed do eiusmod tempor …" at bounding box center [722, 377] width 969 height 89
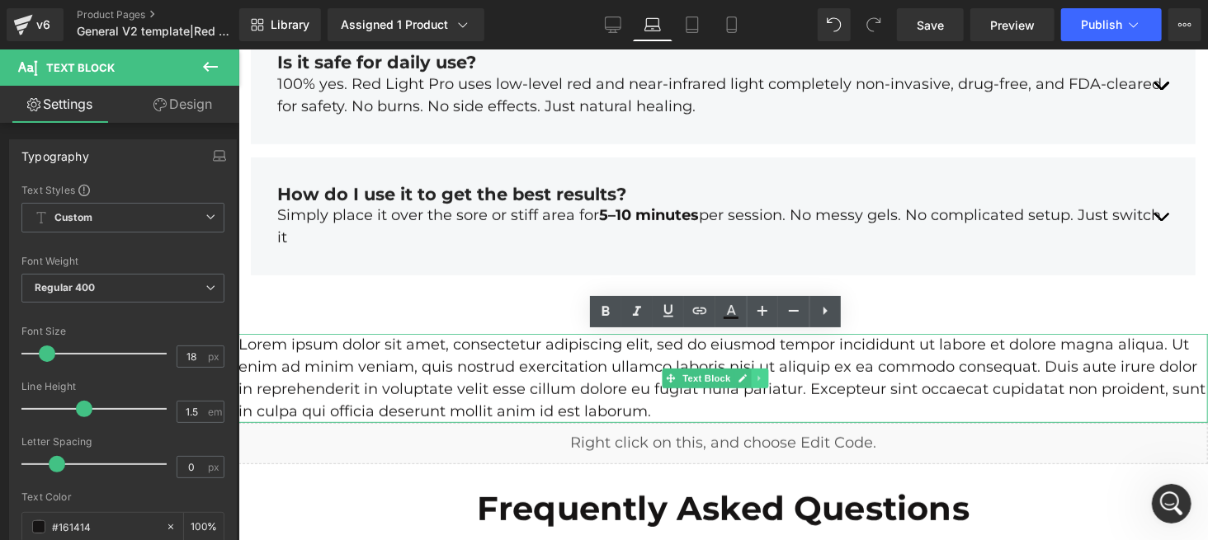
click at [757, 375] on icon at bounding box center [758, 378] width 2 height 6
click at [767, 379] on icon at bounding box center [766, 377] width 9 height 9
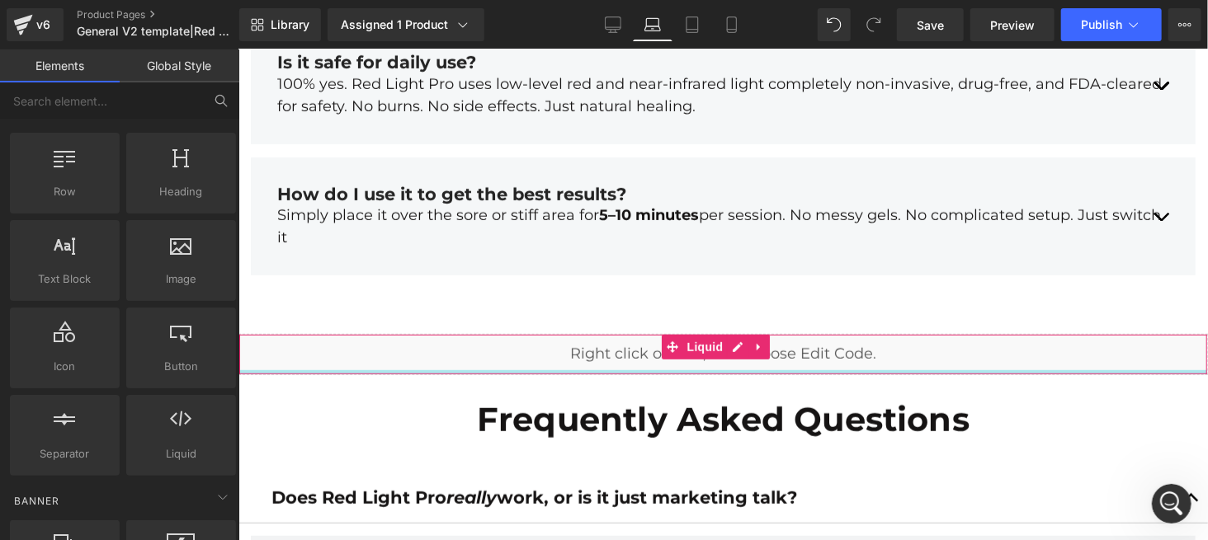
click at [707, 369] on div "Liquid" at bounding box center [722, 353] width 969 height 41
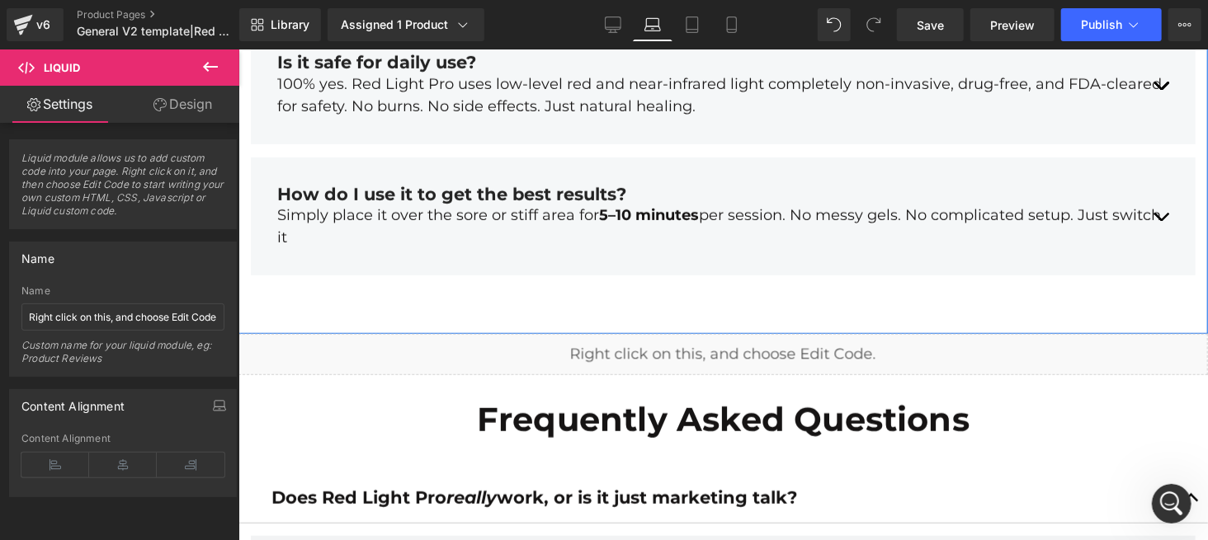
scroll to position [7235, 0]
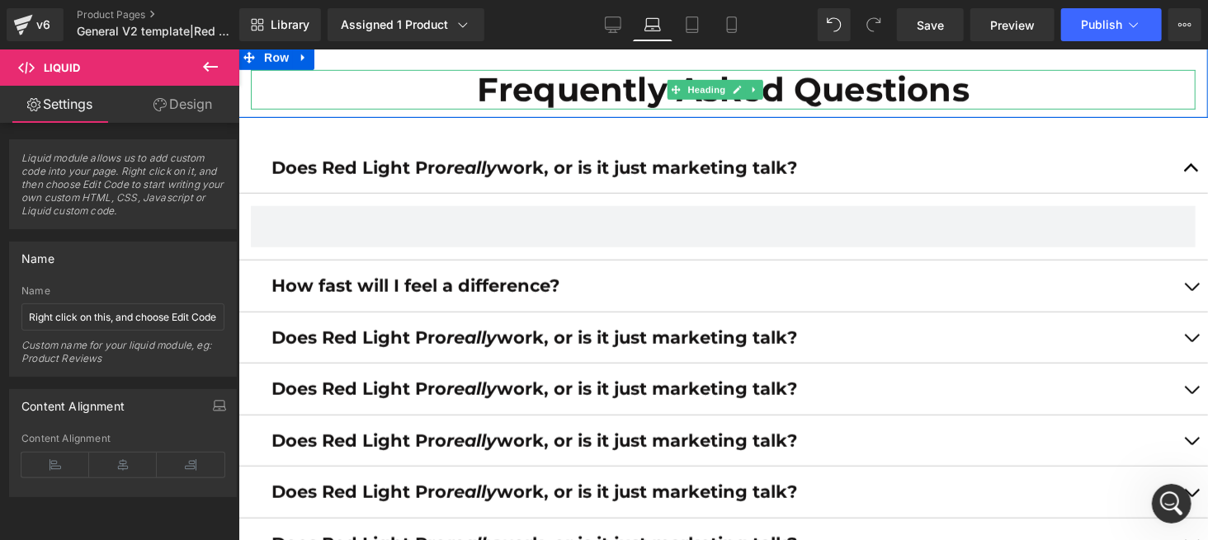
click at [568, 83] on h1 "Frequently Asked Questions" at bounding box center [722, 89] width 945 height 40
click at [551, 252] on article at bounding box center [722, 226] width 969 height 67
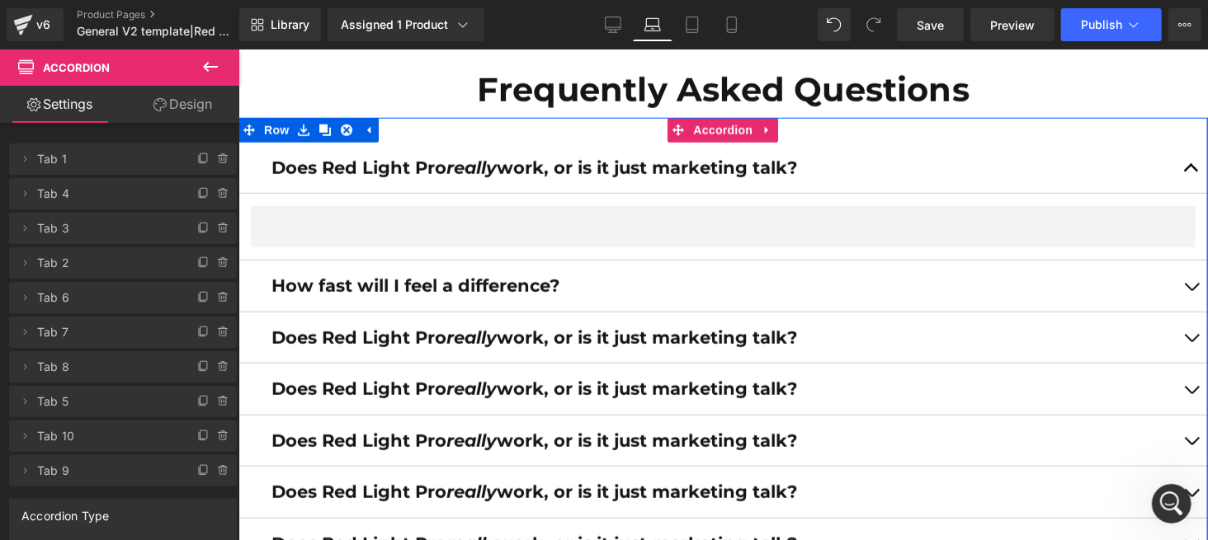
scroll to position [7015, 0]
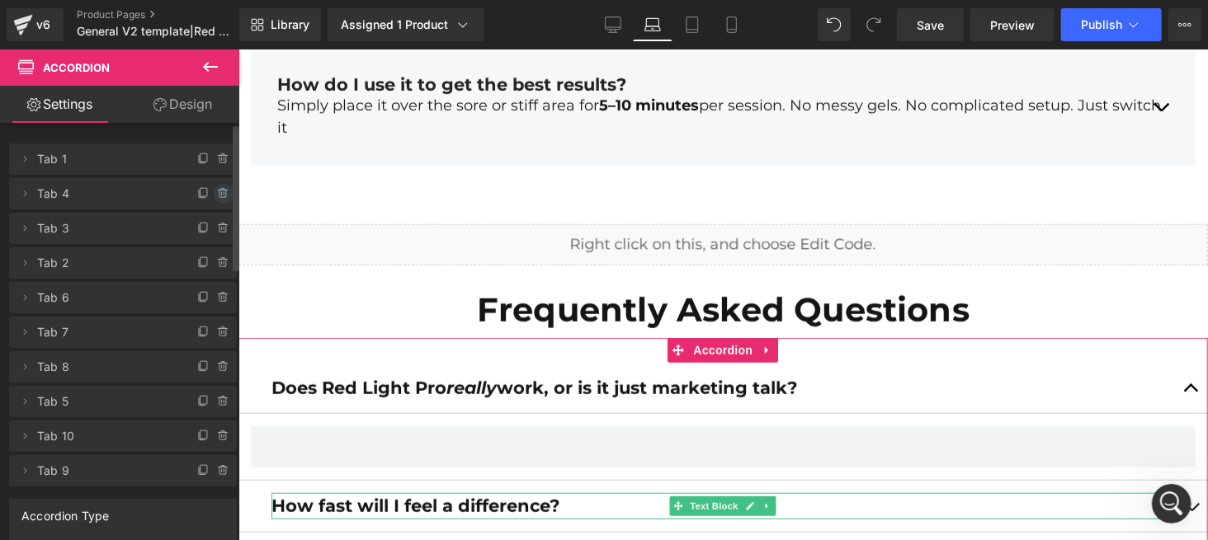
click at [219, 195] on icon at bounding box center [222, 194] width 7 height 7
click at [219, 195] on button "Delete" at bounding box center [206, 194] width 52 height 21
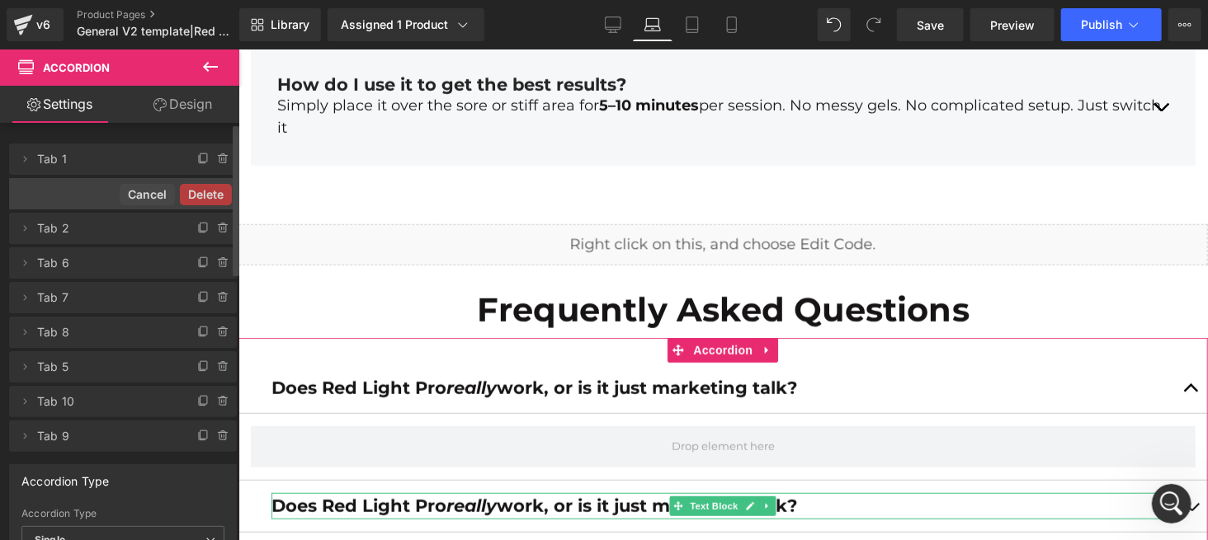
click at [208, 191] on button "Delete" at bounding box center [206, 194] width 52 height 21
click at [219, 196] on icon at bounding box center [222, 194] width 7 height 7
click at [195, 191] on button "Delete" at bounding box center [206, 194] width 52 height 21
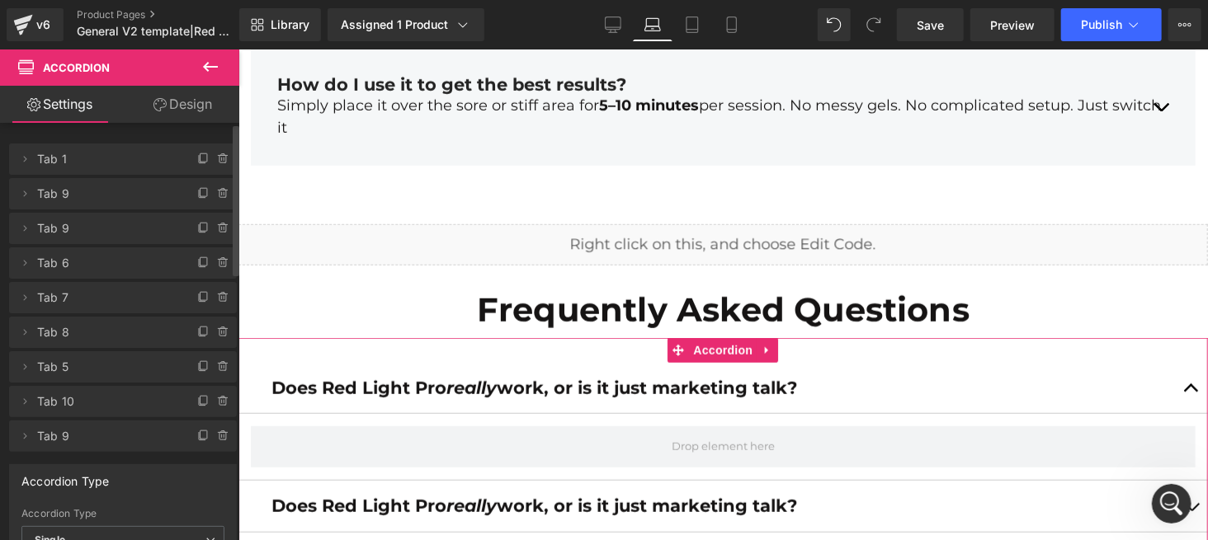
click at [413, 281] on div "Frequently Asked Questions Heading Row" at bounding box center [722, 301] width 969 height 73
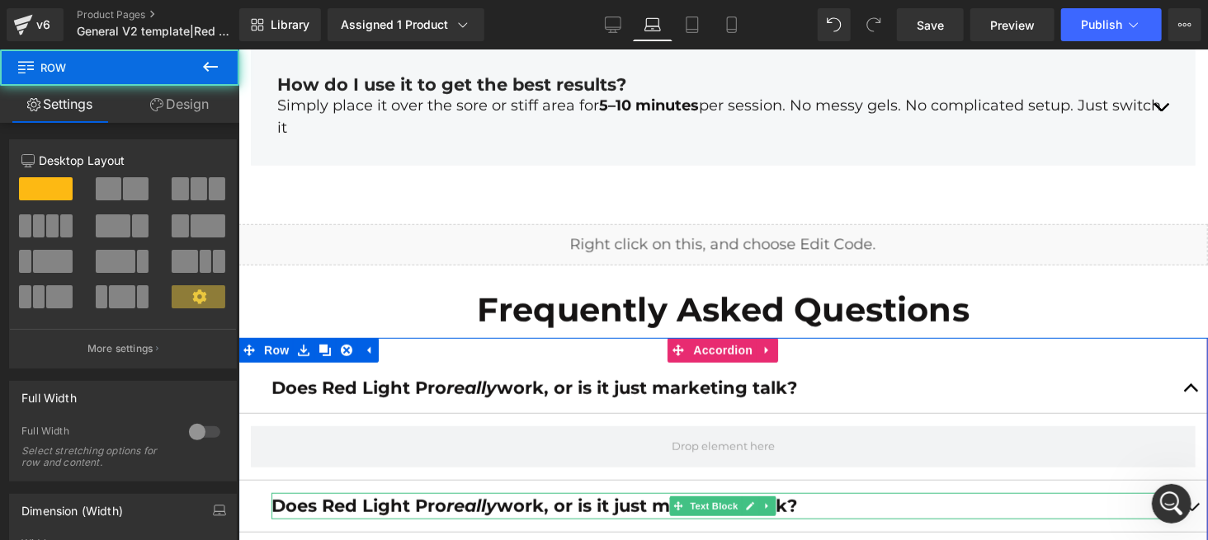
drag, startPoint x: 758, startPoint y: 347, endPoint x: 582, endPoint y: 365, distance: 176.7
click at [582, 365] on div "Does Red Light Pro really work, or is it just marketing talk? Text Block" at bounding box center [722, 388] width 969 height 52
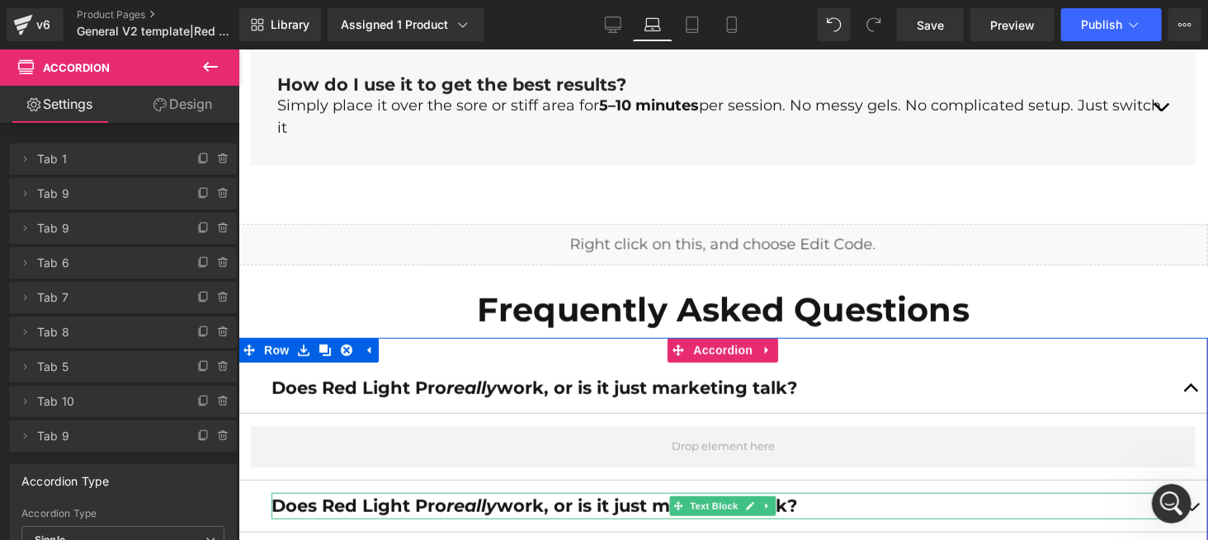
scroll to position [2595, 0]
click at [761, 348] on icon at bounding box center [767, 349] width 12 height 12
click at [771, 353] on icon at bounding box center [777, 350] width 12 height 12
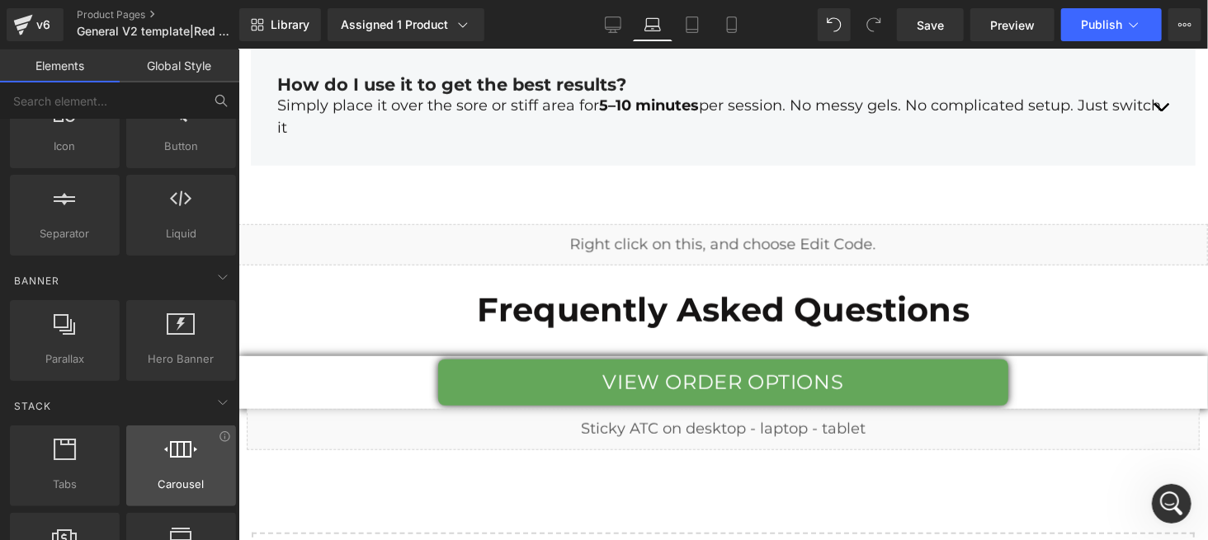
scroll to position [467, 0]
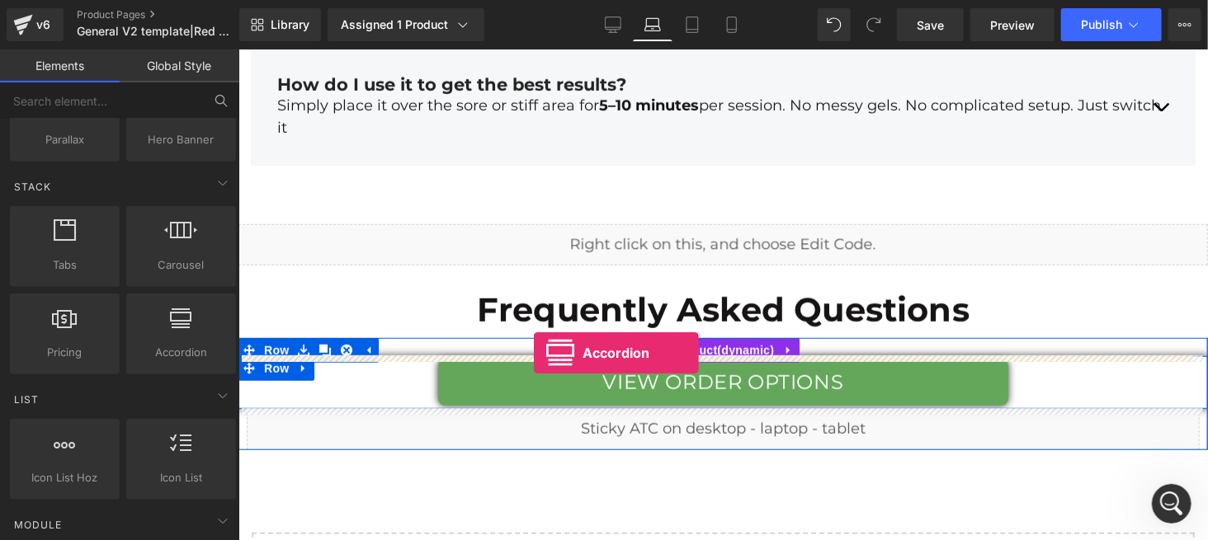
drag, startPoint x: 436, startPoint y: 407, endPoint x: 533, endPoint y: 352, distance: 111.5
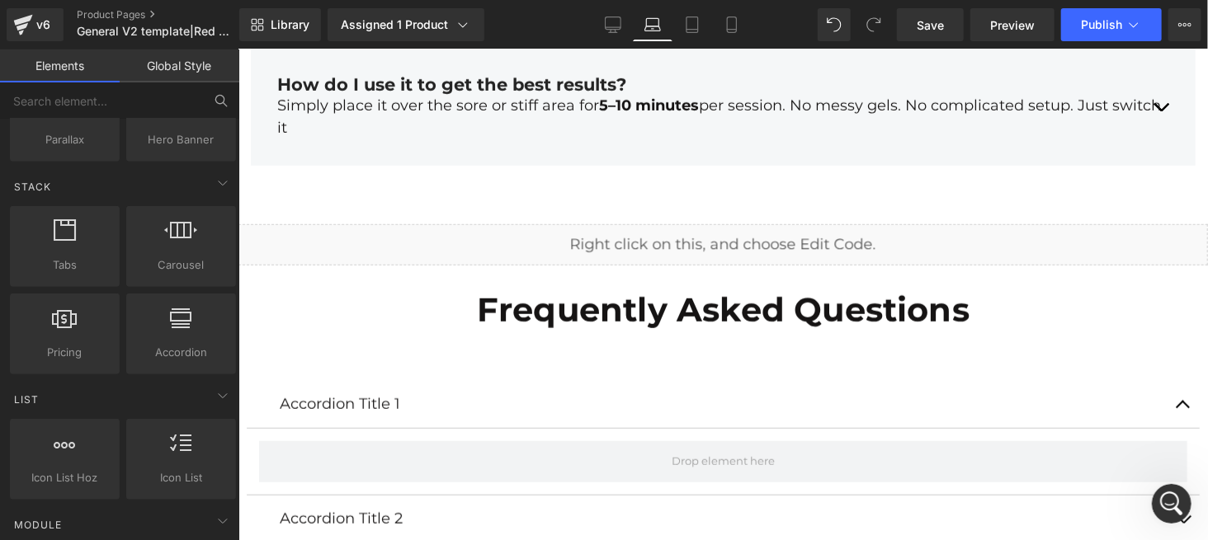
click at [483, 380] on div "Accordion Title 1 Text Block" at bounding box center [722, 404] width 953 height 48
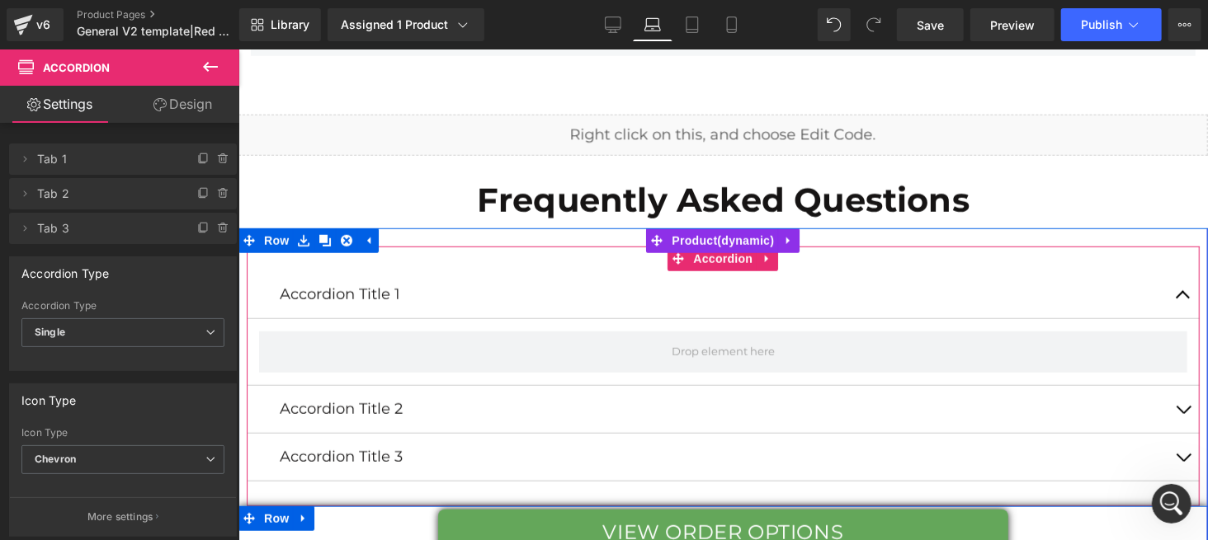
scroll to position [7235, 0]
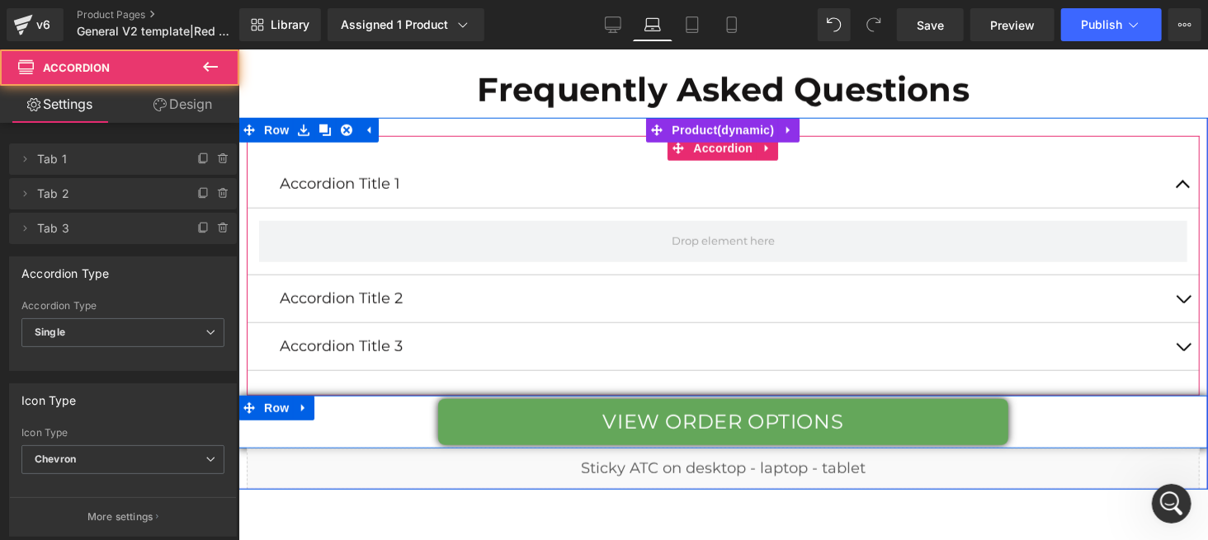
click at [1177, 183] on button "button" at bounding box center [1182, 183] width 33 height 47
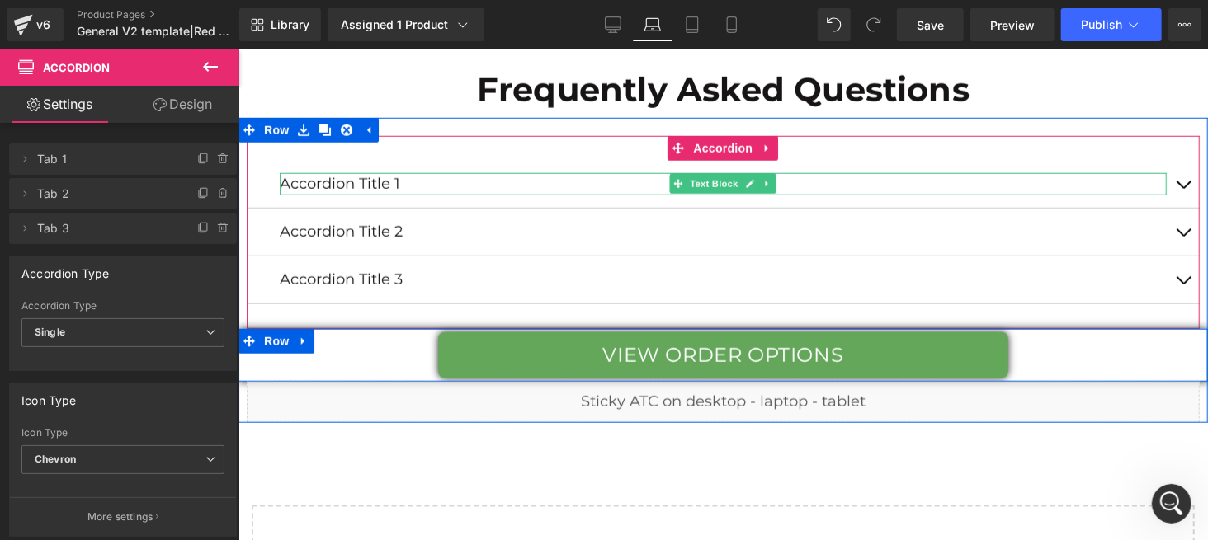
drag, startPoint x: 371, startPoint y: 177, endPoint x: 409, endPoint y: 177, distance: 38.0
click at [371, 178] on p "Accordion Title 1" at bounding box center [722, 183] width 887 height 22
click at [409, 179] on p "Accordion Title 1" at bounding box center [722, 183] width 887 height 22
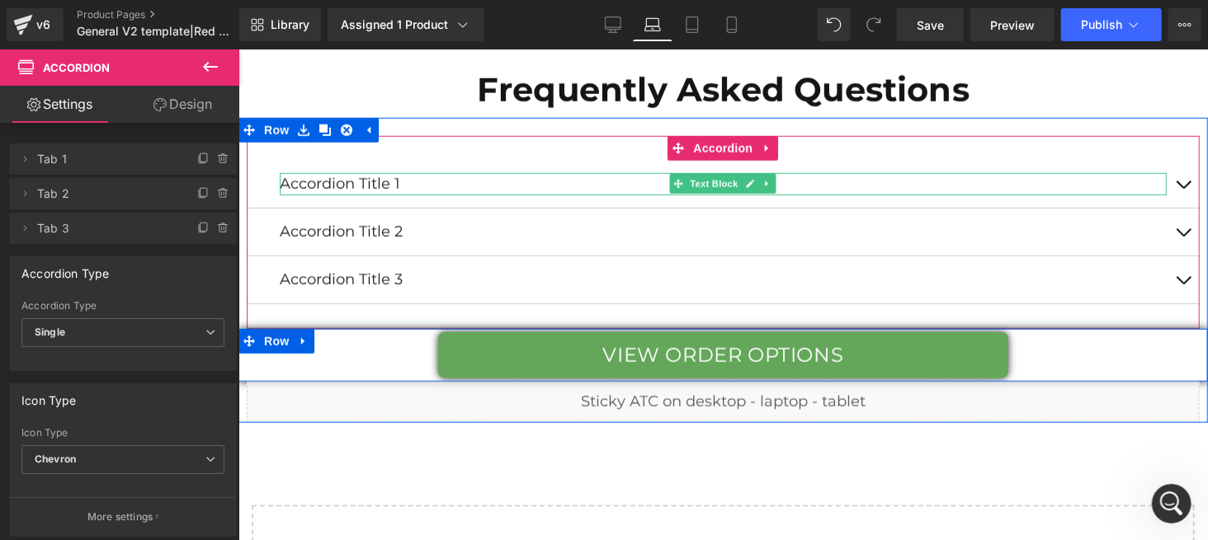
click at [409, 177] on p "Accordion Title 1" at bounding box center [722, 183] width 887 height 22
click at [408, 177] on p "Accordion Title 1" at bounding box center [722, 183] width 887 height 22
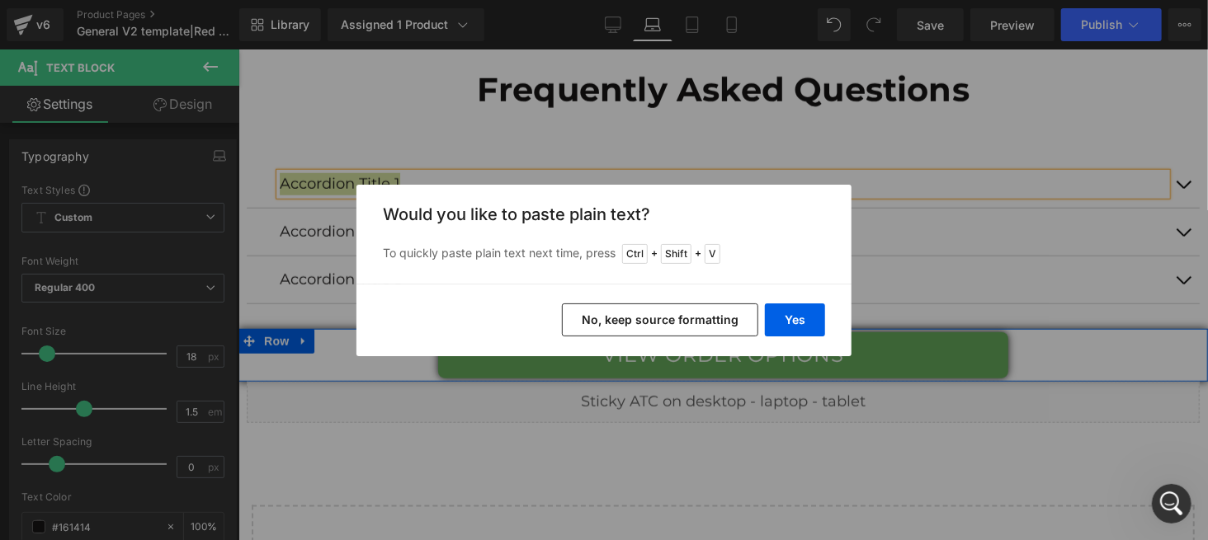
click at [651, 309] on button "No, keep source formatting" at bounding box center [660, 320] width 196 height 33
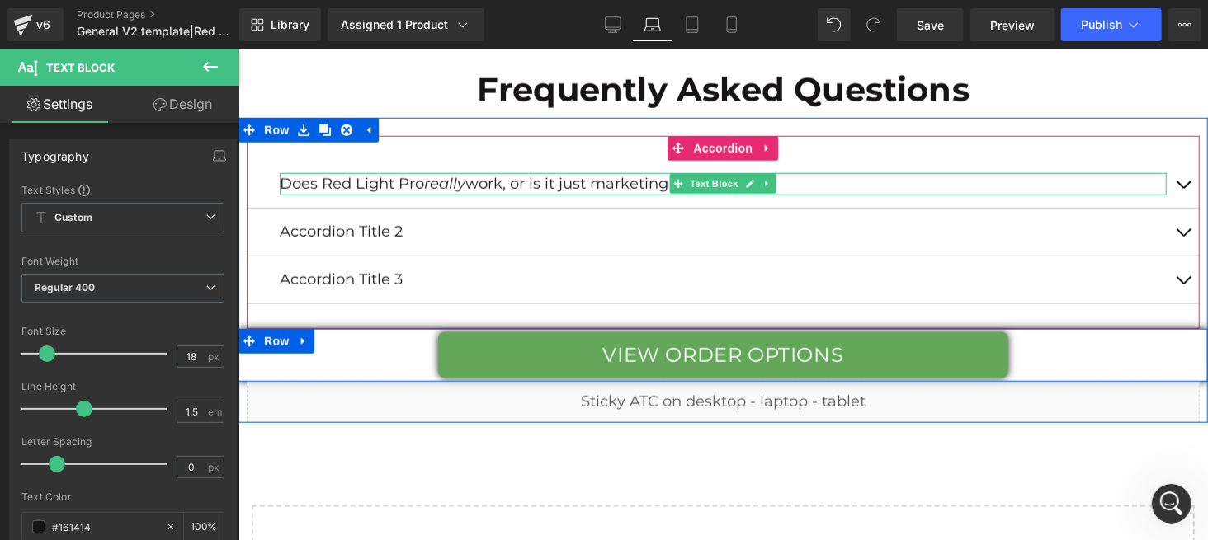
click at [486, 183] on p "Does Red Light Pro really work, or is it just marketing talk?" at bounding box center [722, 183] width 887 height 22
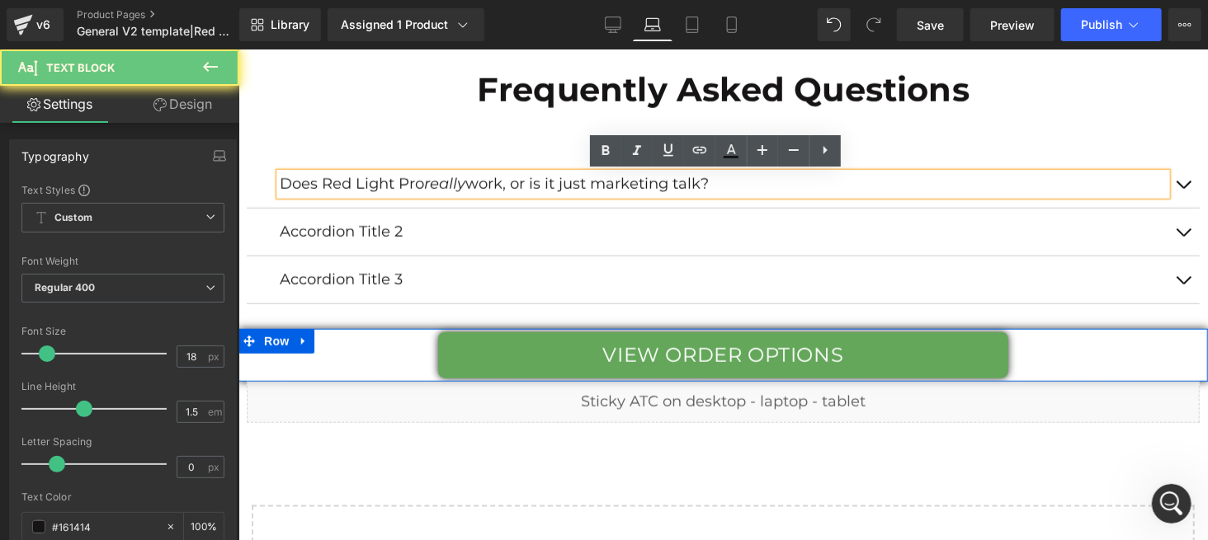
click at [486, 183] on p "Does Red Light Pro really work, or is it just marketing talk?" at bounding box center [722, 183] width 887 height 22
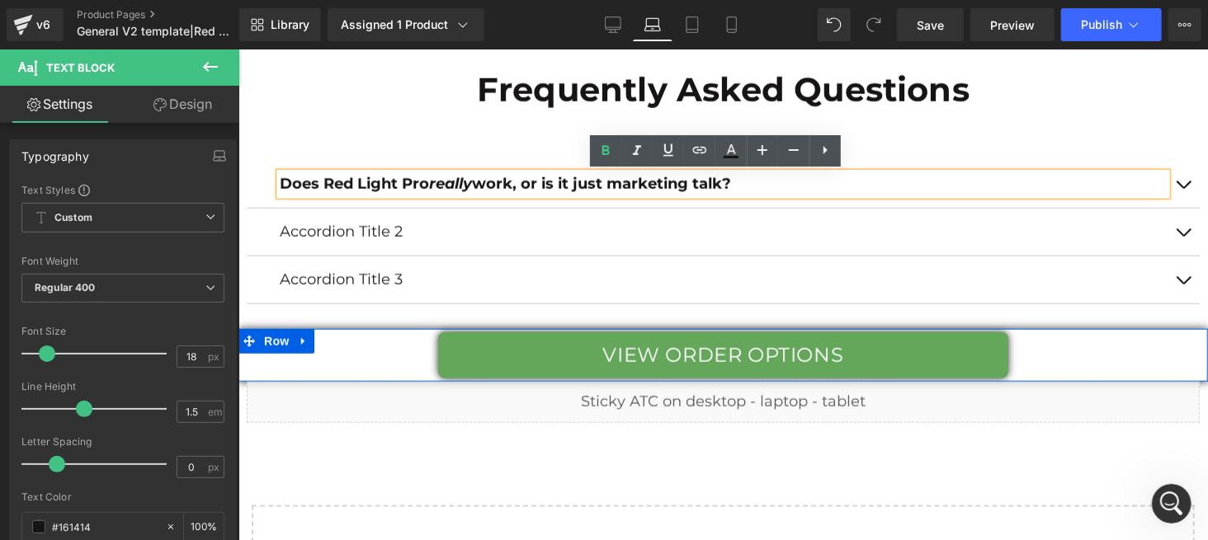
click at [1177, 178] on button "button" at bounding box center [1182, 183] width 33 height 47
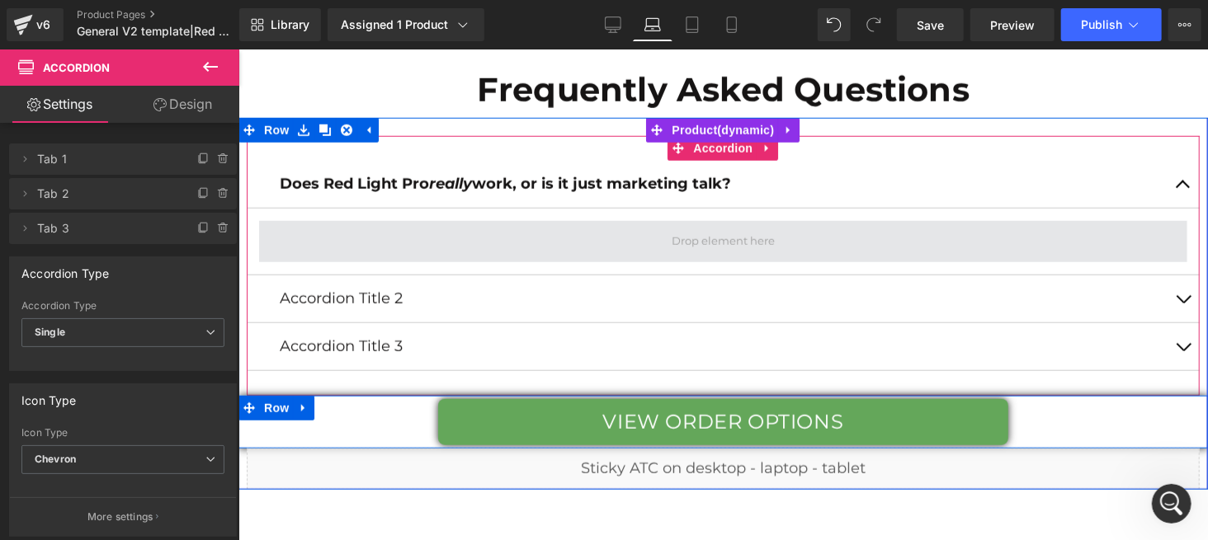
click at [581, 252] on span at bounding box center [722, 240] width 928 height 41
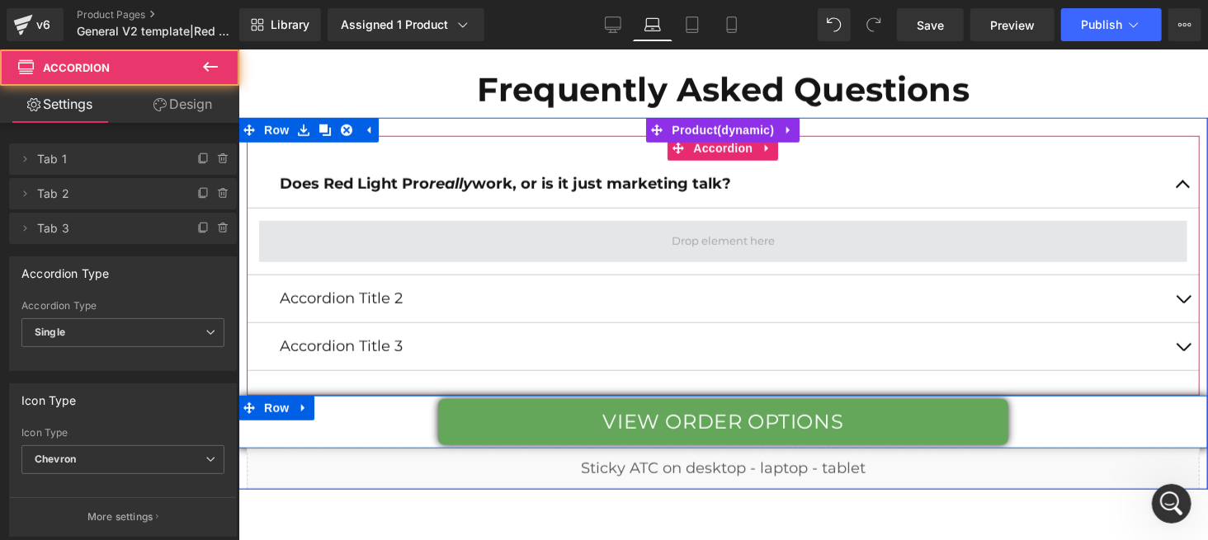
click at [587, 235] on span at bounding box center [722, 240] width 928 height 41
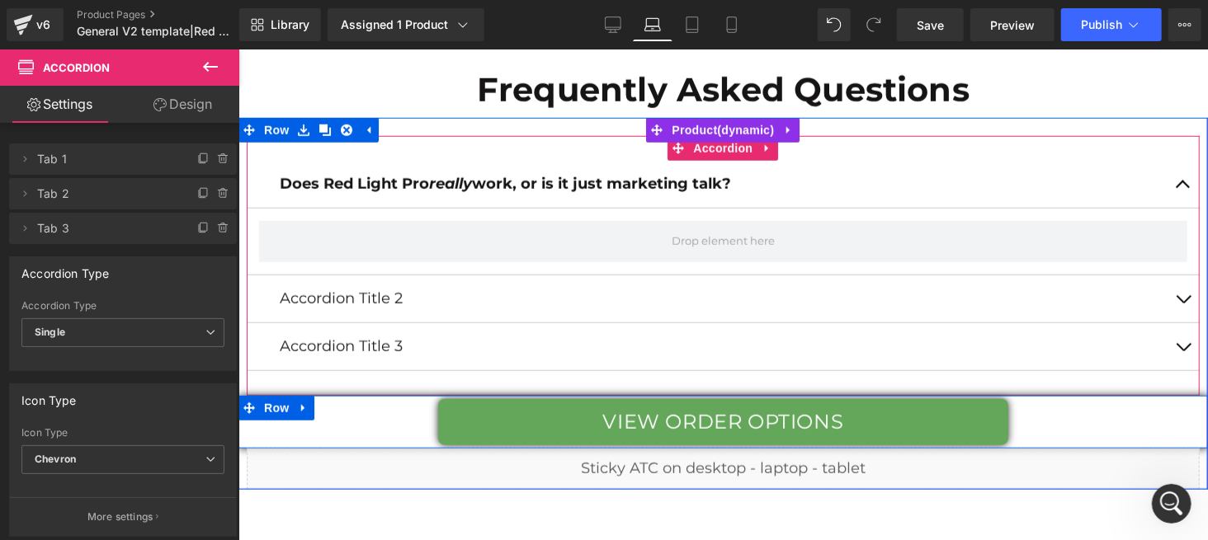
click at [1182, 188] on span "button" at bounding box center [1182, 188] width 0 height 0
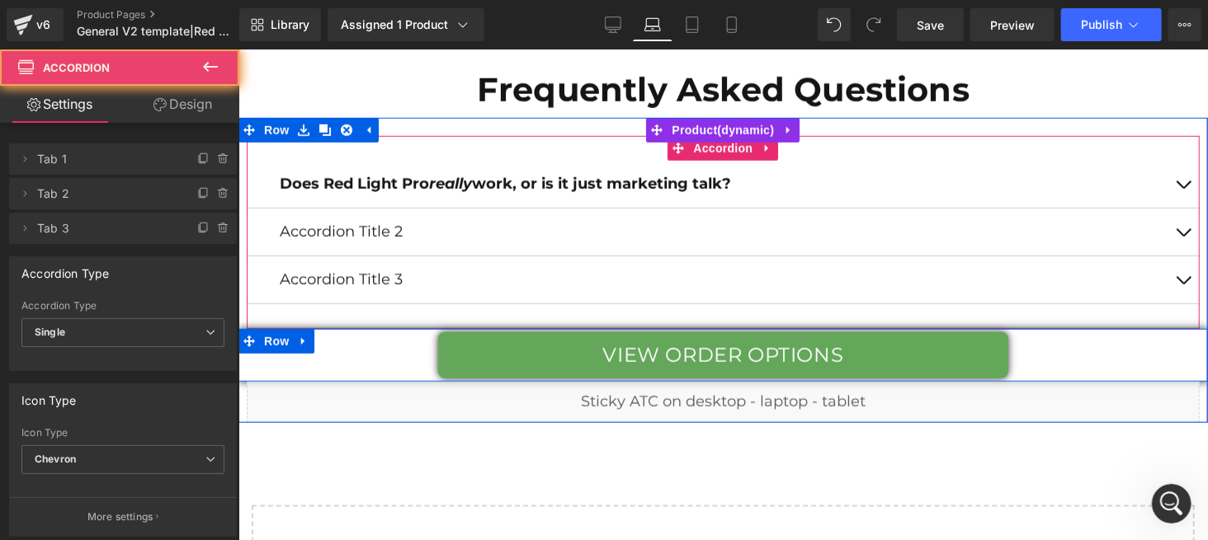
click at [1175, 182] on button "button" at bounding box center [1182, 183] width 33 height 47
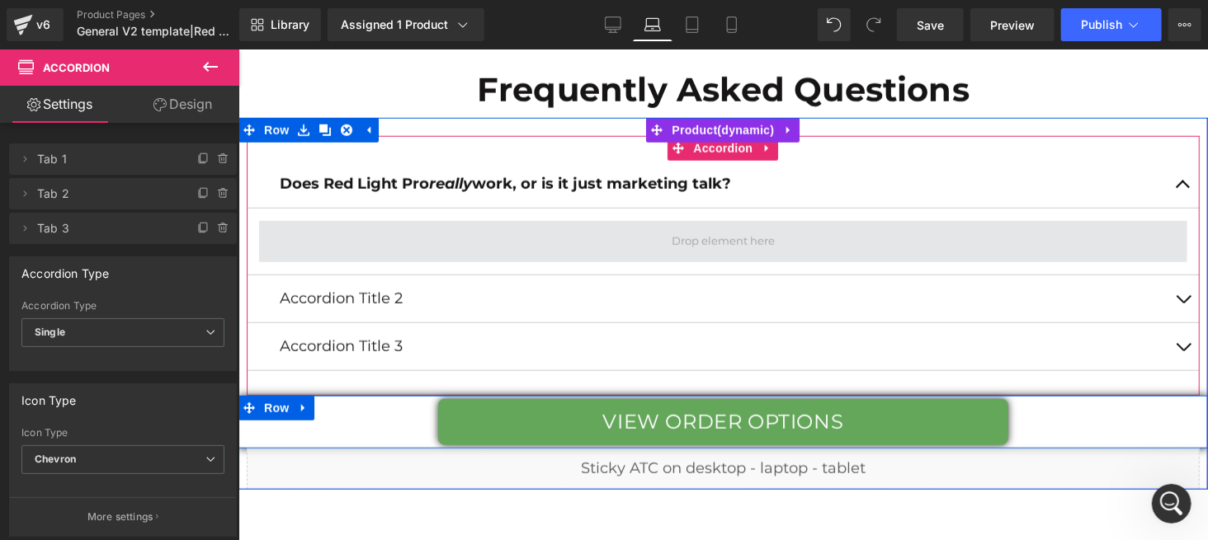
click at [641, 243] on span at bounding box center [722, 240] width 928 height 41
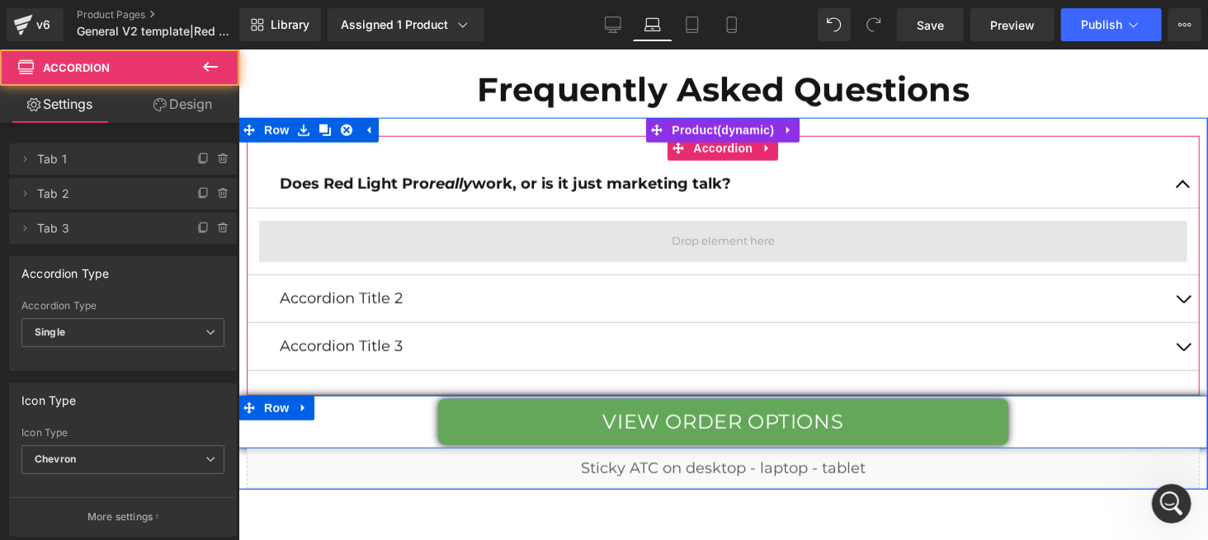
click at [676, 232] on span at bounding box center [722, 241] width 115 height 25
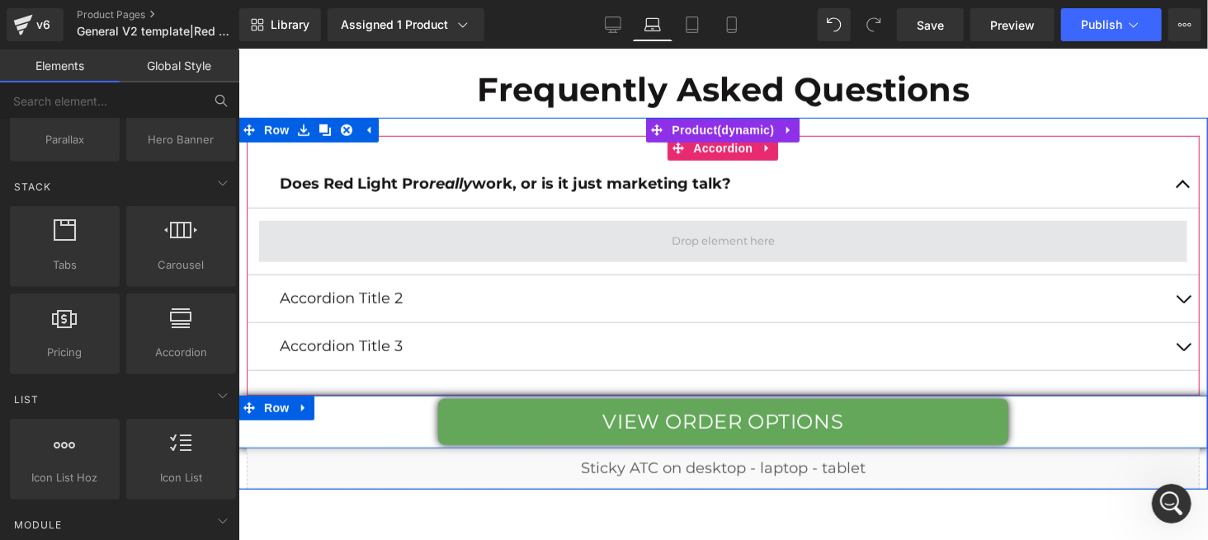
click at [676, 232] on span at bounding box center [722, 241] width 115 height 25
click at [677, 231] on span at bounding box center [722, 241] width 115 height 25
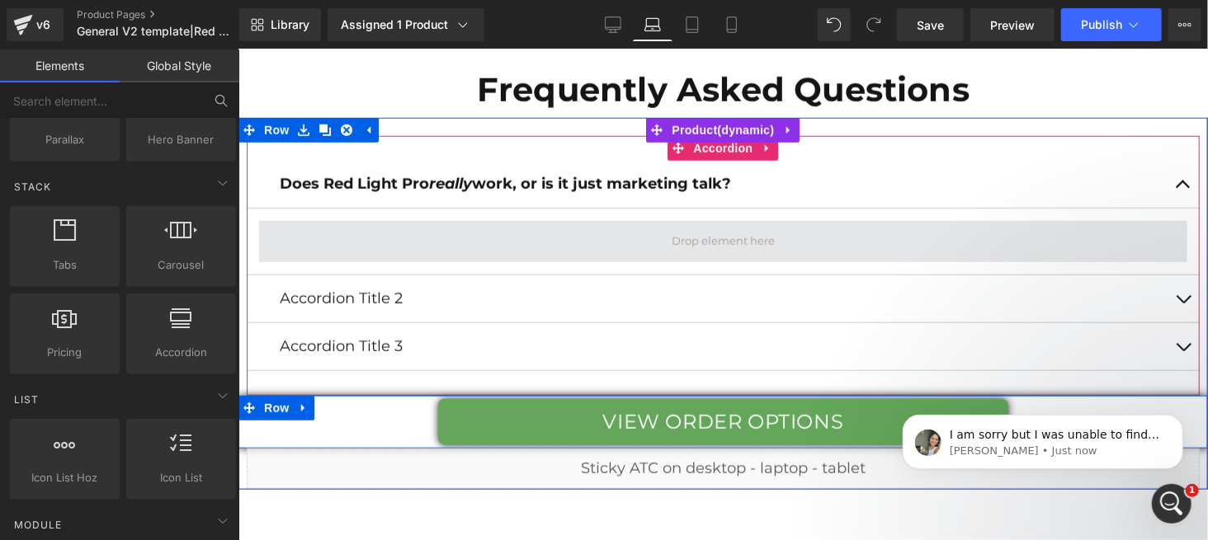
scroll to position [0, 0]
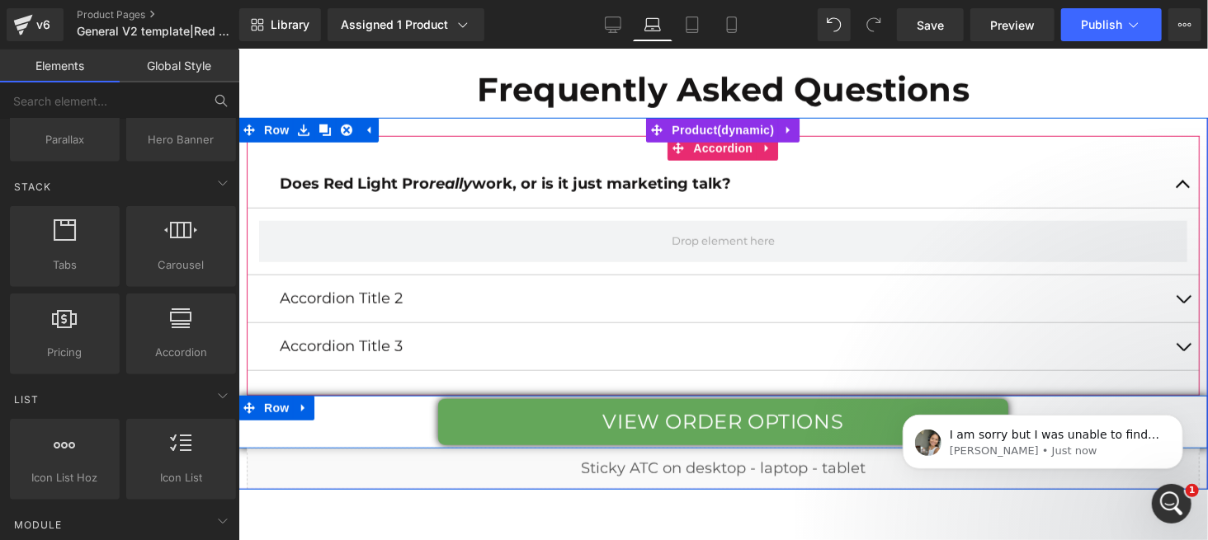
click at [1172, 296] on button "button" at bounding box center [1182, 298] width 33 height 47
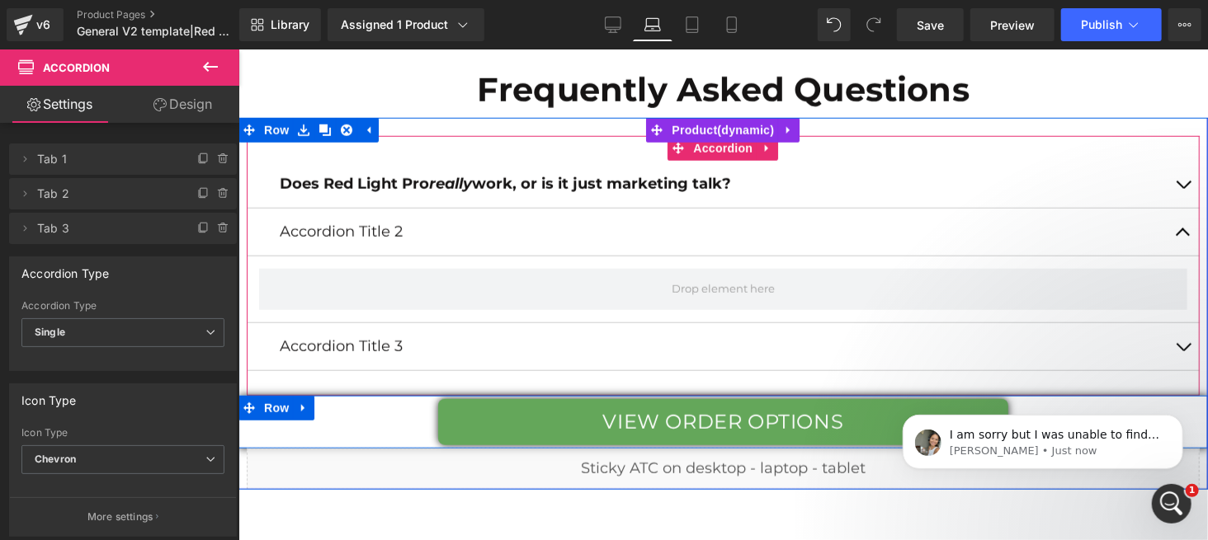
click at [1176, 183] on button "button" at bounding box center [1182, 183] width 33 height 47
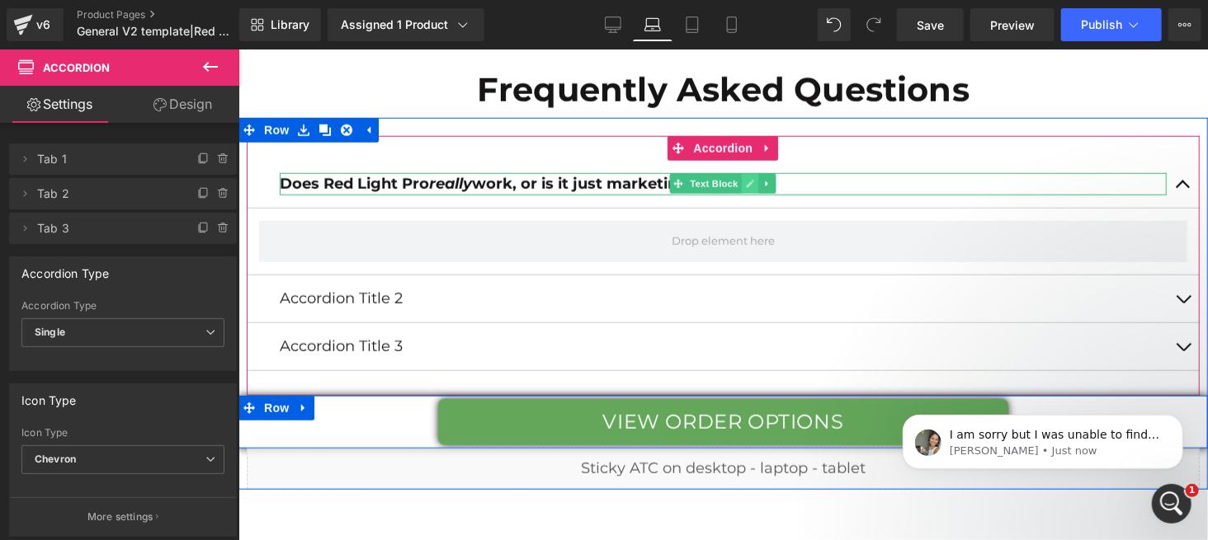
click at [746, 180] on icon at bounding box center [750, 184] width 8 height 8
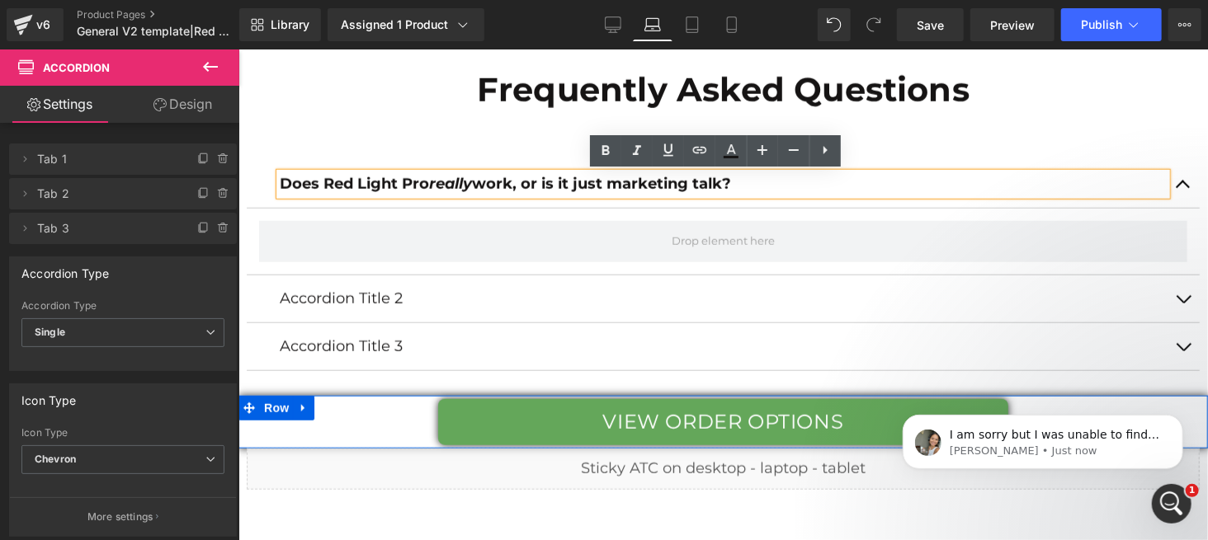
click at [516, 138] on div "Does Red Light Pro really work, or is it just marketing talk? Text Block Accord…" at bounding box center [722, 265] width 953 height 260
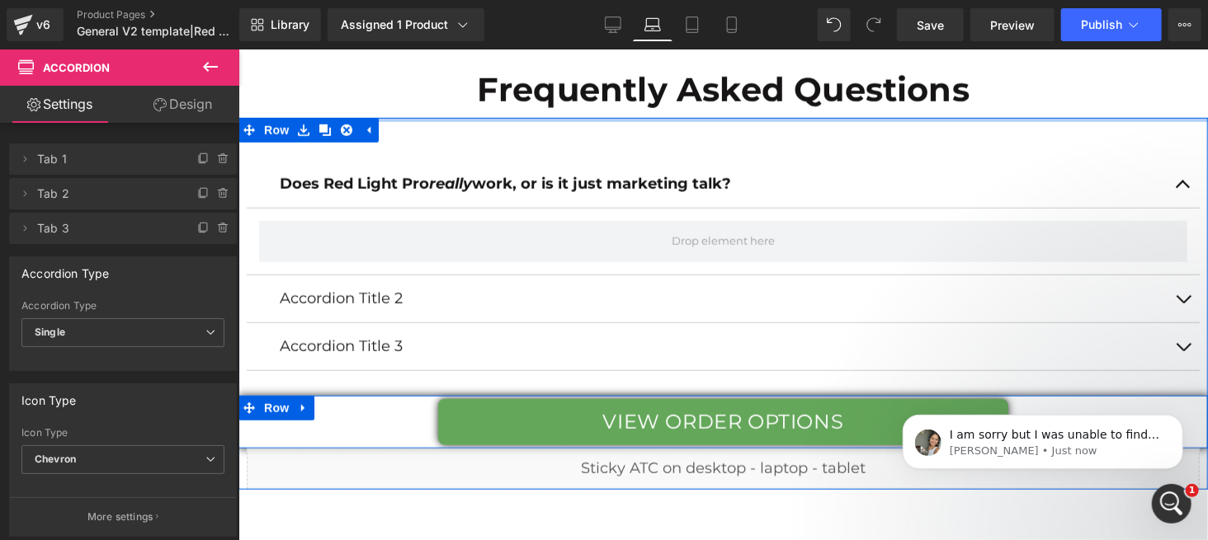
drag, startPoint x: 600, startPoint y: 120, endPoint x: 443, endPoint y: 314, distance: 250.0
click at [601, 120] on div "Does Red Light Pro really work, or is it just marketing talk? Text Block Accord…" at bounding box center [722, 303] width 969 height 372
click at [752, 162] on div "Does Red Light Pro really work, or is it just marketing talk? Text Block" at bounding box center [722, 184] width 953 height 48
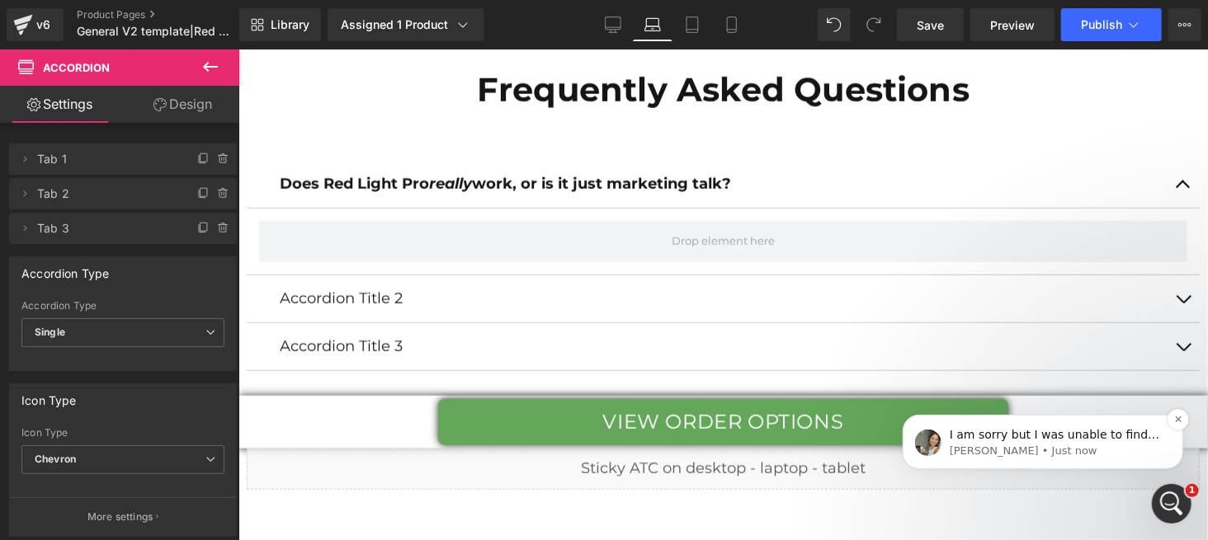
scroll to position [7345, 0]
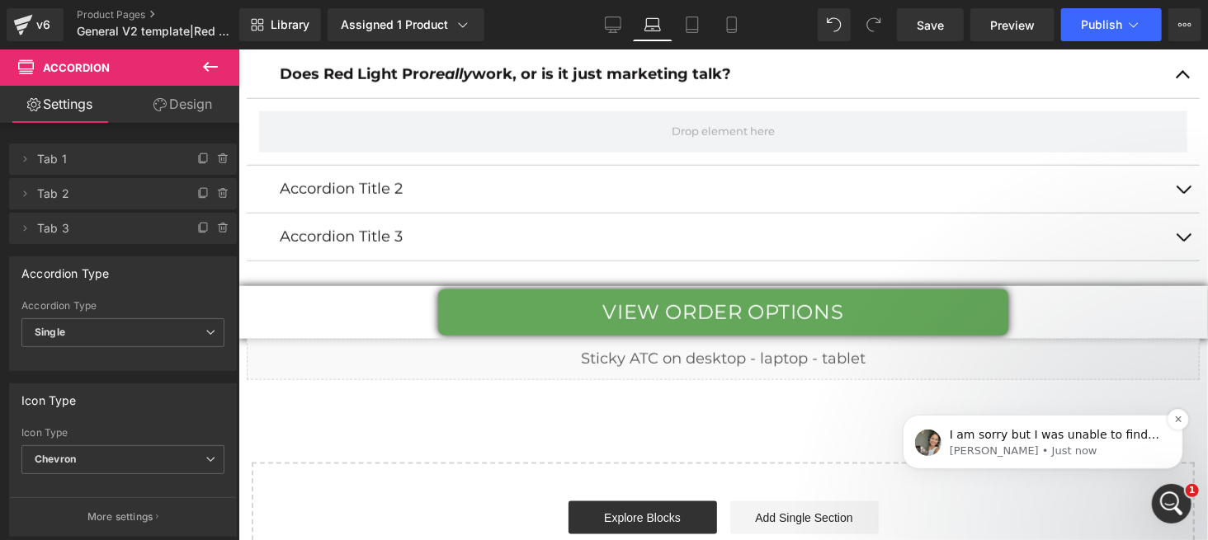
click at [1077, 433] on p "I am sorry but I was unable to find the "FAQ page" in your store. Could you ple…" at bounding box center [1055, 435] width 213 height 17
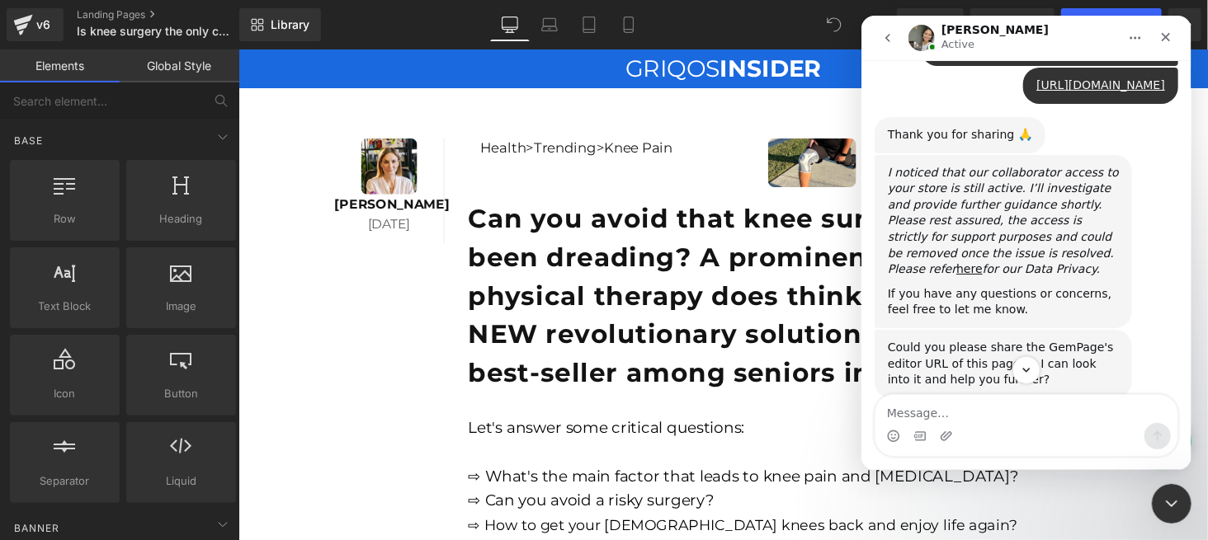
scroll to position [1375, 0]
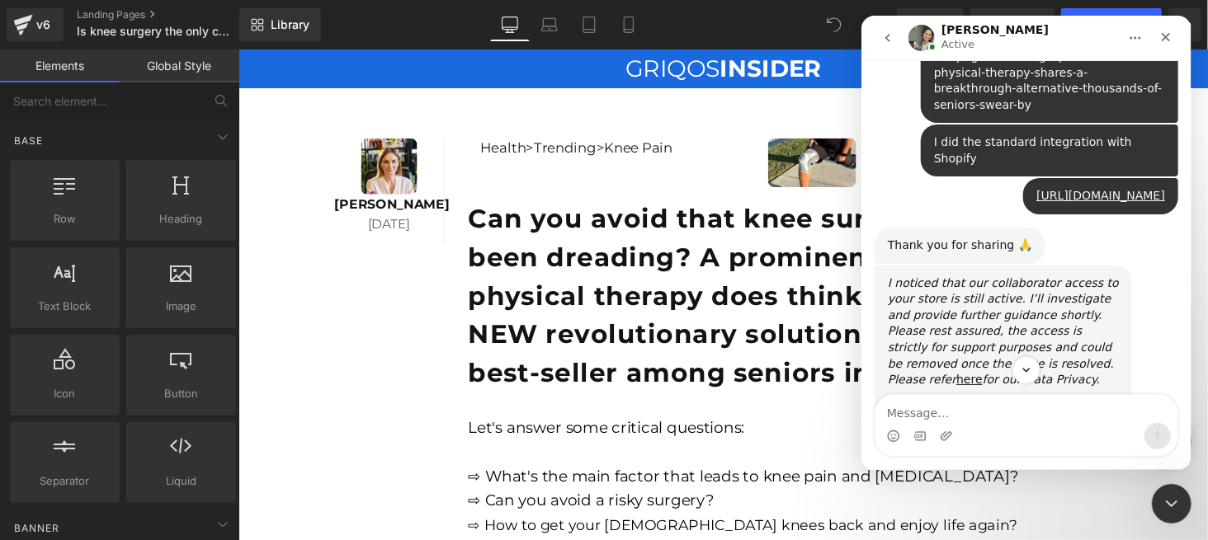
click at [579, 107] on div at bounding box center [604, 245] width 1208 height 491
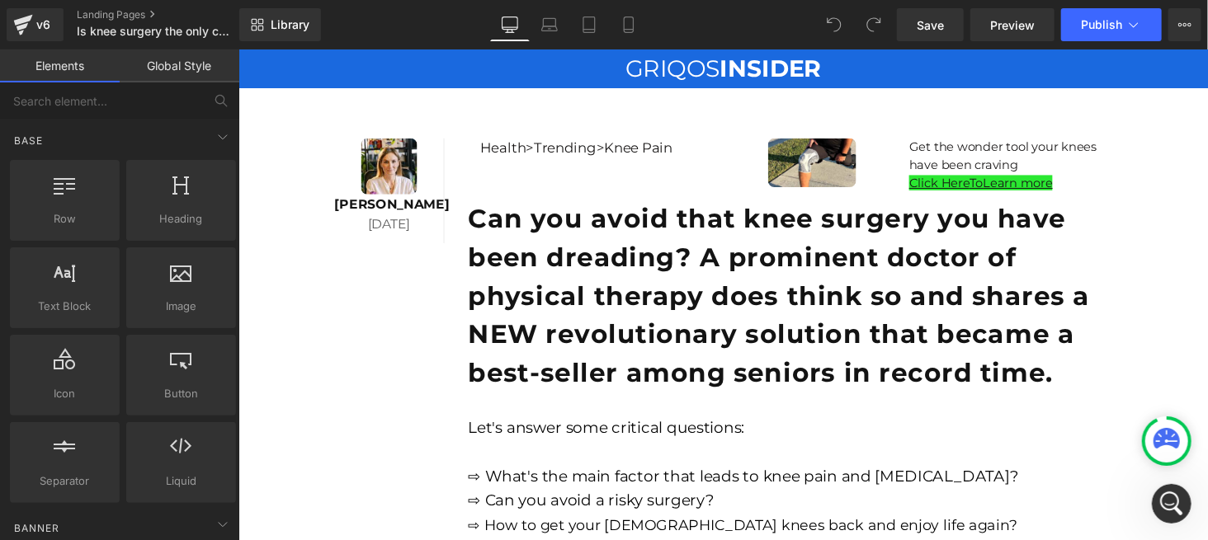
scroll to position [2035, 0]
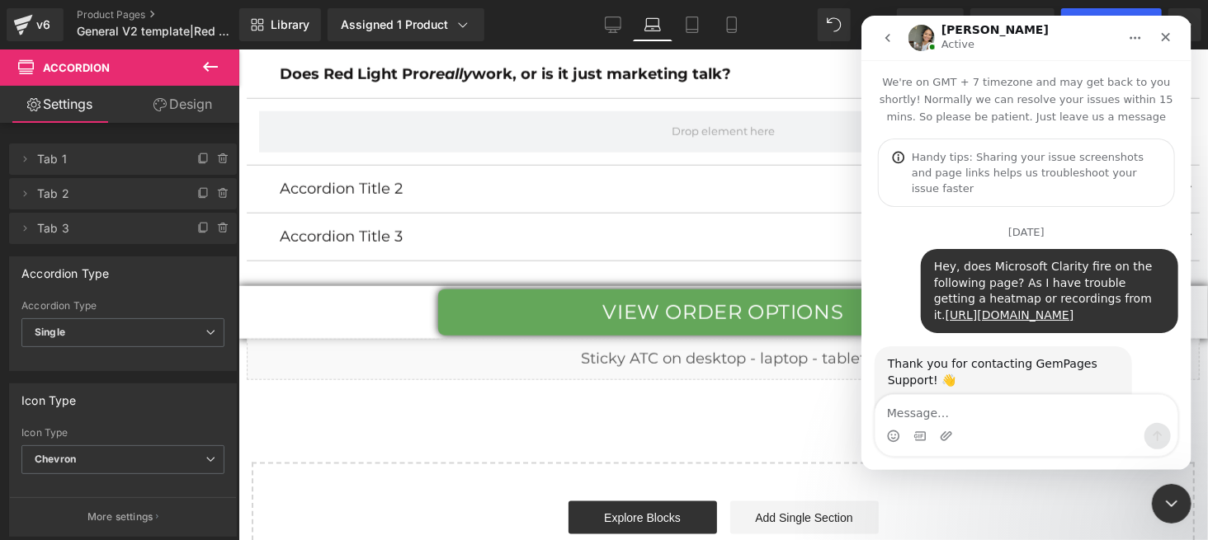
scroll to position [2612, 0]
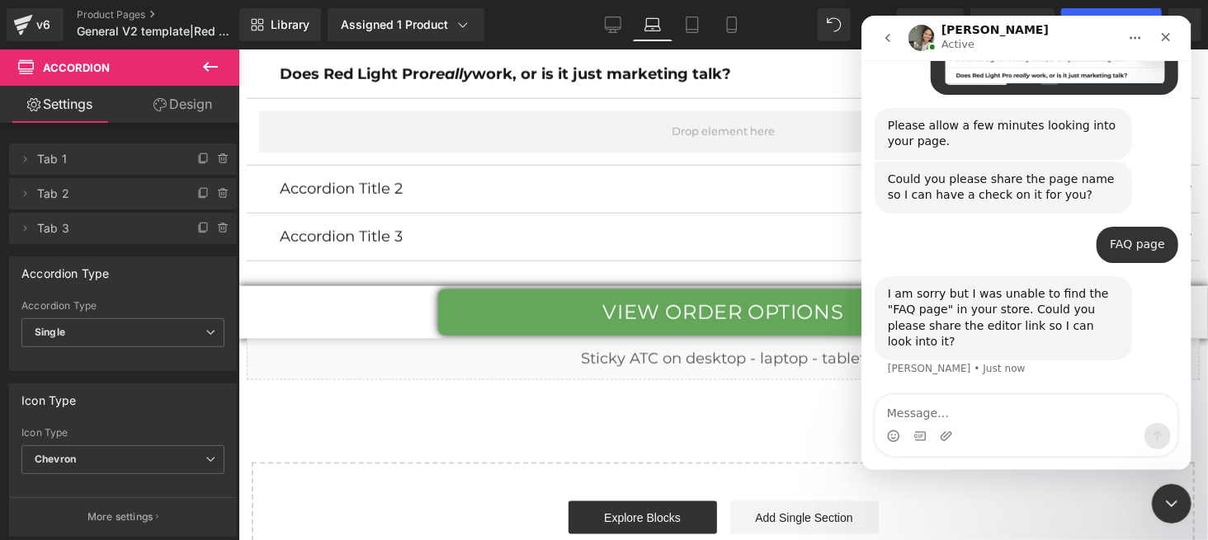
click at [969, 408] on textarea "Message…" at bounding box center [1026, 409] width 302 height 28
type textarea "Sure"
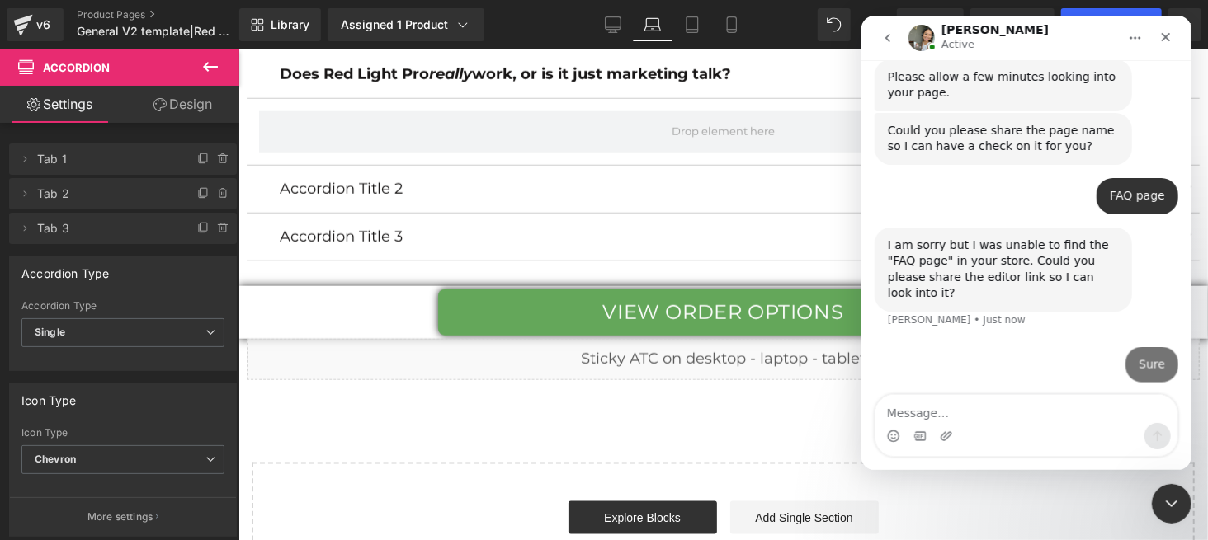
scroll to position [2661, 0]
click at [1171, 31] on icon "Close" at bounding box center [1164, 37] width 13 height 13
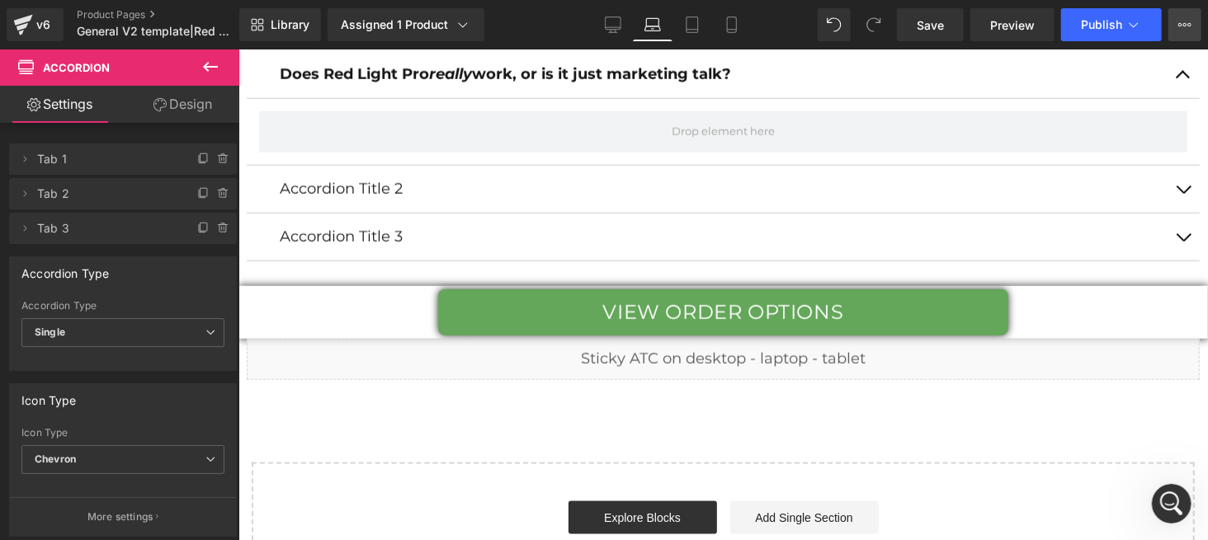
click at [1176, 23] on button "View Live Page View with current Template Save Template to Library Schedule Pub…" at bounding box center [1184, 24] width 33 height 33
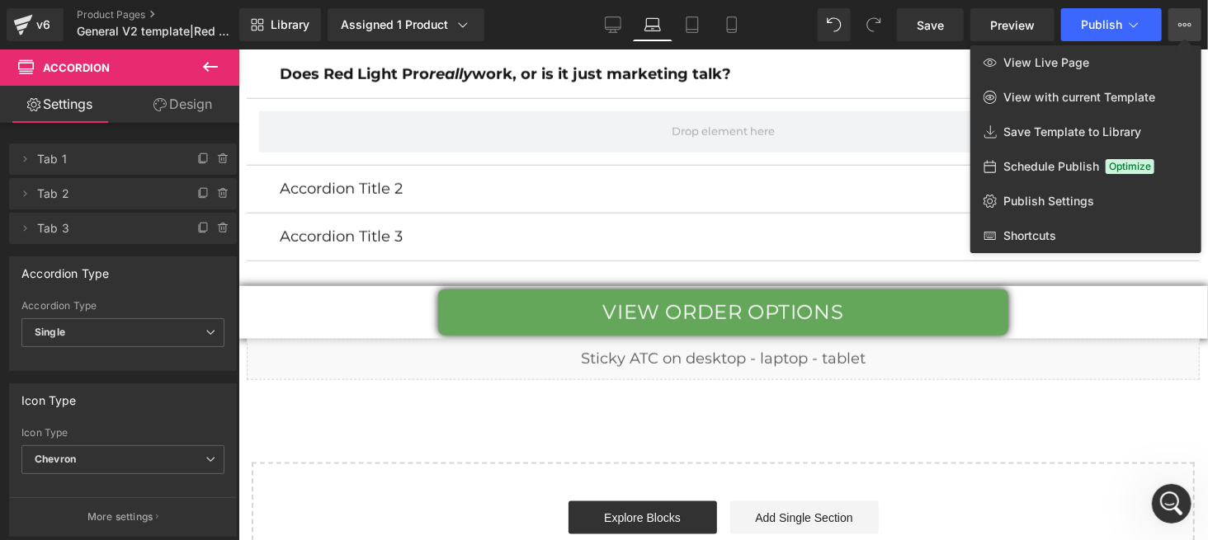
click at [1205, 299] on div at bounding box center [722, 295] width 969 height 491
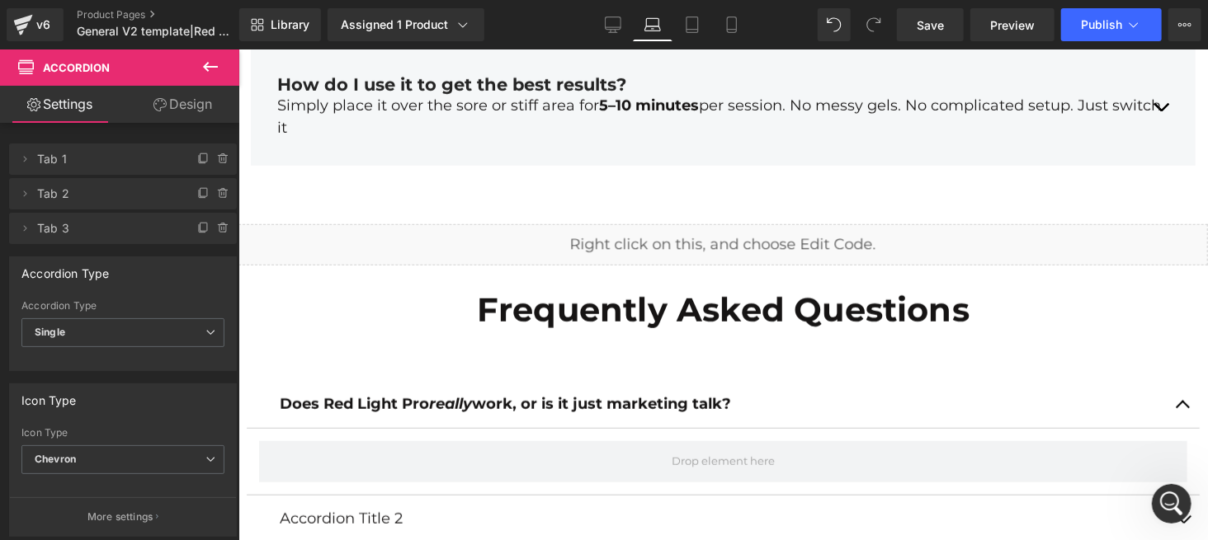
scroll to position [7125, 0]
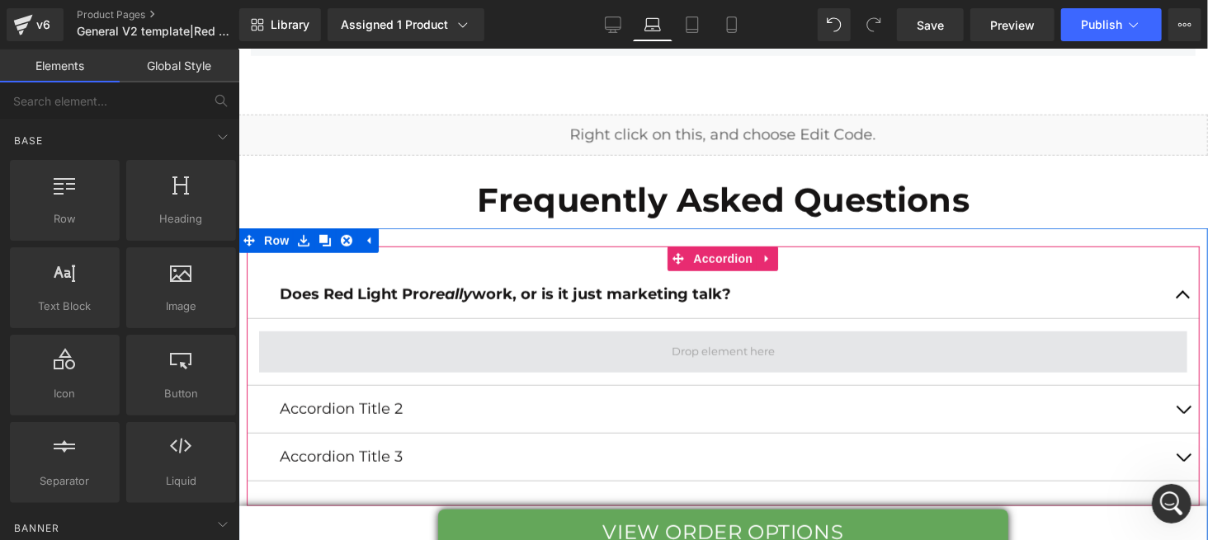
click at [710, 342] on span at bounding box center [722, 351] width 115 height 25
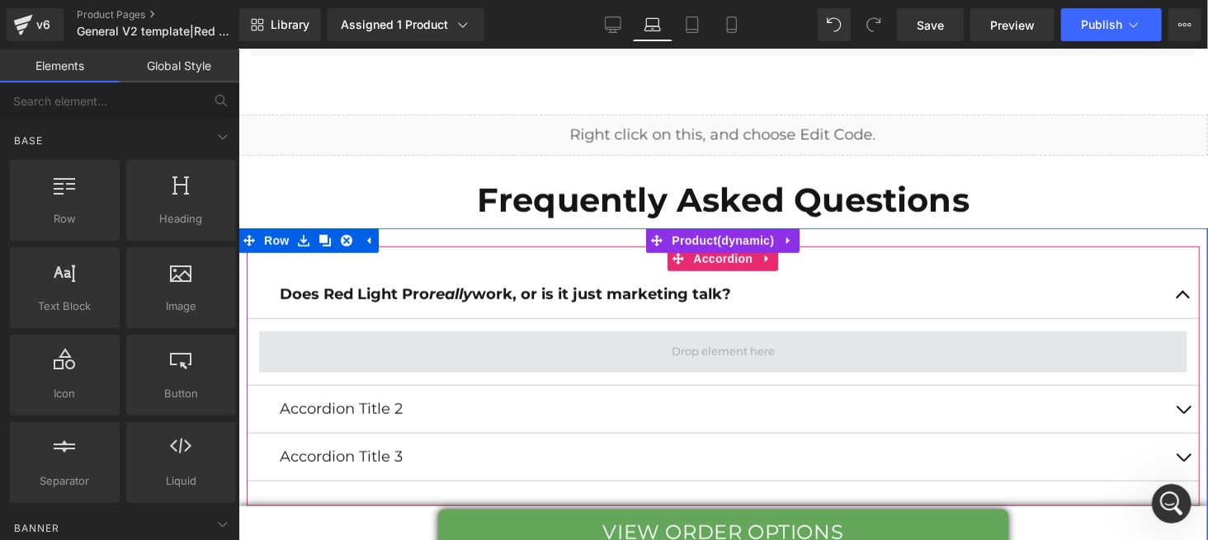
click at [710, 342] on span at bounding box center [722, 351] width 115 height 25
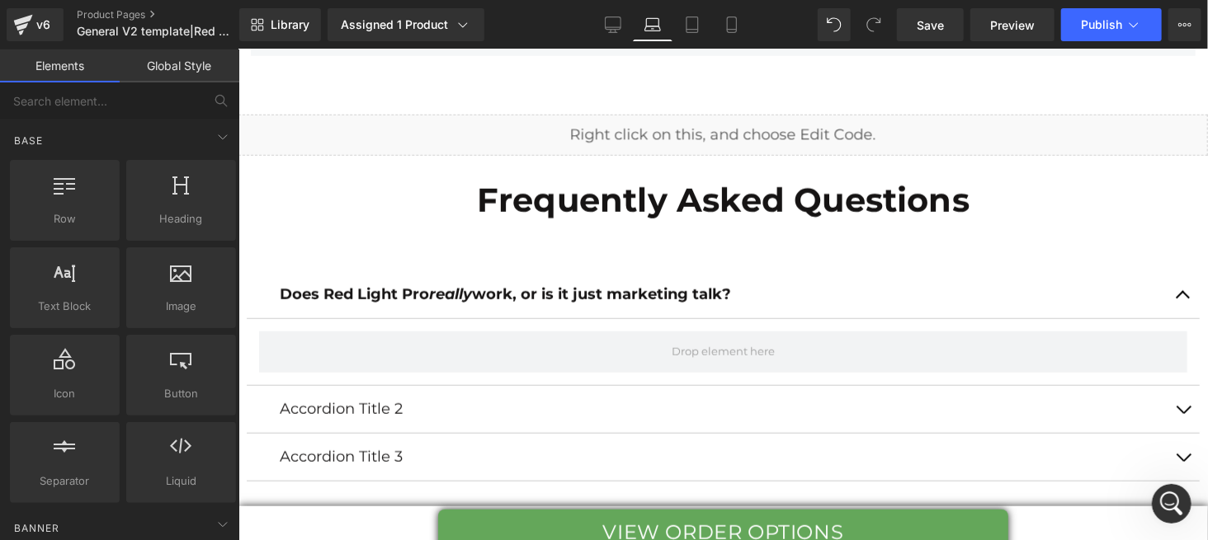
click at [1174, 296] on button "button" at bounding box center [1182, 294] width 33 height 47
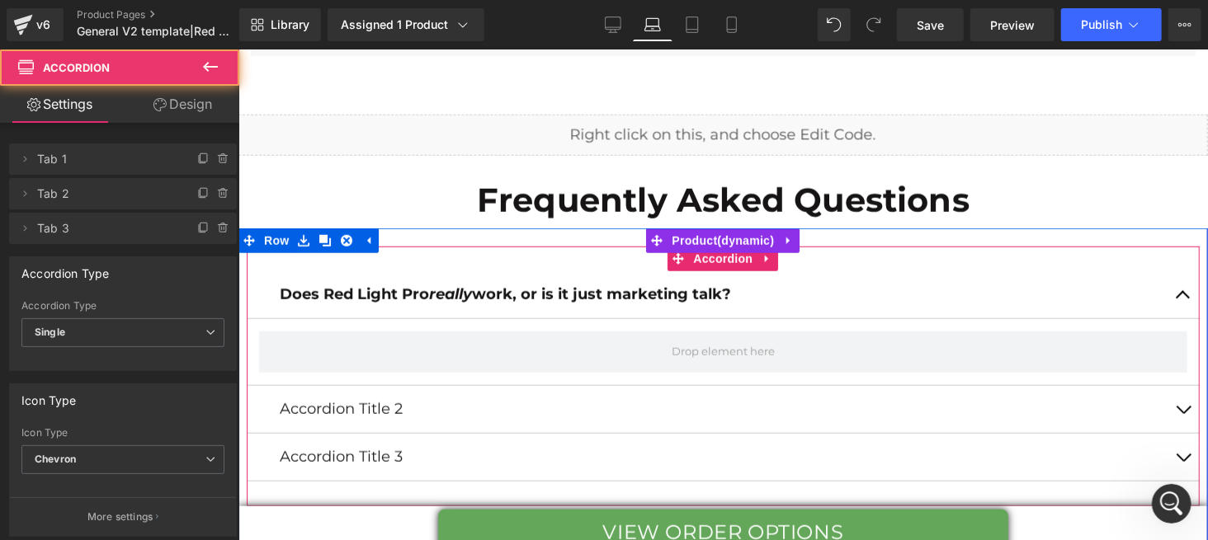
click at [1172, 291] on button "button" at bounding box center [1182, 294] width 33 height 47
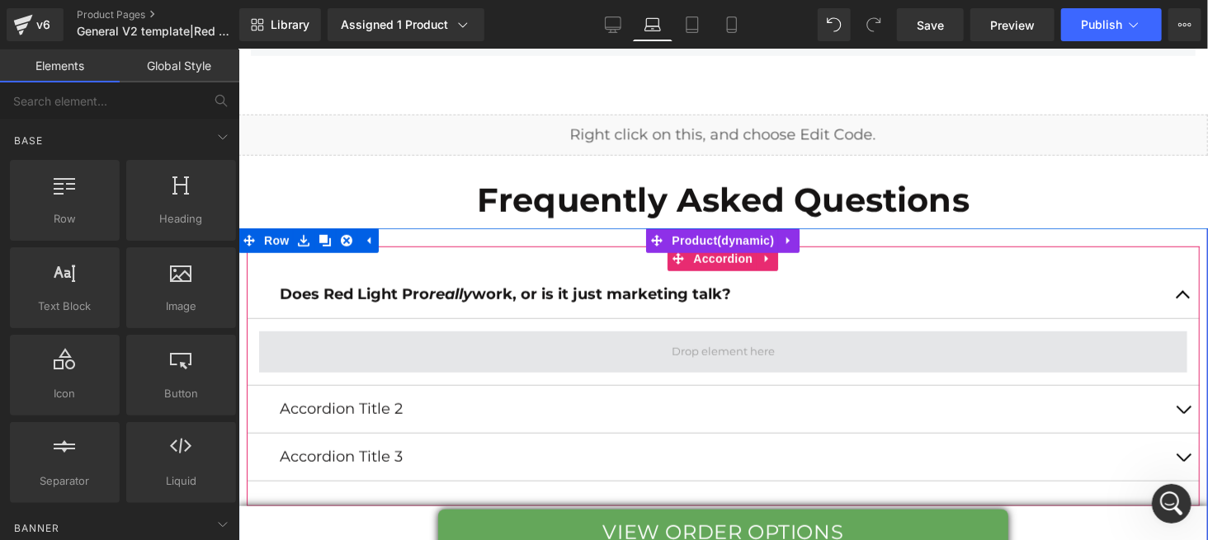
click at [665, 350] on span at bounding box center [722, 351] width 115 height 25
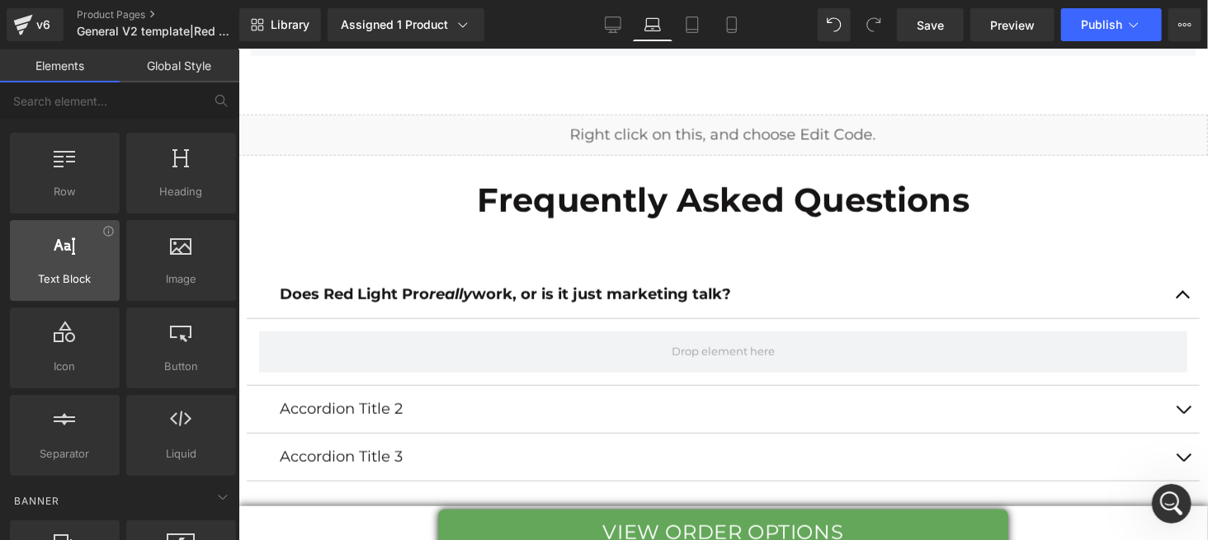
scroll to position [0, 0]
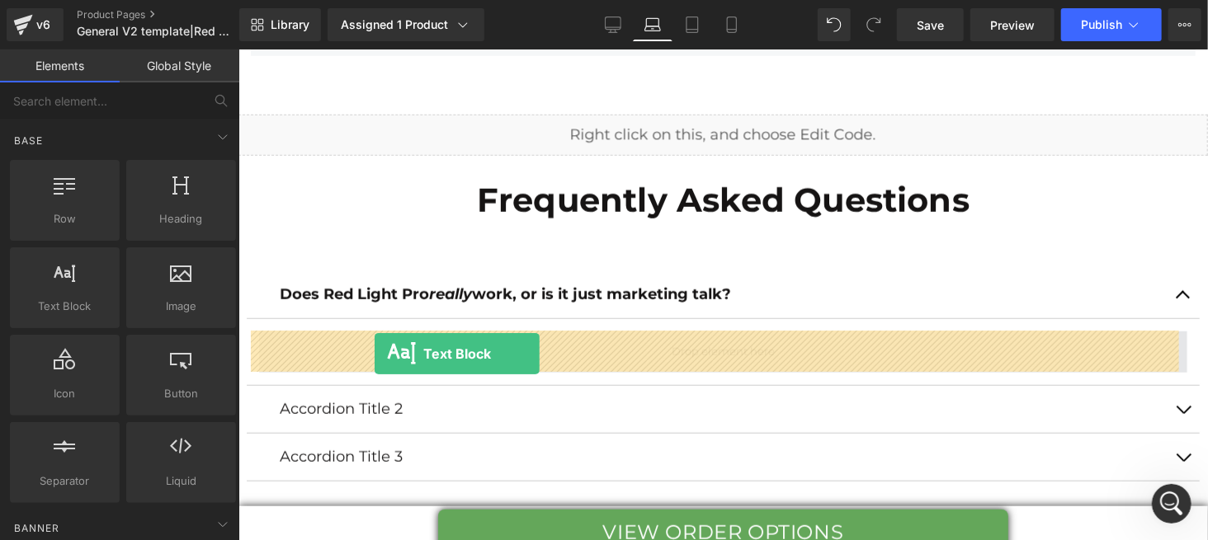
drag, startPoint x: 300, startPoint y: 351, endPoint x: 374, endPoint y: 353, distance: 73.5
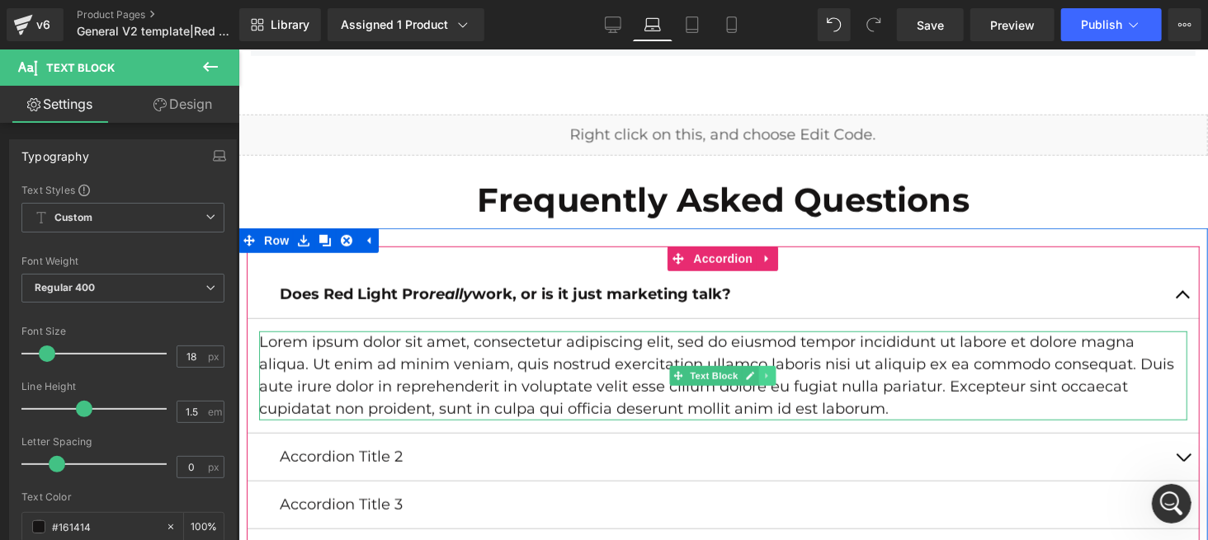
click at [762, 373] on icon at bounding box center [766, 375] width 9 height 10
click at [771, 374] on icon at bounding box center [775, 375] width 9 height 10
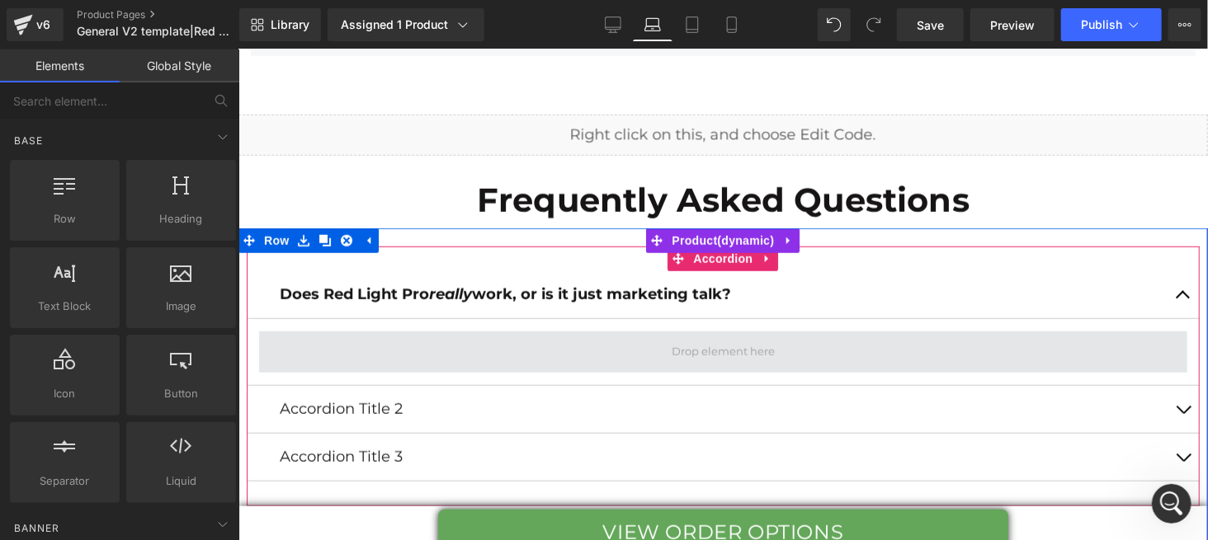
click at [515, 354] on span at bounding box center [722, 351] width 928 height 41
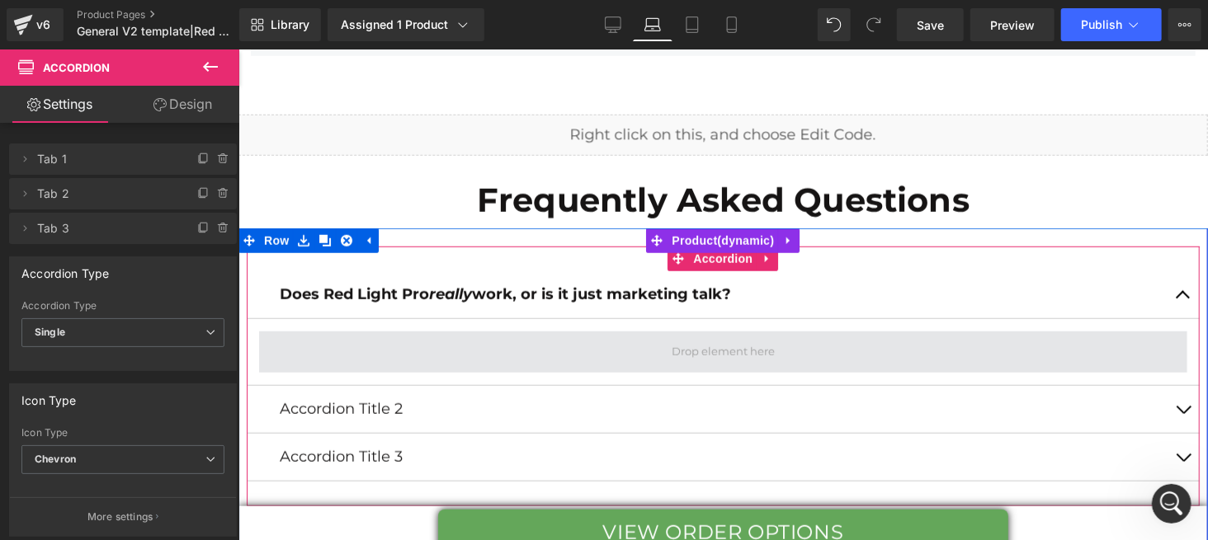
click at [583, 349] on span at bounding box center [722, 351] width 928 height 41
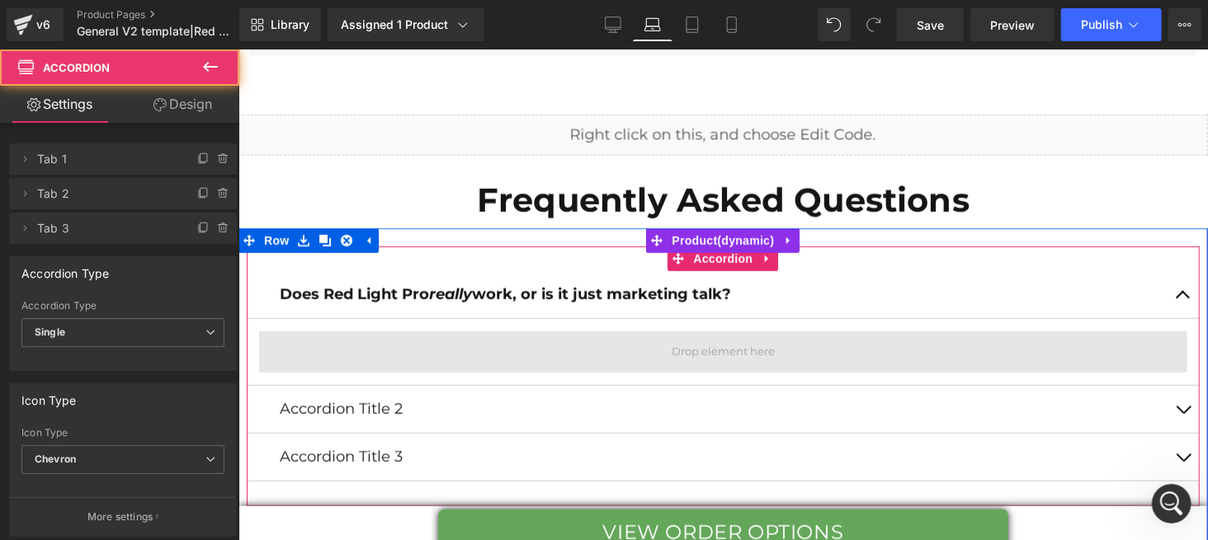
click at [583, 347] on span at bounding box center [722, 351] width 928 height 41
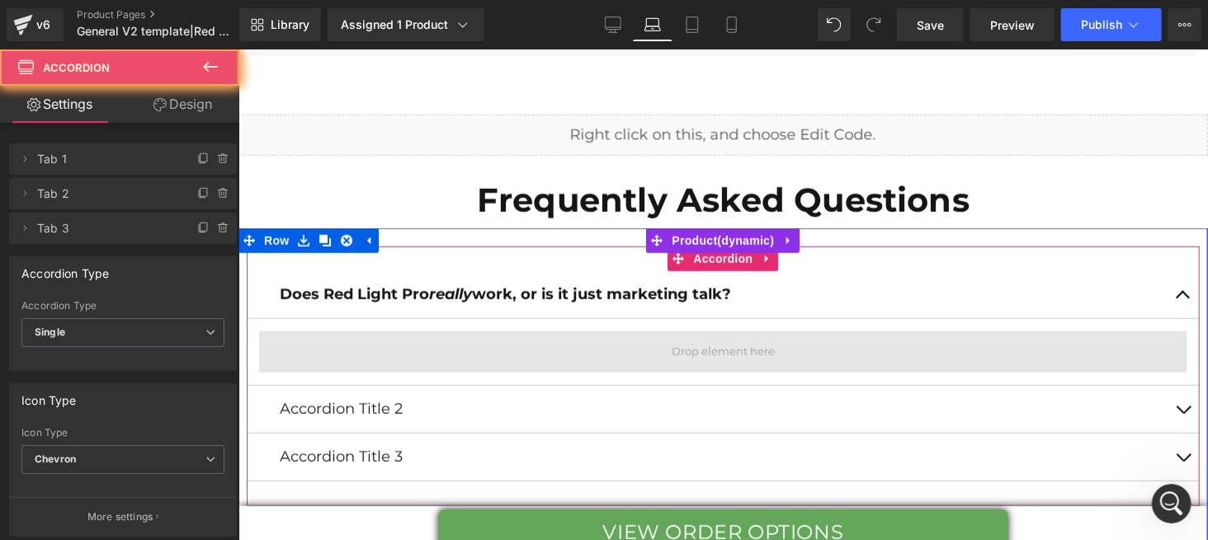
click at [583, 347] on span at bounding box center [722, 351] width 928 height 41
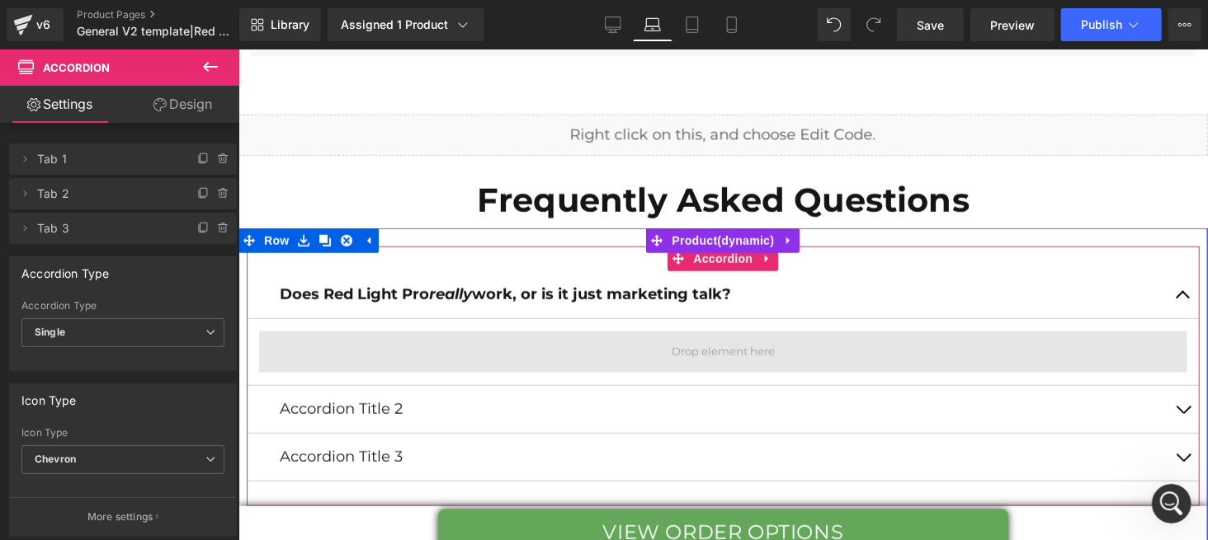
click at [583, 347] on span at bounding box center [722, 351] width 928 height 41
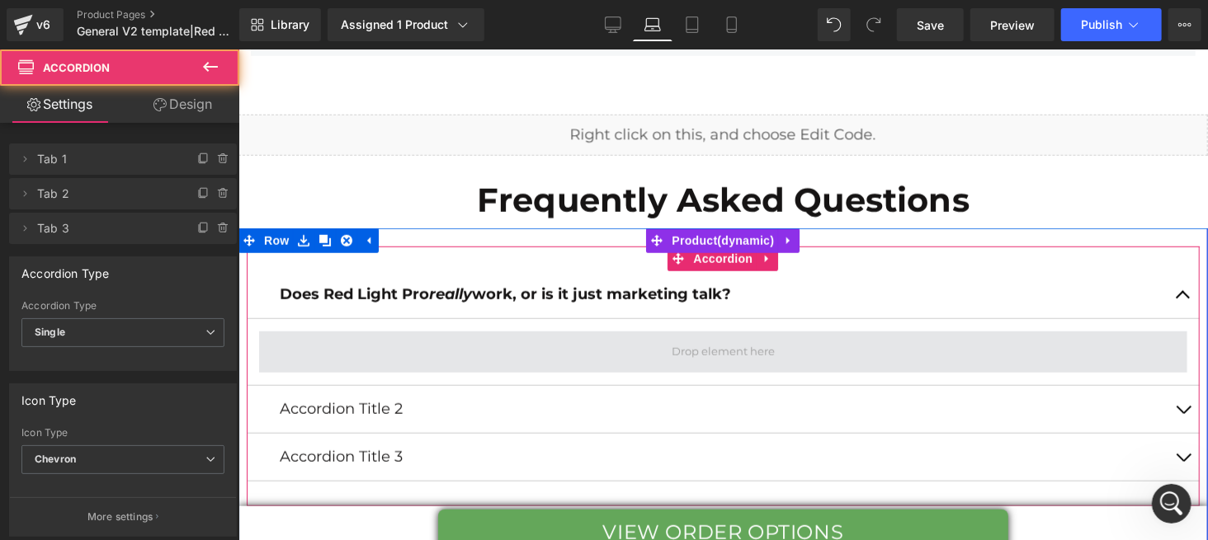
click at [583, 347] on span at bounding box center [722, 351] width 928 height 41
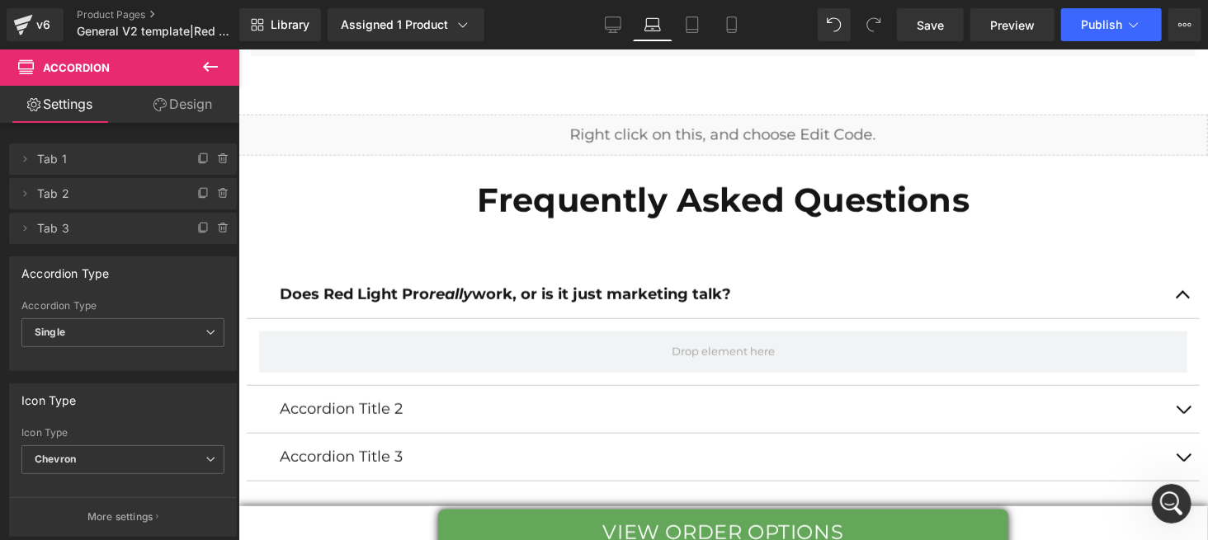
click at [200, 55] on button at bounding box center [211, 68] width 58 height 36
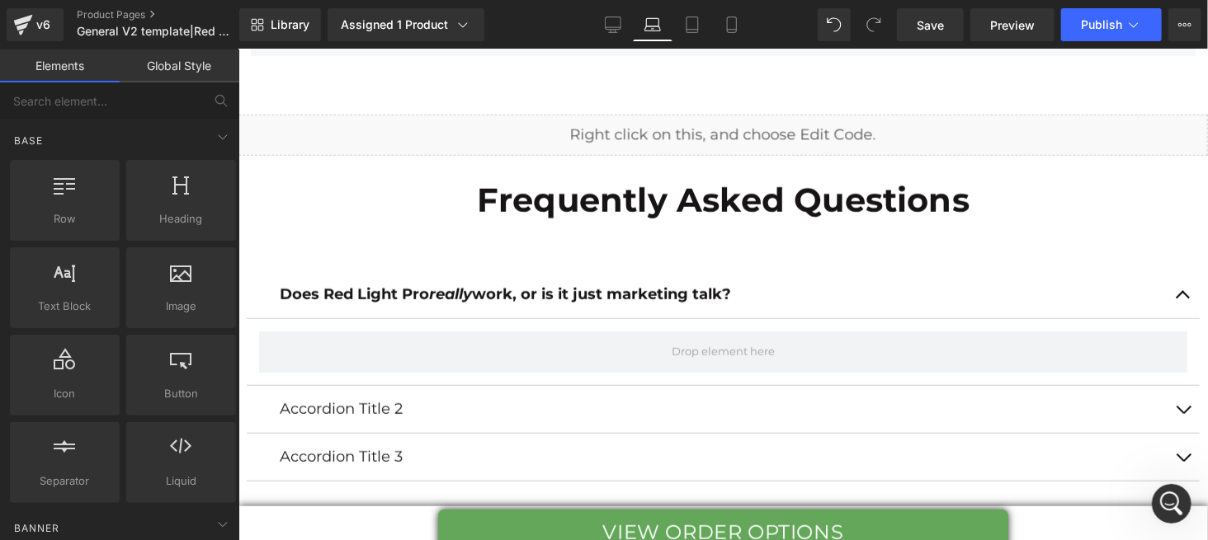
click at [187, 49] on div "v6 Product Pages General V2 template|Red Light Pro|29/1/2025" at bounding box center [119, 25] width 239 height 50
click at [187, 55] on link "Global Style" at bounding box center [180, 66] width 120 height 33
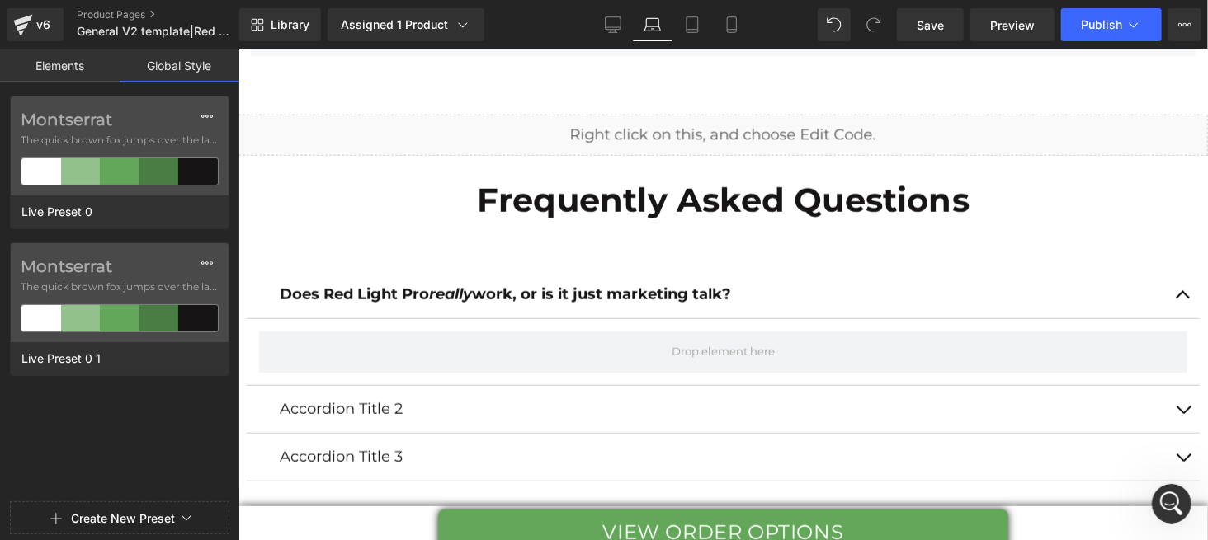
click at [85, 59] on link "Elements" at bounding box center [60, 66] width 120 height 33
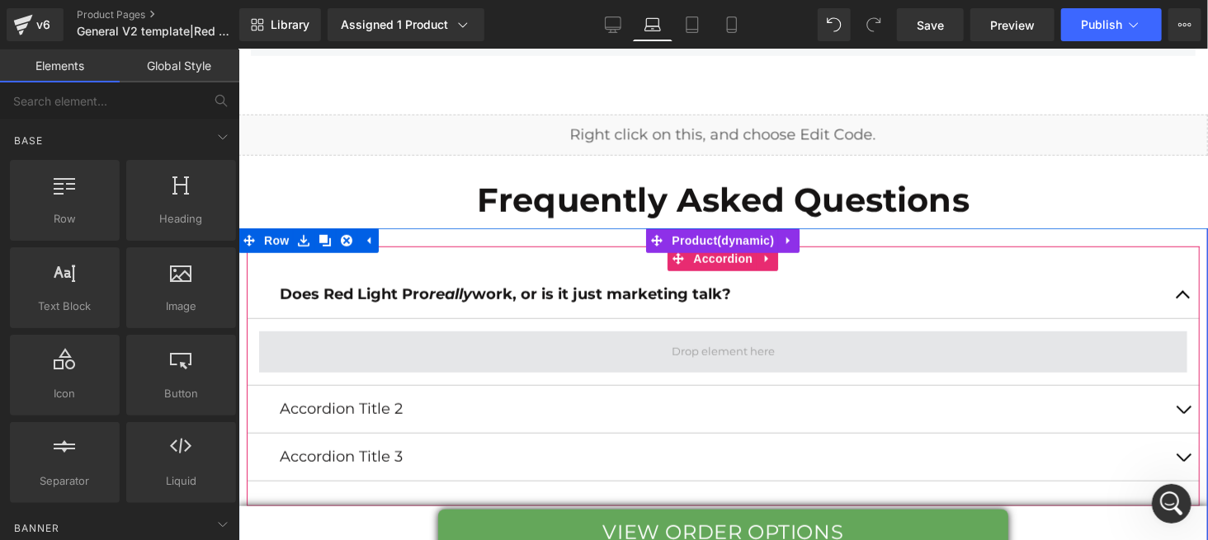
click at [513, 335] on span at bounding box center [722, 351] width 928 height 41
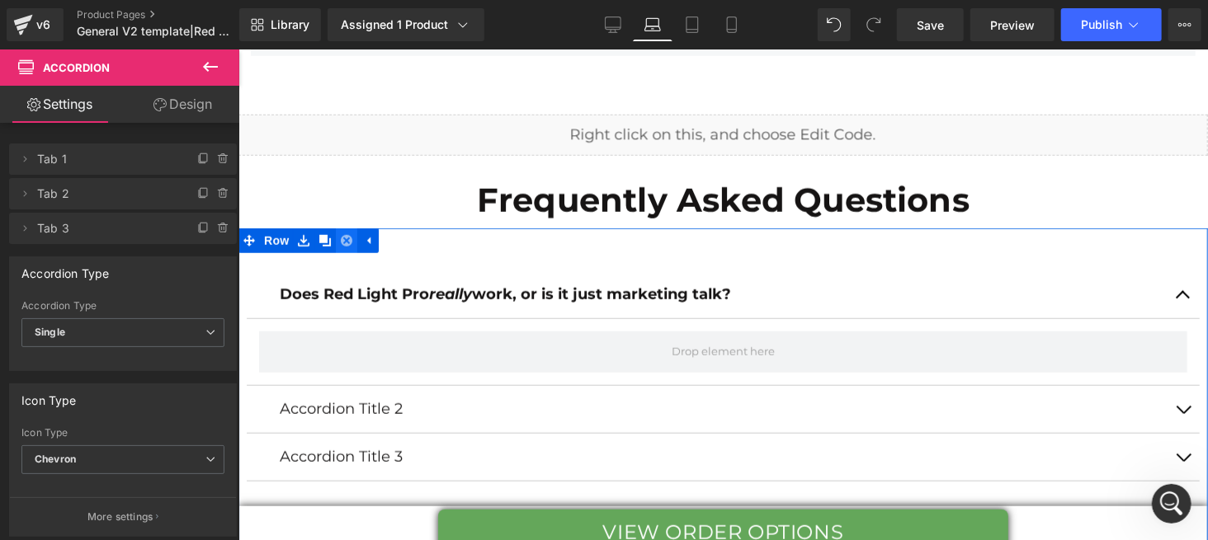
click at [340, 239] on icon at bounding box center [346, 240] width 12 height 12
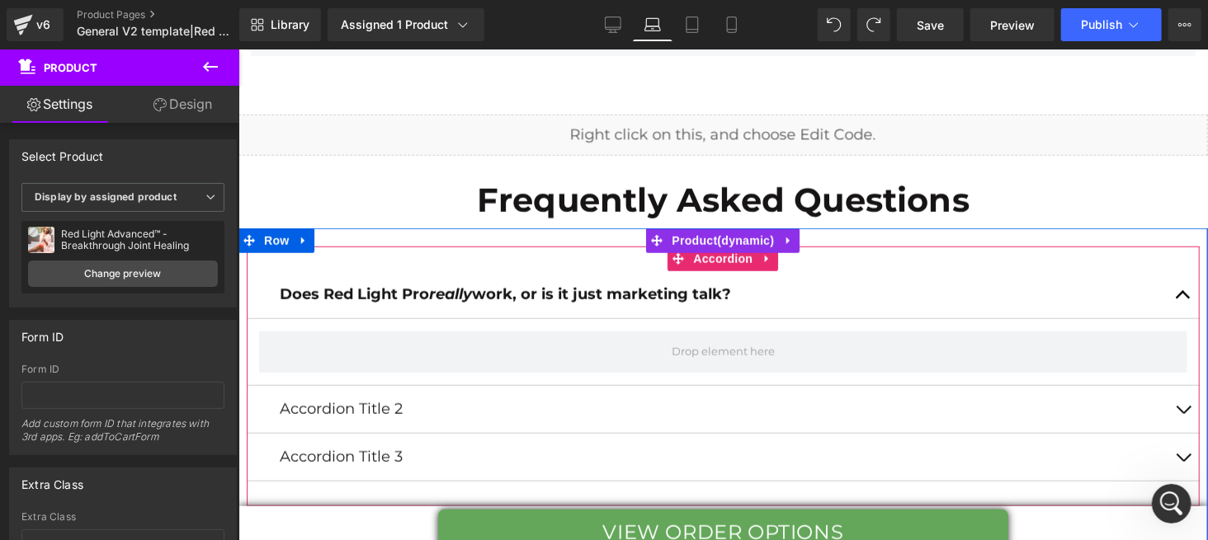
scroll to position [7235, 0]
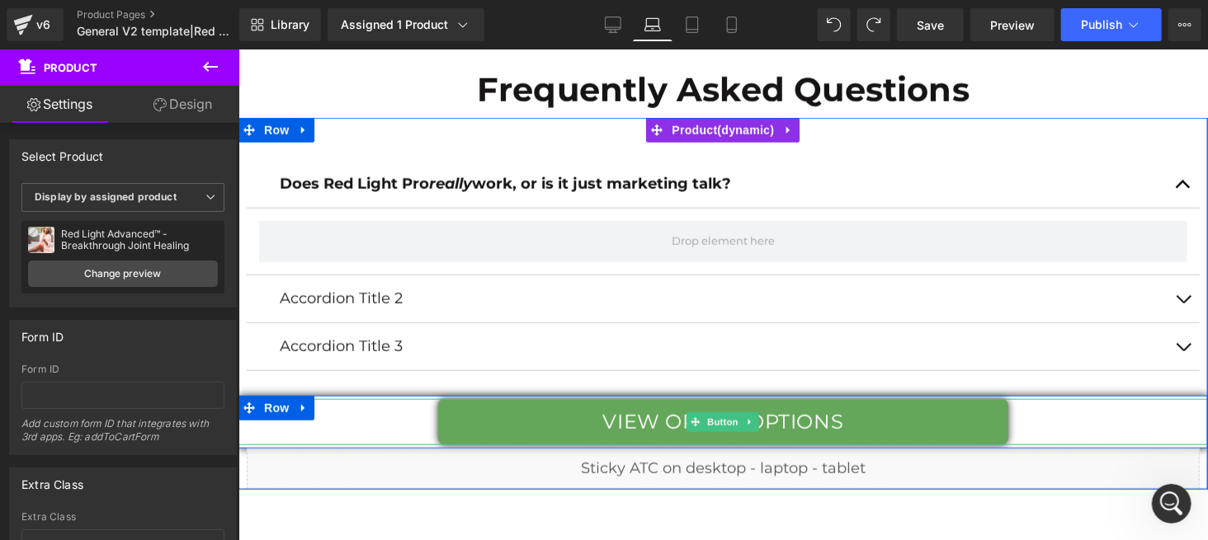
click at [762, 423] on span "view order options" at bounding box center [722, 421] width 241 height 24
click at [719, 418] on span "Button" at bounding box center [723, 422] width 38 height 20
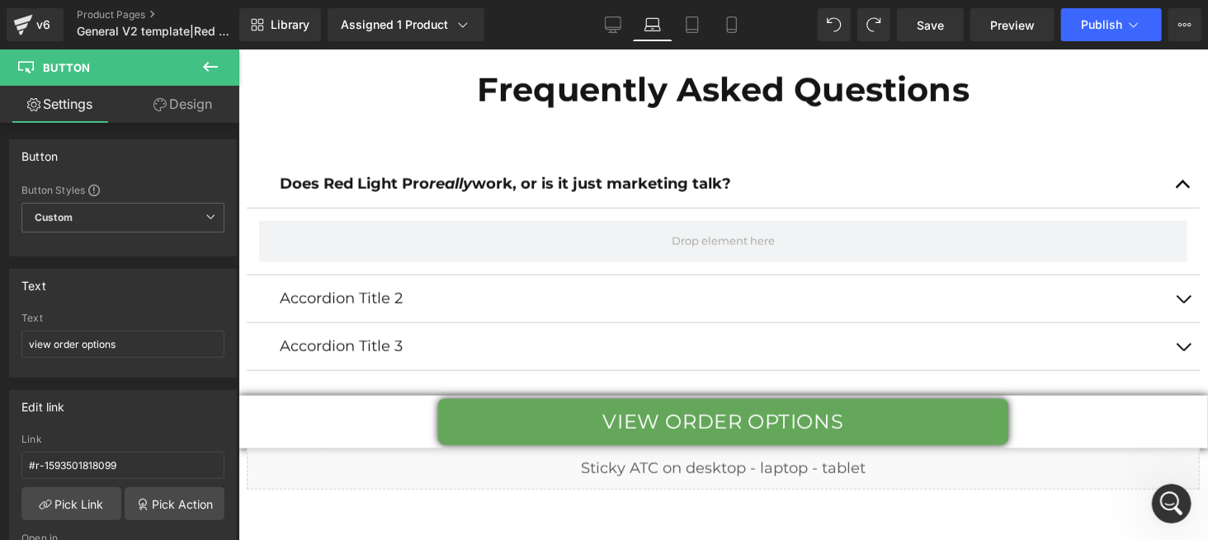
click at [601, 403] on link "view order options" at bounding box center [722, 421] width 571 height 46
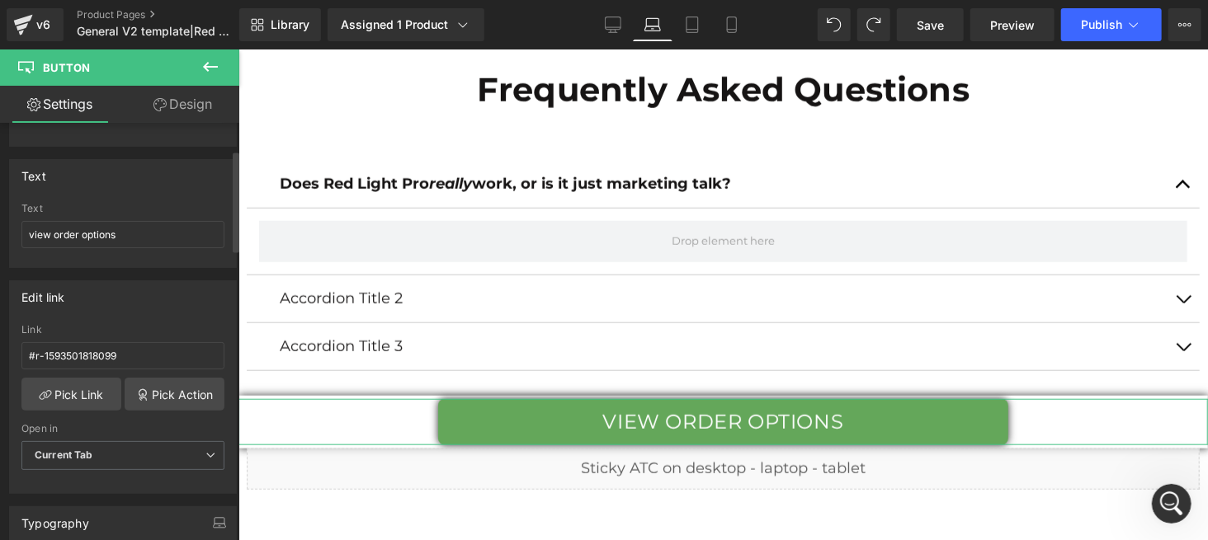
click at [84, 295] on div "Edit link" at bounding box center [123, 296] width 226 height 31
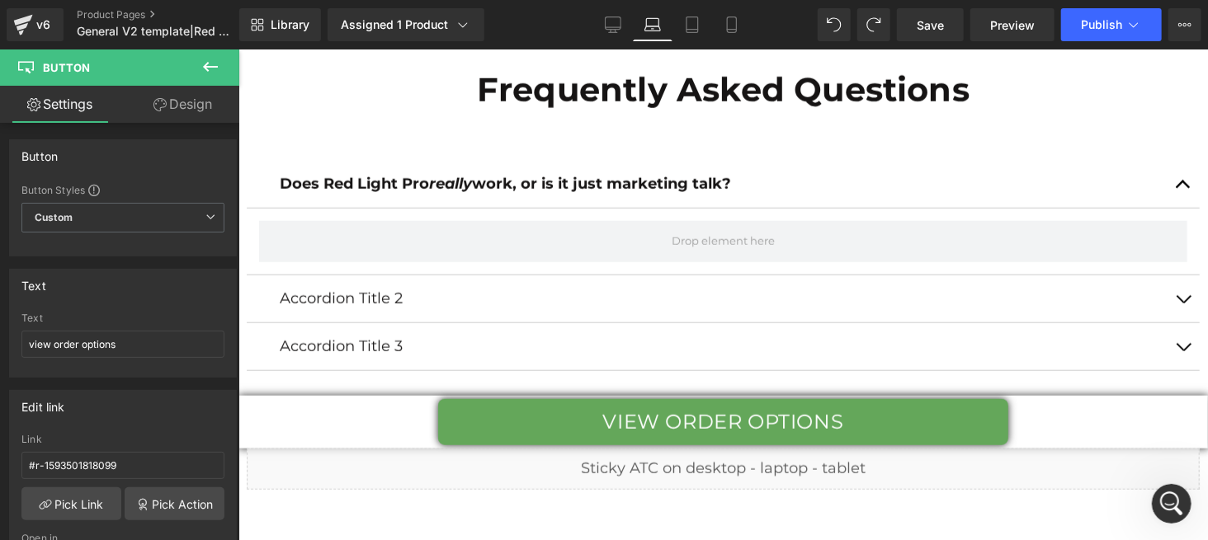
click at [206, 61] on icon at bounding box center [210, 67] width 20 height 20
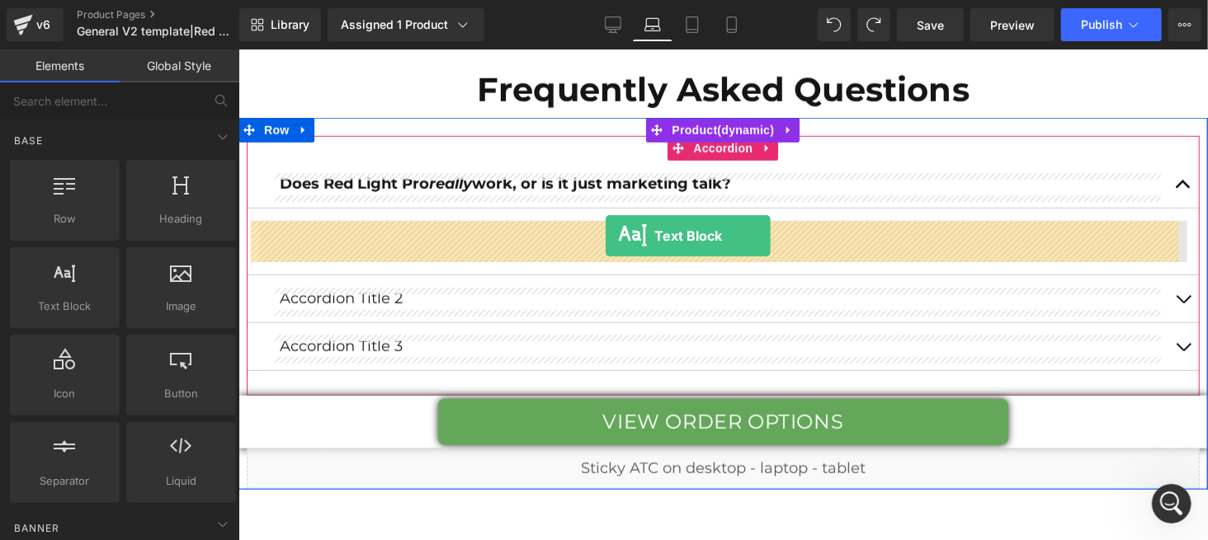
drag, startPoint x: 313, startPoint y: 345, endPoint x: 605, endPoint y: 235, distance: 312.0
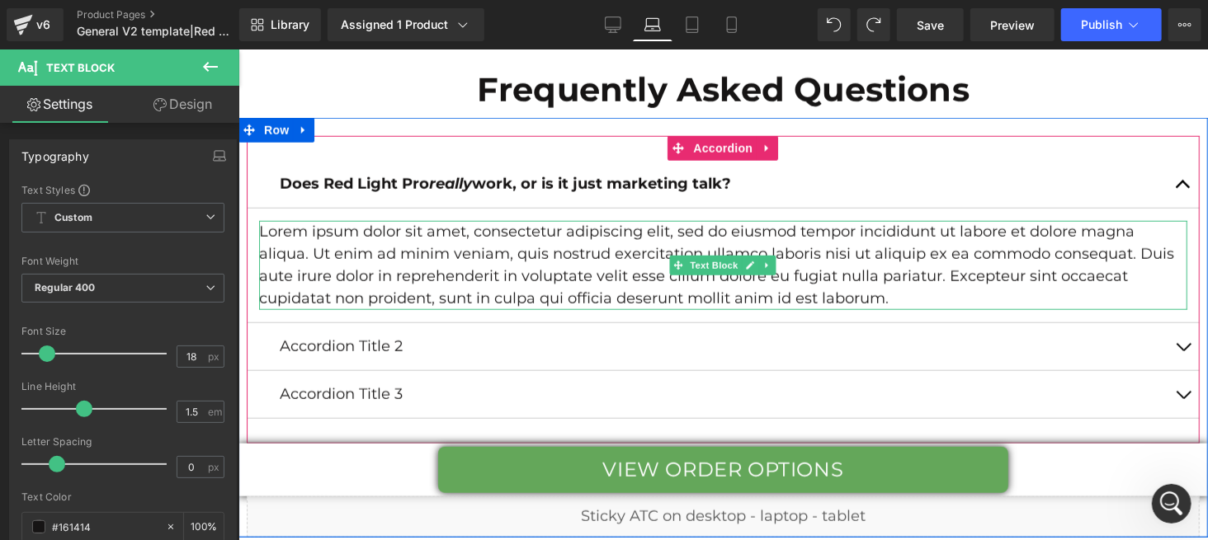
click at [264, 233] on p "Lorem ipsum dolor sit amet, consectetur adipiscing elit, sed do eiusmod tempor …" at bounding box center [722, 264] width 928 height 89
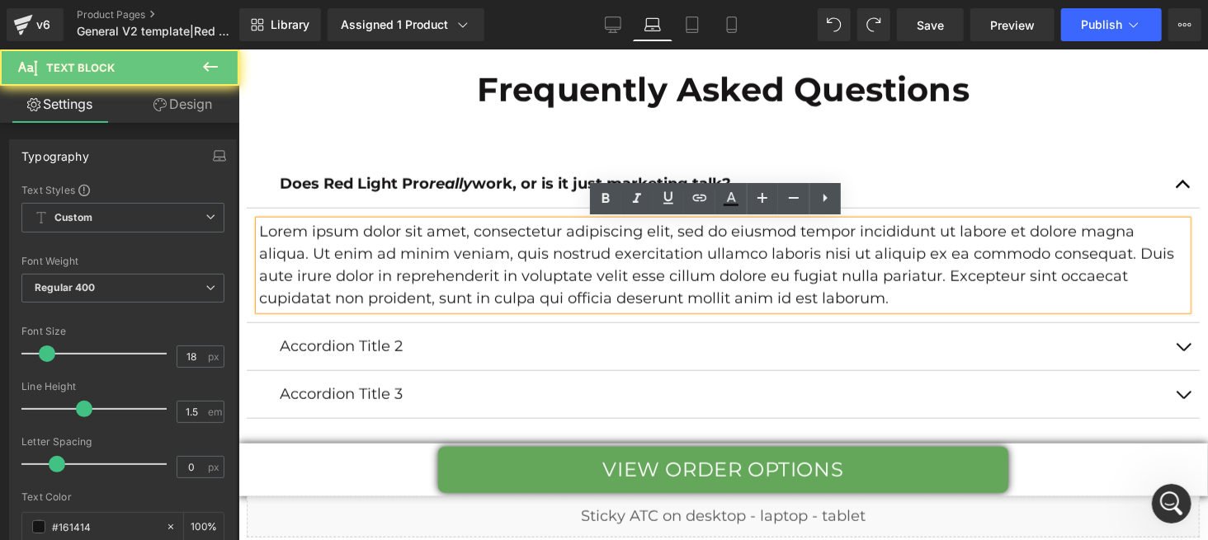
click at [264, 233] on p "Lorem ipsum dolor sit amet, consectetur adipiscing elit, sed do eiusmod tempor …" at bounding box center [722, 264] width 928 height 89
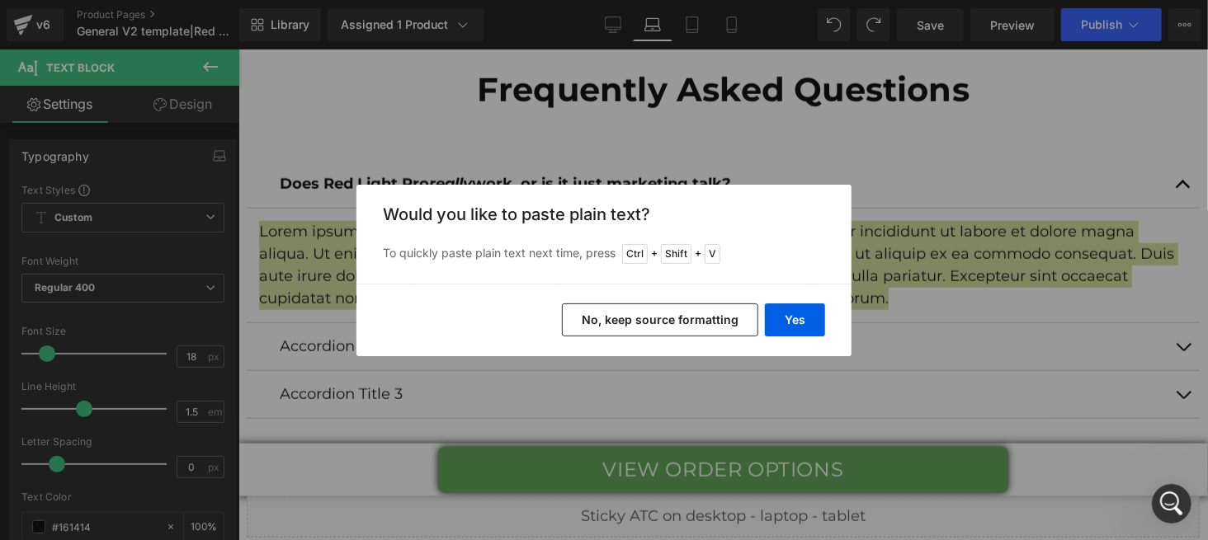
click at [672, 310] on button "No, keep source formatting" at bounding box center [660, 320] width 196 height 33
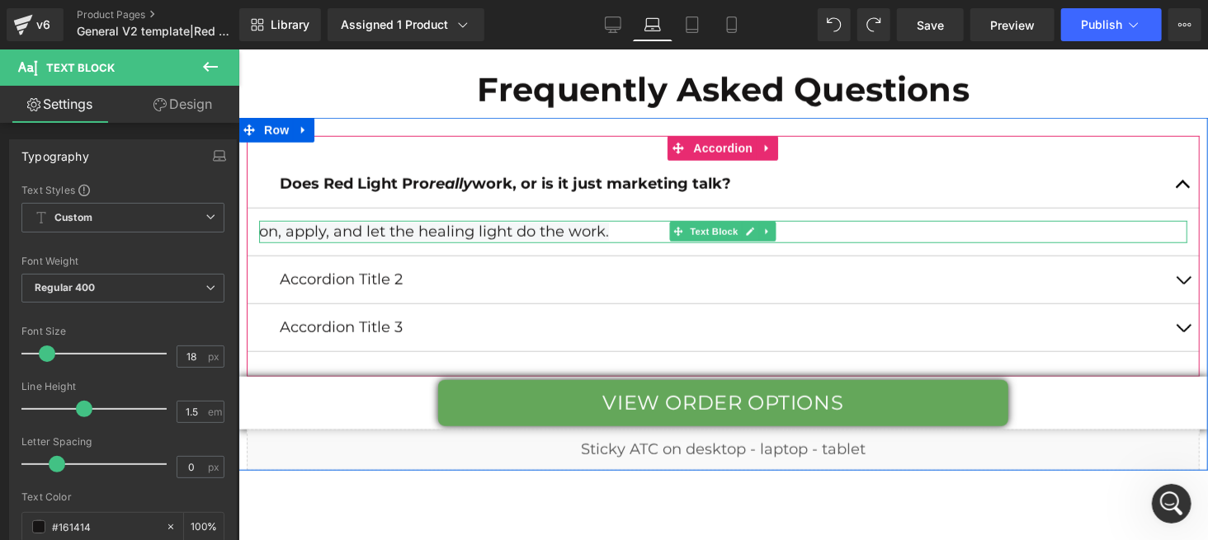
click at [634, 233] on p "on, apply, and let the healing light do the work." at bounding box center [722, 231] width 928 height 22
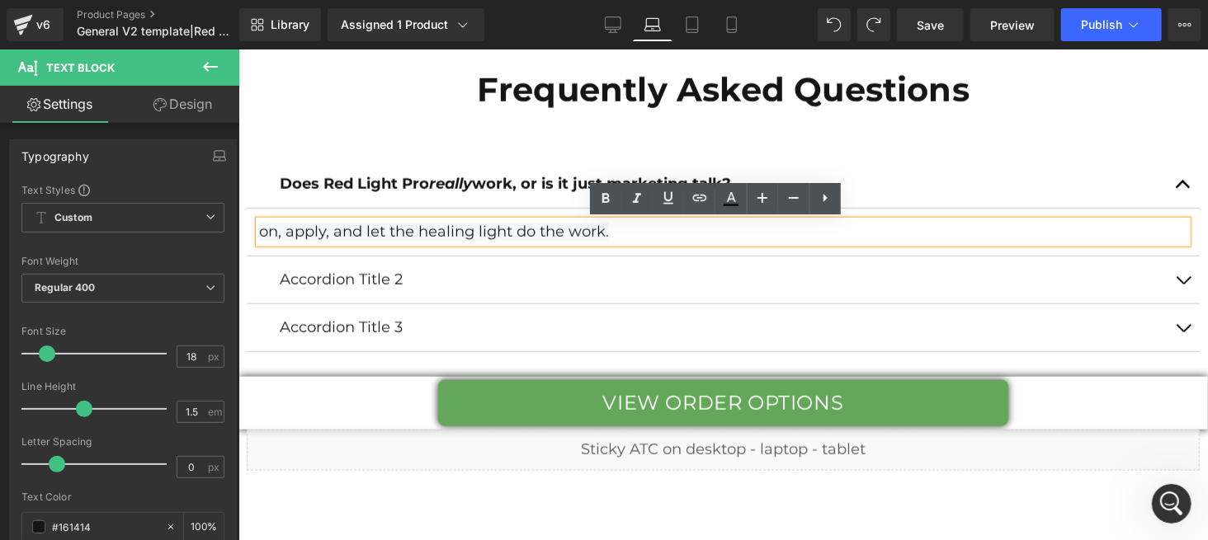
click at [639, 233] on p "on, apply, and let the healing light do the work." at bounding box center [722, 231] width 928 height 22
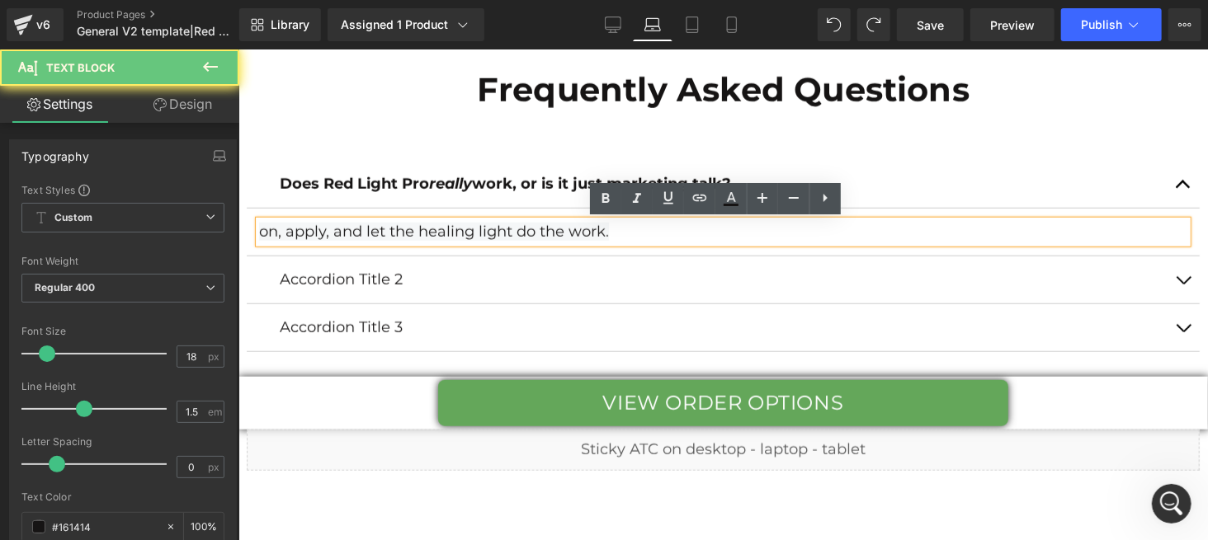
click at [639, 233] on p "on, apply, and let the healing light do the work." at bounding box center [722, 231] width 928 height 22
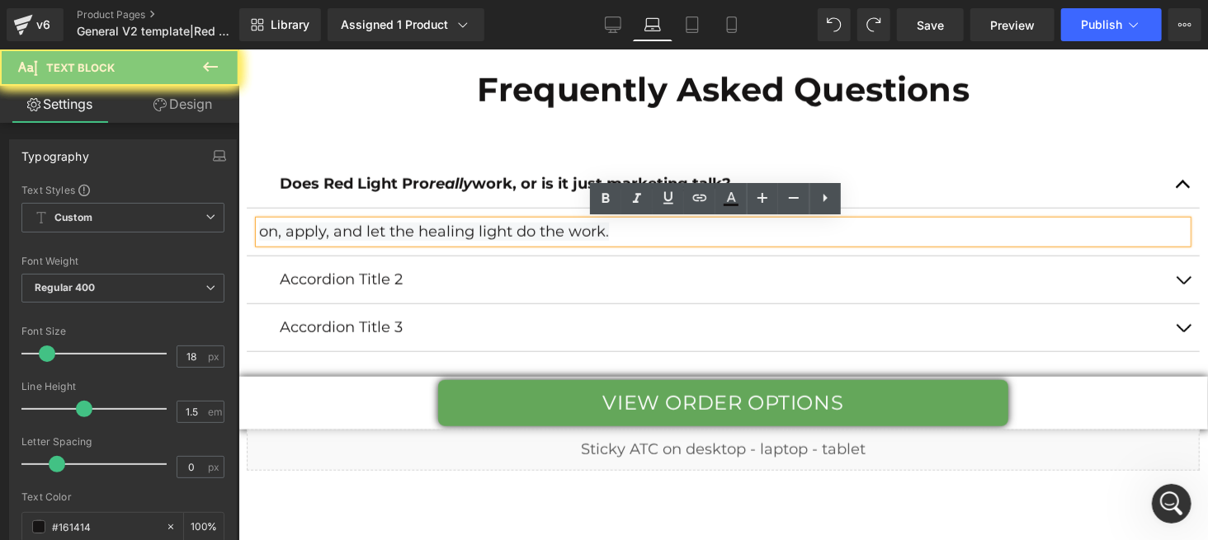
click at [639, 233] on p "on, apply, and let the healing light do the work." at bounding box center [722, 231] width 928 height 22
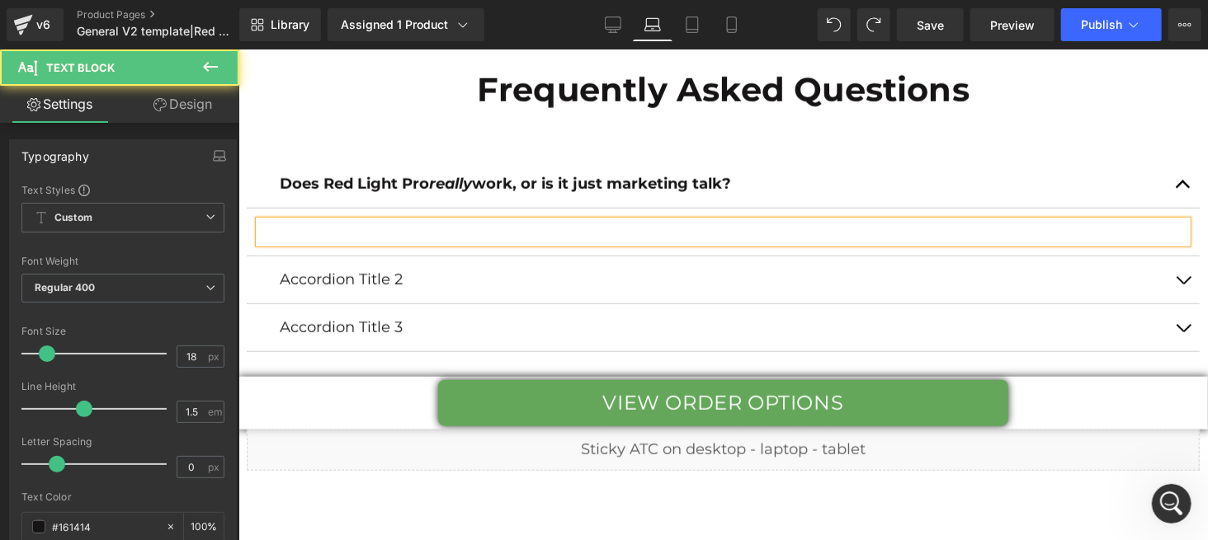
click at [510, 232] on p at bounding box center [722, 231] width 928 height 22
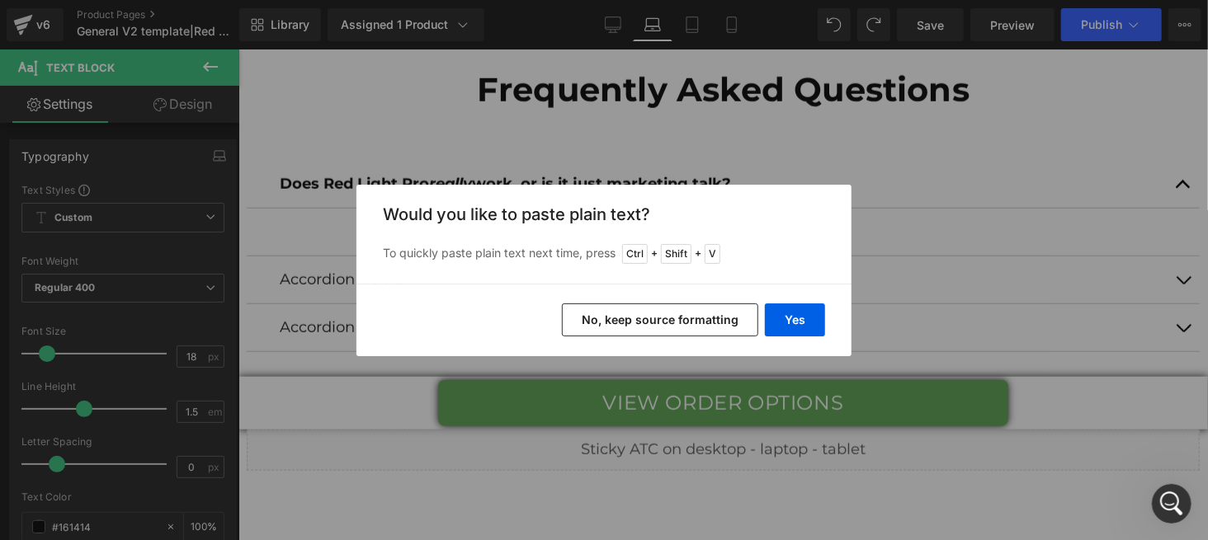
click at [652, 332] on button "No, keep source formatting" at bounding box center [660, 320] width 196 height 33
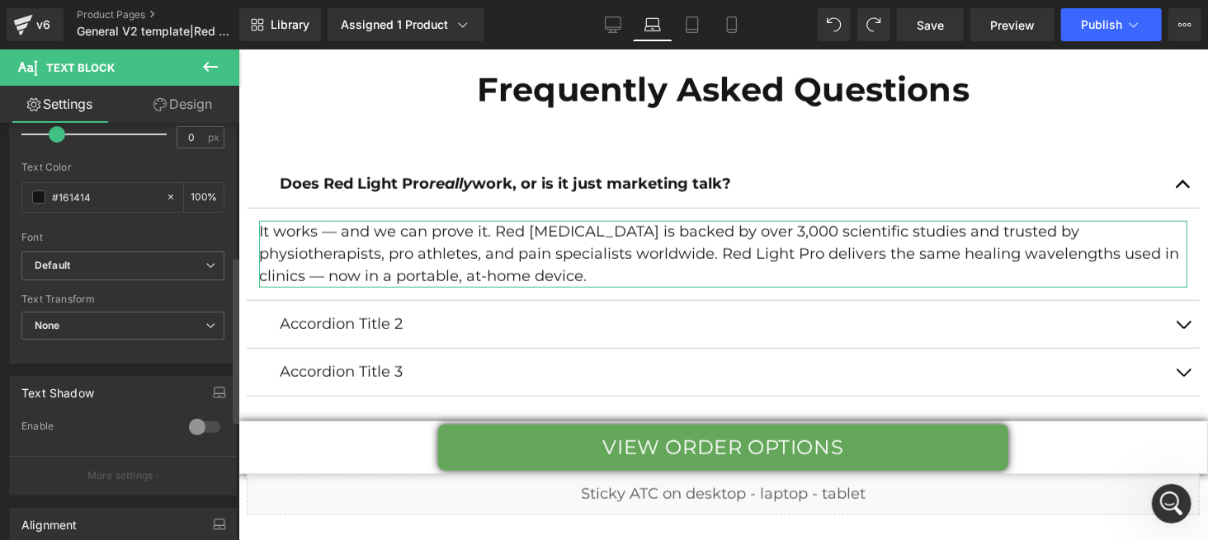
scroll to position [549, 0]
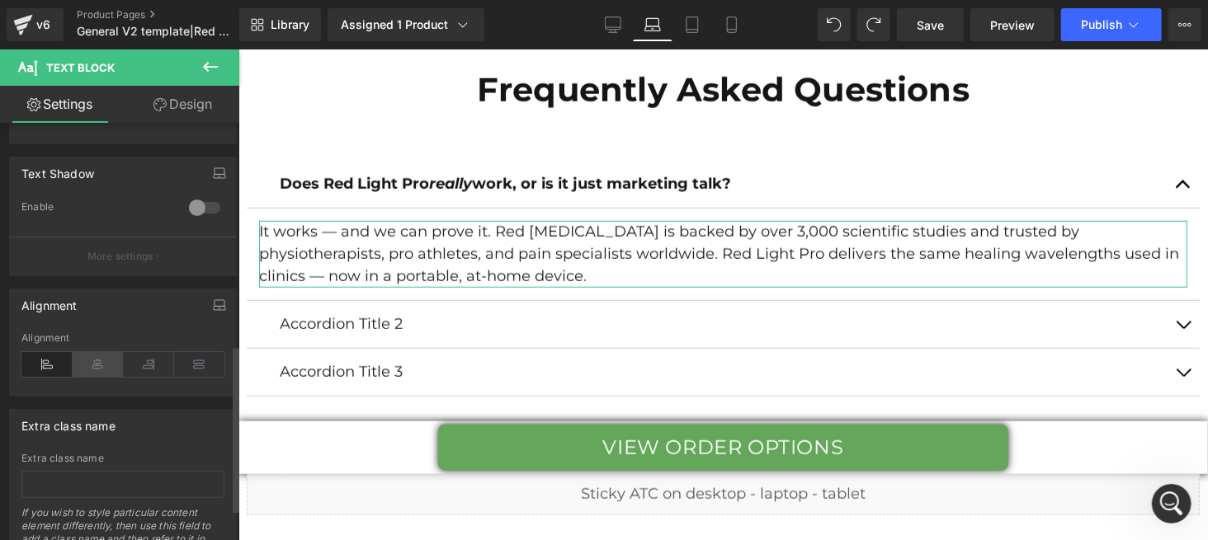
click at [96, 364] on icon at bounding box center [98, 364] width 51 height 25
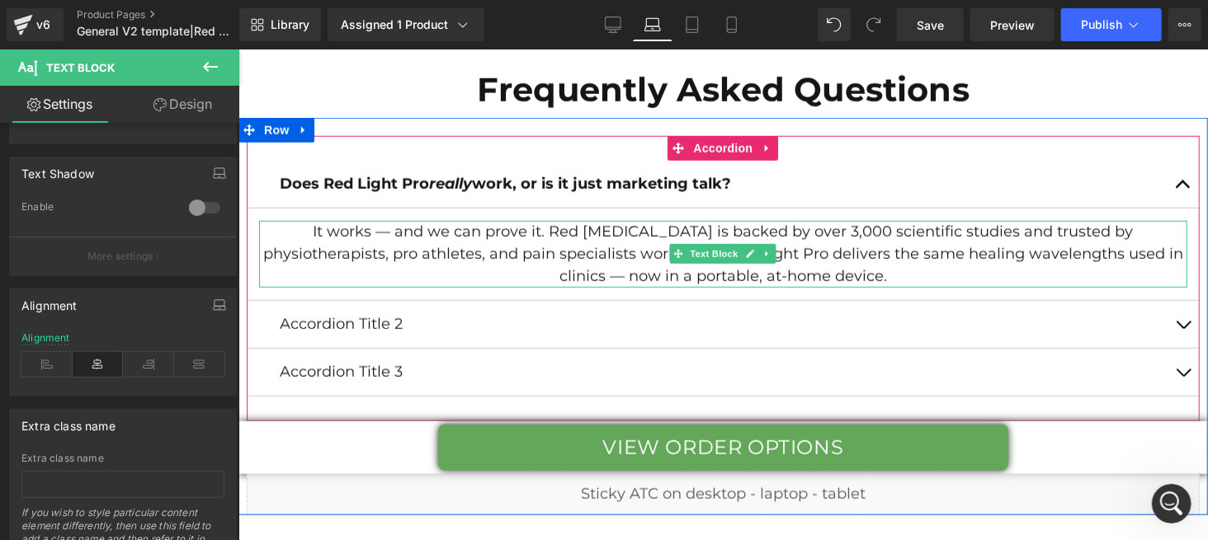
click at [338, 232] on p "It works — and we can prove it. Red Light Therapy is backed by over 3,000 scien…" at bounding box center [722, 253] width 928 height 67
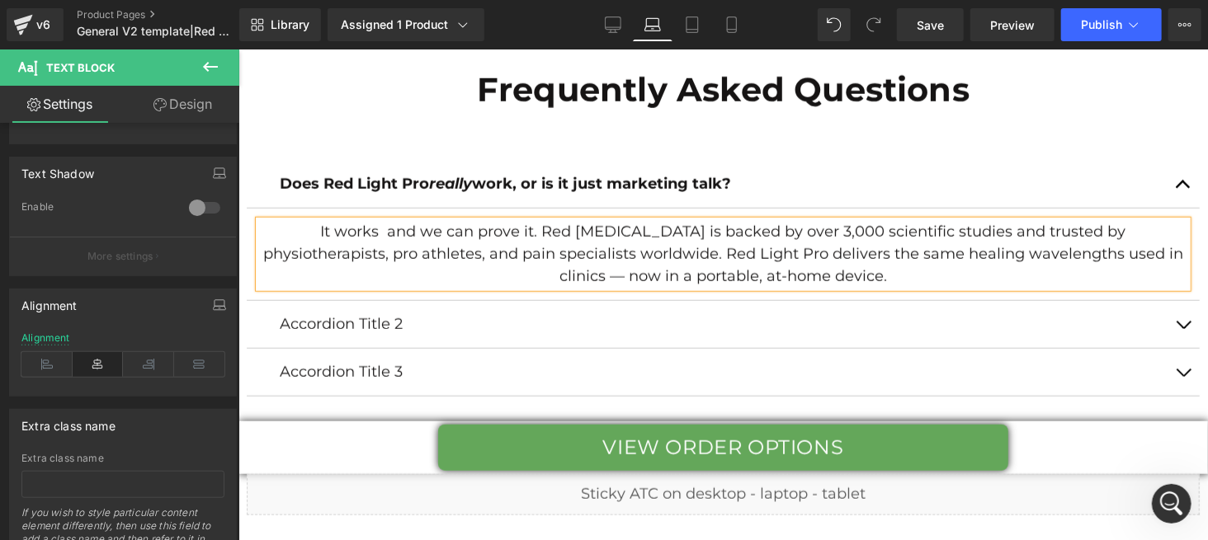
click at [1114, 254] on p "It works and we can prove it. Red Light Therapy is backed by over 3,000 scienti…" at bounding box center [722, 253] width 928 height 67
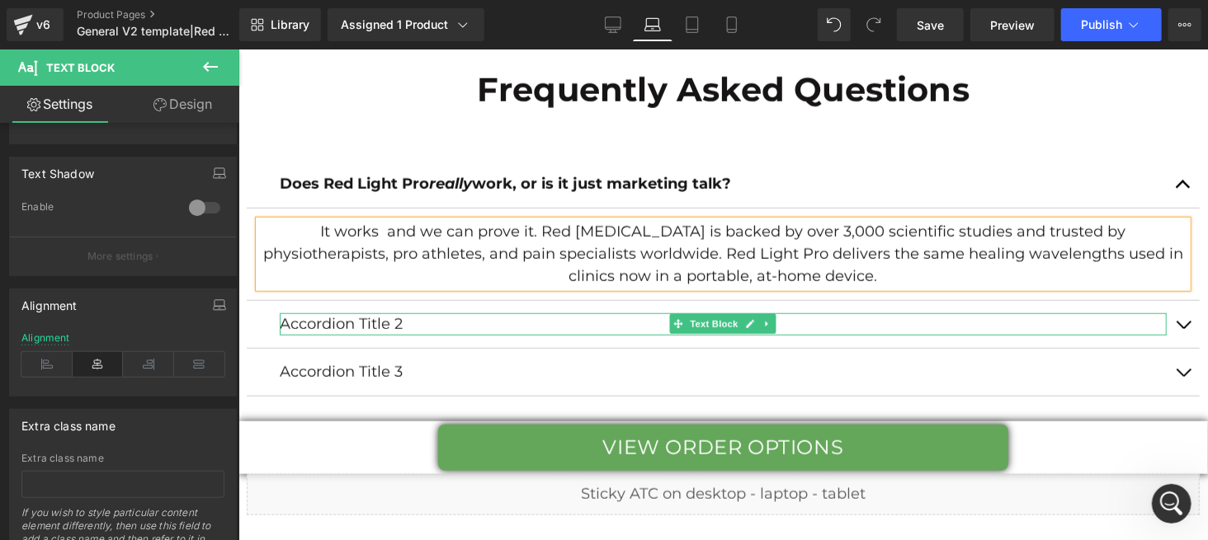
drag, startPoint x: 443, startPoint y: 52, endPoint x: 993, endPoint y: 321, distance: 612.5
click at [993, 321] on p "Accordion Title 2" at bounding box center [722, 324] width 887 height 22
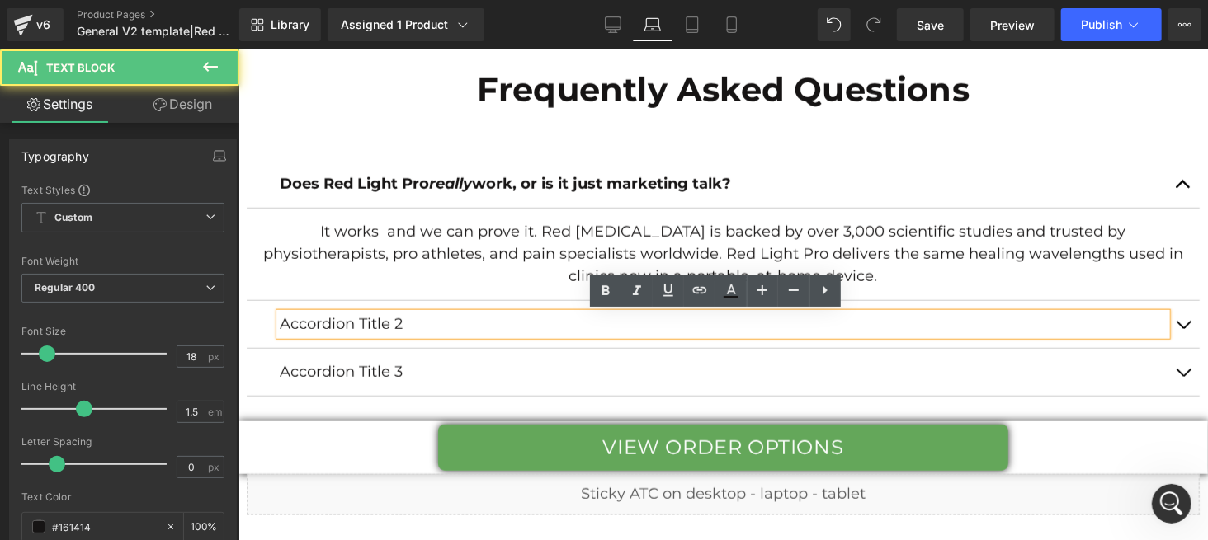
click at [642, 323] on p "Accordion Title 2" at bounding box center [722, 324] width 887 height 22
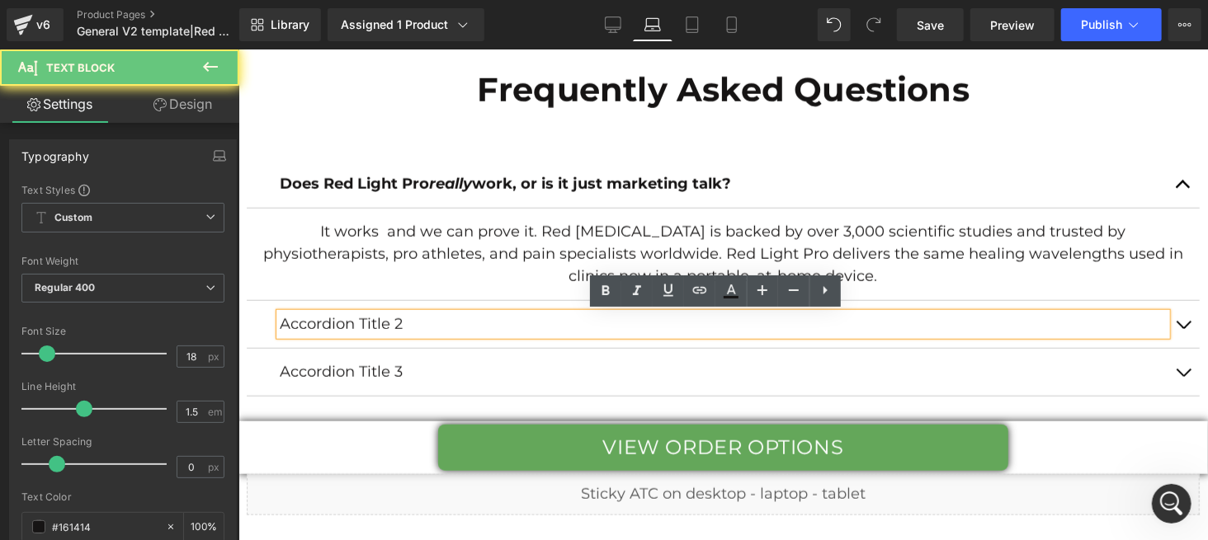
click at [642, 323] on p "Accordion Title 2" at bounding box center [722, 324] width 887 height 22
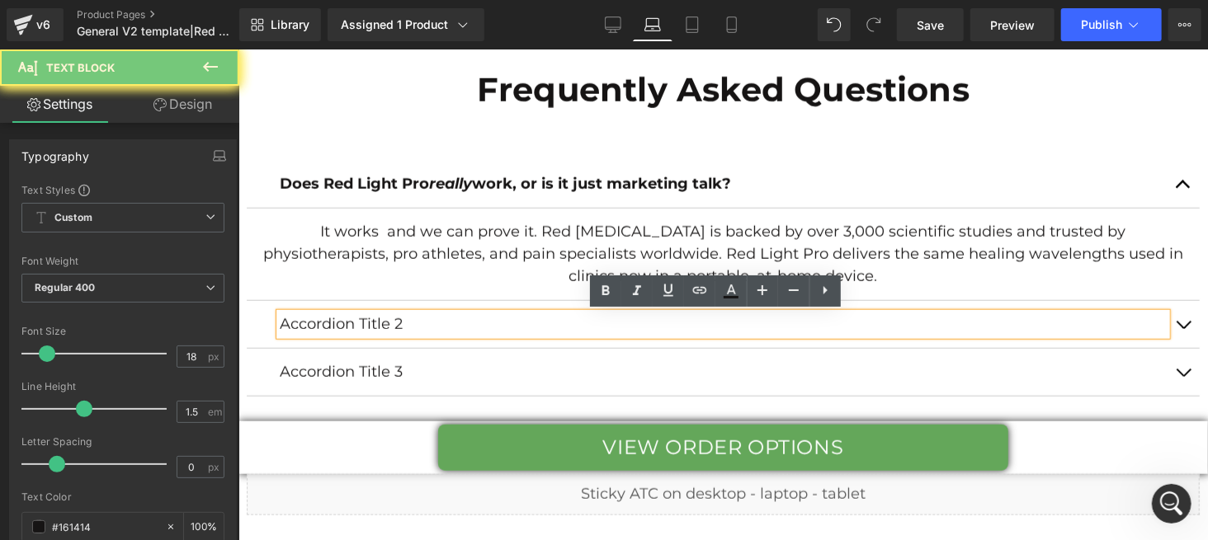
click at [642, 323] on p "Accordion Title 2" at bounding box center [722, 324] width 887 height 22
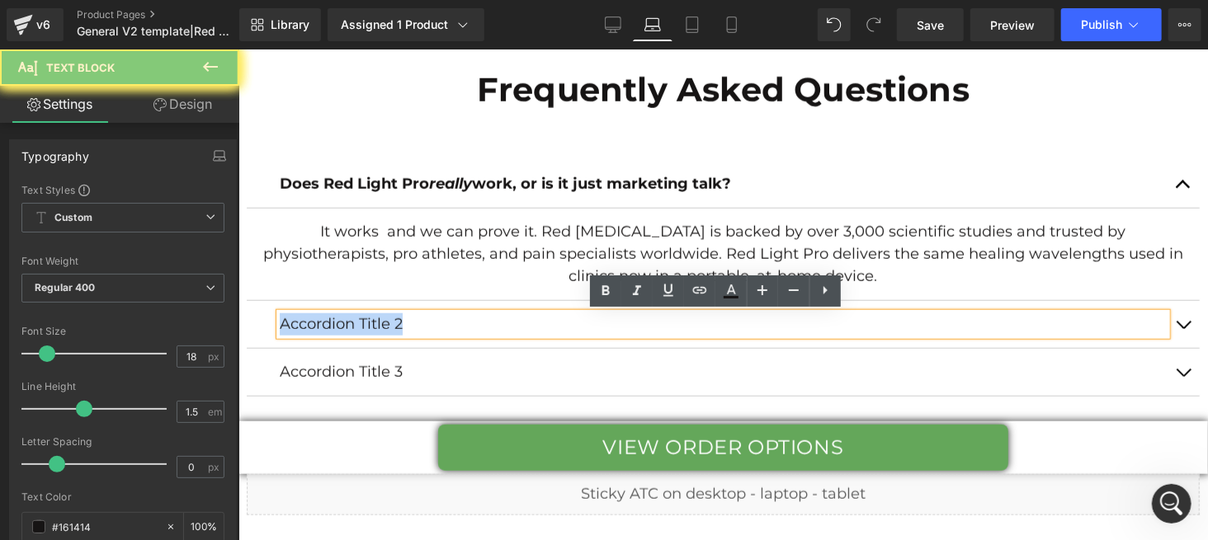
click at [642, 323] on p "Accordion Title 2" at bounding box center [722, 324] width 887 height 22
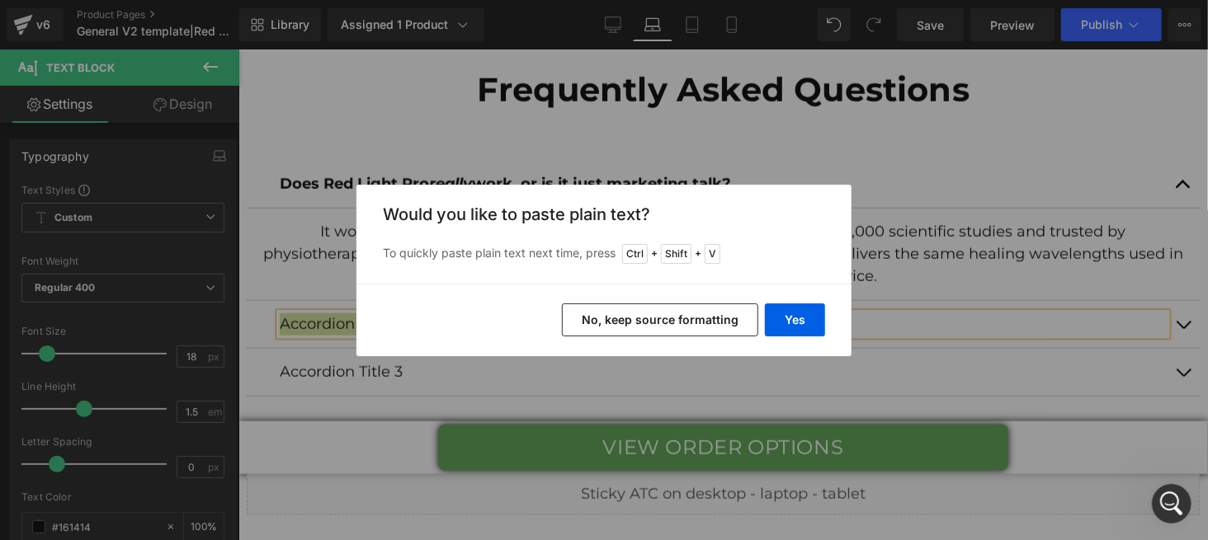
click at [647, 321] on button "No, keep source formatting" at bounding box center [660, 320] width 196 height 33
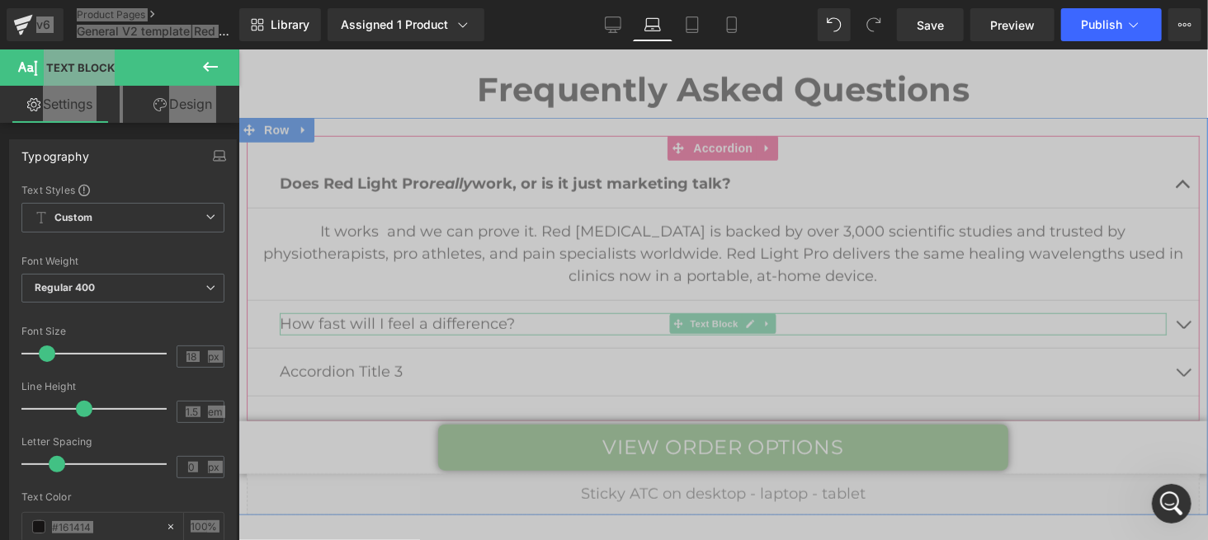
click at [634, 322] on p "How fast will I feel a difference?" at bounding box center [722, 324] width 887 height 22
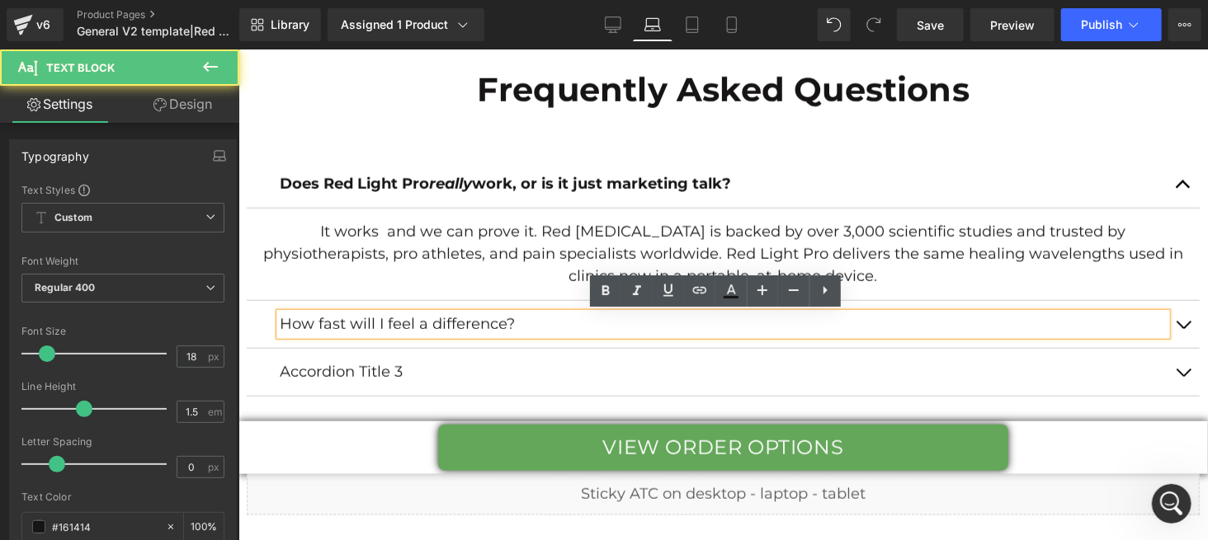
click at [629, 322] on p "How fast will I feel a difference?" at bounding box center [722, 324] width 887 height 22
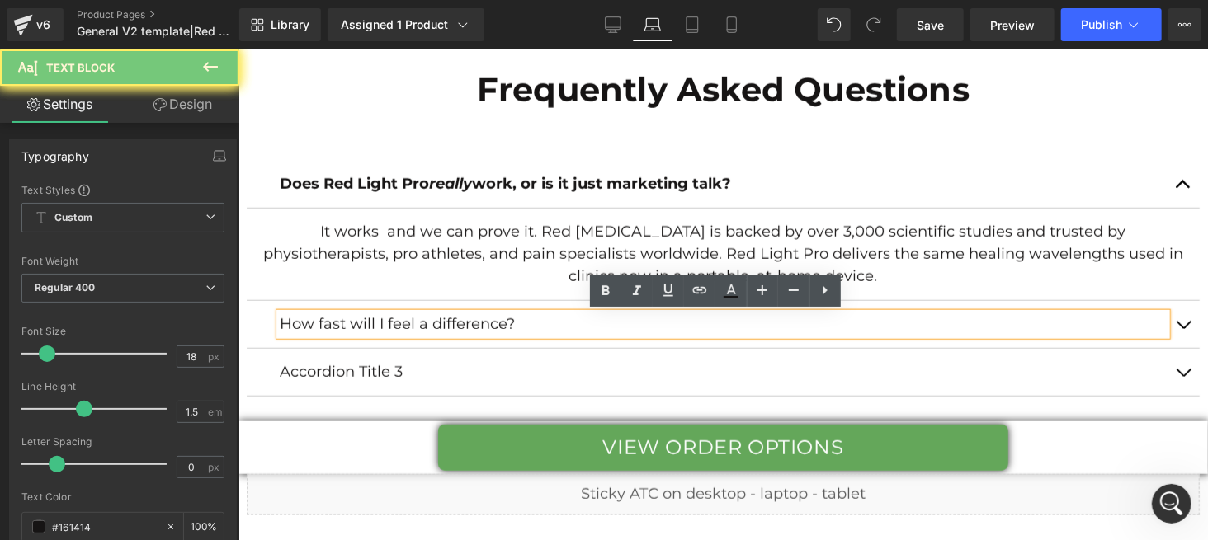
click at [629, 322] on p "How fast will I feel a difference?" at bounding box center [722, 324] width 887 height 22
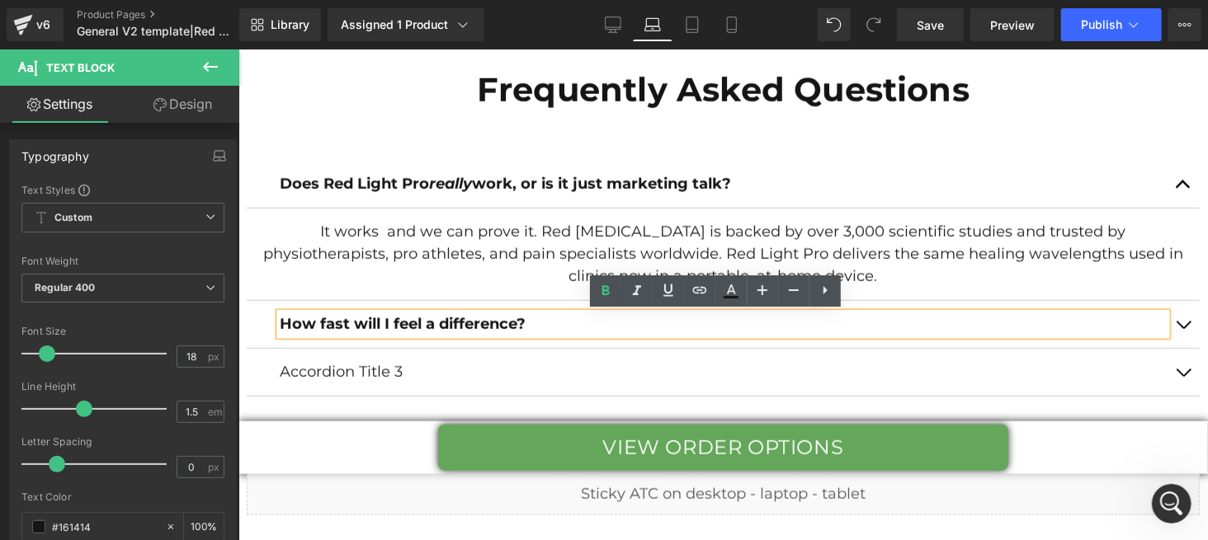
click at [1177, 323] on button "button" at bounding box center [1182, 323] width 33 height 47
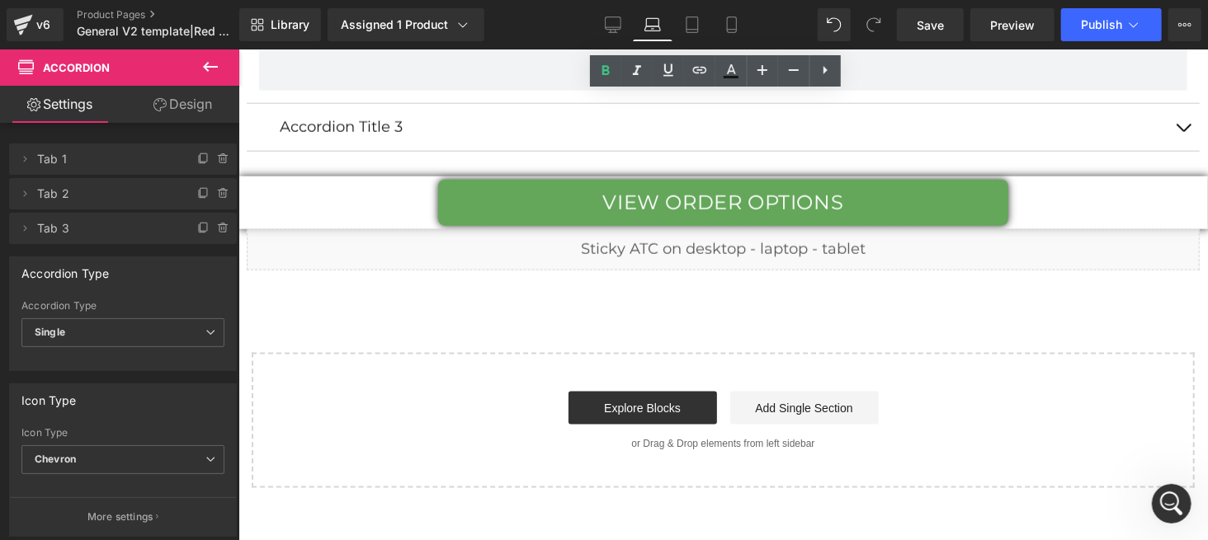
scroll to position [7345, 0]
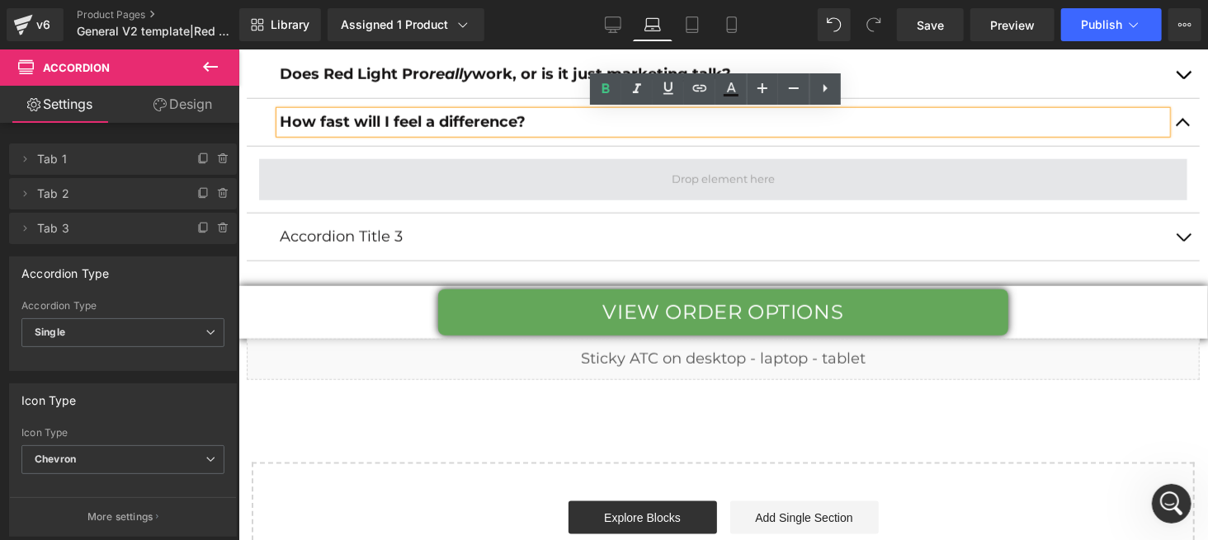
click at [444, 177] on span at bounding box center [722, 178] width 928 height 41
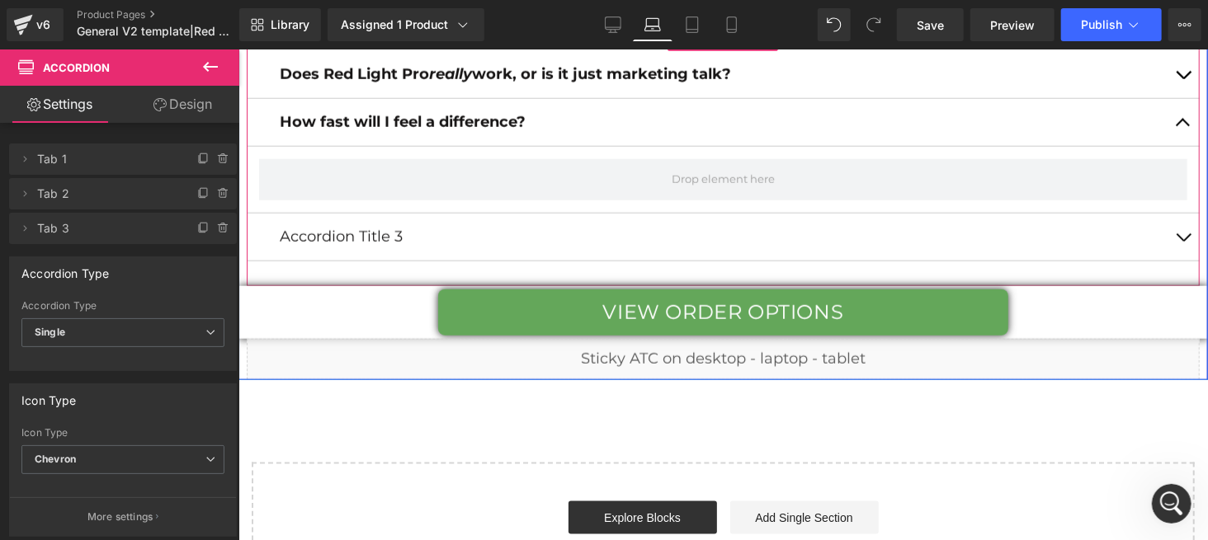
scroll to position [7235, 0]
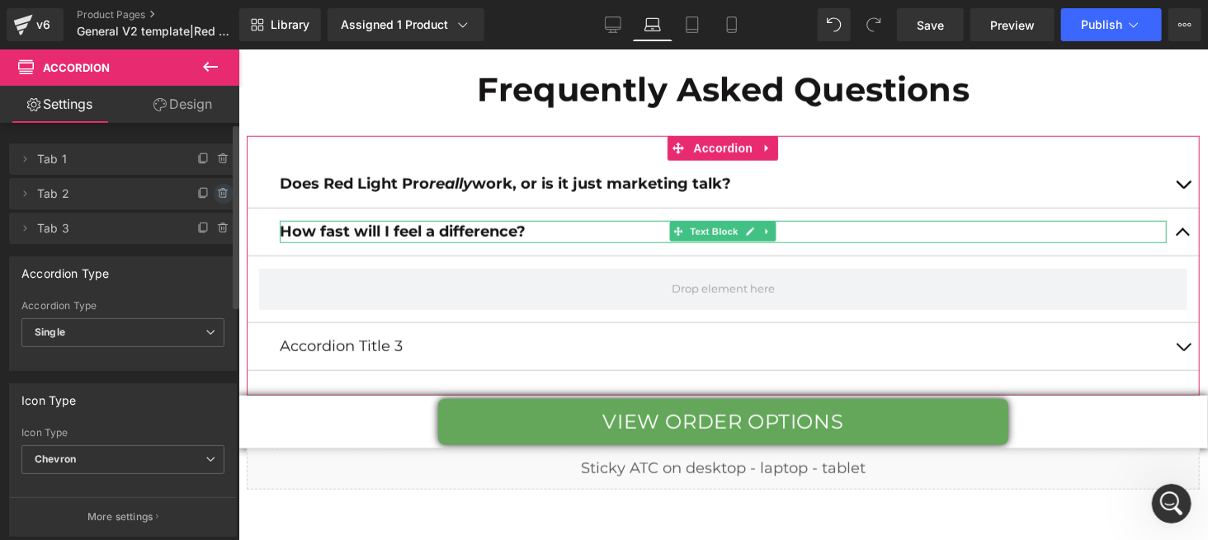
click at [219, 195] on icon at bounding box center [222, 194] width 7 height 7
click at [212, 195] on button "Delete" at bounding box center [206, 194] width 52 height 21
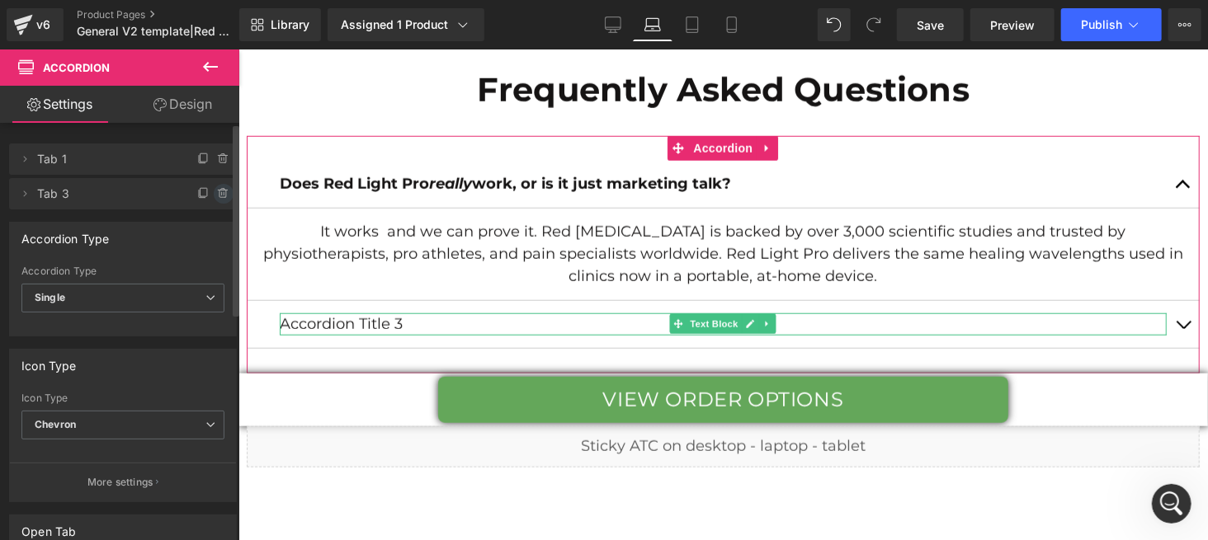
click at [217, 193] on icon at bounding box center [223, 193] width 13 height 13
click at [217, 194] on button "Delete" at bounding box center [206, 194] width 52 height 21
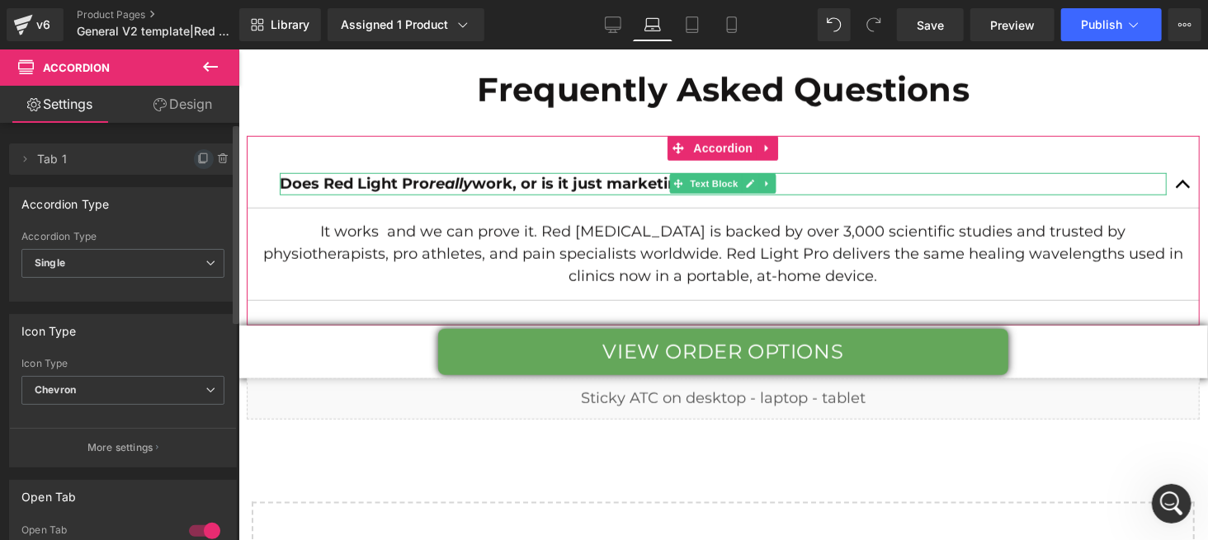
click at [198, 154] on icon at bounding box center [203, 159] width 13 height 13
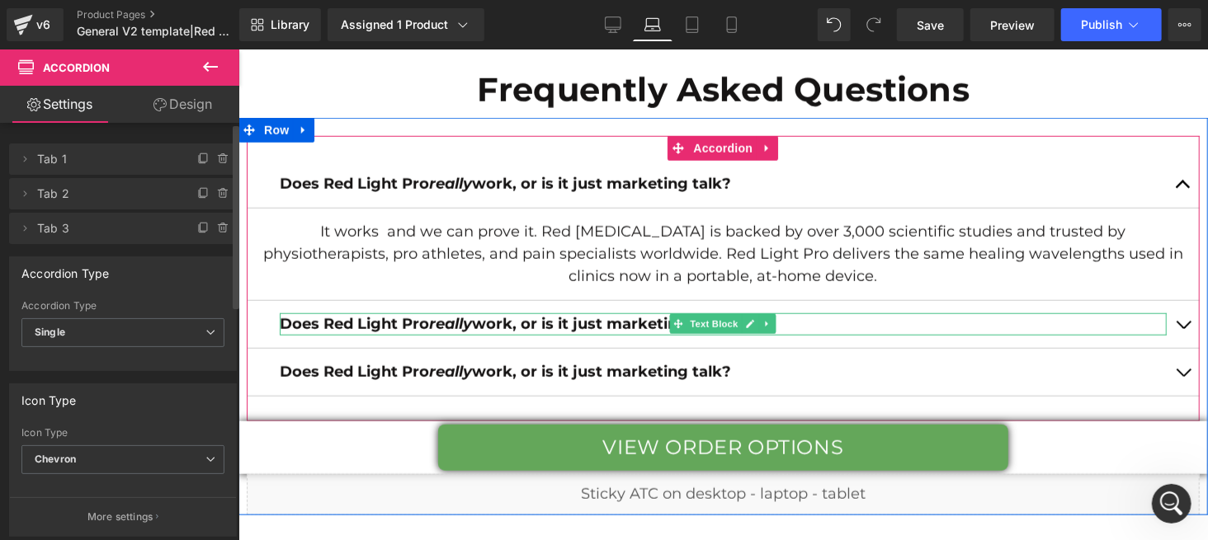
drag, startPoint x: 790, startPoint y: 318, endPoint x: 585, endPoint y: 319, distance: 204.6
click at [790, 317] on p "Does Red Light Pro really work, or is it just marketing talk?" at bounding box center [722, 324] width 887 height 22
click at [576, 314] on strong "Does Red Light Pro really work, or is it just marketing talk?" at bounding box center [504, 323] width 451 height 18
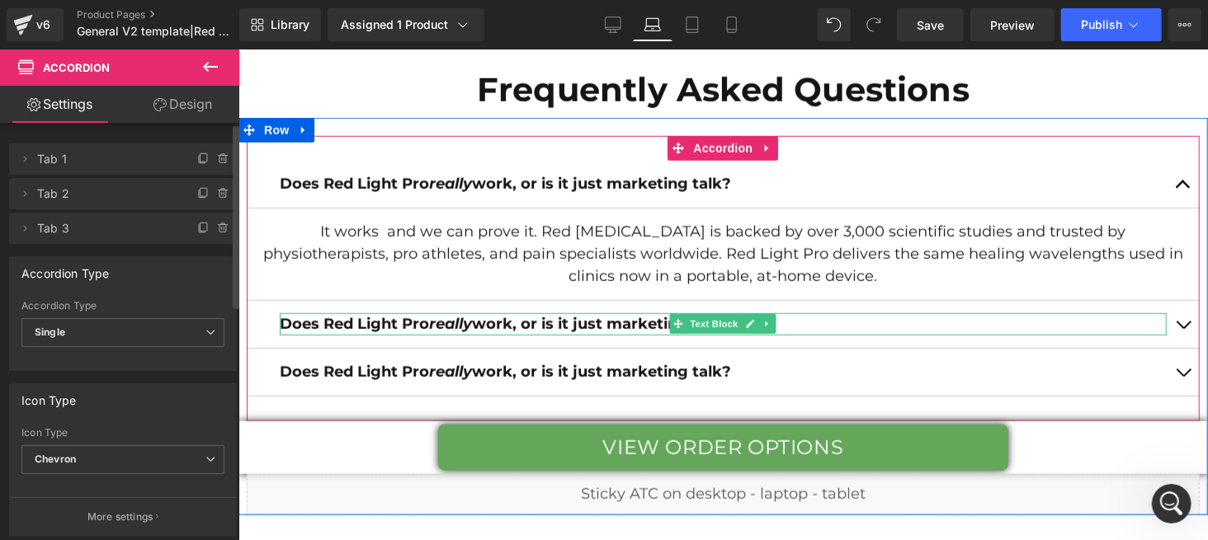
click at [576, 314] on strong "Does Red Light Pro really work, or is it just marketing talk?" at bounding box center [504, 323] width 451 height 18
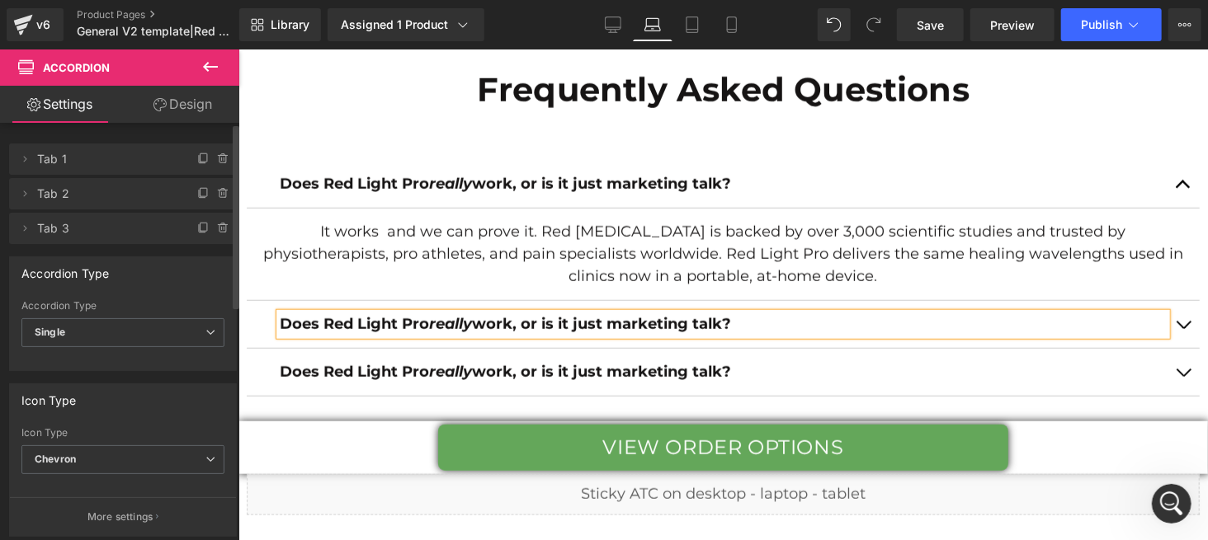
click at [586, 319] on strong "Does Red Light Pro really work, or is it just marketing talk?" at bounding box center [504, 323] width 451 height 18
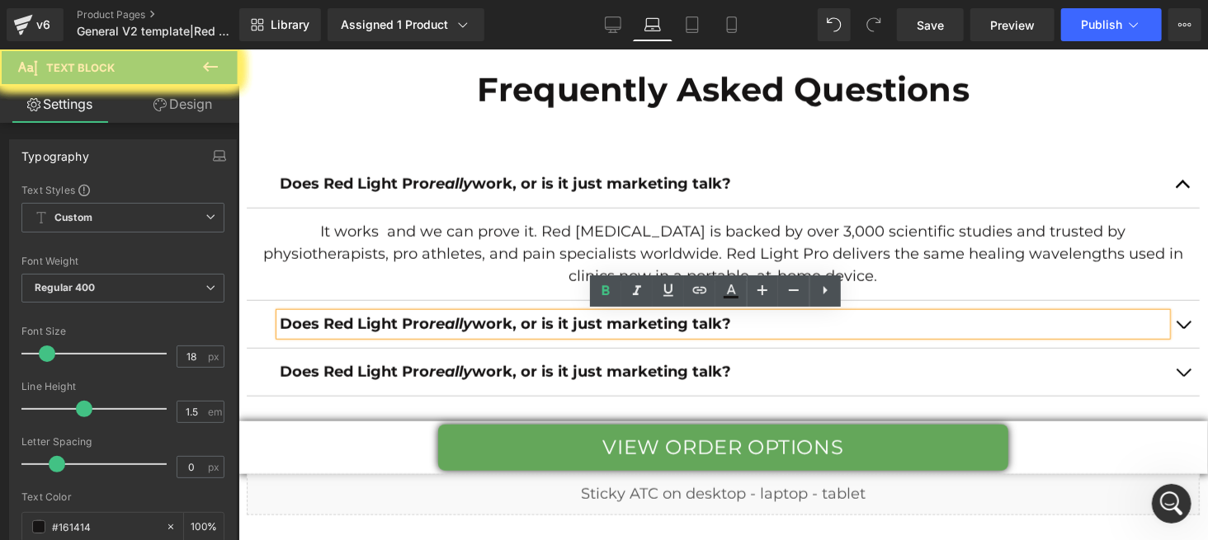
click at [586, 319] on strong "Does Red Light Pro really work, or is it just marketing talk?" at bounding box center [504, 323] width 451 height 18
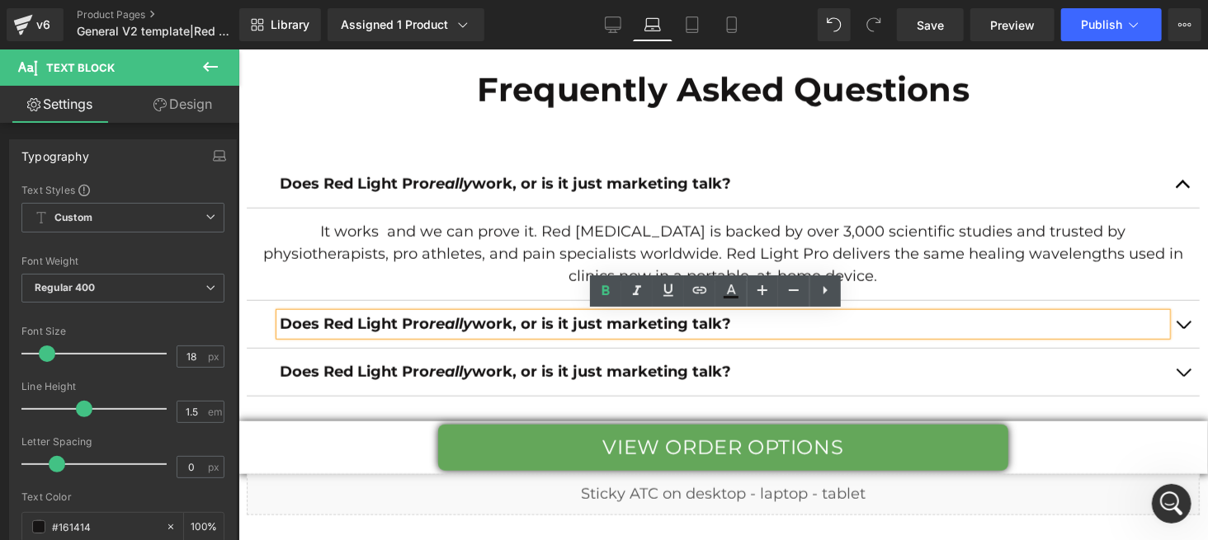
click at [587, 319] on strong "Does Red Light Pro really work, or is it just marketing talk?" at bounding box center [504, 323] width 451 height 18
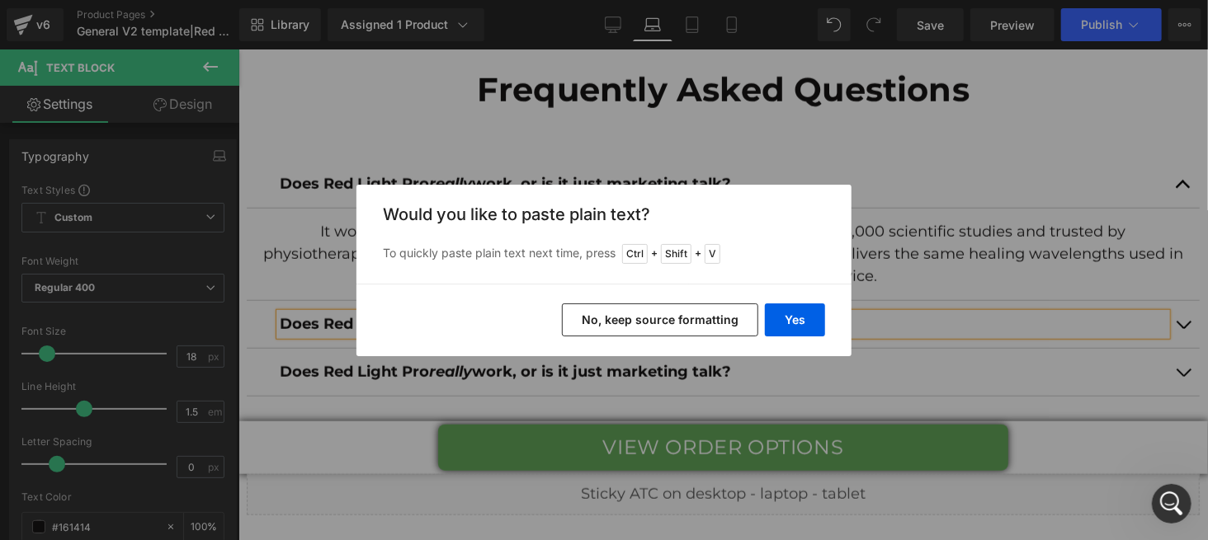
click at [661, 323] on button "No, keep source formatting" at bounding box center [660, 320] width 196 height 33
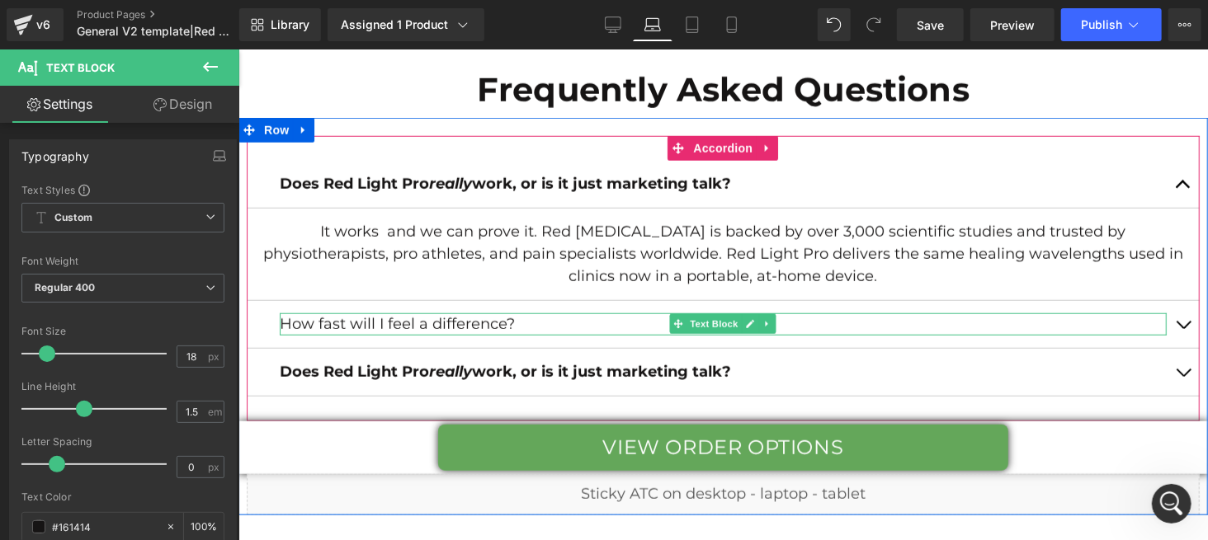
click at [563, 321] on p "How fast will I feel a difference?" at bounding box center [722, 324] width 887 height 22
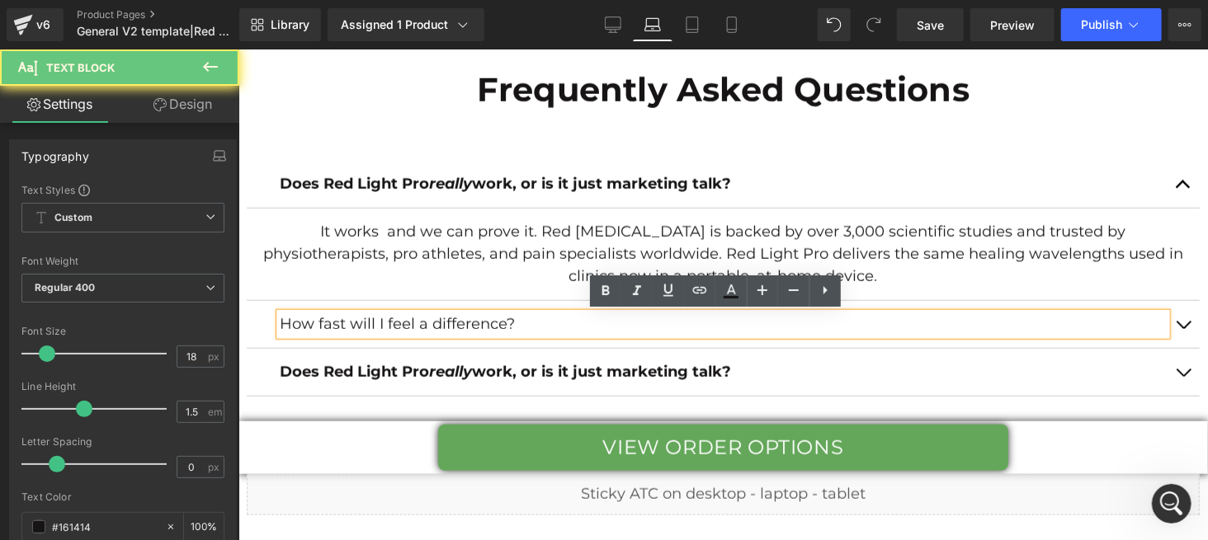
click at [563, 321] on p "How fast will I feel a difference?" at bounding box center [722, 324] width 887 height 22
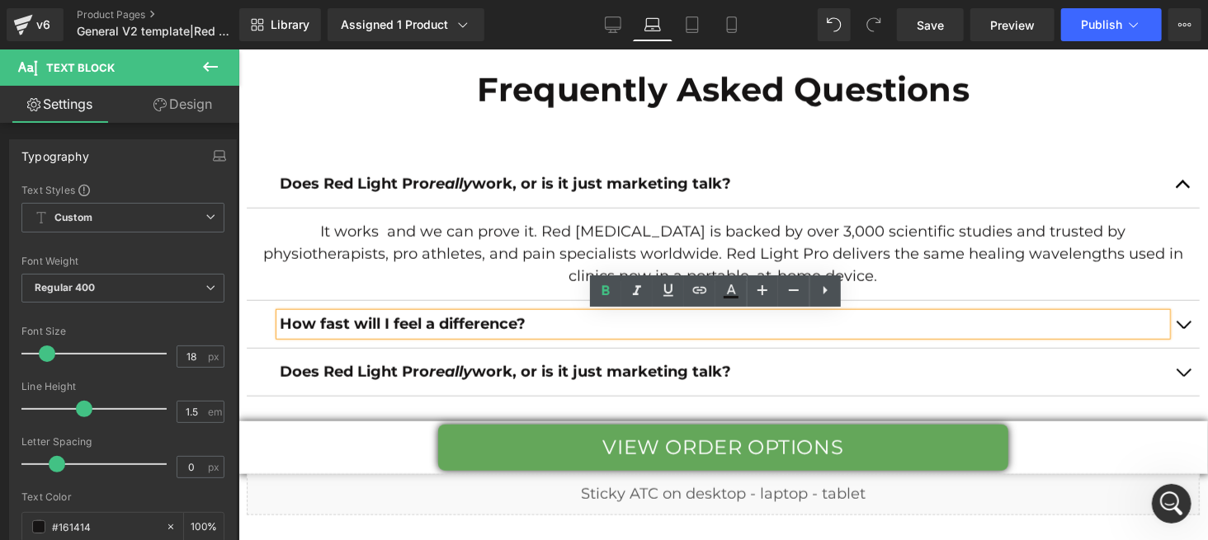
click at [1175, 323] on button "button" at bounding box center [1182, 323] width 33 height 47
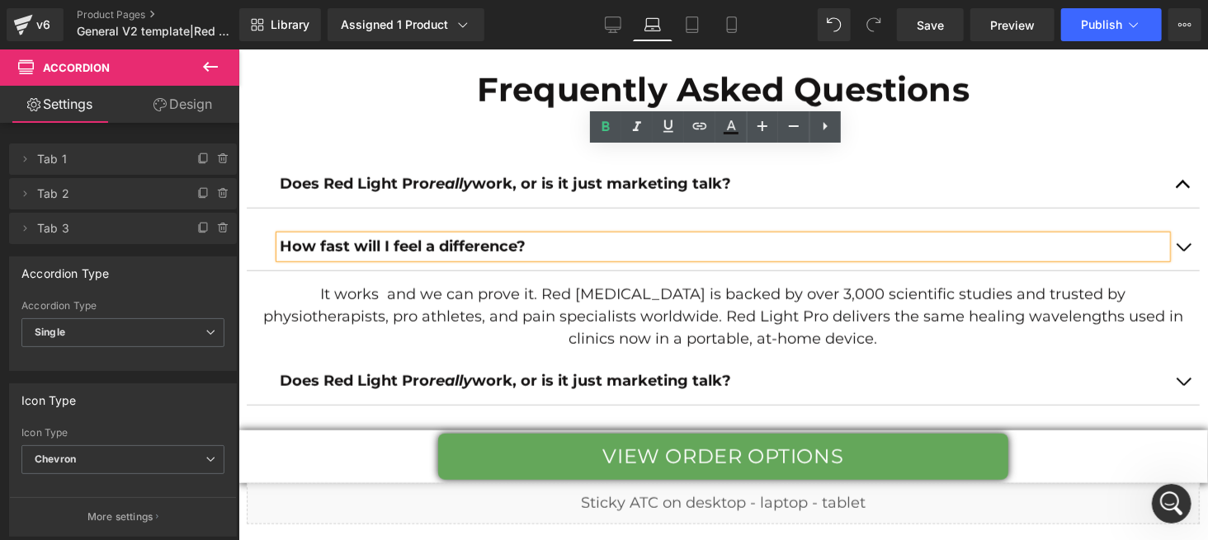
scroll to position [7345, 0]
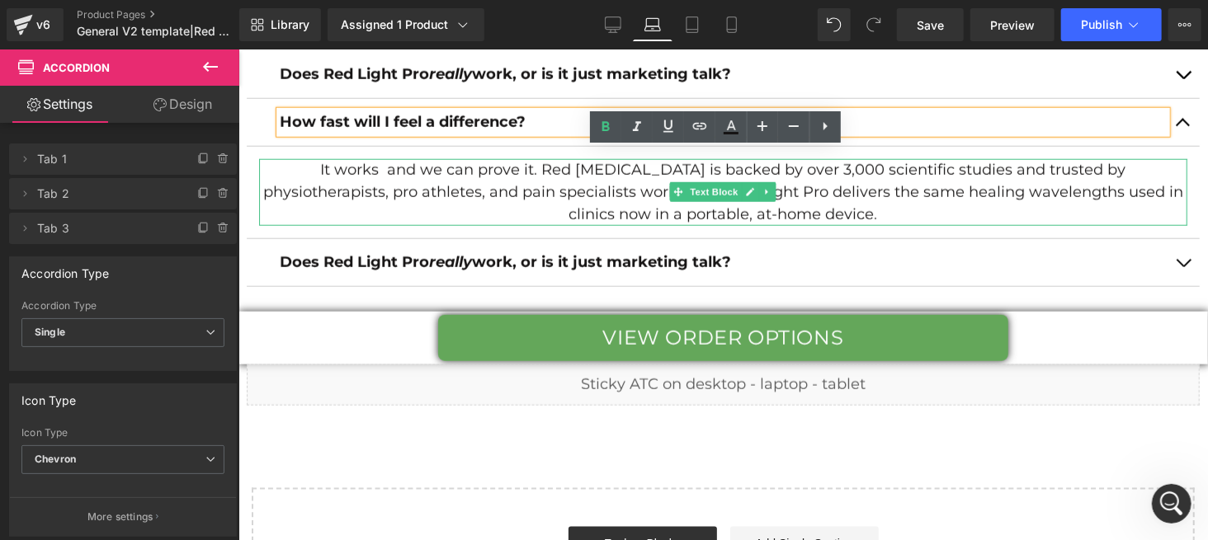
click at [479, 186] on p "It works and we can prove it. Red Light Therapy is backed by over 3,000 scienti…" at bounding box center [722, 191] width 928 height 67
drag, startPoint x: 479, startPoint y: 186, endPoint x: 452, endPoint y: 175, distance: 29.6
click at [481, 183] on p "It works and we can prove it. Red Light Therapy is backed by over 3,000 scienti…" at bounding box center [722, 191] width 928 height 67
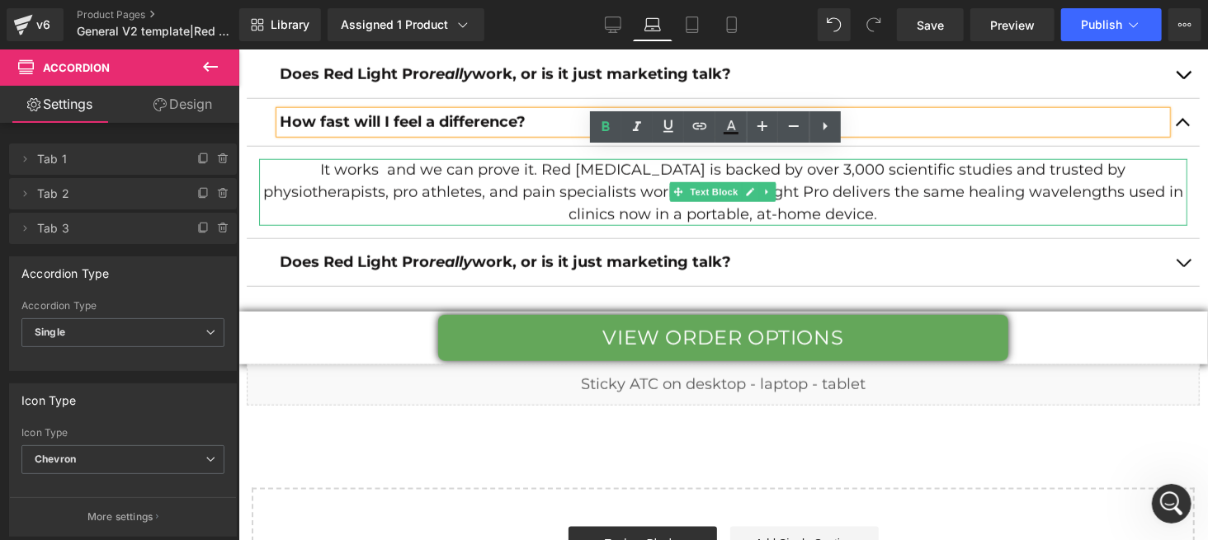
click at [452, 175] on p "It works and we can prove it. Red Light Therapy is backed by over 3,000 scienti…" at bounding box center [722, 191] width 928 height 67
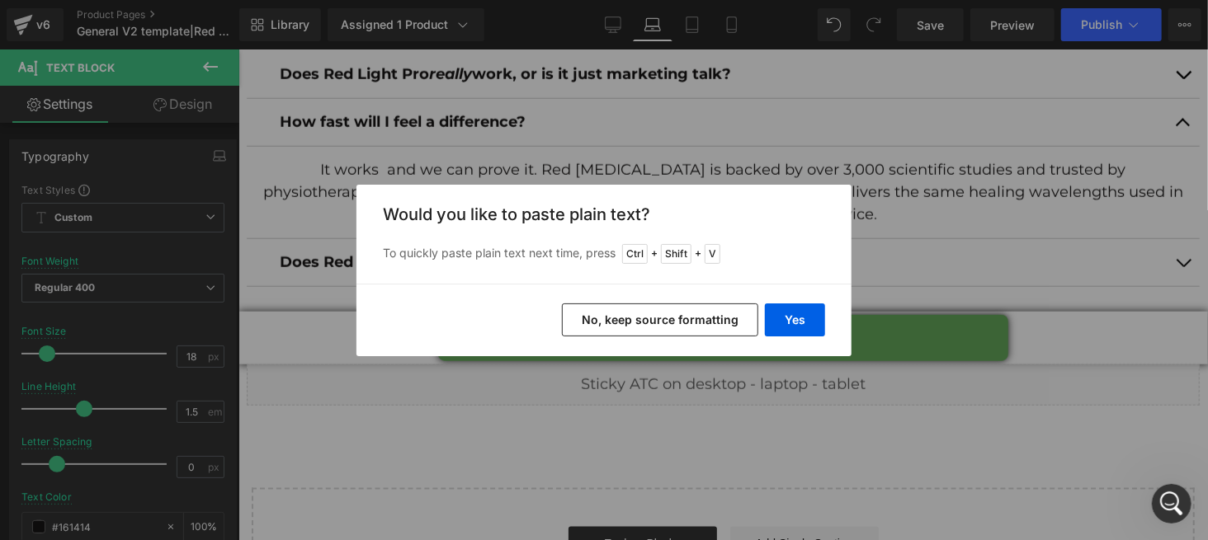
click at [644, 321] on button "No, keep source formatting" at bounding box center [660, 320] width 196 height 33
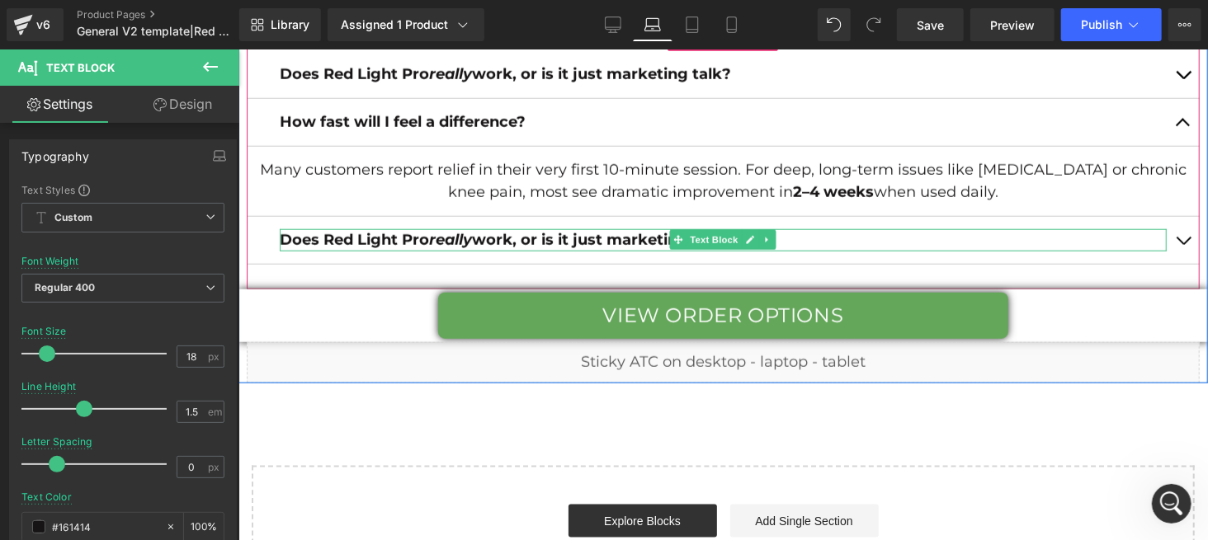
scroll to position [7235, 0]
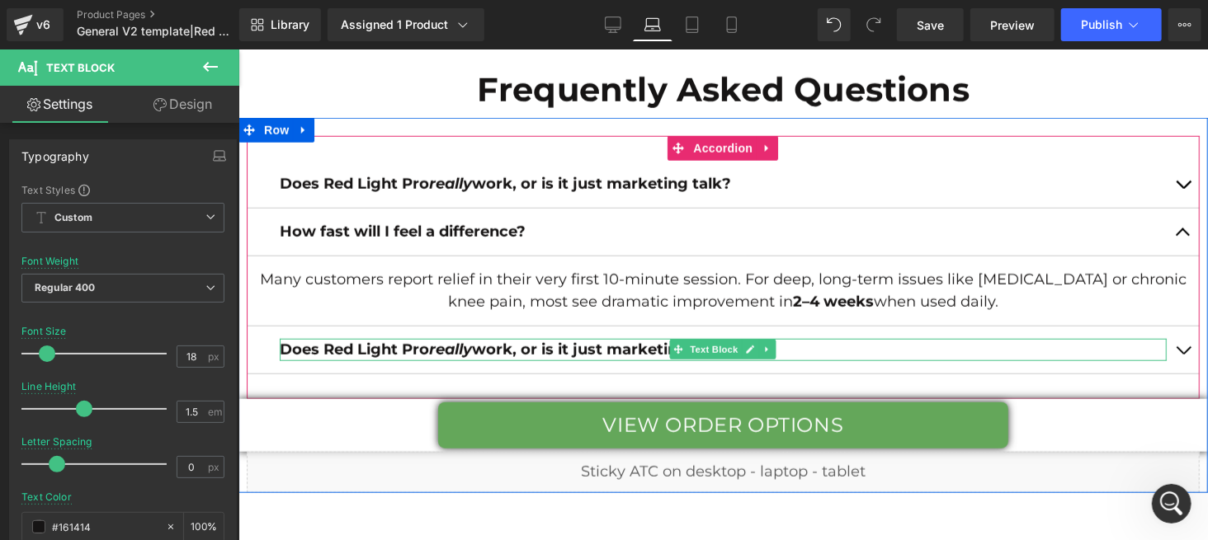
click at [504, 343] on strong "Does Red Light Pro really work, or is it just marketing talk?" at bounding box center [504, 349] width 451 height 18
click at [521, 344] on strong "Does Red Light Pro really work, or is it just marketing talk?" at bounding box center [504, 349] width 451 height 18
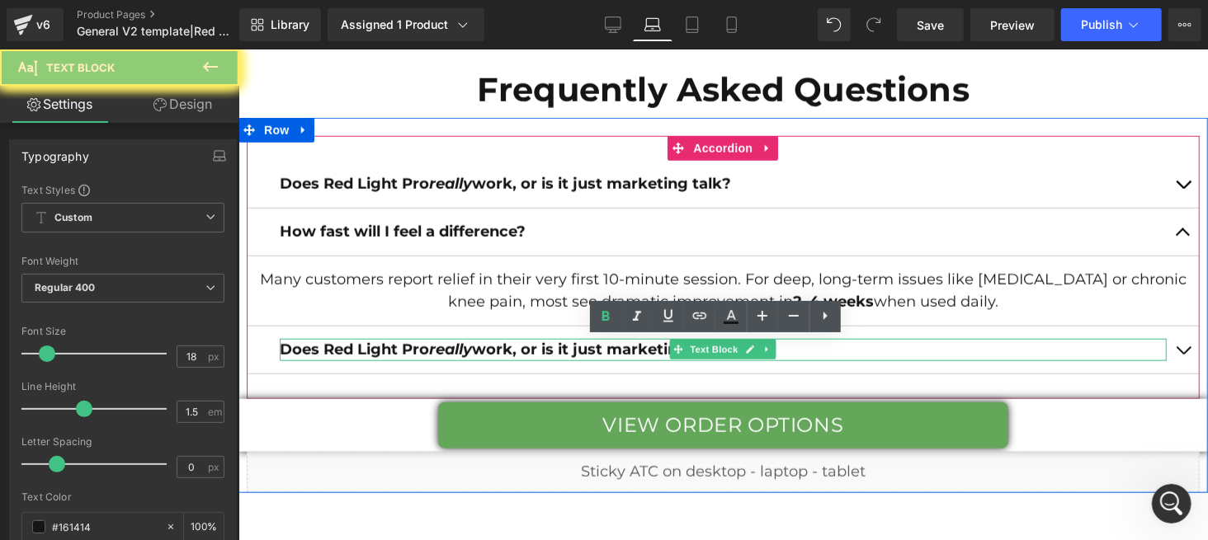
click at [521, 344] on strong "Does Red Light Pro really work, or is it just marketing talk?" at bounding box center [504, 349] width 451 height 18
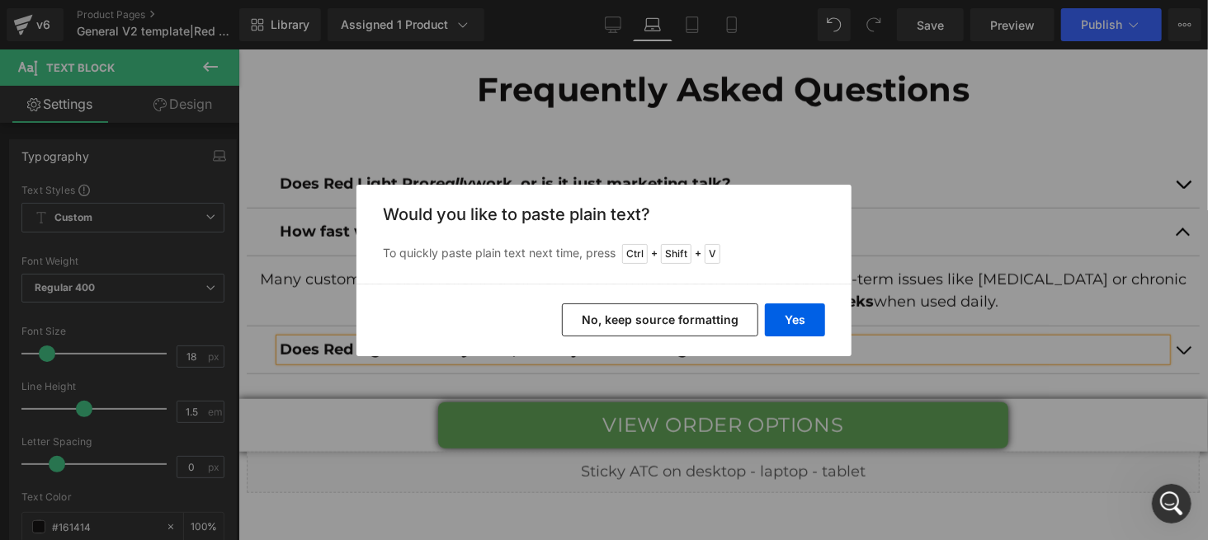
click at [609, 317] on button "No, keep source formatting" at bounding box center [660, 320] width 196 height 33
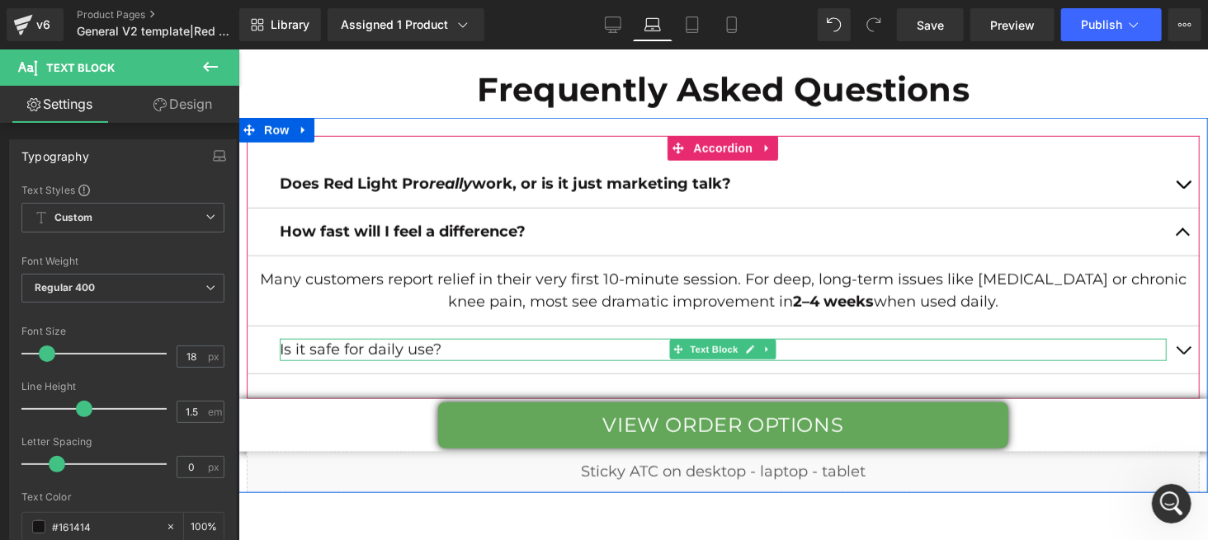
click at [482, 353] on p "Is it safe for daily use?" at bounding box center [722, 349] width 887 height 22
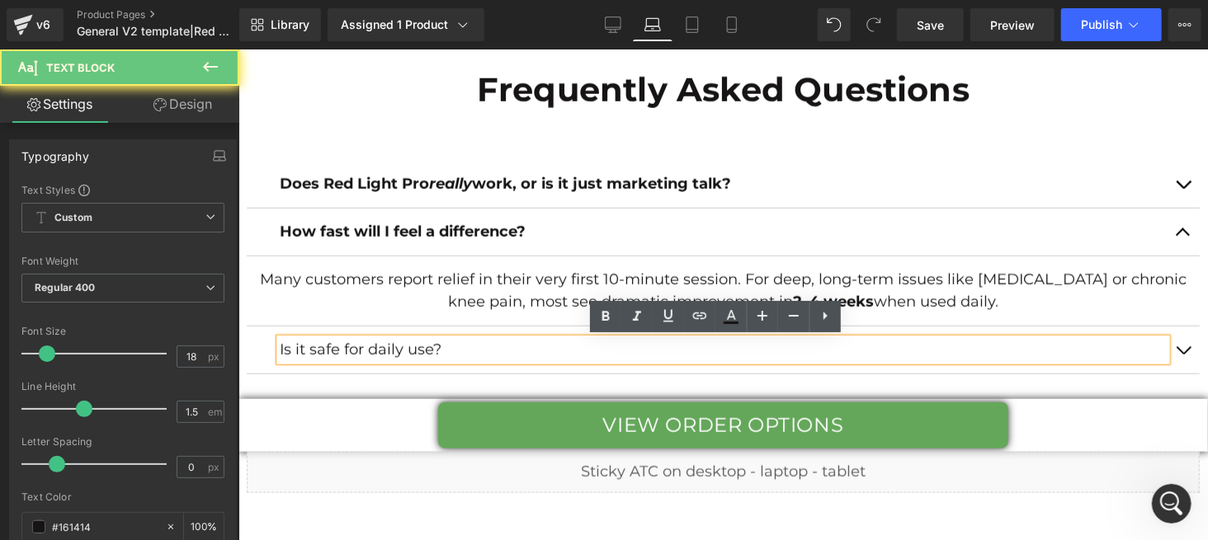
click at [490, 344] on p "Is it safe for daily use?" at bounding box center [722, 349] width 887 height 22
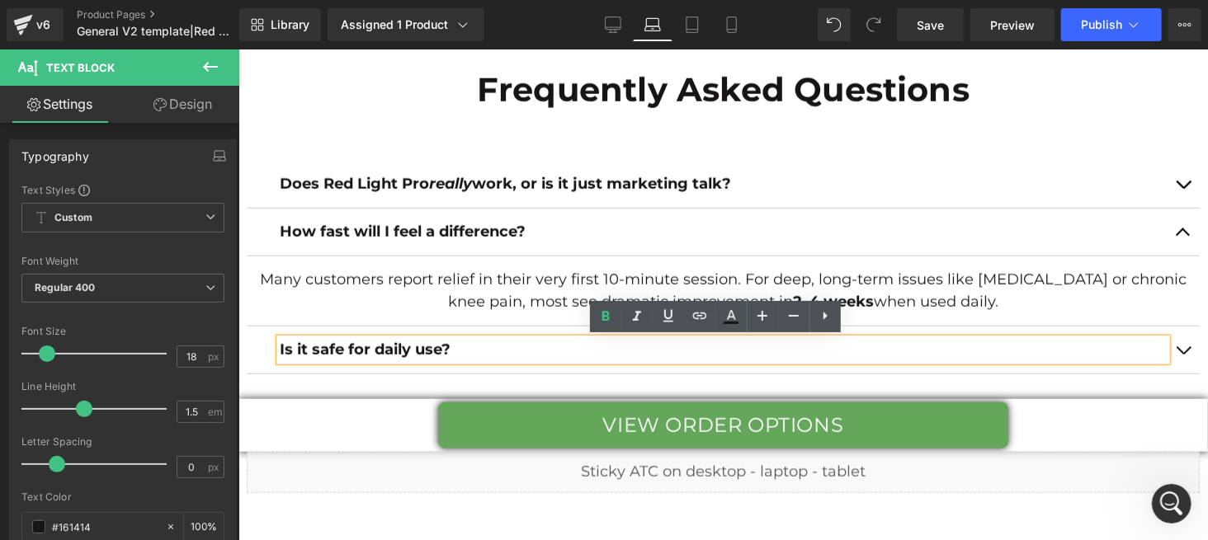
scroll to position [7345, 0]
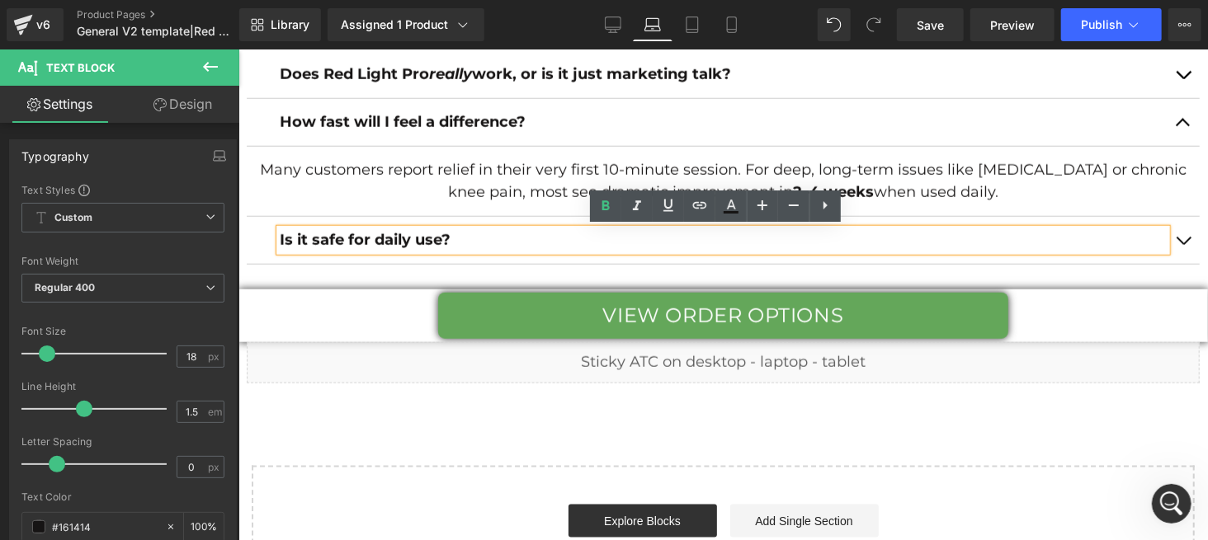
click at [1182, 244] on span "button" at bounding box center [1182, 244] width 0 height 0
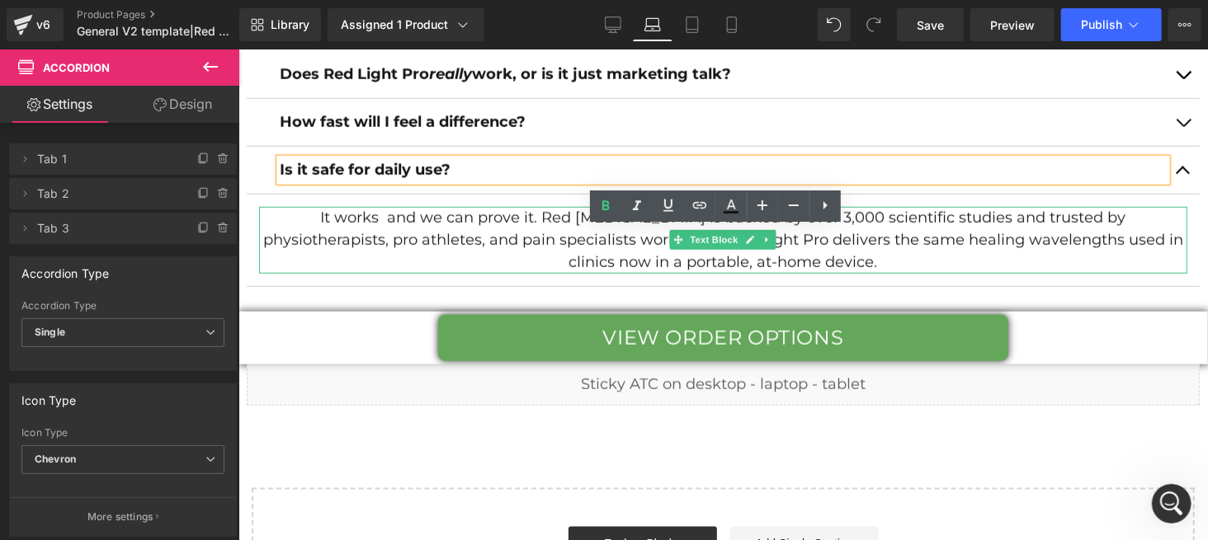
click at [450, 233] on p "It works and we can prove it. Red Light Therapy is backed by over 3,000 scienti…" at bounding box center [722, 239] width 928 height 67
click at [449, 227] on p "It works and we can prove it. Red Light Therapy is backed by over 3,000 scienti…" at bounding box center [722, 239] width 928 height 67
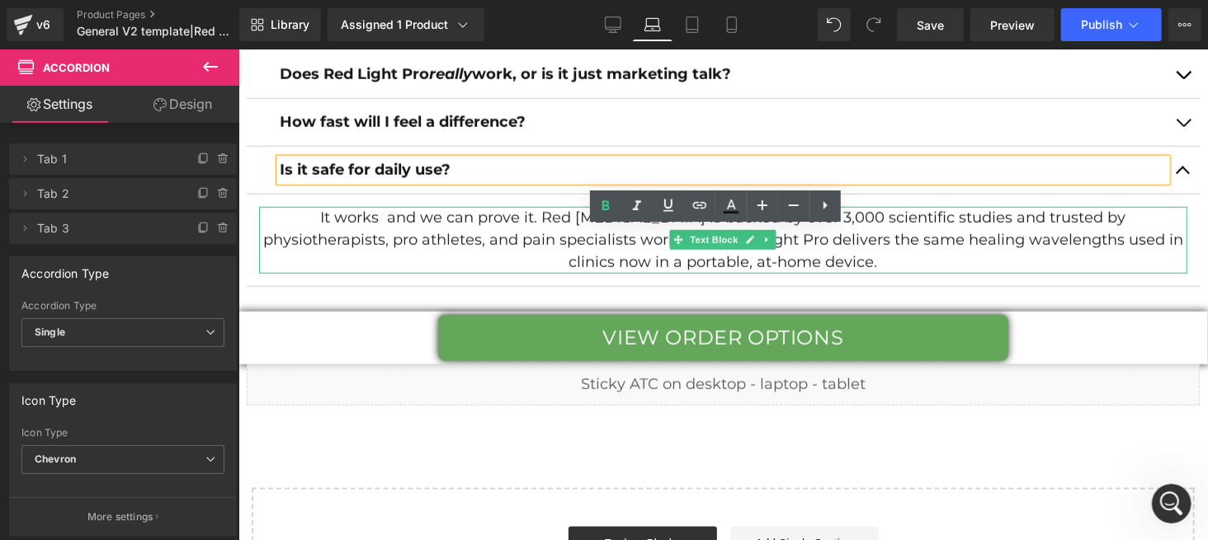
click at [449, 227] on p "It works and we can prove it. Red Light Therapy is backed by over 3,000 scienti…" at bounding box center [722, 239] width 928 height 67
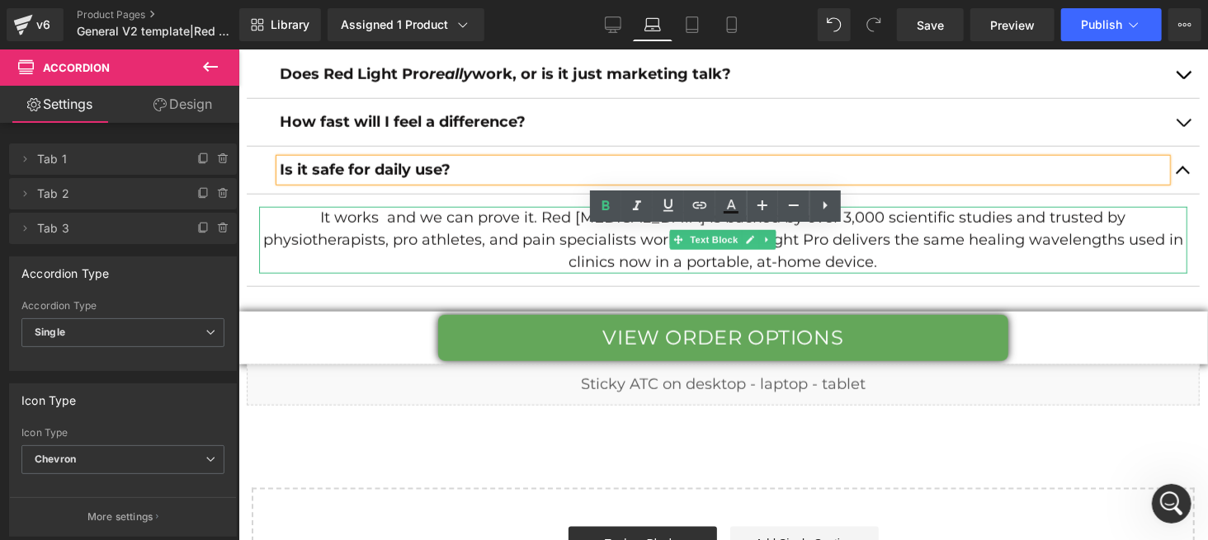
click at [449, 227] on p "It works and we can prove it. Red Light Therapy is backed by over 3,000 scienti…" at bounding box center [722, 239] width 928 height 67
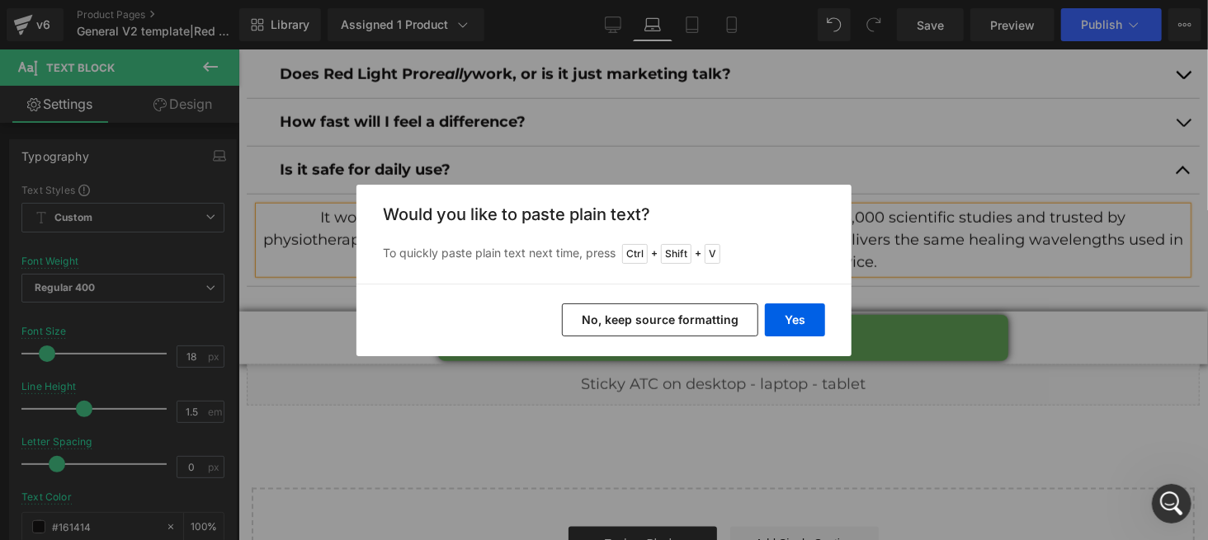
click at [639, 317] on button "No, keep source formatting" at bounding box center [660, 320] width 196 height 33
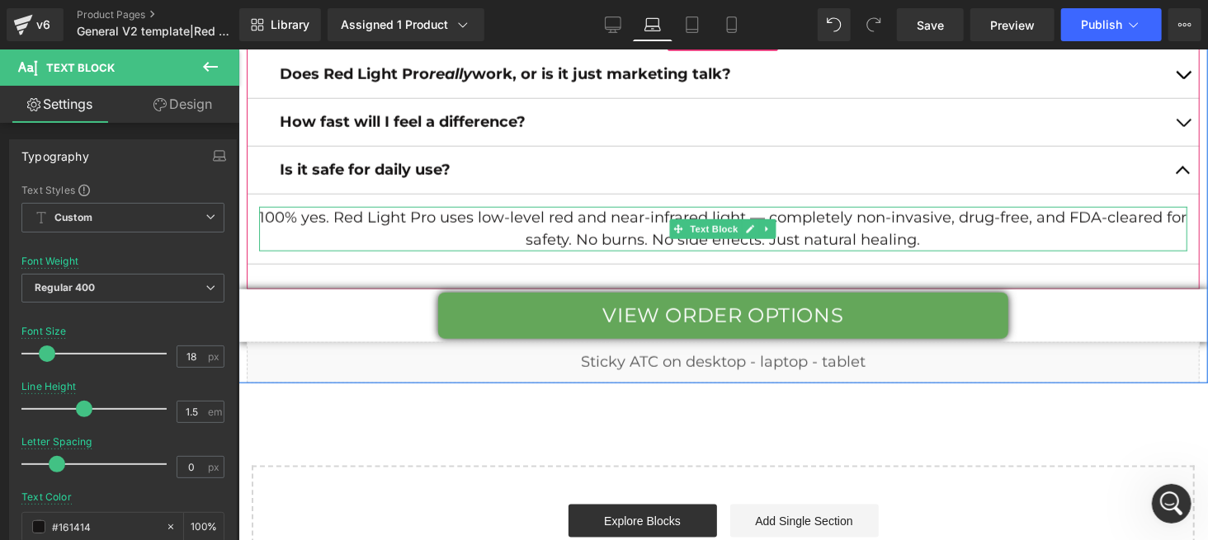
click at [760, 219] on link at bounding box center [766, 229] width 17 height 20
click at [758, 212] on p "100% yes. Red Light Pro uses low-level red and near-infrared light — completely…" at bounding box center [722, 228] width 928 height 45
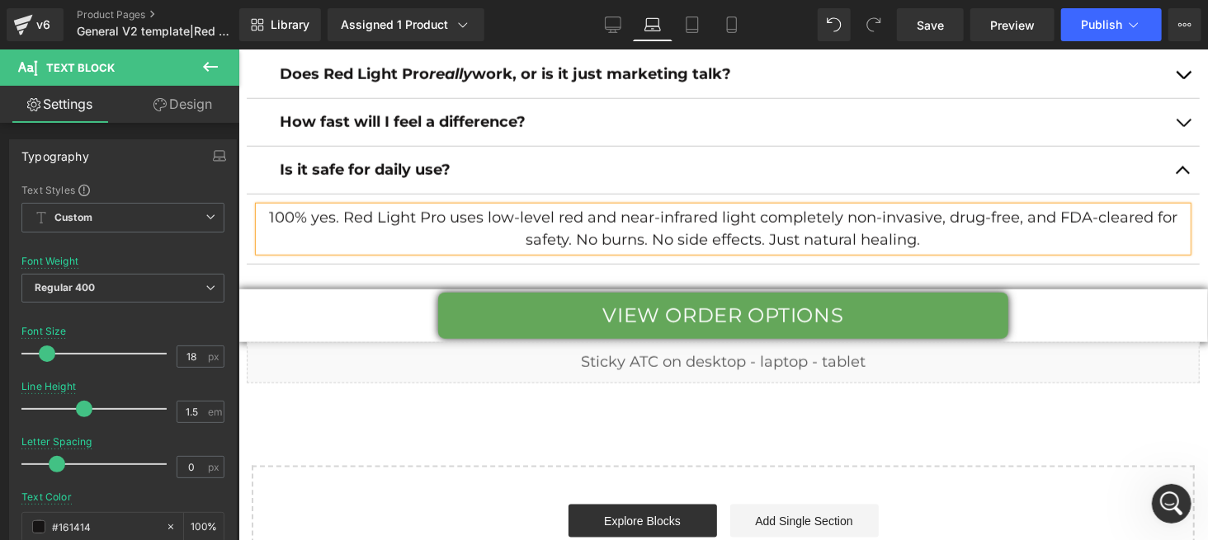
click at [1168, 168] on button "button" at bounding box center [1182, 169] width 33 height 47
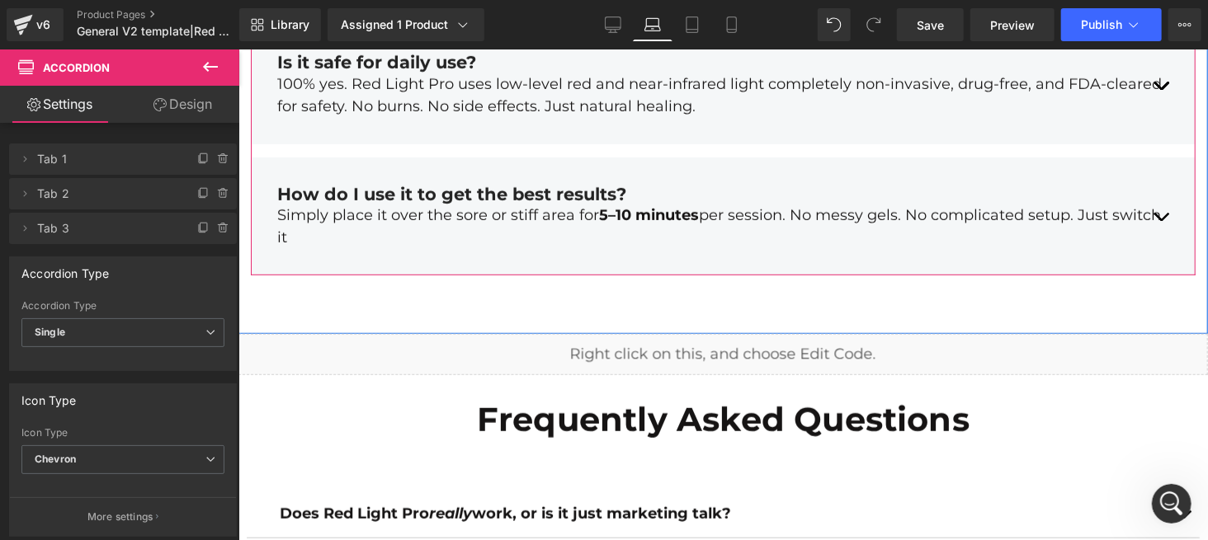
scroll to position [7125, 0]
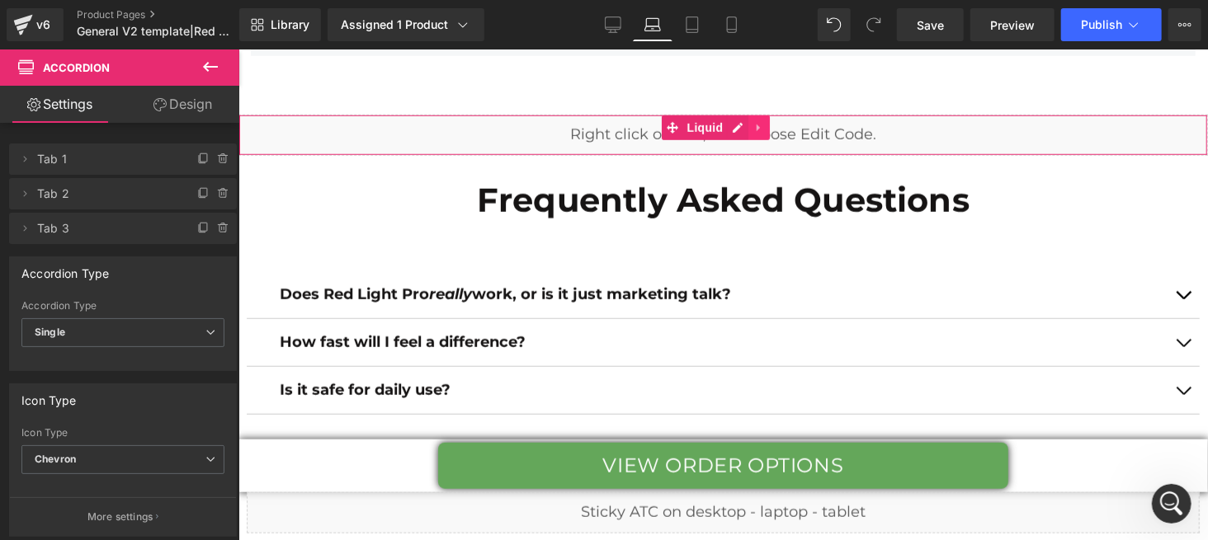
click at [755, 120] on icon at bounding box center [758, 126] width 12 height 12
click at [766, 125] on icon at bounding box center [769, 127] width 12 height 12
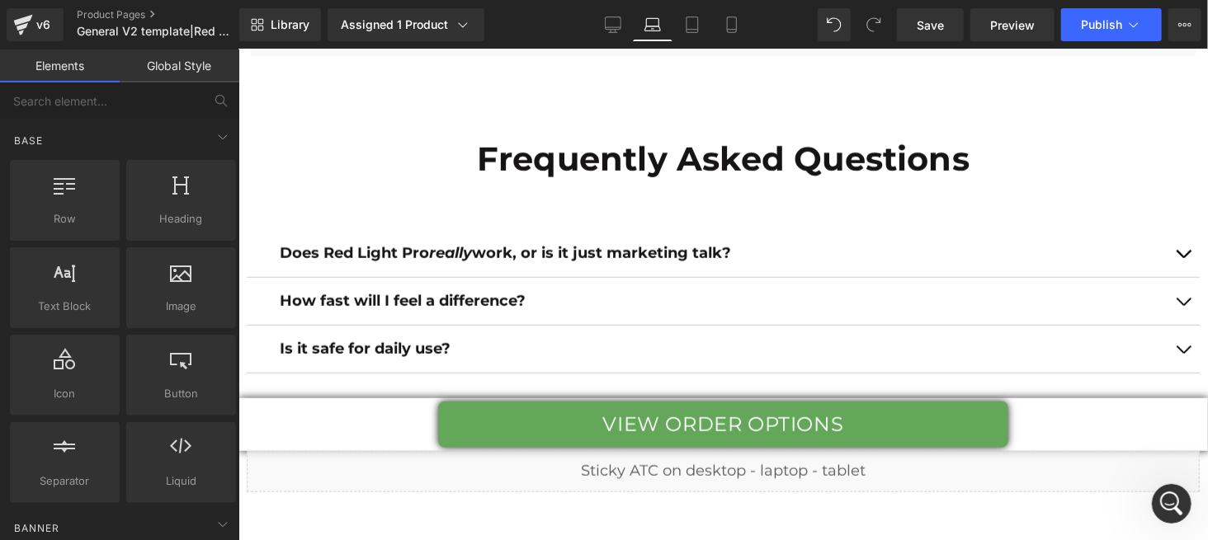
scroll to position [7235, 0]
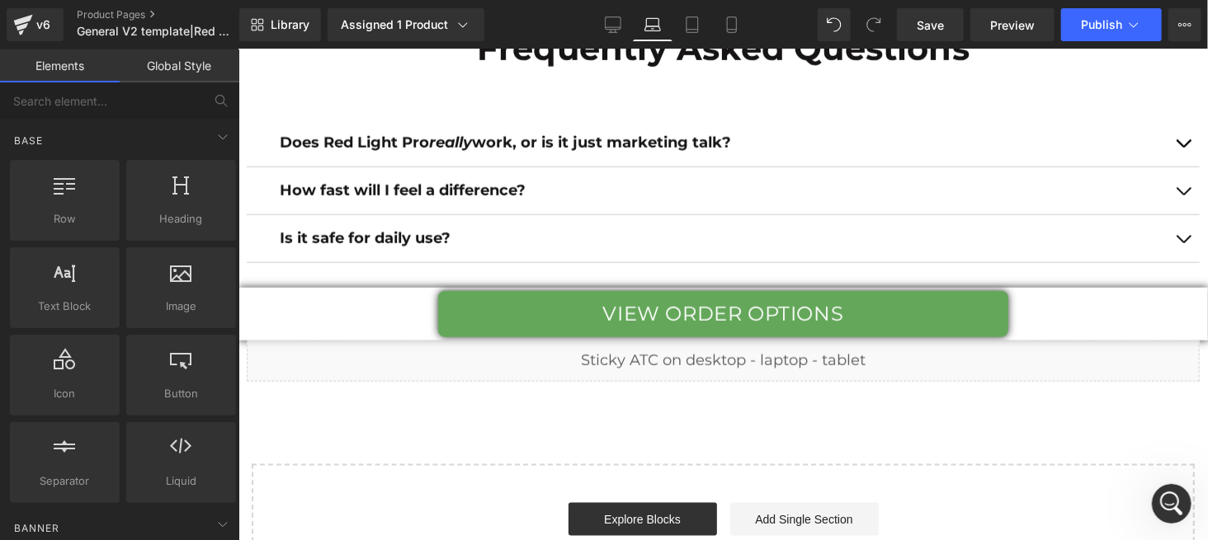
click at [448, 225] on div "Is it safe for daily use? Text Block" at bounding box center [722, 239] width 953 height 48
click at [431, 228] on div "Is it safe for daily use? Text Block" at bounding box center [722, 238] width 887 height 22
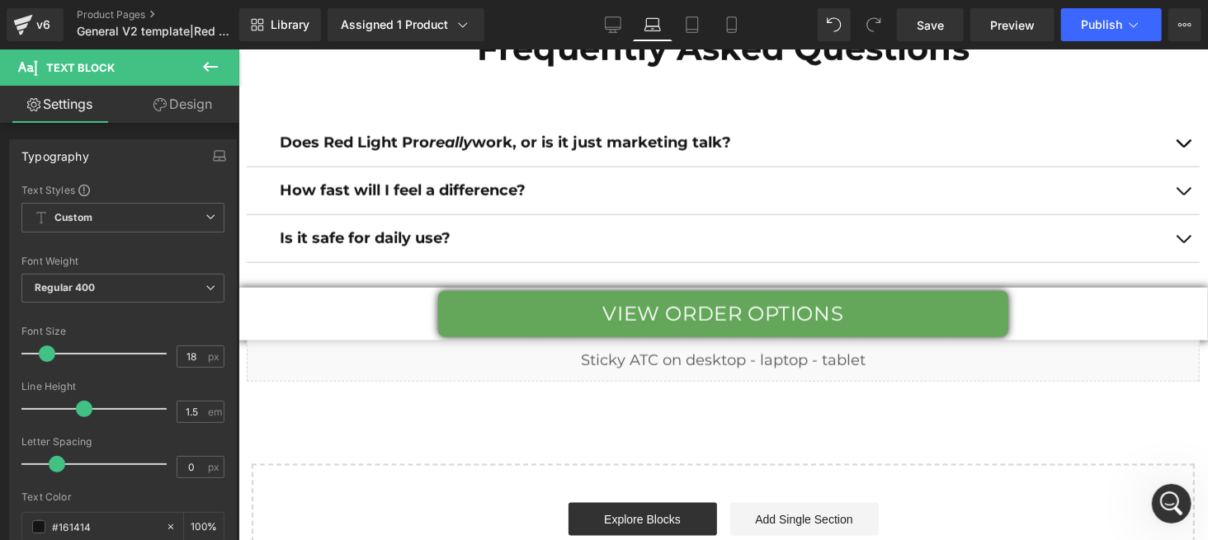
click at [238, 49] on div at bounding box center [238, 49] width 0 height 0
click at [207, 60] on icon at bounding box center [210, 67] width 20 height 20
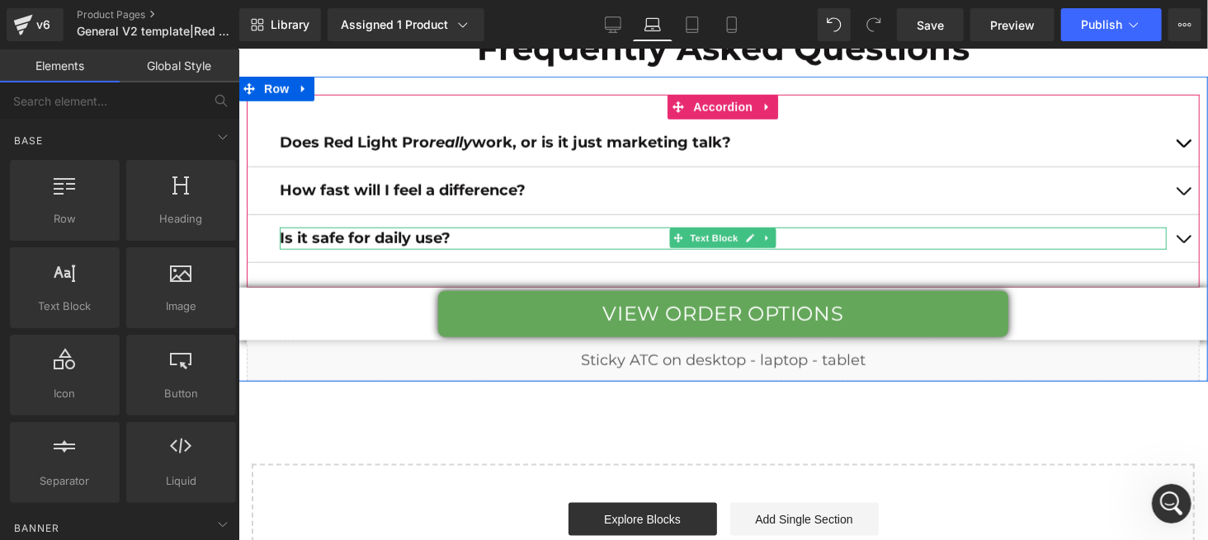
click at [282, 234] on strong "Is it safe for daily use?" at bounding box center [364, 238] width 171 height 18
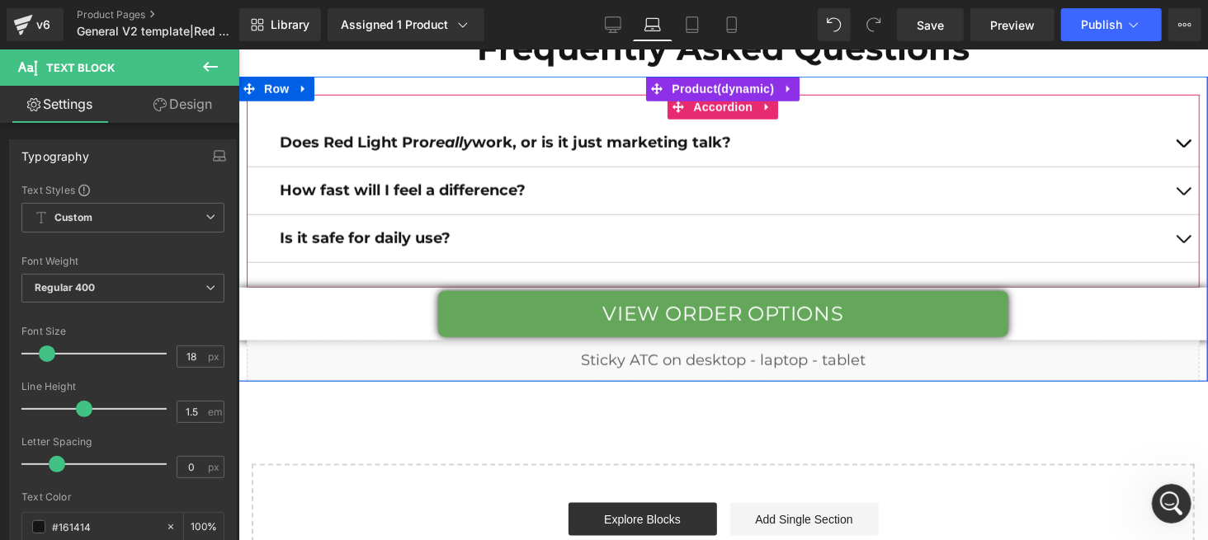
click at [689, 109] on span "Accordion" at bounding box center [722, 106] width 68 height 25
click at [688, 109] on span "Accordion" at bounding box center [722, 106] width 68 height 25
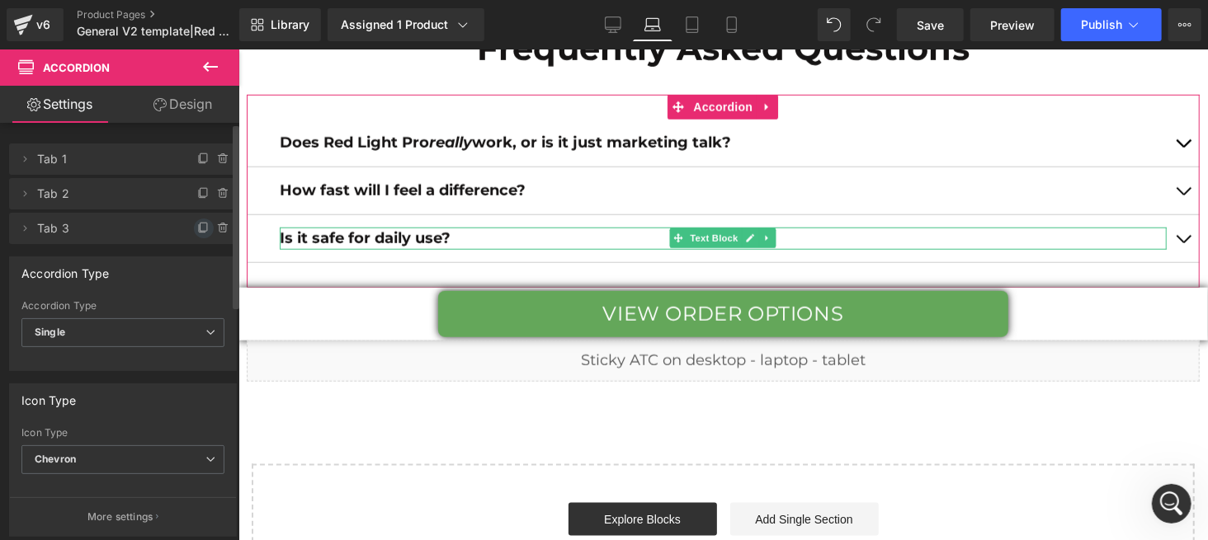
click at [197, 229] on icon at bounding box center [203, 228] width 13 height 13
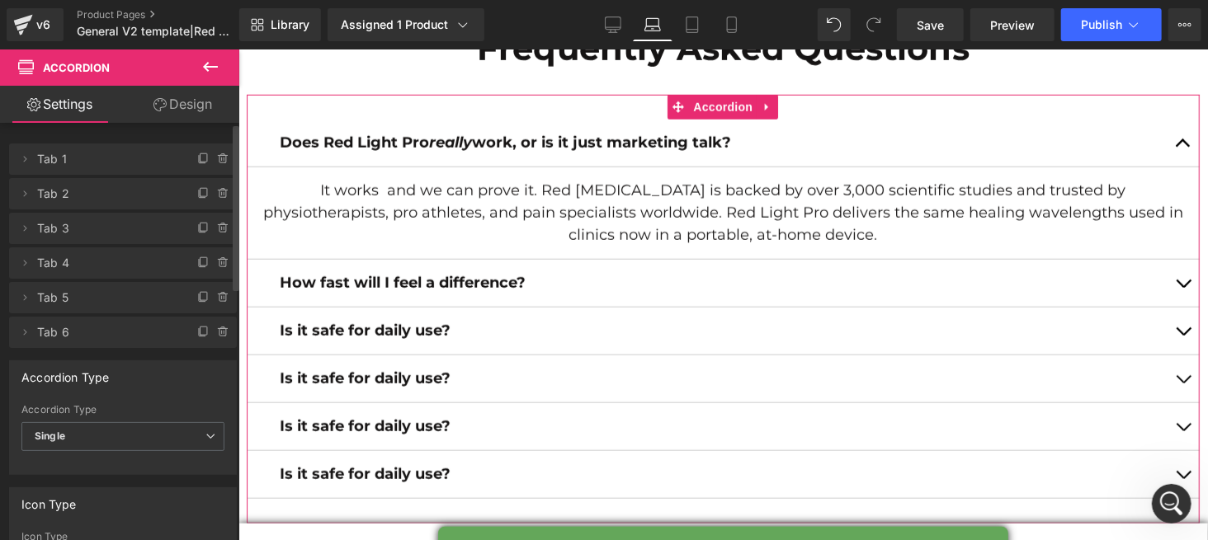
scroll to position [110, 0]
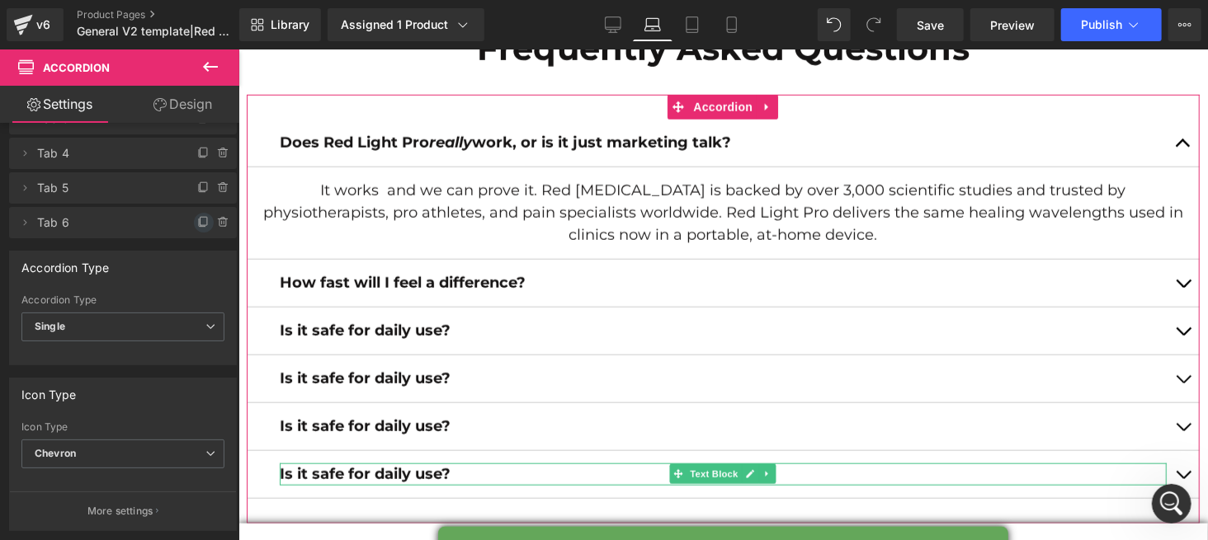
click at [197, 220] on icon at bounding box center [203, 222] width 13 height 13
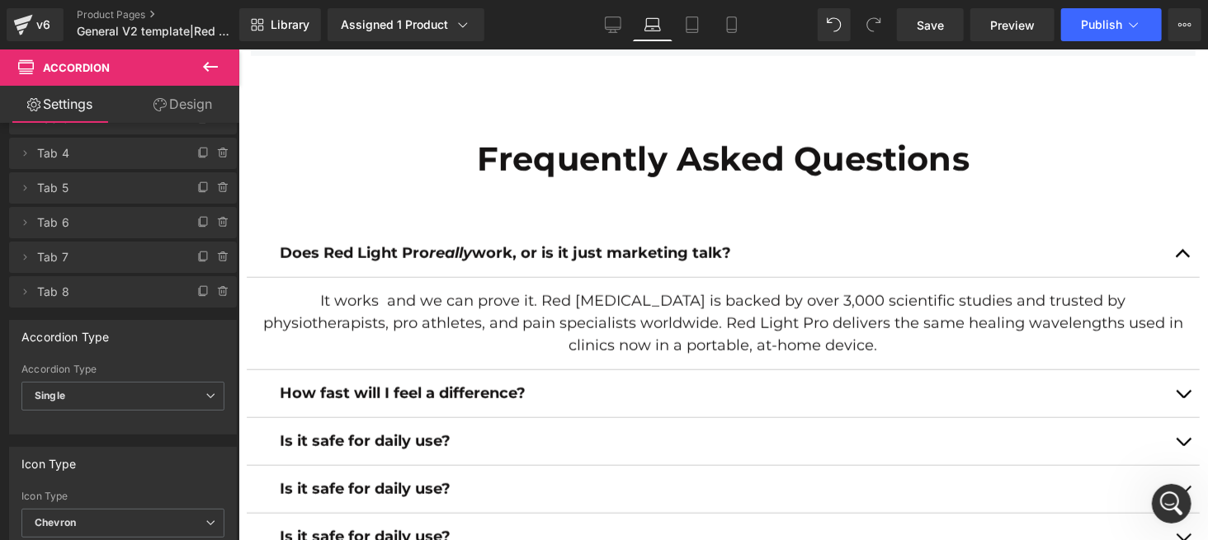
scroll to position [7235, 0]
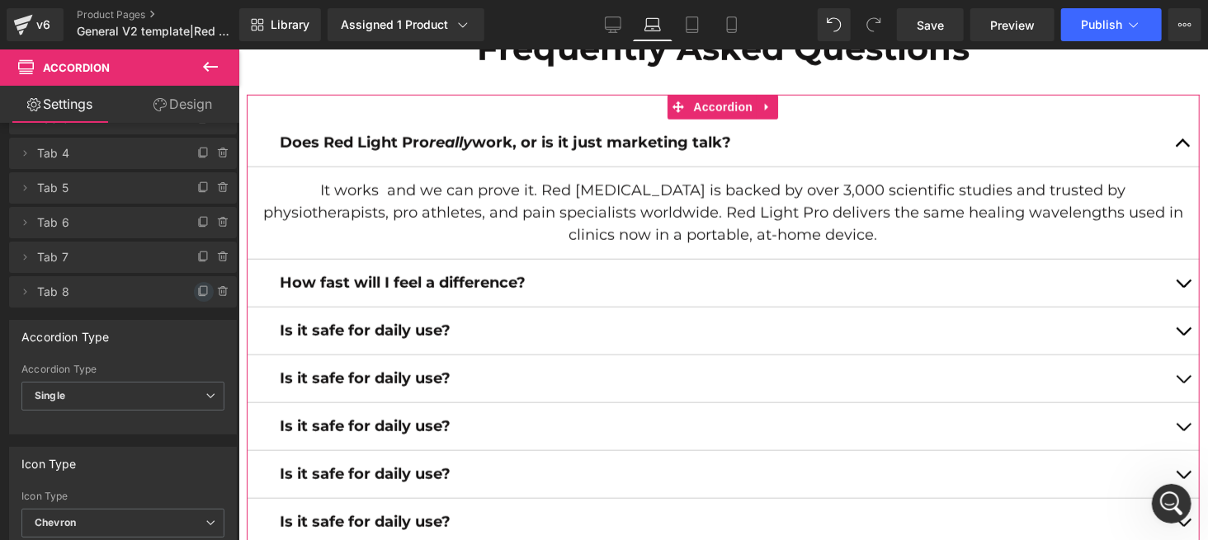
click at [197, 291] on icon at bounding box center [203, 291] width 13 height 13
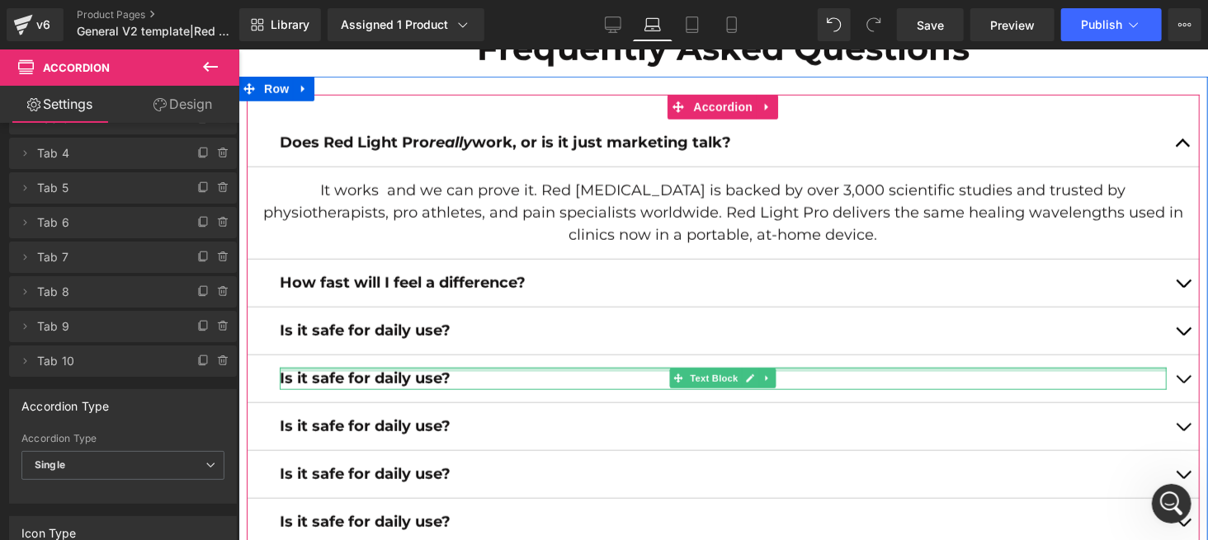
click at [530, 370] on div at bounding box center [722, 369] width 887 height 4
click at [530, 375] on p "Is it safe for daily use?" at bounding box center [722, 378] width 887 height 22
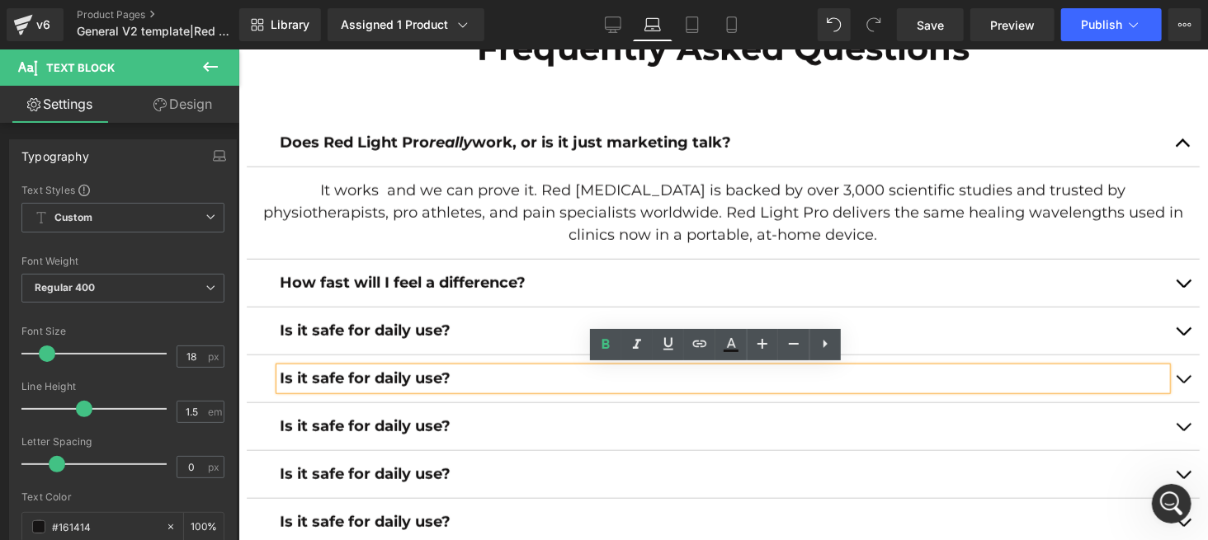
click at [462, 381] on p "Is it safe for daily use?" at bounding box center [722, 378] width 887 height 22
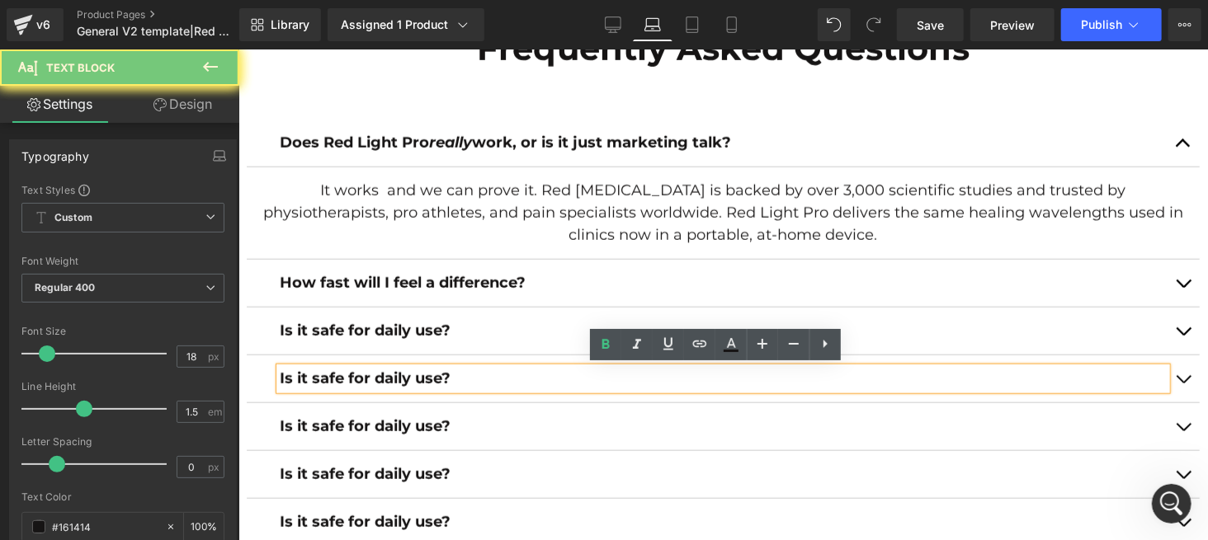
click at [462, 381] on p "Is it safe for daily use?" at bounding box center [722, 378] width 887 height 22
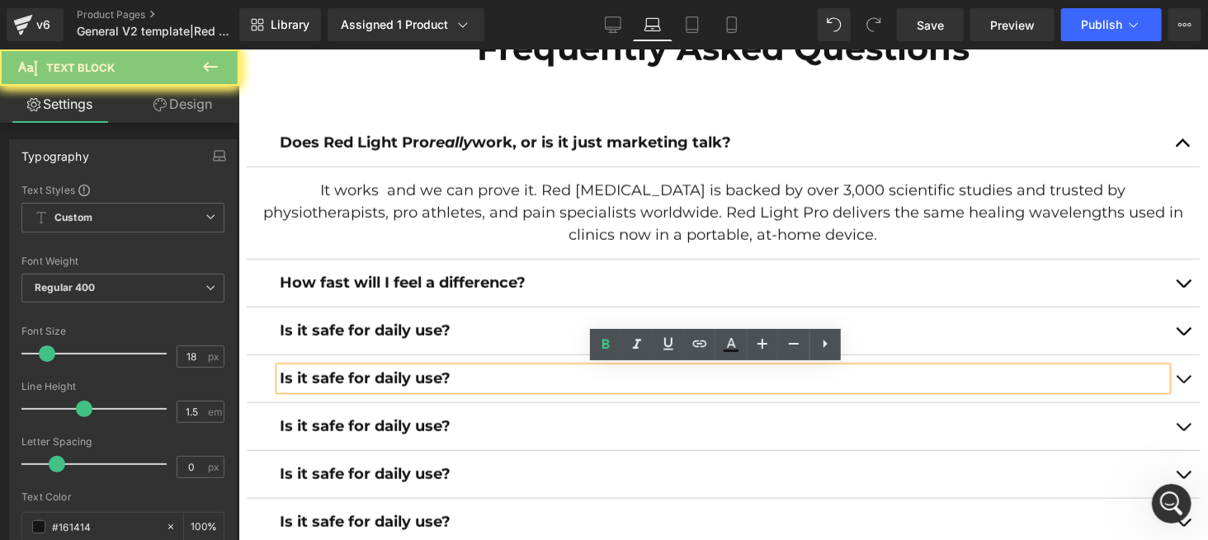
click at [462, 381] on p "Is it safe for daily use?" at bounding box center [722, 378] width 887 height 22
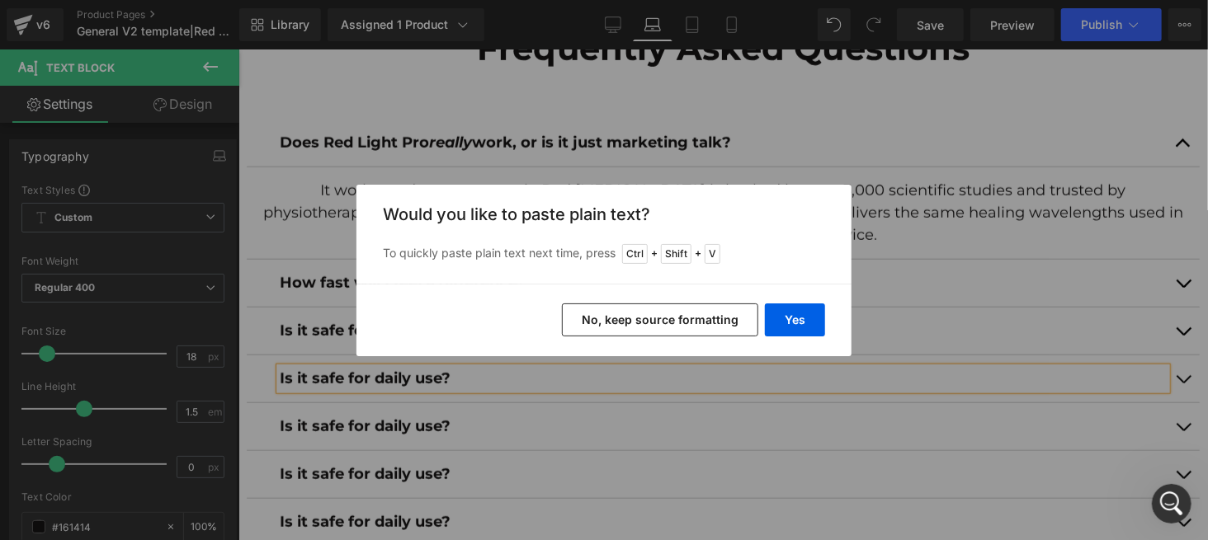
click at [586, 323] on button "No, keep source formatting" at bounding box center [660, 320] width 196 height 33
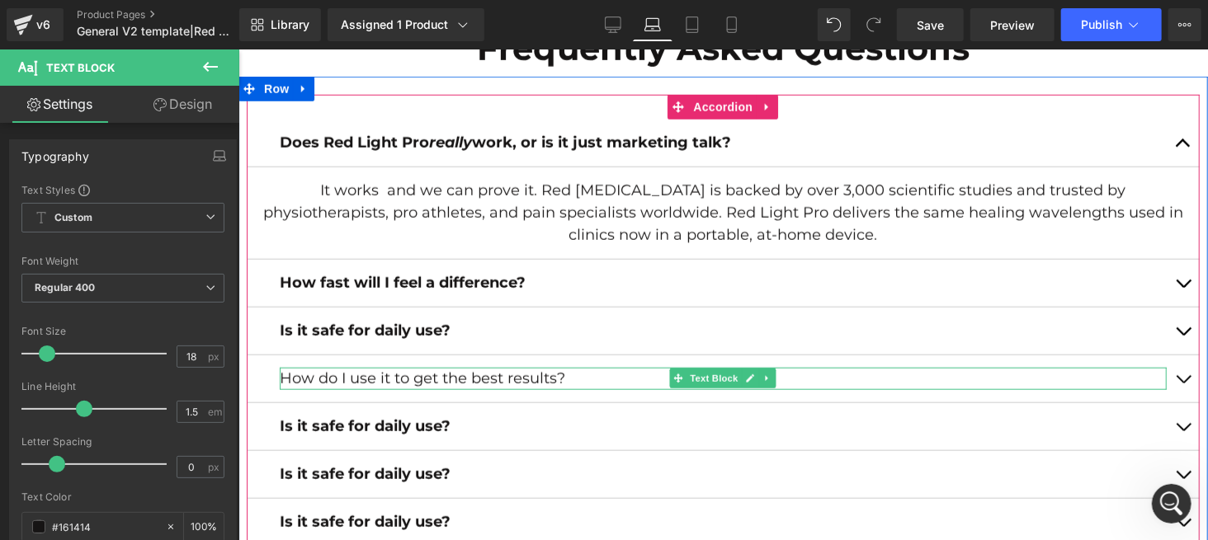
click at [557, 373] on p "How do I use it to get the best results?" at bounding box center [722, 378] width 887 height 22
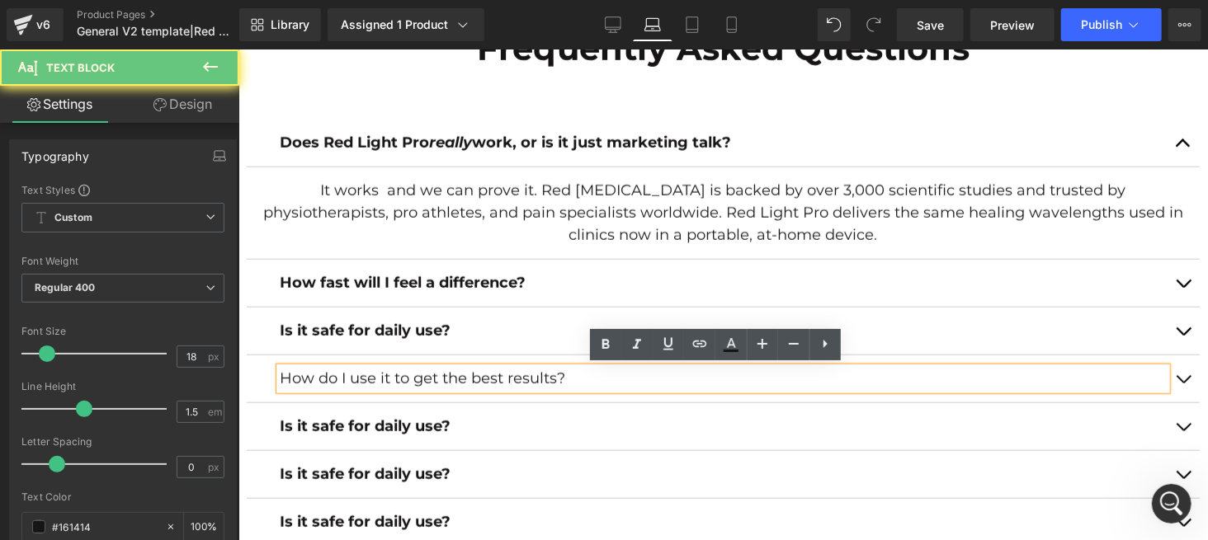
click at [558, 373] on p "How do I use it to get the best results?" at bounding box center [722, 378] width 887 height 22
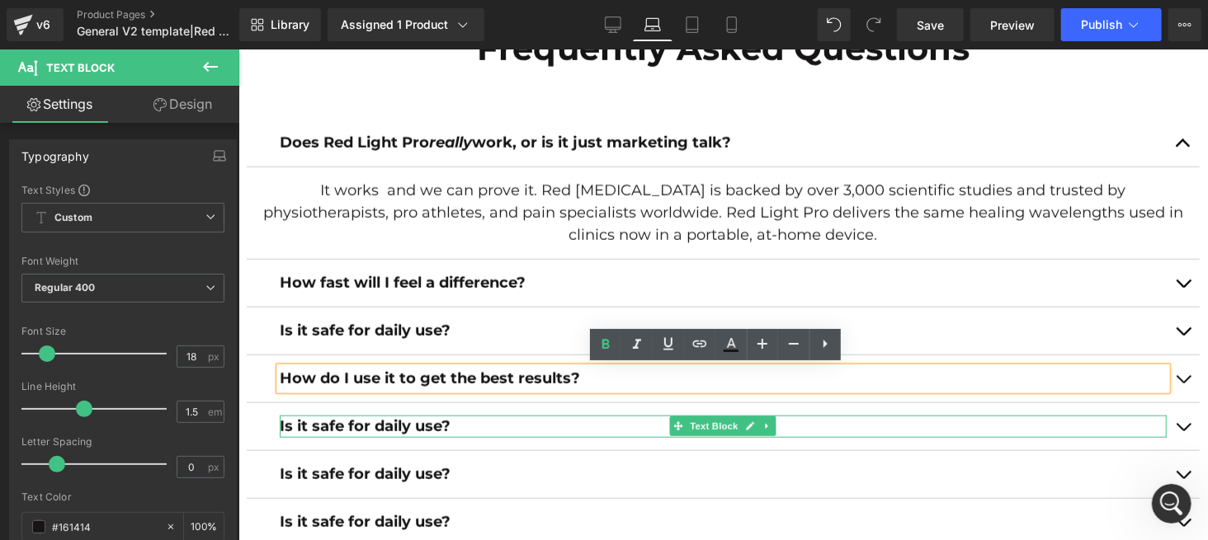
click at [483, 420] on p "Is it safe for daily use?" at bounding box center [722, 426] width 887 height 22
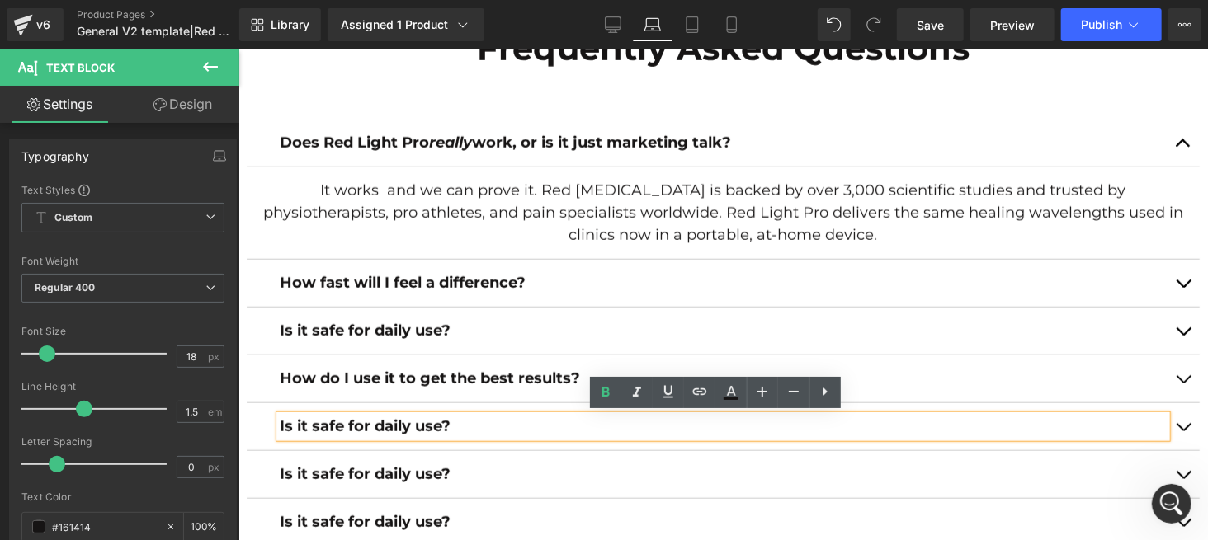
click at [1173, 373] on button "button" at bounding box center [1182, 378] width 33 height 47
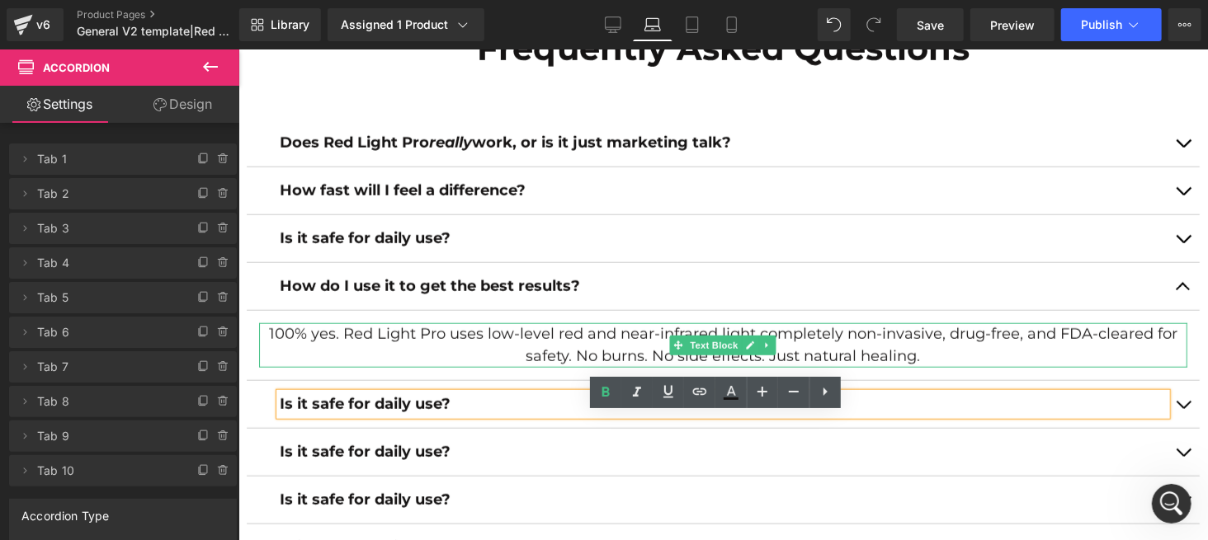
click at [520, 340] on p "100% yes. Red Light Pro uses low-level red and near-infrared light completely n…" at bounding box center [722, 345] width 928 height 45
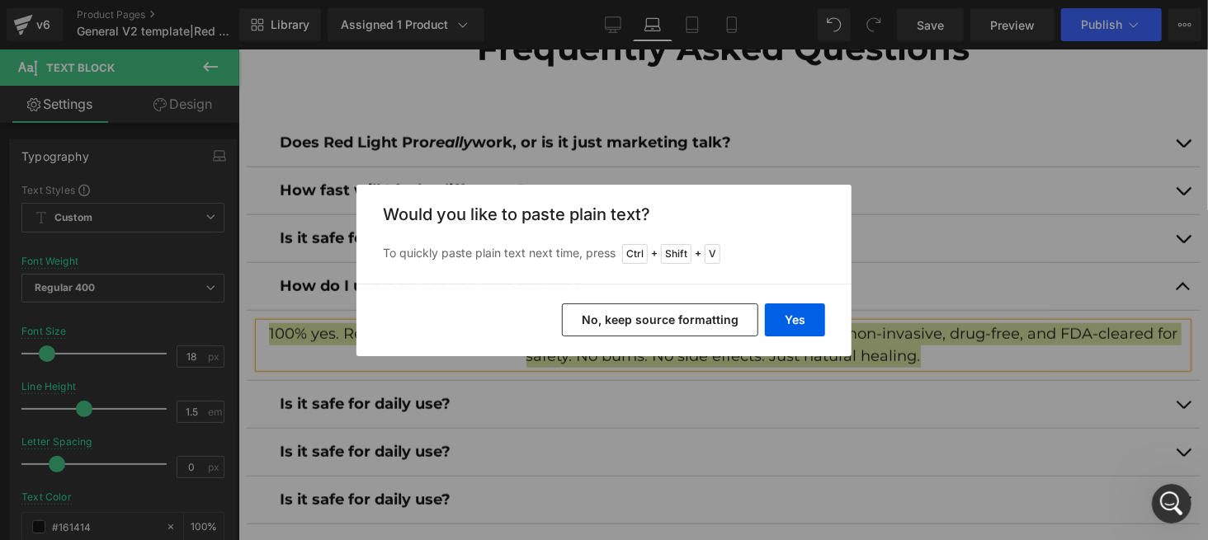
click at [601, 333] on button "No, keep source formatting" at bounding box center [660, 320] width 196 height 33
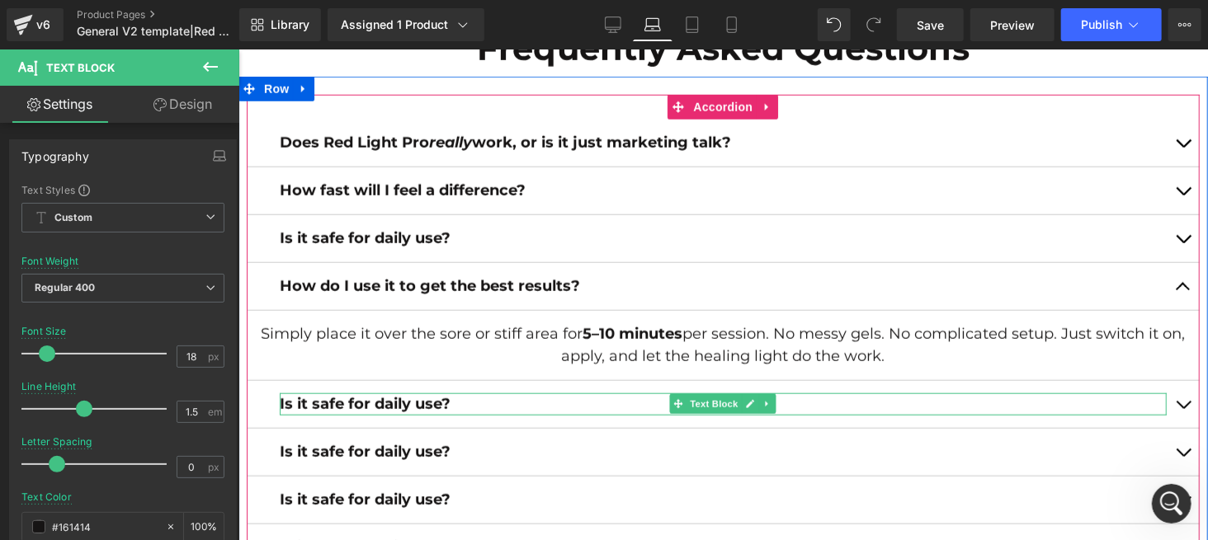
click at [920, 404] on p "Is it safe for daily use?" at bounding box center [722, 404] width 887 height 22
click at [1169, 289] on button "button" at bounding box center [1182, 285] width 33 height 47
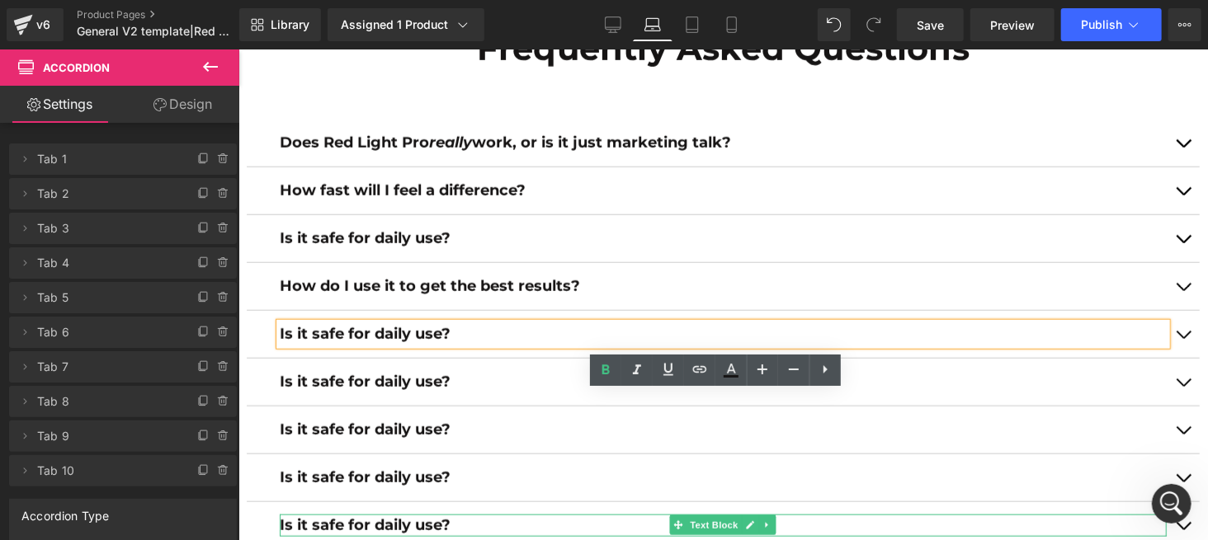
click at [504, 331] on p "Is it safe for daily use?" at bounding box center [722, 334] width 887 height 22
click at [470, 333] on p "Is it safe for daily use?" at bounding box center [722, 334] width 887 height 22
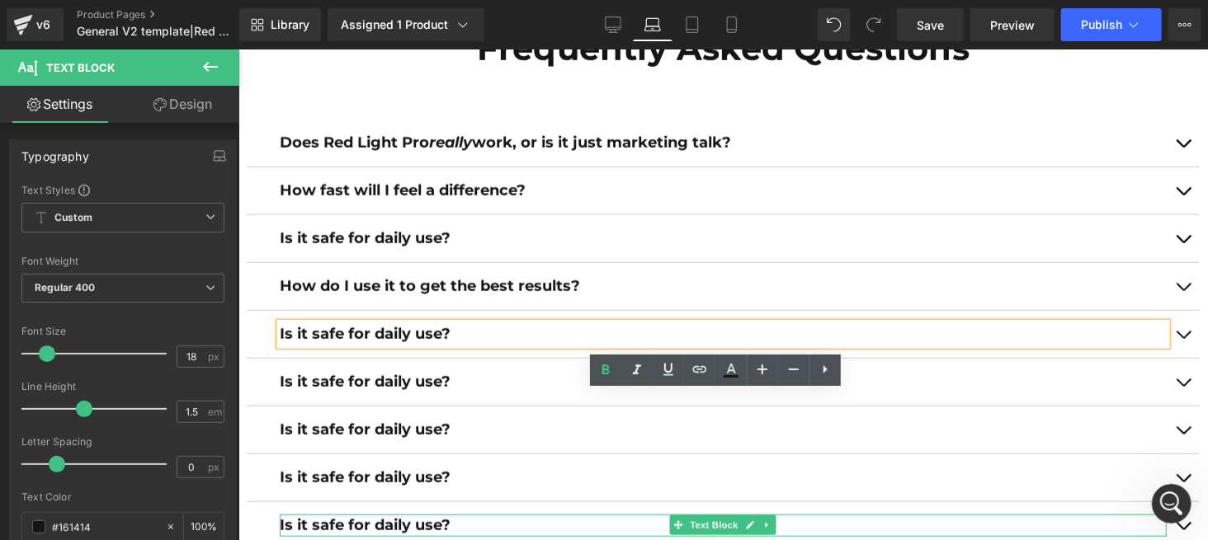
click at [470, 333] on p "Is it safe for daily use?" at bounding box center [722, 334] width 887 height 22
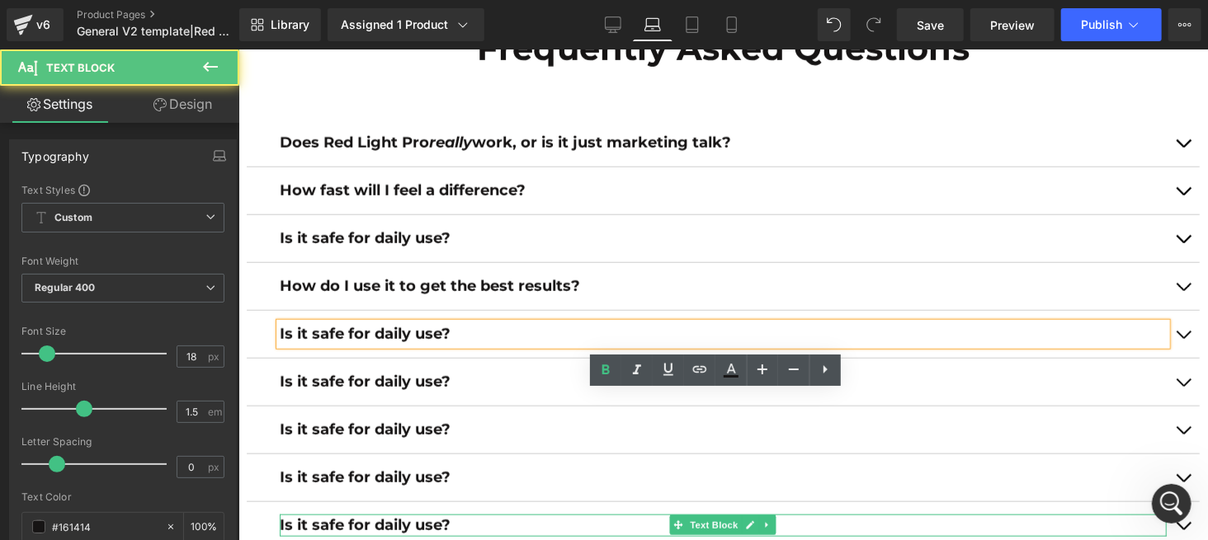
click at [470, 333] on p "Is it safe for daily use?" at bounding box center [722, 334] width 887 height 22
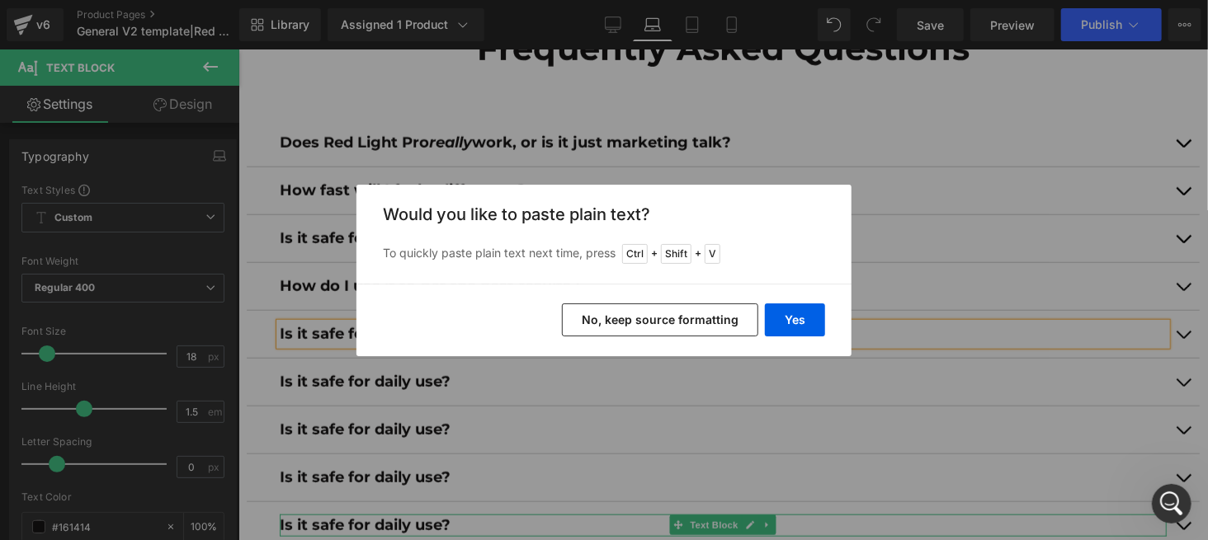
click at [604, 316] on button "No, keep source formatting" at bounding box center [660, 320] width 196 height 33
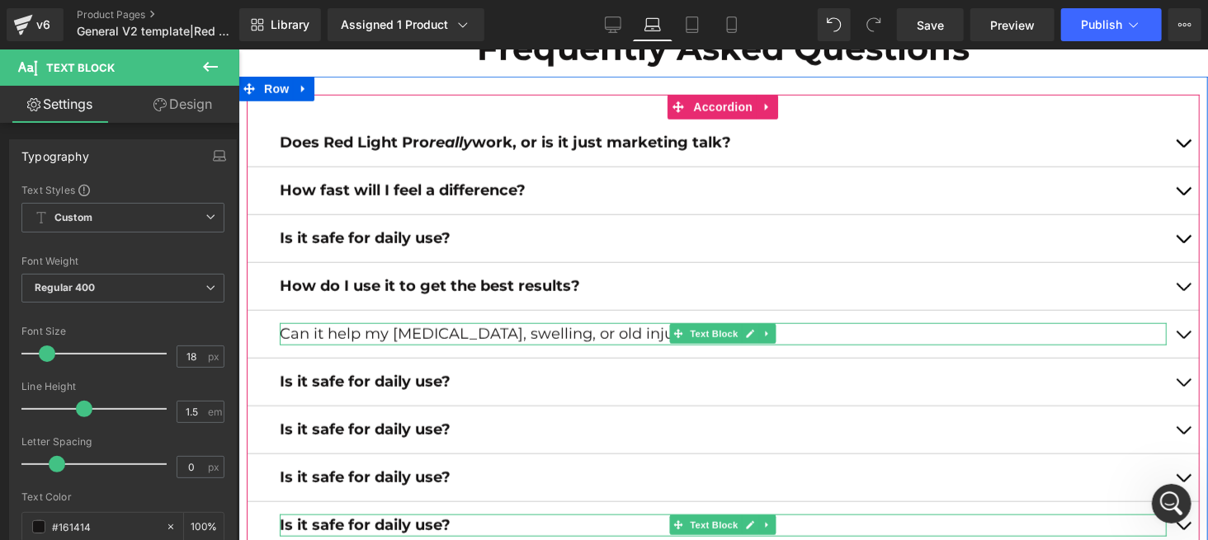
click at [516, 333] on p "Can it help my arthritis, swelling, or old injuries?" at bounding box center [722, 334] width 887 height 22
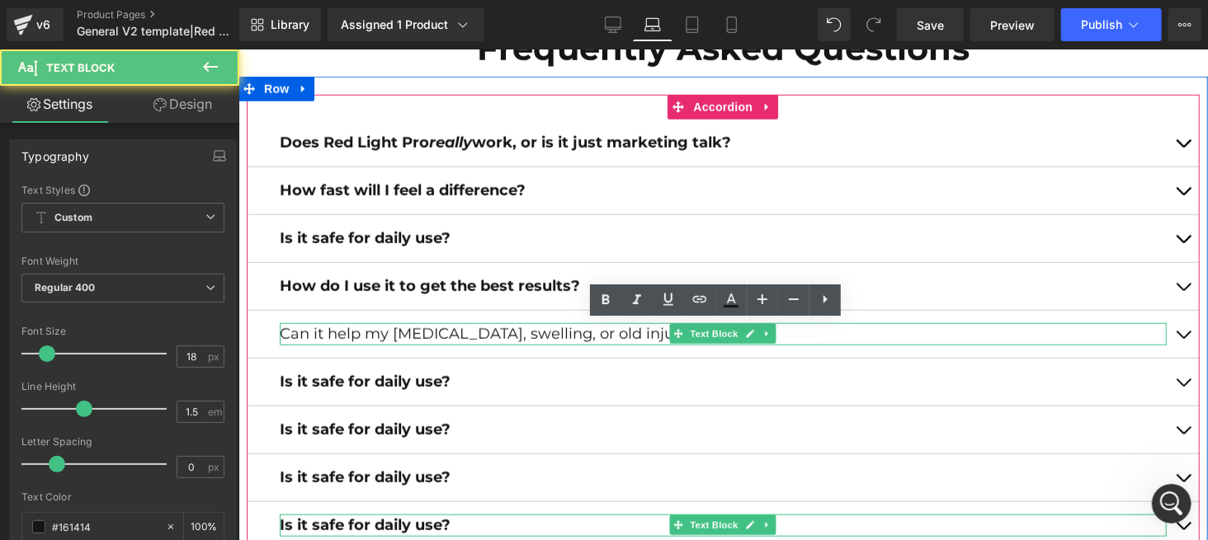
click at [516, 333] on p "Can it help my arthritis, swelling, or old injuries?" at bounding box center [722, 334] width 887 height 22
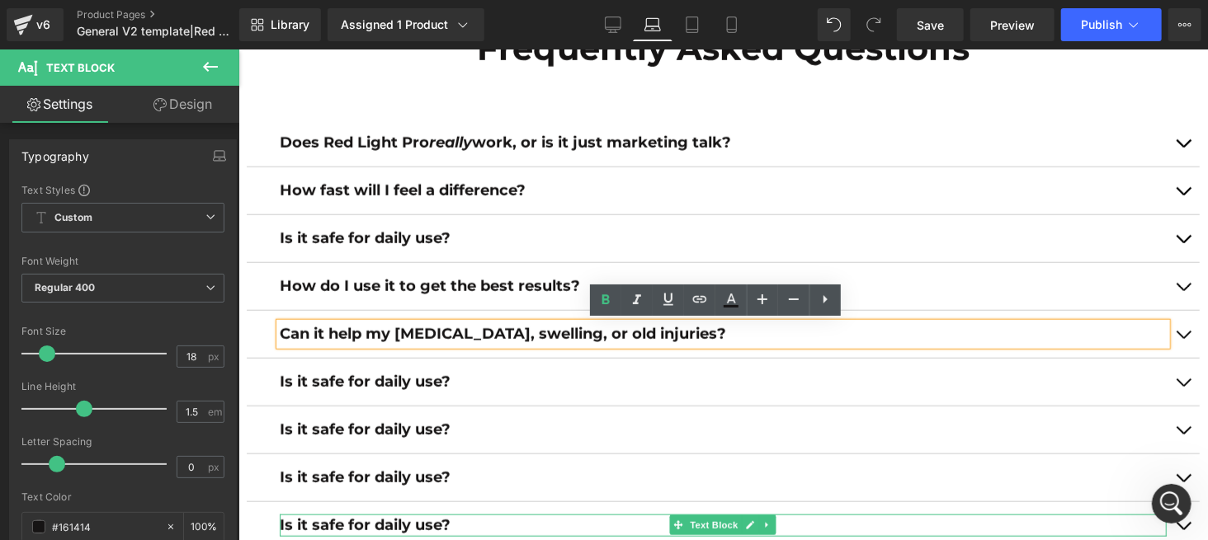
click at [1182, 338] on span "button" at bounding box center [1182, 338] width 0 height 0
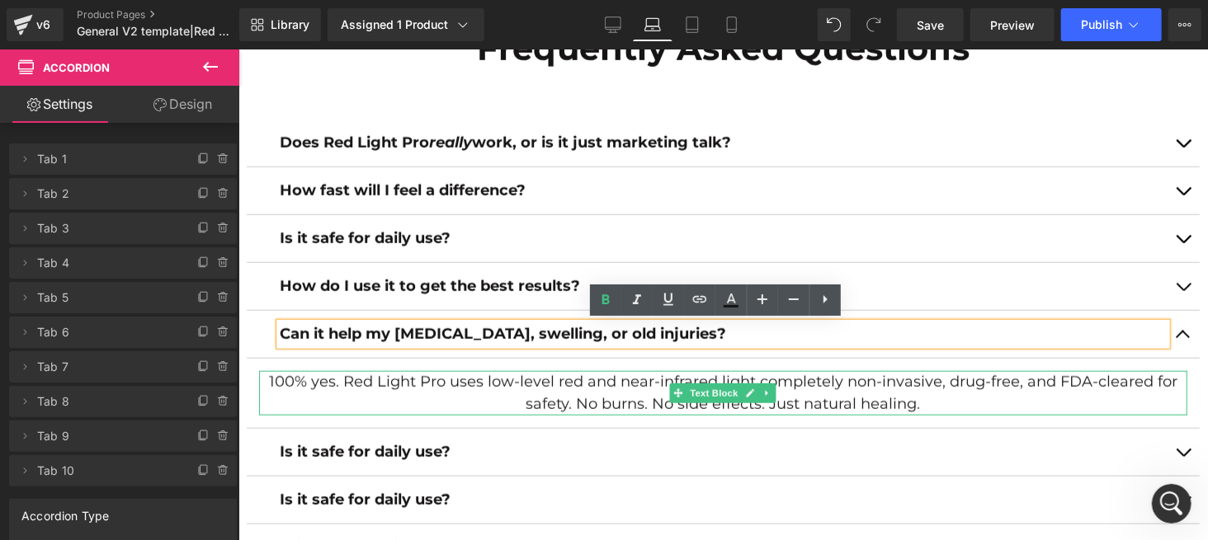
click at [422, 384] on p "100% yes. Red Light Pro uses low-level red and near-infrared light completely n…" at bounding box center [722, 392] width 928 height 45
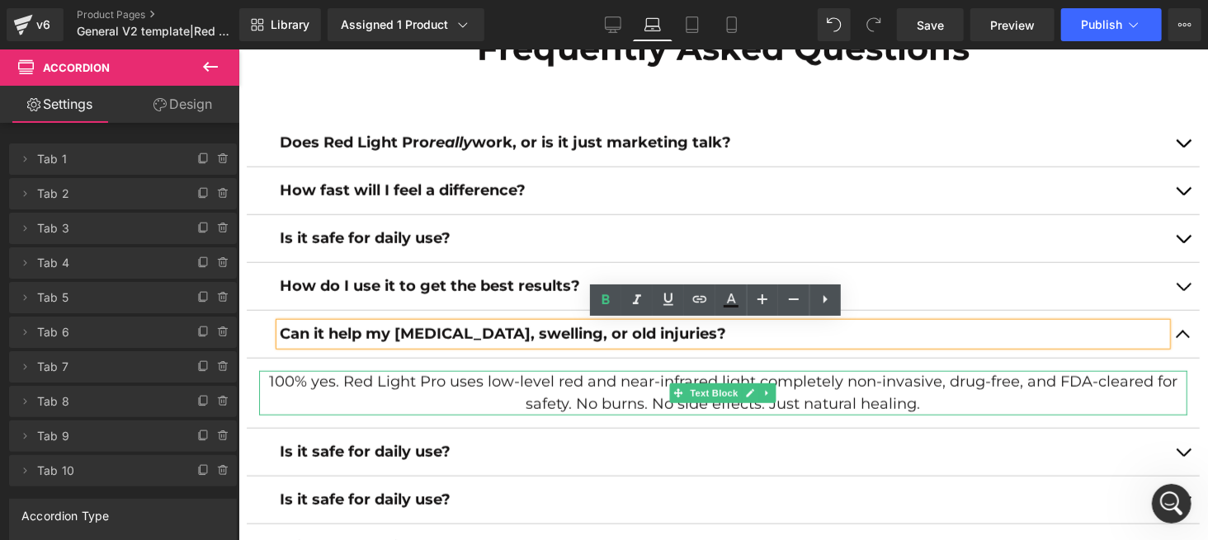
click at [422, 384] on p "100% yes. Red Light Pro uses low-level red and near-infrared light completely n…" at bounding box center [722, 392] width 928 height 45
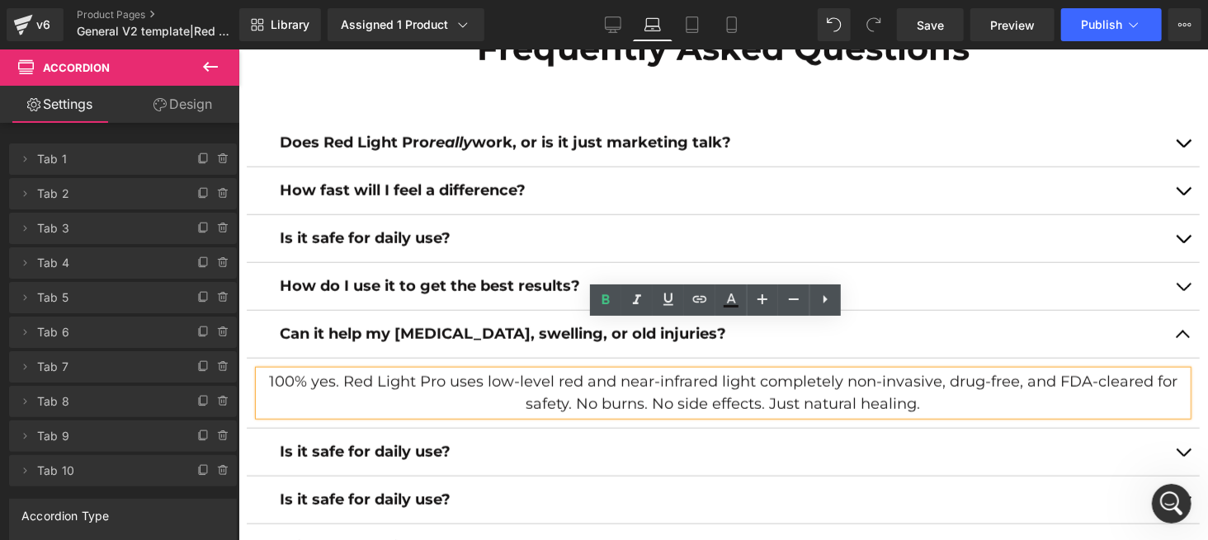
click at [389, 381] on p "100% yes. Red Light Pro uses low-level red and near-infrared light completely n…" at bounding box center [722, 392] width 928 height 45
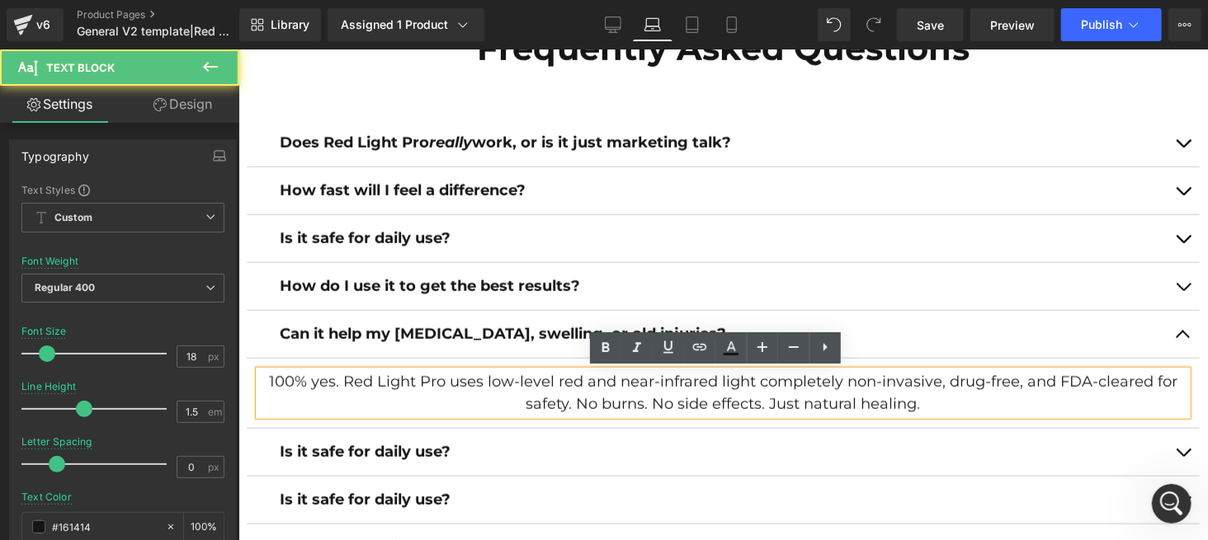
click at [391, 381] on p "100% yes. Red Light Pro uses low-level red and near-infrared light completely n…" at bounding box center [722, 392] width 928 height 45
click at [392, 381] on p "100% yes. Red Light Pro uses low-level red and near-infrared light completely n…" at bounding box center [722, 392] width 928 height 45
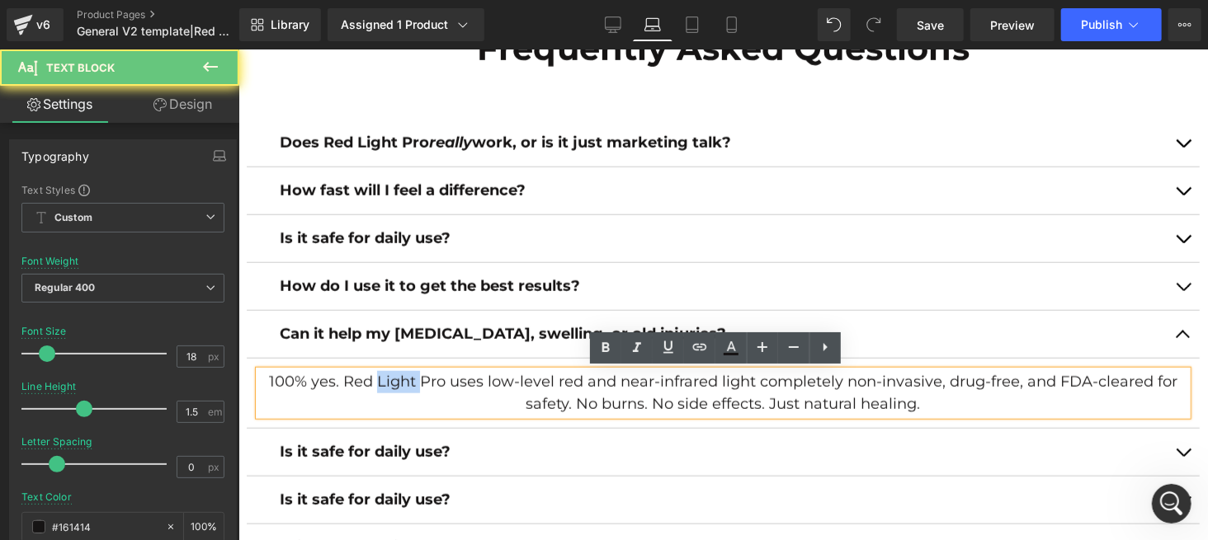
click at [394, 382] on p "100% yes. Red Light Pro uses low-level red and near-infrared light completely n…" at bounding box center [722, 392] width 928 height 45
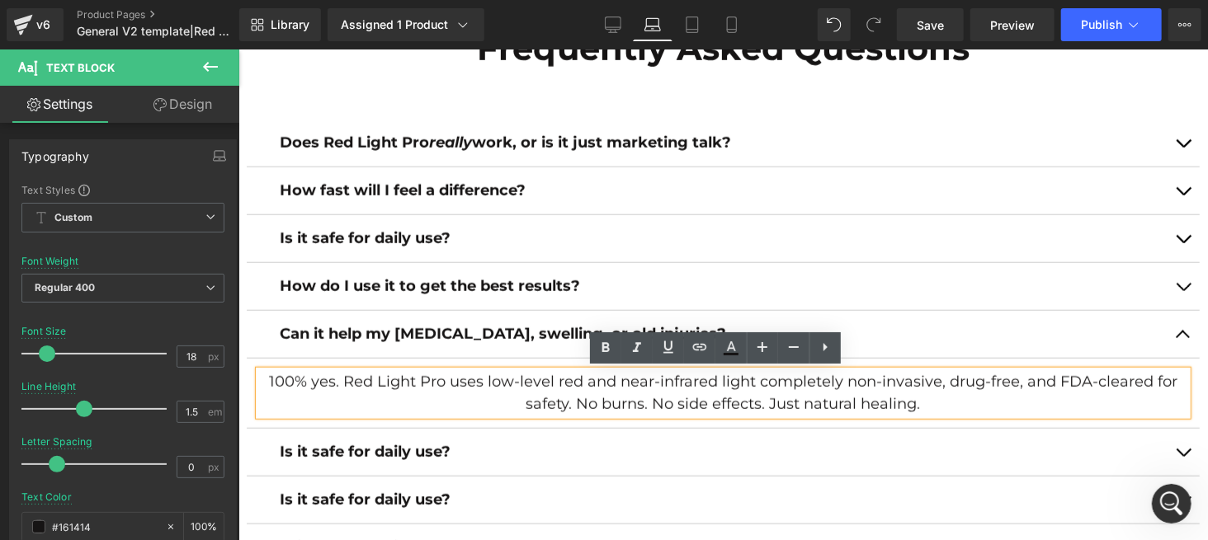
click at [394, 382] on p "100% yes. Red Light Pro uses low-level red and near-infrared light completely n…" at bounding box center [722, 392] width 928 height 45
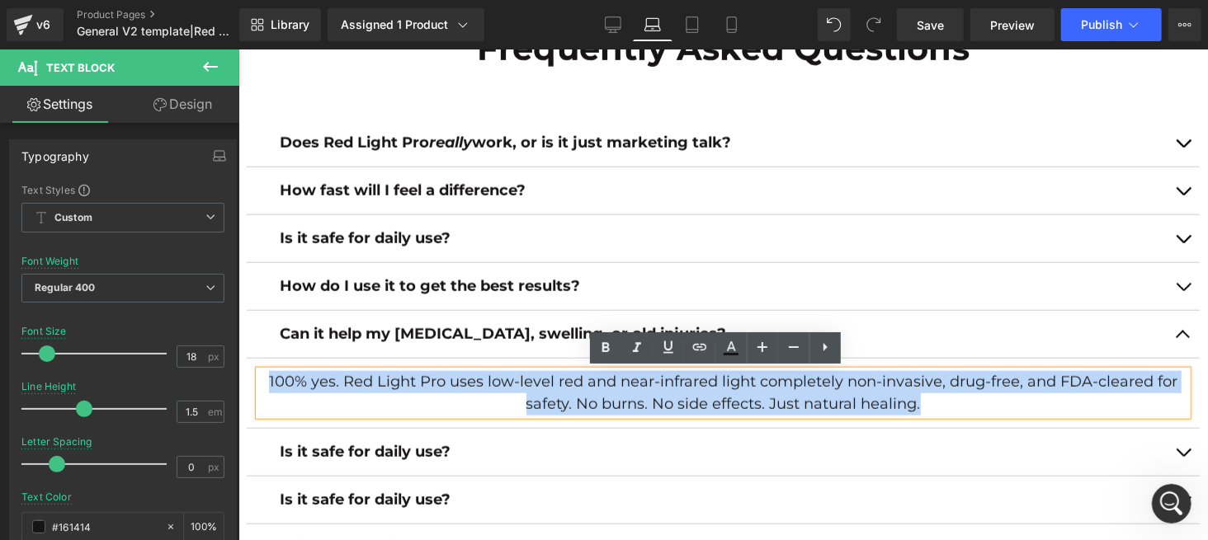
click at [394, 382] on p "100% yes. Red Light Pro uses low-level red and near-infrared light completely n…" at bounding box center [722, 392] width 928 height 45
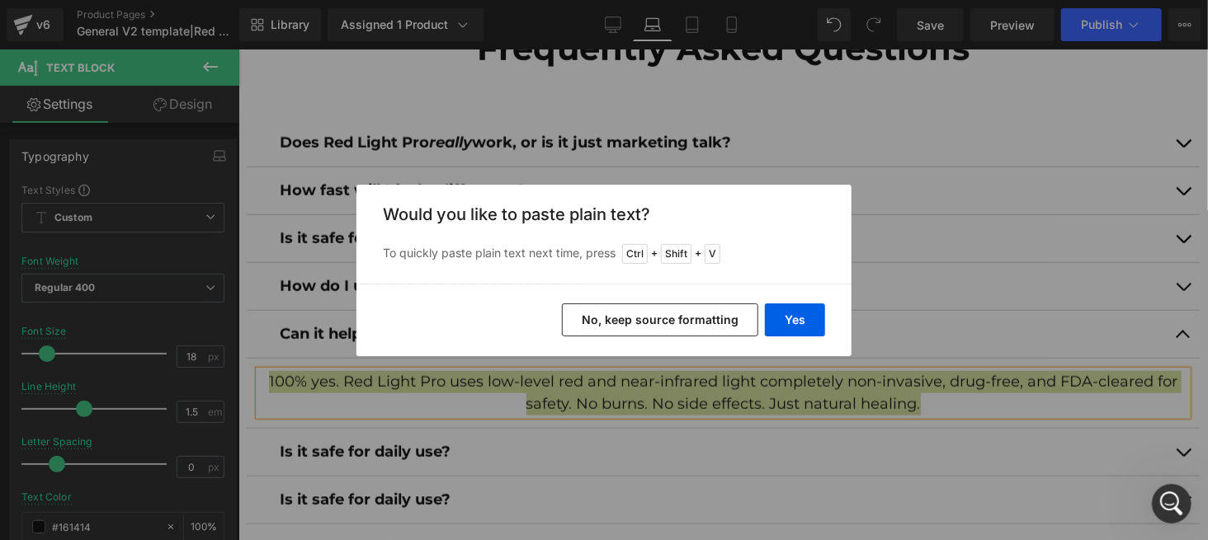
click at [632, 318] on button "No, keep source formatting" at bounding box center [660, 320] width 196 height 33
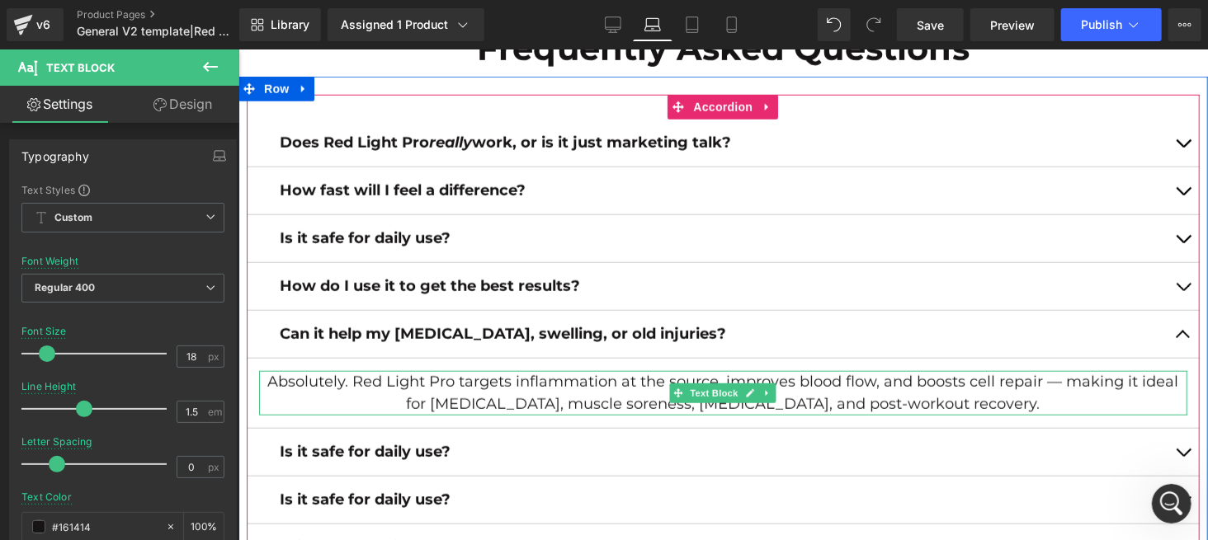
click at [1053, 381] on p "Absolutely. Red Light Pro targets inflammation at the source, improves blood fl…" at bounding box center [722, 392] width 928 height 45
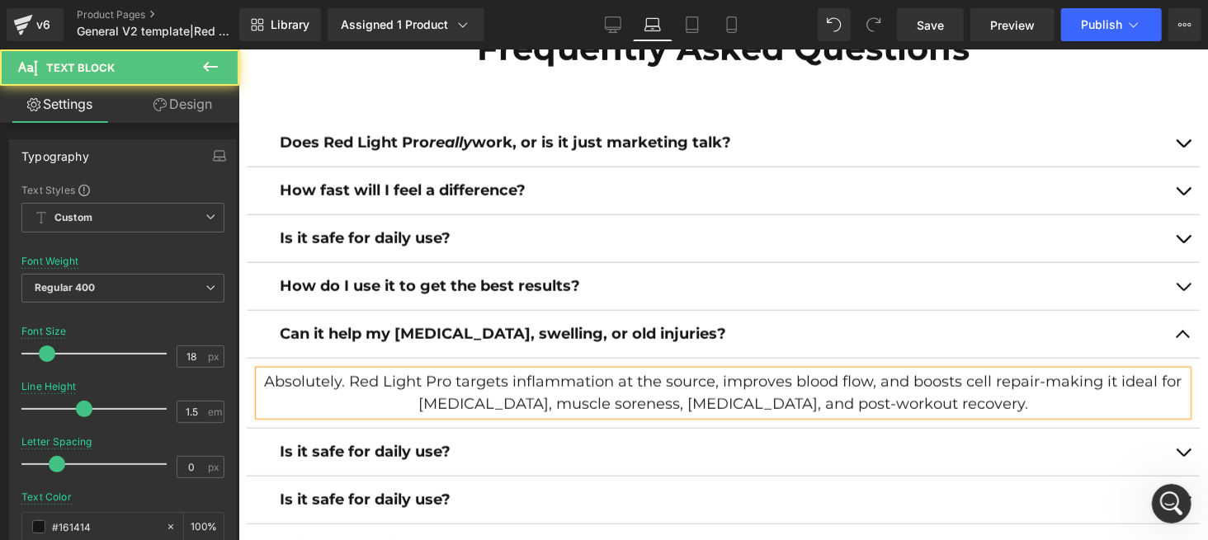
click at [1008, 410] on p "Absolutely. Red Light Pro targets inflammation at the source, improves blood fl…" at bounding box center [722, 392] width 928 height 45
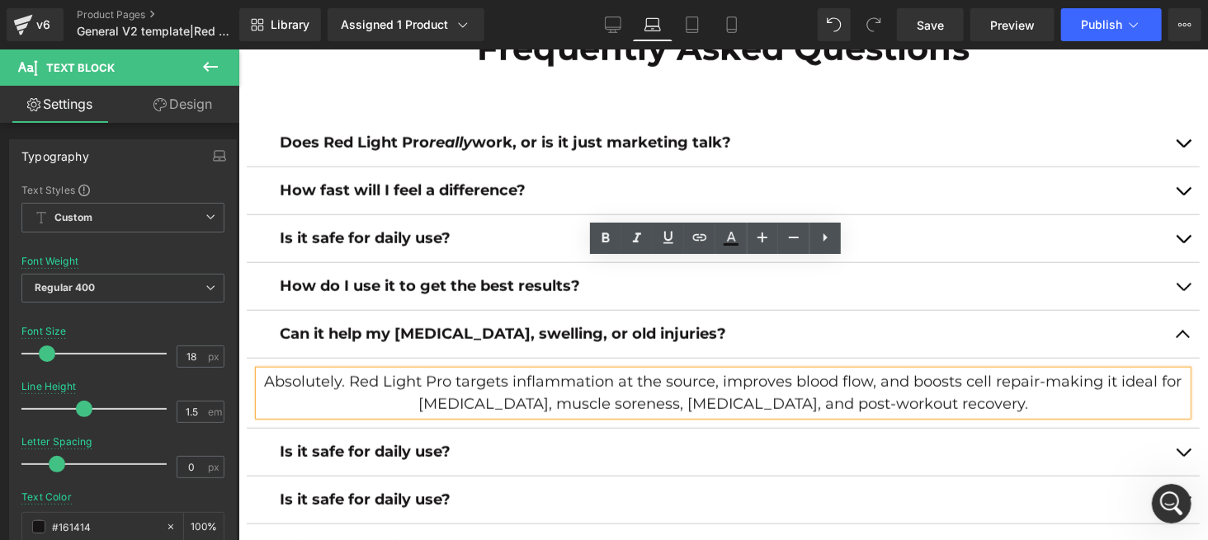
scroll to position [7345, 0]
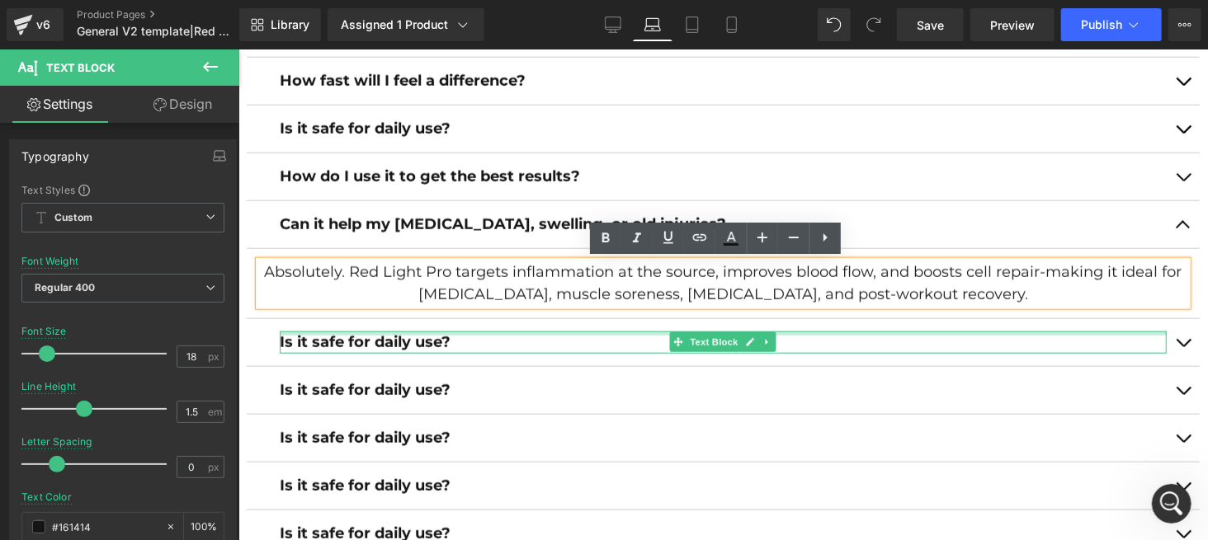
click at [475, 333] on div at bounding box center [722, 333] width 887 height 4
click at [472, 339] on p "Is it safe for daily use?" at bounding box center [722, 342] width 887 height 22
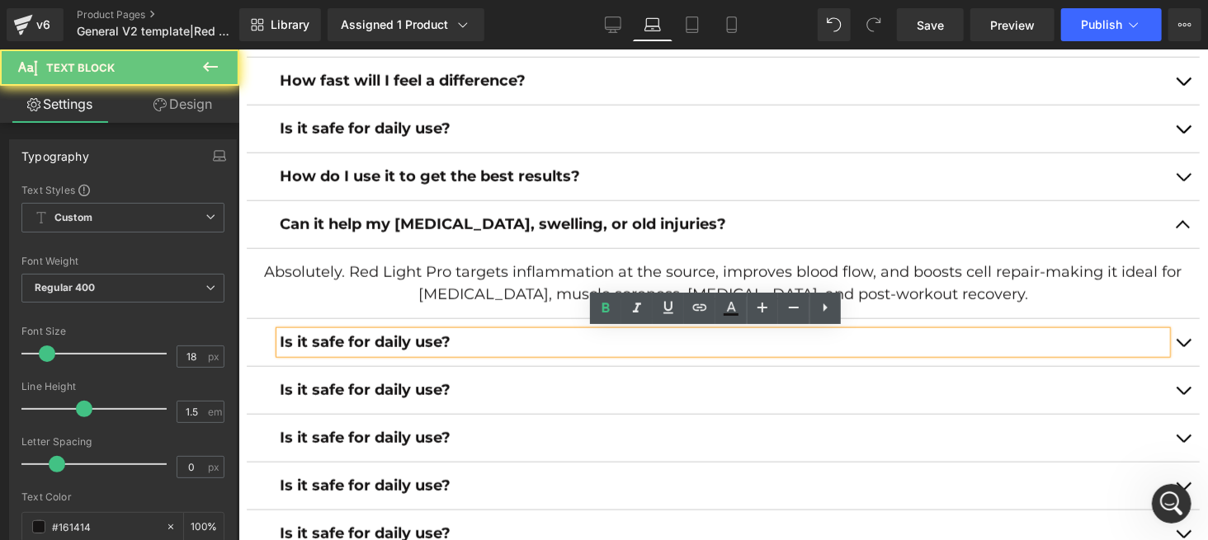
click at [1172, 229] on button "button" at bounding box center [1182, 223] width 33 height 47
click at [1175, 219] on button "button" at bounding box center [1182, 223] width 33 height 47
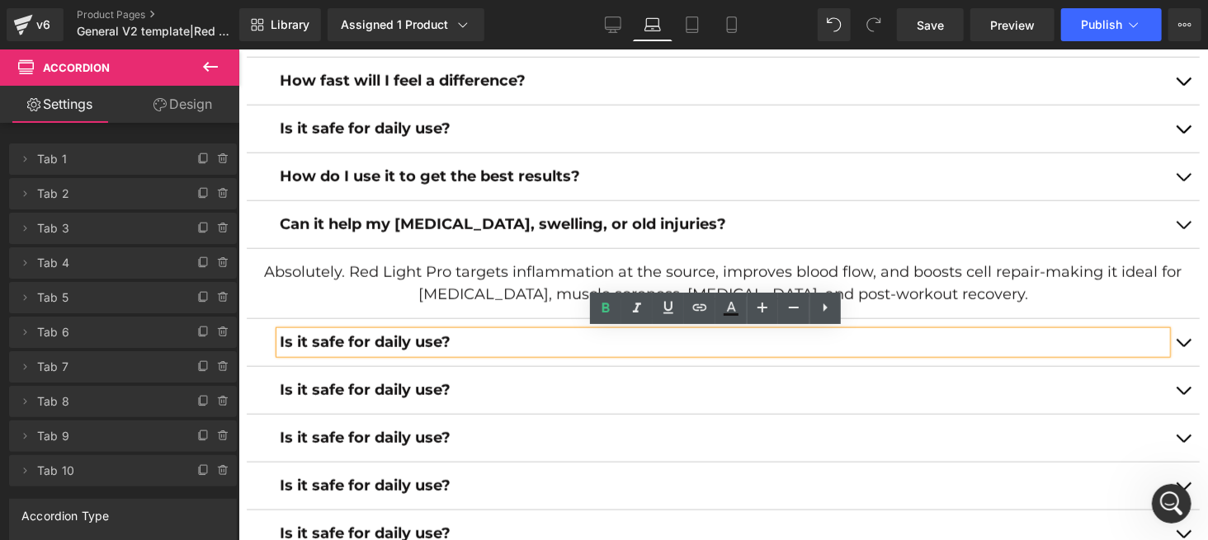
click at [1175, 223] on button "button" at bounding box center [1182, 223] width 33 height 47
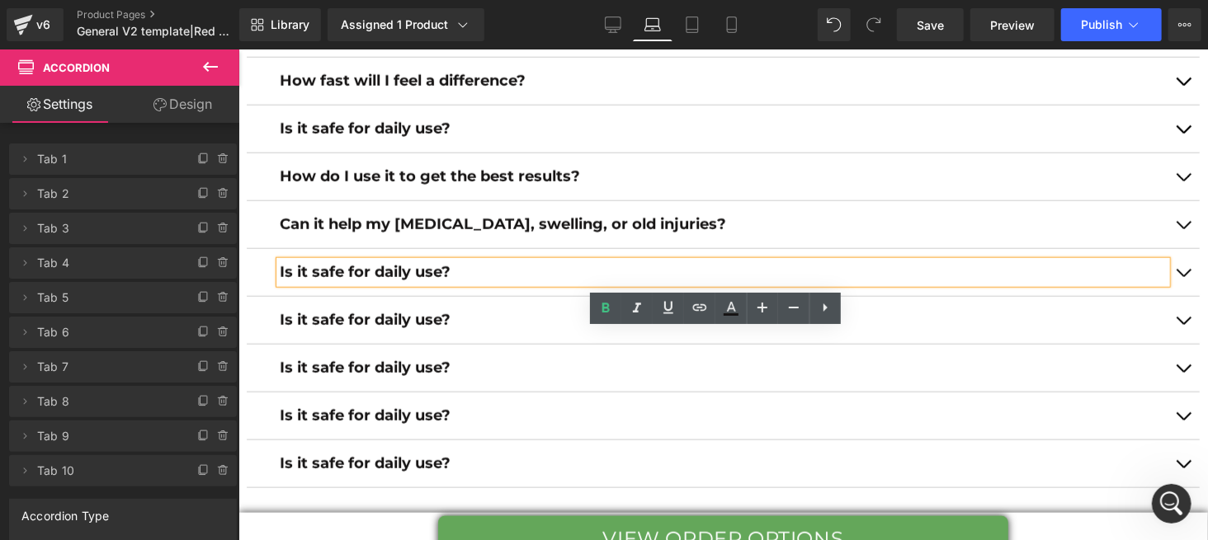
click at [476, 278] on p "Is it safe for daily use?" at bounding box center [722, 272] width 887 height 22
click at [476, 270] on p "Is it safe for daily use?" at bounding box center [722, 272] width 887 height 22
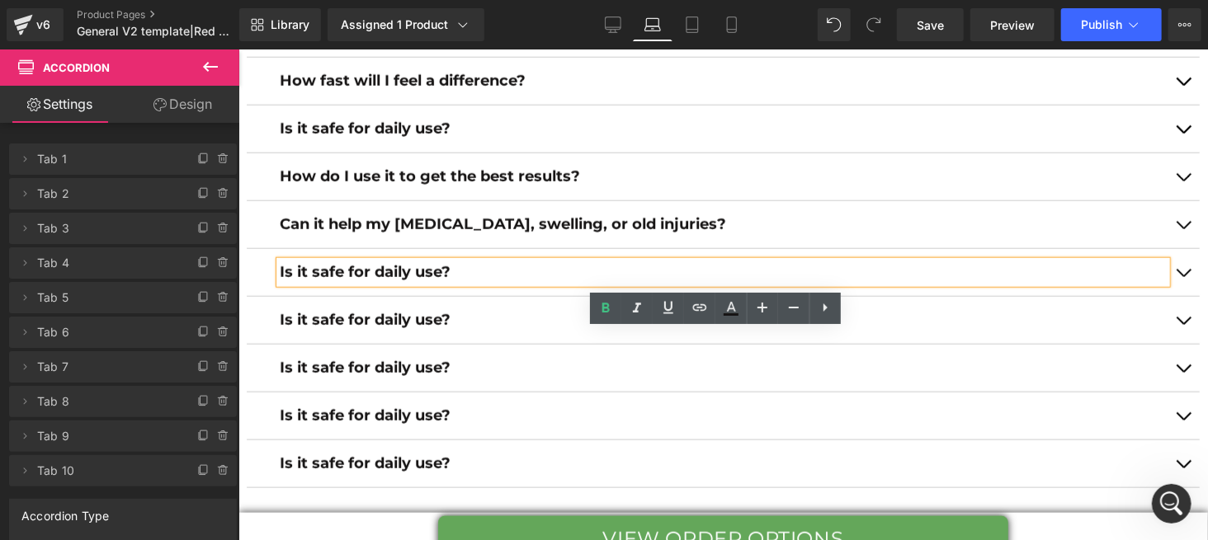
click at [476, 270] on p "Is it safe for daily use?" at bounding box center [722, 272] width 887 height 22
click at [470, 269] on p "Is it safe for daily use?" at bounding box center [722, 272] width 887 height 22
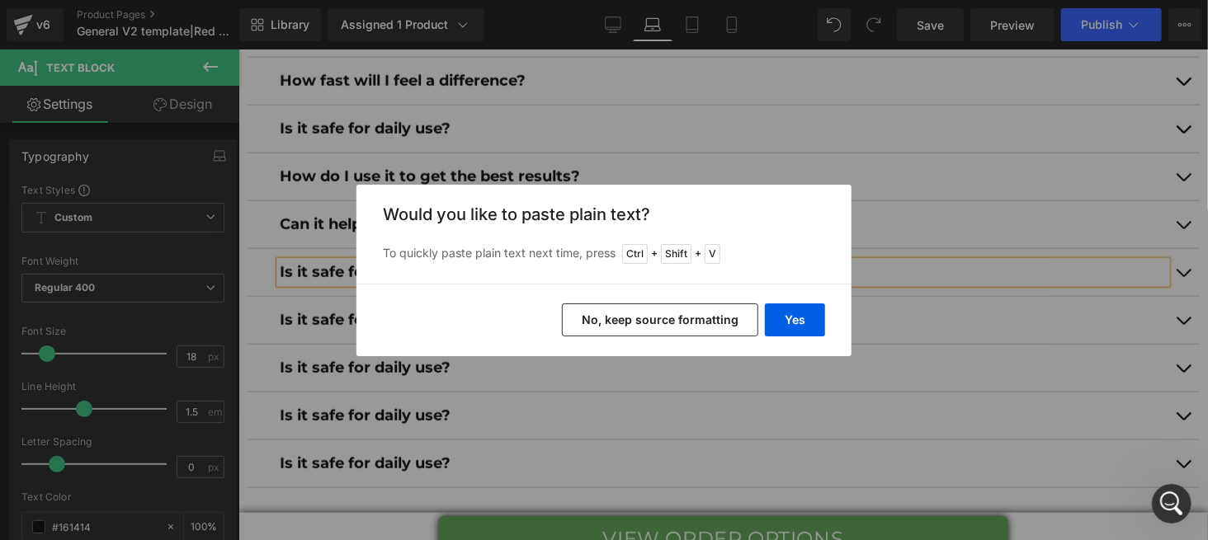
drag, startPoint x: 224, startPoint y: 228, endPoint x: 594, endPoint y: 310, distance: 379.5
click at [594, 310] on button "No, keep source formatting" at bounding box center [660, 320] width 196 height 33
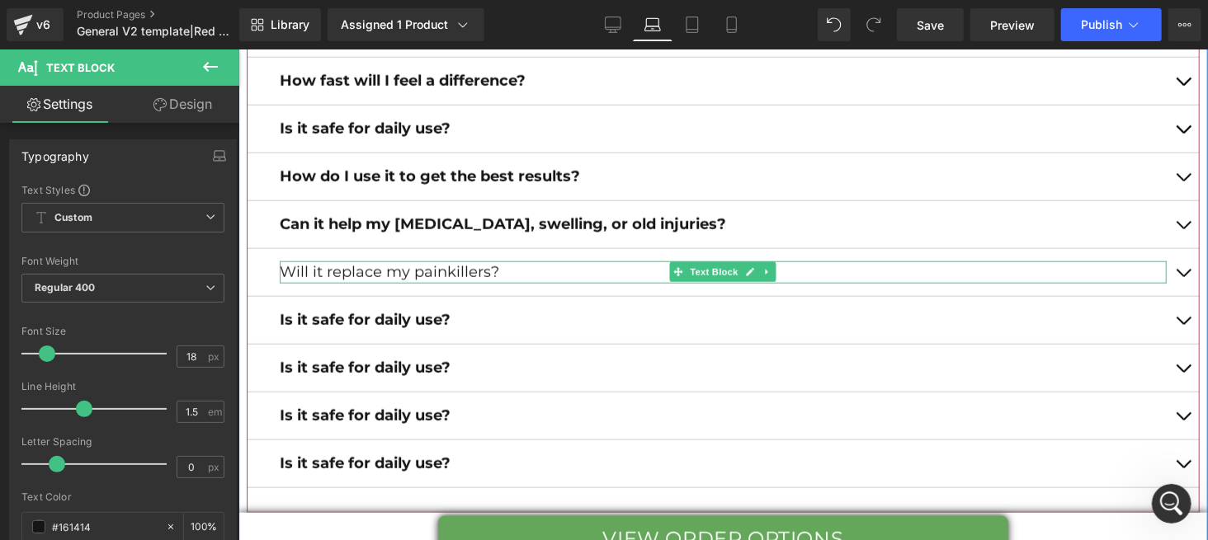
click at [462, 274] on p "Will it replace my painkillers?" at bounding box center [722, 272] width 887 height 22
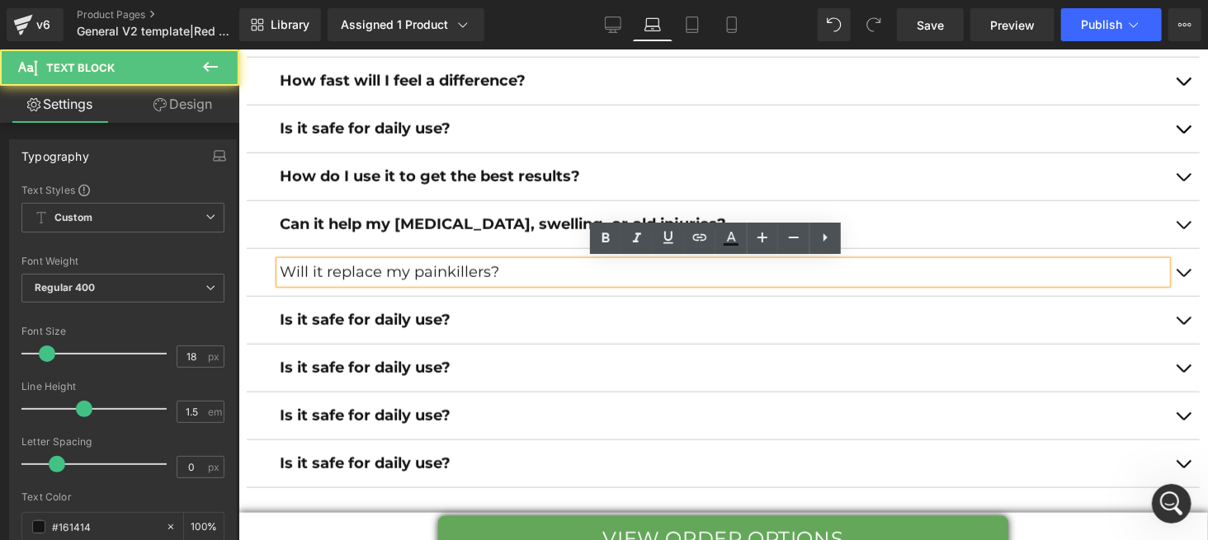
click at [462, 274] on p "Will it replace my painkillers?" at bounding box center [722, 272] width 887 height 22
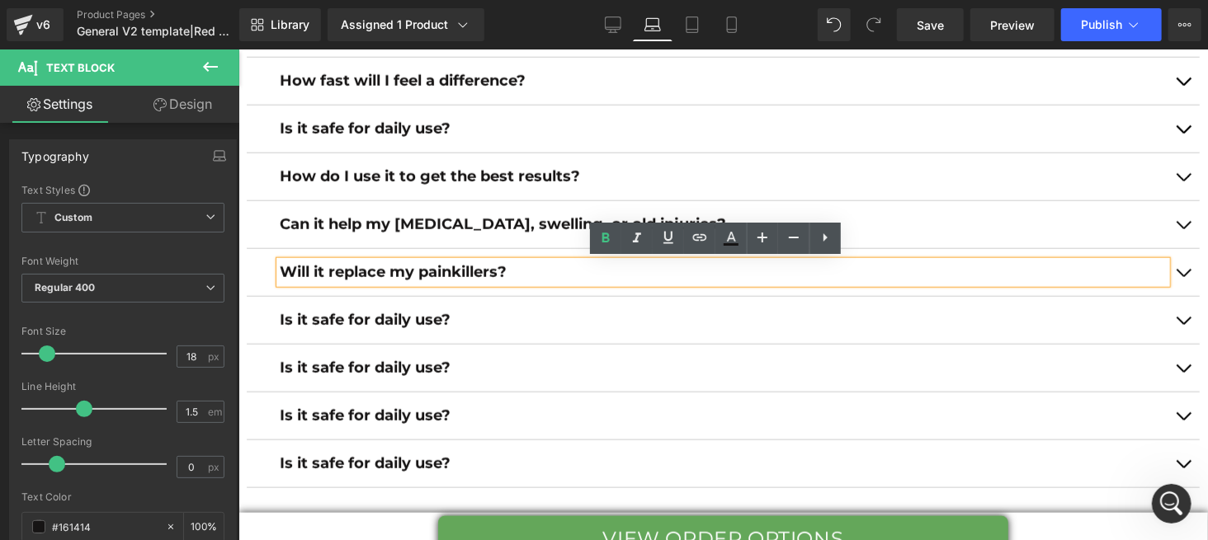
click at [1172, 267] on button "button" at bounding box center [1182, 271] width 33 height 47
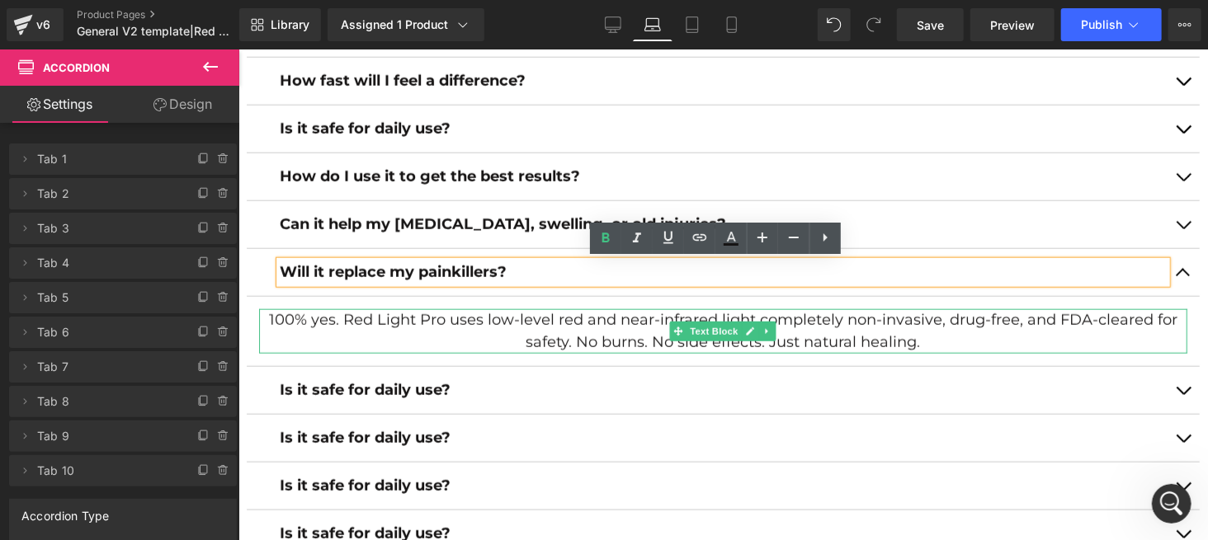
drag, startPoint x: 469, startPoint y: 323, endPoint x: 534, endPoint y: 323, distance: 65.2
click at [469, 323] on p "100% yes. Red Light Pro uses low-level red and near-infrared light completely n…" at bounding box center [722, 331] width 928 height 45
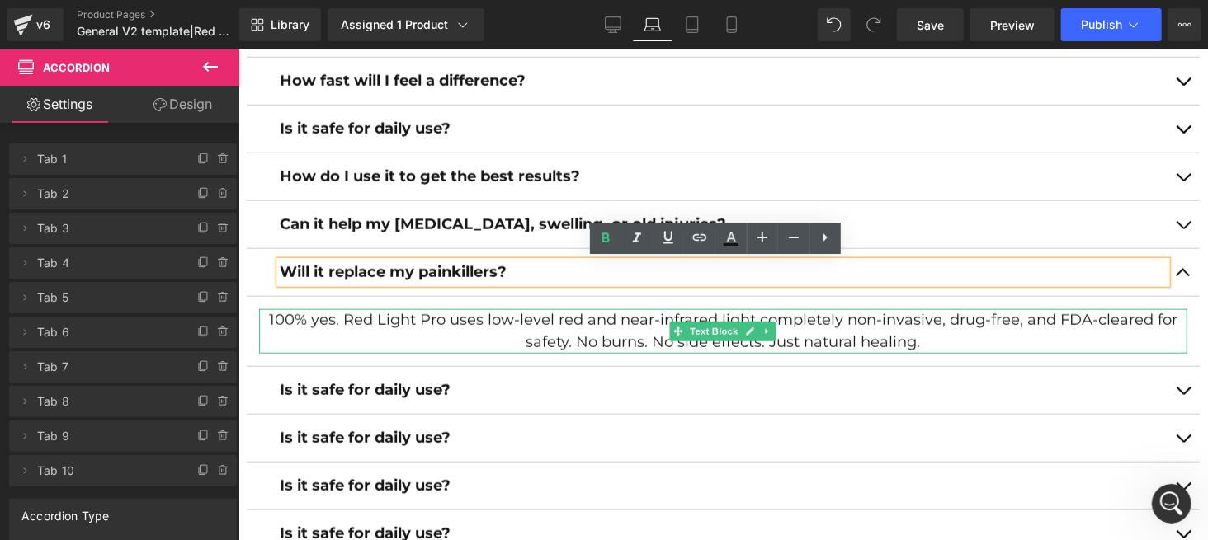
click at [534, 323] on p "100% yes. Red Light Pro uses low-level red and near-infrared light completely n…" at bounding box center [722, 331] width 928 height 45
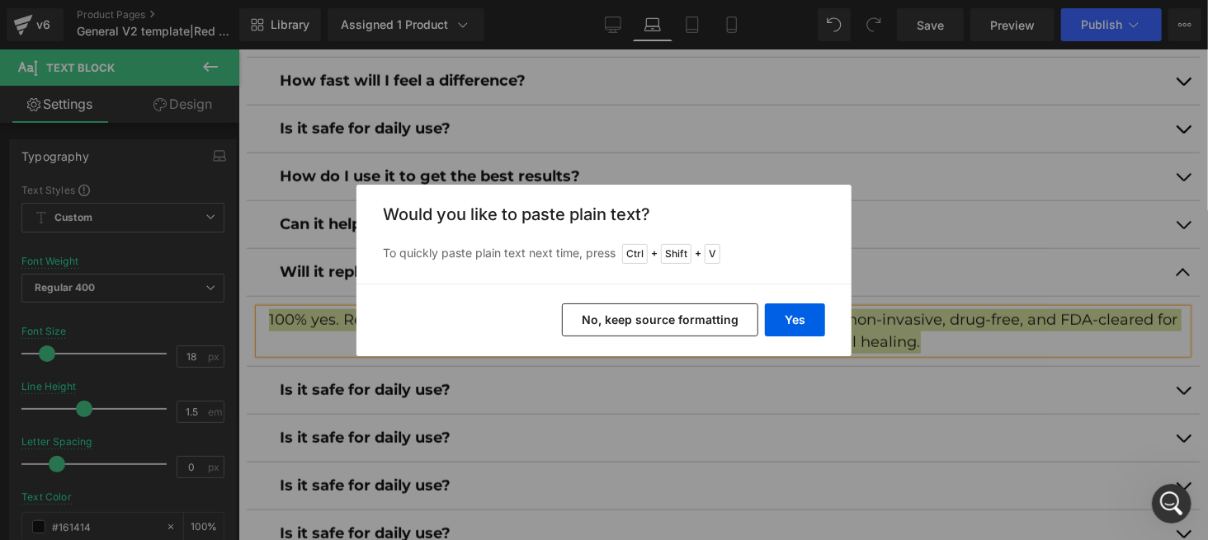
click at [591, 320] on button "No, keep source formatting" at bounding box center [660, 320] width 196 height 33
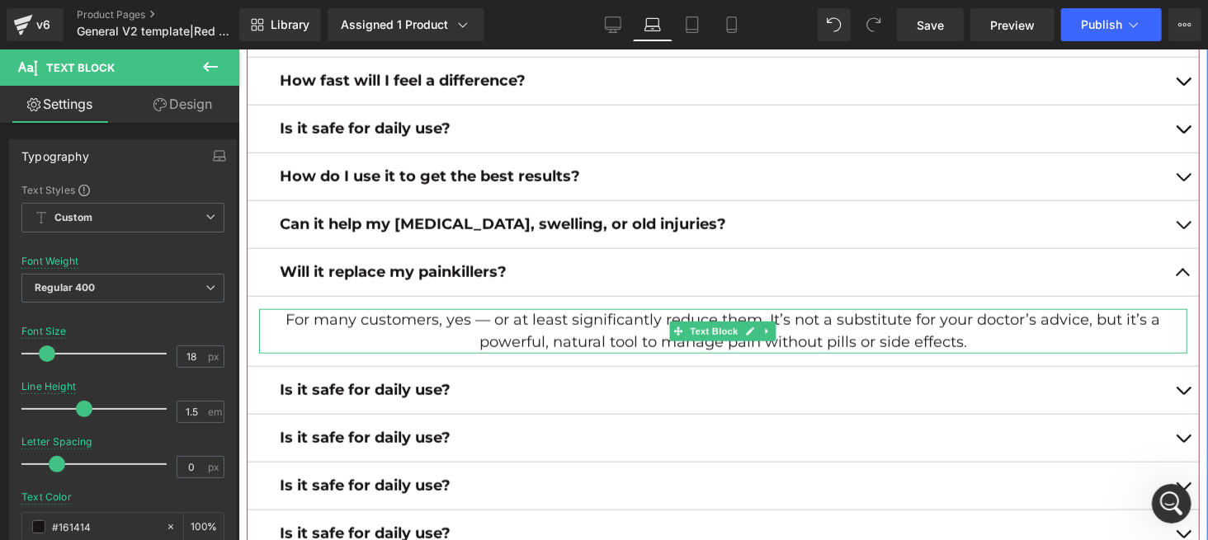
click at [485, 319] on p "For many customers, yes — or at least significantly reduce them. It’s not a sub…" at bounding box center [722, 331] width 928 height 45
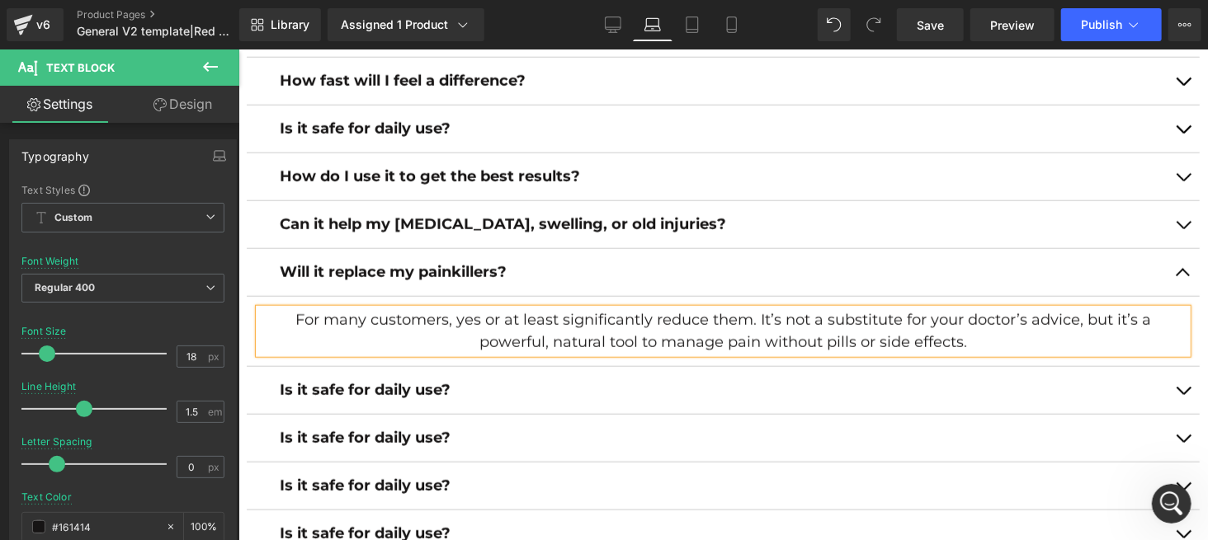
click at [1174, 381] on button "button" at bounding box center [1182, 389] width 33 height 47
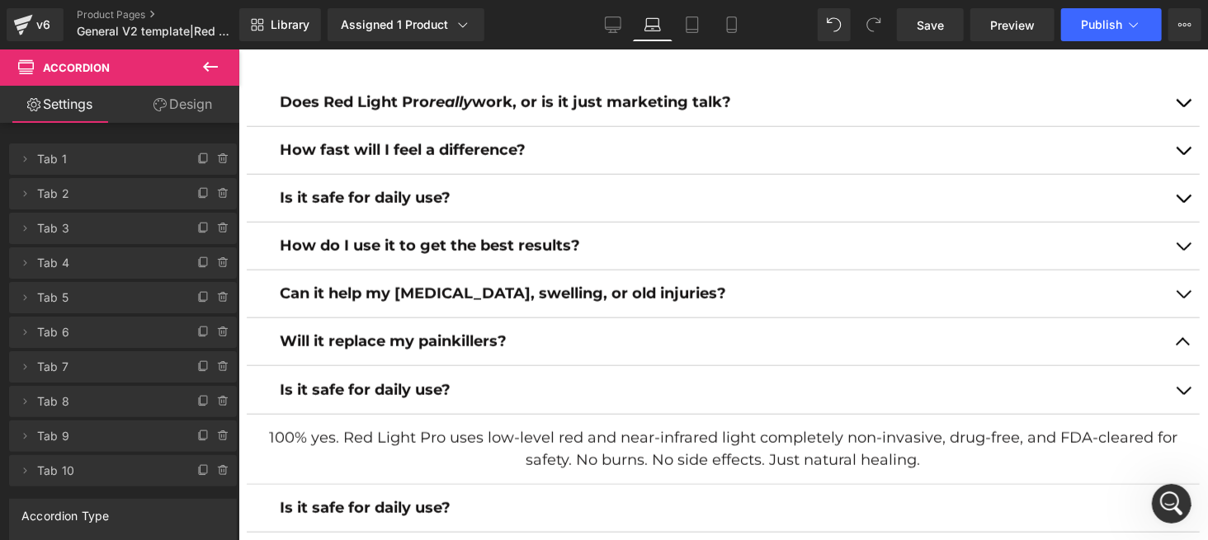
scroll to position [7275, 0]
click at [238, 49] on div at bounding box center [238, 49] width 0 height 0
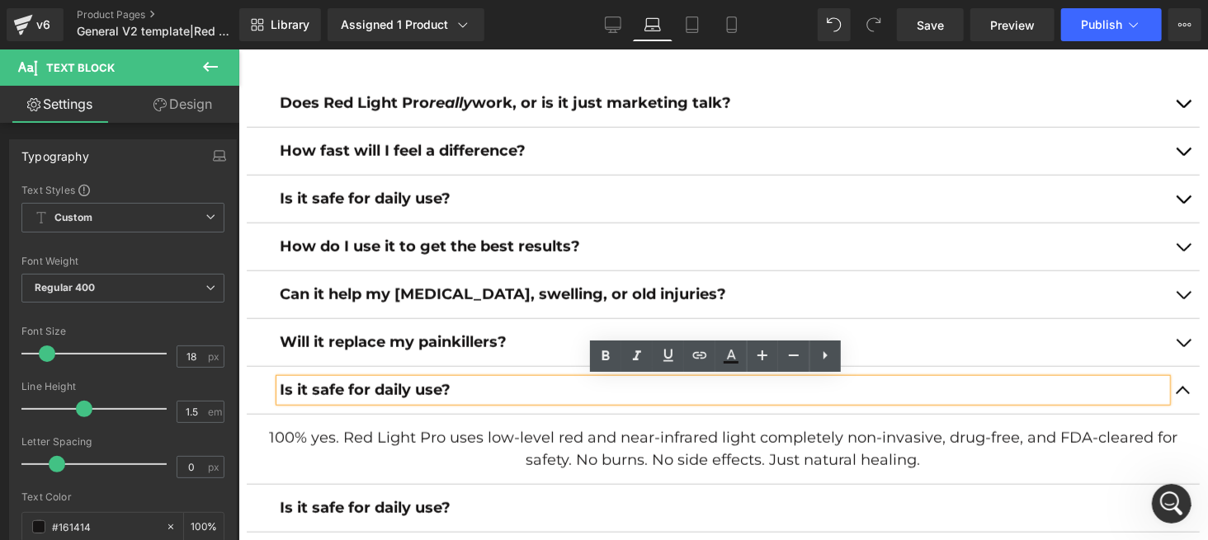
click at [473, 391] on p "Is it safe for daily use?" at bounding box center [722, 390] width 887 height 22
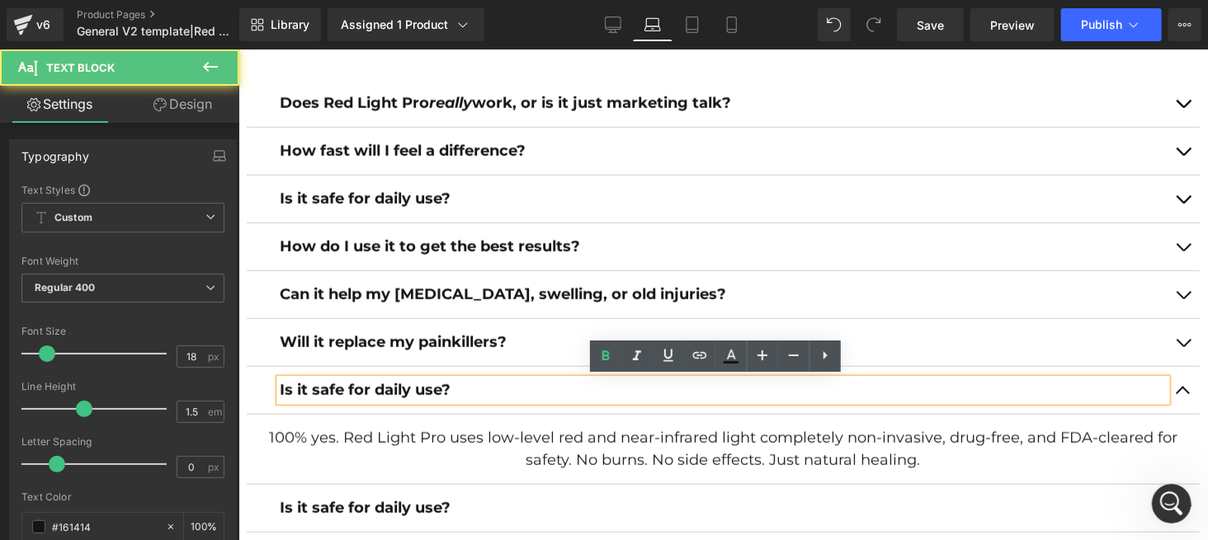
click at [473, 391] on p "Is it safe for daily use?" at bounding box center [722, 390] width 887 height 22
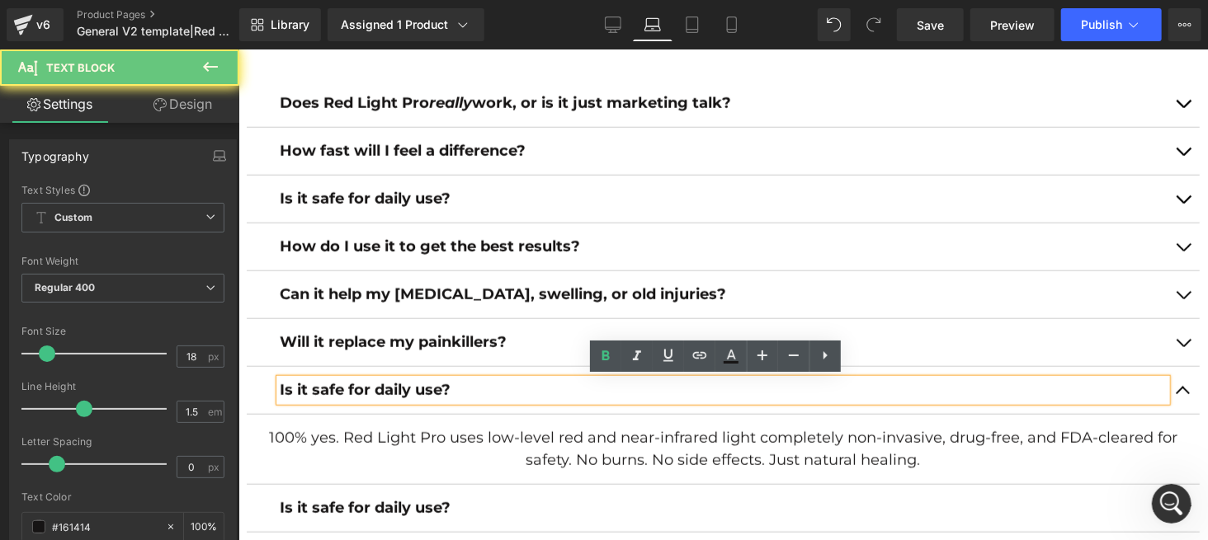
click at [473, 391] on p "Is it safe for daily use?" at bounding box center [722, 390] width 887 height 22
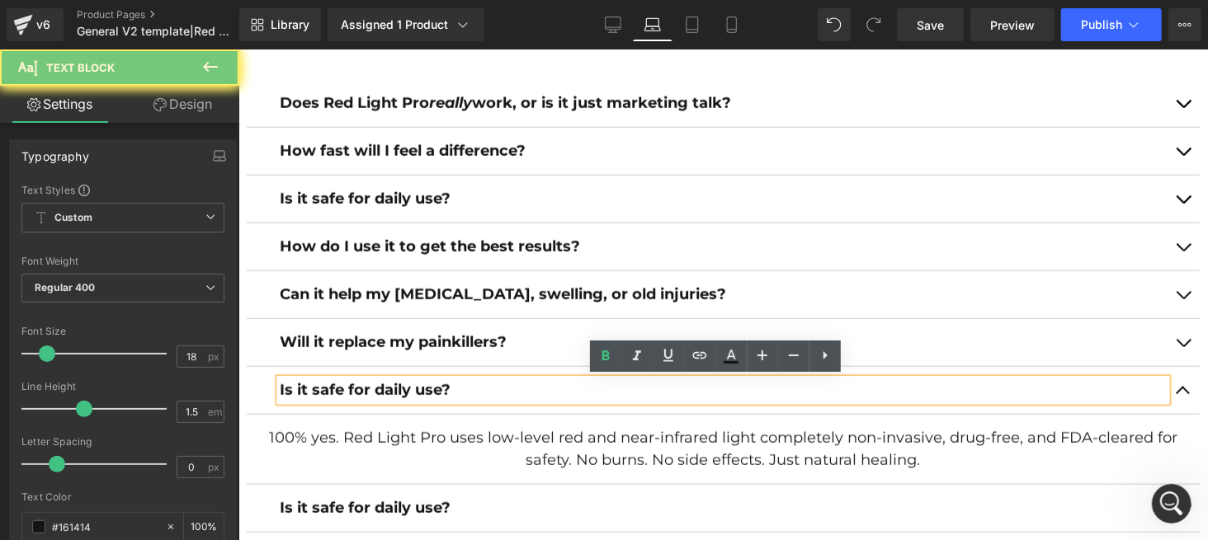
click at [474, 391] on p "Is it safe for daily use?" at bounding box center [722, 390] width 887 height 22
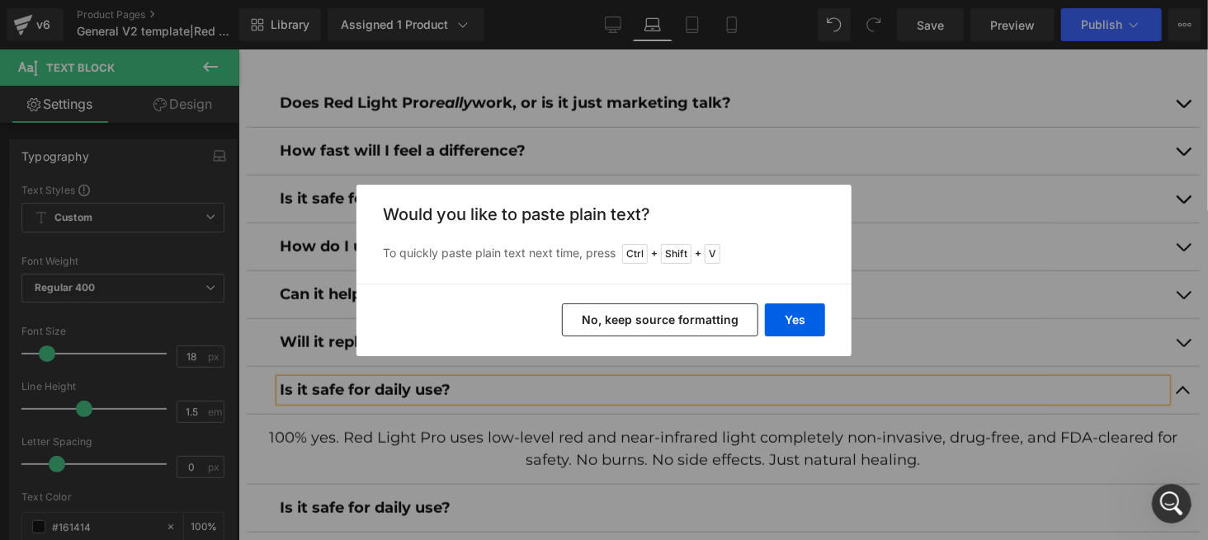
click at [602, 316] on button "No, keep source formatting" at bounding box center [660, 320] width 196 height 33
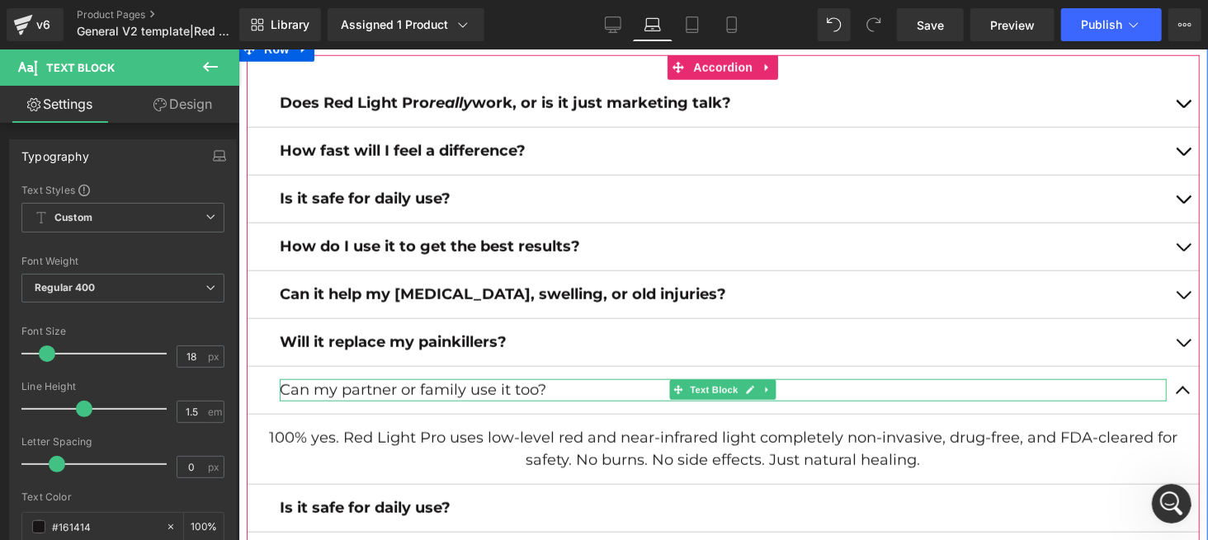
click at [536, 383] on p "Can my partner or family use it too?" at bounding box center [722, 390] width 887 height 22
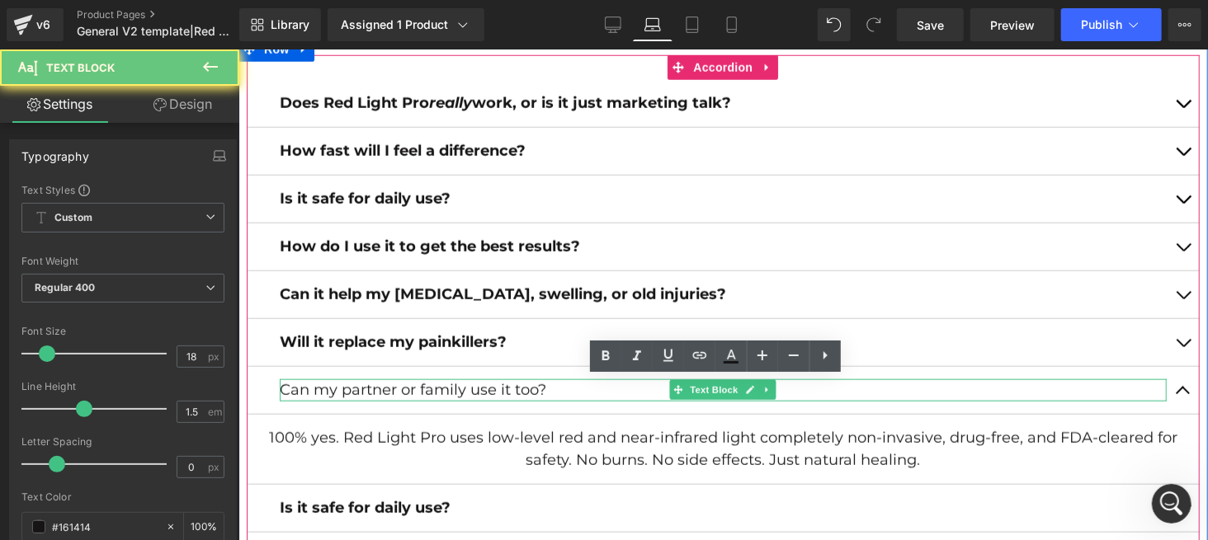
click at [536, 383] on p "Can my partner or family use it too?" at bounding box center [722, 390] width 887 height 22
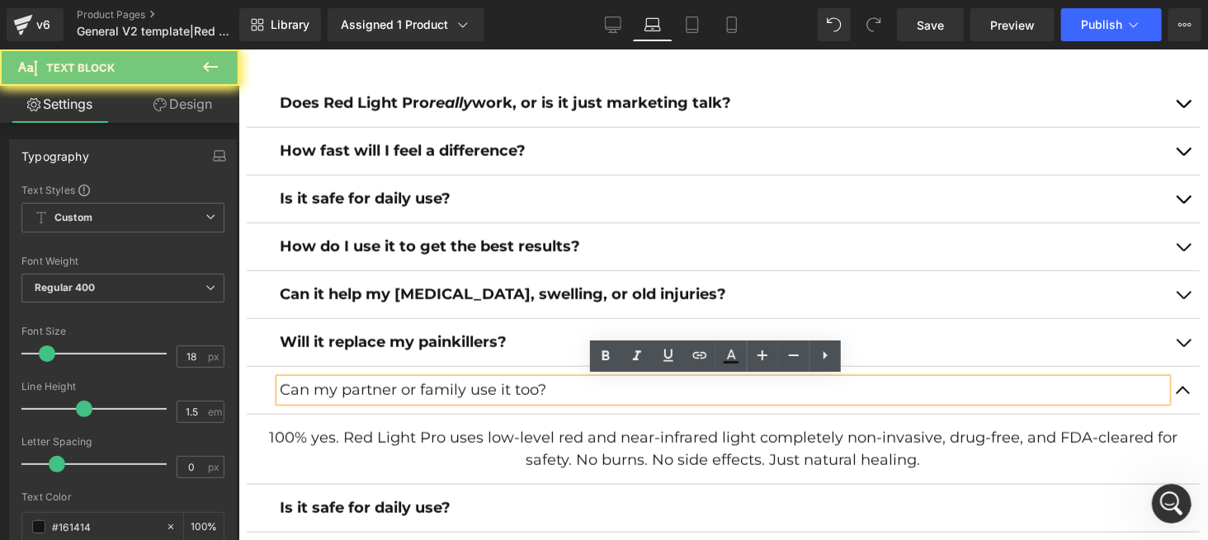
click at [536, 383] on p "Can my partner or family use it too?" at bounding box center [722, 390] width 887 height 22
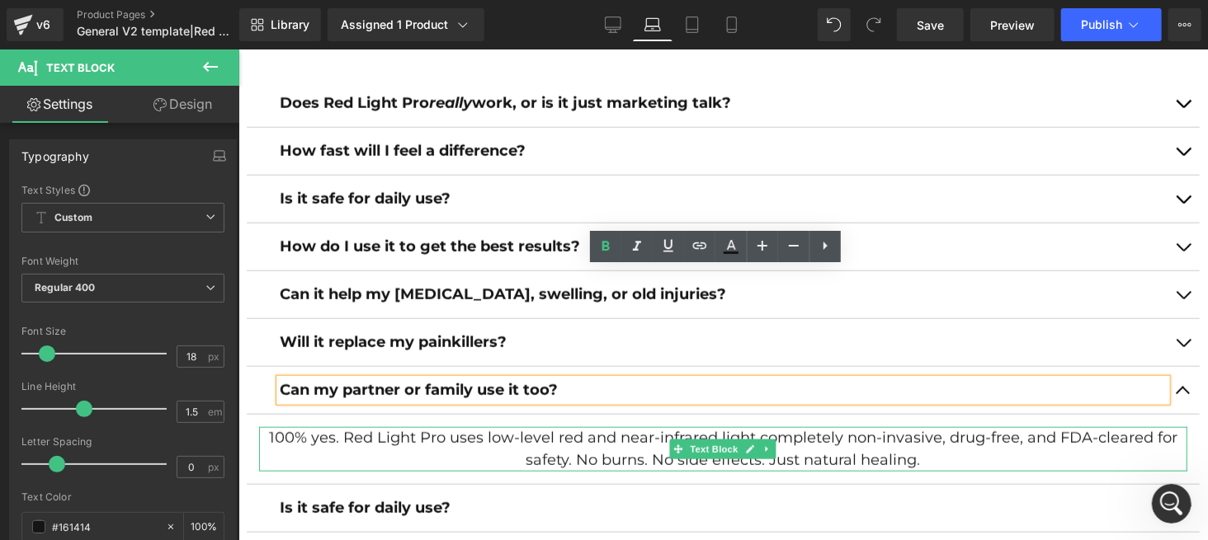
scroll to position [7385, 0]
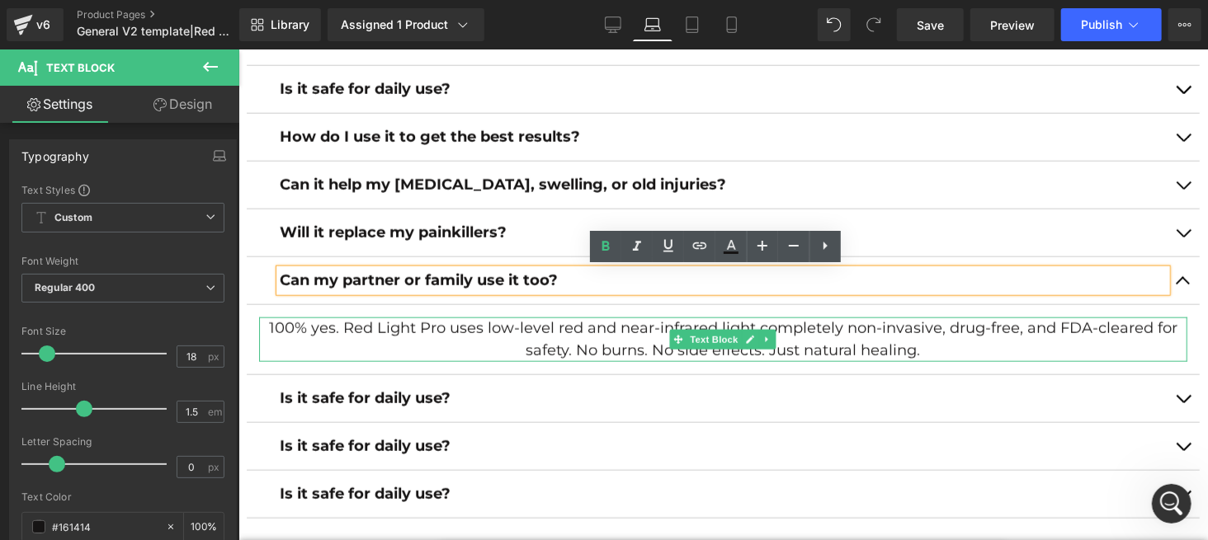
click at [520, 335] on p "100% yes. Red Light Pro uses low-level red and near-infrared light completely n…" at bounding box center [722, 339] width 928 height 45
click at [528, 323] on p "100% yes. Red Light Pro uses low-level red and near-infrared light completely n…" at bounding box center [722, 339] width 928 height 45
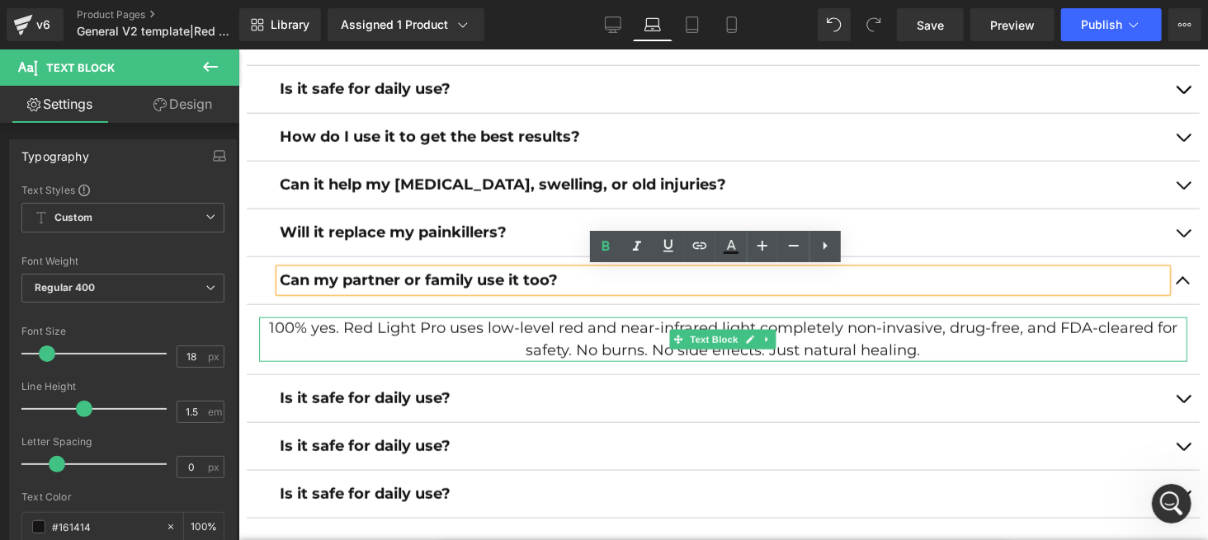
click at [527, 323] on p "100% yes. Red Light Pro uses low-level red and near-infrared light completely n…" at bounding box center [722, 339] width 928 height 45
click at [526, 323] on p "100% yes. Red Light Pro uses low-level red and near-infrared light completely n…" at bounding box center [722, 339] width 928 height 45
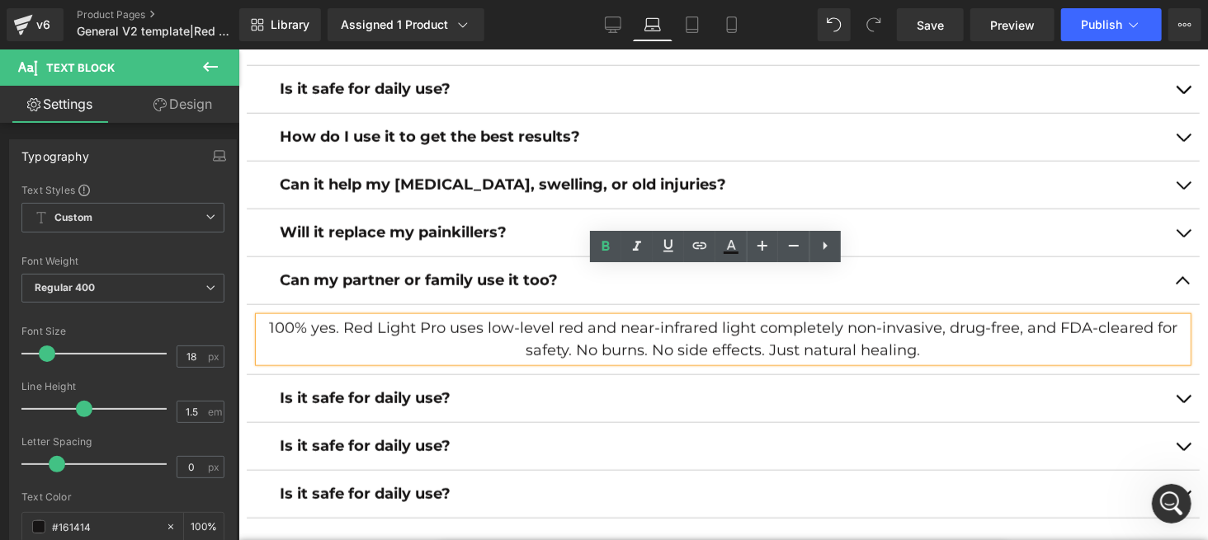
click at [525, 323] on p "100% yes. Red Light Pro uses low-level red and near-infrared light completely n…" at bounding box center [722, 339] width 928 height 45
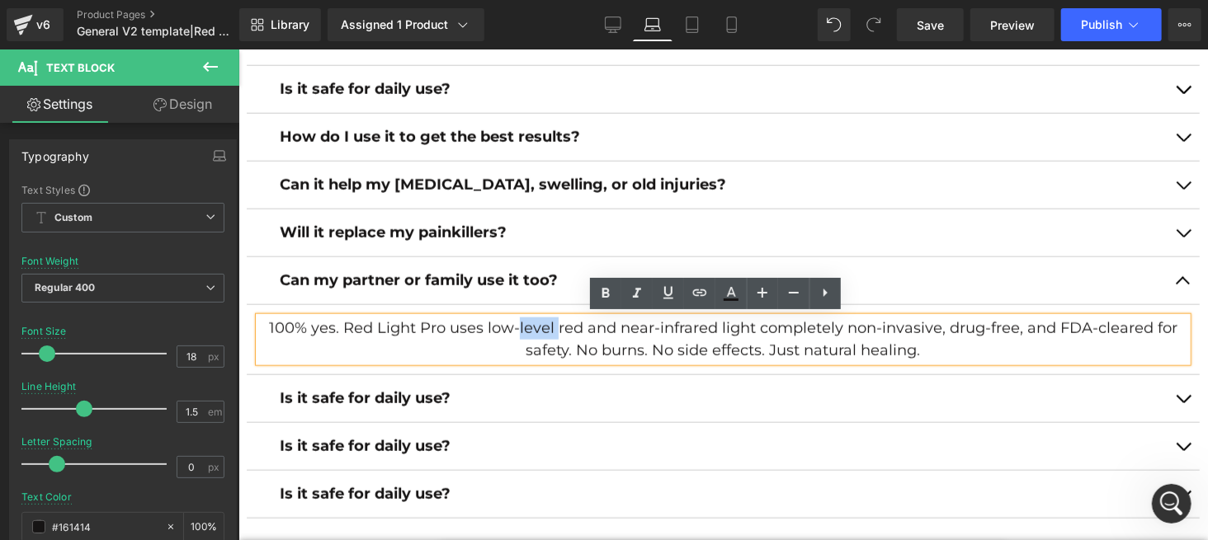
click at [525, 323] on p "100% yes. Red Light Pro uses low-level red and near-infrared light completely n…" at bounding box center [722, 339] width 928 height 45
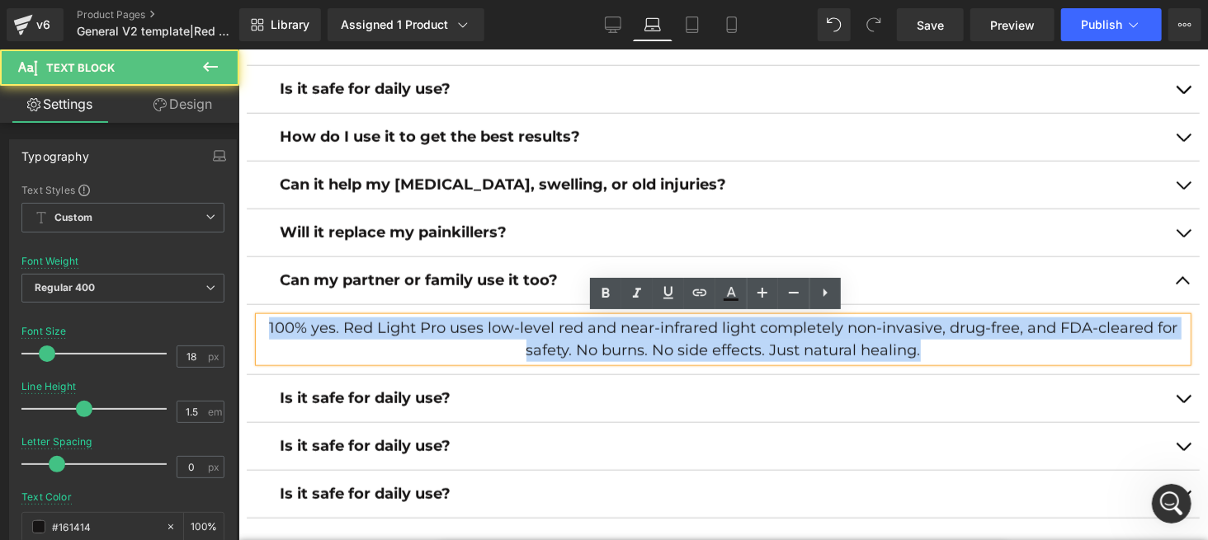
click at [525, 323] on p "100% yes. Red Light Pro uses low-level red and near-infrared light completely n…" at bounding box center [722, 339] width 928 height 45
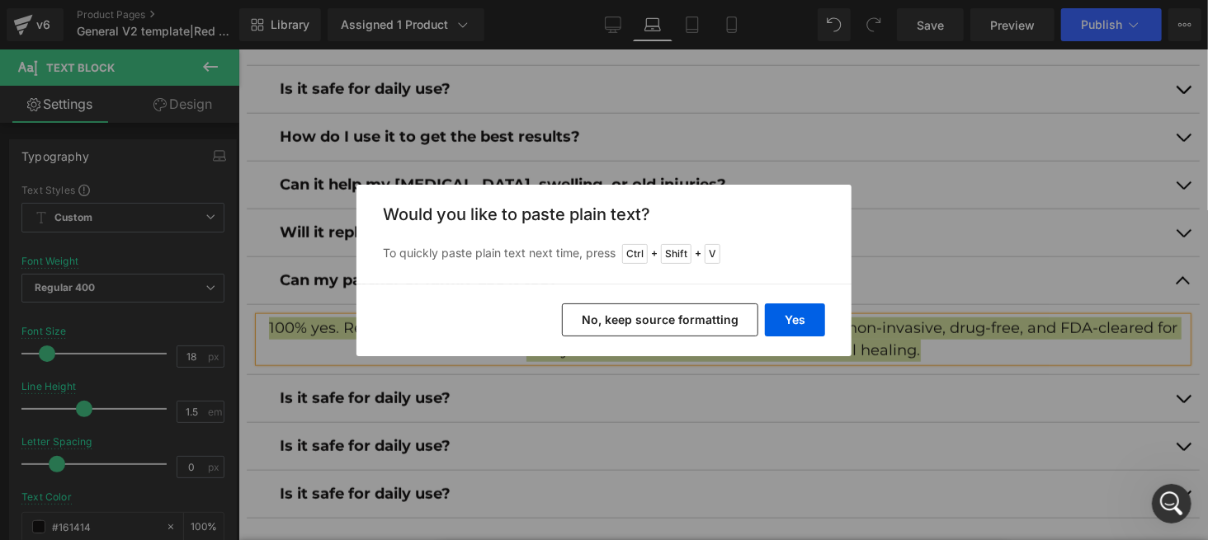
drag, startPoint x: 322, startPoint y: 273, endPoint x: 607, endPoint y: 314, distance: 288.3
click at [607, 314] on button "No, keep source formatting" at bounding box center [660, 320] width 196 height 33
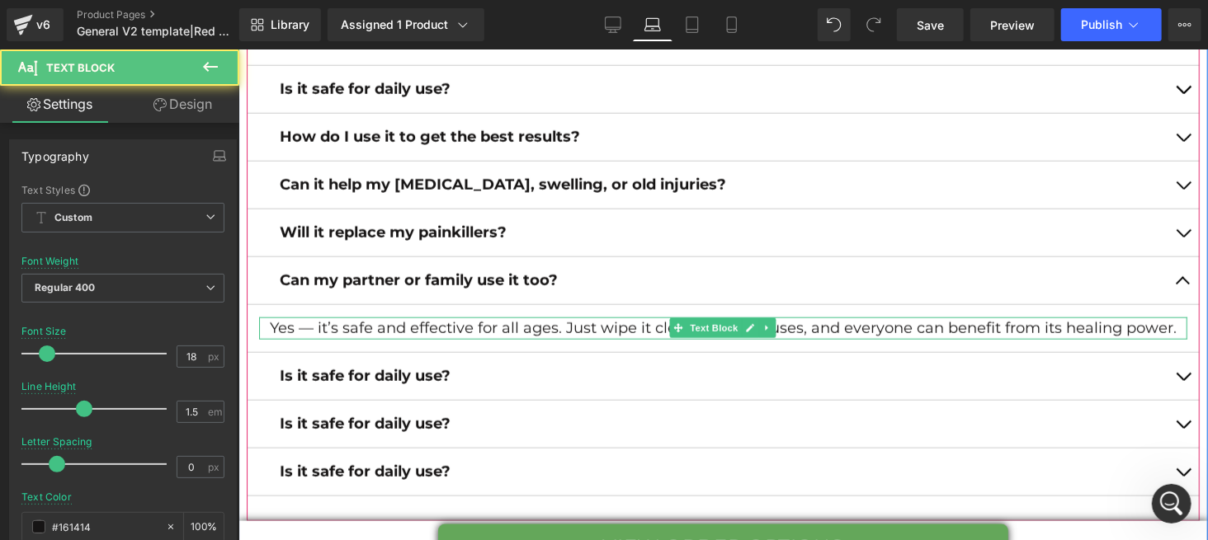
click at [309, 324] on p "Yes — it’s safe and effective for all ages. Just wipe it clean between uses, an…" at bounding box center [722, 328] width 928 height 22
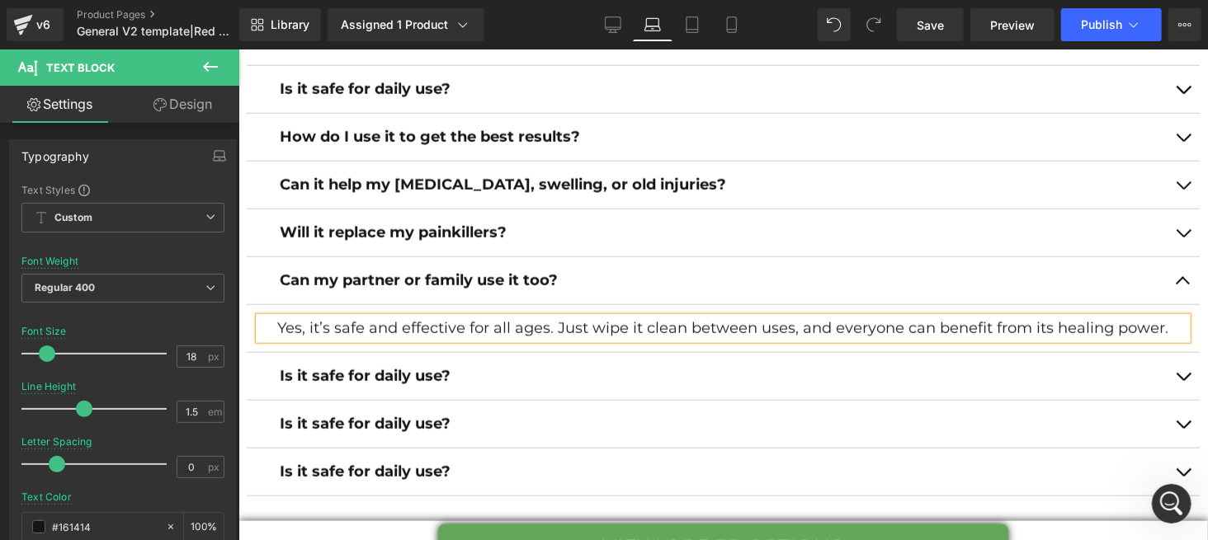
click at [1182, 285] on span "button" at bounding box center [1182, 285] width 0 height 0
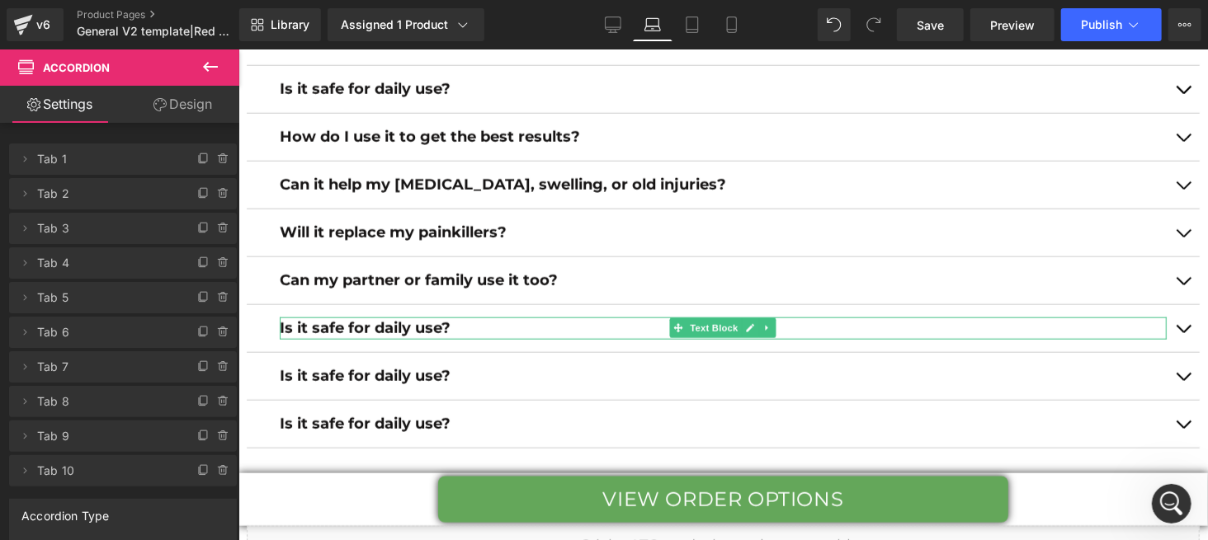
click at [450, 323] on strong "Is it safe for daily use?" at bounding box center [364, 327] width 171 height 18
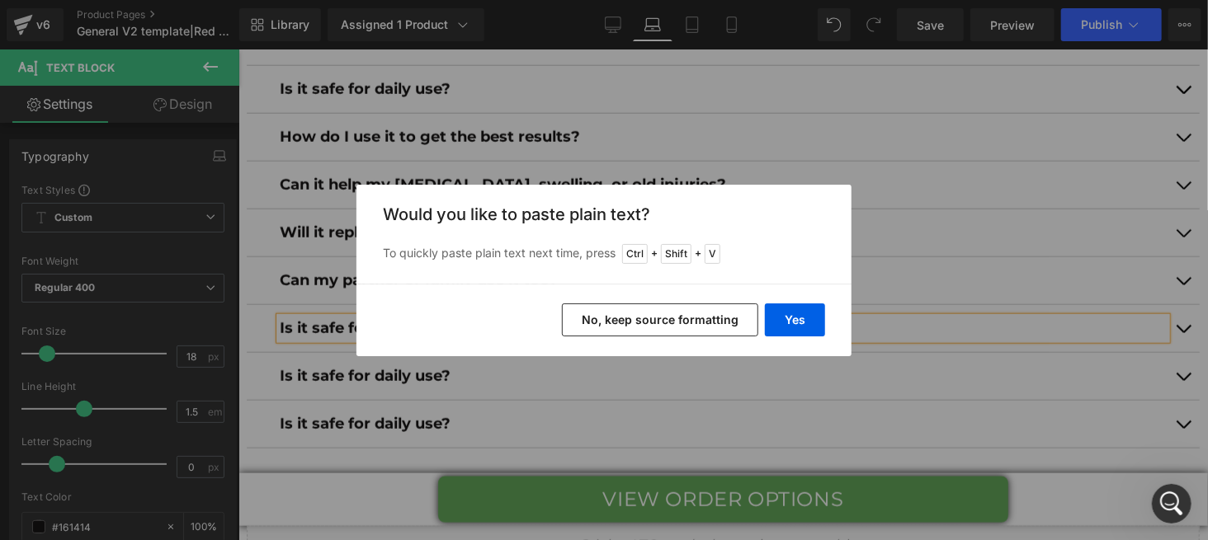
click at [580, 318] on button "No, keep source formatting" at bounding box center [660, 320] width 196 height 33
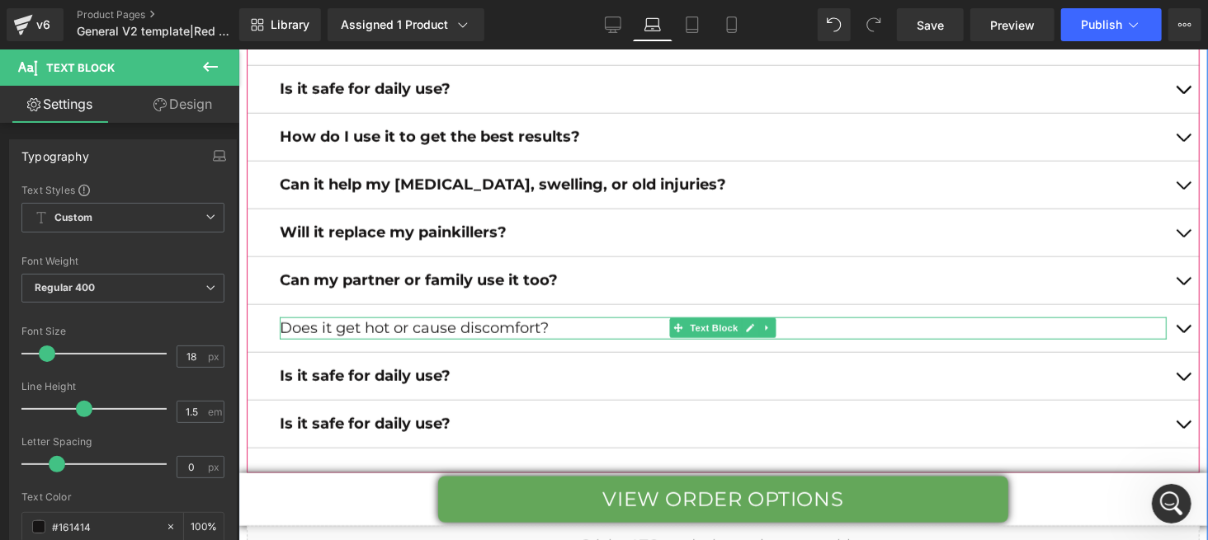
click at [478, 321] on p "Does it get hot or cause discomfort?" at bounding box center [722, 328] width 887 height 22
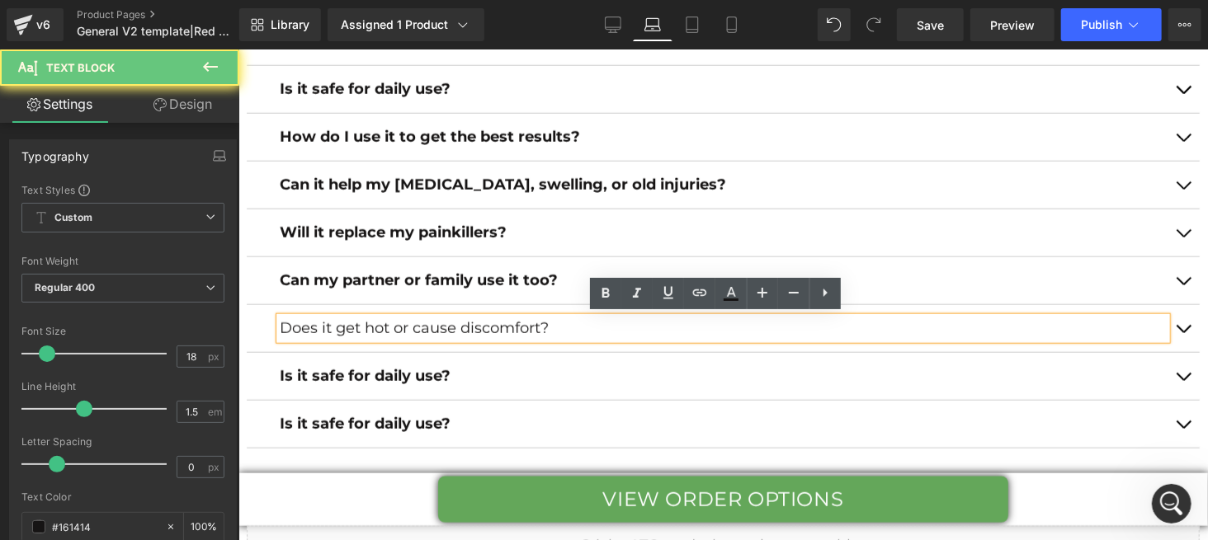
click at [482, 321] on p "Does it get hot or cause discomfort?" at bounding box center [722, 328] width 887 height 22
click at [482, 323] on p "Does it get hot or cause discomfort?" at bounding box center [722, 328] width 887 height 22
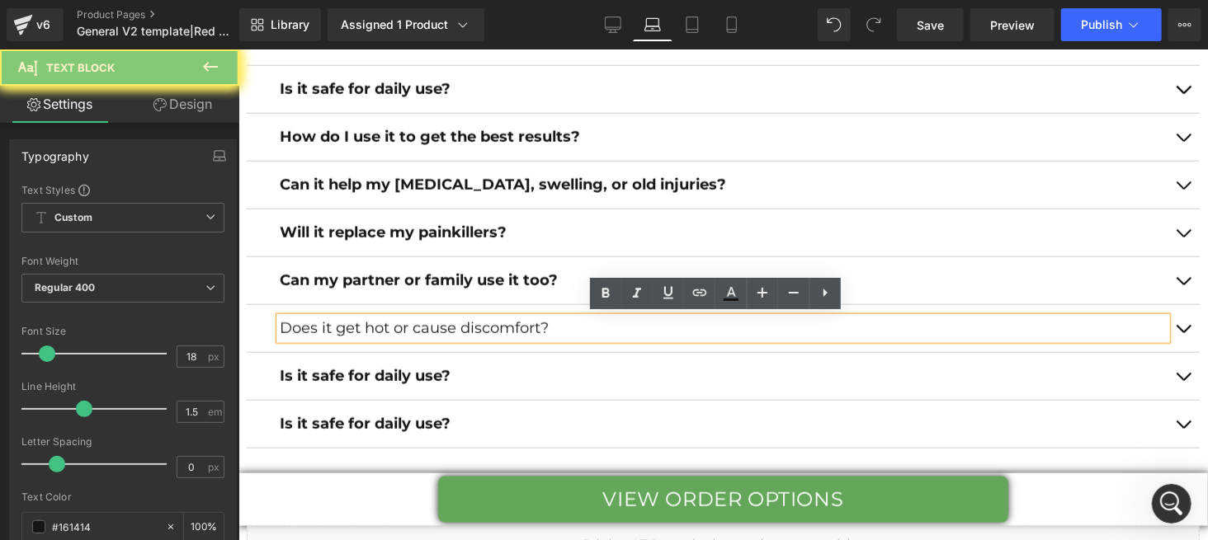
click at [481, 323] on p "Does it get hot or cause discomfort?" at bounding box center [722, 328] width 887 height 22
click at [482, 323] on p "Does it get hot or cause discomfort?" at bounding box center [722, 328] width 887 height 22
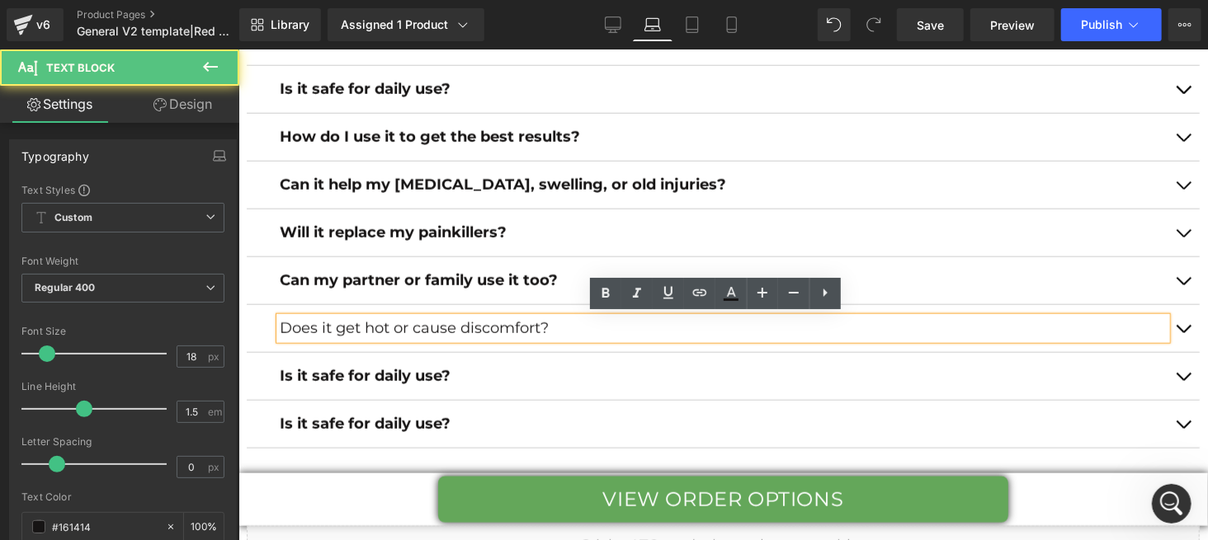
click at [482, 323] on p "Does it get hot or cause discomfort?" at bounding box center [722, 328] width 887 height 22
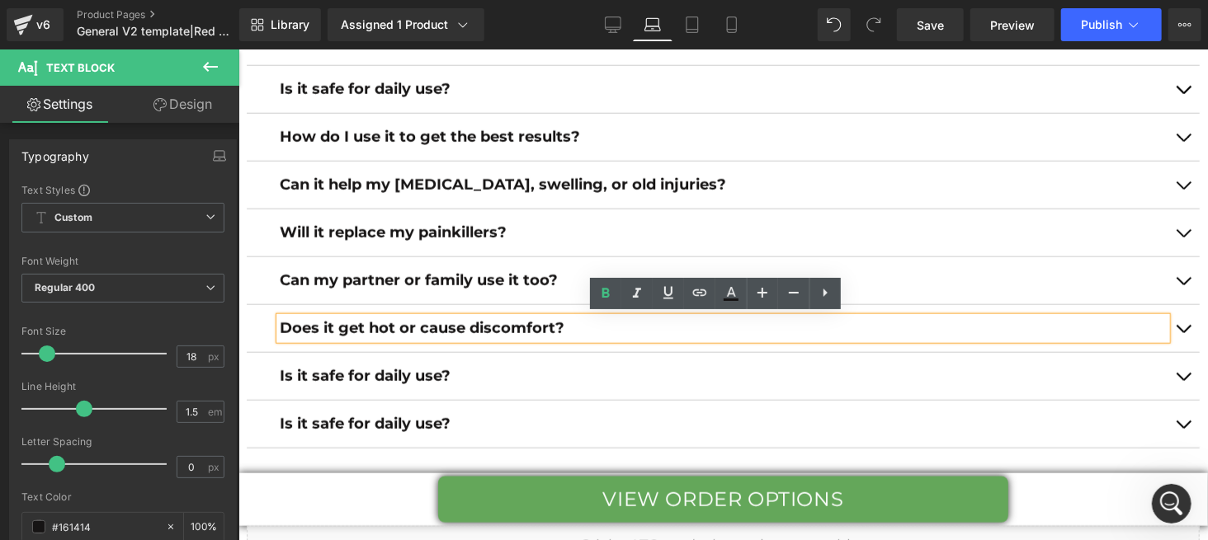
drag, startPoint x: 1177, startPoint y: 324, endPoint x: 1156, endPoint y: 334, distance: 23.6
click at [1180, 323] on button "button" at bounding box center [1182, 327] width 33 height 47
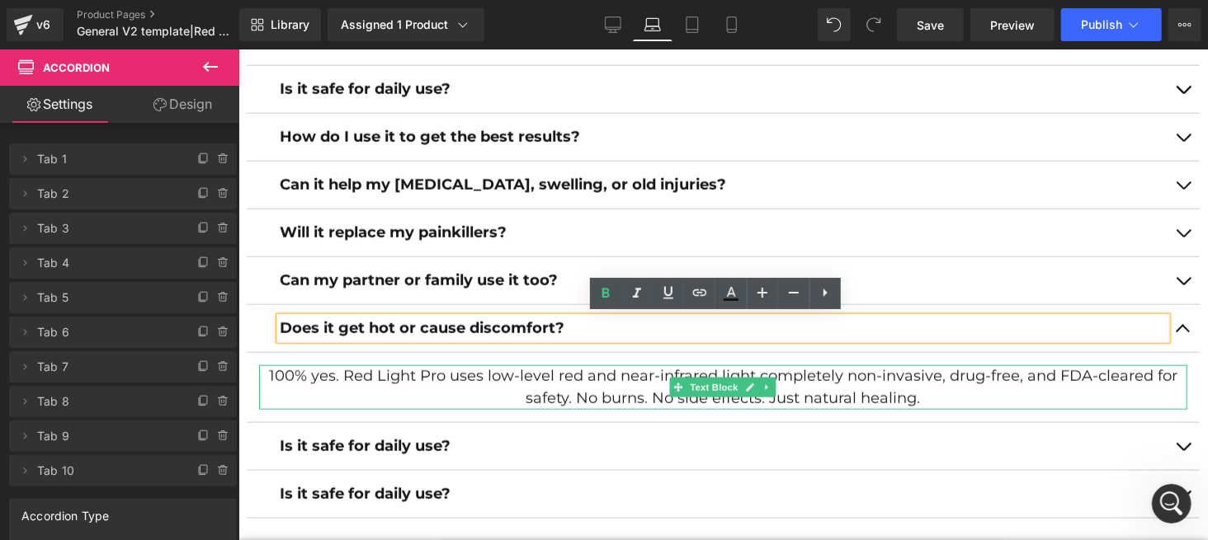
drag, startPoint x: 324, startPoint y: 379, endPoint x: 294, endPoint y: 375, distance: 30.7
click at [325, 379] on p "100% yes. Red Light Pro uses low-level red and near-infrared light completely n…" at bounding box center [722, 387] width 928 height 45
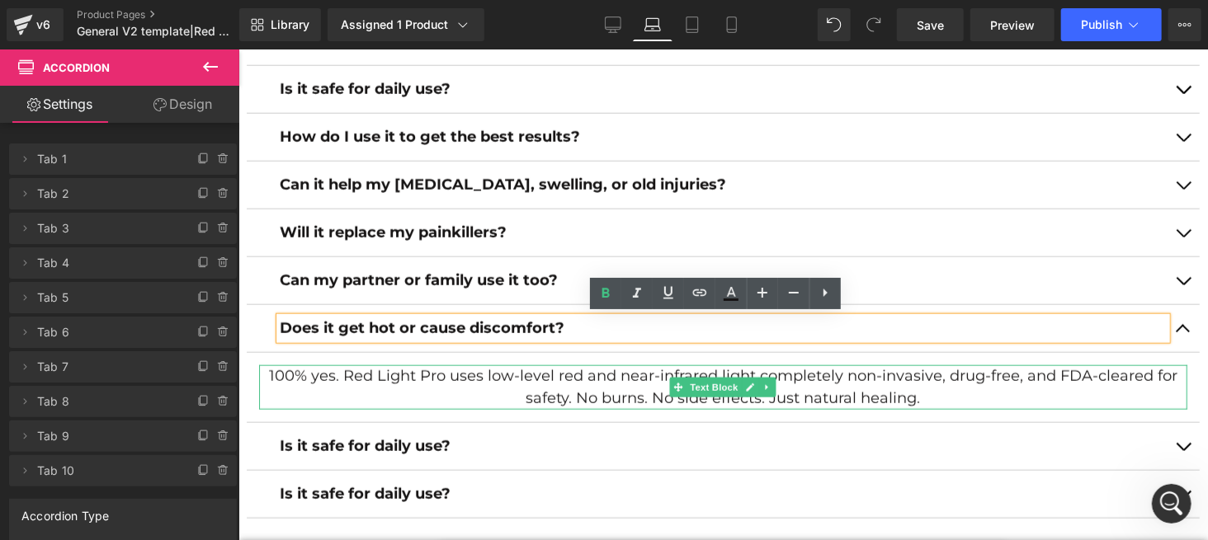
click at [325, 379] on p "100% yes. Red Light Pro uses low-level red and near-infrared light completely n…" at bounding box center [722, 387] width 928 height 45
click at [293, 375] on p "100% yes. Red Light Pro uses low-level red and near-infrared light completely n…" at bounding box center [722, 387] width 928 height 45
click at [294, 375] on p "100% yes. Red Light Pro uses low-level red and near-infrared light completely n…" at bounding box center [722, 387] width 928 height 45
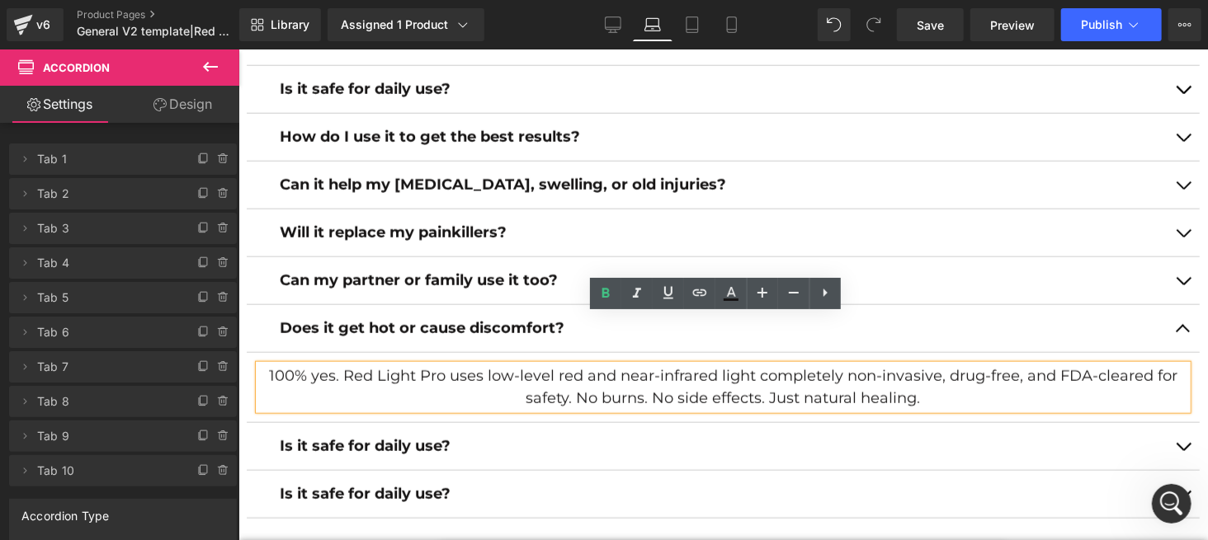
click at [294, 375] on p "100% yes. Red Light Pro uses low-level red and near-infrared light completely n…" at bounding box center [722, 387] width 928 height 45
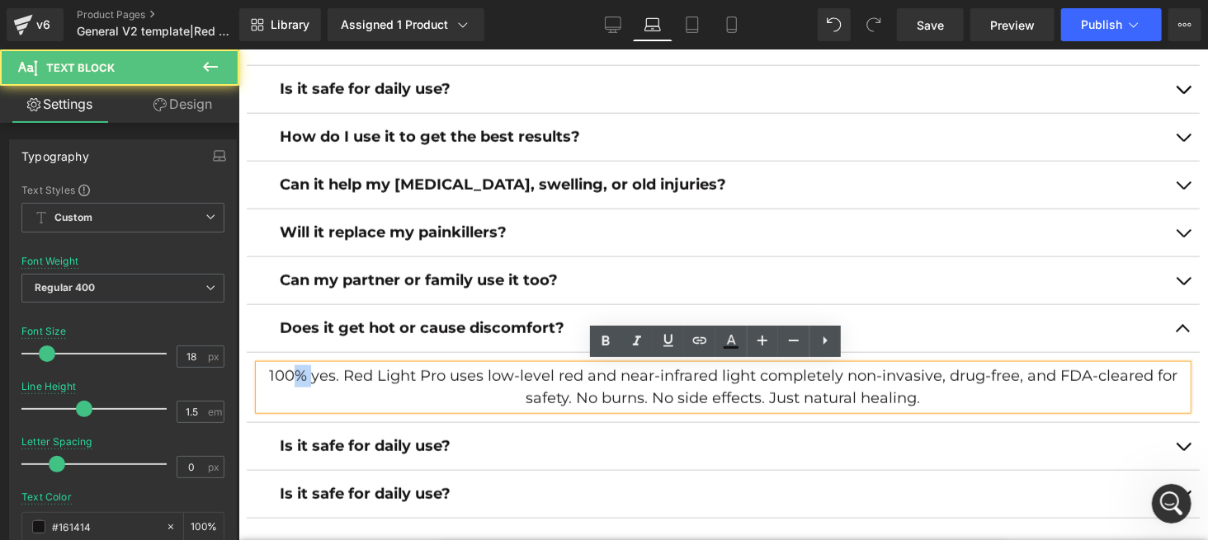
click at [294, 375] on p "100% yes. Red Light Pro uses low-level red and near-infrared light completely n…" at bounding box center [722, 387] width 928 height 45
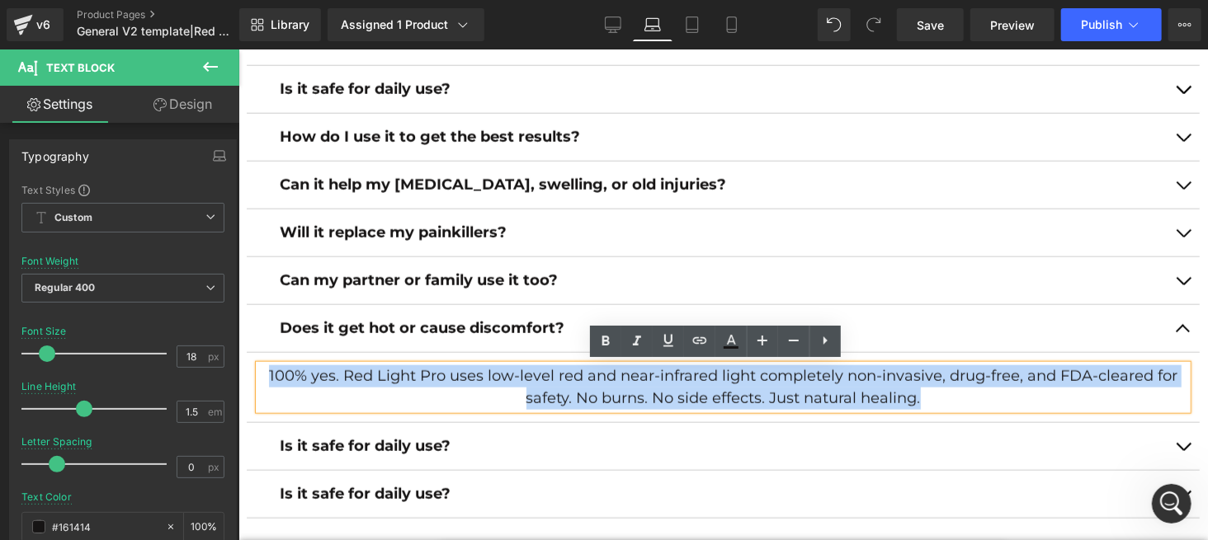
click at [294, 375] on p "100% yes. Red Light Pro uses low-level red and near-infrared light completely n…" at bounding box center [722, 387] width 928 height 45
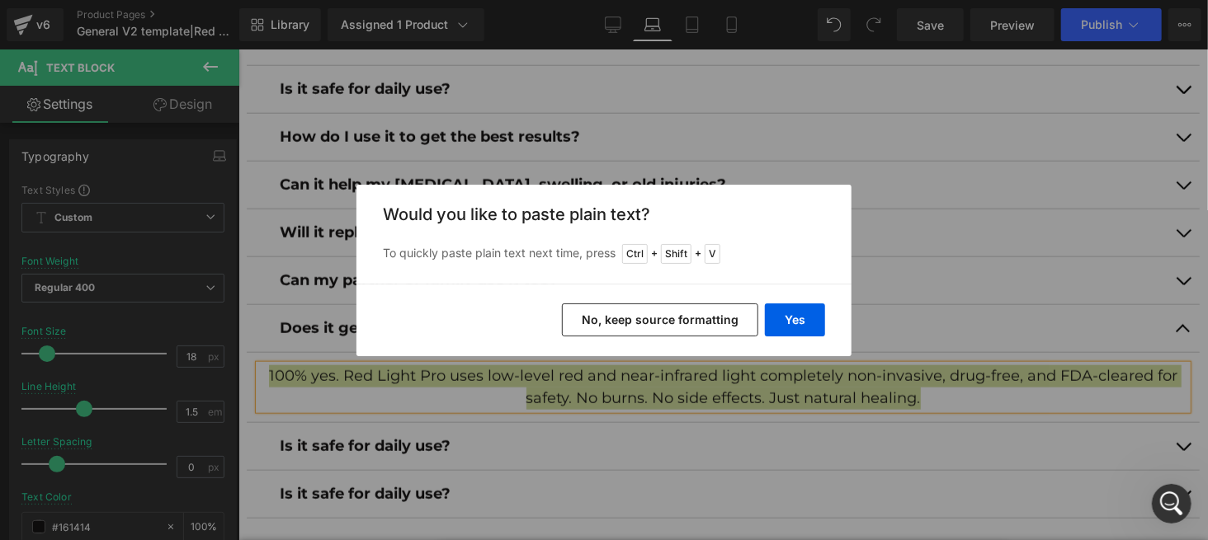
click at [602, 314] on button "No, keep source formatting" at bounding box center [660, 320] width 196 height 33
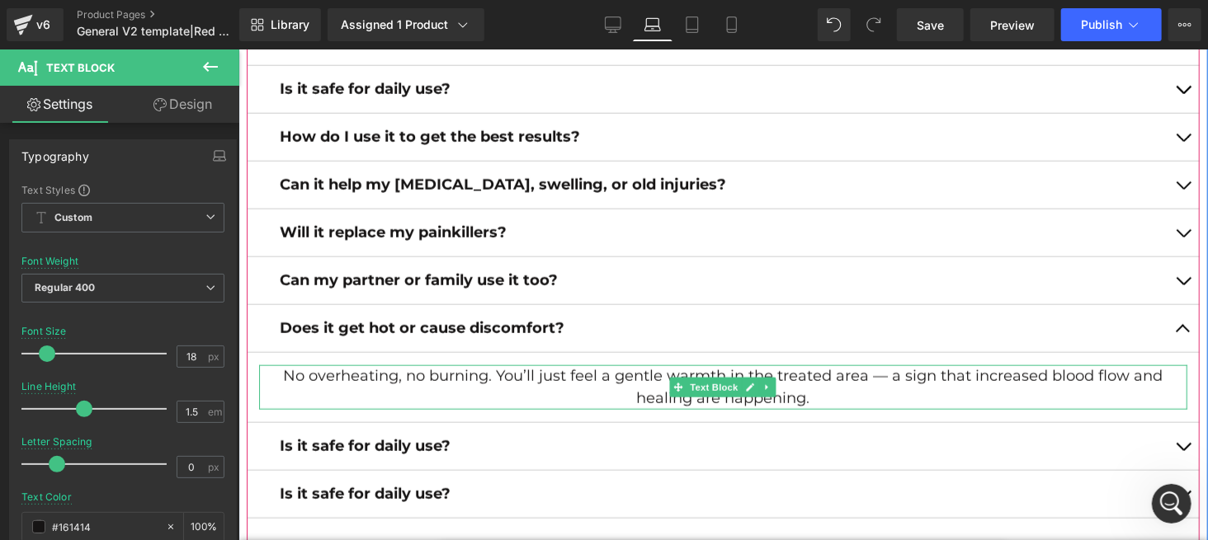
click at [879, 375] on p "No overheating, no burning. You’ll just feel a gentle warmth in the treated are…" at bounding box center [722, 387] width 928 height 45
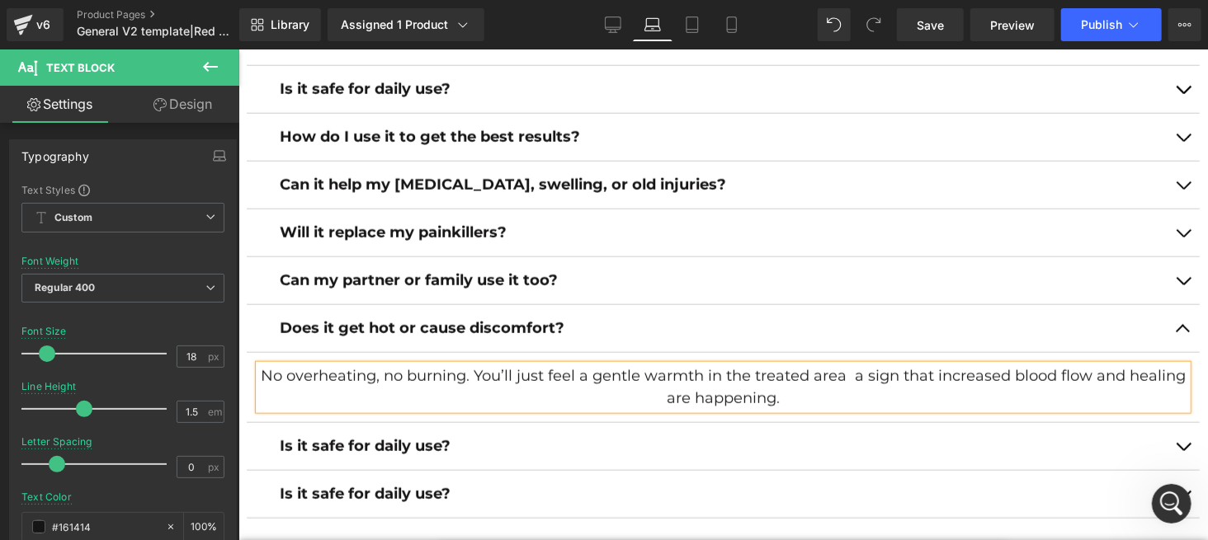
click at [1174, 331] on button "button" at bounding box center [1182, 327] width 33 height 47
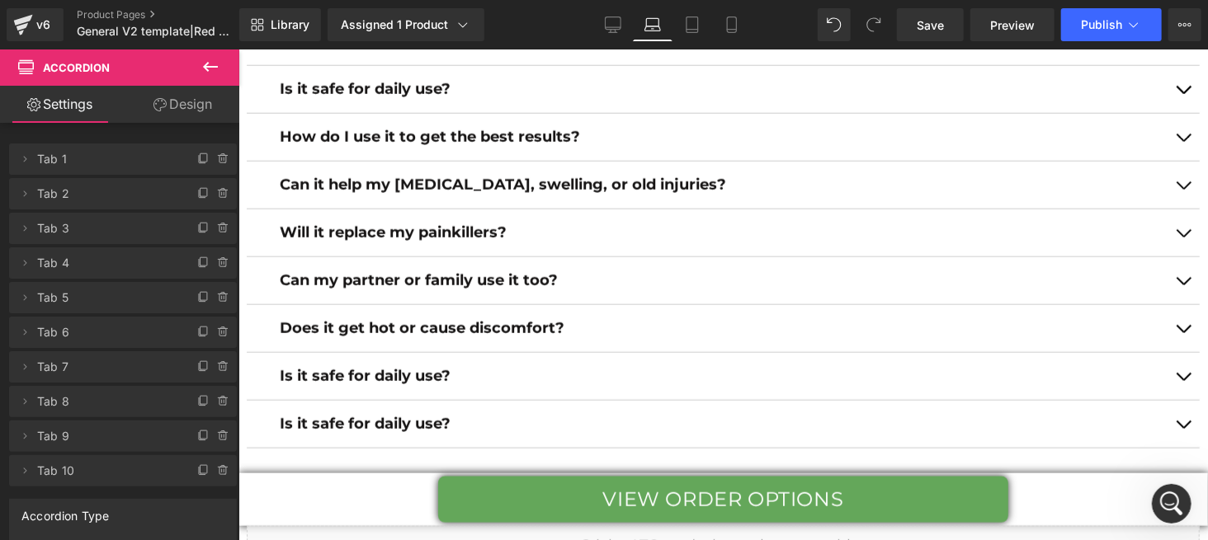
click at [450, 368] on strong "Is it safe for daily use?" at bounding box center [364, 375] width 171 height 18
click at [450, 370] on strong "Is it safe for daily use?" at bounding box center [364, 375] width 171 height 18
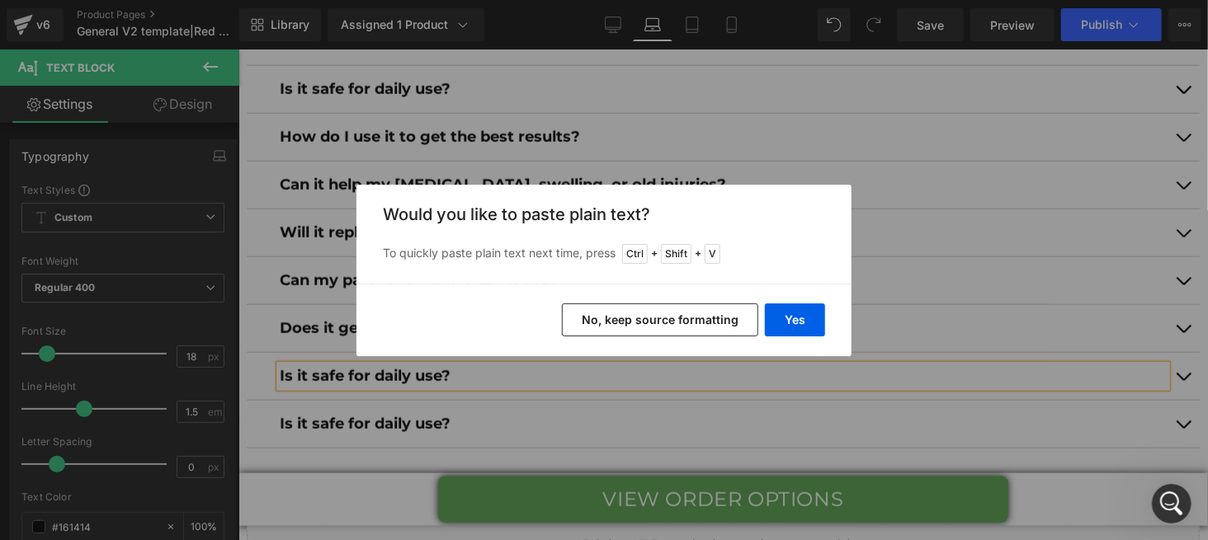
click at [609, 320] on button "No, keep source formatting" at bounding box center [660, 320] width 196 height 33
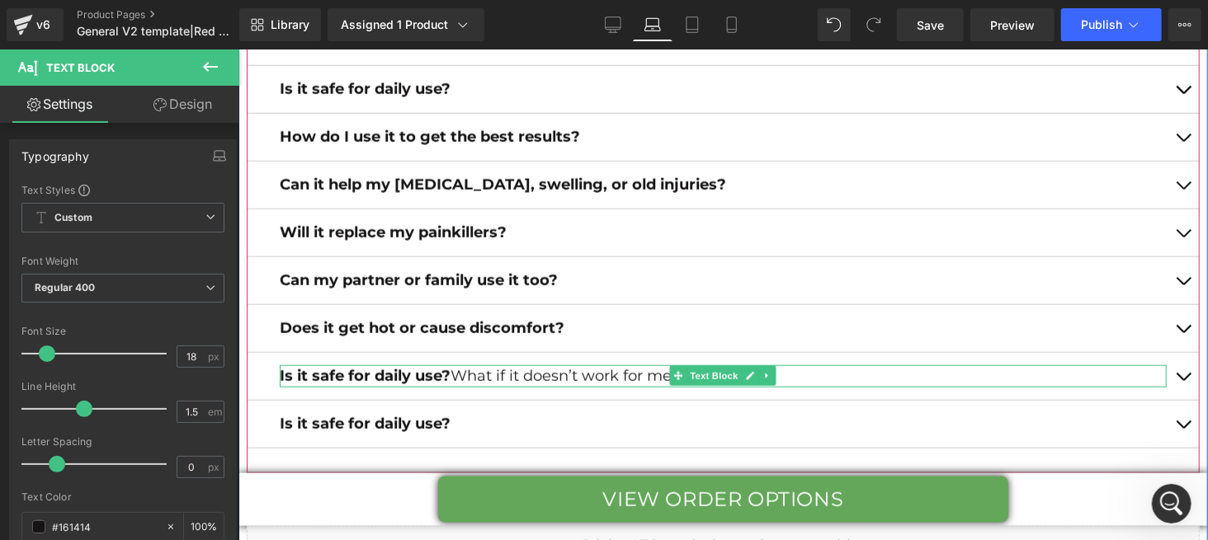
click at [450, 370] on strong "Is it safe for daily use?" at bounding box center [364, 375] width 171 height 18
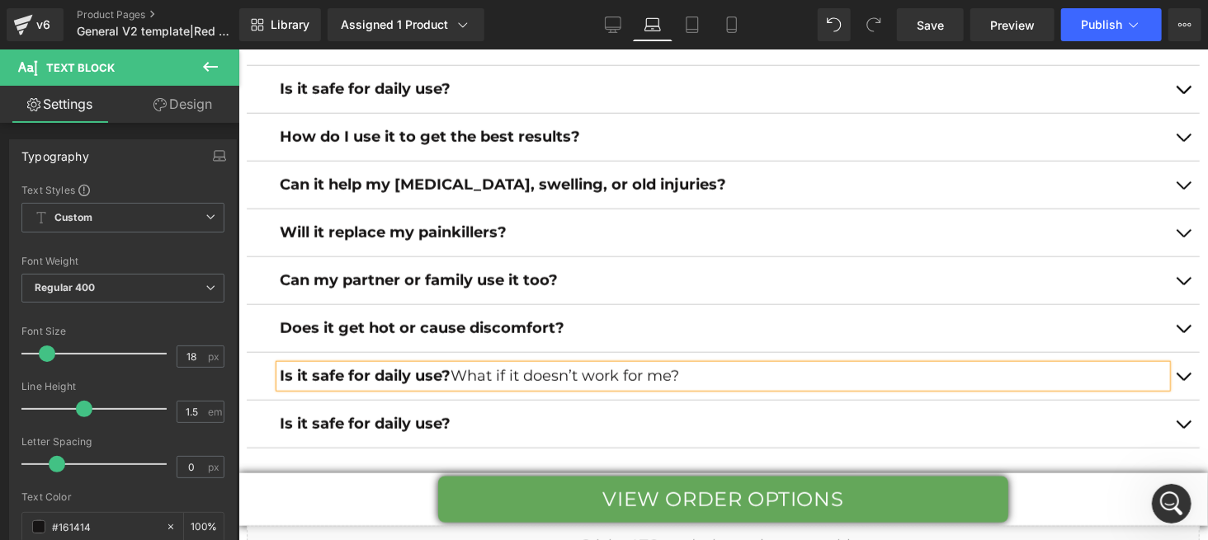
click at [450, 370] on strong "Is it safe for daily use?" at bounding box center [364, 375] width 171 height 18
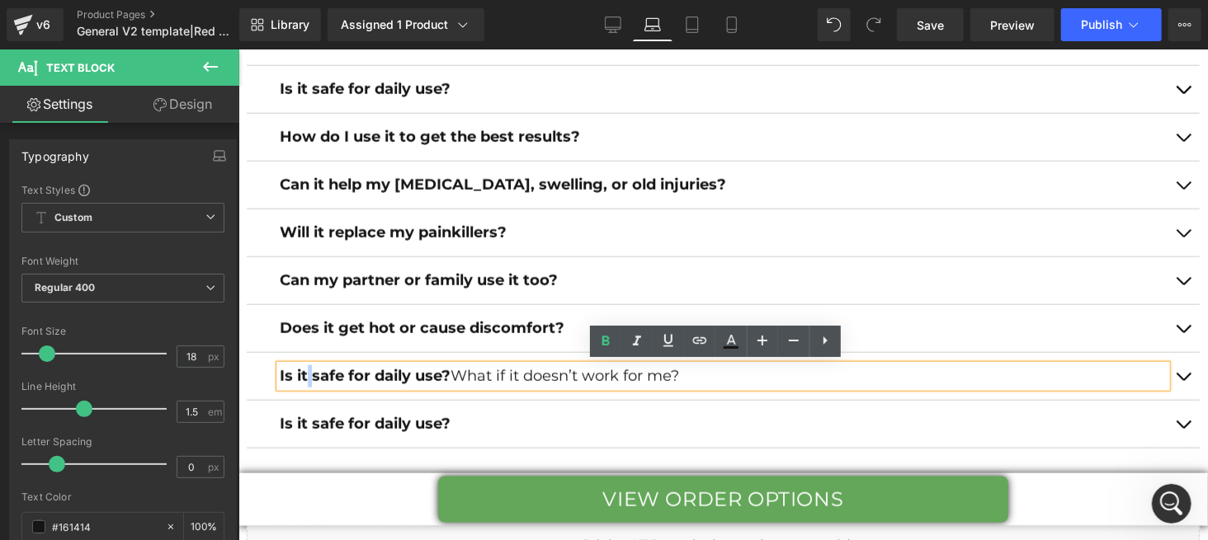
click at [326, 380] on strong "safe for daily use?" at bounding box center [380, 375] width 139 height 18
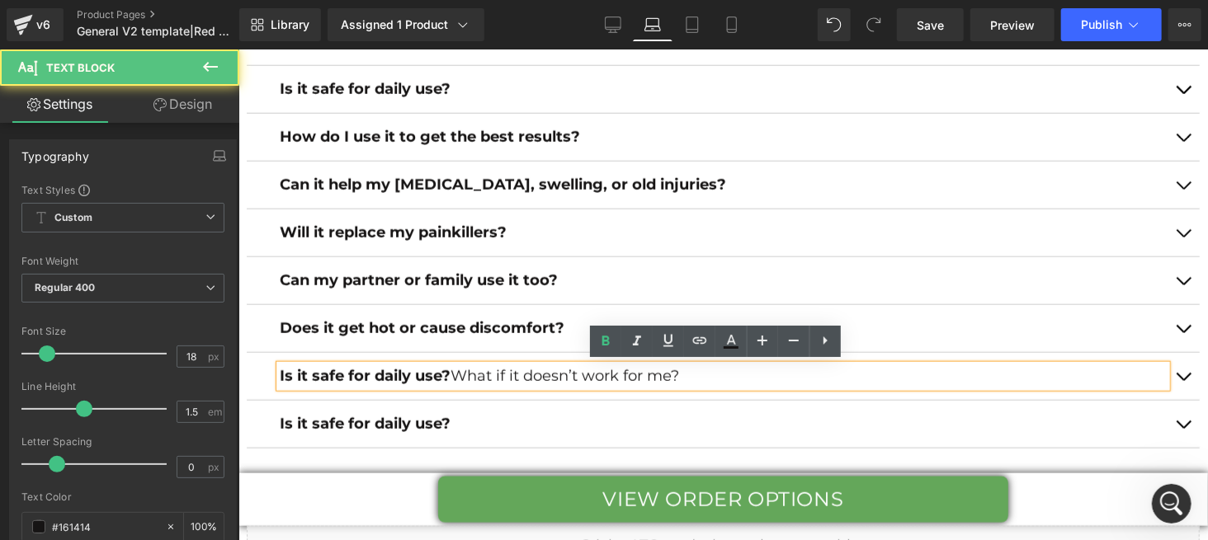
click at [328, 380] on strong "safe for daily use?" at bounding box center [380, 375] width 139 height 18
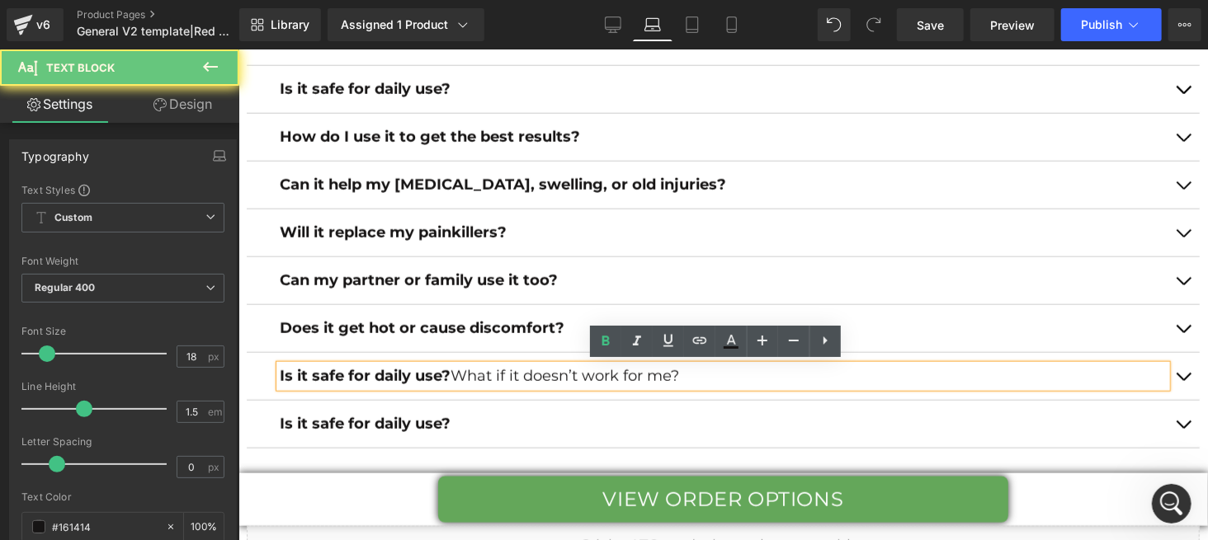
click at [328, 380] on strong "safe for daily use?" at bounding box center [380, 375] width 139 height 18
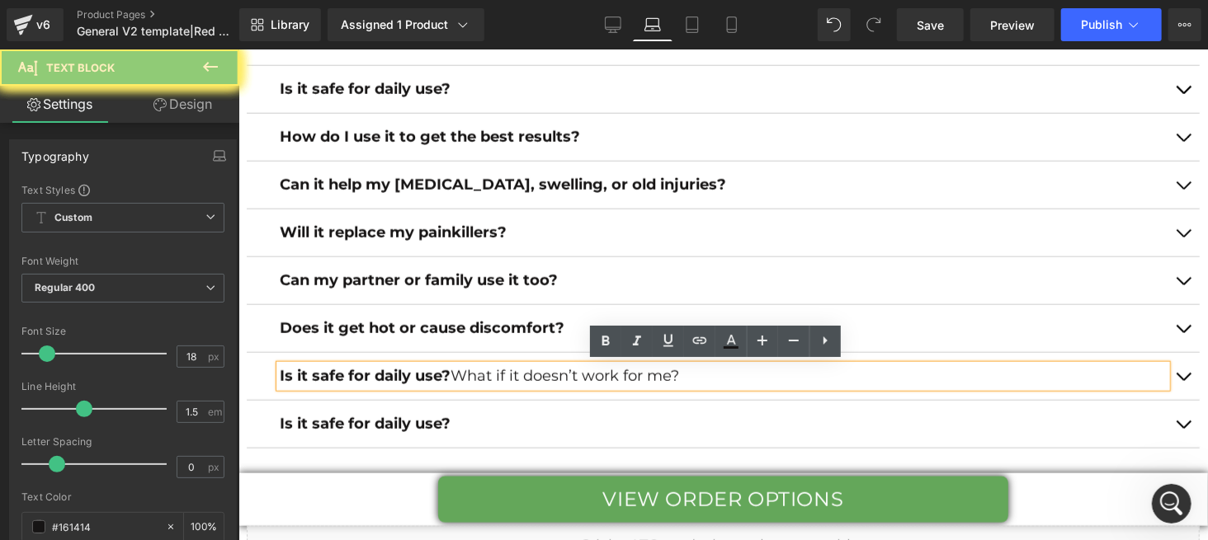
click at [328, 380] on strong "safe for daily use?" at bounding box center [380, 375] width 139 height 18
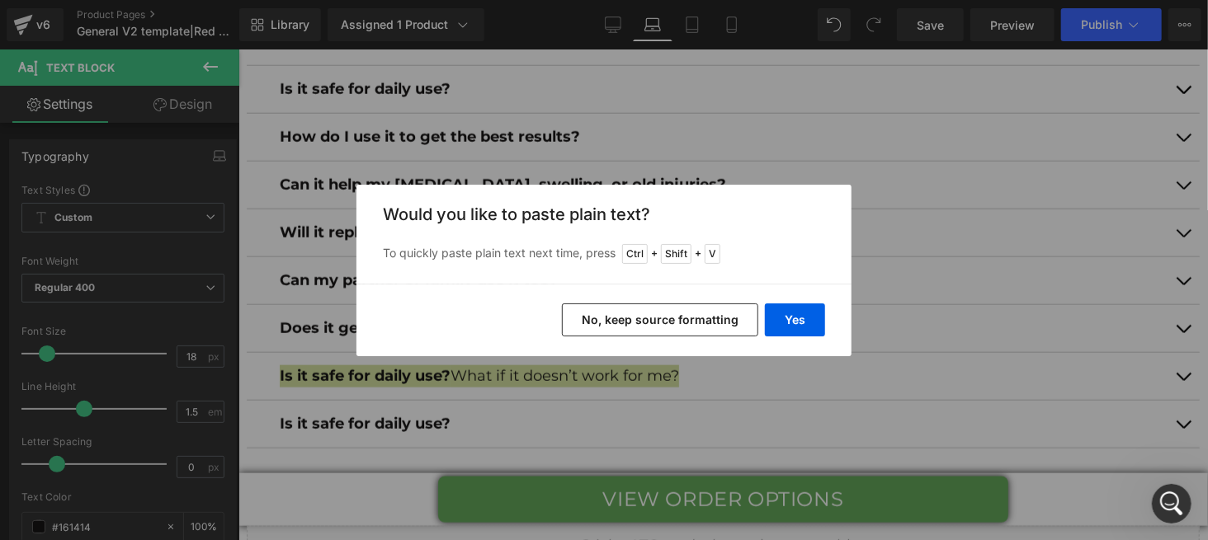
click at [592, 313] on button "No, keep source formatting" at bounding box center [660, 320] width 196 height 33
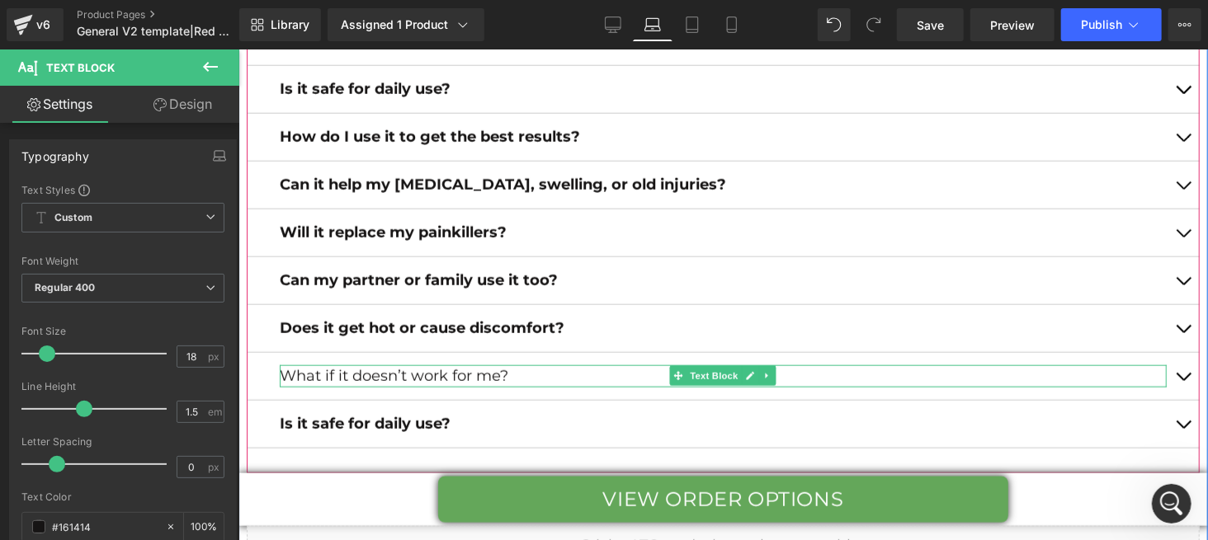
click at [462, 374] on p "What if it doesn’t work for me?" at bounding box center [722, 376] width 887 height 22
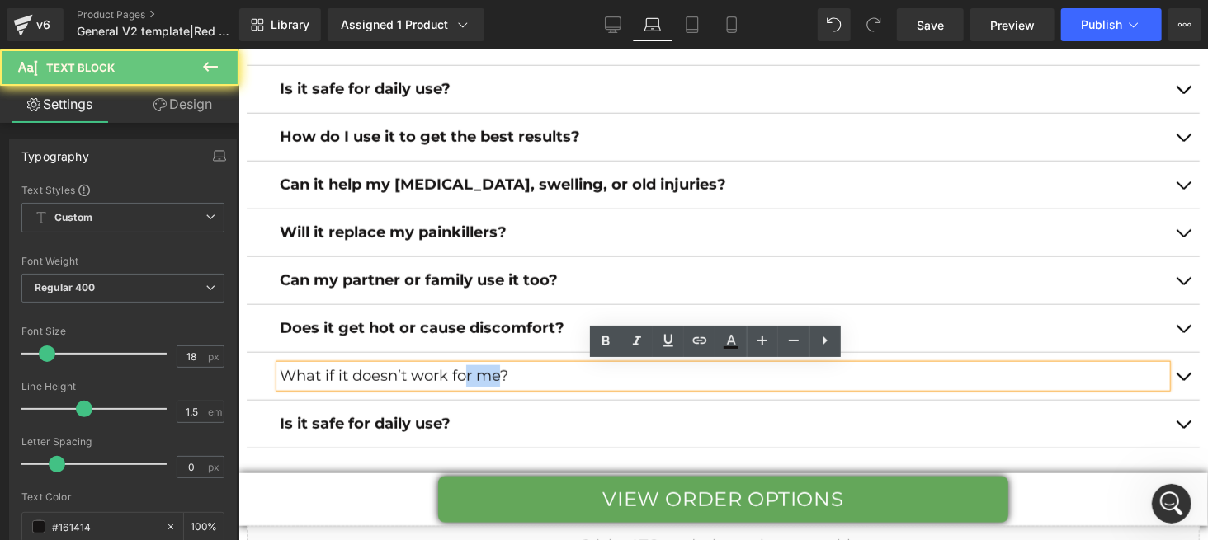
click at [462, 374] on p "What if it doesn’t work for me?" at bounding box center [722, 376] width 887 height 22
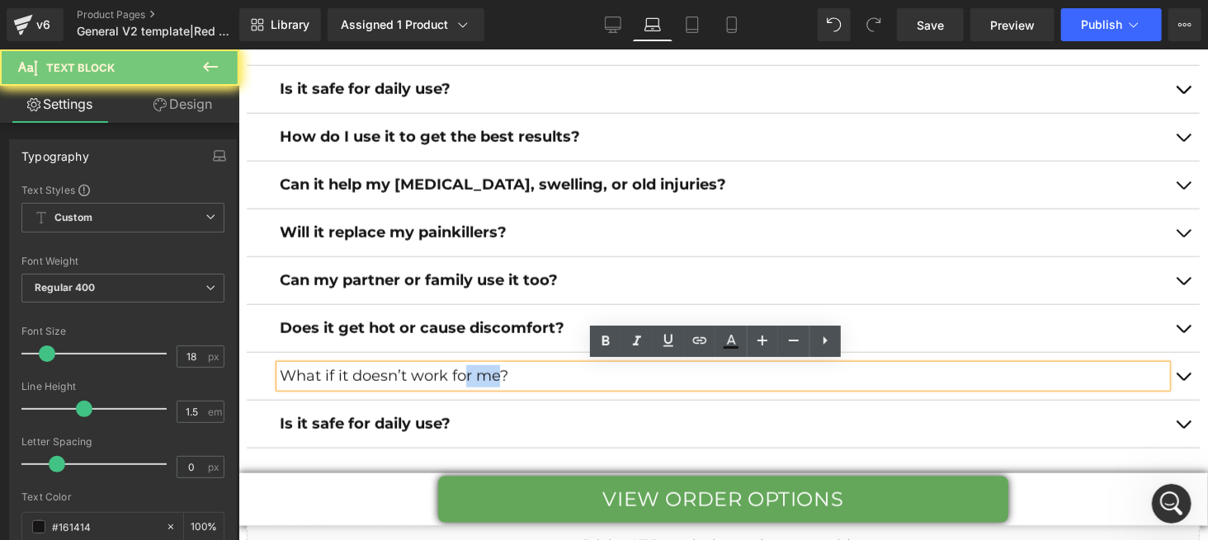
click at [462, 374] on p "What if it doesn’t work for me?" at bounding box center [722, 376] width 887 height 22
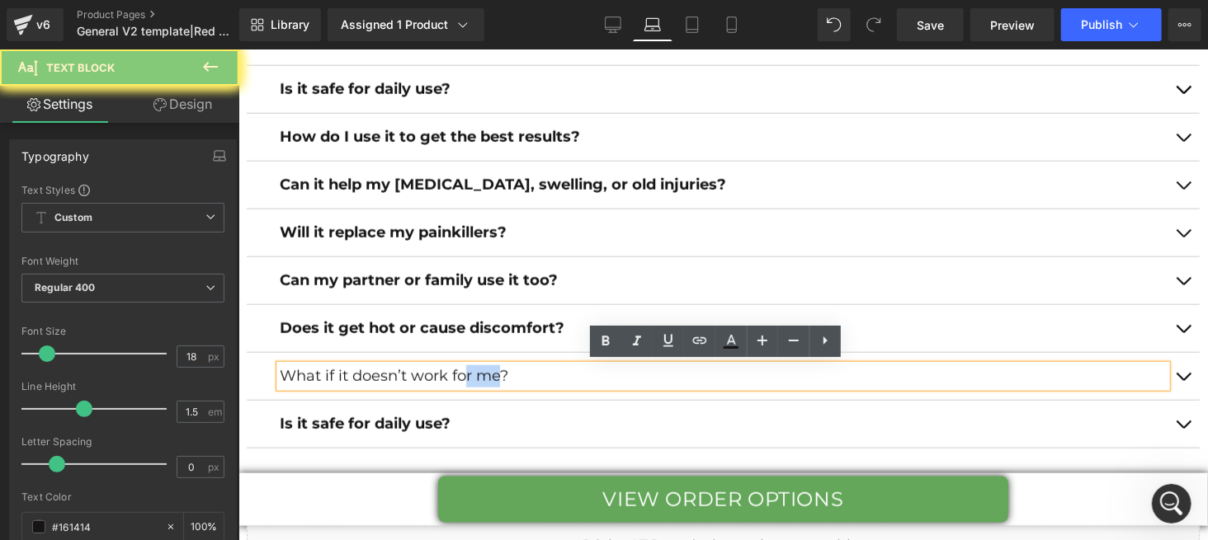
click at [462, 374] on p "What if it doesn’t work for me?" at bounding box center [722, 376] width 887 height 22
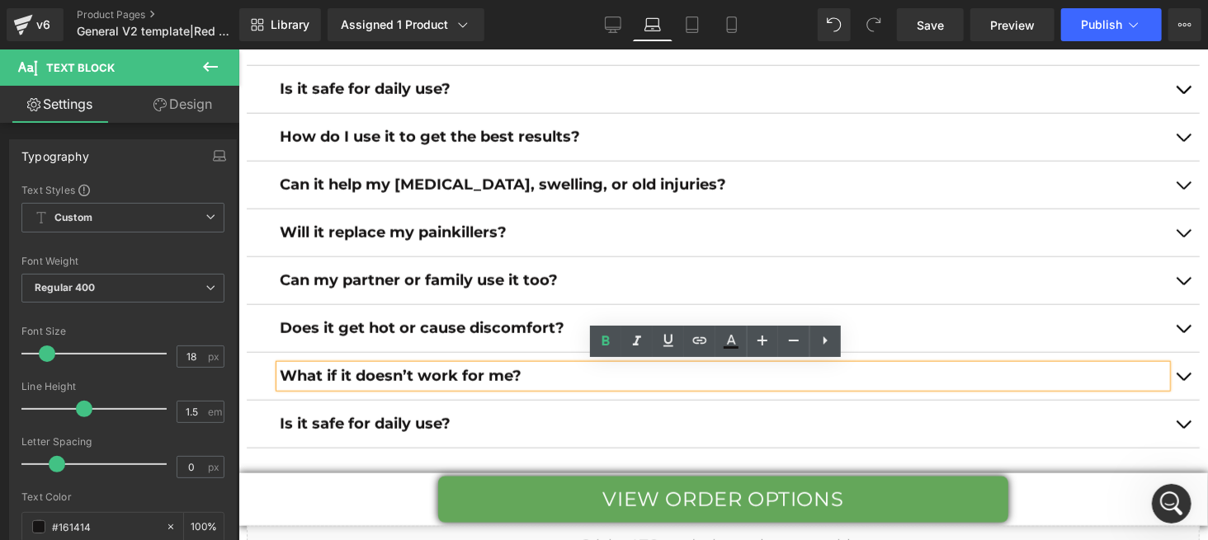
click at [1166, 373] on button "button" at bounding box center [1182, 375] width 33 height 47
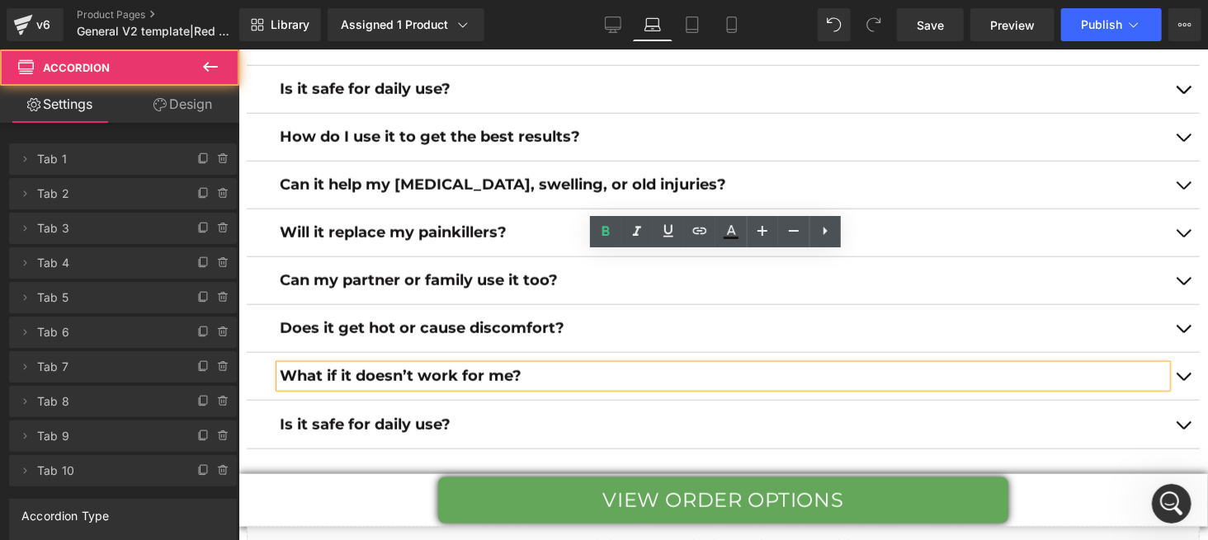
scroll to position [7494, 0]
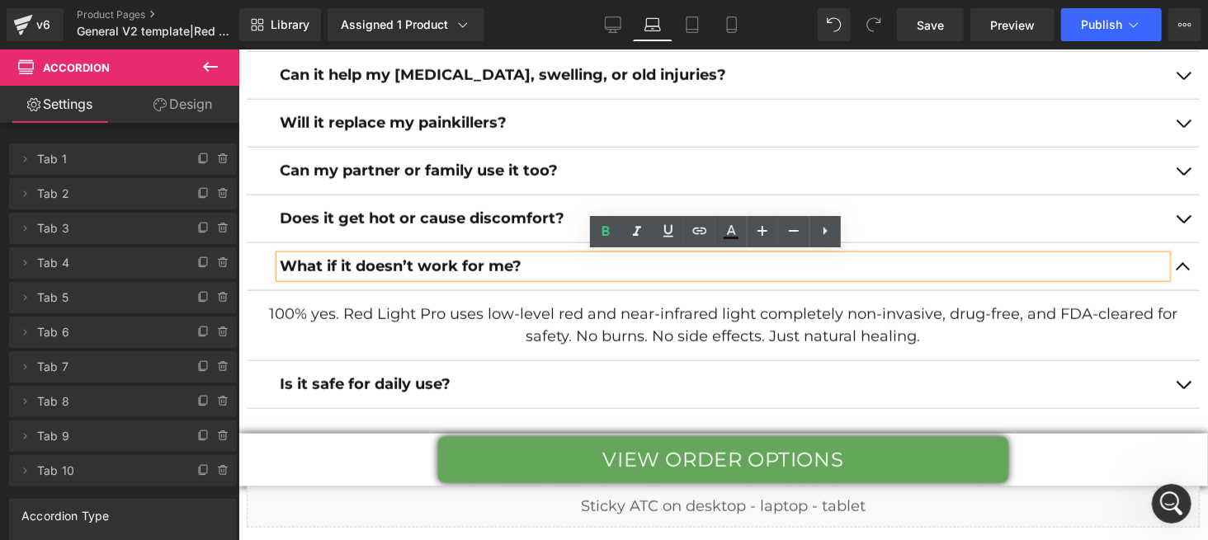
click at [494, 320] on p "100% yes. Red Light Pro uses low-level red and near-infrared light completely n…" at bounding box center [722, 325] width 928 height 45
click at [525, 309] on p "100% yes. Red Light Pro uses low-level red and near-infrared light completely n…" at bounding box center [722, 325] width 928 height 45
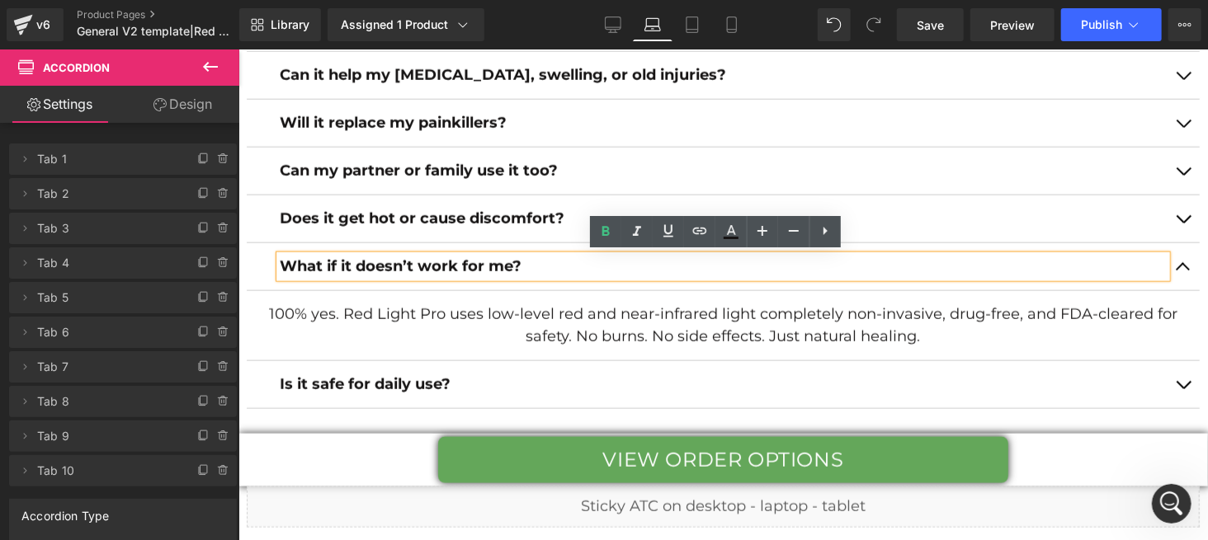
click at [525, 309] on p "100% yes. Red Light Pro uses low-level red and near-infrared light completely n…" at bounding box center [722, 325] width 928 height 45
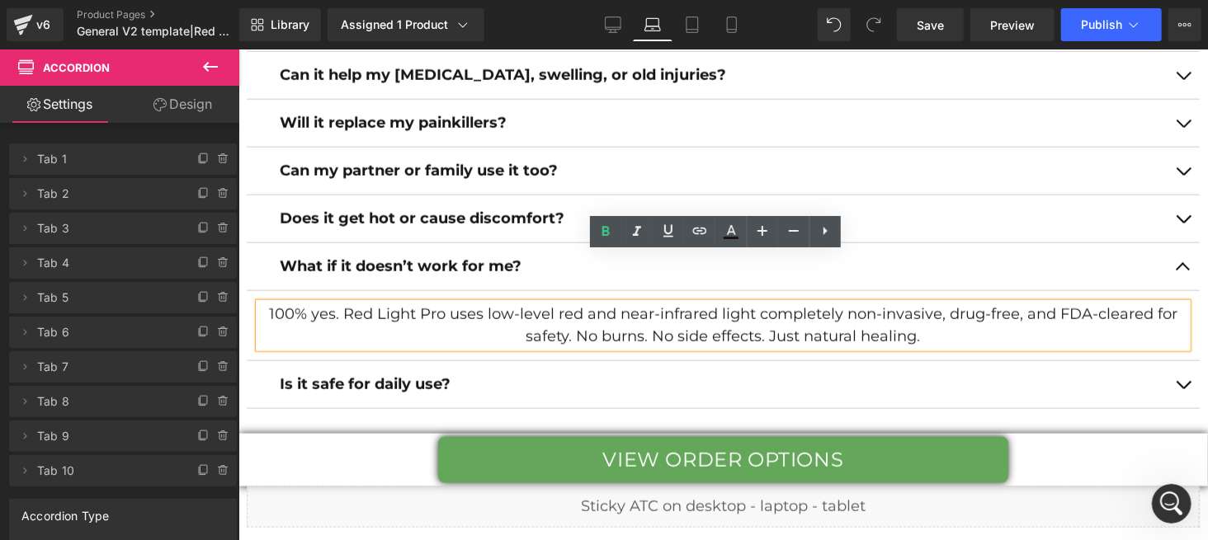
click at [526, 309] on p "100% yes. Red Light Pro uses low-level red and near-infrared light completely n…" at bounding box center [722, 325] width 928 height 45
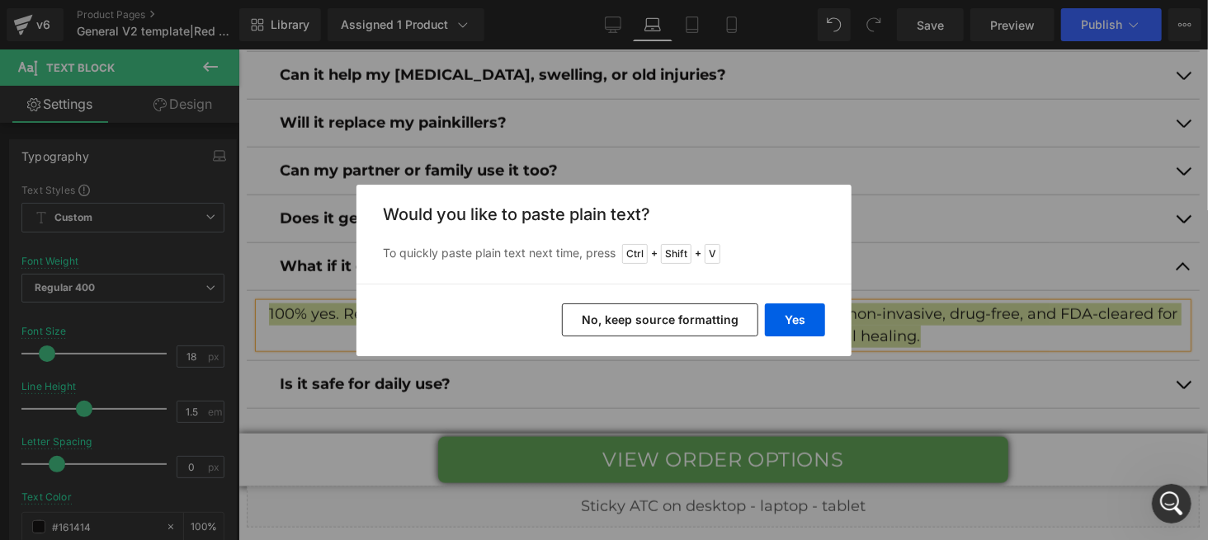
click at [642, 310] on button "No, keep source formatting" at bounding box center [660, 320] width 196 height 33
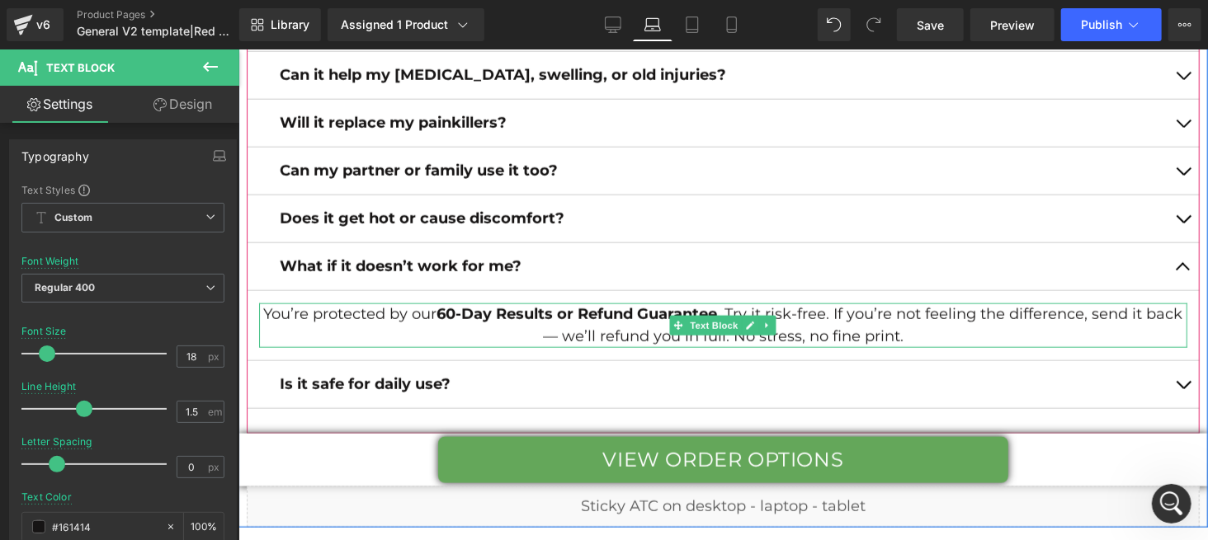
click at [570, 333] on p "You’re protected by our 60-Day Results or Refund Guarantee . Try it risk-free. …" at bounding box center [722, 325] width 928 height 45
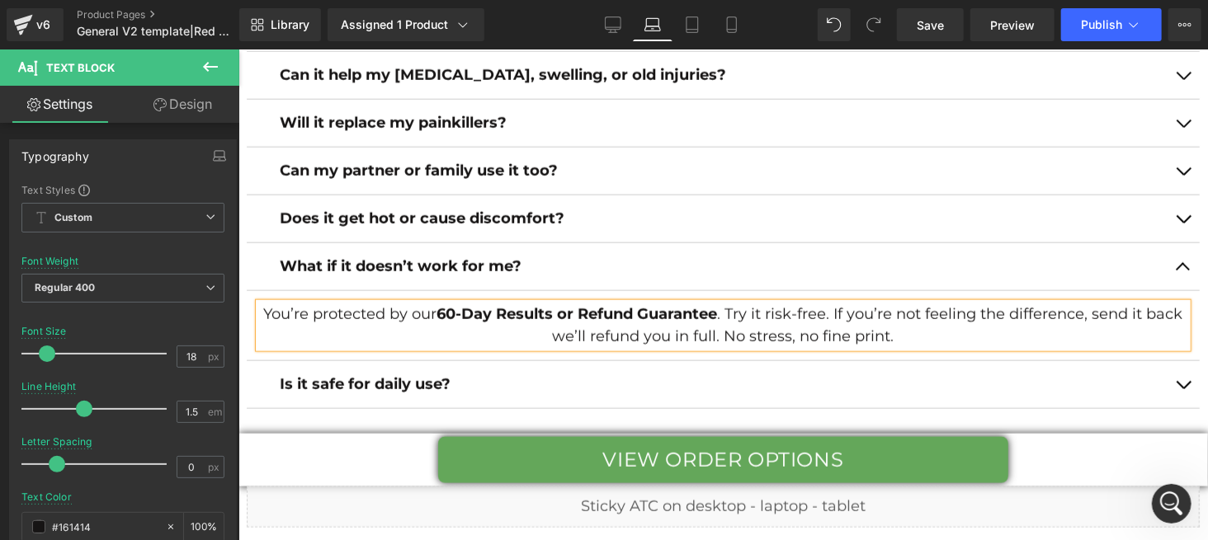
click at [1172, 262] on button "button" at bounding box center [1182, 266] width 33 height 47
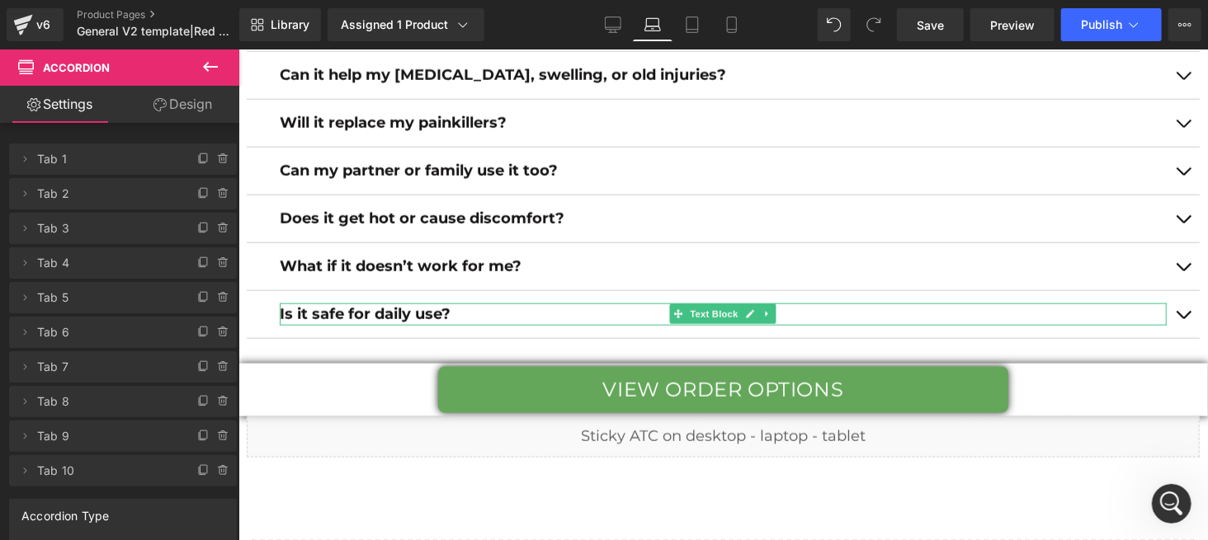
click at [450, 312] on strong "Is it safe for daily use?" at bounding box center [364, 313] width 171 height 18
click at [450, 309] on strong "Is it safe for daily use?" at bounding box center [364, 313] width 171 height 18
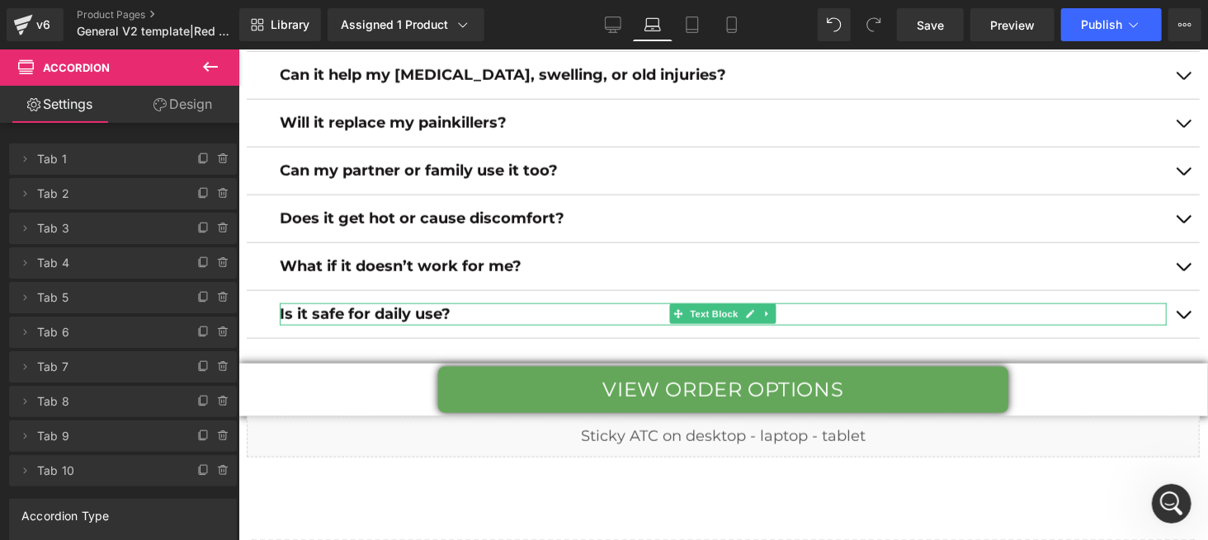
click at [450, 309] on strong "Is it safe for daily use?" at bounding box center [364, 313] width 171 height 18
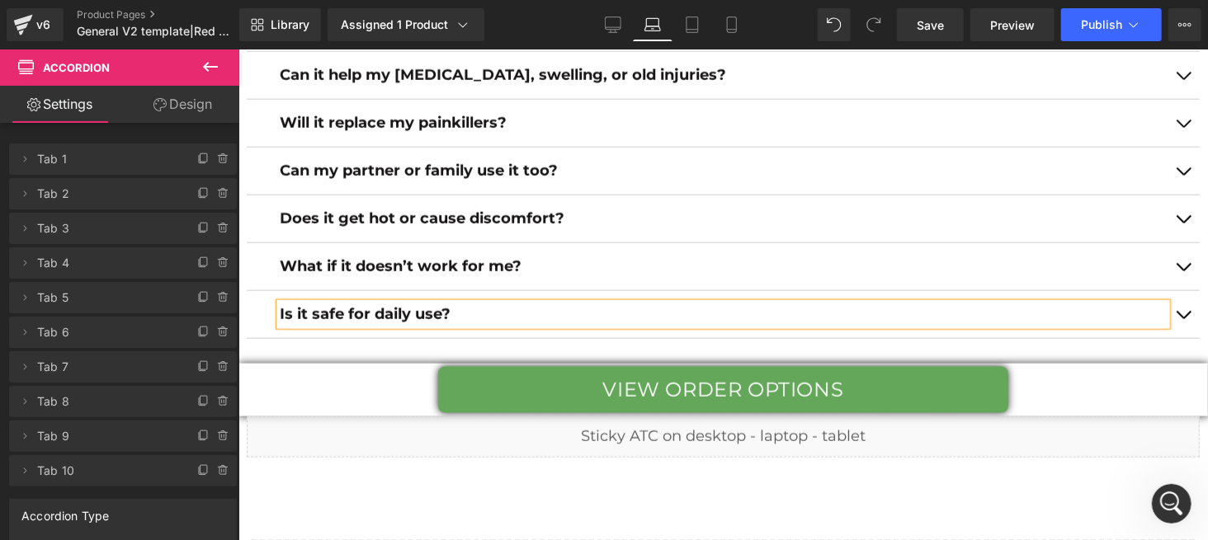
click at [450, 309] on strong "Is it safe for daily use?" at bounding box center [364, 313] width 171 height 18
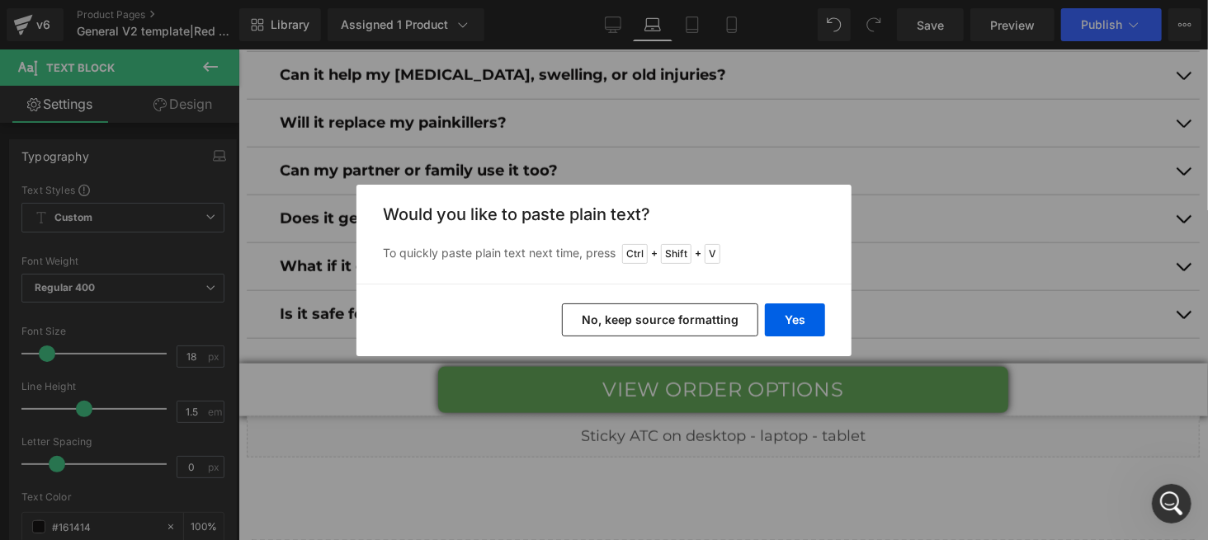
click at [592, 314] on button "No, keep source formatting" at bounding box center [660, 320] width 196 height 33
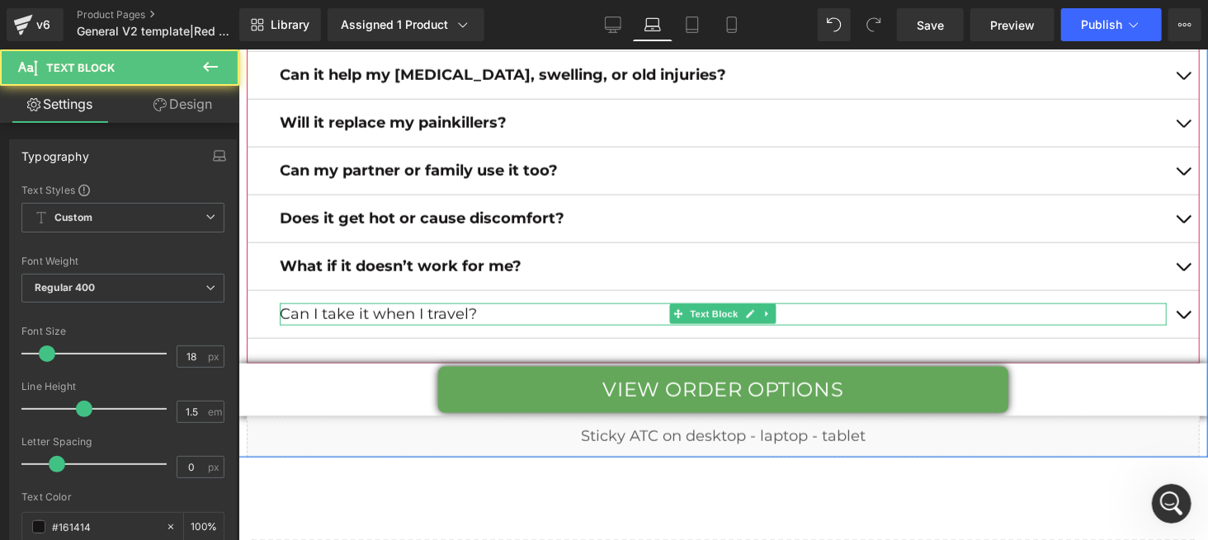
click at [442, 309] on p "Can I take it when I travel?" at bounding box center [722, 314] width 887 height 22
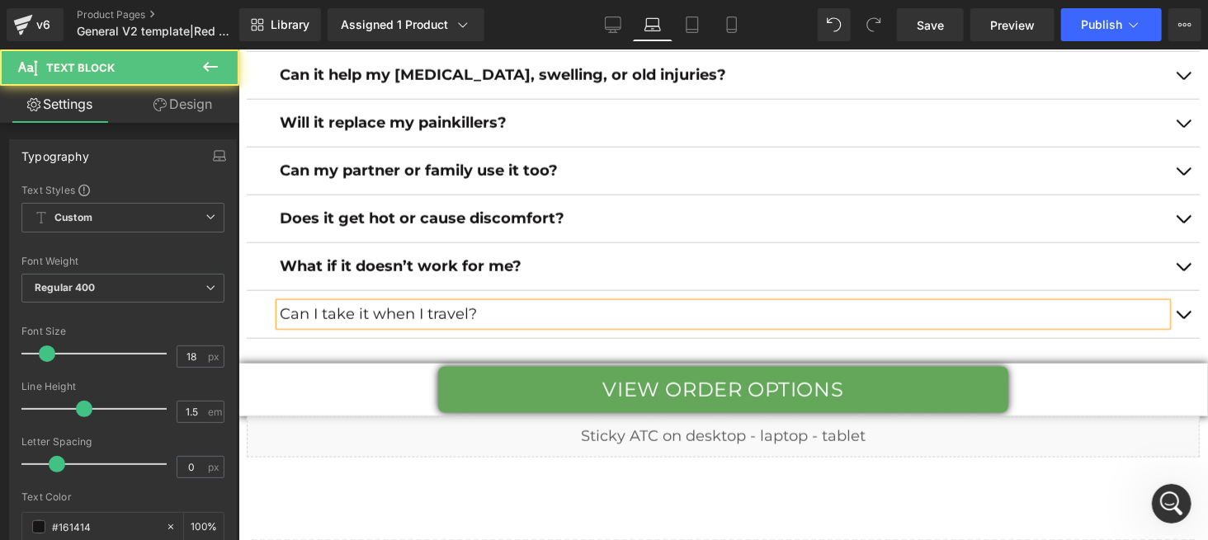
click at [442, 309] on p "Can I take it when I travel?" at bounding box center [722, 314] width 887 height 22
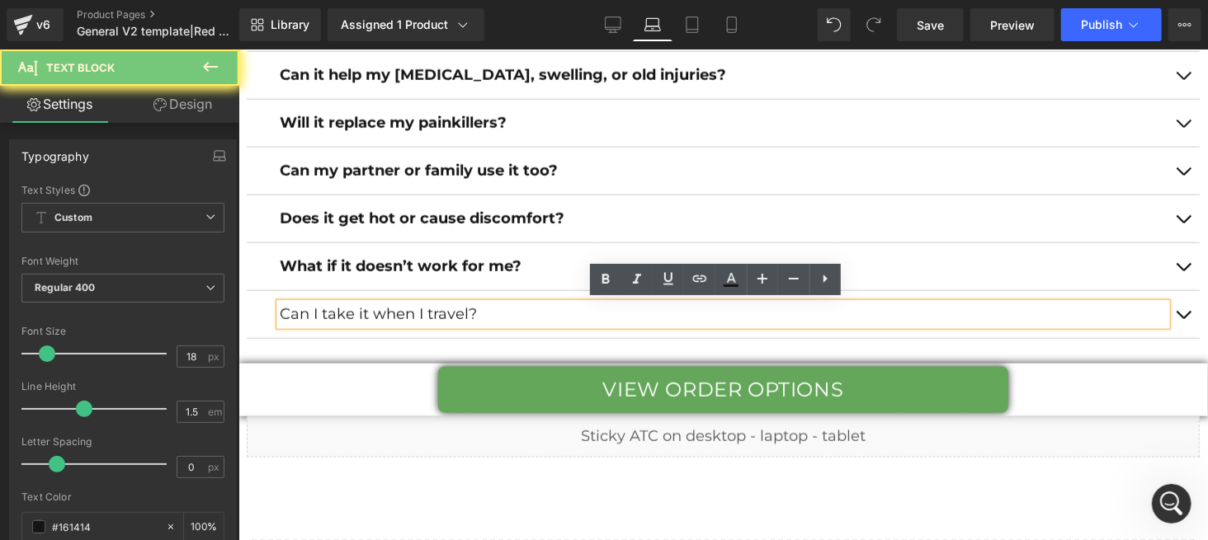
click at [444, 309] on p "Can I take it when I travel?" at bounding box center [722, 314] width 887 height 22
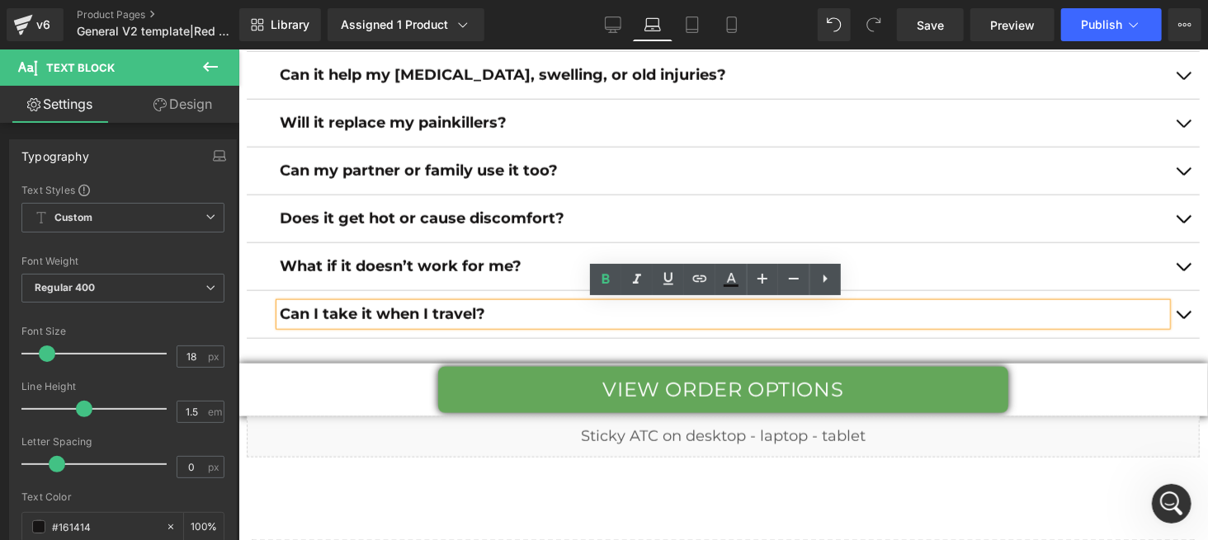
click at [1173, 312] on button "button" at bounding box center [1182, 313] width 33 height 47
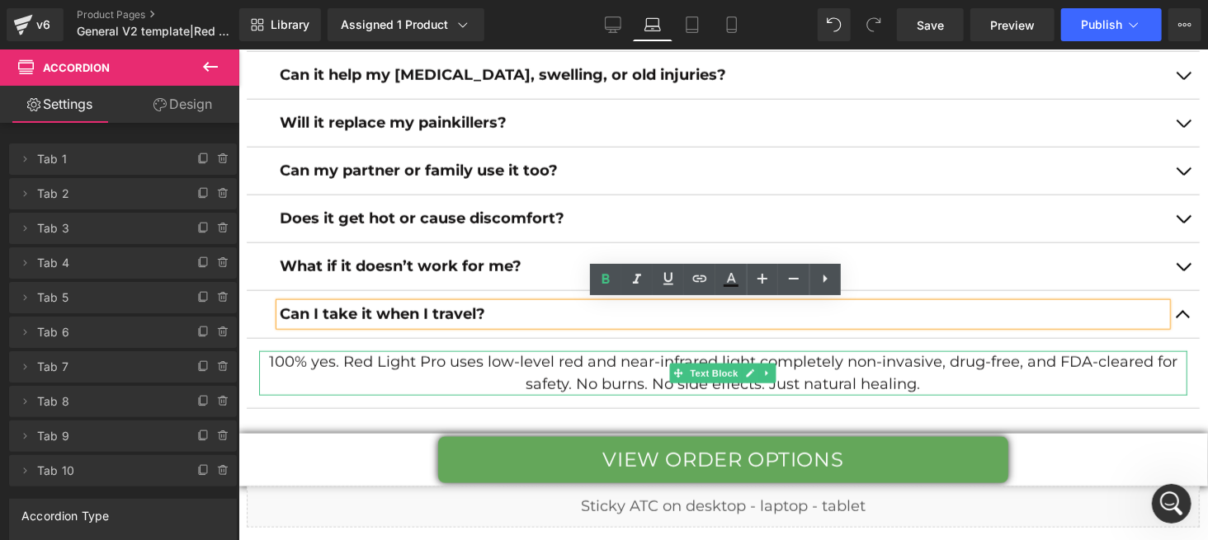
click at [551, 362] on p "100% yes. Red Light Pro uses low-level red and near-infrared light completely n…" at bounding box center [722, 373] width 928 height 45
click at [554, 363] on p "100% yes. Red Light Pro uses low-level red and near-infrared light completely n…" at bounding box center [722, 373] width 928 height 45
click at [555, 364] on p "100% yes. Red Light Pro uses low-level red and near-infrared light completely n…" at bounding box center [722, 373] width 928 height 45
click at [554, 364] on p "100% yes. Red Light Pro uses low-level red and near-infrared light completely n…" at bounding box center [722, 373] width 928 height 45
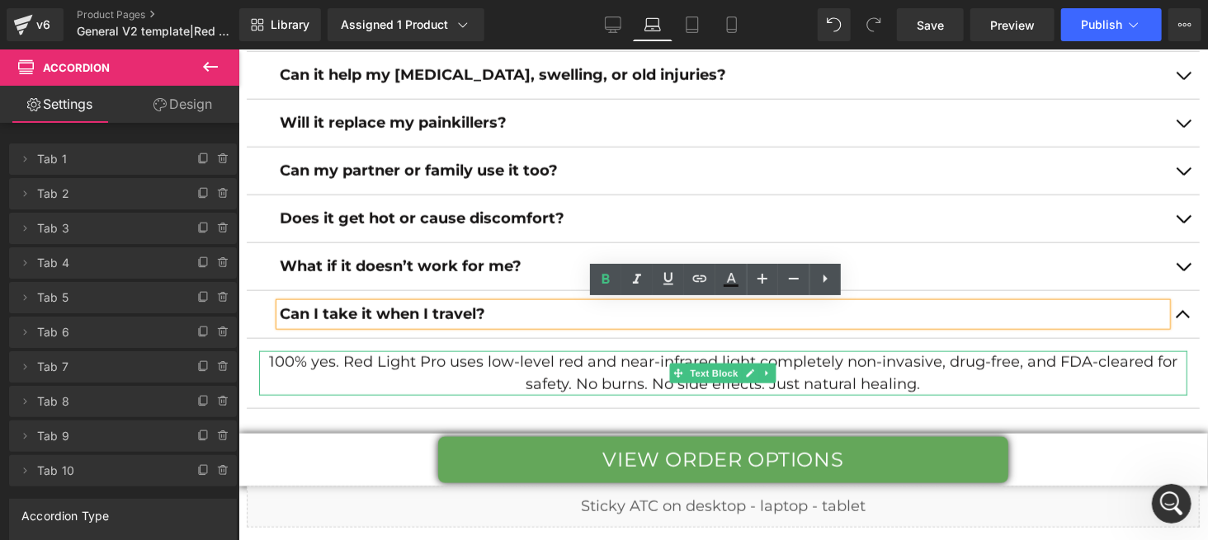
click at [554, 364] on p "100% yes. Red Light Pro uses low-level red and near-infrared light completely n…" at bounding box center [722, 373] width 928 height 45
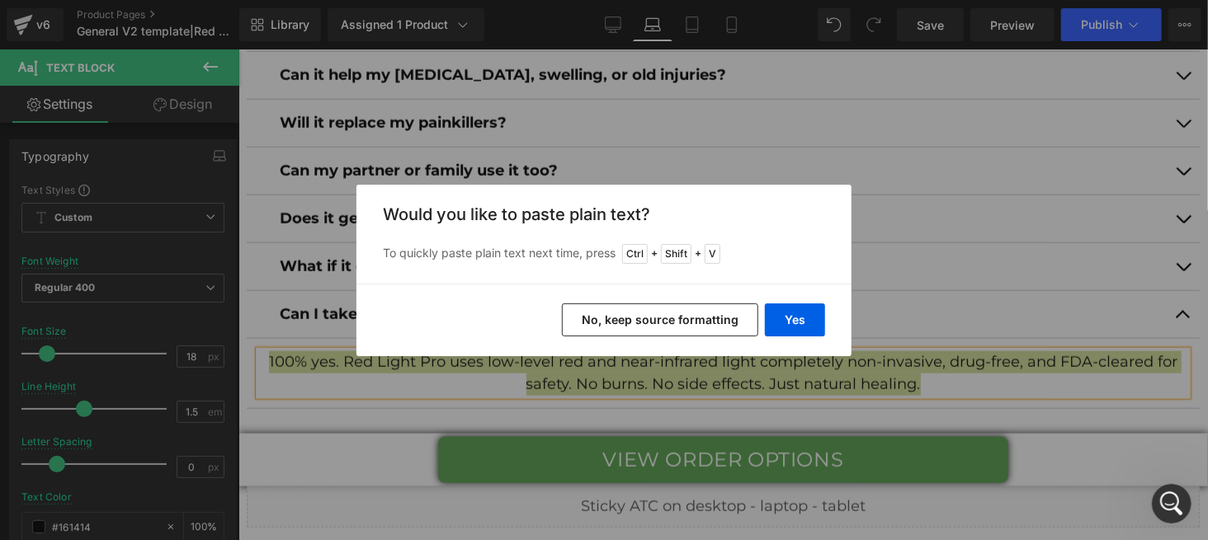
click at [611, 323] on button "No, keep source formatting" at bounding box center [660, 320] width 196 height 33
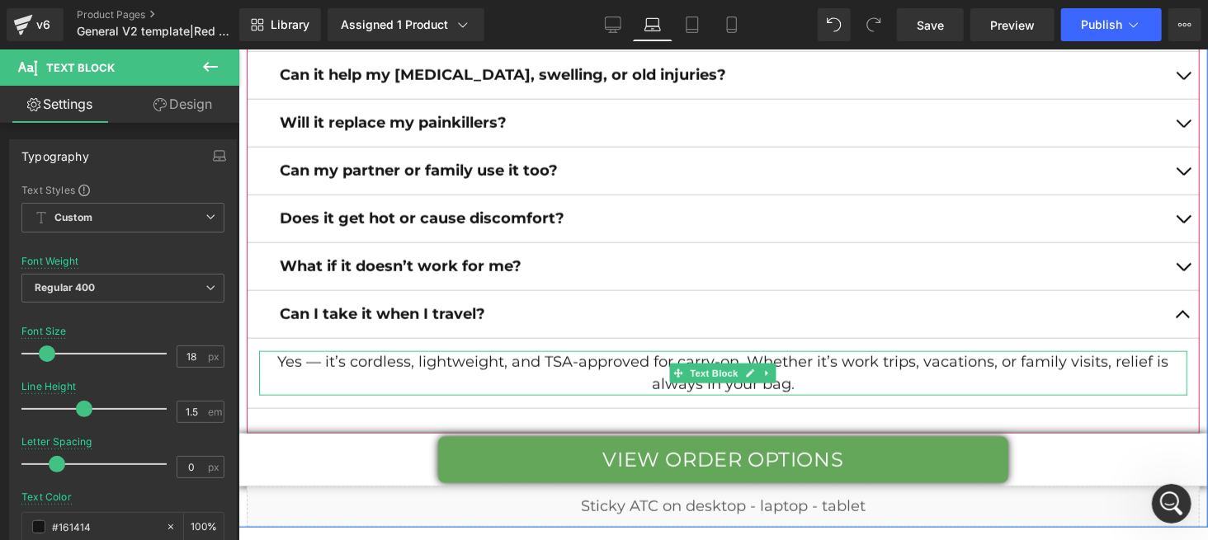
click at [319, 362] on p "Yes — it’s cordless, lightweight, and TSA-approved for carry-on. Whether it’s w…" at bounding box center [722, 373] width 928 height 45
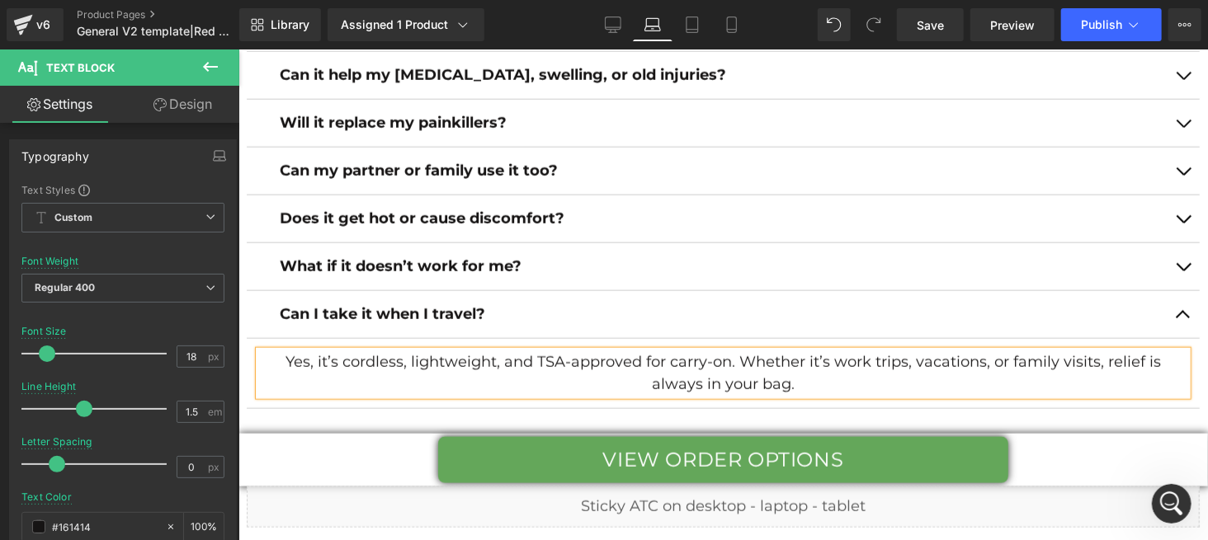
click at [1182, 318] on span "button" at bounding box center [1182, 318] width 0 height 0
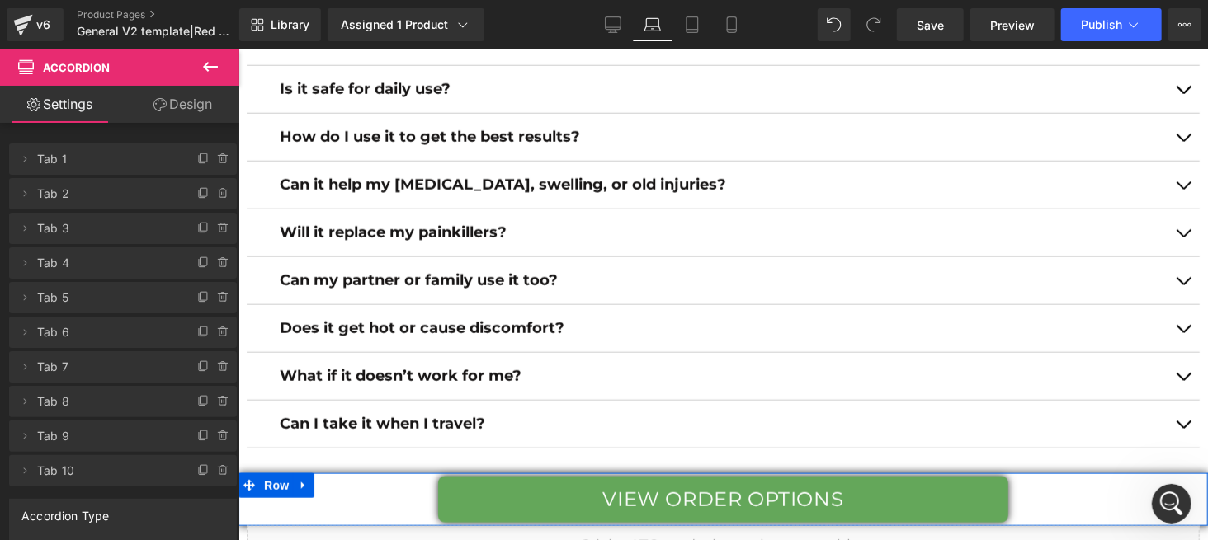
scroll to position [7164, 0]
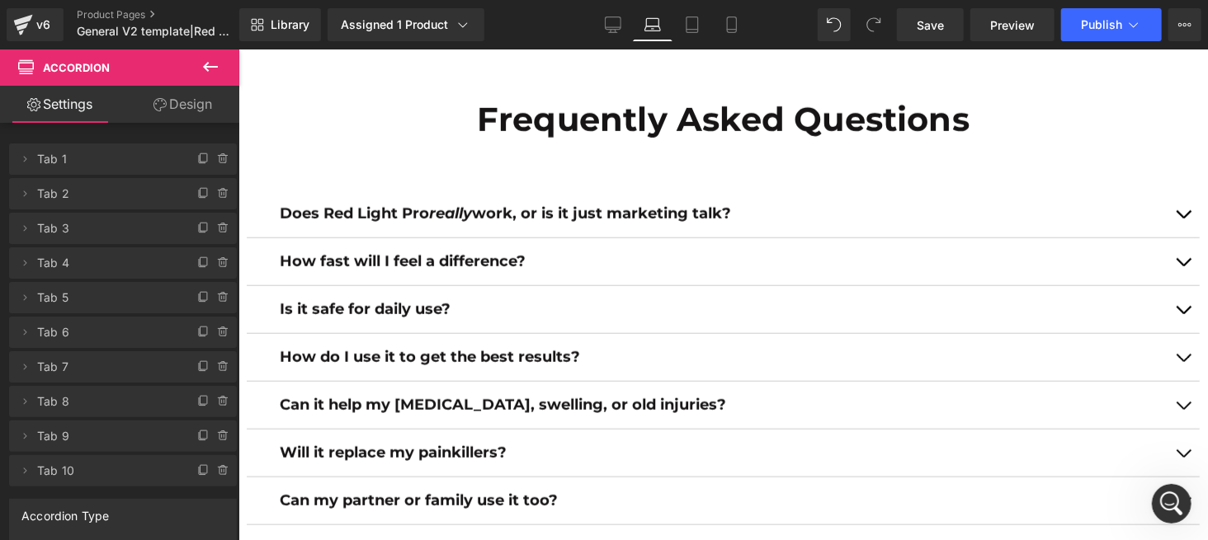
click at [516, 172] on div "Does Red Light Pro really work, or is it just marketing talk? Text Block It wor…" at bounding box center [722, 429] width 953 height 528
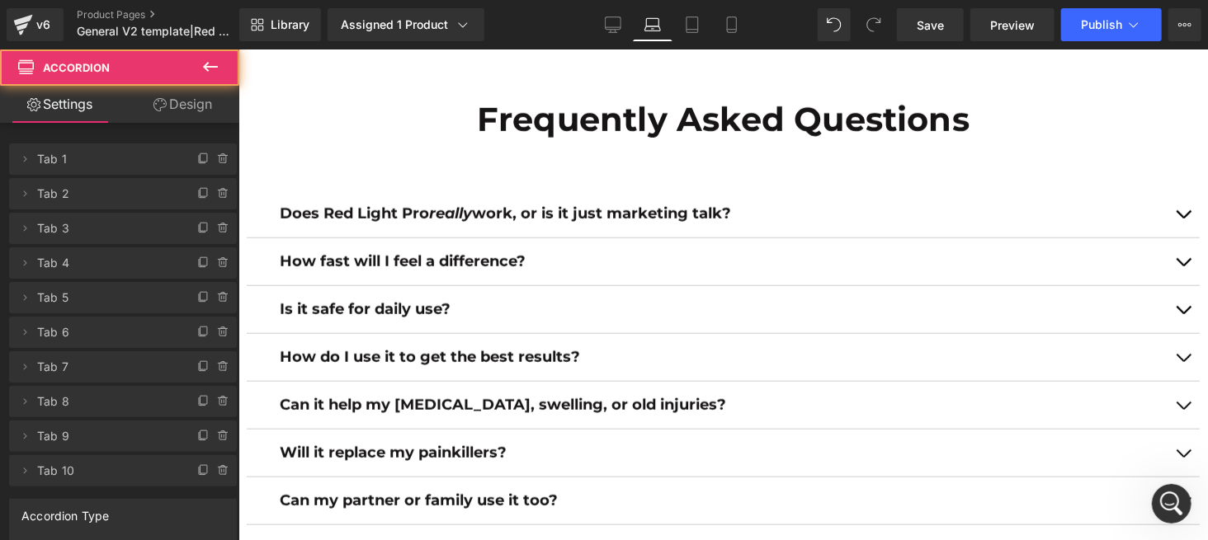
click at [539, 167] on div "Does Red Light Pro really work, or is it just marketing talk? Text Block It wor…" at bounding box center [722, 429] width 953 height 528
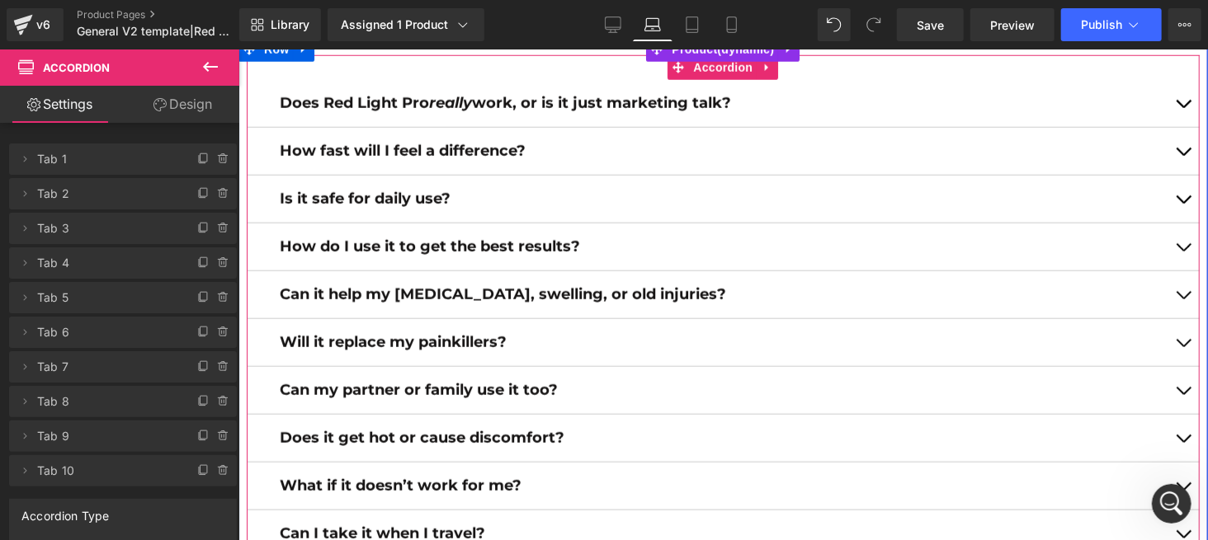
scroll to position [7055, 0]
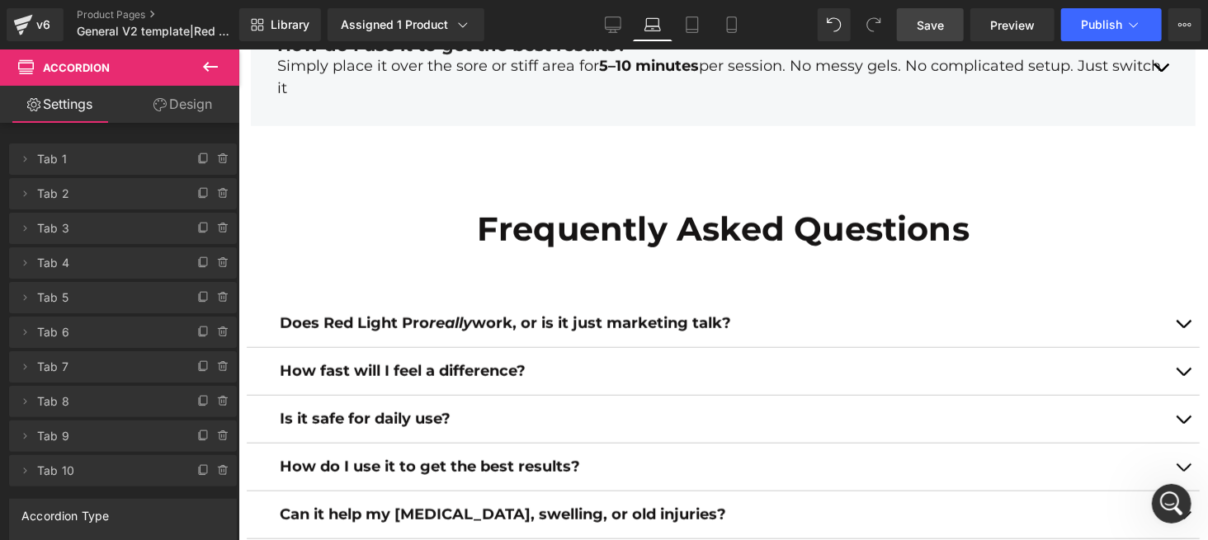
click at [953, 22] on link "Save" at bounding box center [930, 24] width 67 height 33
click at [707, 410] on div "Is it safe for daily use? Text Block" at bounding box center [722, 419] width 887 height 22
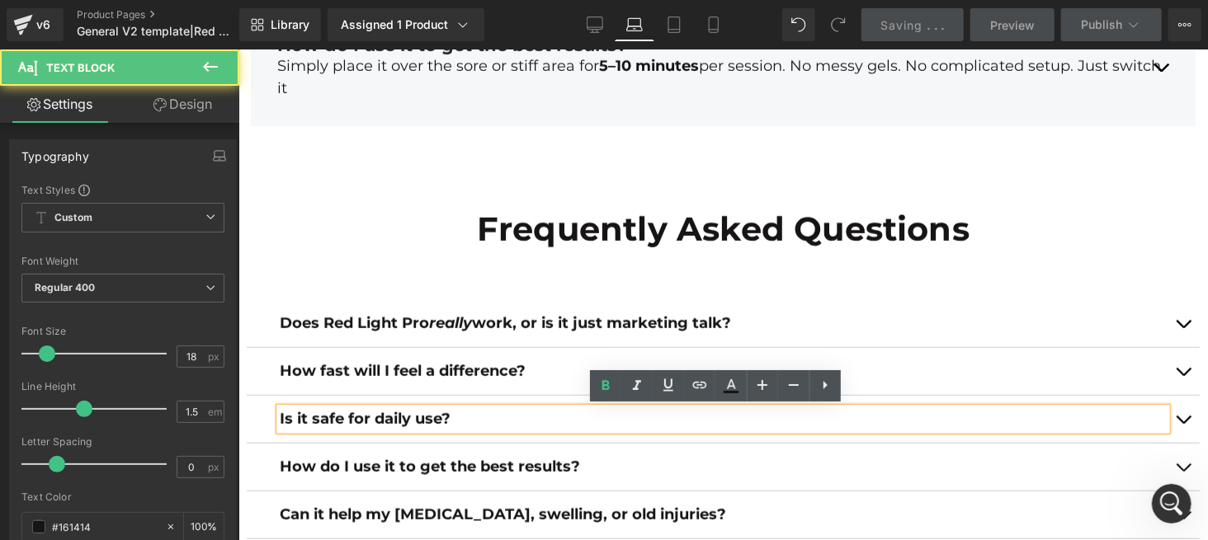
click at [1172, 394] on button "button" at bounding box center [1182, 370] width 33 height 47
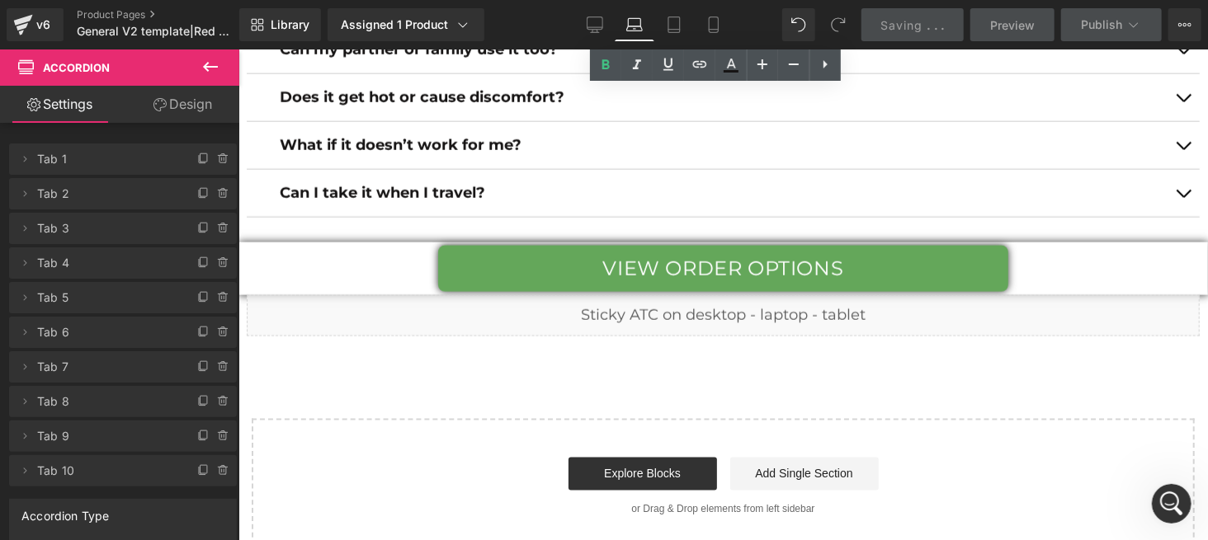
scroll to position [7690, 0]
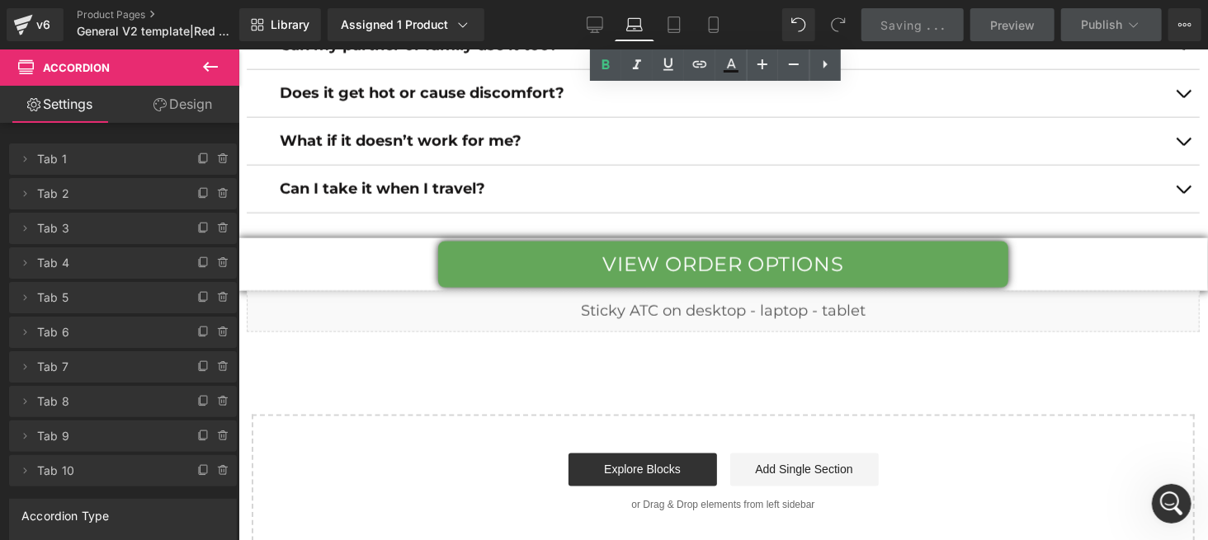
click at [794, 185] on p "Can I take it when I travel?" at bounding box center [722, 188] width 887 height 22
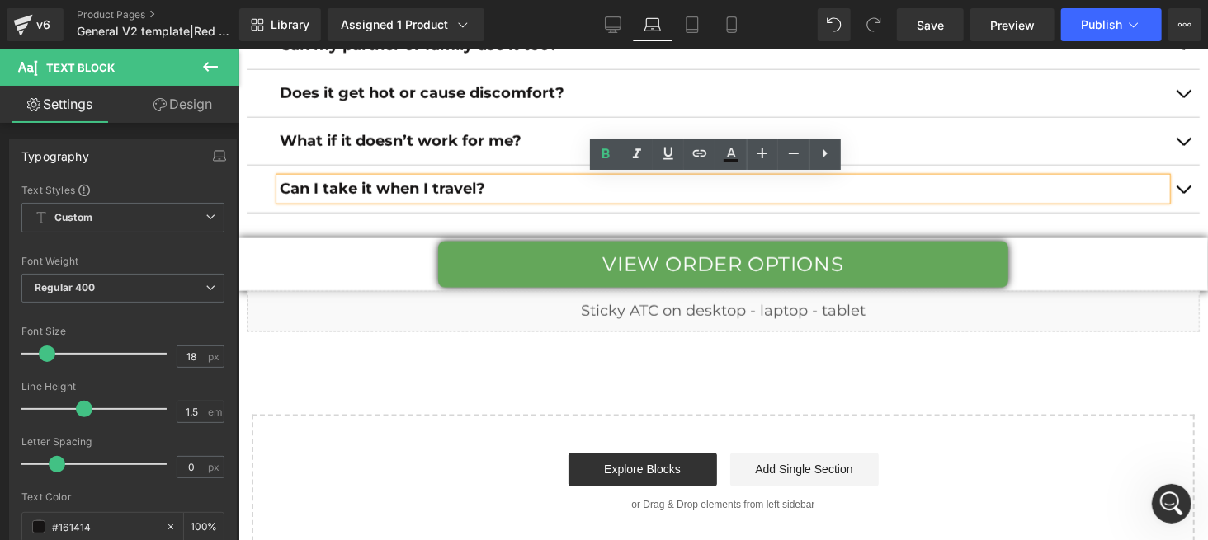
click at [1182, 193] on span "button" at bounding box center [1182, 193] width 0 height 0
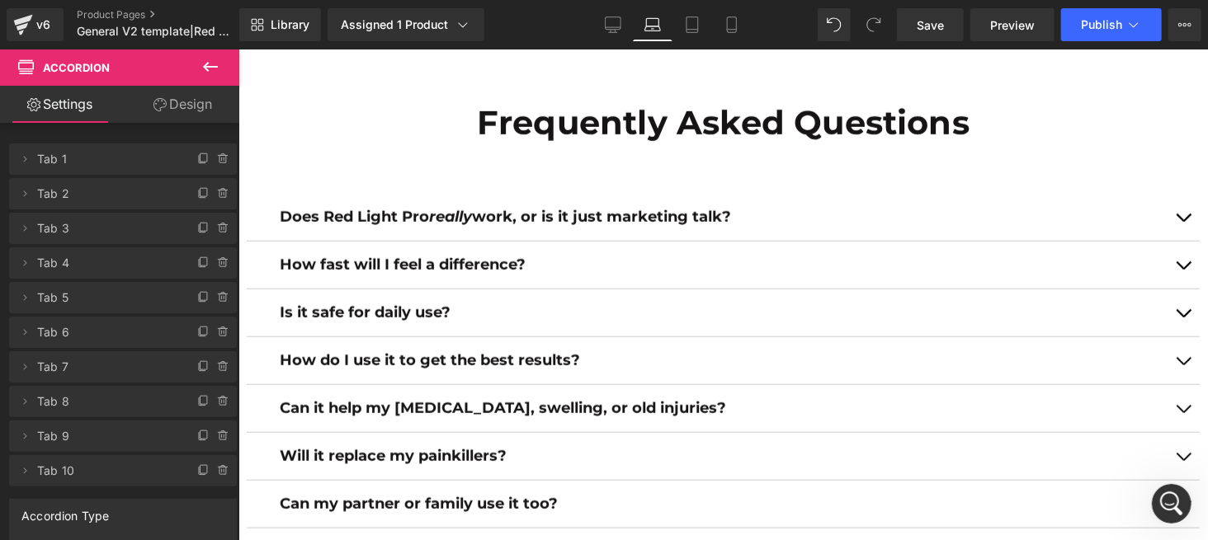
scroll to position [7133, 0]
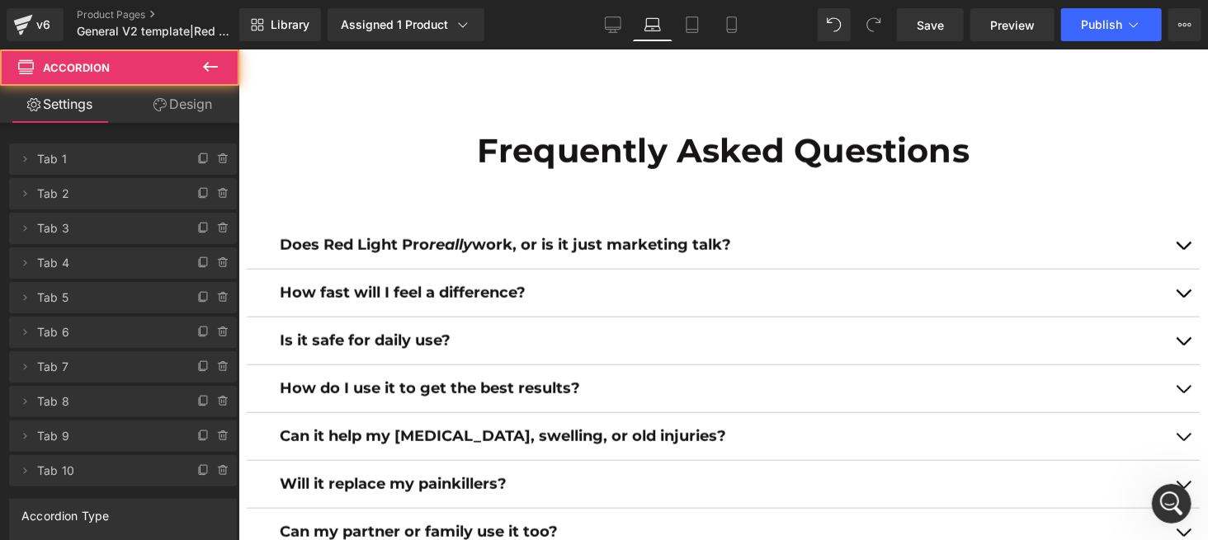
click at [1170, 241] on button "button" at bounding box center [1182, 244] width 33 height 47
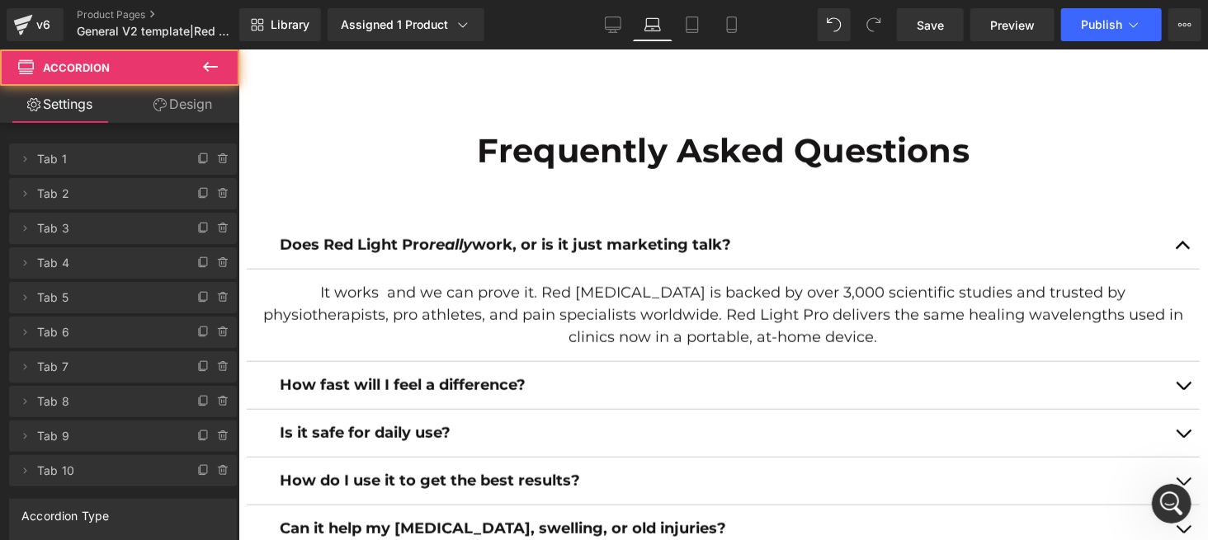
click at [1170, 241] on button "button" at bounding box center [1182, 244] width 33 height 47
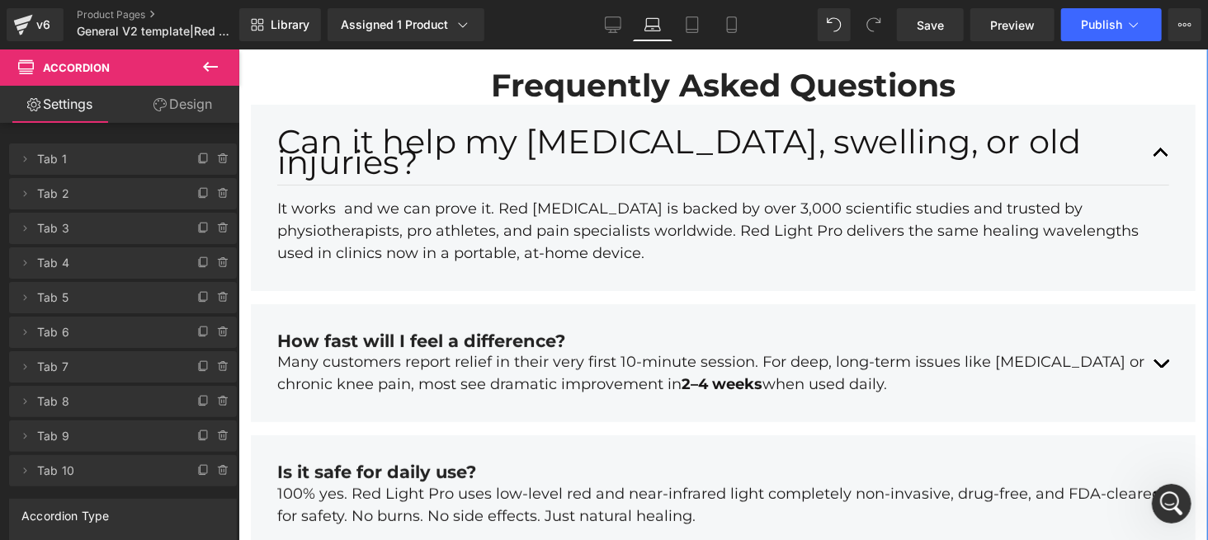
scroll to position [6386, 0]
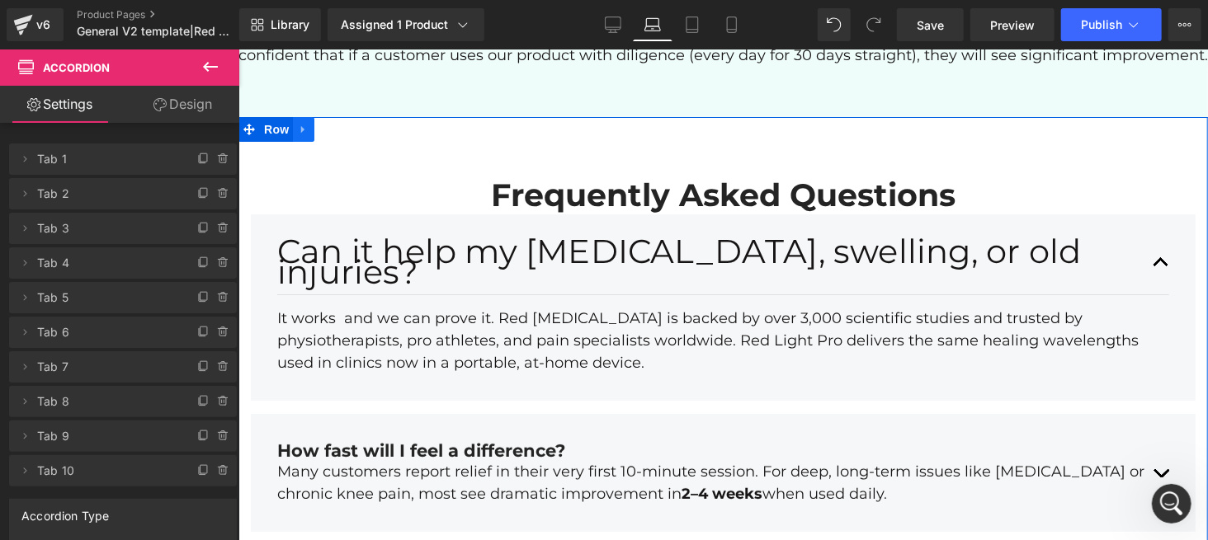
click at [309, 135] on icon at bounding box center [303, 129] width 12 height 12
click at [345, 134] on icon at bounding box center [346, 129] width 12 height 12
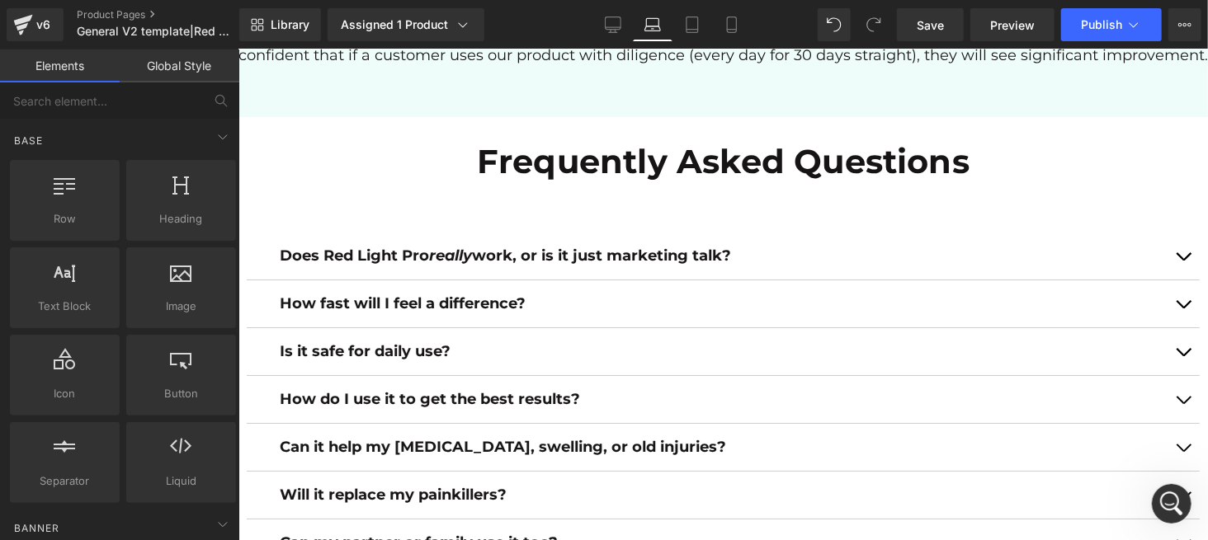
click at [304, 236] on div "Does Red Light Pro really work, or is it just marketing talk? Text Block It wor…" at bounding box center [722, 471] width 953 height 528
click at [508, 252] on div "Does Red Light Pro really work, or is it just marketing talk? Text Block It wor…" at bounding box center [722, 471] width 953 height 528
click at [531, 218] on div "Does Red Light Pro really work, or is it just marketing talk? Text Block It wor…" at bounding box center [722, 509] width 969 height 640
click at [586, 176] on h1 "Frequently Asked Questions" at bounding box center [722, 161] width 945 height 40
click at [613, 181] on h1 "Frequently Asked Questions" at bounding box center [722, 161] width 945 height 40
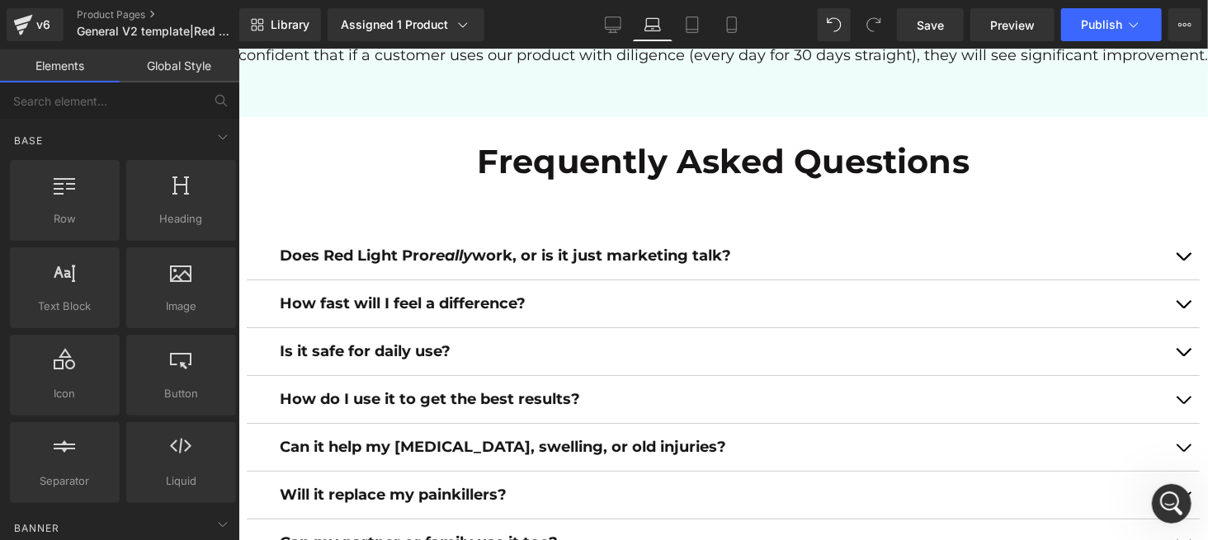
click at [613, 181] on h1 "Frequently Asked Questions" at bounding box center [722, 161] width 945 height 40
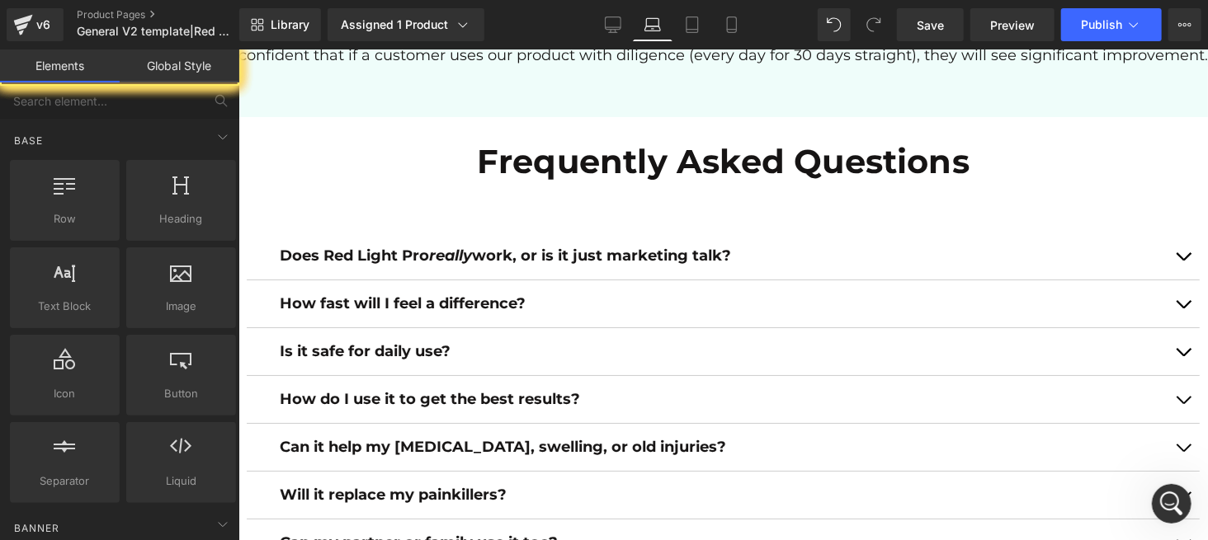
click at [419, 266] on div "Does Red Light Pro really work, or is it just marketing talk? Text Block" at bounding box center [722, 255] width 887 height 22
click at [0, 0] on link at bounding box center [0, 0] width 0 height 0
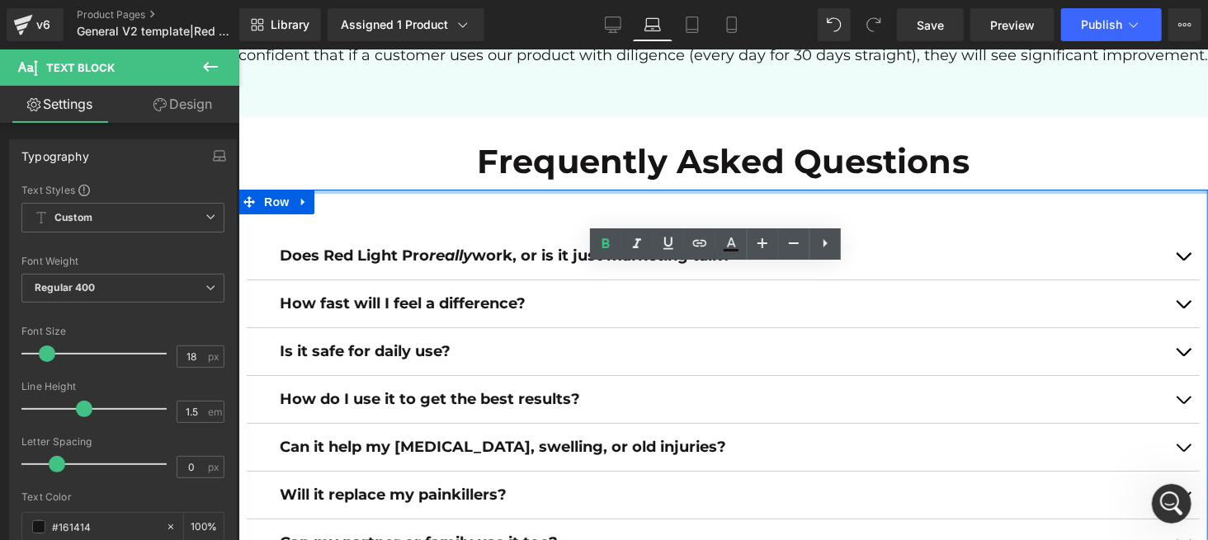
click at [345, 212] on div "Does Red Light Pro really work, or is it just marketing talk? Text Block It wor…" at bounding box center [722, 509] width 969 height 640
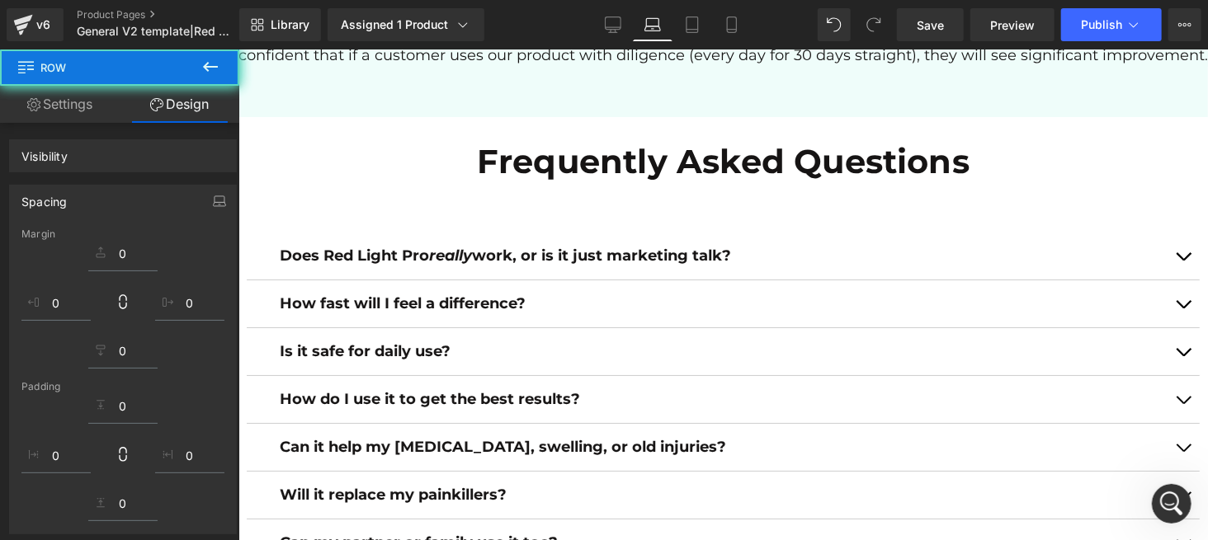
click at [673, 222] on div "Does Red Light Pro really work, or is it just marketing talk? Text Block It wor…" at bounding box center [722, 509] width 969 height 640
click at [530, 254] on div "Does Red Light Pro really work, or is it just marketing talk? Text Block" at bounding box center [722, 256] width 953 height 48
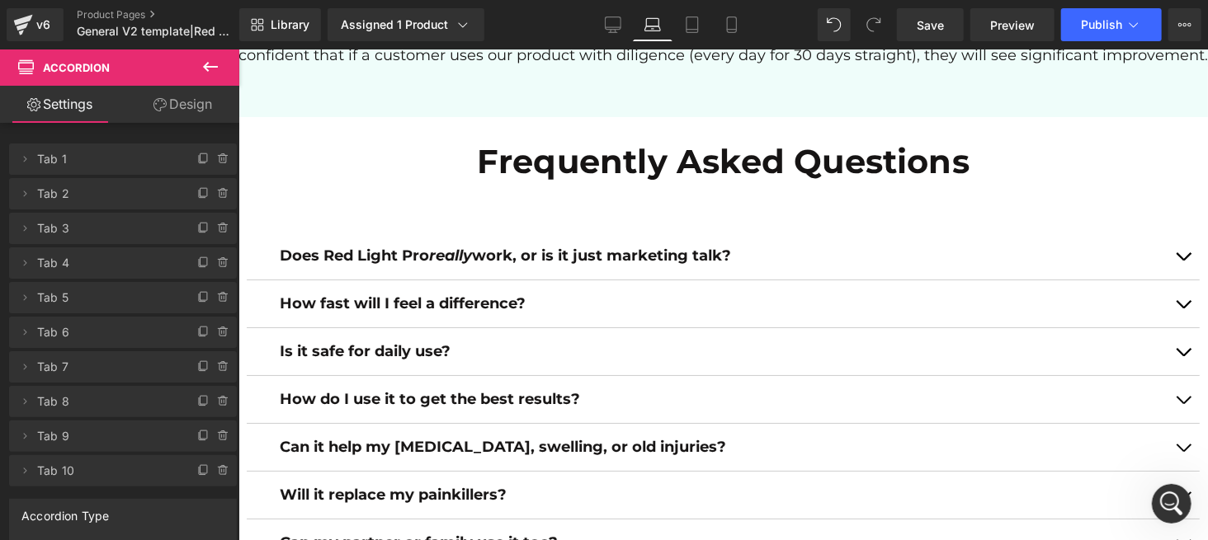
scroll to position [6275, 0]
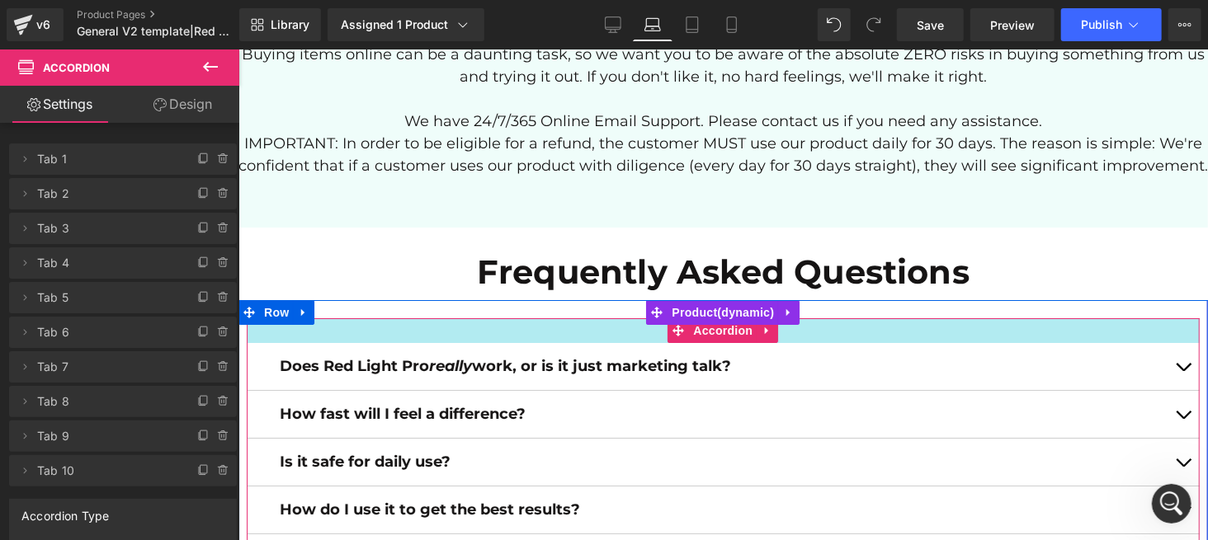
click at [344, 342] on div at bounding box center [722, 330] width 953 height 25
click at [375, 342] on div at bounding box center [722, 330] width 953 height 25
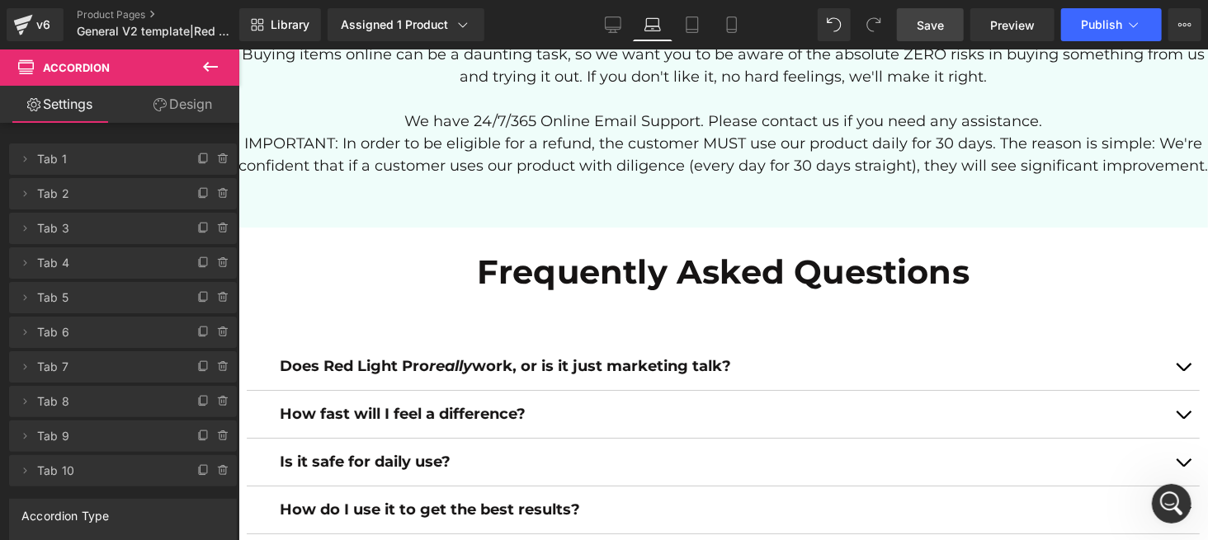
drag, startPoint x: 941, startPoint y: 19, endPoint x: 239, endPoint y: 330, distance: 767.9
click at [942, 18] on span "Save" at bounding box center [930, 25] width 27 height 17
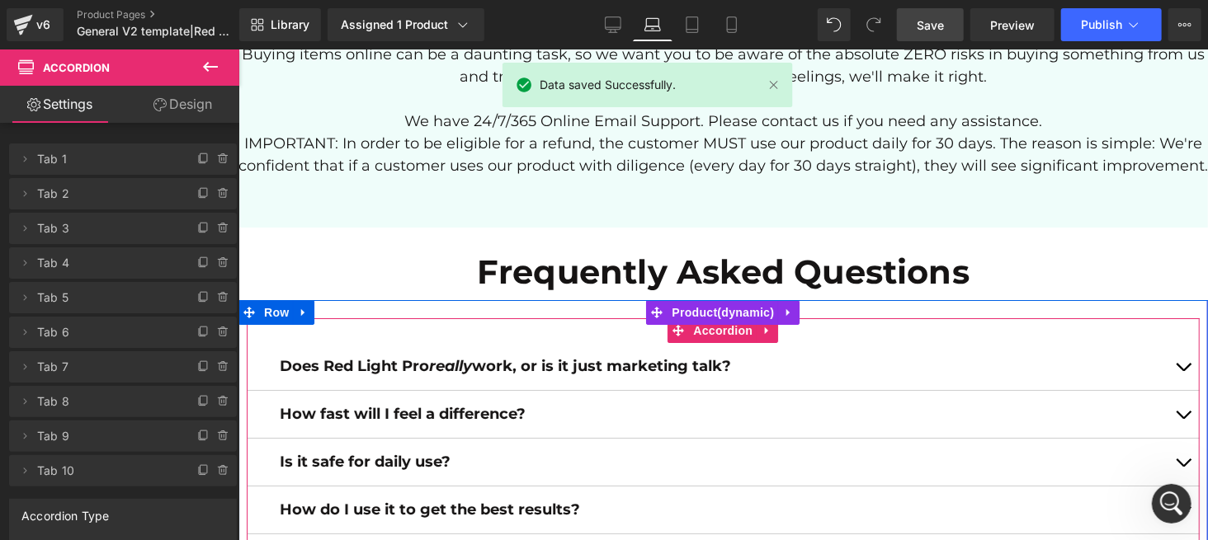
scroll to position [6495, 0]
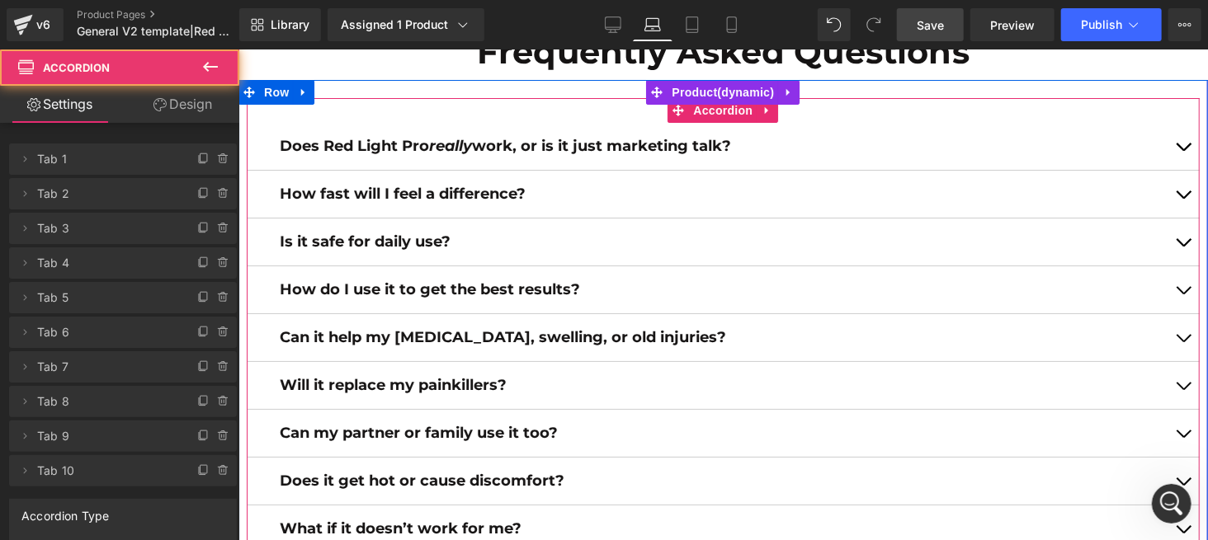
click at [1182, 294] on span "button" at bounding box center [1182, 294] width 0 height 0
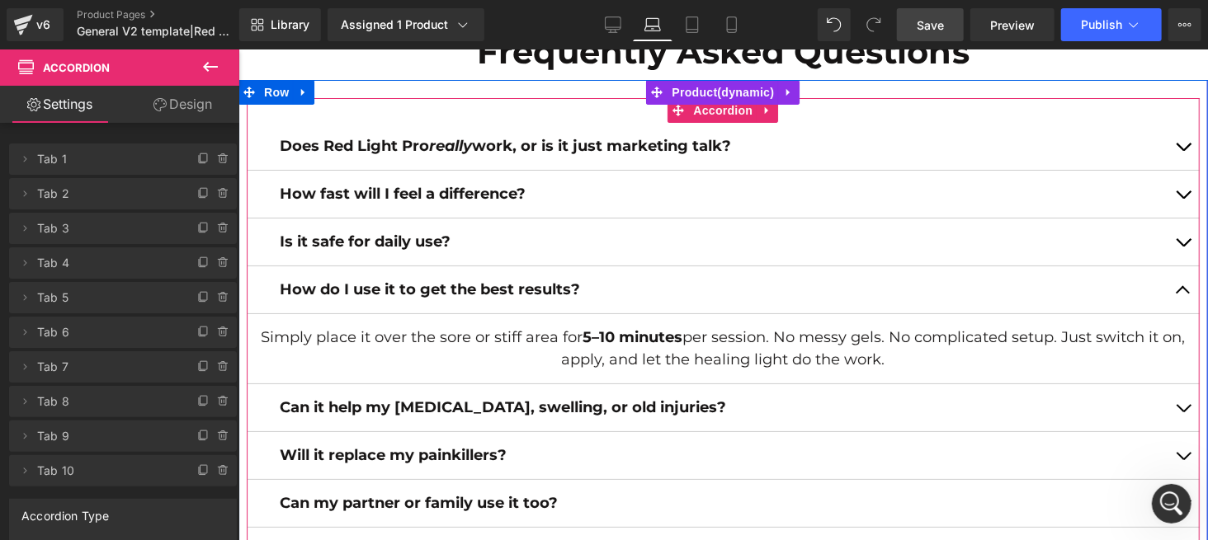
scroll to position [6605, 0]
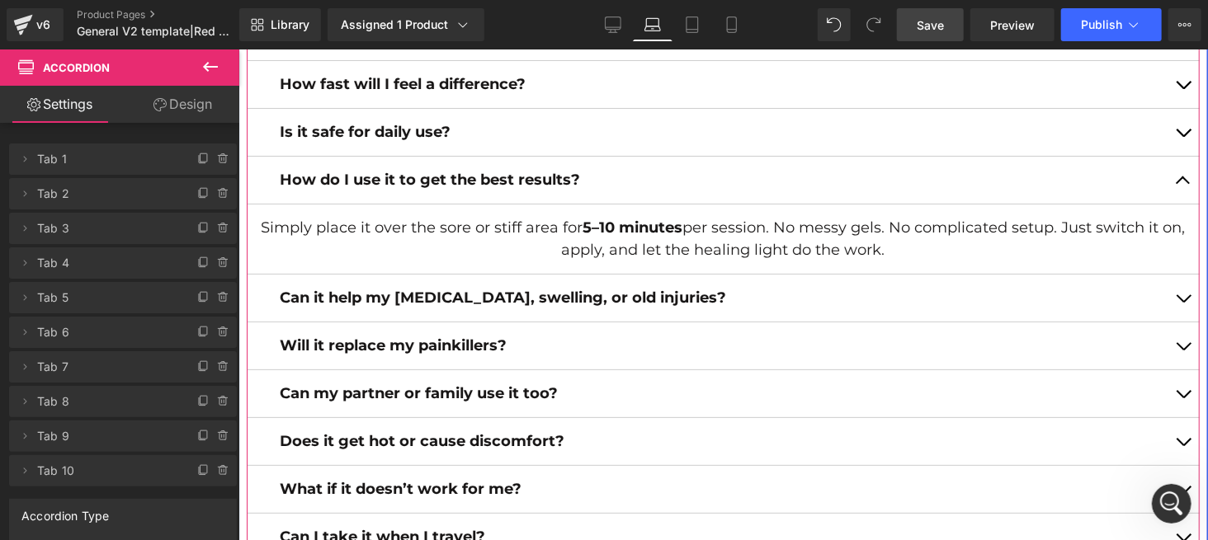
click at [1178, 314] on button "button" at bounding box center [1182, 297] width 33 height 47
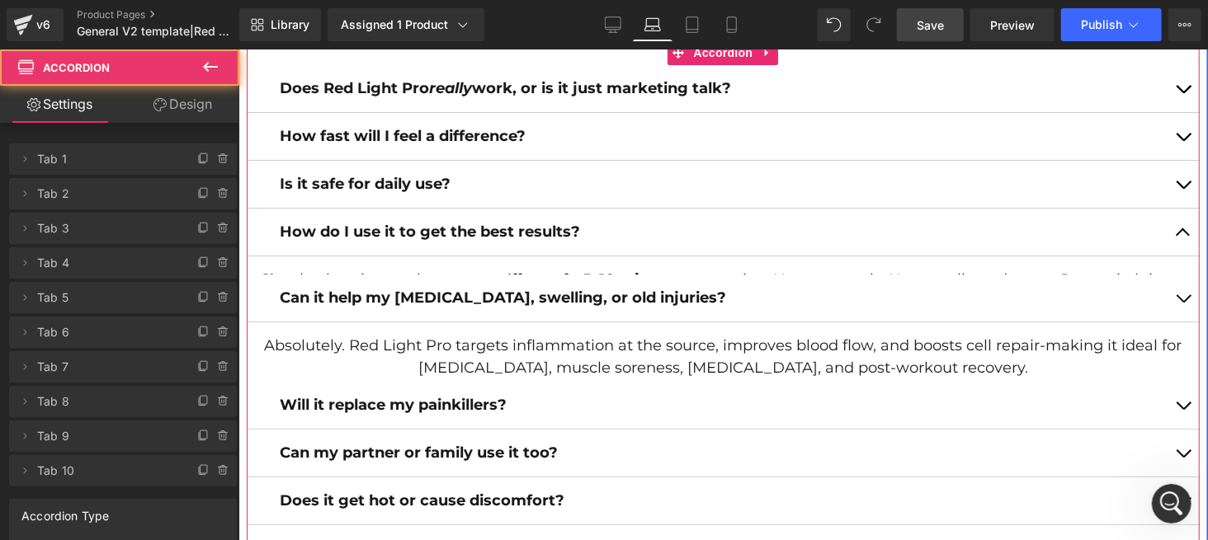
scroll to position [6535, 0]
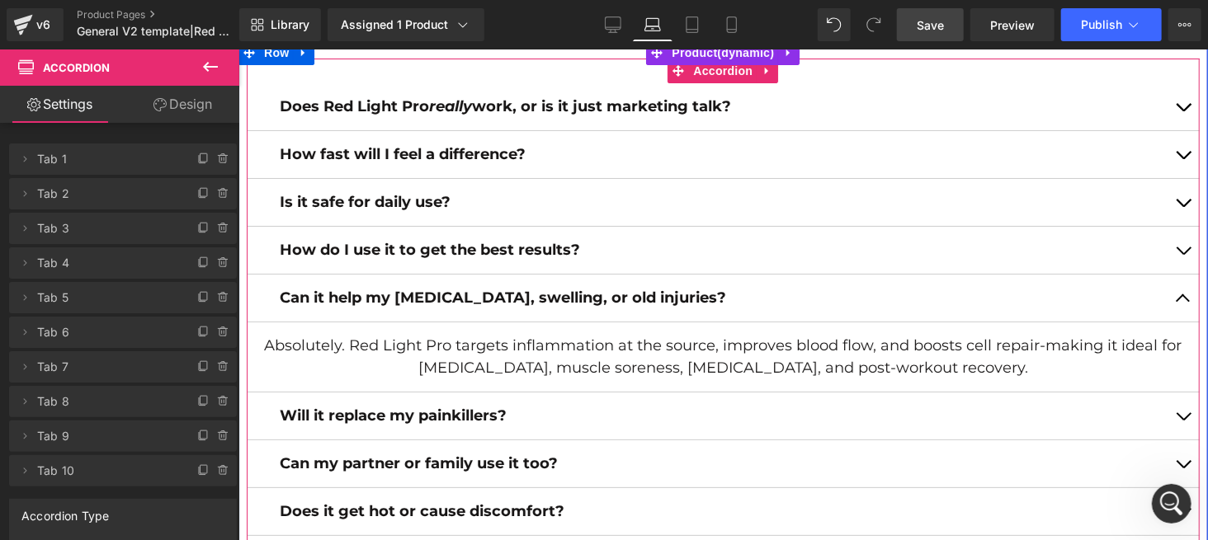
click at [1171, 172] on button "button" at bounding box center [1182, 153] width 33 height 47
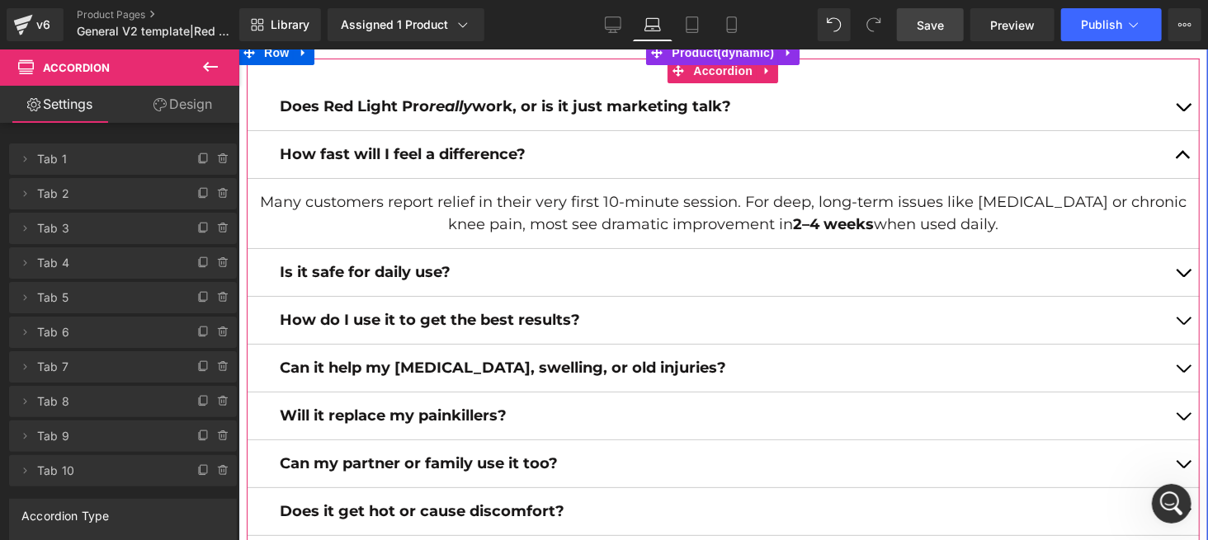
click at [1172, 122] on button "button" at bounding box center [1182, 106] width 33 height 47
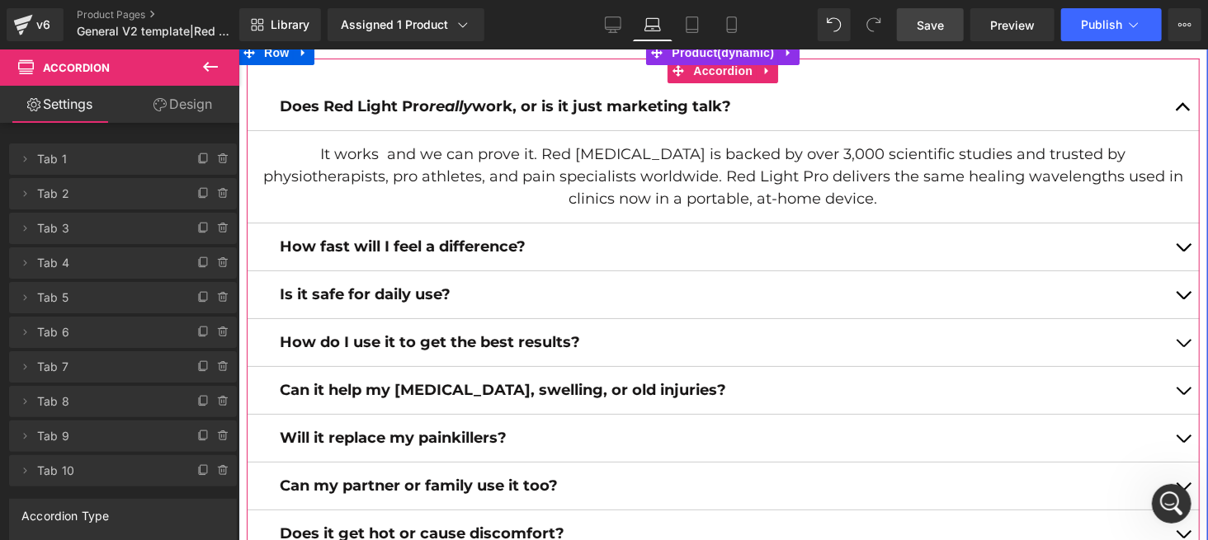
scroll to position [6425, 0]
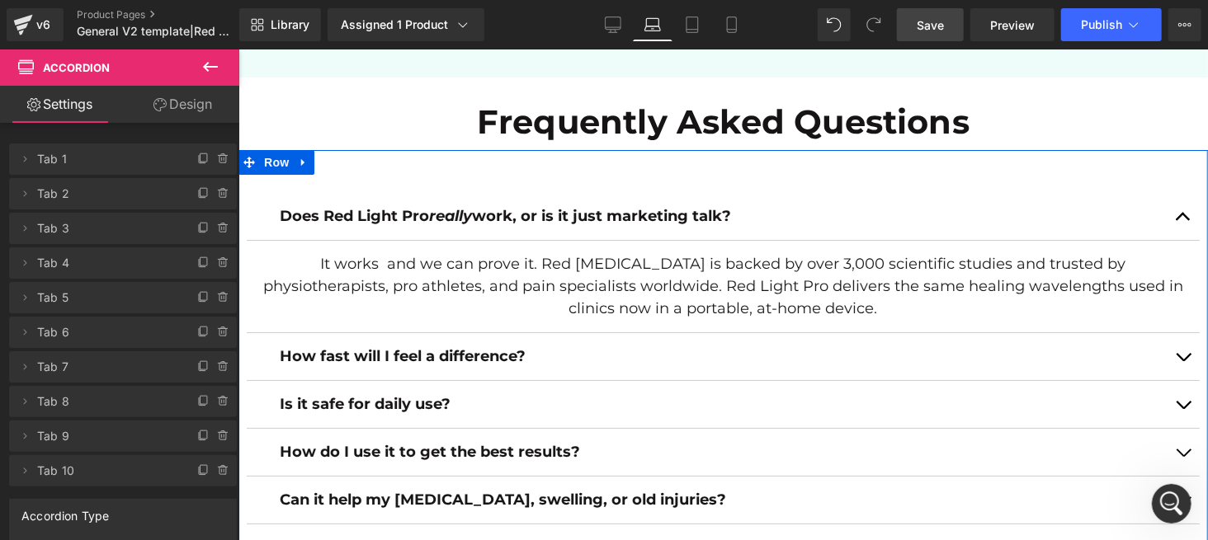
click at [265, 174] on span "Row" at bounding box center [275, 161] width 33 height 25
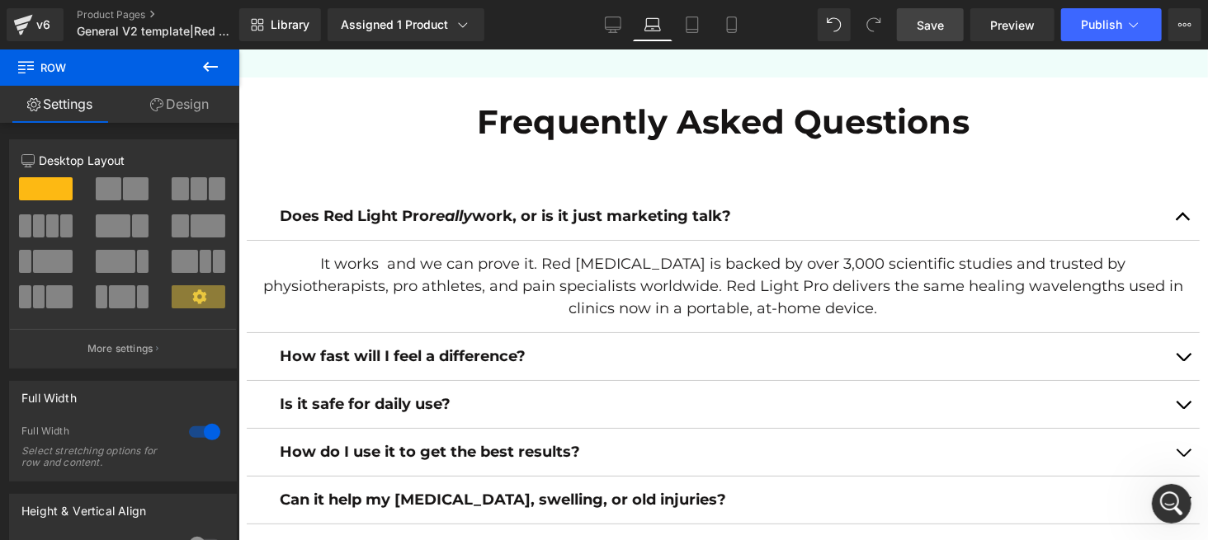
click at [943, 31] on span "Save" at bounding box center [930, 25] width 27 height 17
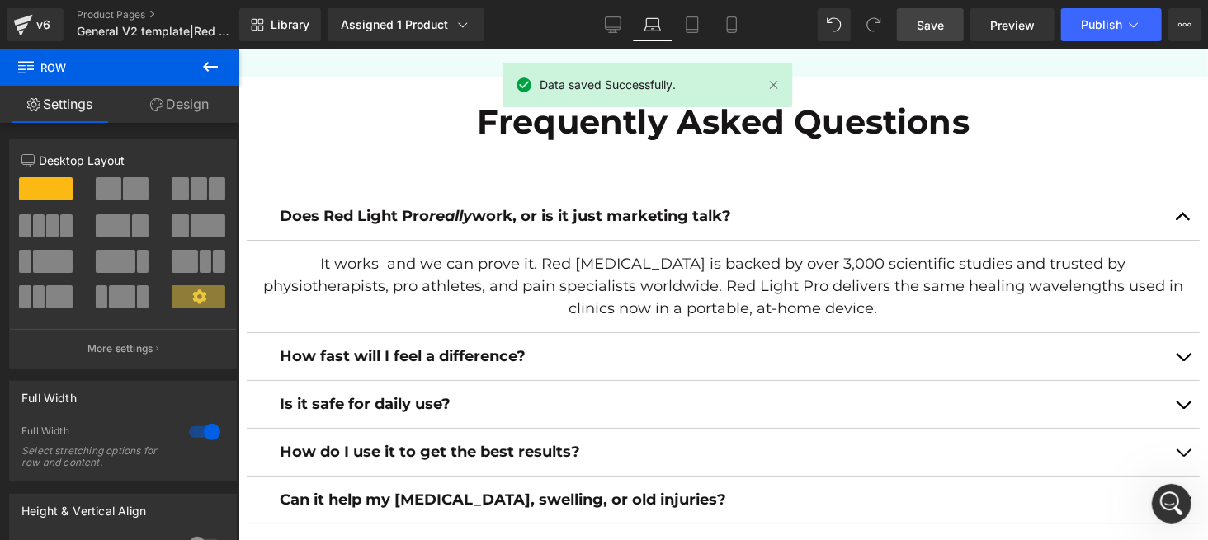
click at [238, 49] on div at bounding box center [238, 49] width 0 height 0
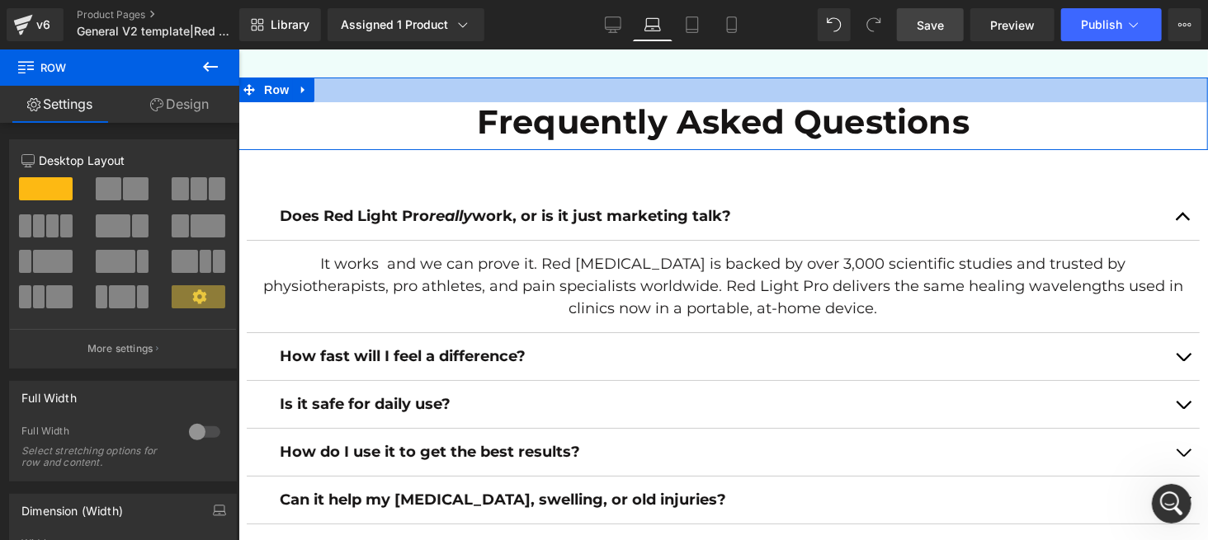
click at [483, 101] on div at bounding box center [722, 89] width 969 height 25
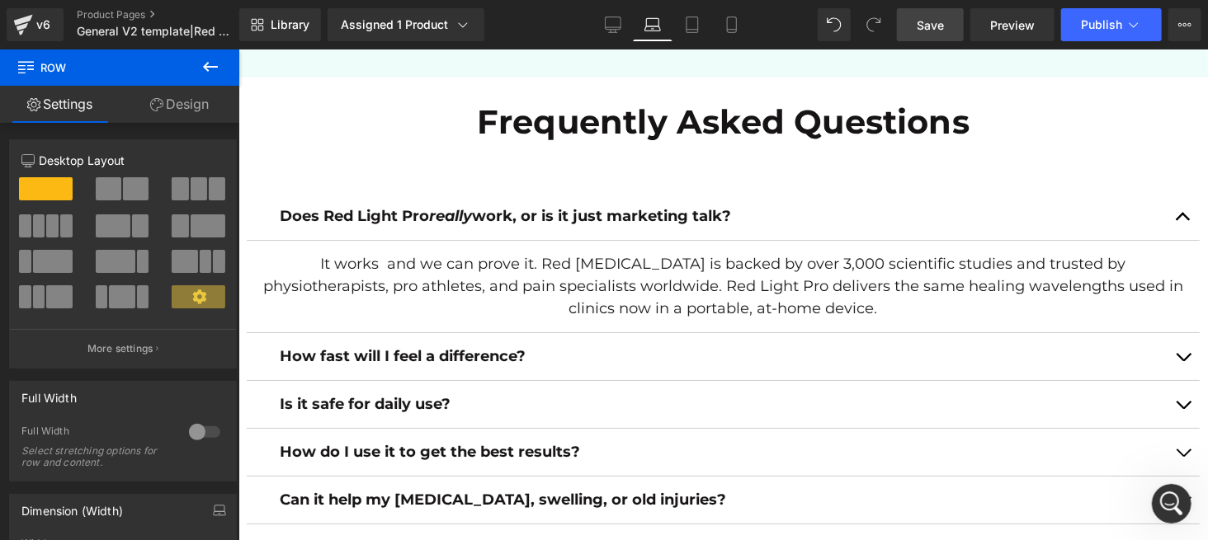
click at [933, 24] on span "Save" at bounding box center [930, 25] width 27 height 17
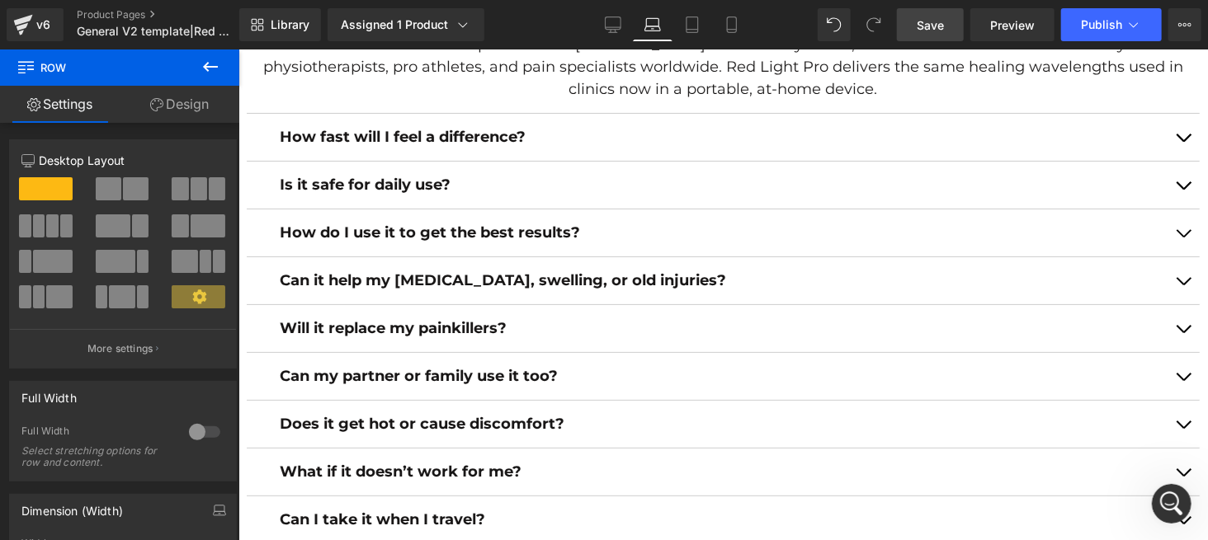
scroll to position [6095, 0]
